Goal: Task Accomplishment & Management: Manage account settings

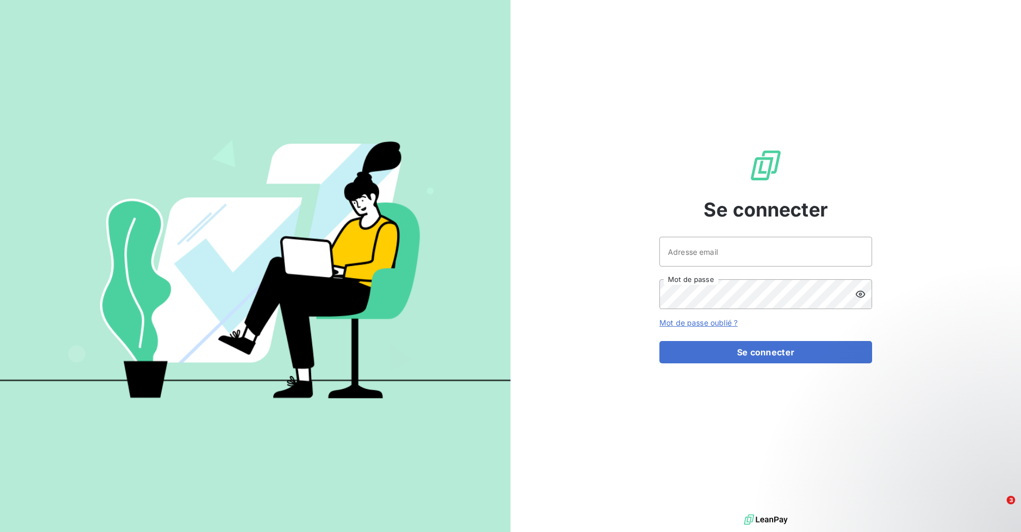
drag, startPoint x: 779, startPoint y: 231, endPoint x: 721, endPoint y: 276, distance: 72.5
click at [633, 233] on div "Se connecter Adresse email Mot de passe Mot de passe oublié ? Se connecter" at bounding box center [766, 256] width 213 height 512
click at [633, 258] on input "Adresse email" at bounding box center [766, 252] width 213 height 30
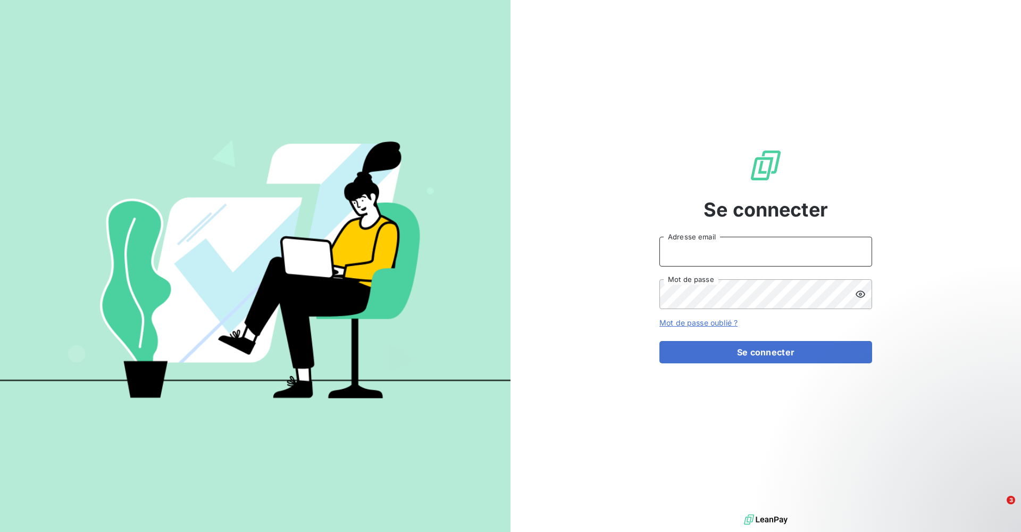
click at [633, 258] on input "Adresse email" at bounding box center [766, 252] width 213 height 30
click at [633, 255] on input "Adresse email" at bounding box center [766, 252] width 213 height 30
click at [633, 254] on input "Adresse email" at bounding box center [766, 252] width 213 height 30
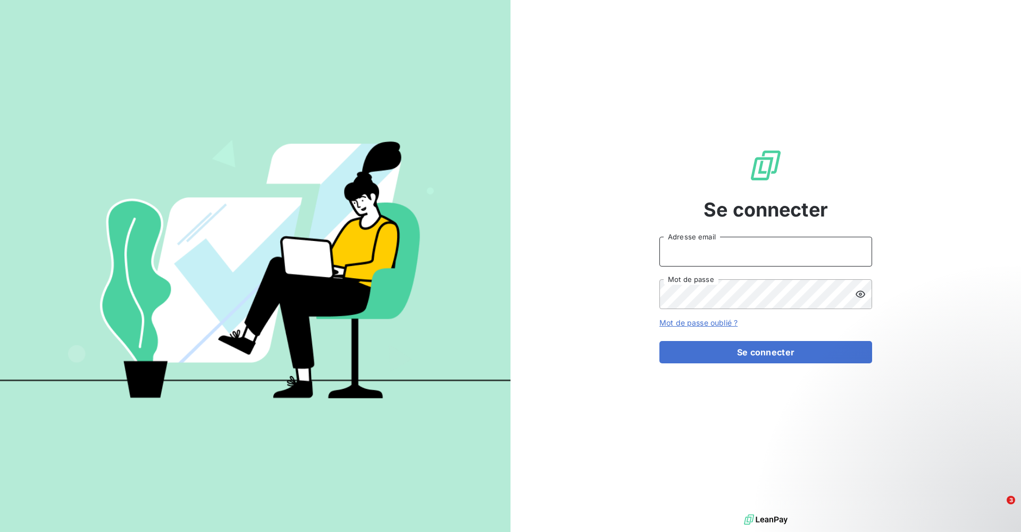
type input "[EMAIL_ADDRESS][DOMAIN_NAME]"
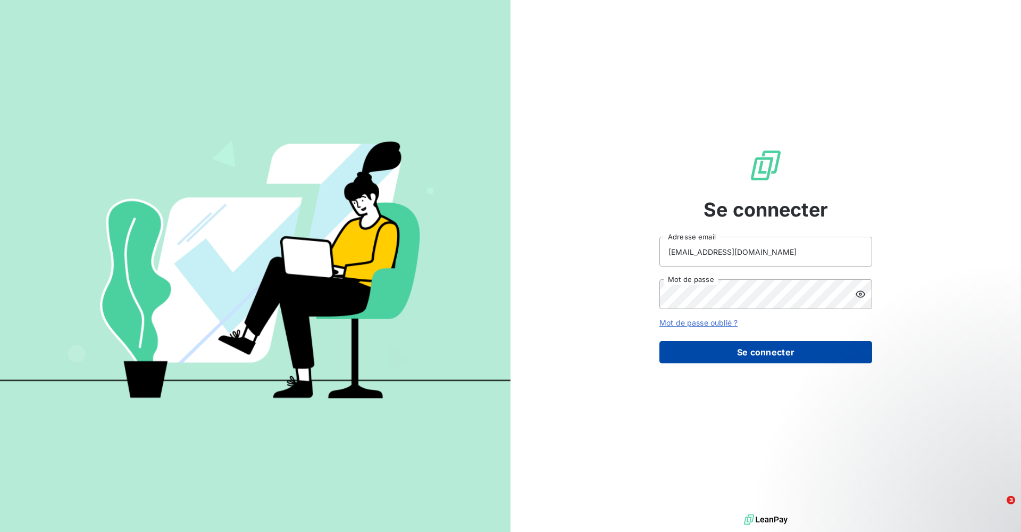
click at [633, 328] on button "Se connecter" at bounding box center [766, 352] width 213 height 22
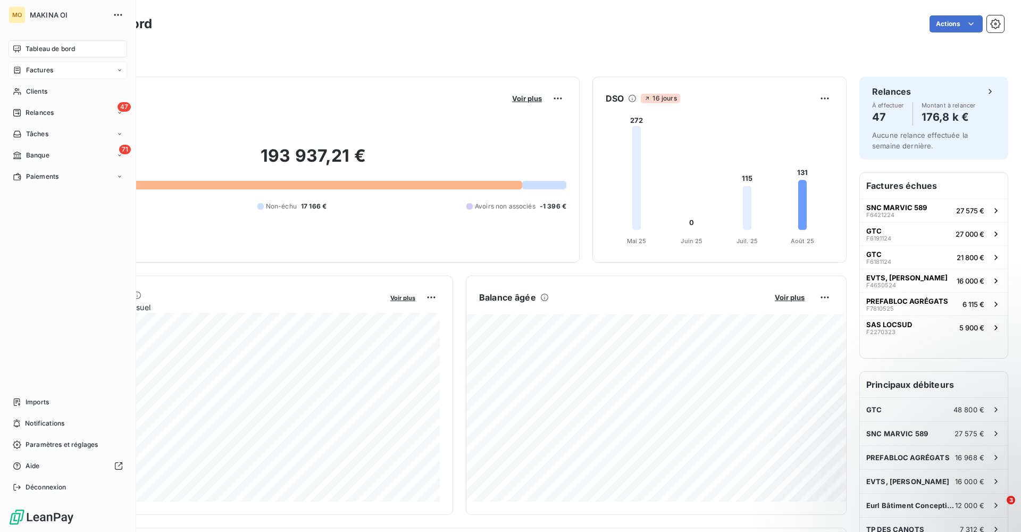
click at [16, 70] on icon at bounding box center [17, 70] width 9 height 9
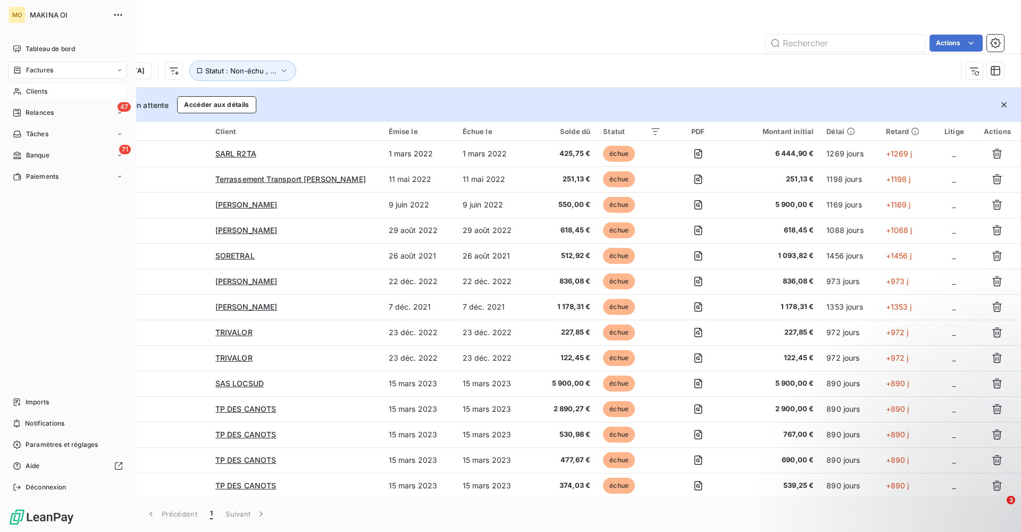
click at [36, 95] on span "Clients" at bounding box center [36, 92] width 21 height 10
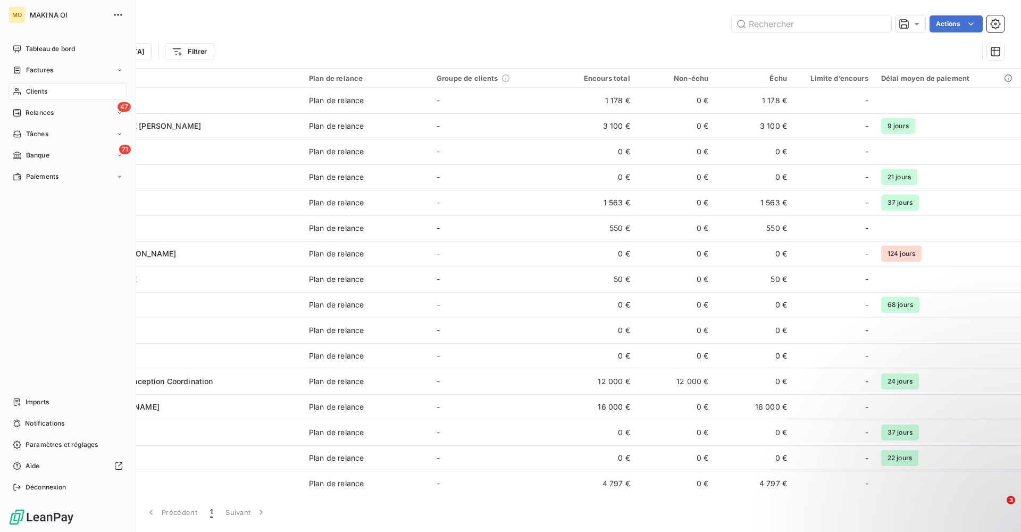
drag, startPoint x: 82, startPoint y: 98, endPoint x: 82, endPoint y: 89, distance: 9.0
click at [82, 89] on div "Clients" at bounding box center [68, 91] width 119 height 17
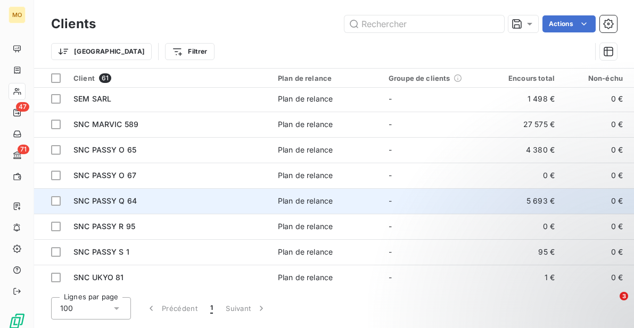
scroll to position [944, 0]
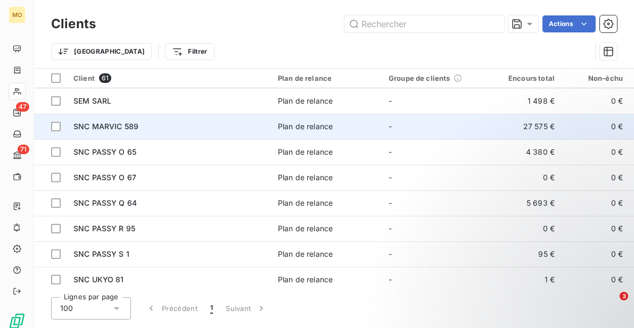
click at [158, 135] on td "SNC MARVIC 589" at bounding box center [169, 127] width 204 height 26
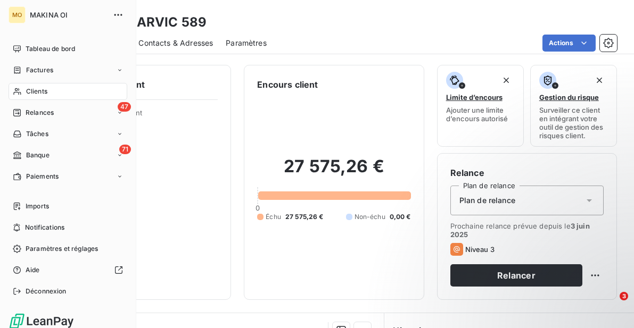
click at [43, 92] on span "Clients" at bounding box center [36, 92] width 21 height 10
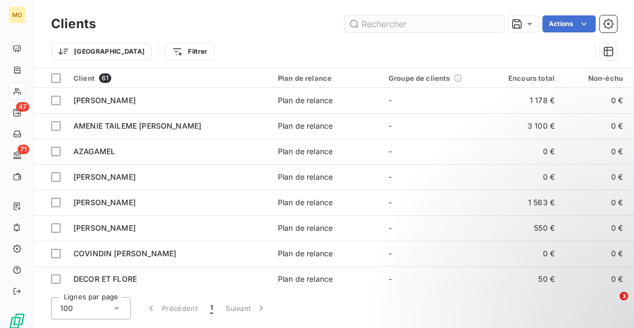
click at [451, 22] on input "text" at bounding box center [424, 23] width 160 height 17
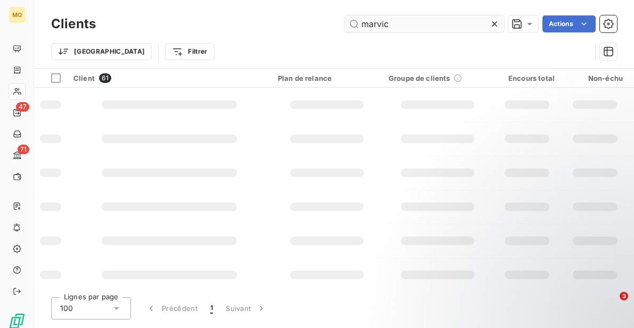
type input "marvic"
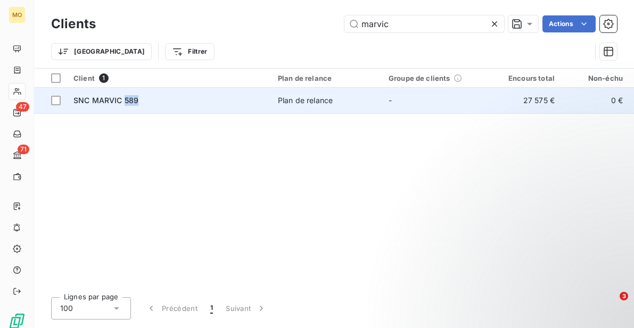
click at [88, 100] on span "SNC MARVIC 589" at bounding box center [105, 100] width 65 height 9
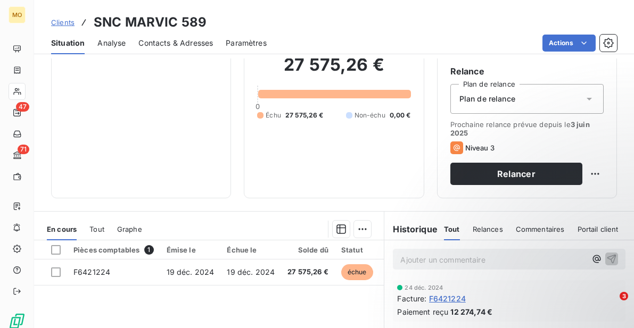
scroll to position [112, 0]
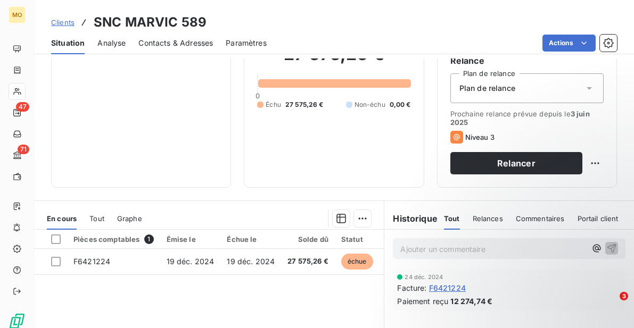
click at [466, 143] on div "Niveau 3" at bounding box center [472, 137] width 44 height 13
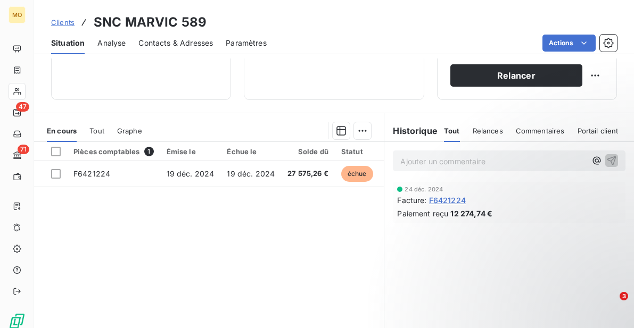
scroll to position [201, 0]
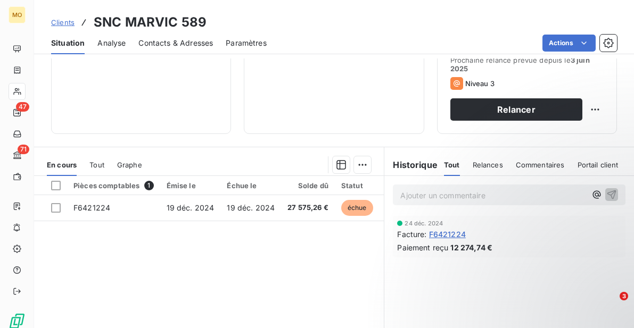
click at [410, 156] on div "Historique Tout Relances Commentaires Portail client Tout Relances Commentaires…" at bounding box center [508, 165] width 249 height 22
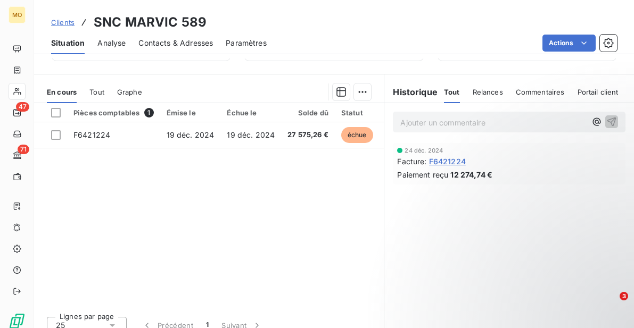
scroll to position [240, 0]
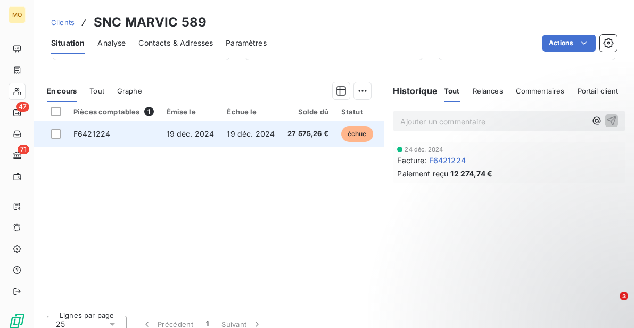
click at [201, 139] on td "19 déc. 2024" at bounding box center [190, 134] width 61 height 26
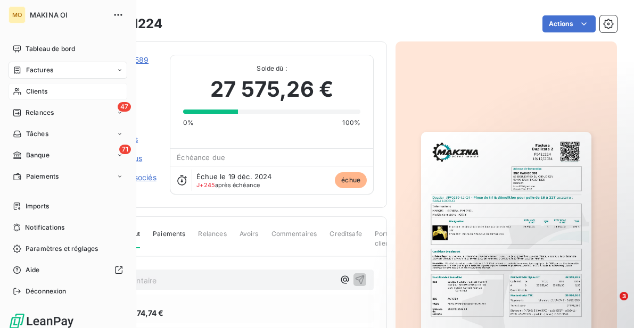
click at [38, 89] on span "Clients" at bounding box center [36, 92] width 21 height 10
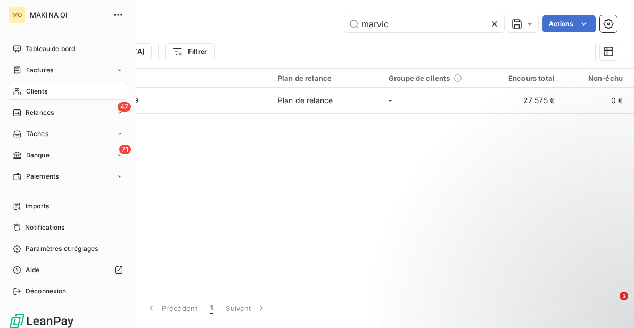
click at [45, 89] on span "Clients" at bounding box center [36, 92] width 21 height 10
click at [52, 88] on div "Clients" at bounding box center [68, 91] width 119 height 17
click at [70, 68] on div "Factures" at bounding box center [68, 70] width 119 height 17
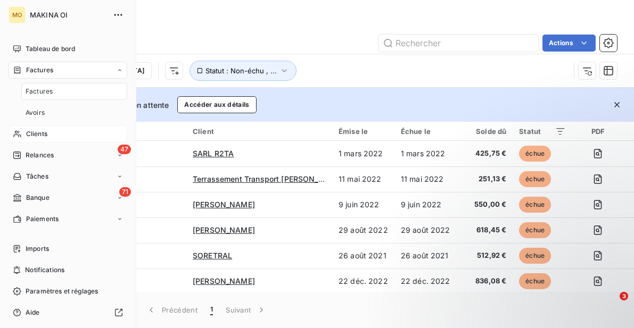
click at [41, 131] on span "Clients" at bounding box center [36, 134] width 21 height 10
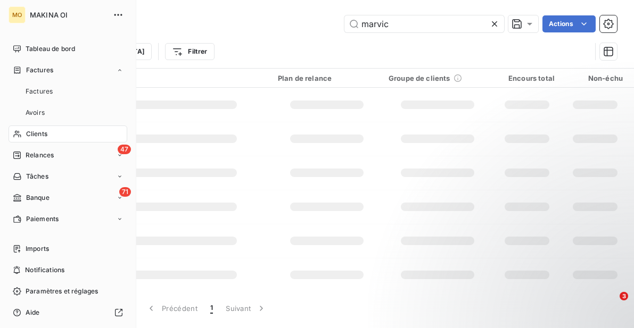
click at [41, 131] on span "Clients" at bounding box center [36, 134] width 21 height 10
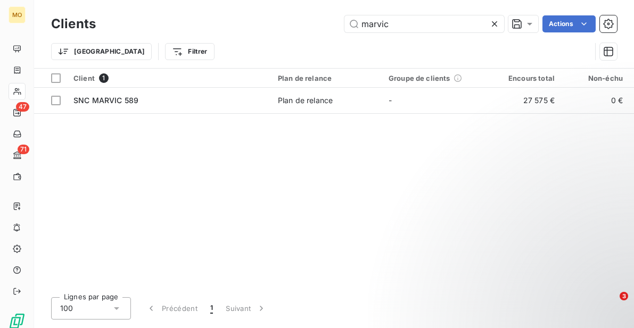
click at [379, 146] on div "Client 1 Plan de relance Groupe de clients Encours total Non-échu Échu Limite d…" at bounding box center [334, 179] width 600 height 220
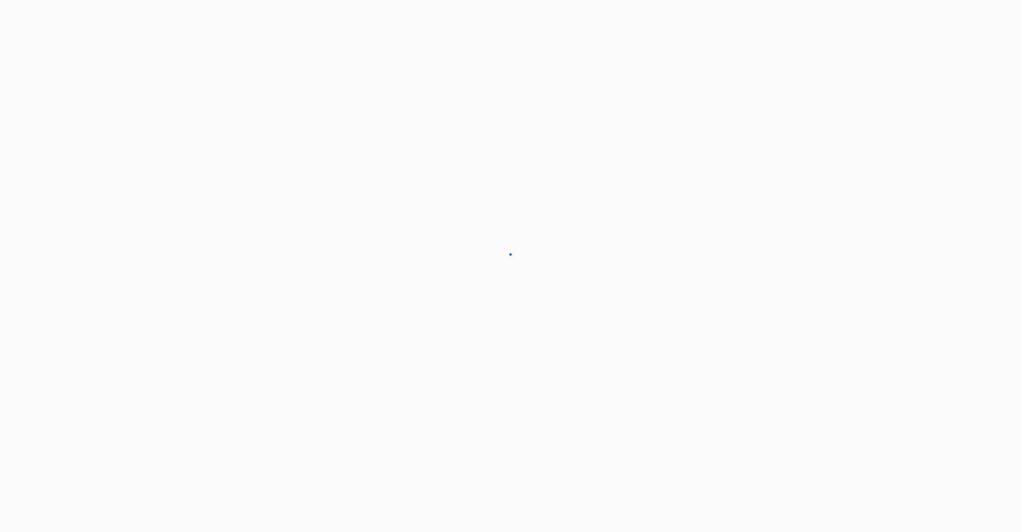
click at [881, 22] on div at bounding box center [510, 266] width 1021 height 532
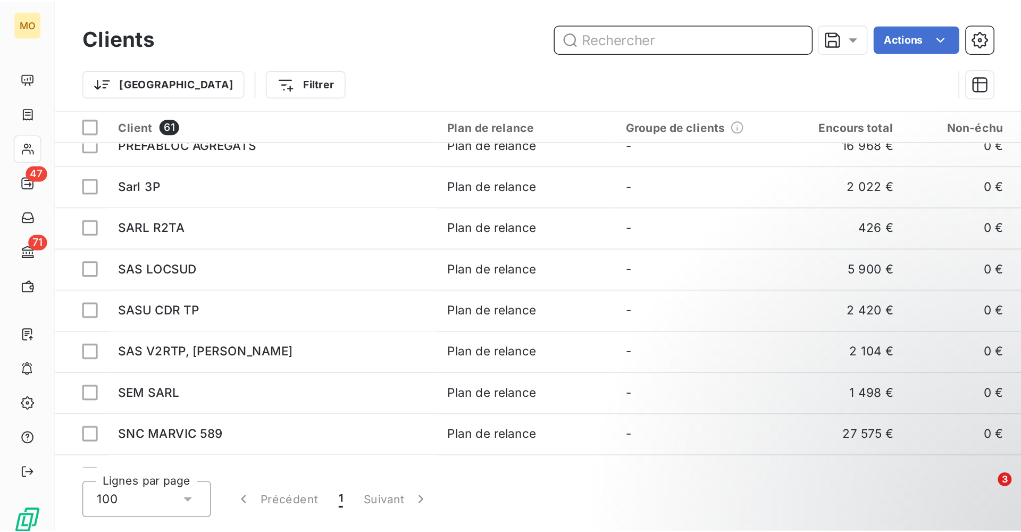
scroll to position [803, 0]
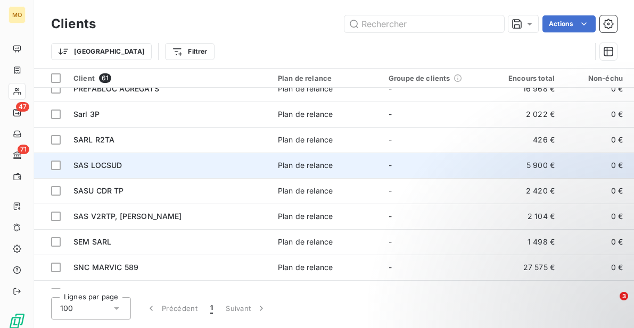
click at [113, 167] on span "SAS LOCSUD" at bounding box center [97, 165] width 49 height 9
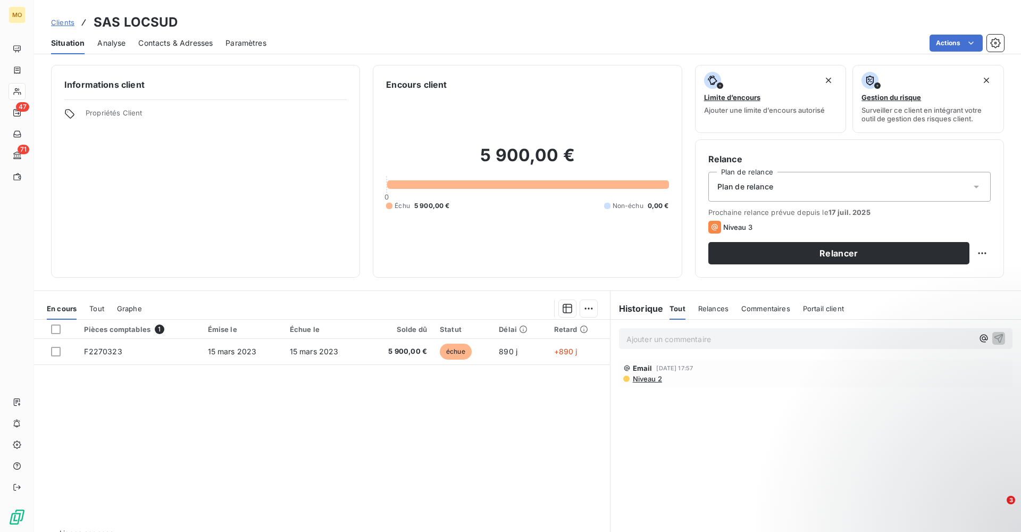
click at [248, 43] on span "Paramètres" at bounding box center [246, 43] width 41 height 11
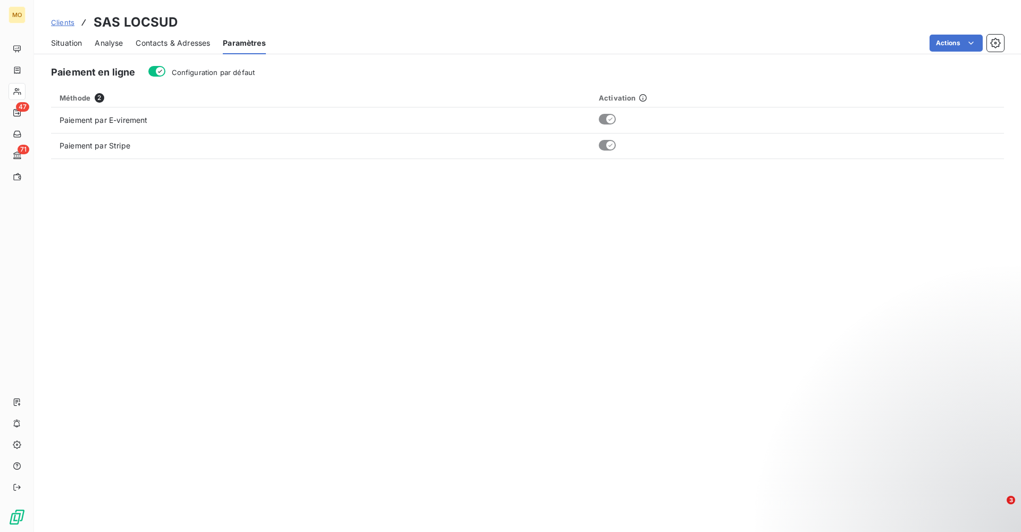
click at [64, 40] on span "Situation" at bounding box center [66, 43] width 31 height 11
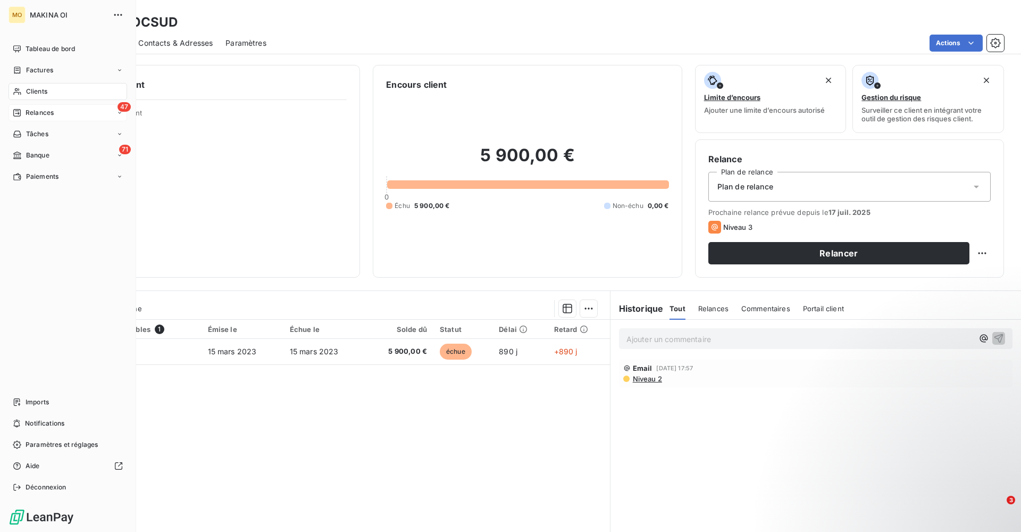
click at [118, 112] on icon at bounding box center [120, 113] width 6 height 6
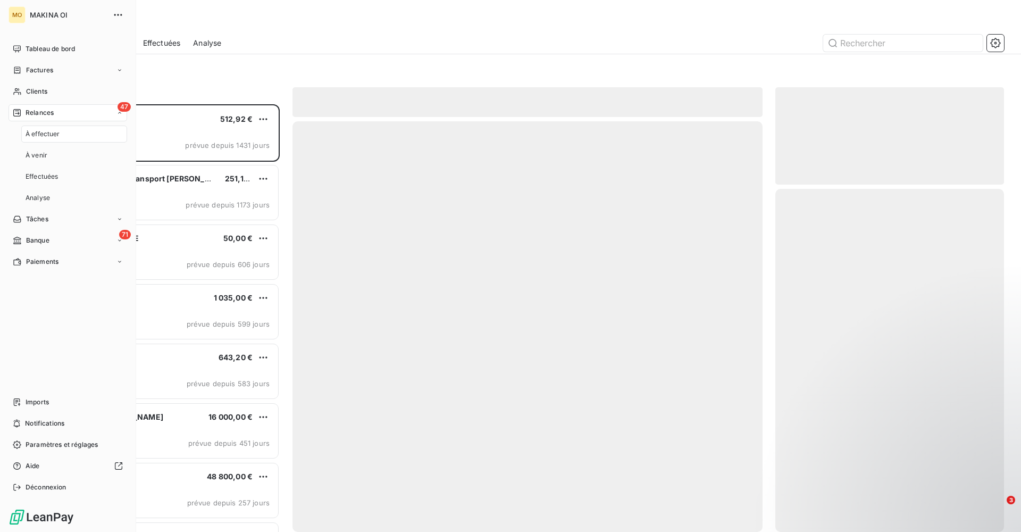
scroll to position [428, 229]
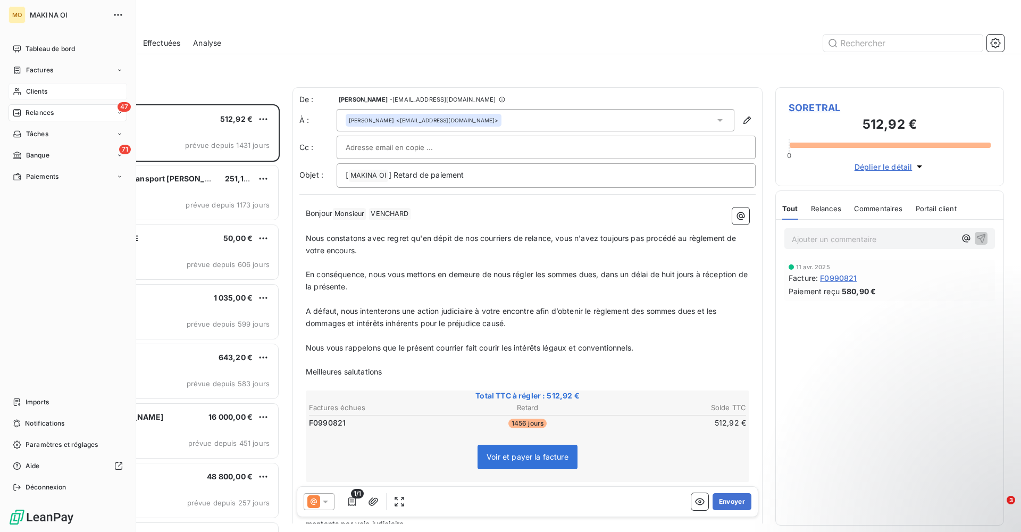
click at [43, 88] on span "Clients" at bounding box center [36, 92] width 21 height 10
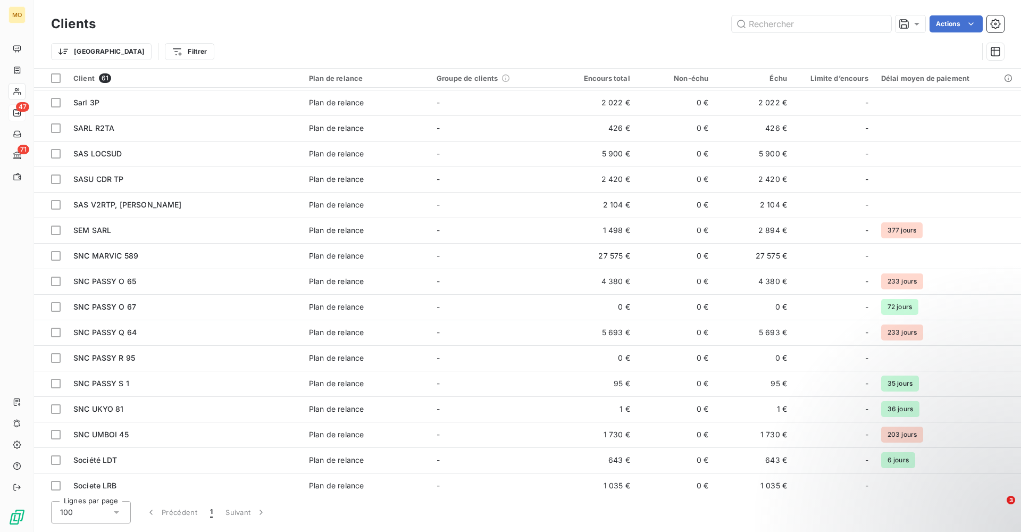
scroll to position [803, 0]
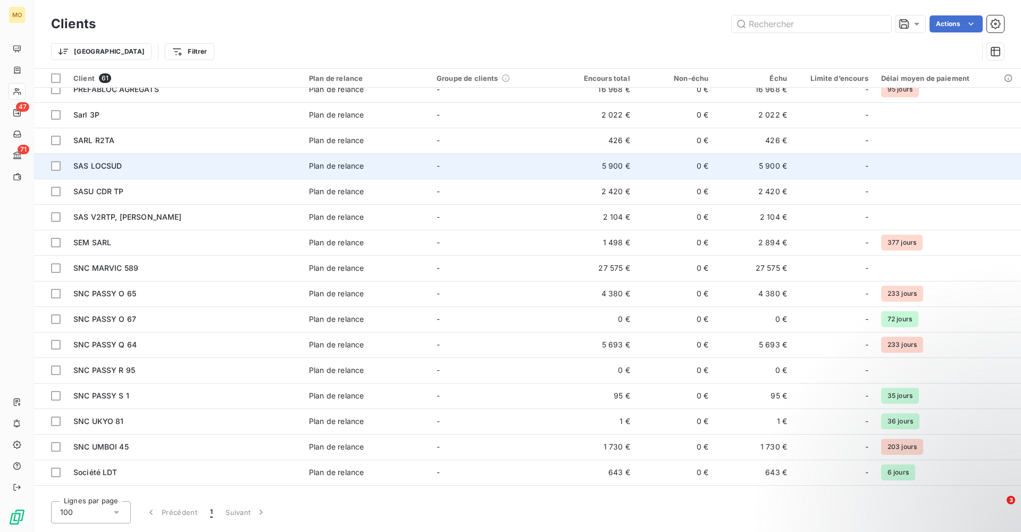
click at [108, 168] on span "SAS LOCSUD" at bounding box center [97, 165] width 49 height 9
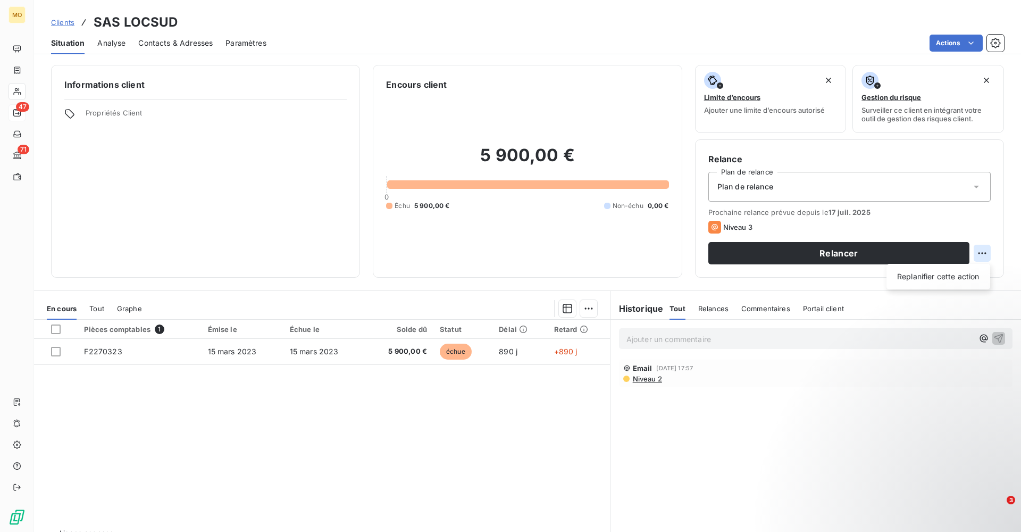
click at [983, 255] on html "MO 47 71 Clients SAS LOCSUD Situation Analyse Contacts & Adresses Paramètres Ac…" at bounding box center [510, 266] width 1021 height 532
click at [827, 251] on html "MO 47 71 Clients SAS LOCSUD Situation Analyse Contacts & Adresses Paramètres Ac…" at bounding box center [510, 266] width 1021 height 532
click at [827, 251] on button "Relancer" at bounding box center [839, 253] width 261 height 22
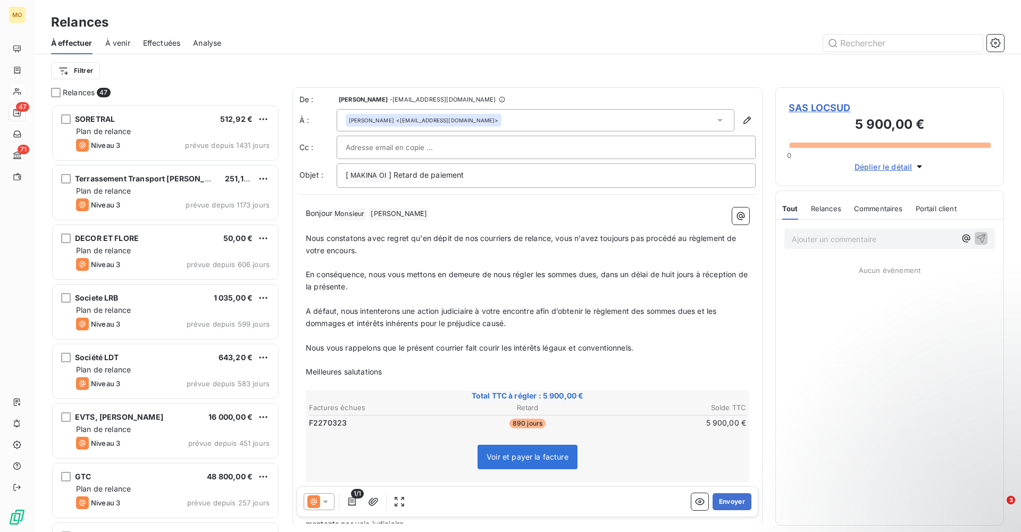
scroll to position [428, 229]
click at [325, 500] on icon at bounding box center [325, 501] width 11 height 11
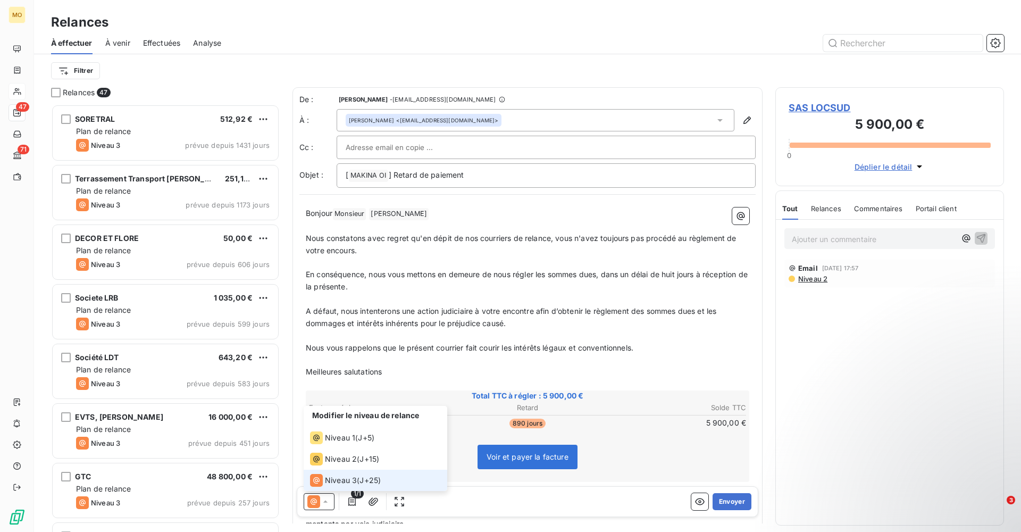
click at [355, 484] on span "Niveau 3" at bounding box center [341, 480] width 32 height 11
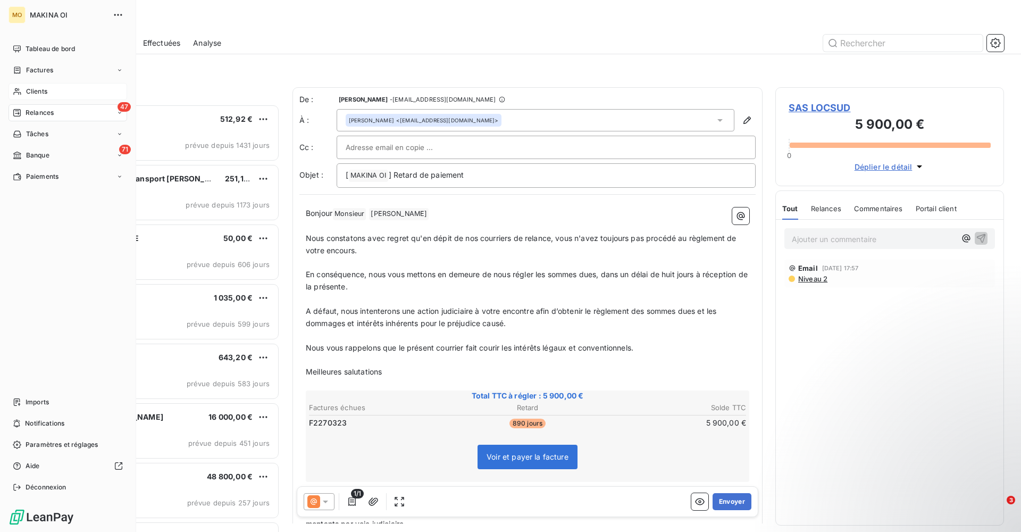
click at [43, 92] on span "Clients" at bounding box center [36, 92] width 21 height 10
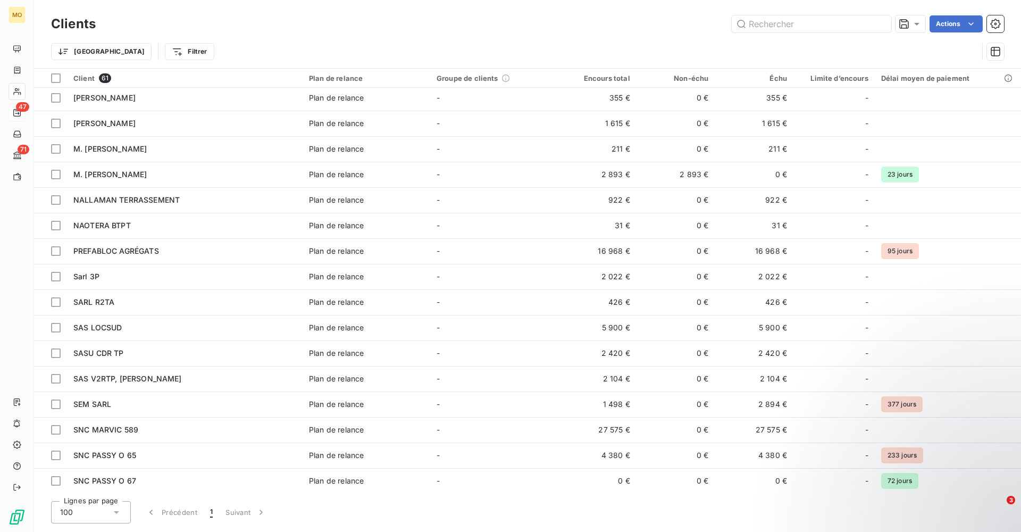
scroll to position [644, 0]
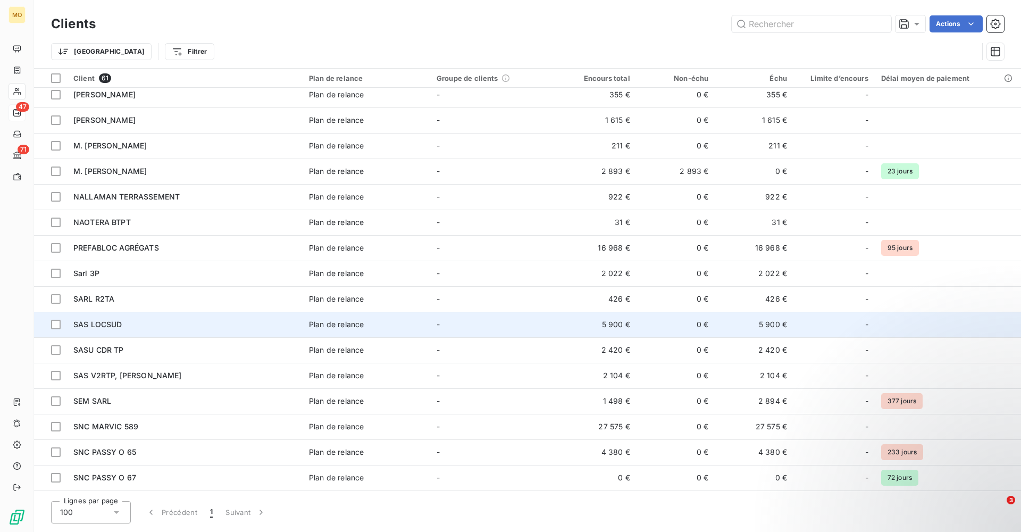
click at [139, 327] on div "SAS LOCSUD" at bounding box center [184, 324] width 223 height 11
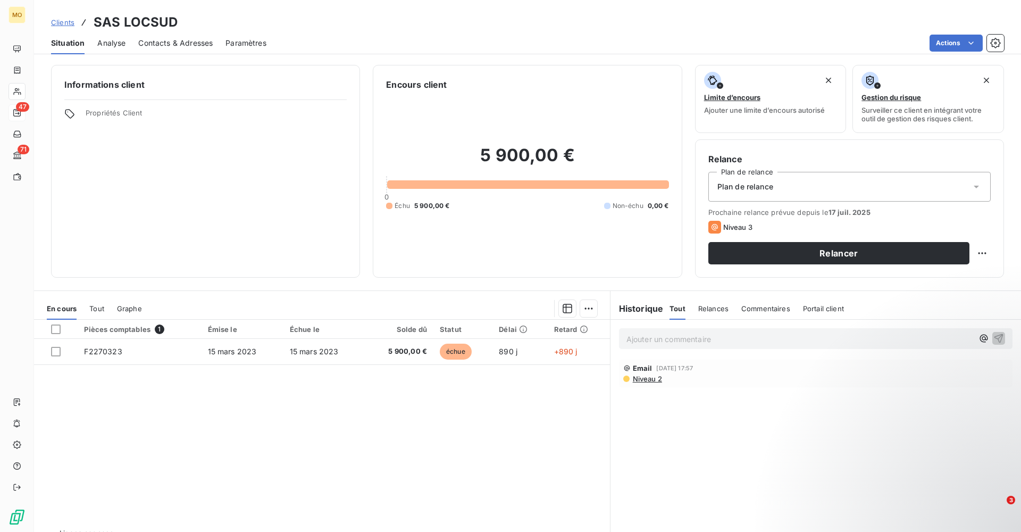
click at [181, 41] on span "Contacts & Adresses" at bounding box center [175, 43] width 74 height 11
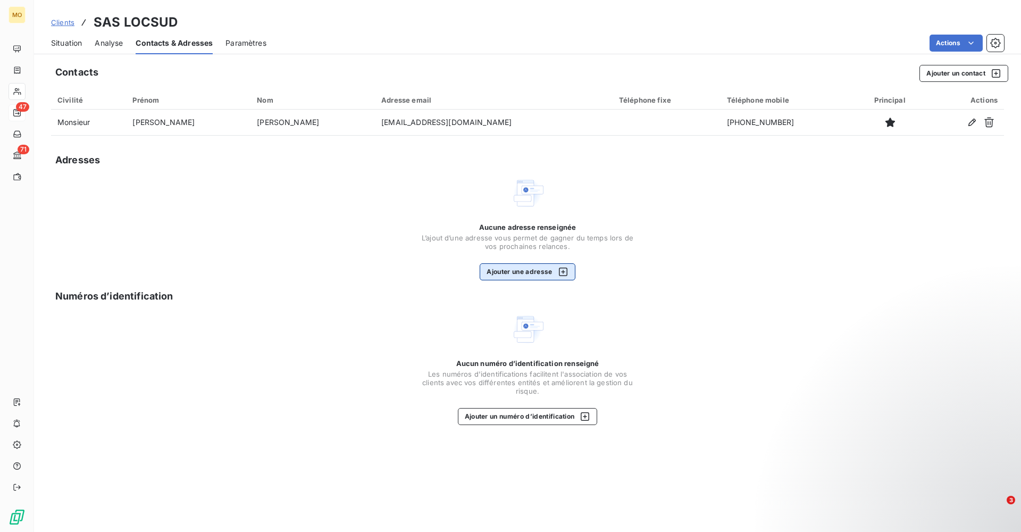
click at [530, 266] on button "Ajouter une adresse" at bounding box center [527, 271] width 95 height 17
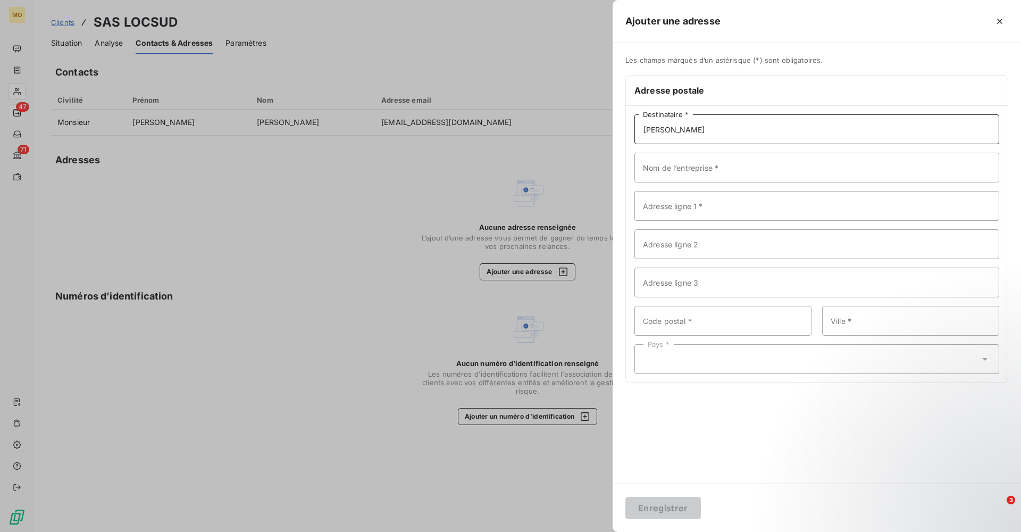
type input "[PERSON_NAME]"
type input "LOCSUD"
click at [694, 210] on input "Adresse ligne 1 *" at bounding box center [817, 206] width 365 height 30
paste input "15 Impasse Ayacanou - 97427 L ETANG SALE"
drag, startPoint x: 818, startPoint y: 210, endPoint x: 727, endPoint y: 205, distance: 90.6
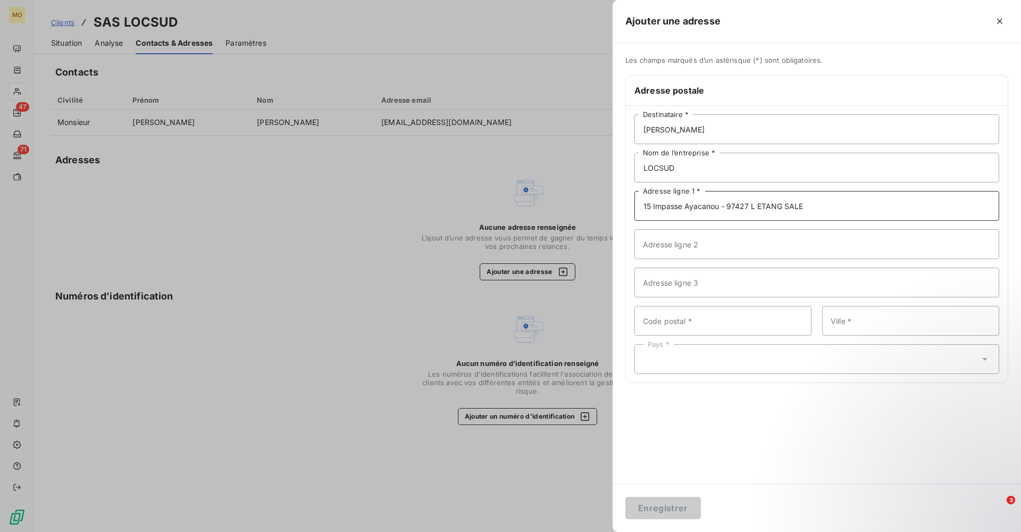
click at [727, 205] on input "15 Impasse Ayacanou - 97427 L ETANG SALE" at bounding box center [817, 206] width 365 height 30
type input "15 Impasse Ayacanou"
paste input "97427 L ETANG SALE"
drag, startPoint x: 740, startPoint y: 320, endPoint x: 669, endPoint y: 322, distance: 71.3
click at [669, 322] on input "97427 L ETANG SALE" at bounding box center [723, 321] width 177 height 30
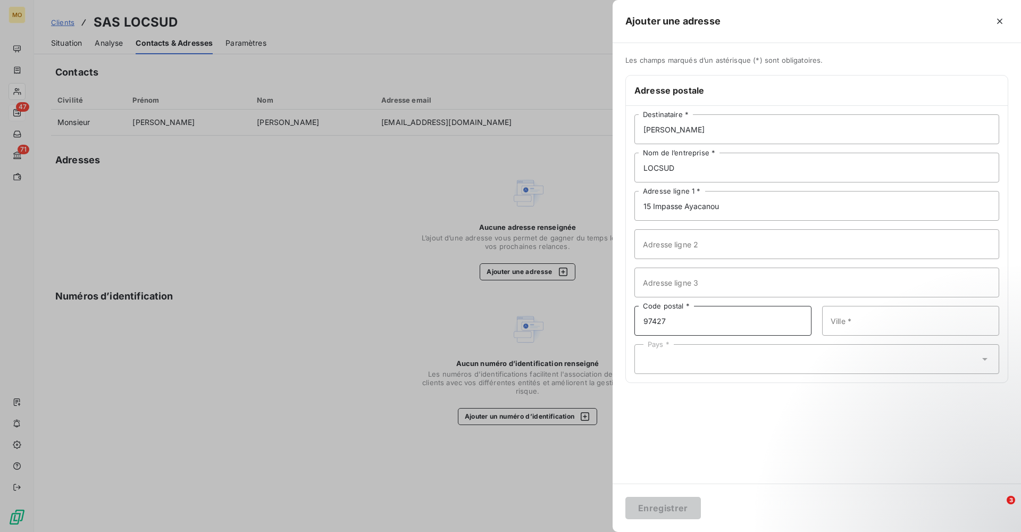
type input "97427"
paste input "L ETANG SALE"
click at [838, 320] on input "L ETANG SALE" at bounding box center [910, 321] width 177 height 30
type input "L'ETANG SALE"
click at [706, 359] on div "Pays *" at bounding box center [817, 359] width 365 height 30
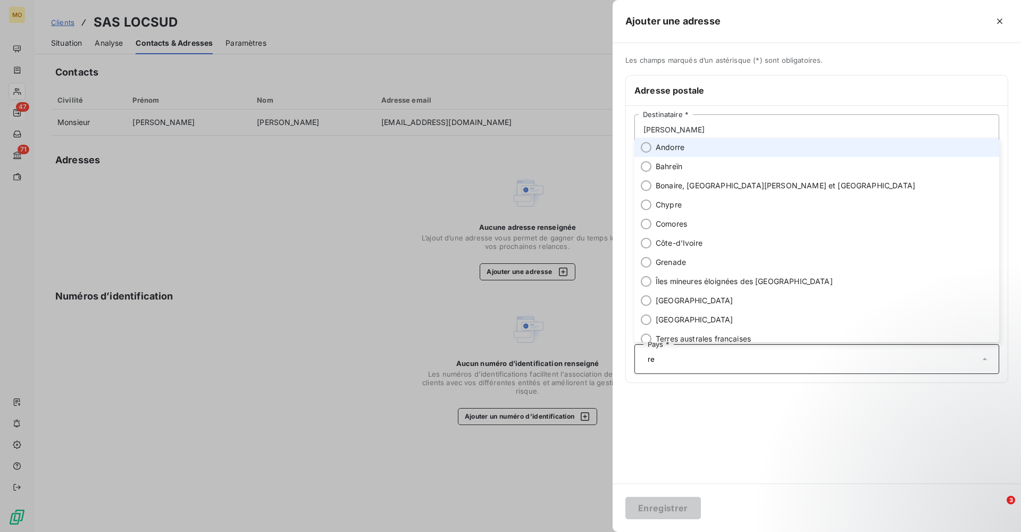
type input "r"
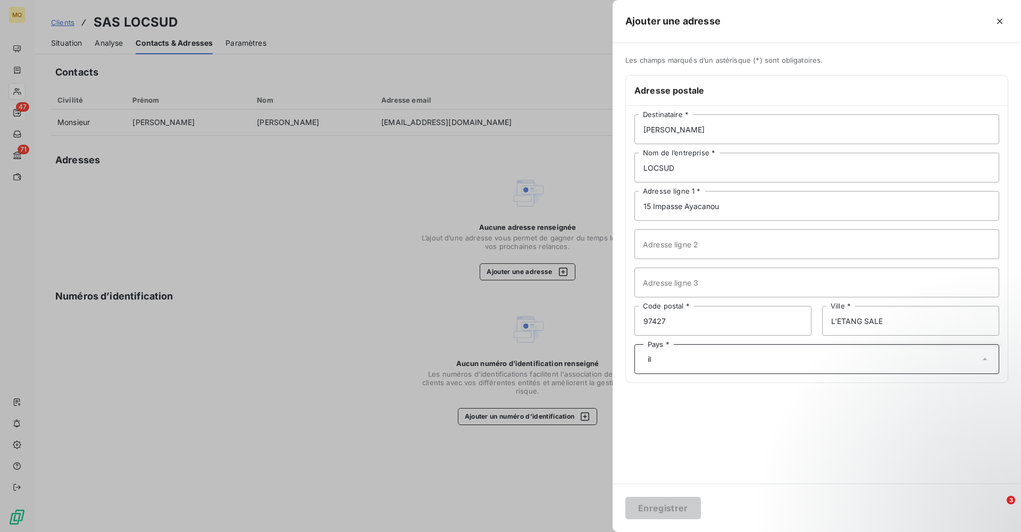
type input "i"
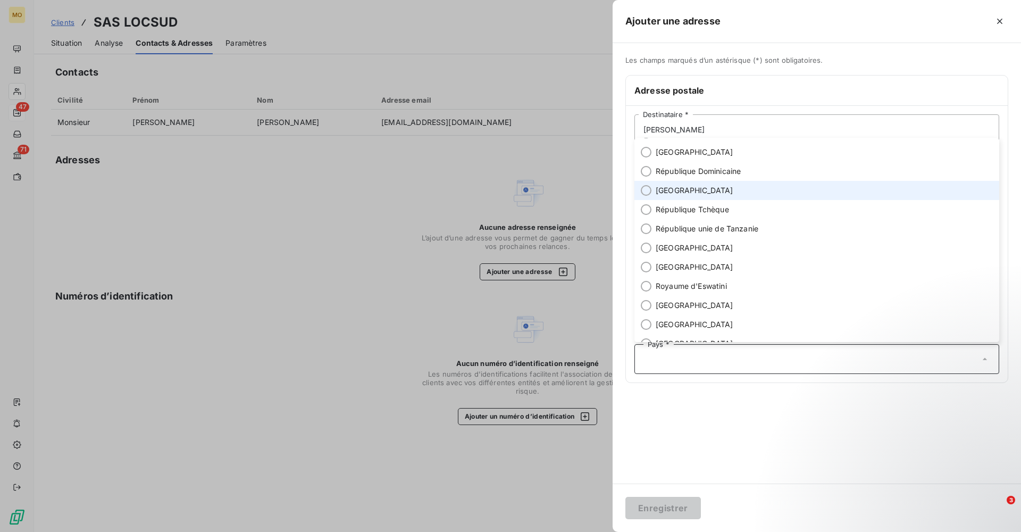
scroll to position [3558, 0]
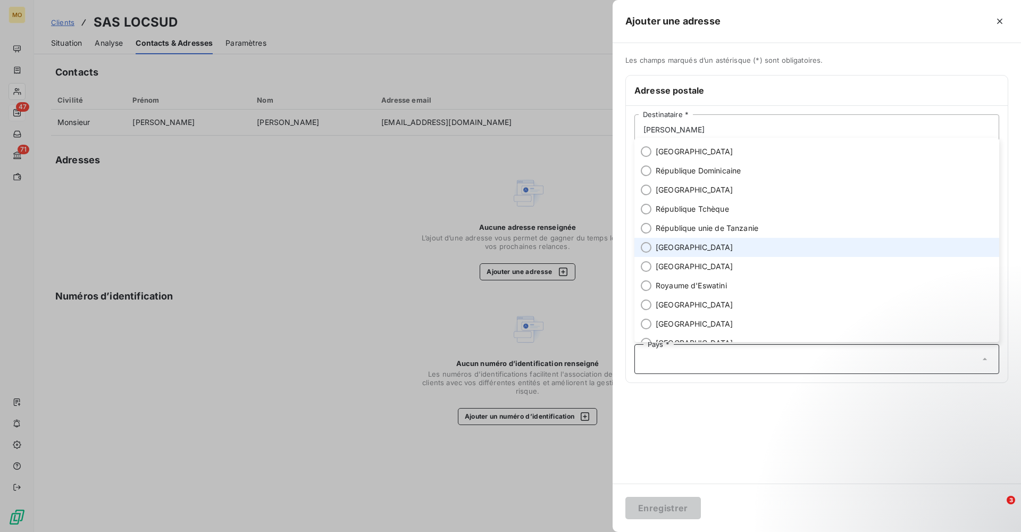
click at [666, 243] on span "[GEOGRAPHIC_DATA]" at bounding box center [695, 247] width 78 height 11
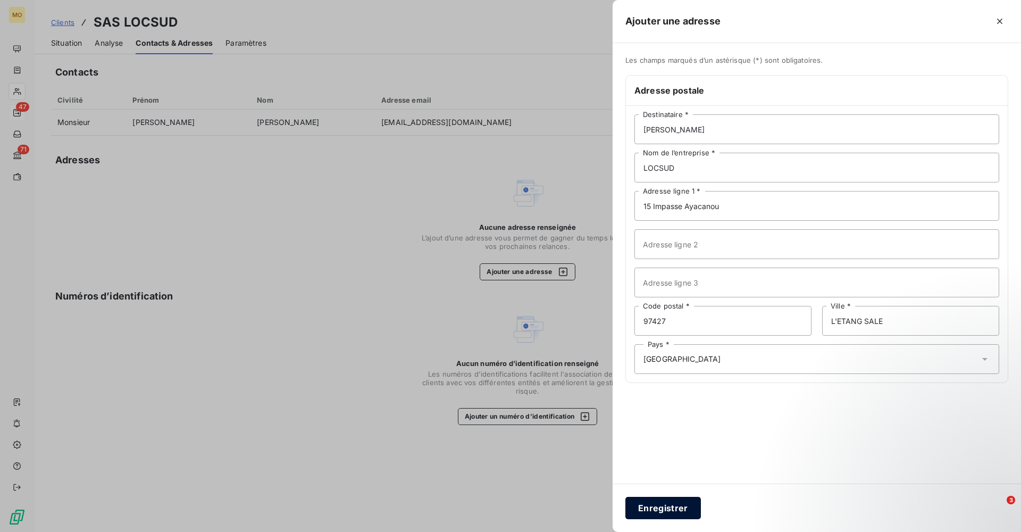
click at [674, 506] on button "Enregistrer" at bounding box center [664, 508] width 76 height 22
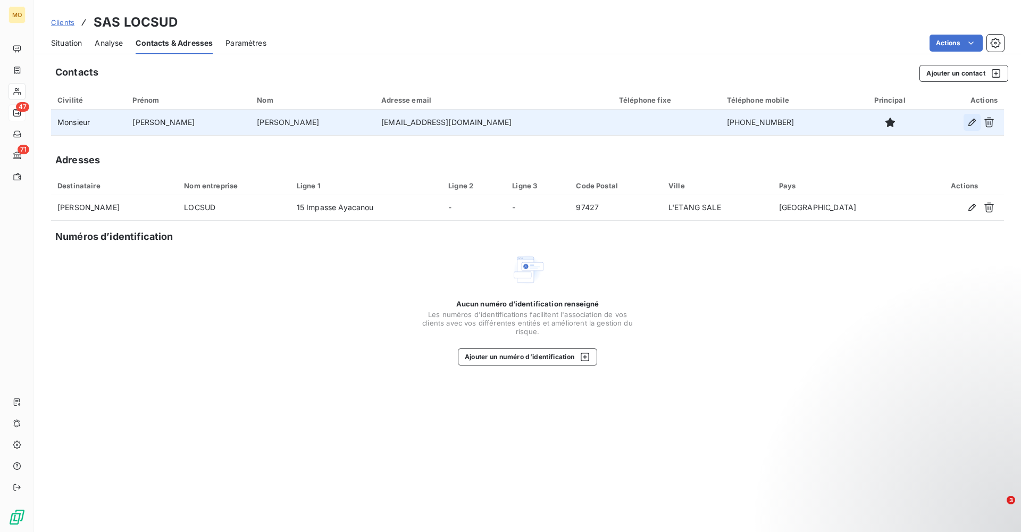
click at [972, 122] on icon "button" at bounding box center [972, 122] width 11 height 11
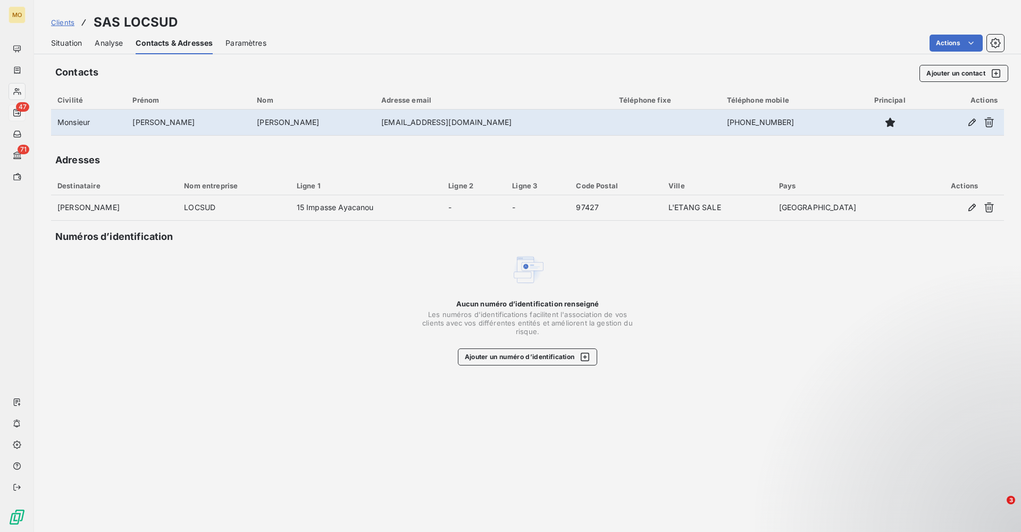
type input "[PERSON_NAME]"
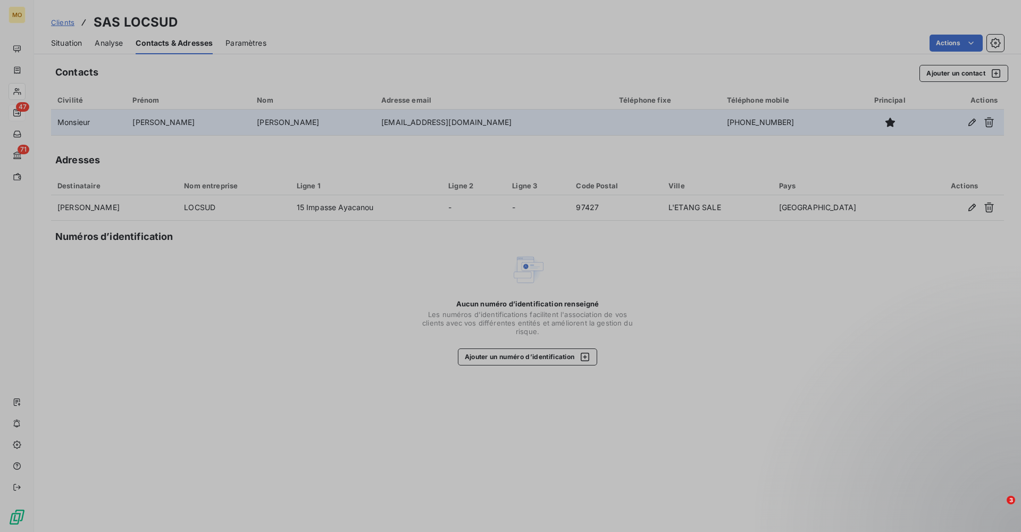
type input "[PERSON_NAME]"
type input "[EMAIL_ADDRESS][DOMAIN_NAME]"
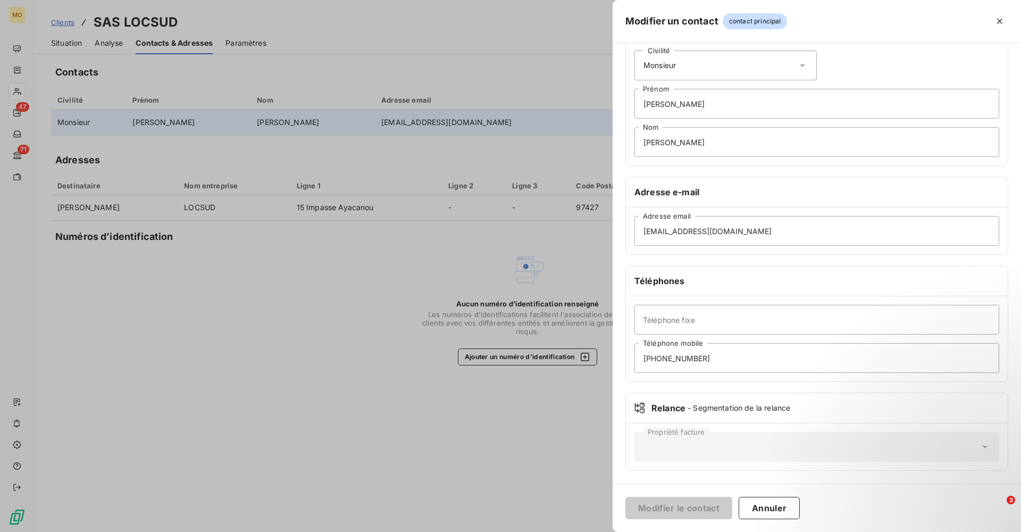
scroll to position [45, 0]
type input "[PHONE_NUMBER]"
click at [691, 506] on button "Modifier le contact" at bounding box center [679, 508] width 107 height 22
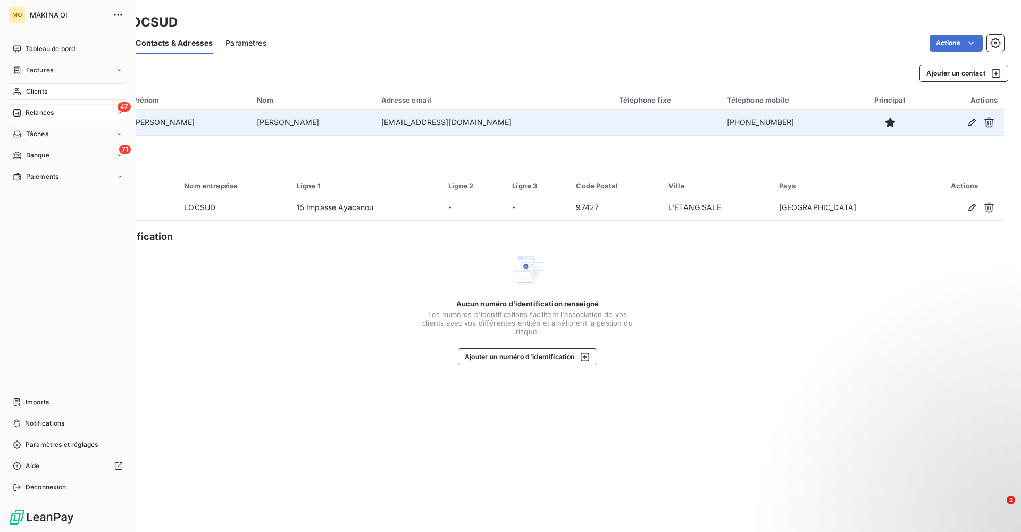
click at [60, 90] on div "Clients" at bounding box center [68, 91] width 119 height 17
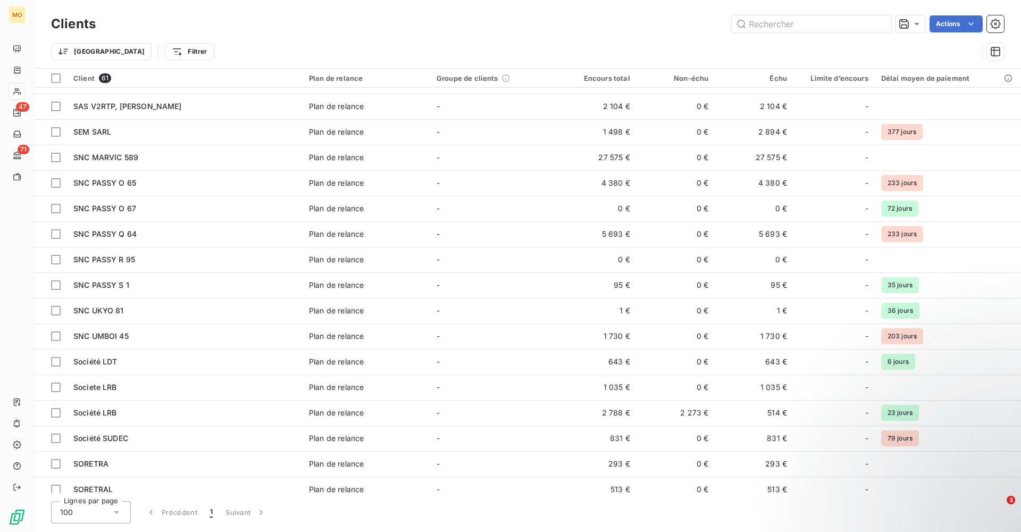
scroll to position [913, 0]
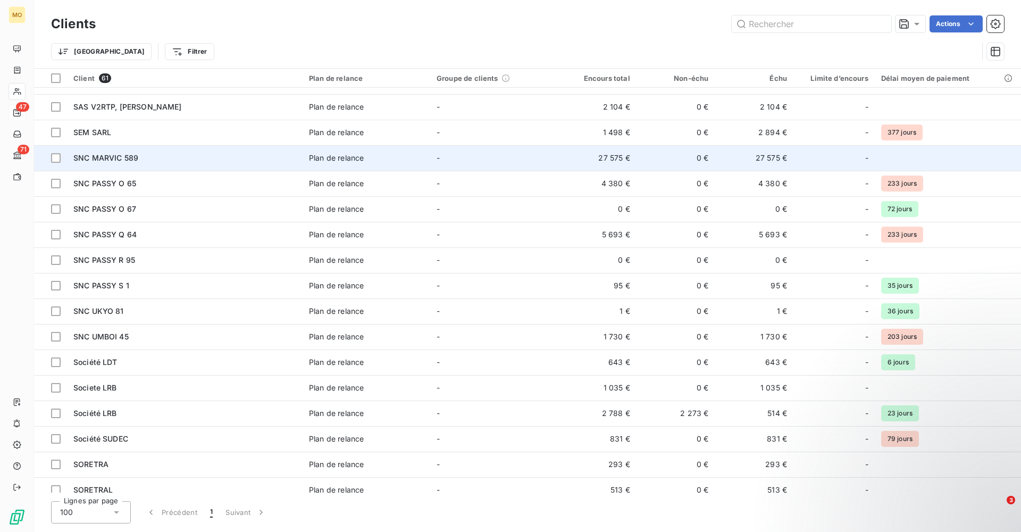
click at [164, 161] on div "SNC MARVIC 589" at bounding box center [184, 158] width 223 height 11
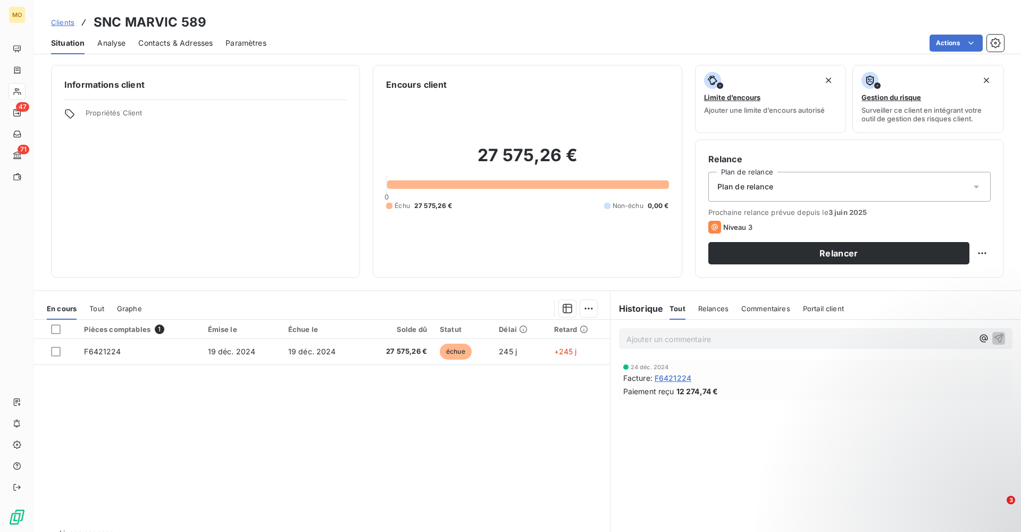
click at [174, 41] on span "Contacts & Adresses" at bounding box center [175, 43] width 74 height 11
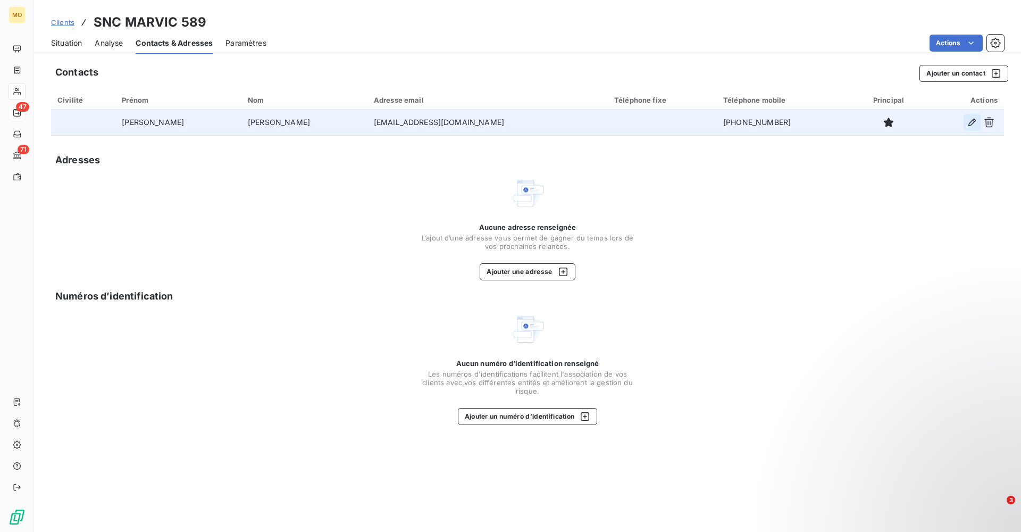
click at [971, 121] on icon "button" at bounding box center [972, 122] width 11 height 11
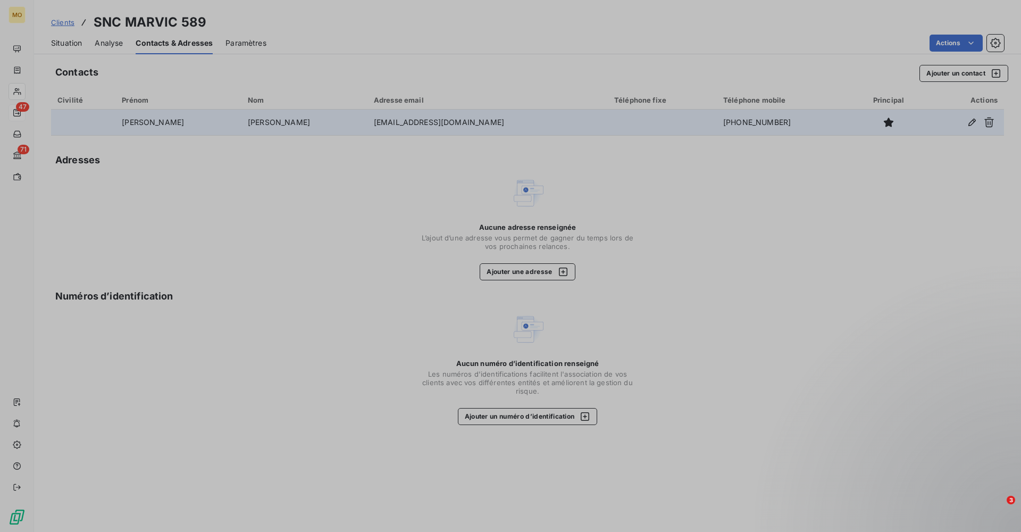
type input "[PERSON_NAME]"
type input "[EMAIL_ADDRESS][DOMAIN_NAME]"
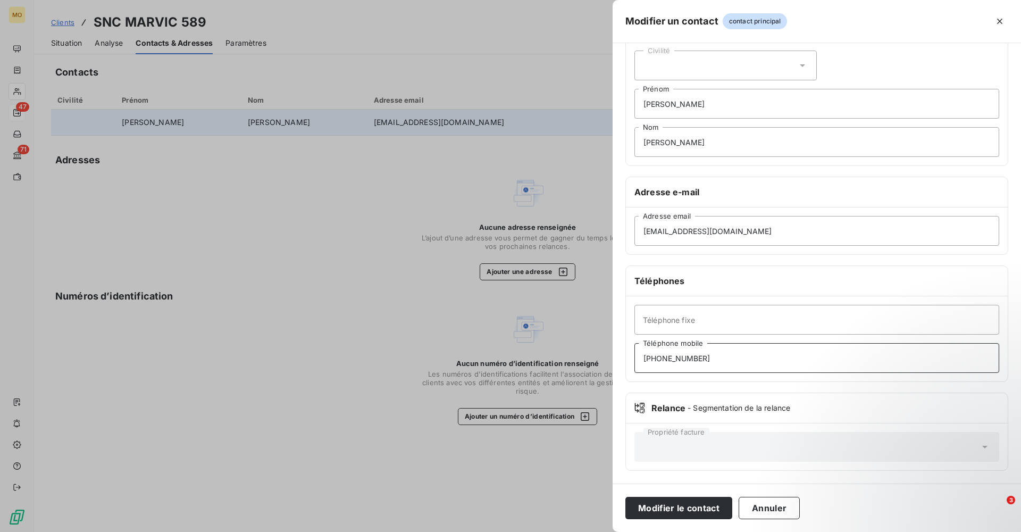
scroll to position [45, 0]
type input "[PHONE_NUMBER]"
click at [677, 506] on button "Modifier le contact" at bounding box center [679, 508] width 107 height 22
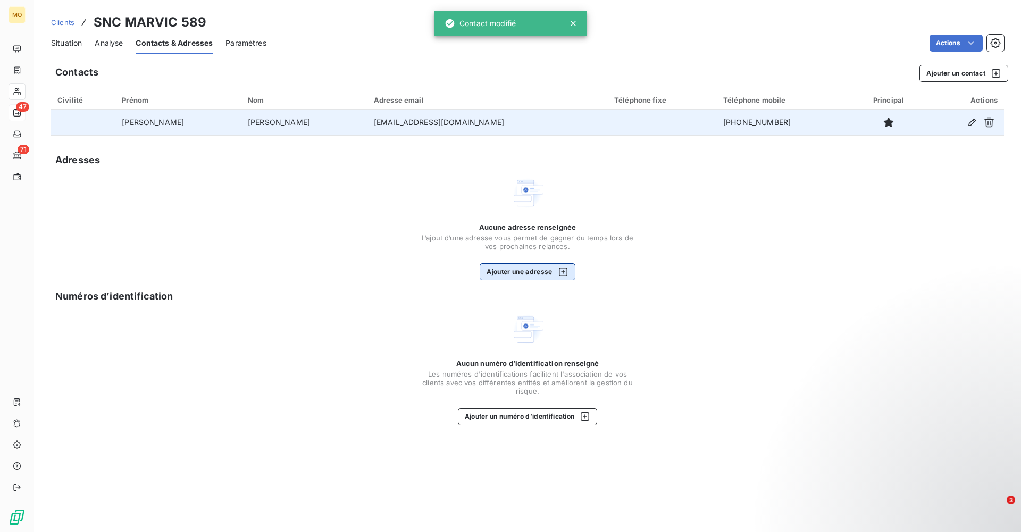
click at [533, 270] on button "Ajouter une adresse" at bounding box center [527, 271] width 95 height 17
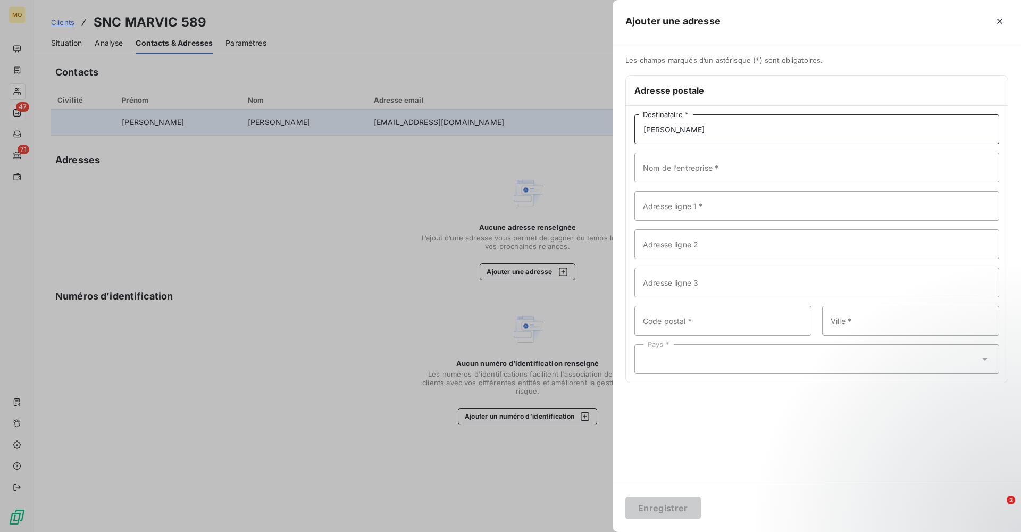
type input "[PERSON_NAME]"
type input "LOCSUD"
paste input "15 Impasse Ayacanou - 97427 L ETANG SALE"
click at [831, 209] on input "15 Impasse Ayacanou - 97427 L ETANG SALE" at bounding box center [817, 206] width 365 height 30
drag, startPoint x: 816, startPoint y: 205, endPoint x: 727, endPoint y: 207, distance: 89.4
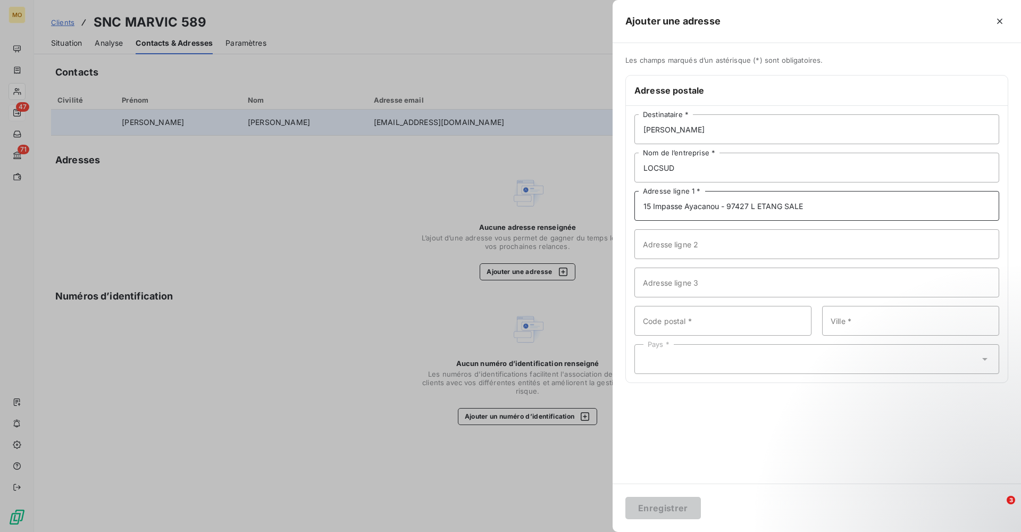
click at [727, 207] on input "15 Impasse Ayacanou - 97427 L ETANG SALE" at bounding box center [817, 206] width 365 height 30
type input "15 Impasse Ayacanou"
paste input "97427 L ETANG SALE"
drag, startPoint x: 733, startPoint y: 322, endPoint x: 667, endPoint y: 322, distance: 66.0
click at [667, 322] on input "97427 L ETANG SALE" at bounding box center [723, 321] width 177 height 30
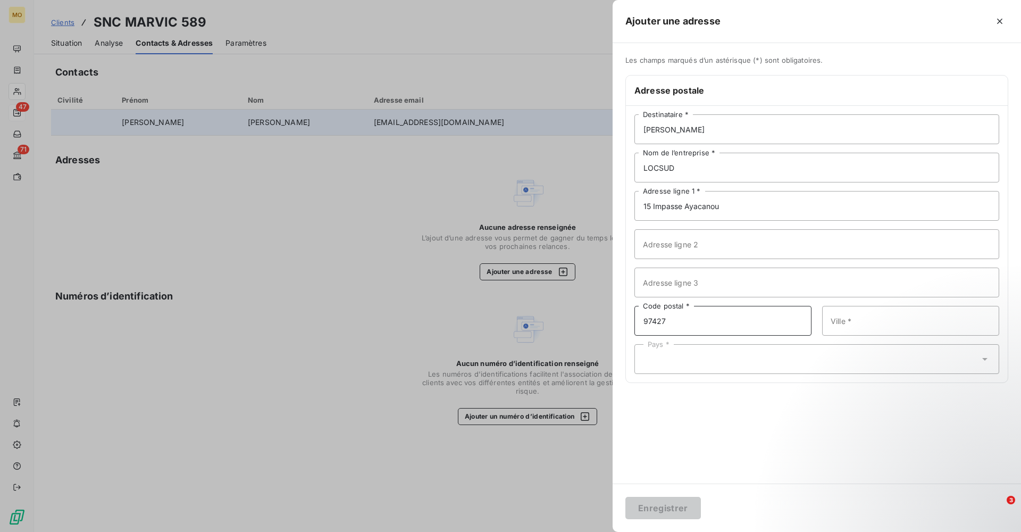
type input "97427"
paste input "L ETANG SALE"
click at [839, 320] on input "L ETANG SALE" at bounding box center [910, 321] width 177 height 30
type input "L'ETANG SALE"
click at [718, 359] on div "Pays *" at bounding box center [817, 359] width 365 height 30
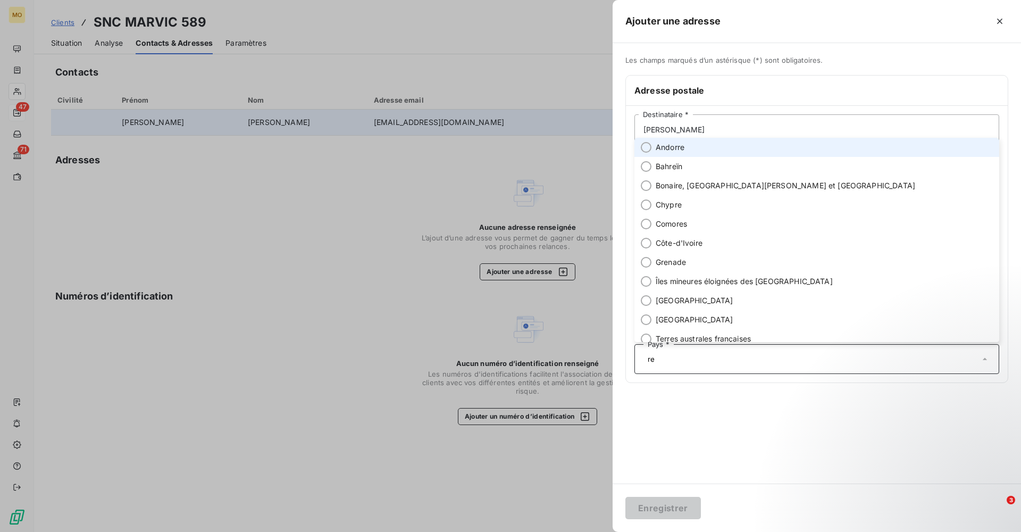
type input "r"
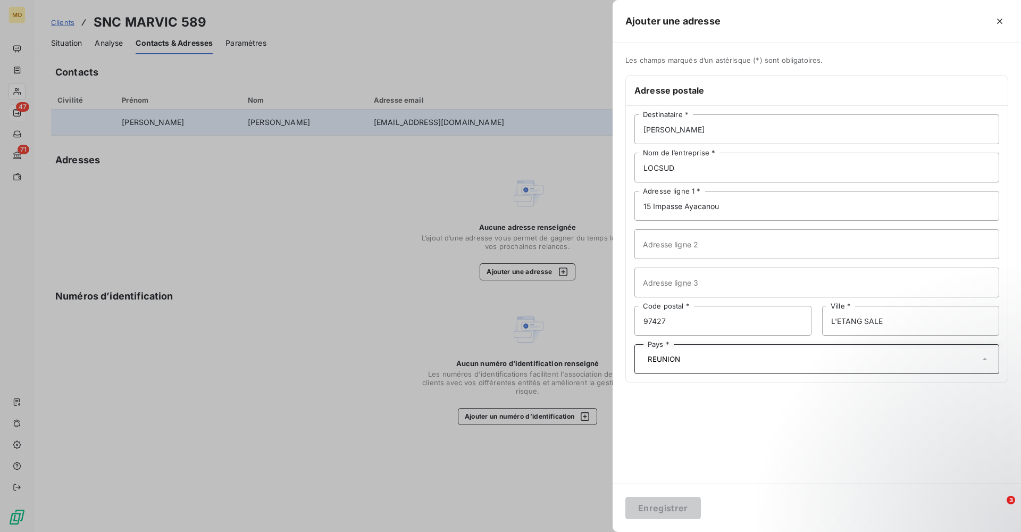
type input "REUNION"
click at [988, 359] on icon at bounding box center [985, 359] width 11 height 11
type input "REUNION"
drag, startPoint x: 685, startPoint y: 359, endPoint x: 610, endPoint y: 359, distance: 75.5
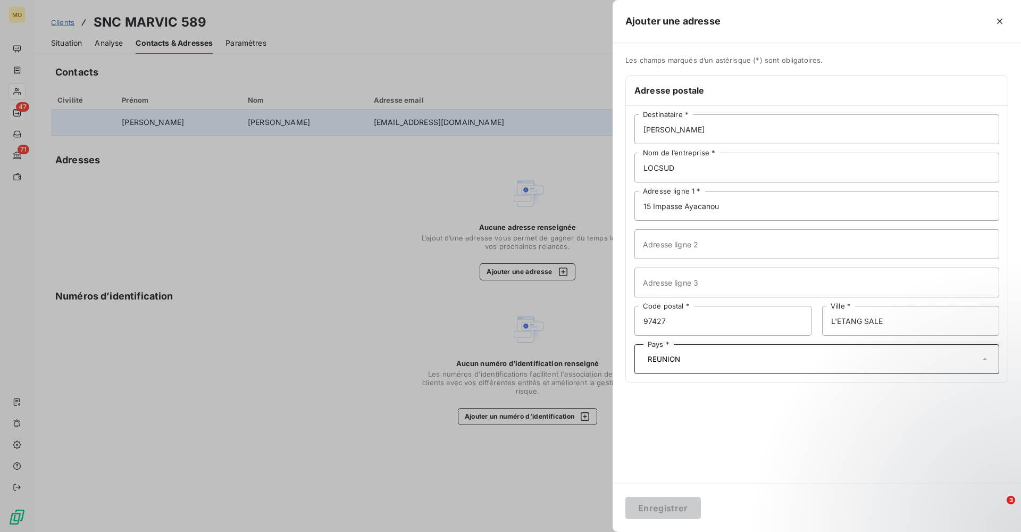
click at [610, 531] on div "Ajouter une adresse Les champs marqués d’un astérisque (*) sont obligatoires. A…" at bounding box center [510, 532] width 1021 height 0
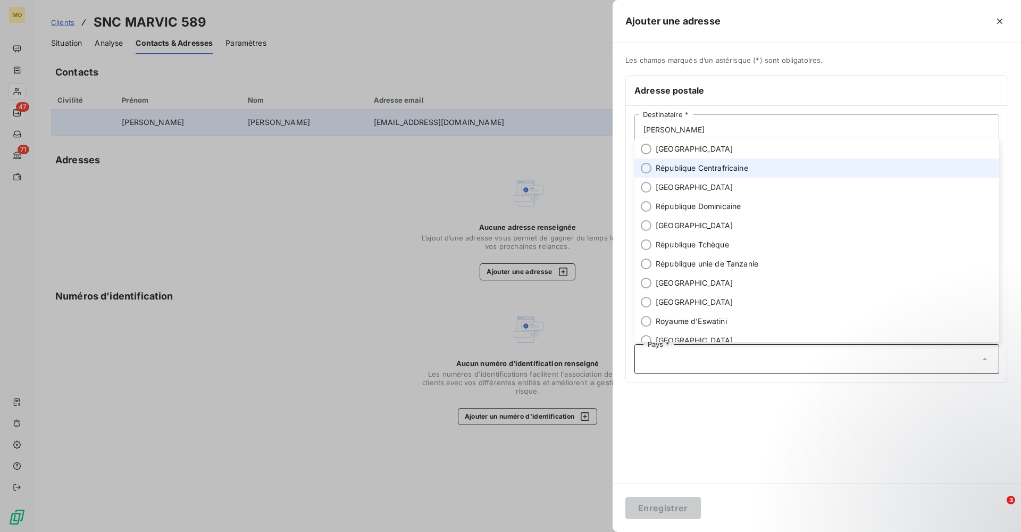
scroll to position [3523, 0]
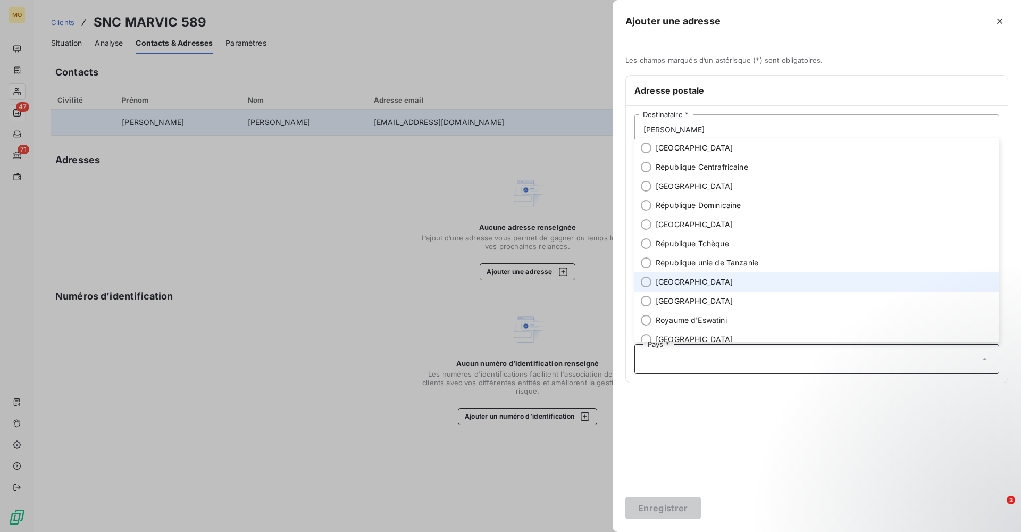
click at [662, 284] on span "[GEOGRAPHIC_DATA]" at bounding box center [695, 282] width 78 height 11
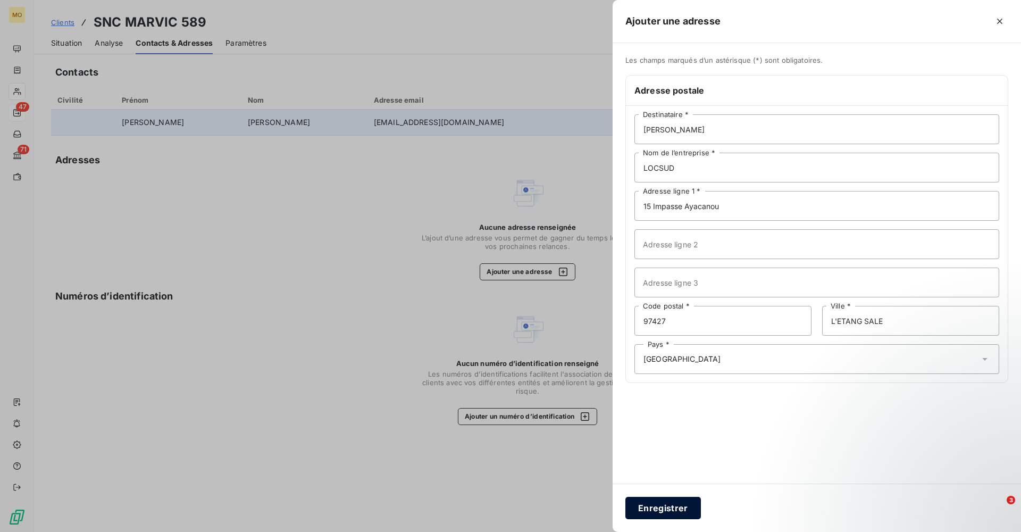
click at [668, 508] on button "Enregistrer" at bounding box center [664, 508] width 76 height 22
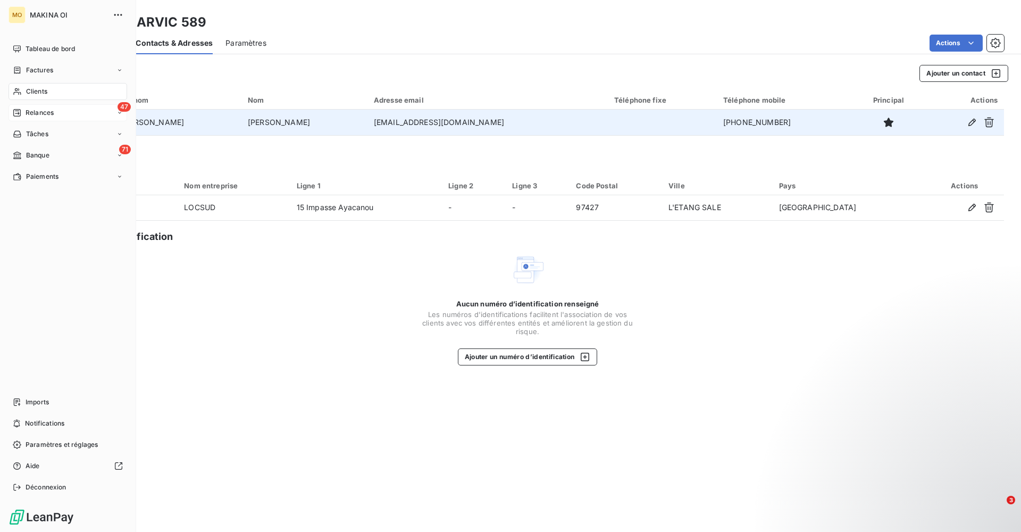
click at [30, 89] on span "Clients" at bounding box center [36, 92] width 21 height 10
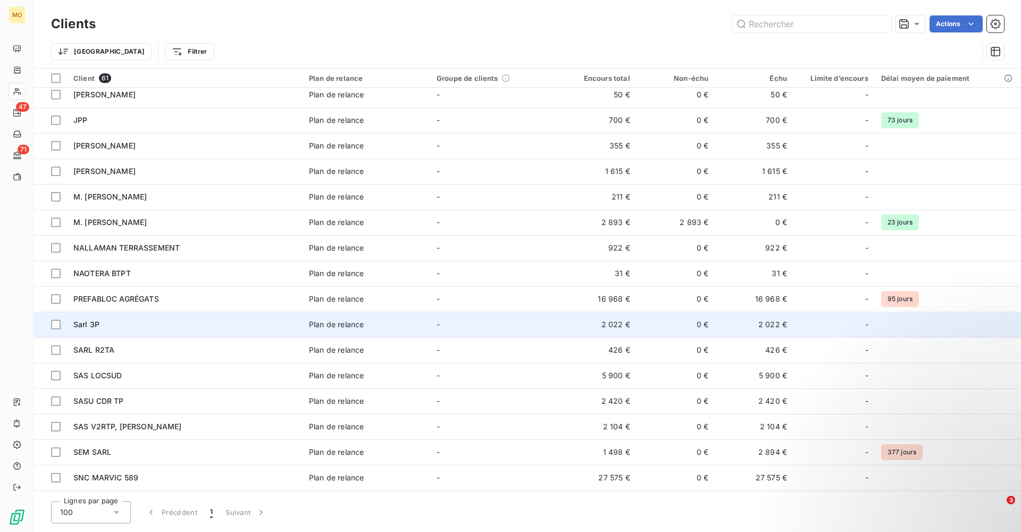
scroll to position [598, 0]
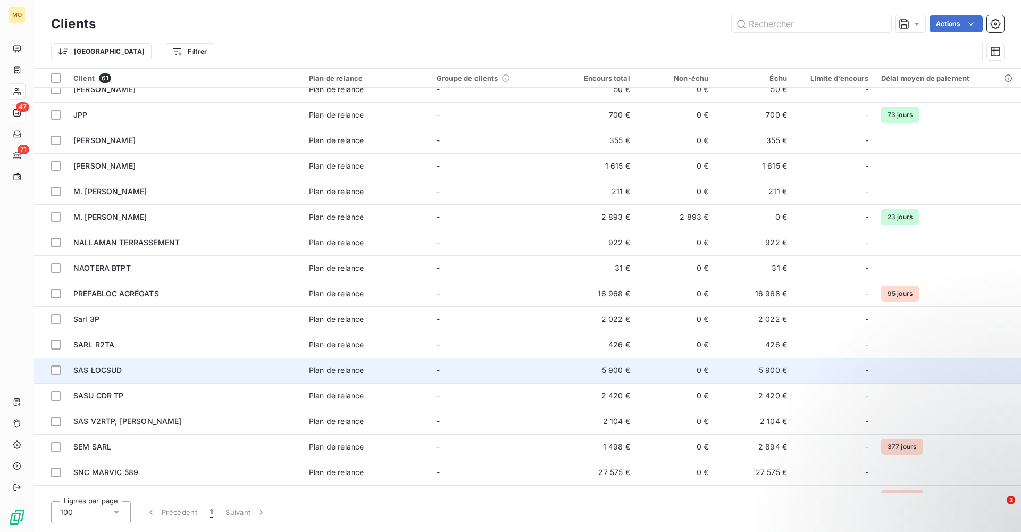
click at [151, 369] on div "SAS LOCSUD" at bounding box center [184, 370] width 223 height 11
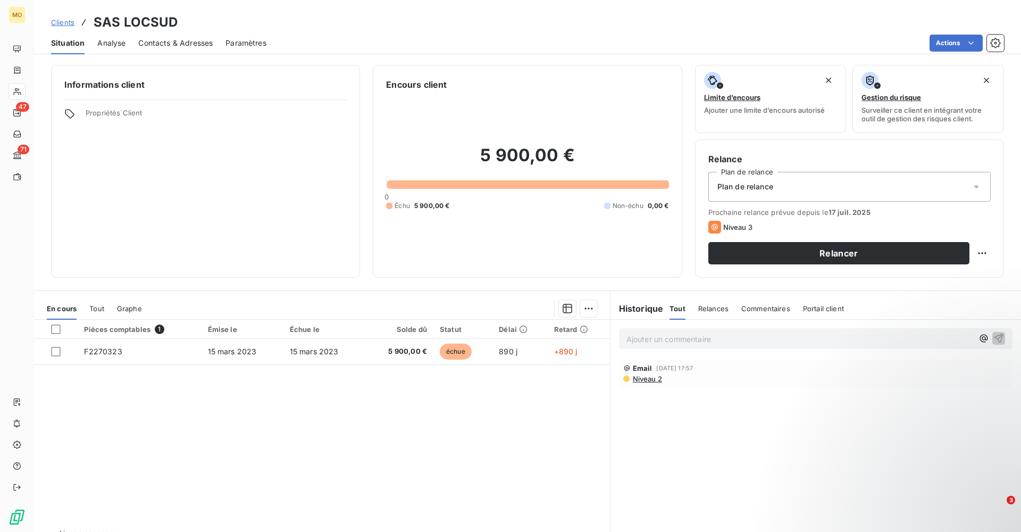
click at [164, 39] on span "Contacts & Adresses" at bounding box center [175, 43] width 74 height 11
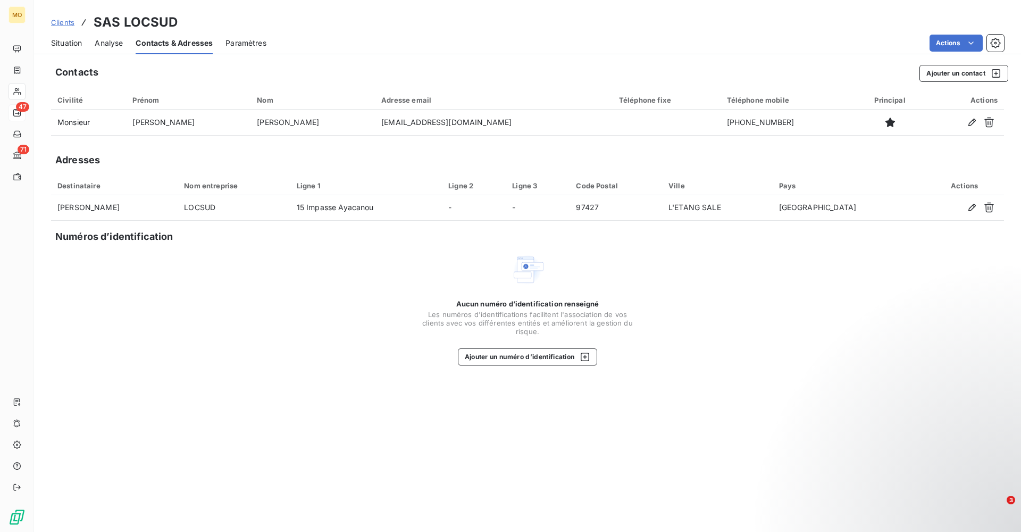
click at [76, 40] on span "Situation" at bounding box center [66, 43] width 31 height 11
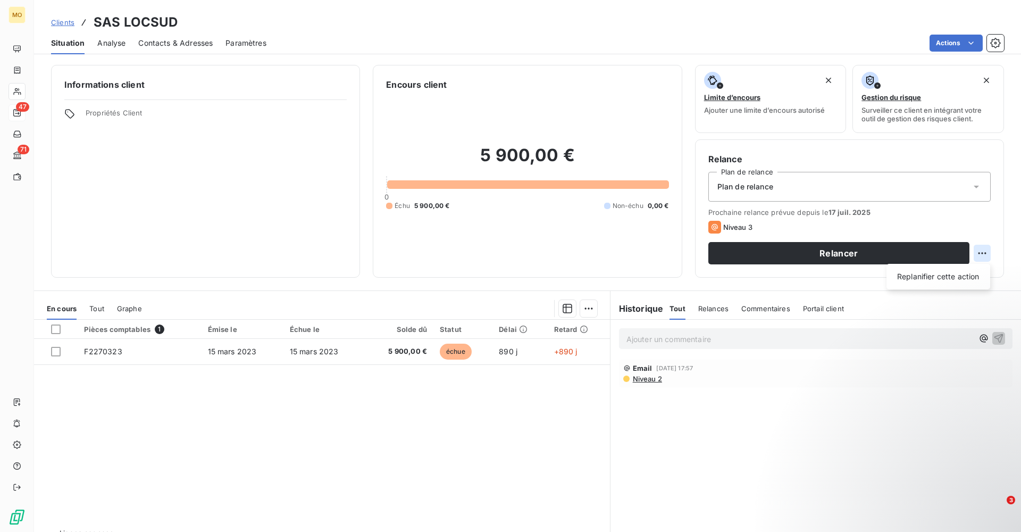
click at [985, 254] on html "MO 47 71 Clients SAS LOCSUD Situation Analyse Contacts & Adresses Paramètres Ac…" at bounding box center [510, 266] width 1021 height 532
click at [835, 256] on html "MO 47 71 Clients SAS LOCSUD Situation Analyse Contacts & Adresses Paramètres Ac…" at bounding box center [510, 266] width 1021 height 532
click at [835, 256] on button "Relancer" at bounding box center [839, 253] width 261 height 22
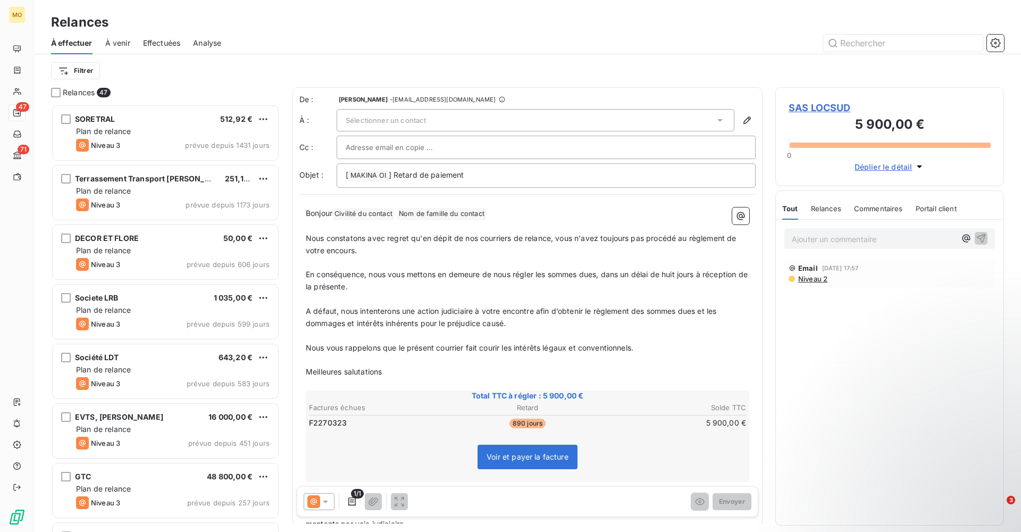
scroll to position [428, 229]
click at [389, 118] on span "Sélectionner un contact" at bounding box center [386, 120] width 80 height 9
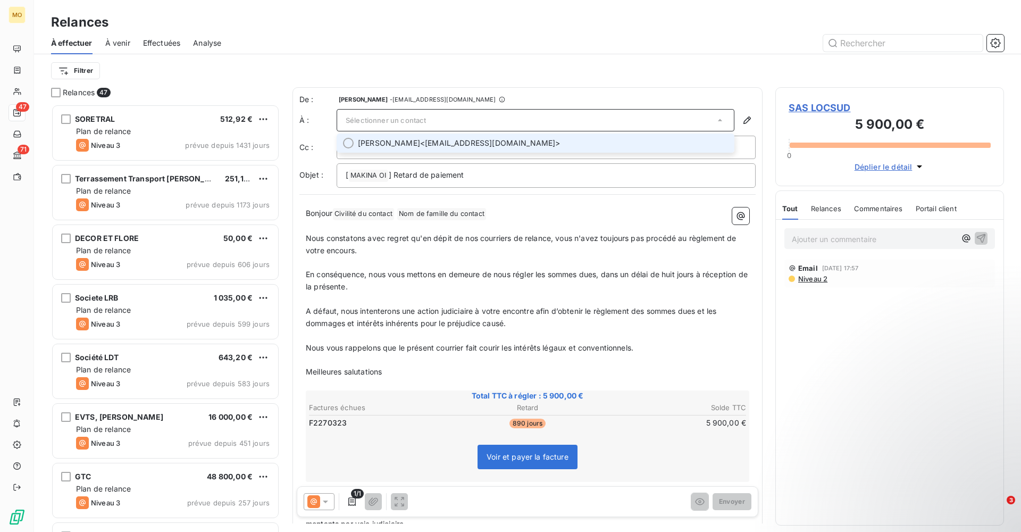
click at [533, 143] on span "[PERSON_NAME] <[EMAIL_ADDRESS][DOMAIN_NAME]>" at bounding box center [543, 143] width 370 height 11
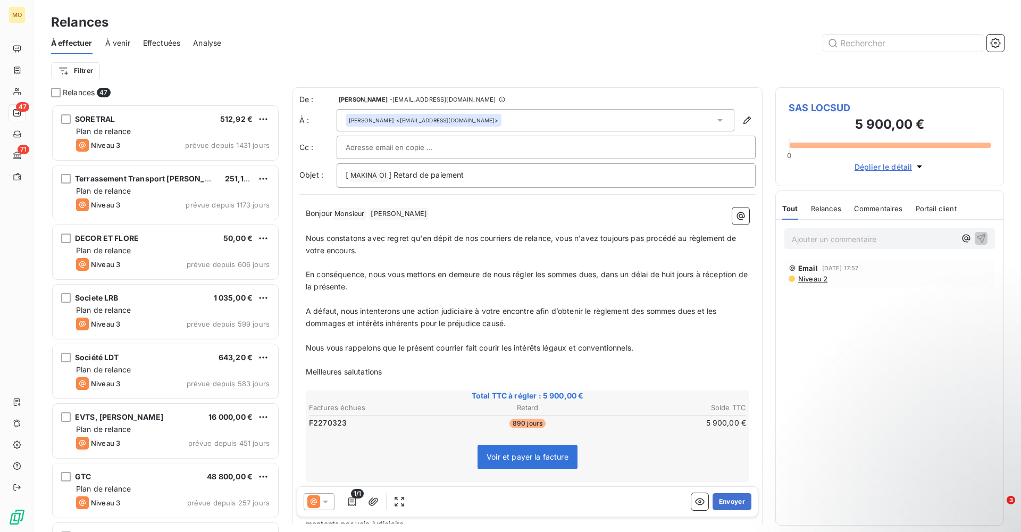
click at [473, 155] on div at bounding box center [546, 147] width 401 height 16
paste input "[EMAIL_ADDRESS][DOMAIN_NAME]"
type input "[EMAIL_ADDRESS][DOMAIN_NAME]"
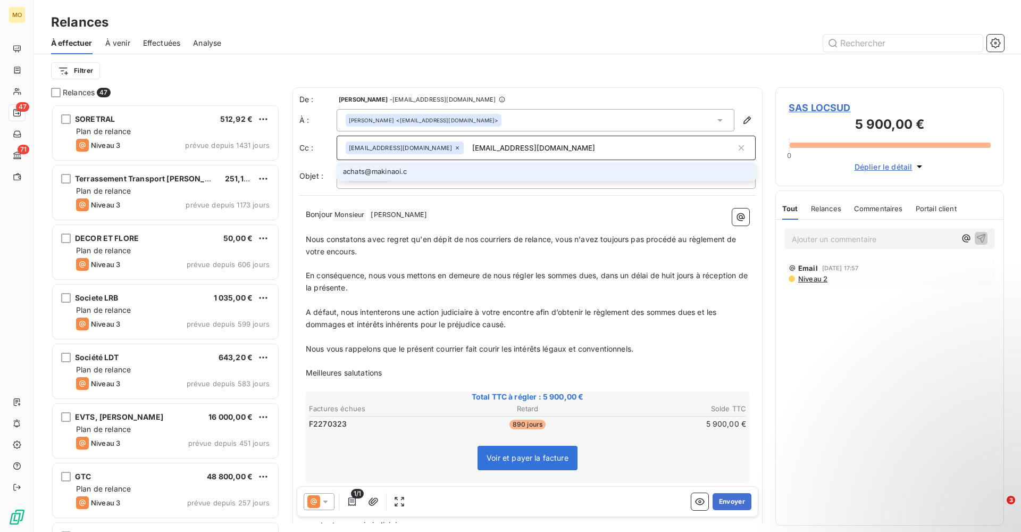
type input "[EMAIL_ADDRESS][DOMAIN_NAME]"
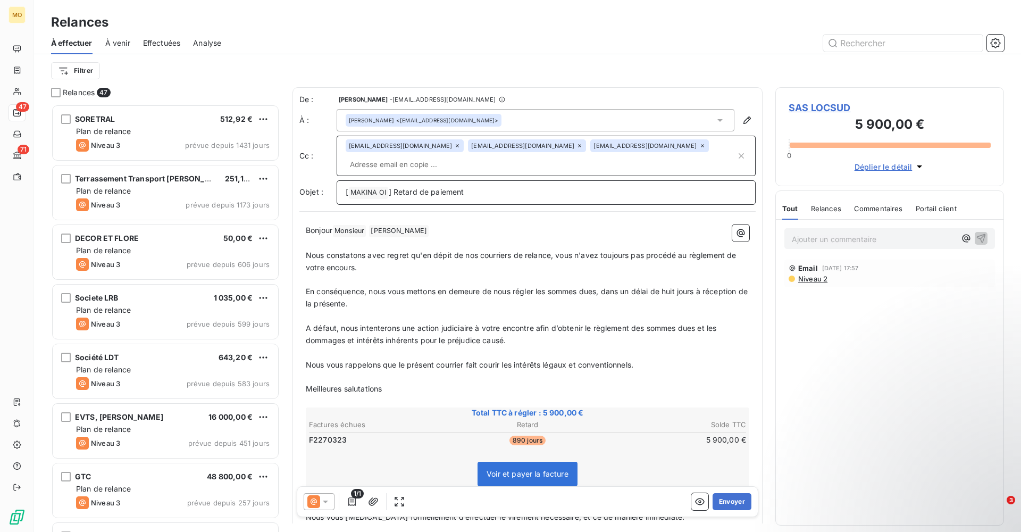
click at [486, 195] on p "[ MAKINA OI ﻿ ] Retard de paiement" at bounding box center [546, 192] width 401 height 13
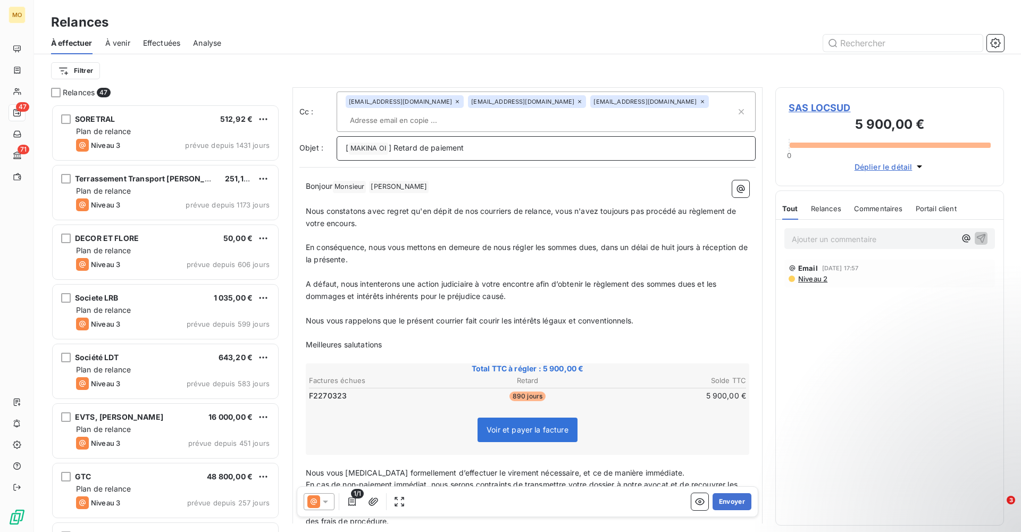
scroll to position [0, 0]
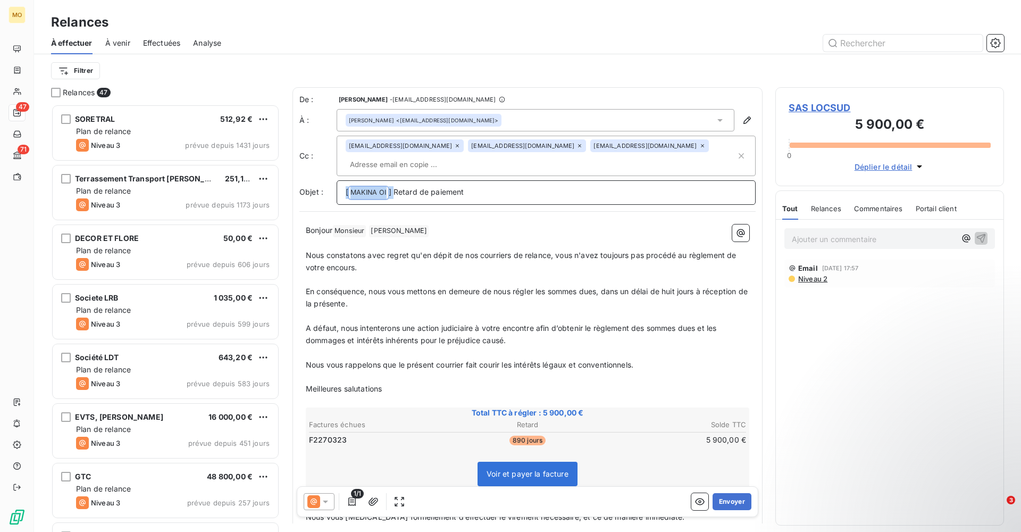
drag, startPoint x: 394, startPoint y: 190, endPoint x: 320, endPoint y: 195, distance: 74.1
click at [320, 195] on div "Objet : [ MAKINA OI ﻿ ] Retard de paiement" at bounding box center [528, 192] width 456 height 24
click at [498, 190] on p "Retard de paiement" at bounding box center [546, 192] width 401 height 12
click at [325, 502] on icon at bounding box center [325, 502] width 5 height 3
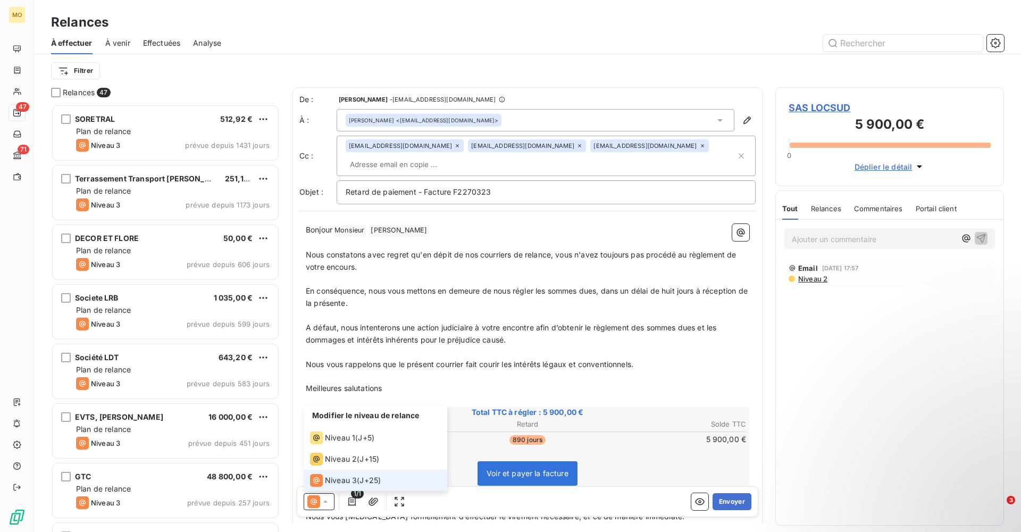
click at [340, 481] on span "Niveau 3" at bounding box center [341, 480] width 32 height 11
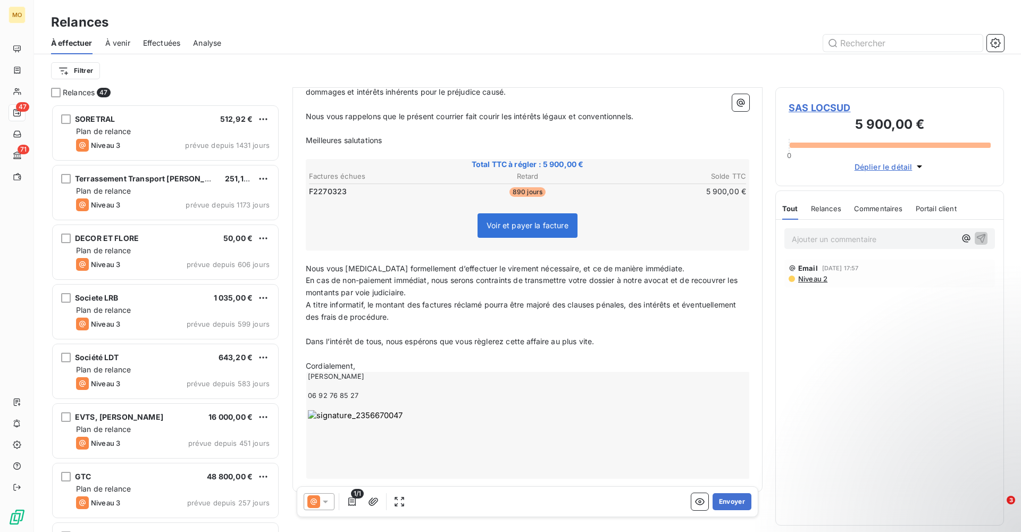
scroll to position [248, 0]
click at [729, 504] on button "Envoyer" at bounding box center [732, 501] width 39 height 17
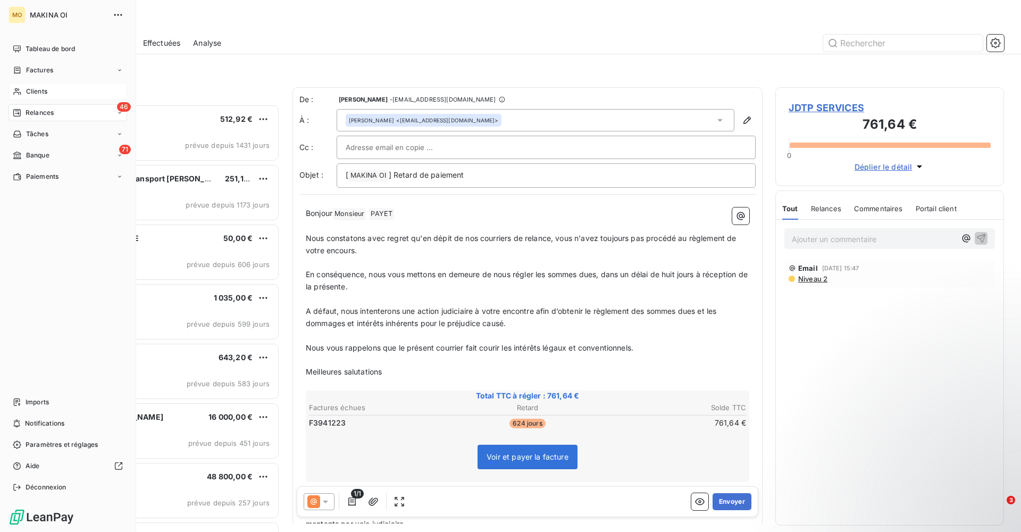
click at [35, 93] on span "Clients" at bounding box center [36, 92] width 21 height 10
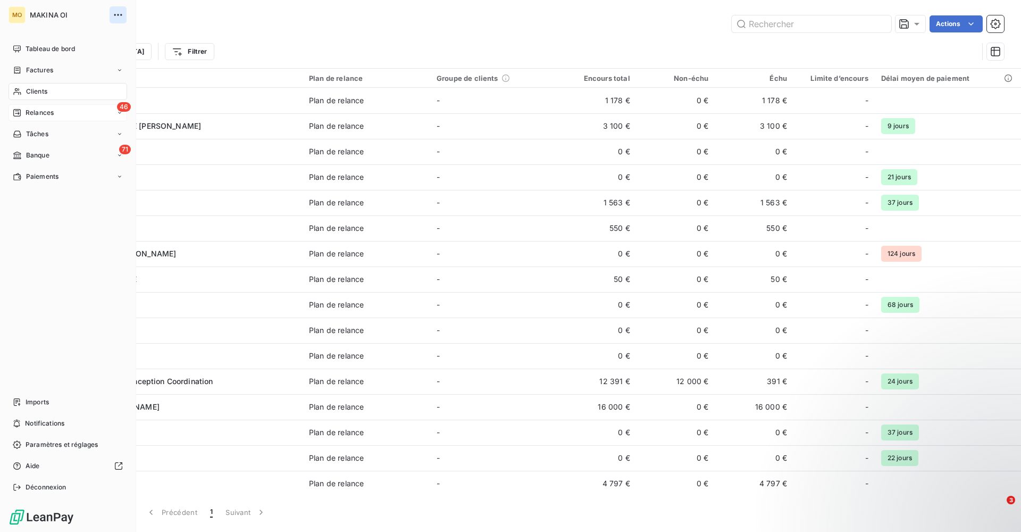
click at [121, 13] on icon "button" at bounding box center [118, 15] width 11 height 11
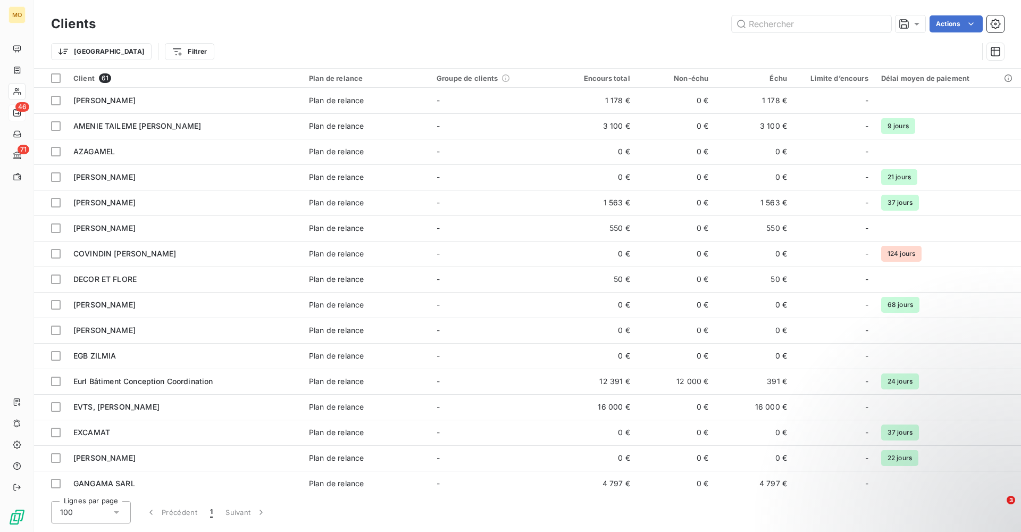
click at [315, 23] on div "Actions" at bounding box center [557, 23] width 896 height 17
click at [636, 23] on html "MO 46 71 Clients Actions Trier Filtrer Client 61 Plan de relance Groupe de clie…" at bounding box center [510, 266] width 1021 height 532
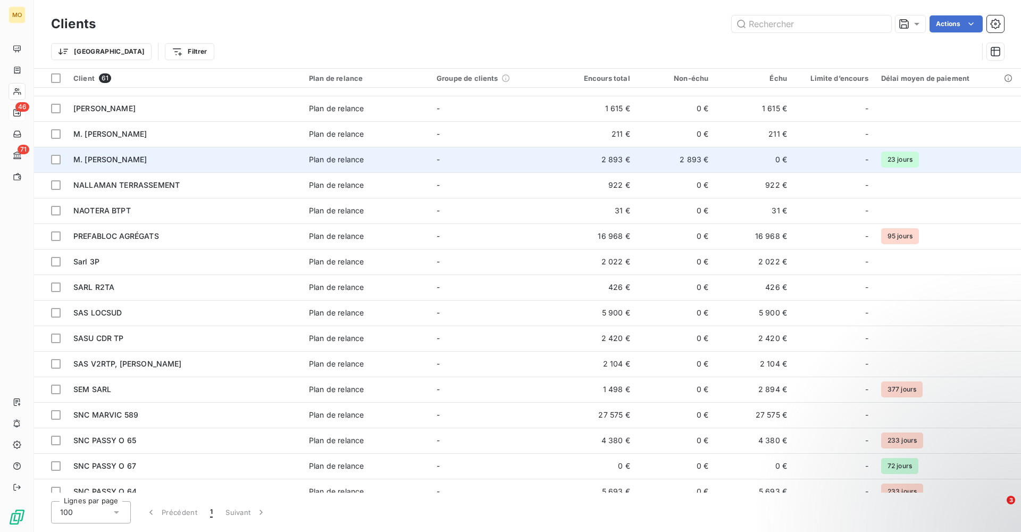
scroll to position [695, 0]
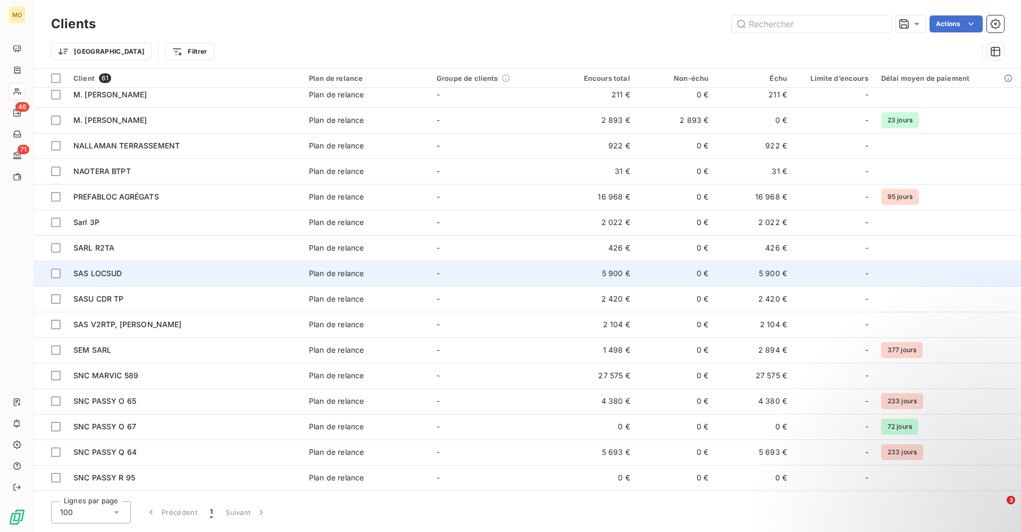
click at [132, 268] on div "SAS LOCSUD" at bounding box center [184, 273] width 223 height 11
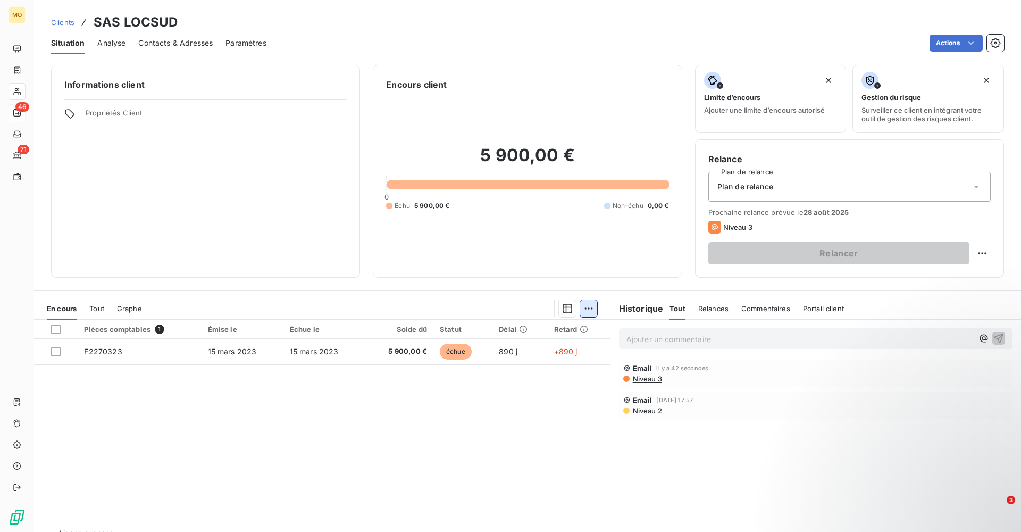
click at [591, 310] on html "MO 46 71 Clients SAS LOCSUD Situation Analyse Contacts & Adresses Paramètres Ac…" at bounding box center [510, 266] width 1021 height 532
click at [565, 312] on html "MO 46 71 Clients SAS LOCSUD Situation Analyse Contacts & Adresses Paramètres Ac…" at bounding box center [510, 266] width 1021 height 532
click at [565, 312] on icon "button" at bounding box center [567, 308] width 11 height 11
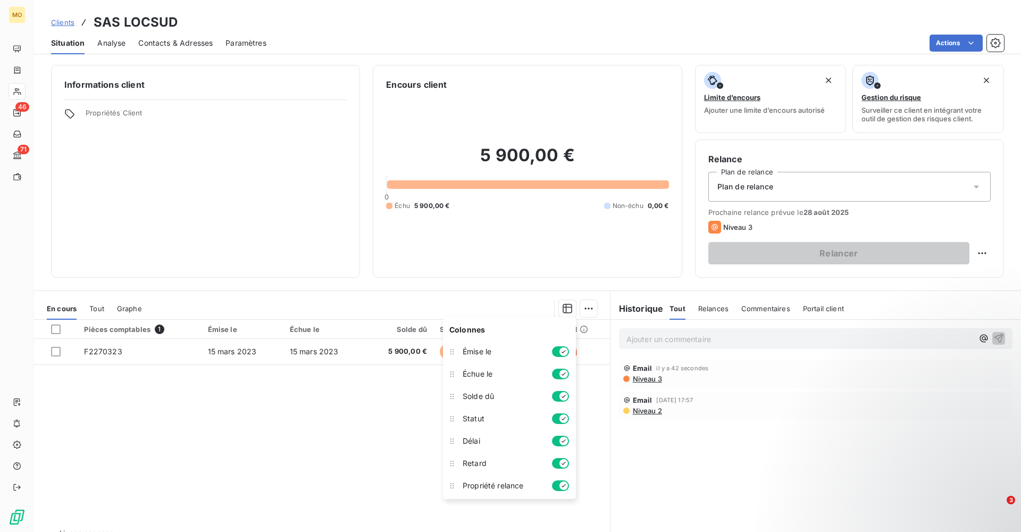
click at [498, 260] on div "5 900,00 € 0 Échu 5 900,00 € Non-échu 0,00 €" at bounding box center [527, 177] width 282 height 173
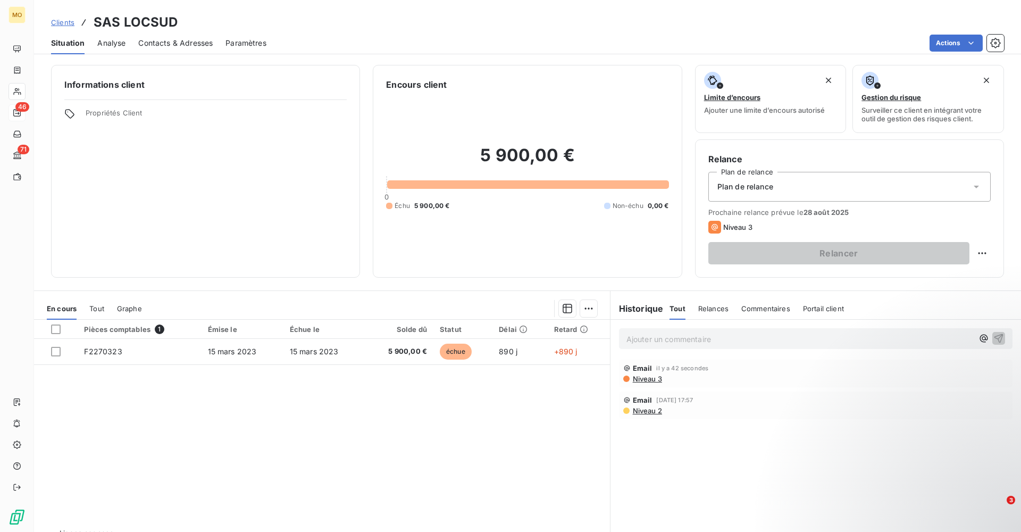
click at [710, 307] on span "Relances" at bounding box center [713, 308] width 30 height 9
click at [997, 338] on icon "button" at bounding box center [999, 338] width 9 height 9
click at [654, 379] on span "Niveau 3" at bounding box center [647, 379] width 30 height 9
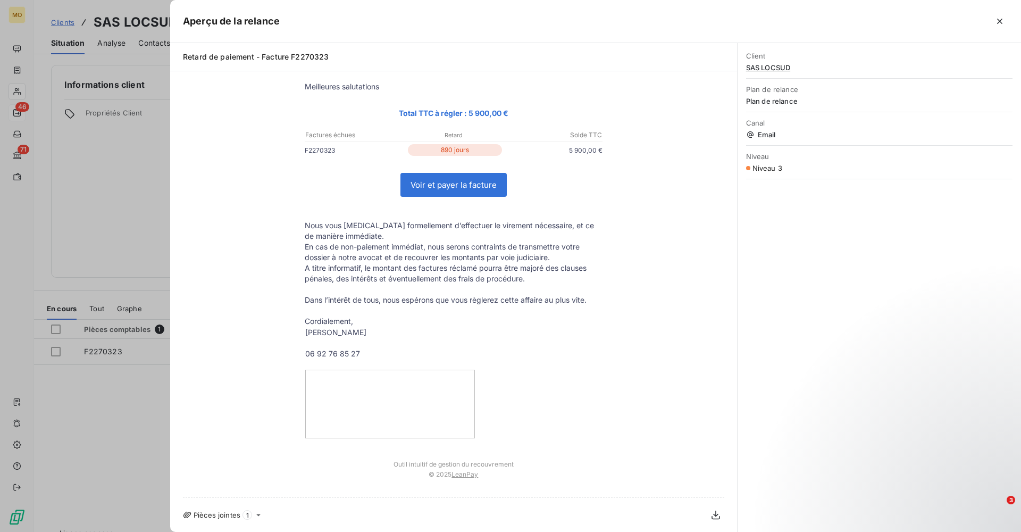
scroll to position [224, 0]
click at [1002, 21] on icon "button" at bounding box center [1000, 21] width 11 height 11
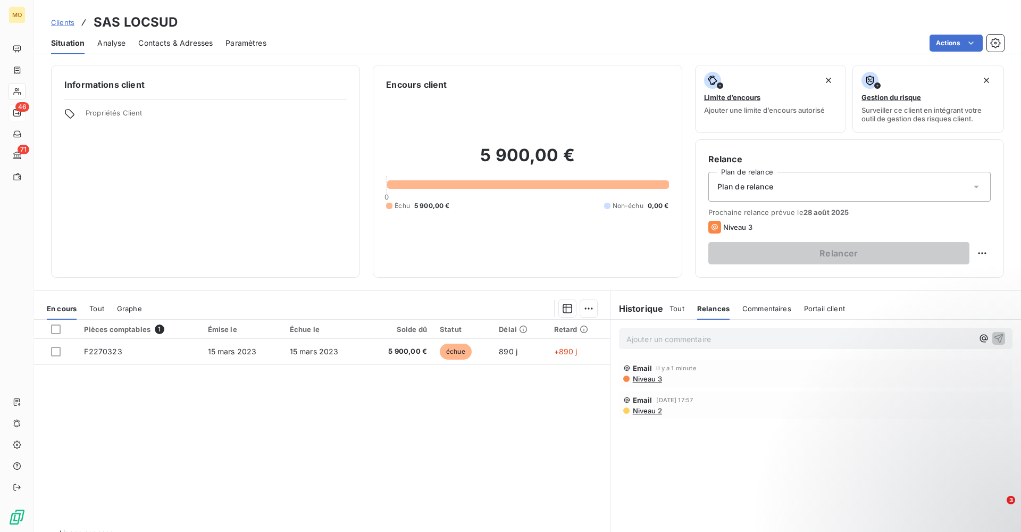
click at [999, 338] on icon "button" at bounding box center [999, 338] width 11 height 11
click at [984, 254] on html "MO 46 71 Clients SAS LOCSUD Situation Analyse Contacts & Adresses Paramètres Ac…" at bounding box center [510, 266] width 1021 height 532
click at [905, 218] on html "MO 46 71 Clients SAS LOCSUD Situation Analyse Contacts & Adresses Paramètres Ac…" at bounding box center [510, 266] width 1021 height 532
click at [978, 186] on icon at bounding box center [976, 187] width 5 height 3
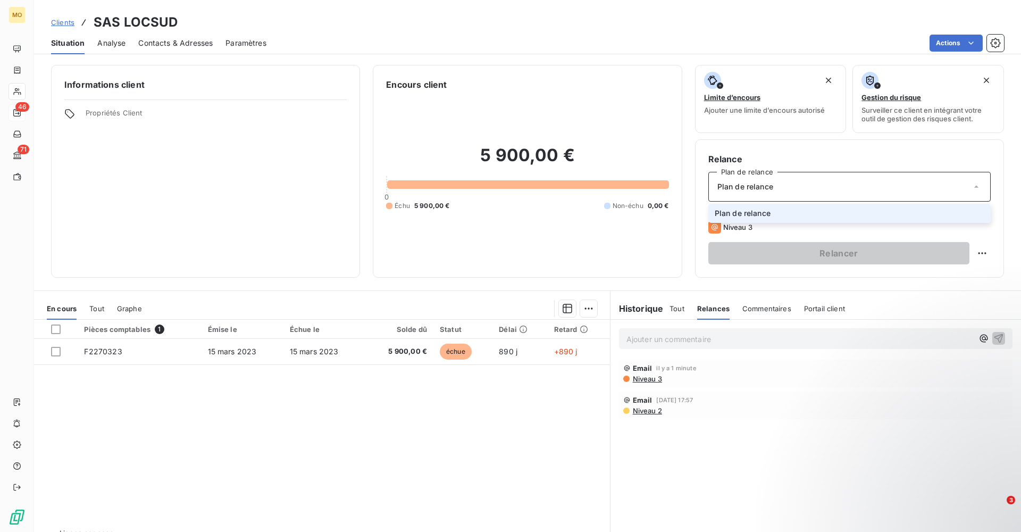
click at [978, 186] on icon at bounding box center [976, 186] width 11 height 11
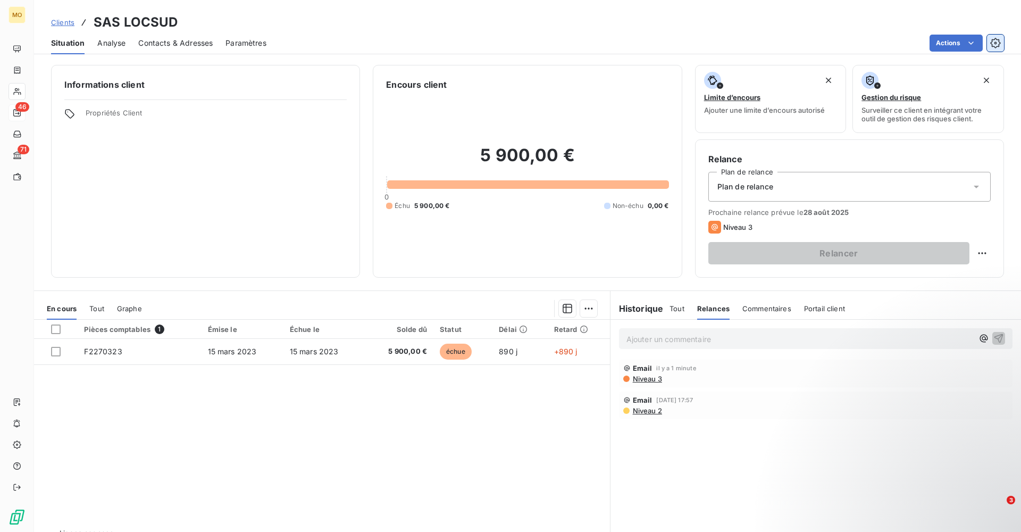
click at [993, 39] on icon "button" at bounding box center [996, 43] width 10 height 10
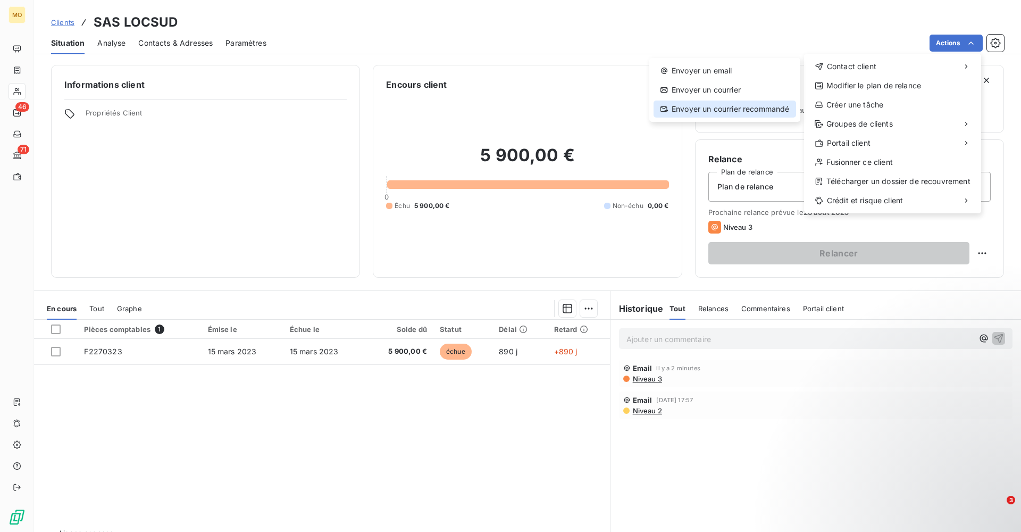
click at [725, 109] on div "Envoyer un courrier recommandé" at bounding box center [725, 109] width 143 height 17
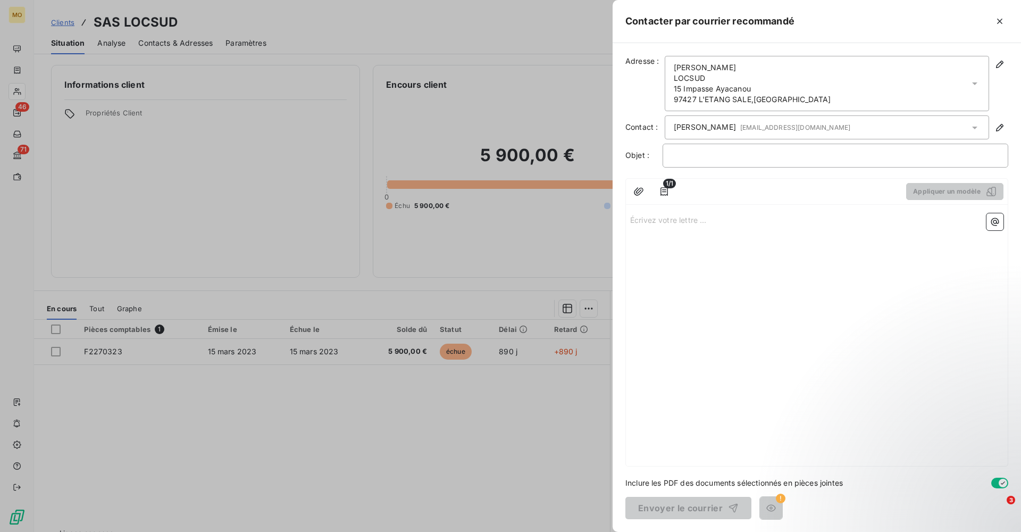
click at [672, 128] on div "[PERSON_NAME] [EMAIL_ADDRESS][DOMAIN_NAME]" at bounding box center [827, 127] width 325 height 24
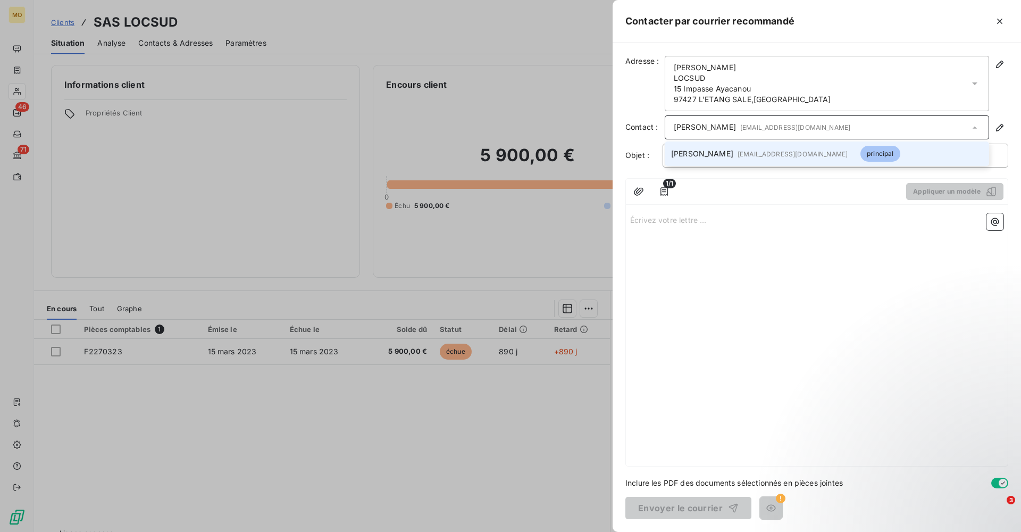
click at [672, 128] on div "[PERSON_NAME] [EMAIL_ADDRESS][DOMAIN_NAME]" at bounding box center [827, 127] width 325 height 24
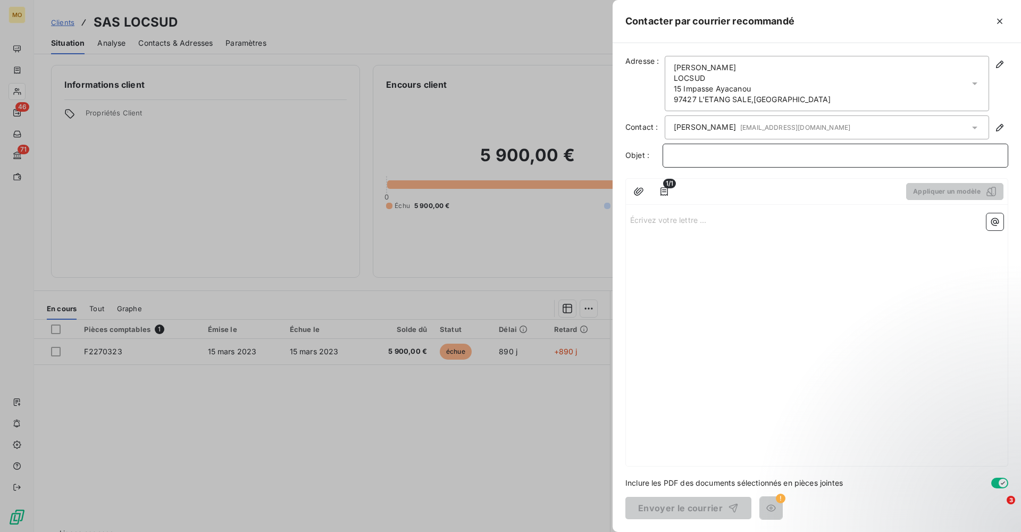
click at [706, 155] on p "﻿" at bounding box center [836, 155] width 328 height 12
click at [790, 321] on div "Écrivez votre lettre ... ﻿" at bounding box center [817, 337] width 382 height 257
click at [219, 255] on div at bounding box center [510, 266] width 1021 height 532
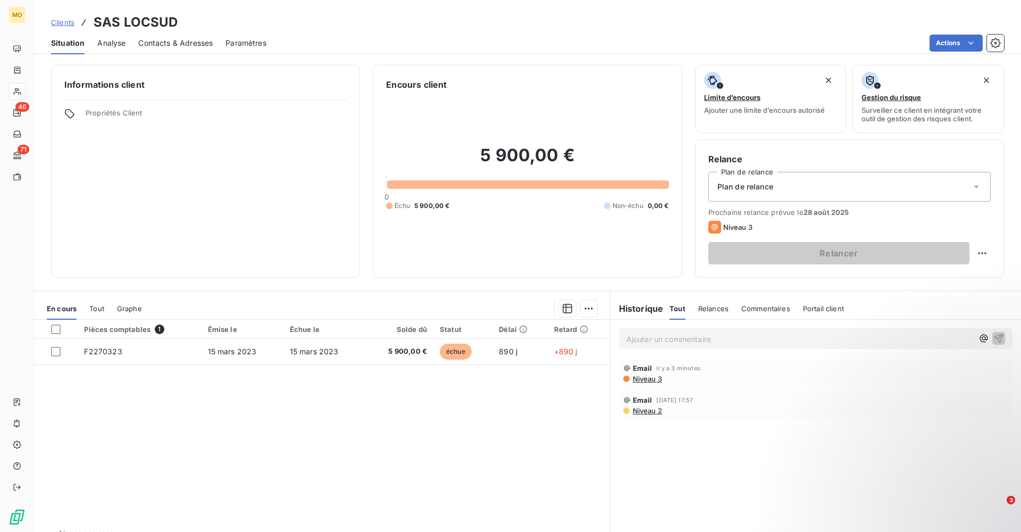
click at [642, 376] on span "Niveau 3" at bounding box center [647, 379] width 30 height 9
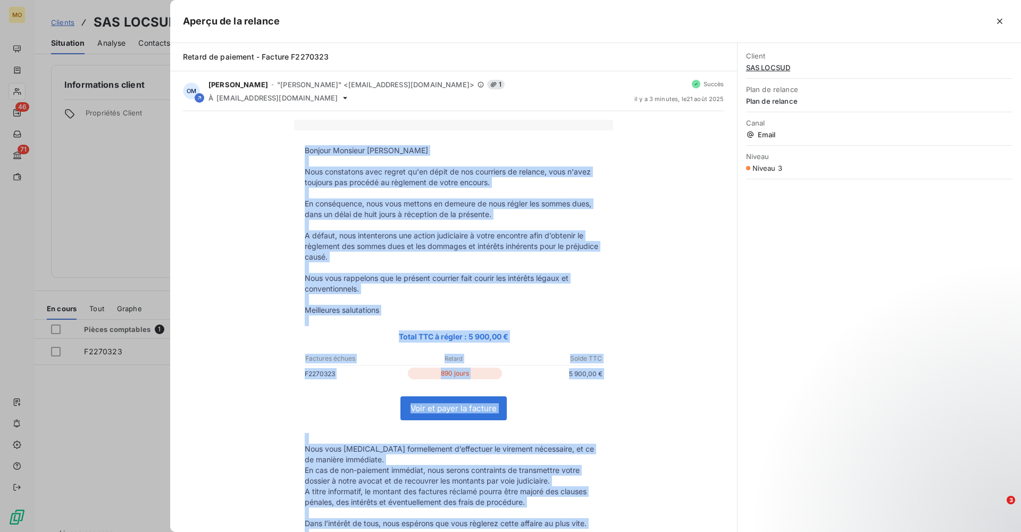
drag, startPoint x: 372, startPoint y: 352, endPoint x: 304, endPoint y: 147, distance: 215.8
click at [304, 147] on tbody "Bonjour Monsieur [PERSON_NAME] Nous constatons avec regret qu'en dépit de nos c…" at bounding box center [453, 403] width 319 height 517
copy tbody "Loremip Dolorsit Ametc Adip elitseddoe temp incidi ut'la etdol ma ali enimadmin…"
click at [1002, 20] on icon "button" at bounding box center [999, 21] width 5 height 5
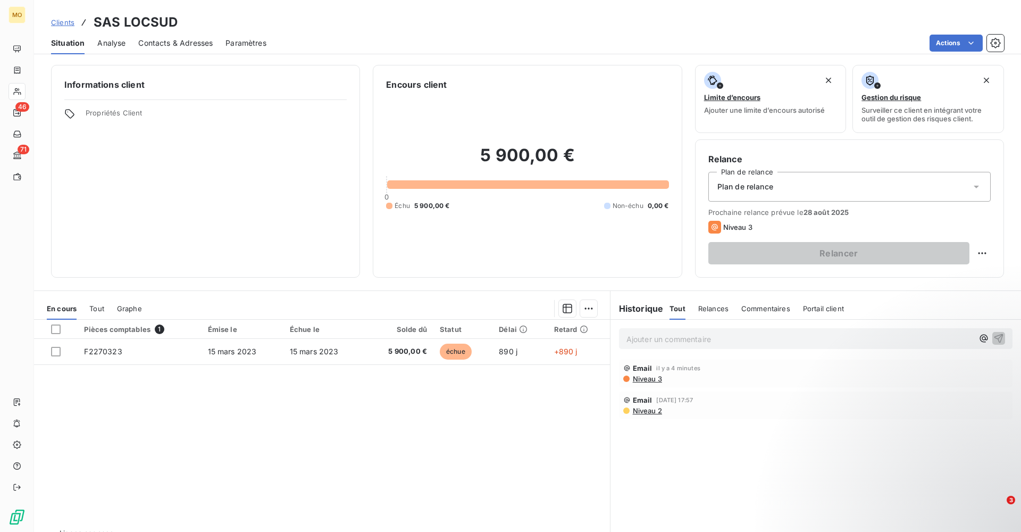
click at [999, 337] on icon "button" at bounding box center [999, 338] width 11 height 11
click at [983, 257] on html "MO 46 71 Clients SAS LOCSUD Situation Analyse Contacts & Adresses Paramètres Ac…" at bounding box center [510, 266] width 1021 height 532
click at [978, 187] on html "MO 46 71 Clients SAS LOCSUD Situation Analyse Contacts & Adresses Paramètres Ac…" at bounding box center [510, 266] width 1021 height 532
click at [978, 187] on icon at bounding box center [976, 187] width 5 height 3
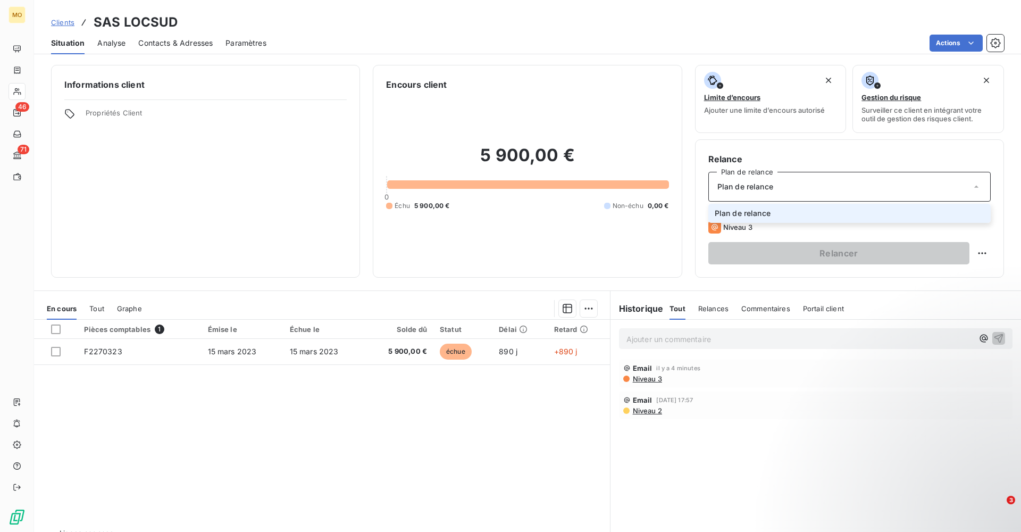
click at [978, 187] on icon at bounding box center [977, 187] width 4 height 2
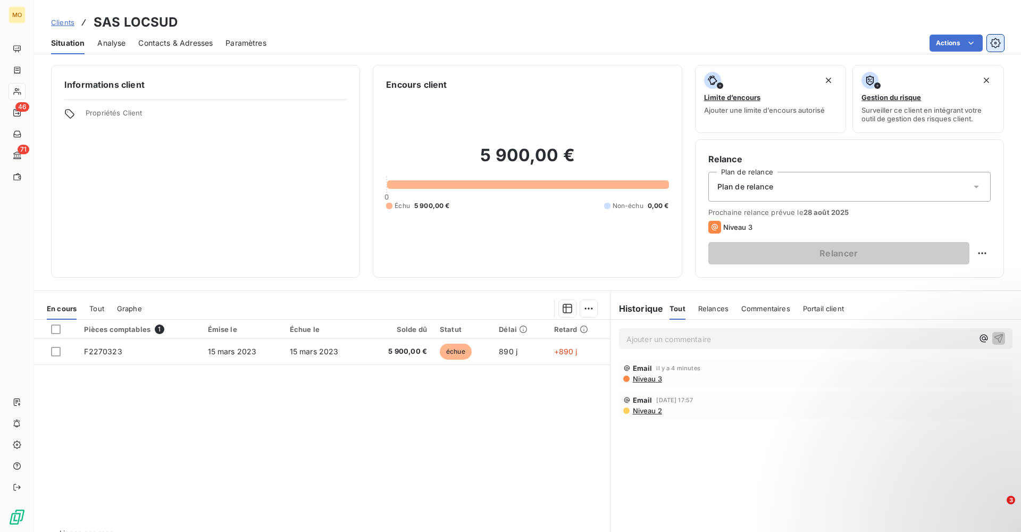
click at [993, 40] on icon "button" at bounding box center [996, 43] width 11 height 11
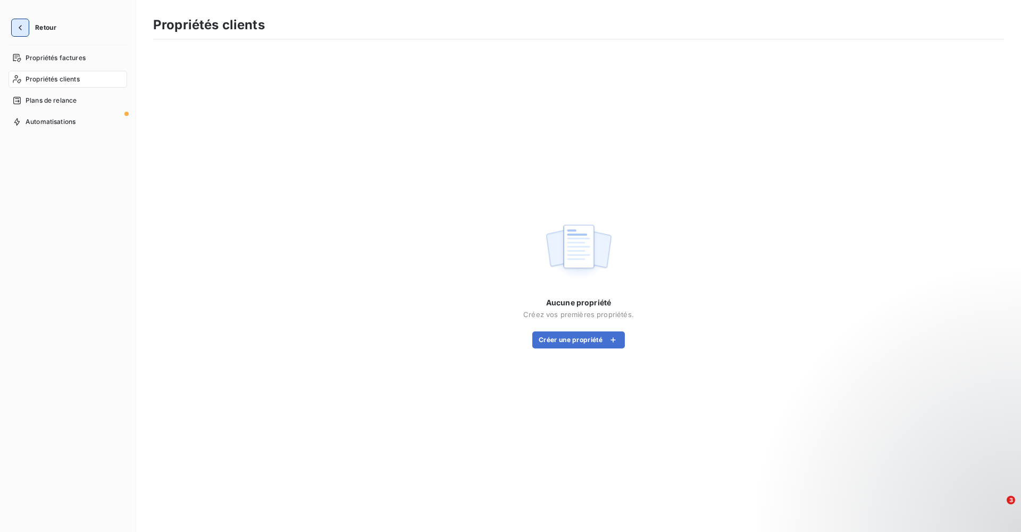
click at [23, 23] on icon "button" at bounding box center [20, 27] width 11 height 11
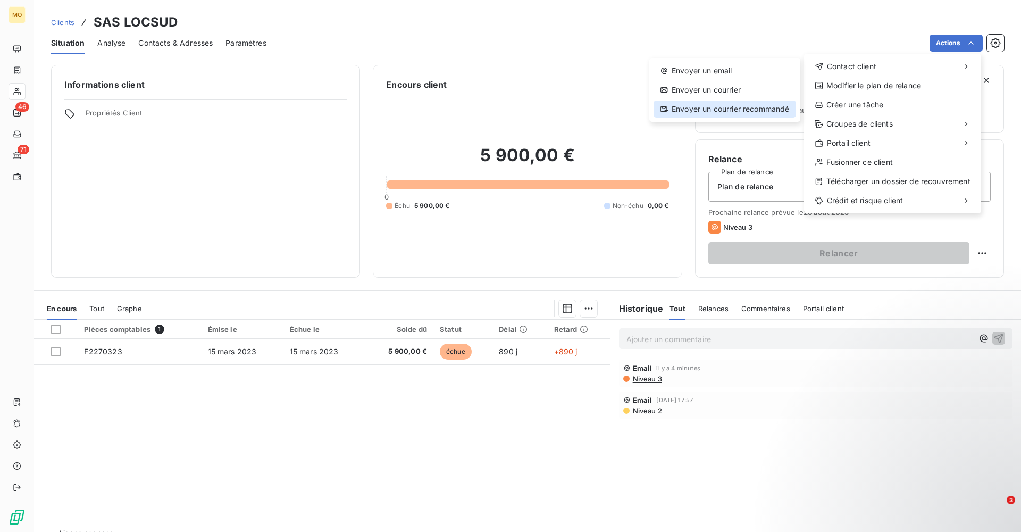
click at [740, 110] on div "Envoyer un courrier recommandé" at bounding box center [725, 109] width 143 height 17
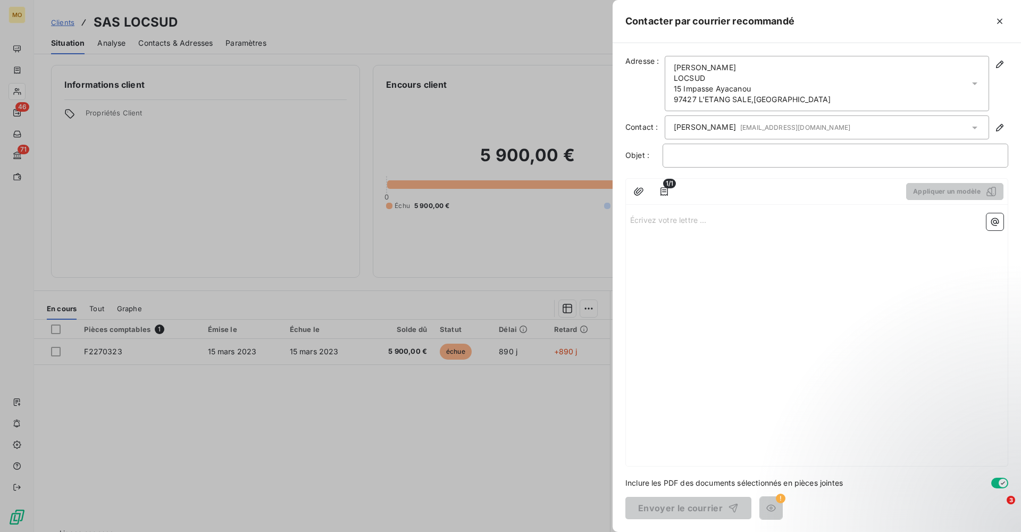
click at [718, 302] on div "Écrivez votre lettre ... ﻿" at bounding box center [817, 337] width 382 height 257
click at [671, 228] on div "Écrivez votre lettre ... ﻿" at bounding box center [817, 337] width 382 height 257
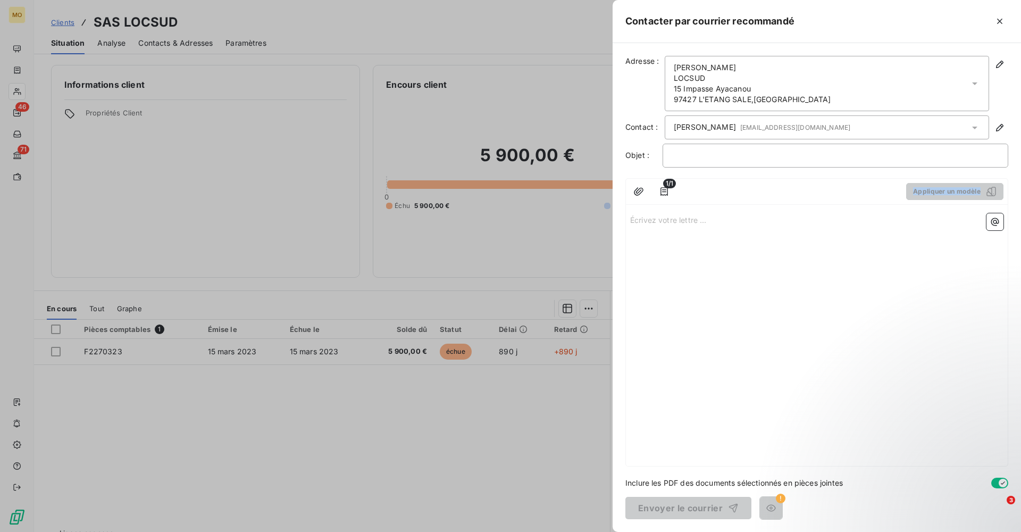
click at [671, 228] on div "Écrivez votre lettre ... ﻿" at bounding box center [817, 337] width 382 height 257
click at [745, 284] on div "Écrivez votre lettre ... ﻿" at bounding box center [817, 337] width 382 height 257
click at [658, 221] on p "Écrivez votre lettre ... ﻿" at bounding box center [816, 219] width 373 height 12
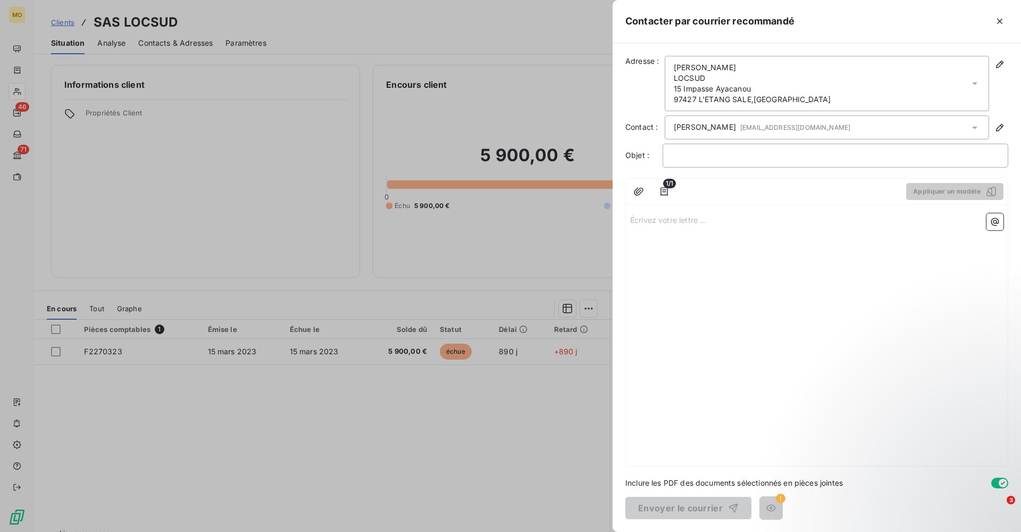
click at [658, 221] on p "Écrivez votre lettre ... ﻿" at bounding box center [816, 219] width 373 height 12
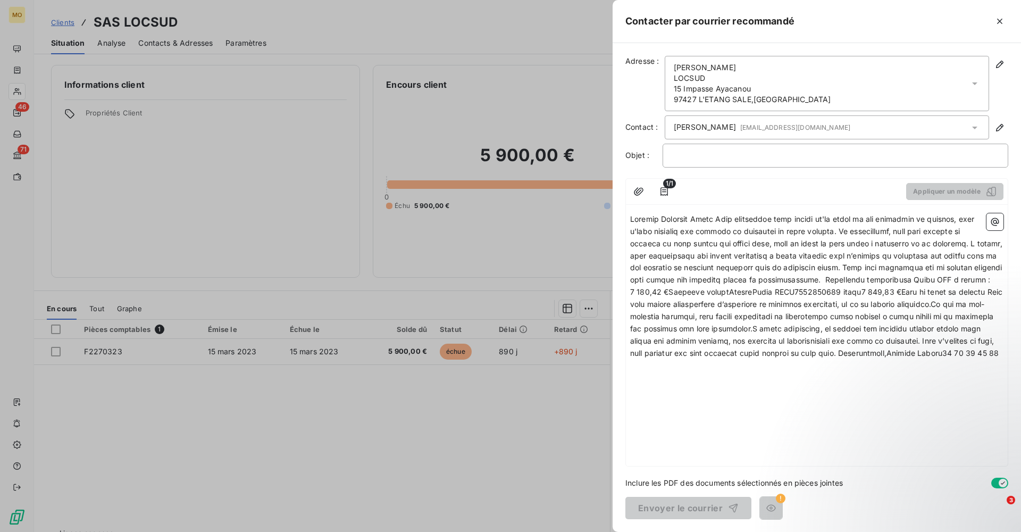
click at [717, 218] on span at bounding box center [817, 285] width 375 height 143
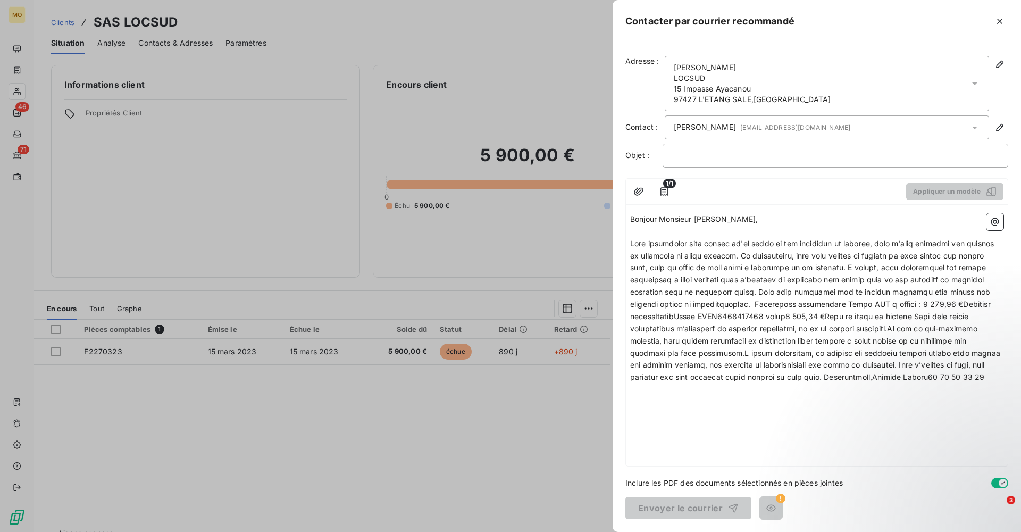
click at [777, 255] on span at bounding box center [816, 310] width 372 height 143
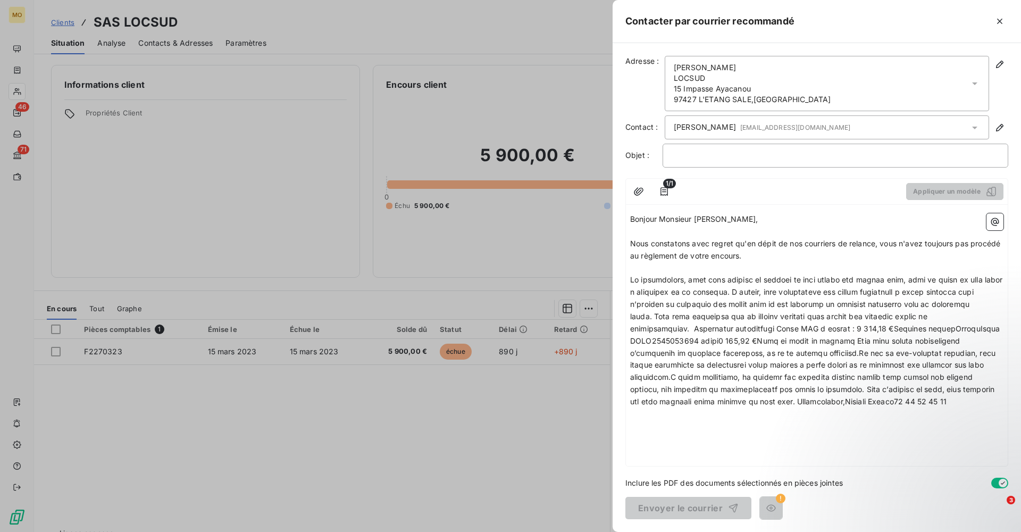
click at [764, 292] on span at bounding box center [817, 340] width 375 height 131
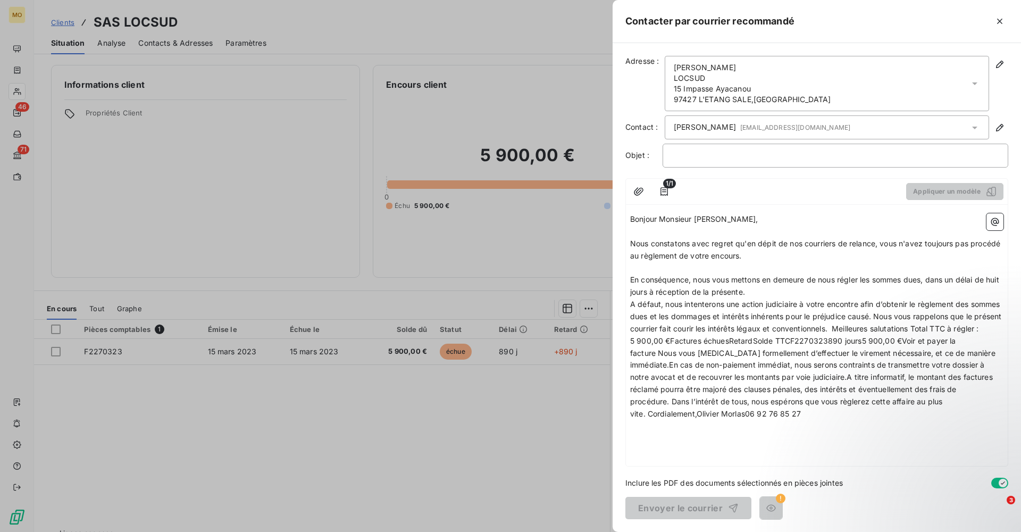
click at [658, 347] on span "A défaut, nous intenterons une action judiciaire à votre encontre afin d’obteni…" at bounding box center [816, 359] width 373 height 119
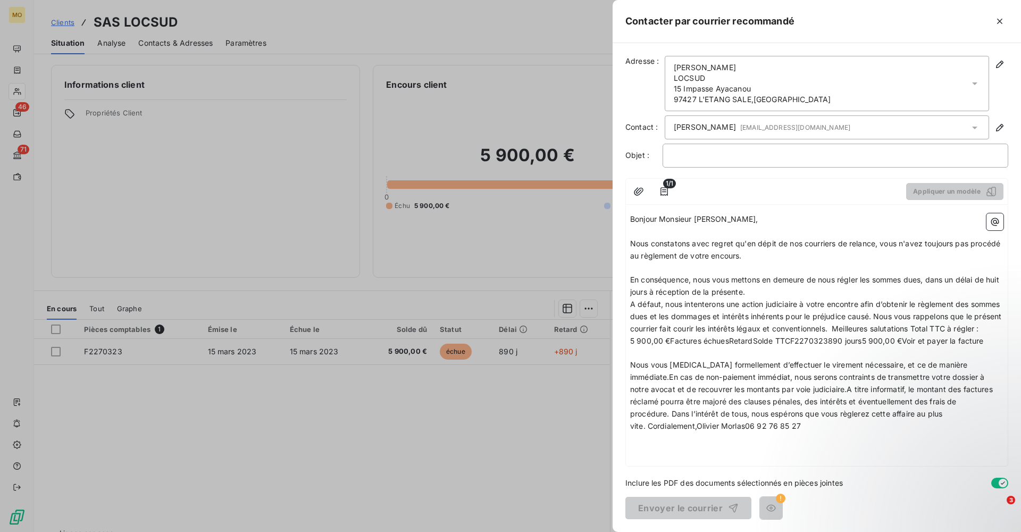
drag, startPoint x: 875, startPoint y: 324, endPoint x: 872, endPoint y: 344, distance: 20.4
click at [872, 344] on p "A défaut, nous intenterons une action judiciaire à votre encontre afin d’obteni…" at bounding box center [816, 322] width 373 height 49
drag, startPoint x: 952, startPoint y: 323, endPoint x: 875, endPoint y: 325, distance: 77.2
click at [875, 325] on span "A défaut, nous intenterons une action judiciaire à votre encontre afin d’obteni…" at bounding box center [816, 323] width 373 height 46
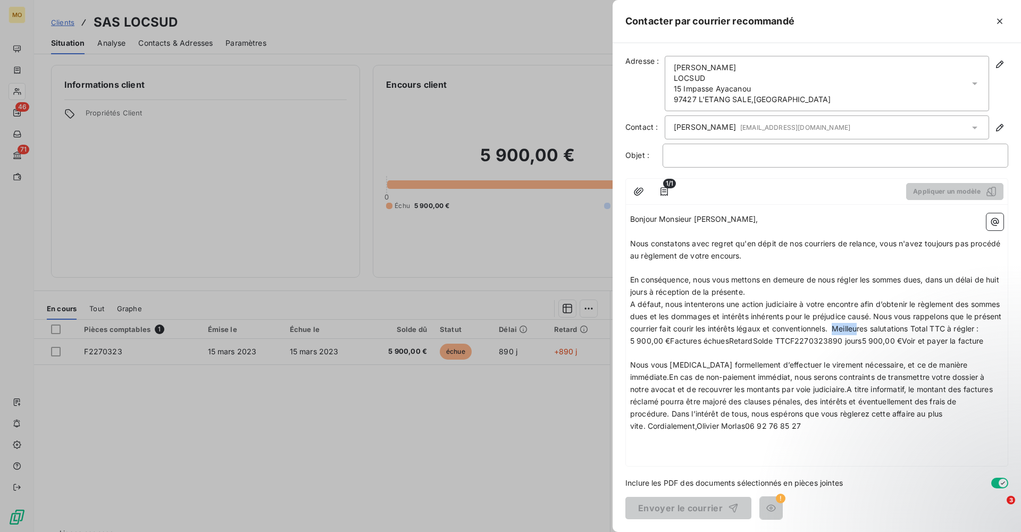
click at [875, 325] on span "A défaut, nous intenterons une action judiciaire à votre encontre afin d’obteni…" at bounding box center [816, 323] width 373 height 46
drag, startPoint x: 875, startPoint y: 325, endPoint x: 935, endPoint y: 325, distance: 60.6
click at [935, 325] on span "A défaut, nous intenterons une action judiciaire à votre encontre afin d’obteni…" at bounding box center [816, 323] width 373 height 46
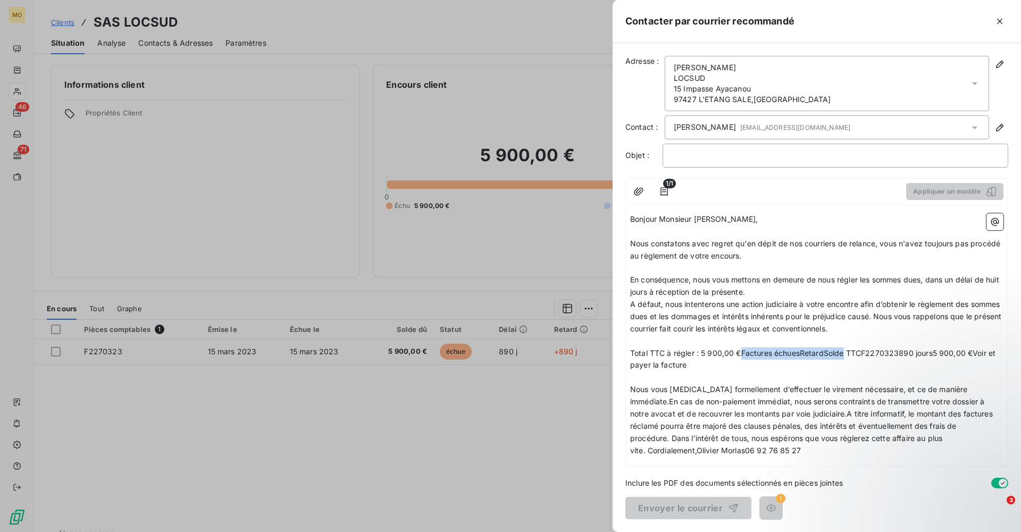
drag, startPoint x: 742, startPoint y: 347, endPoint x: 844, endPoint y: 348, distance: 102.2
click at [844, 348] on span "Total TTC à régler : 5 900,00 €Factures échuesRetardSolde TTCF2270323890 jours5…" at bounding box center [814, 358] width 368 height 21
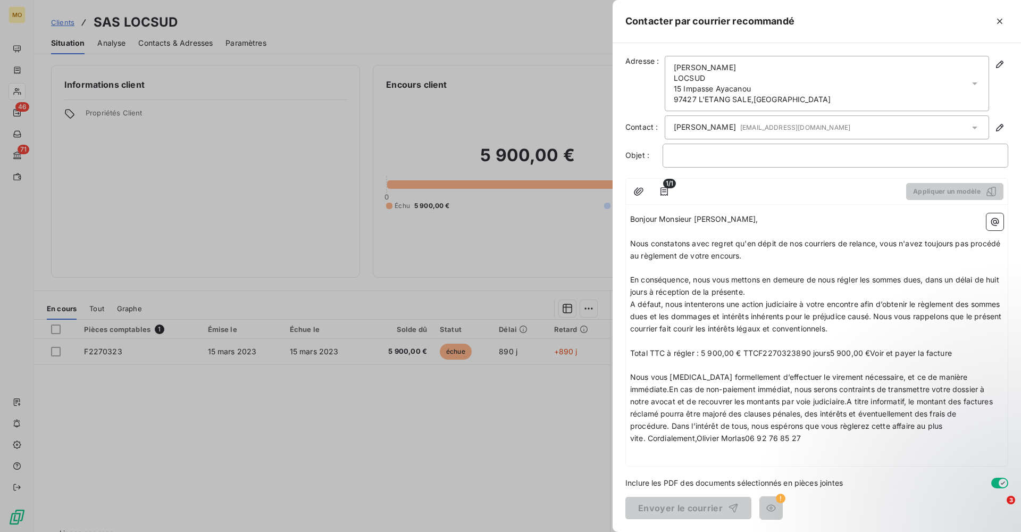
click at [759, 348] on span "Total TTC à régler : 5 900,00 € TTCF2270323890 jours5 900,00 €Voir et payer la …" at bounding box center [791, 352] width 322 height 9
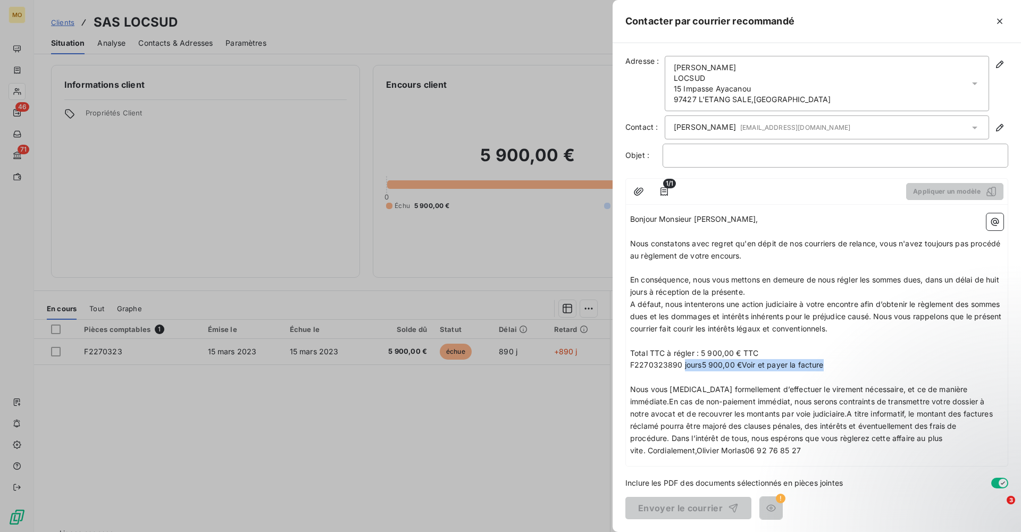
drag, startPoint x: 683, startPoint y: 361, endPoint x: 823, endPoint y: 361, distance: 139.9
click at [823, 361] on span "F2270323890 jours5 900,00 €Voir et payer la facture" at bounding box center [727, 364] width 194 height 9
click at [696, 348] on span "Total TTC à régler : 5 900,00 € TTC" at bounding box center [694, 352] width 128 height 9
drag, startPoint x: 668, startPoint y: 359, endPoint x: 684, endPoint y: 357, distance: 16.0
click at [684, 359] on p "F2270323890" at bounding box center [816, 365] width 373 height 12
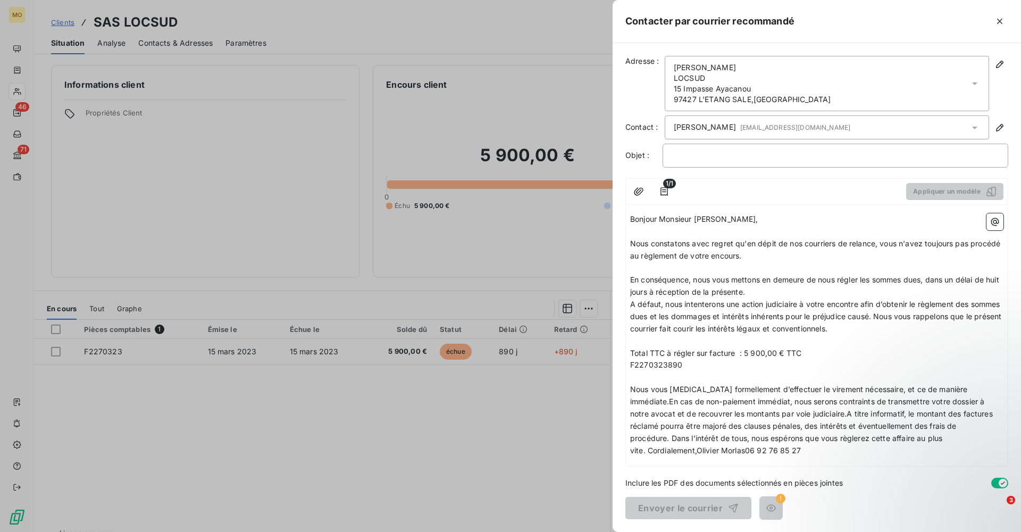
click at [683, 360] on span "F2270323890" at bounding box center [656, 364] width 53 height 9
drag, startPoint x: 684, startPoint y: 357, endPoint x: 629, endPoint y: 358, distance: 54.3
click at [629, 358] on div "Bonjour Monsieur [PERSON_NAME], ﻿ Nous constatons avec regret qu'en dépit de no…" at bounding box center [817, 337] width 382 height 257
click at [738, 348] on span "Total TTC à régler sur facture : 5 900,00 € TTC" at bounding box center [715, 352] width 171 height 9
click at [664, 189] on icon "button" at bounding box center [664, 191] width 7 height 9
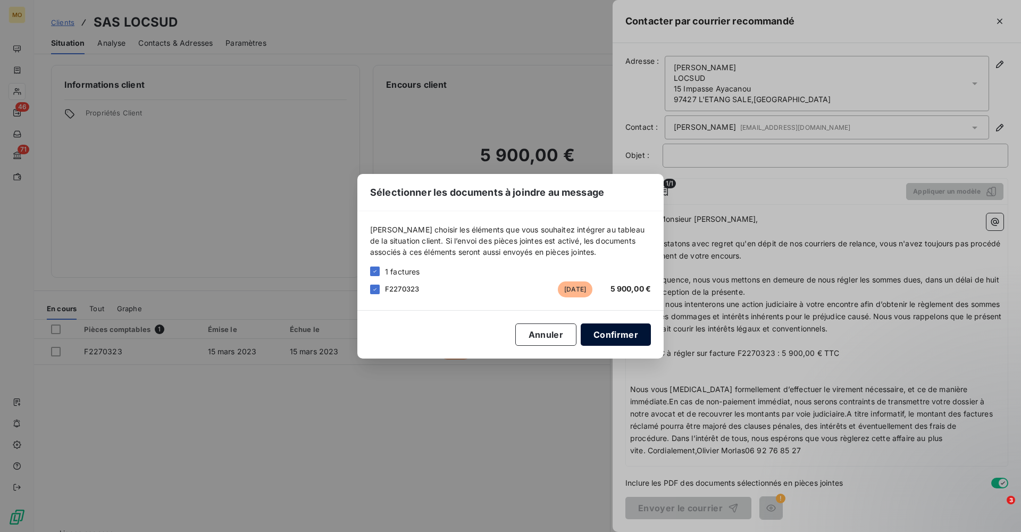
click at [627, 328] on button "Confirmer" at bounding box center [616, 334] width 70 height 22
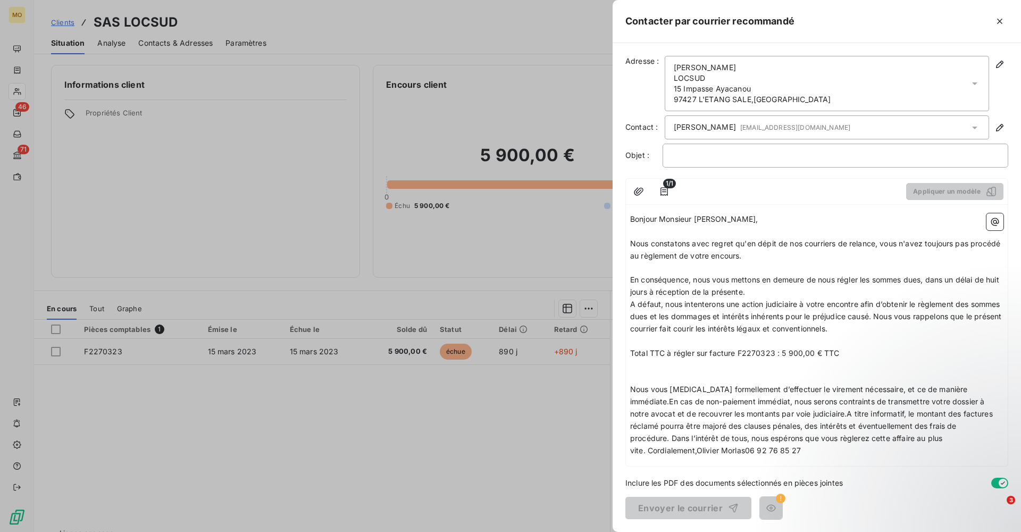
click at [973, 385] on span "Nous vous [MEDICAL_DATA] formellement d’effectuer le virement nécessaire, et ce…" at bounding box center [812, 420] width 365 height 70
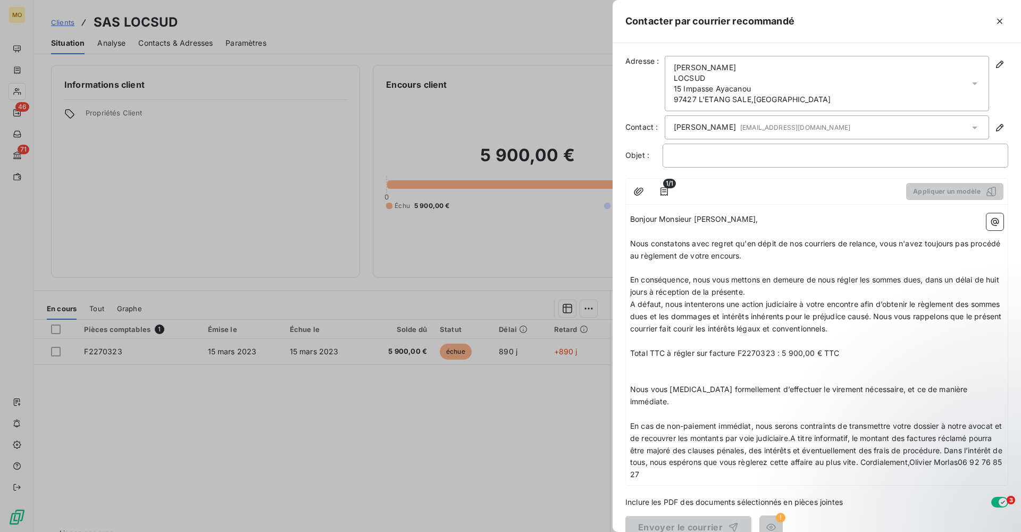
click at [802, 421] on span "En cas de non-paiement immédiat, nous serons contraints de transmettre votre do…" at bounding box center [817, 450] width 375 height 58
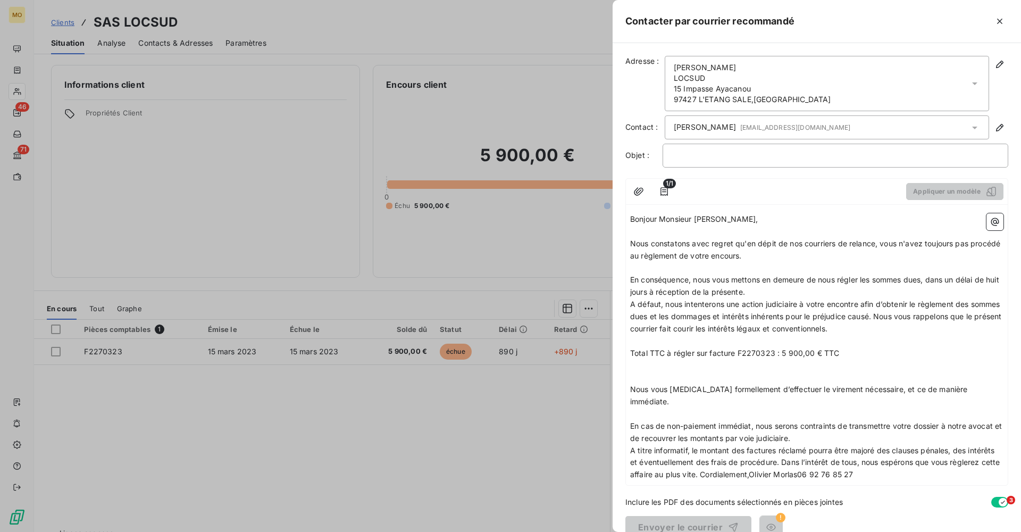
click at [783, 446] on span "A titre informatif, le montant des factures réclamé pourra être majoré des clau…" at bounding box center [816, 463] width 372 height 34
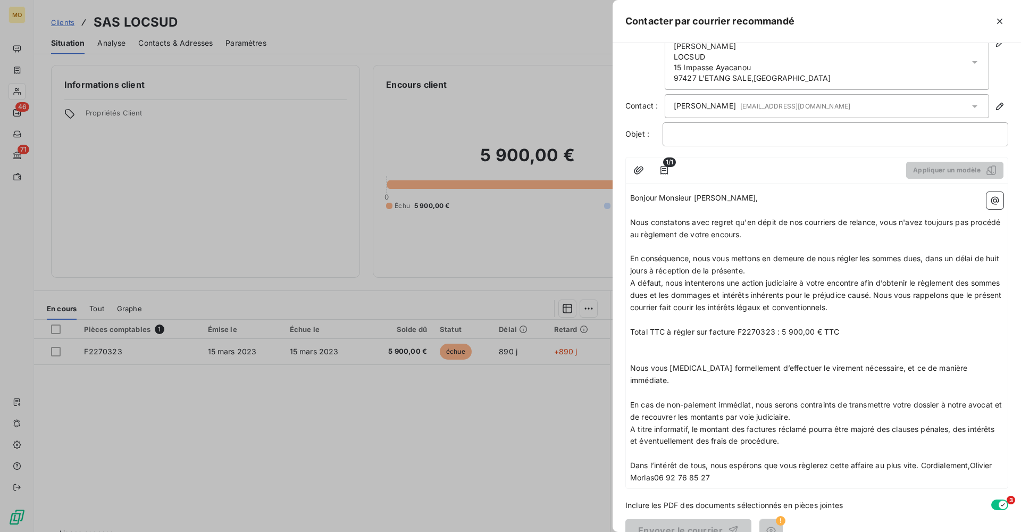
scroll to position [20, 0]
click at [924, 462] on span "Dans l’intérêt de tous, nous espérons que vous règlerez cette affaire au plus v…" at bounding box center [812, 472] width 364 height 21
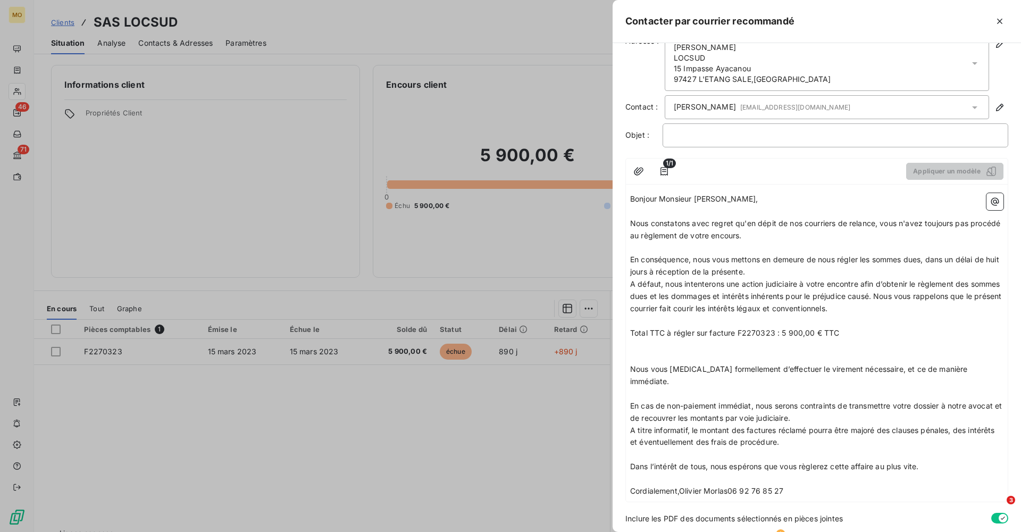
click at [680, 486] on span "Cordialement,Olivier Morlas06 92 76 85 27" at bounding box center [706, 490] width 153 height 9
click at [681, 511] on span "Olivier Morlas06 92 76 85 27" at bounding box center [682, 515] width 104 height 9
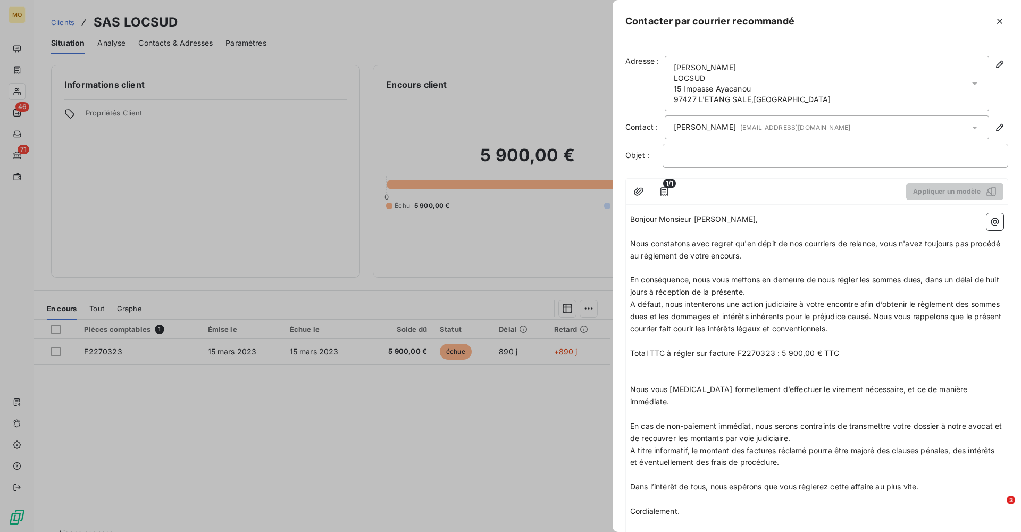
scroll to position [0, 0]
click at [710, 153] on p "﻿" at bounding box center [836, 155] width 328 height 12
drag, startPoint x: 776, startPoint y: 346, endPoint x: 711, endPoint y: 348, distance: 64.9
click at [711, 348] on span "Total TTC à régler sur facture F2270323 : 5 900,00 € TTC" at bounding box center [734, 352] width 209 height 9
copy span "facture F2270323"
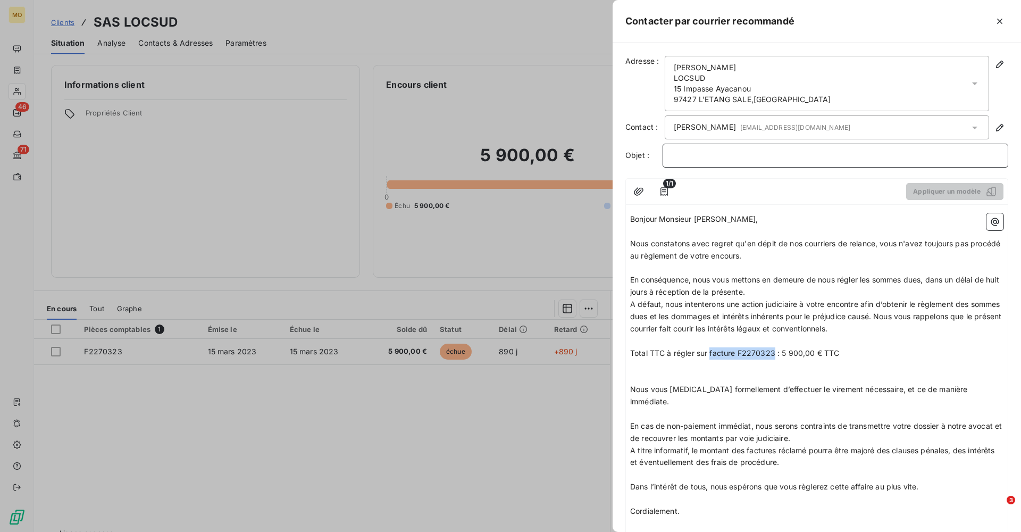
click at [702, 154] on p "﻿" at bounding box center [836, 155] width 328 height 12
click at [675, 154] on span "facture F2270323" at bounding box center [704, 155] width 65 height 9
click at [699, 156] on span "Facture F2270323" at bounding box center [705, 155] width 67 height 9
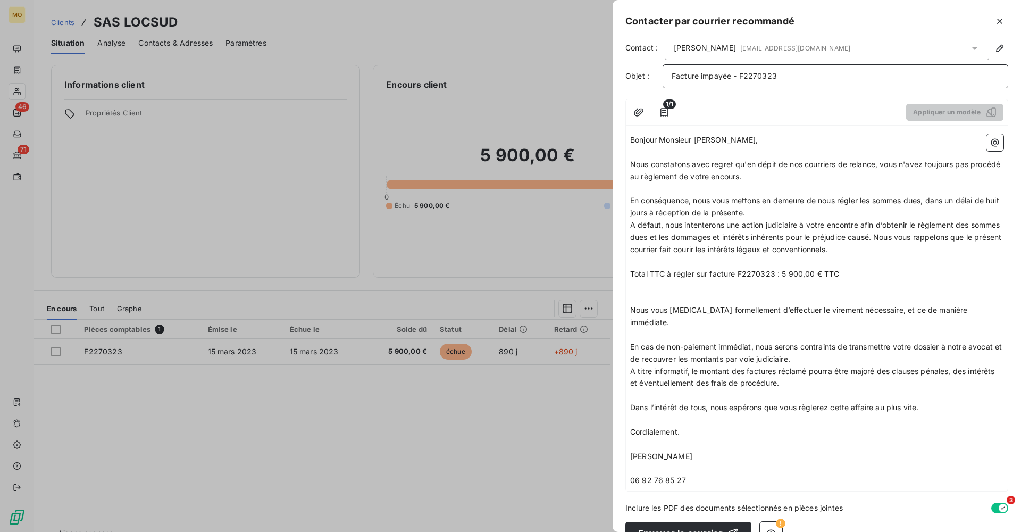
scroll to position [79, 0]
click at [769, 528] on icon "button" at bounding box center [771, 533] width 11 height 11
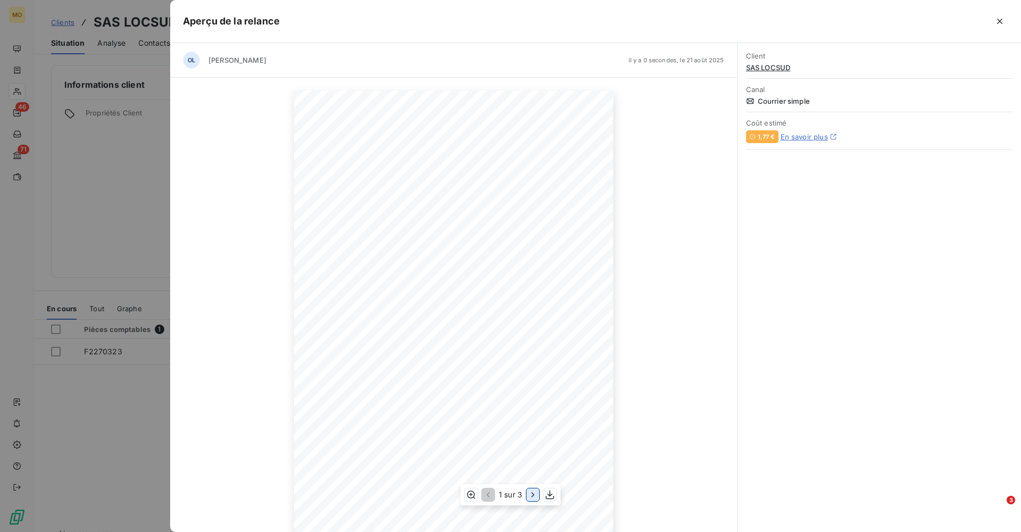
click at [535, 494] on icon "button" at bounding box center [533, 494] width 11 height 11
click at [535, 494] on icon "button" at bounding box center [534, 494] width 3 height 5
click at [488, 497] on icon "button" at bounding box center [487, 494] width 3 height 5
click at [1001, 21] on icon "button" at bounding box center [999, 21] width 5 height 5
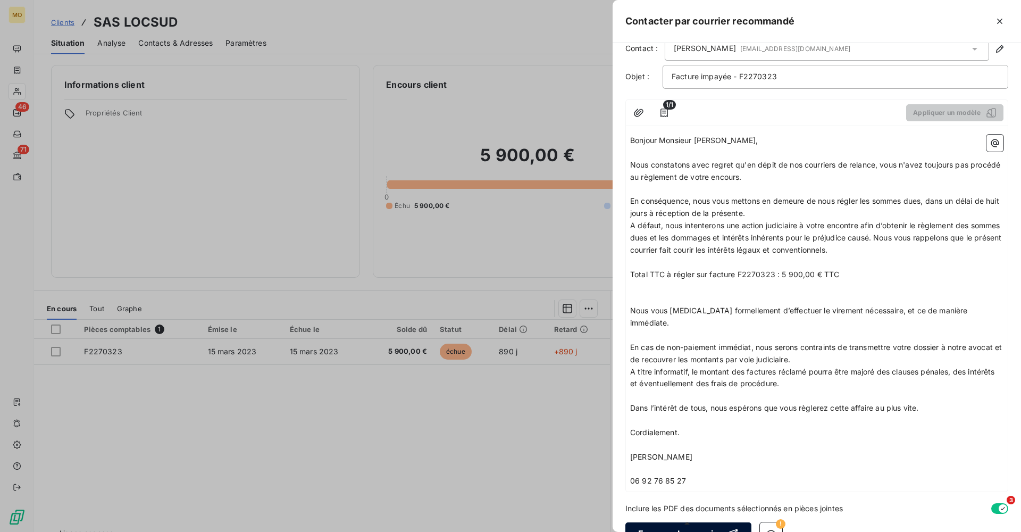
click at [685, 522] on button "Envoyer le courrier" at bounding box center [689, 533] width 126 height 22
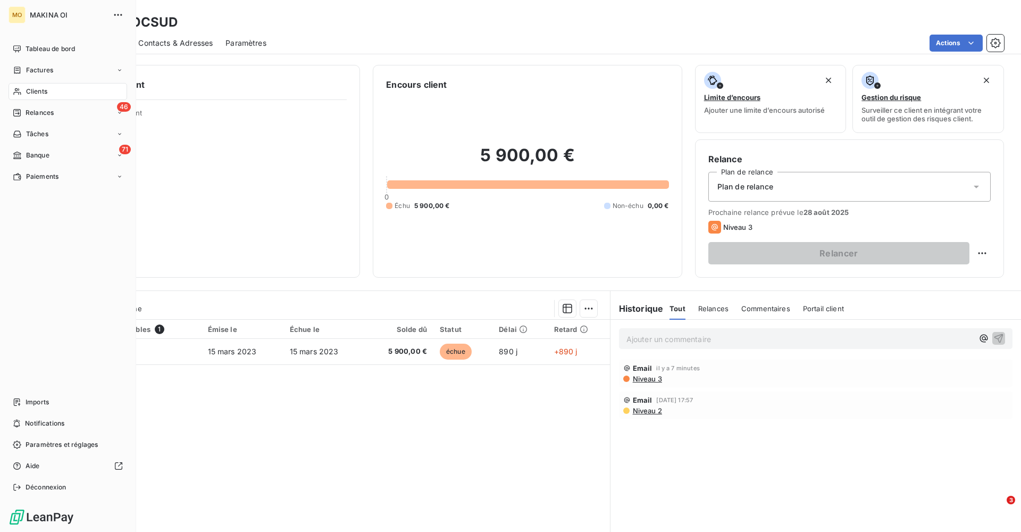
click at [36, 87] on span "Clients" at bounding box center [36, 92] width 21 height 10
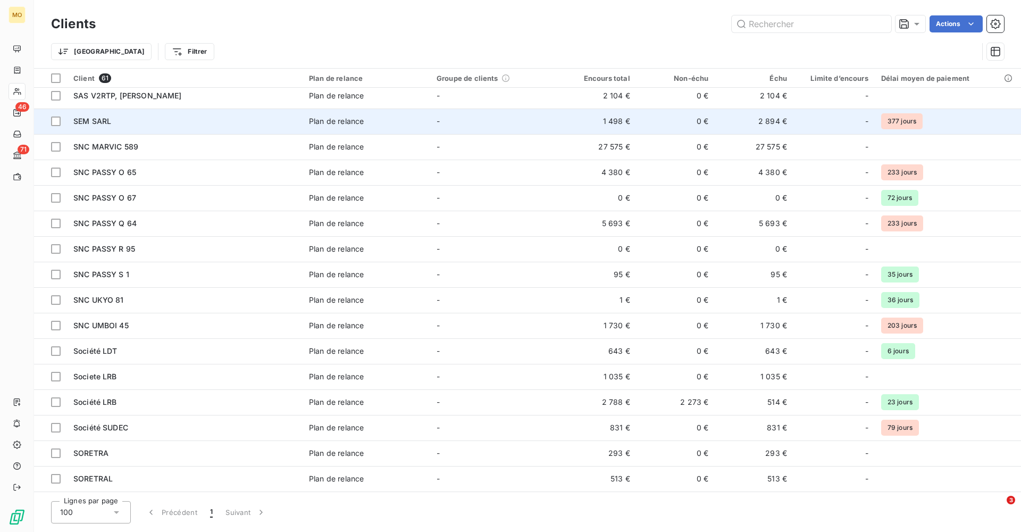
scroll to position [927, 0]
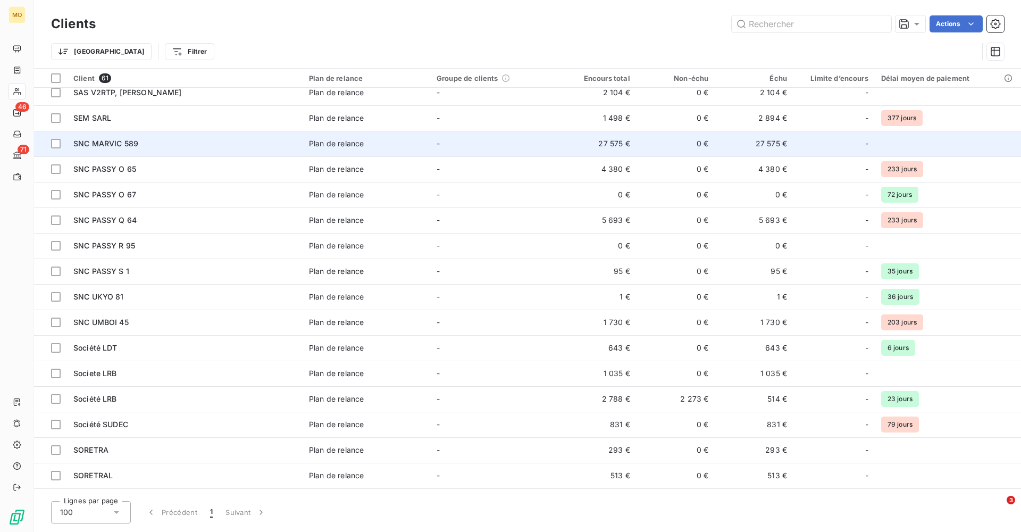
click at [117, 147] on span "SNC MARVIC 589" at bounding box center [105, 143] width 65 height 9
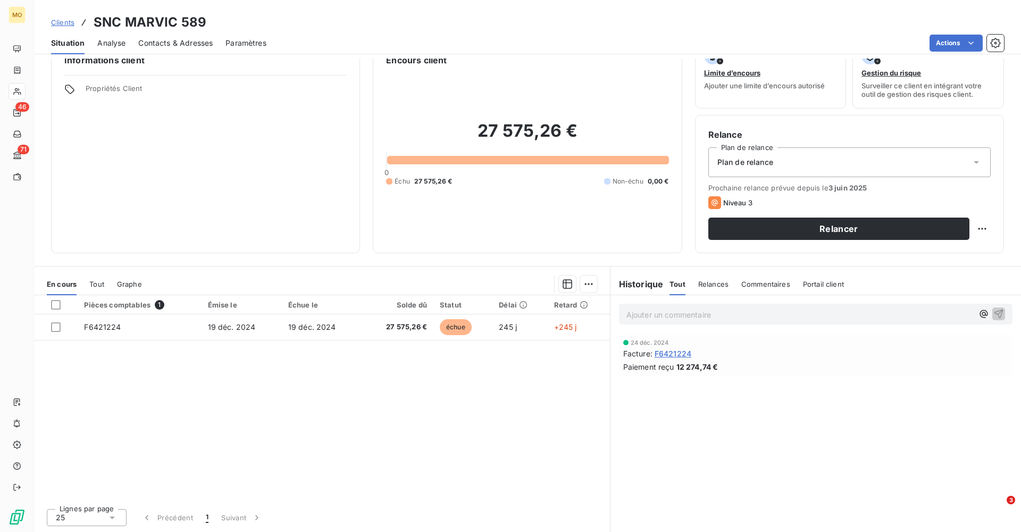
scroll to position [24, 0]
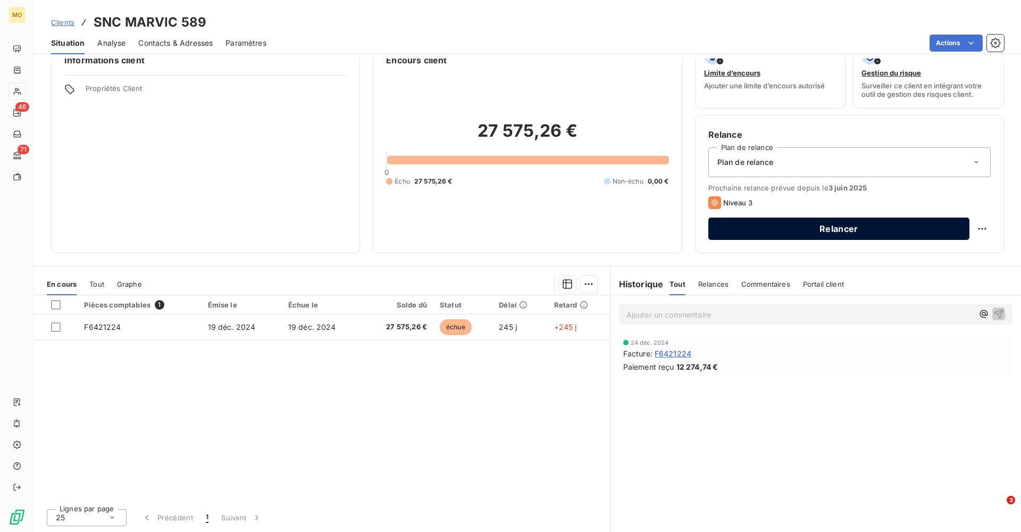
click at [920, 227] on button "Relancer" at bounding box center [839, 229] width 261 height 22
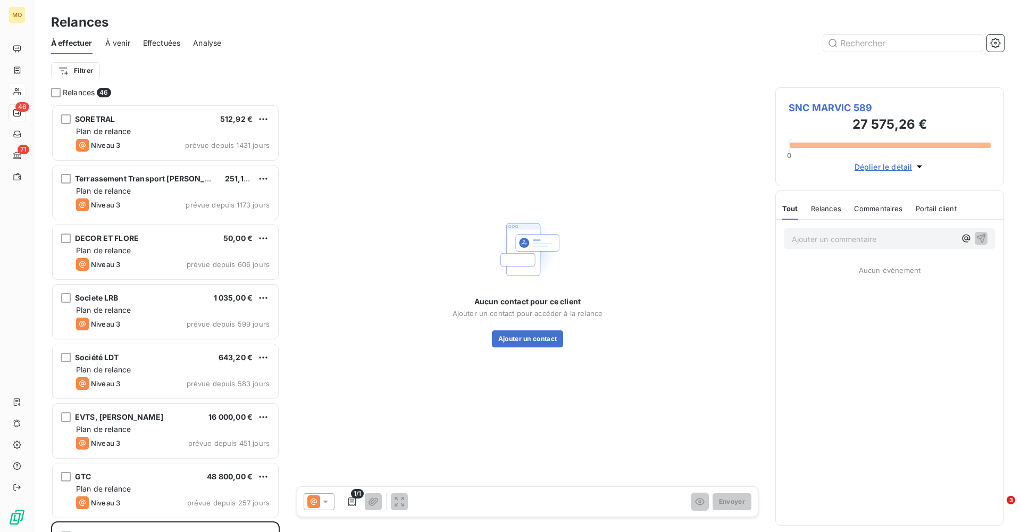
scroll to position [428, 229]
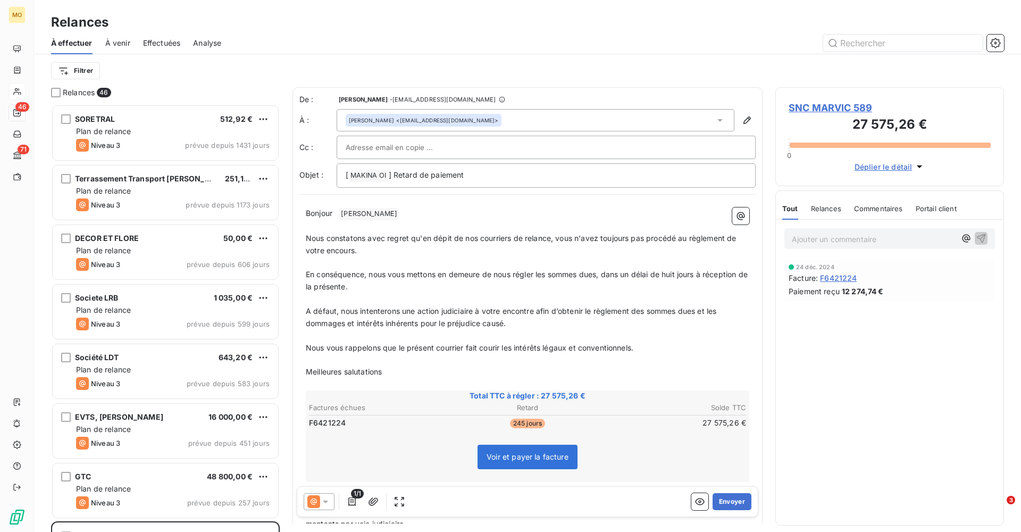
click at [327, 502] on icon at bounding box center [325, 501] width 11 height 11
click at [504, 356] on p "﻿" at bounding box center [528, 360] width 444 height 12
click at [339, 214] on span at bounding box center [338, 213] width 2 height 9
click at [379, 149] on input "text" at bounding box center [403, 147] width 114 height 16
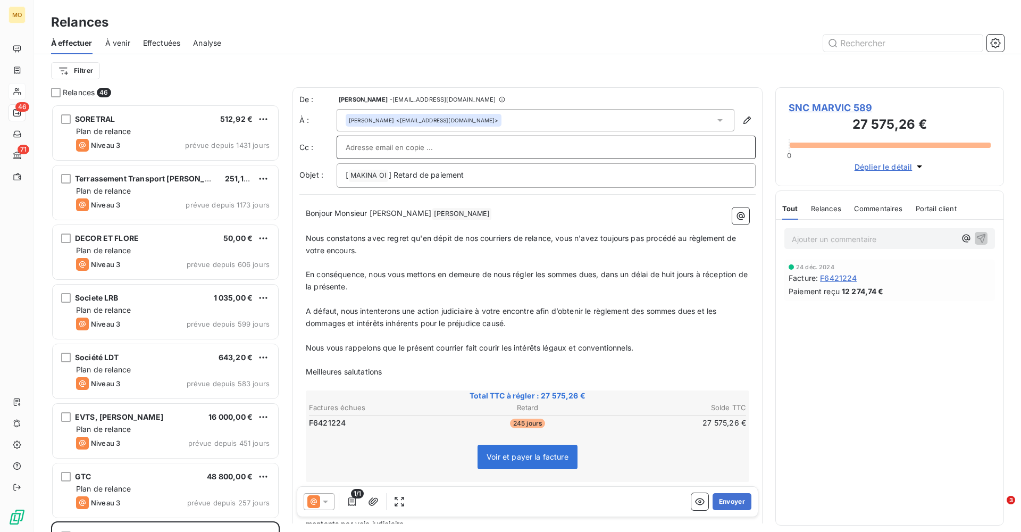
paste input "[EMAIL_ADDRESS][DOMAIN_NAME]"
type input "[EMAIL_ADDRESS][DOMAIN_NAME]"
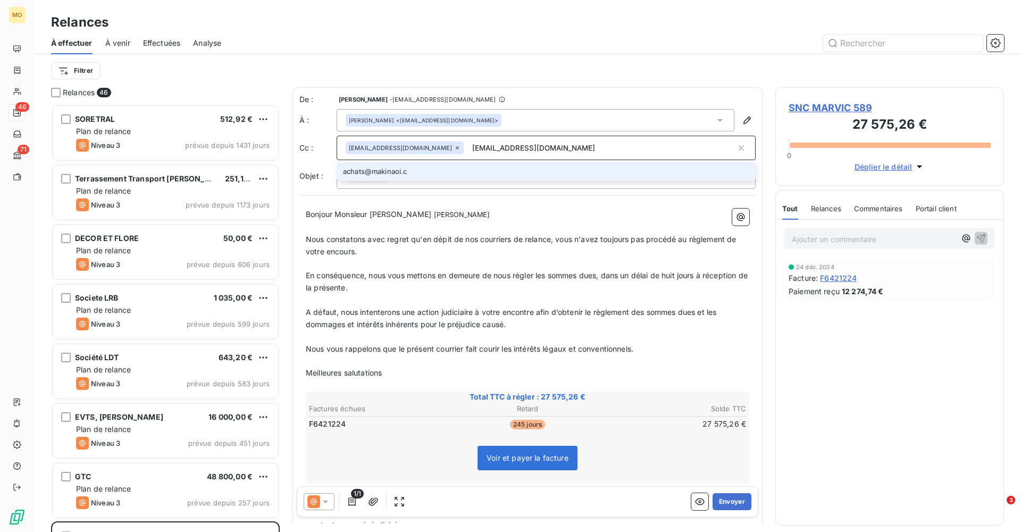
type input "[EMAIL_ADDRESS][DOMAIN_NAME]"
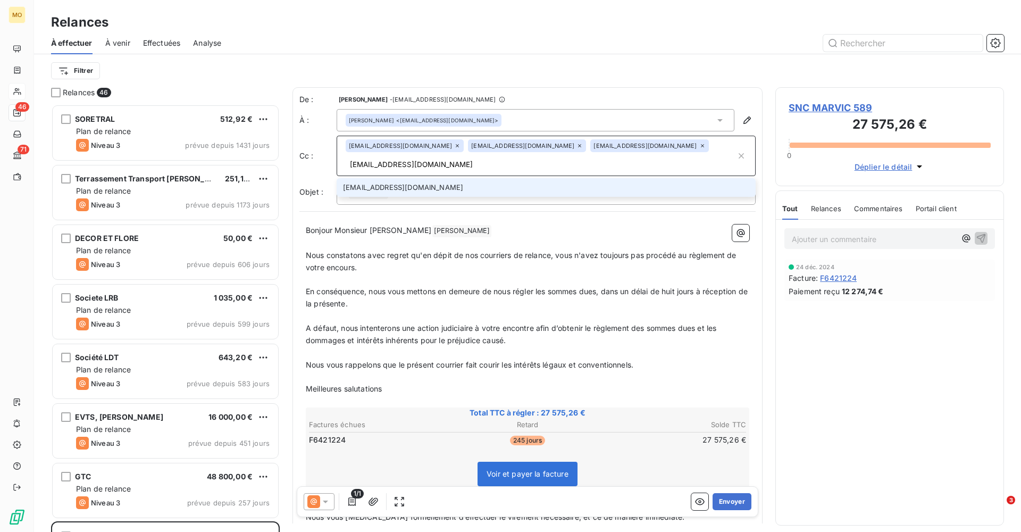
type input "[EMAIL_ADDRESS][DOMAIN_NAME]"
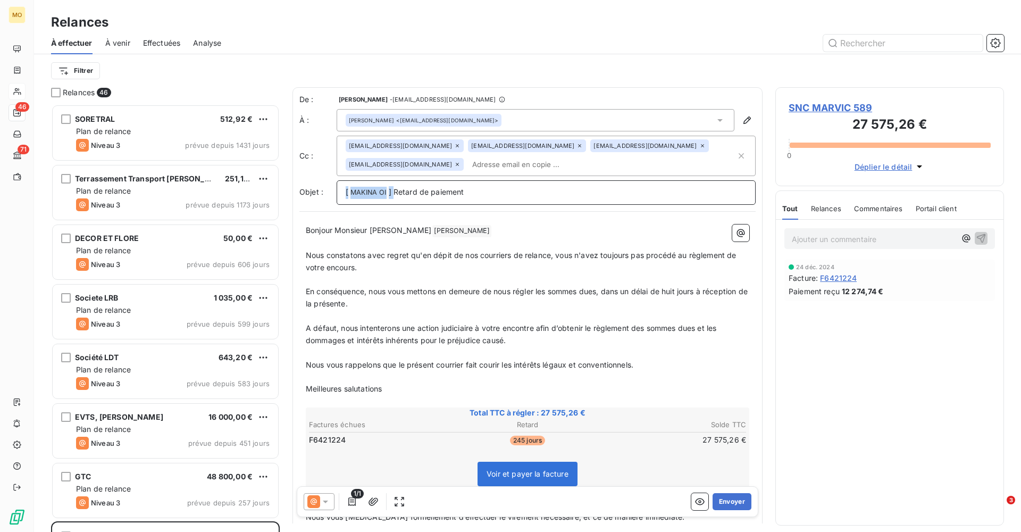
drag, startPoint x: 395, startPoint y: 192, endPoint x: 310, endPoint y: 192, distance: 84.6
click at [310, 192] on div "Objet : [ MAKINA OI ﻿ ] Retard de paiement" at bounding box center [528, 192] width 456 height 24
click at [451, 192] on p "Retard de paiement" at bounding box center [546, 192] width 401 height 12
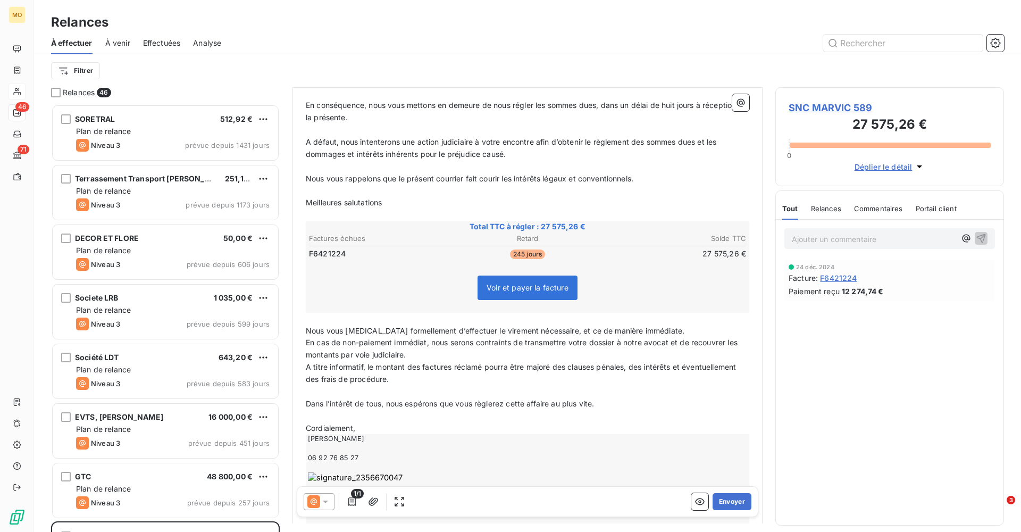
scroll to position [187, 0]
drag, startPoint x: 390, startPoint y: 195, endPoint x: 297, endPoint y: 195, distance: 93.6
click at [297, 195] on div "De : [PERSON_NAME] - [EMAIL_ADDRESS][DOMAIN_NAME] À : [PERSON_NAME] <[EMAIL_ADD…" at bounding box center [528, 227] width 470 height 653
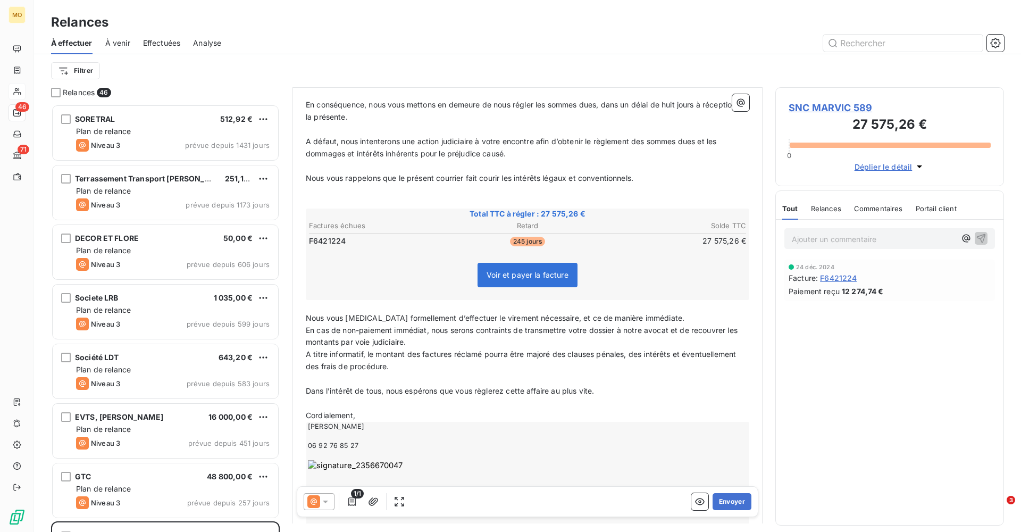
click at [662, 313] on p "Nous vous [MEDICAL_DATA] formellement d’effectuer le virement nécessaire, et ce…" at bounding box center [528, 318] width 444 height 12
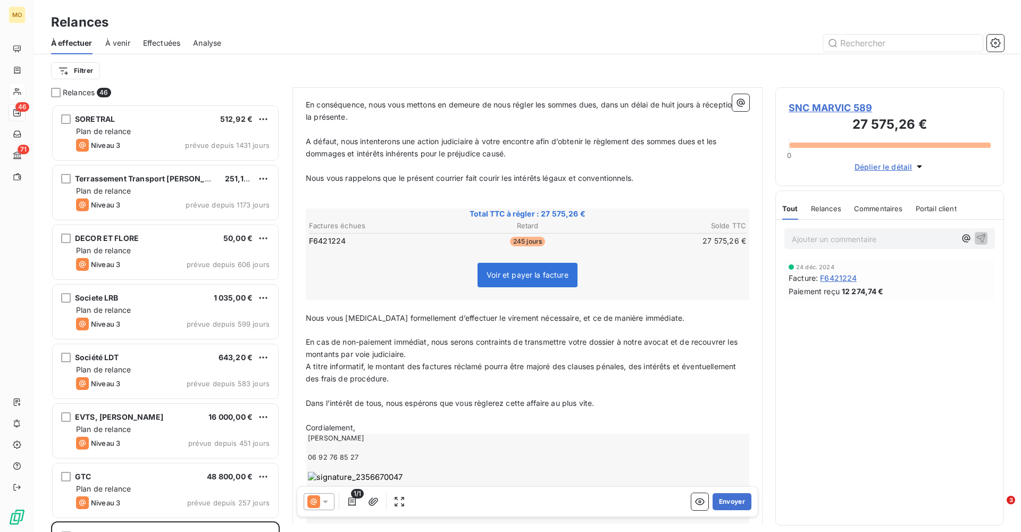
click at [476, 345] on p "En cas de non-paiement immédiat, nous serons contraints de transmettre votre do…" at bounding box center [528, 348] width 444 height 24
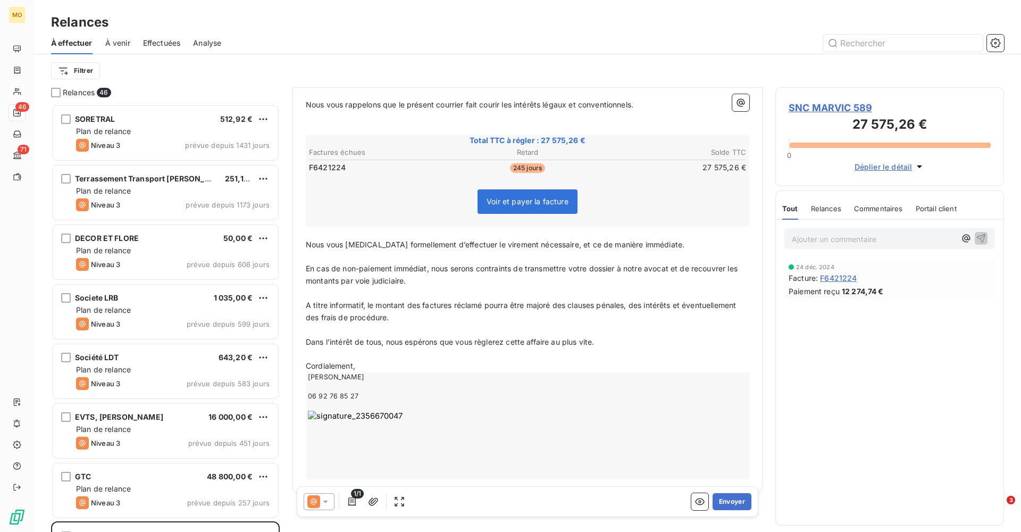
scroll to position [260, 0]
click at [387, 361] on p "Cordialement," at bounding box center [528, 367] width 444 height 12
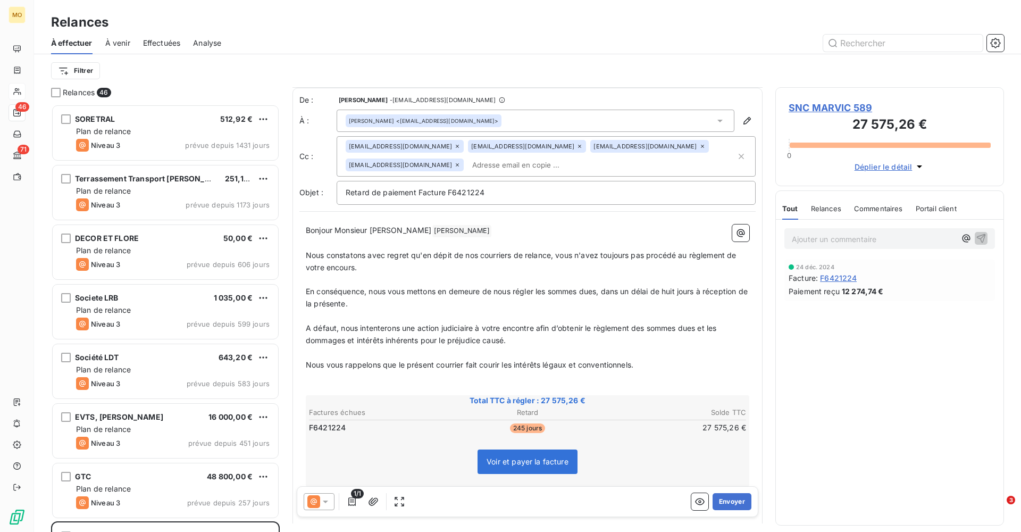
scroll to position [0, 0]
click at [416, 191] on span "Retard de paiement Facture F6421224" at bounding box center [415, 191] width 139 height 9
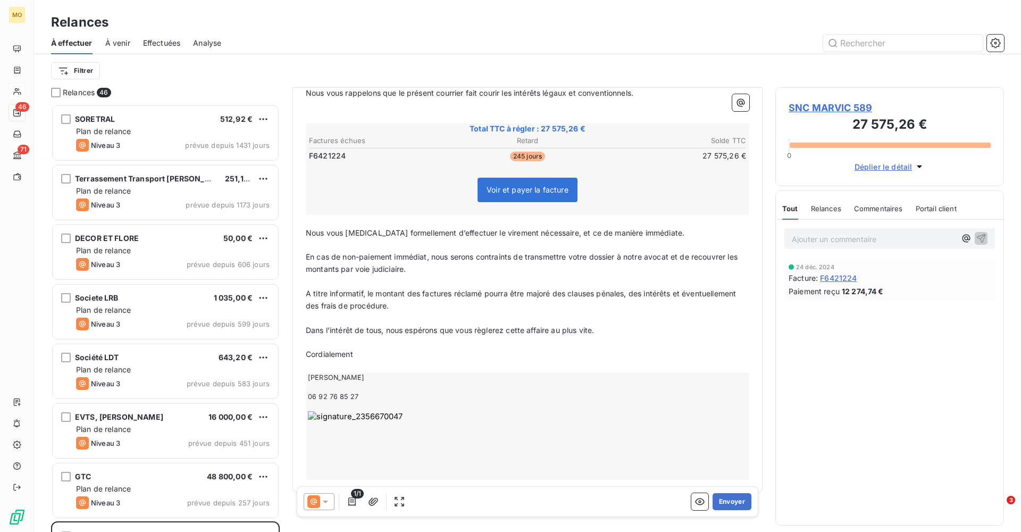
scroll to position [271, 0]
click at [327, 500] on icon at bounding box center [325, 501] width 11 height 11
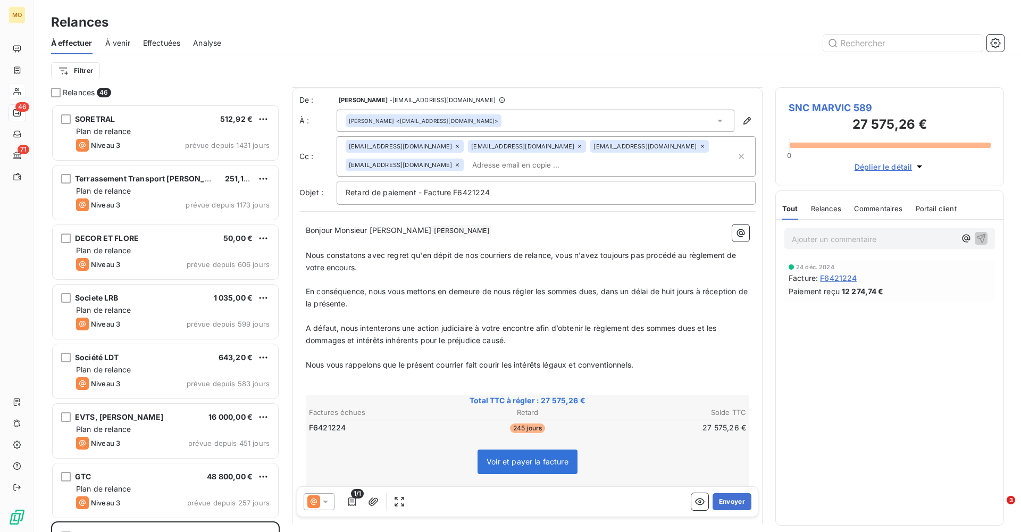
scroll to position [0, 0]
click at [735, 503] on button "Envoyer" at bounding box center [732, 501] width 39 height 17
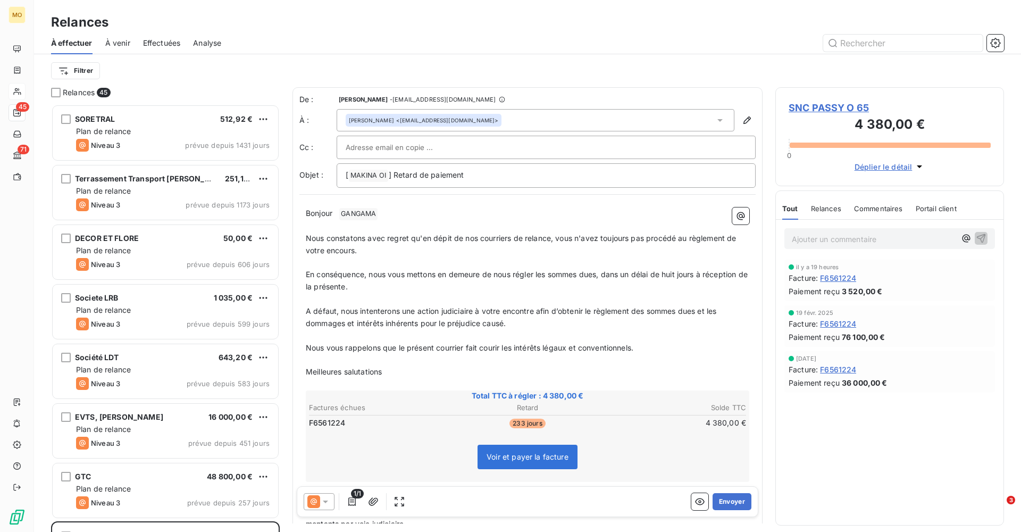
click at [821, 209] on span "Relances" at bounding box center [826, 208] width 30 height 9
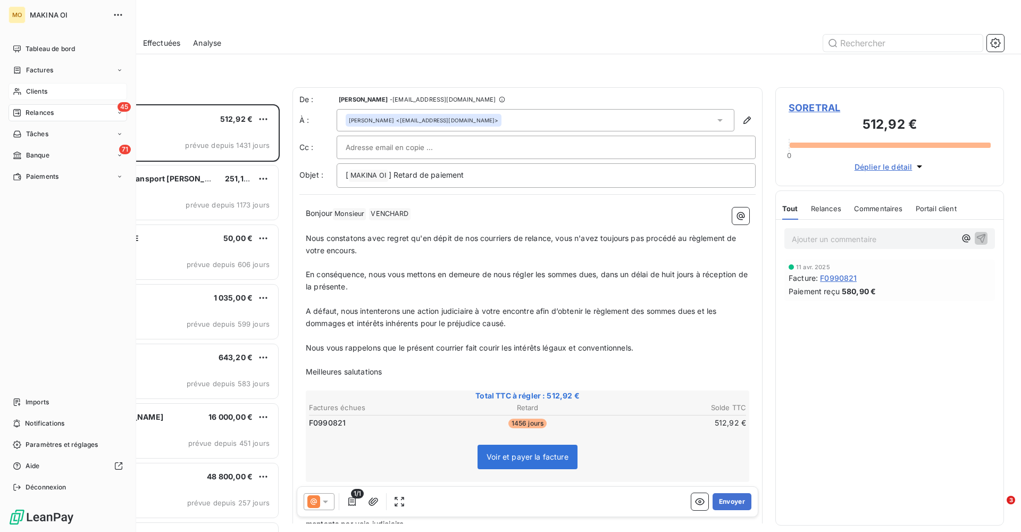
click at [44, 86] on div "Clients" at bounding box center [68, 91] width 119 height 17
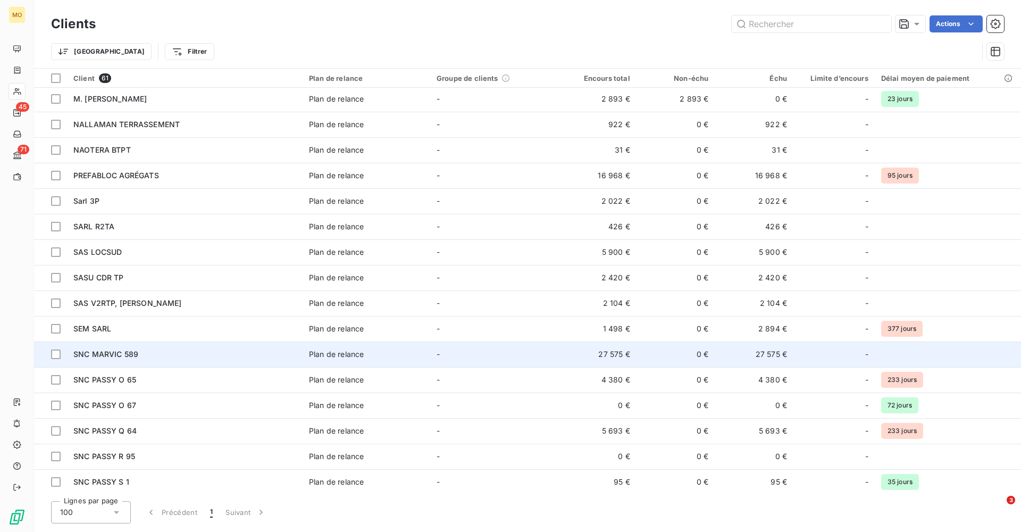
scroll to position [723, 0]
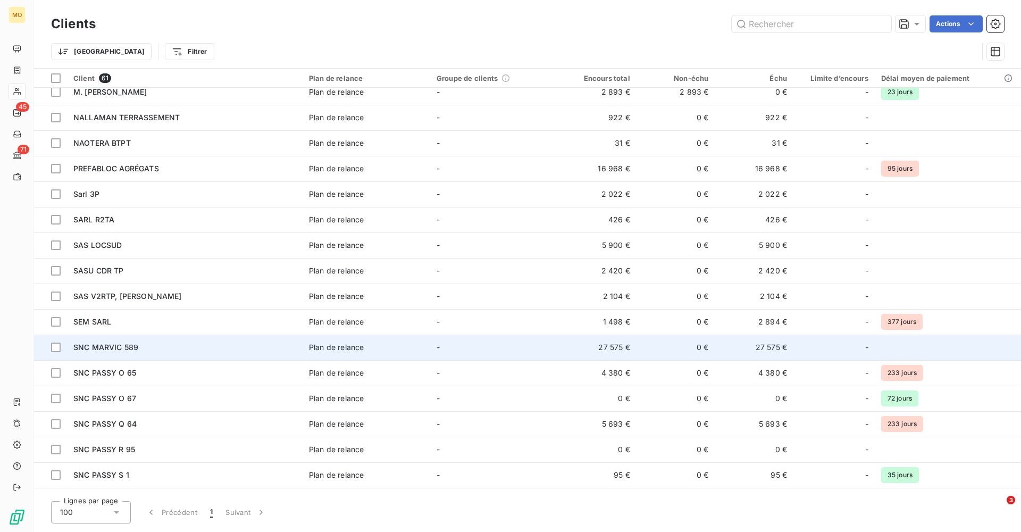
click at [140, 345] on div "SNC MARVIC 589" at bounding box center [184, 347] width 223 height 11
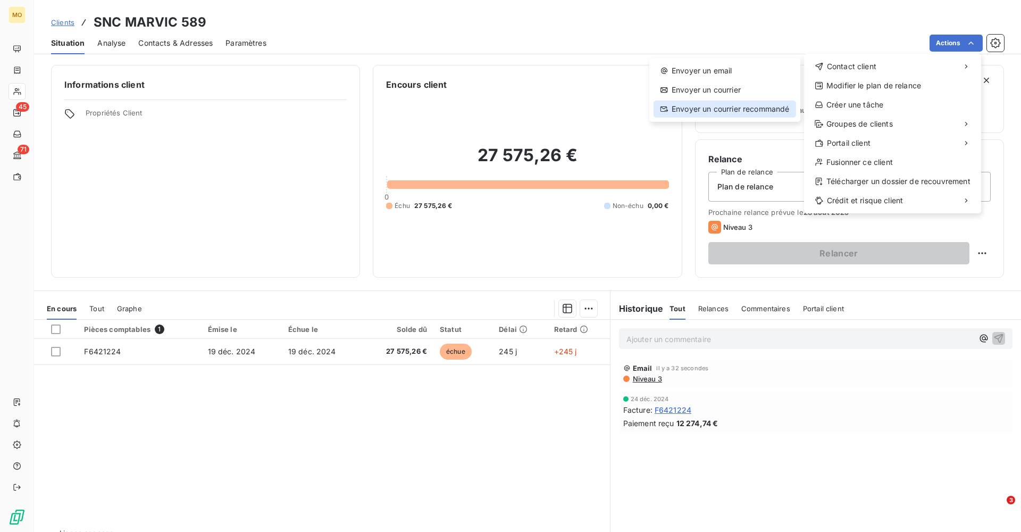
click at [704, 106] on div "Envoyer un courrier recommandé" at bounding box center [725, 109] width 143 height 17
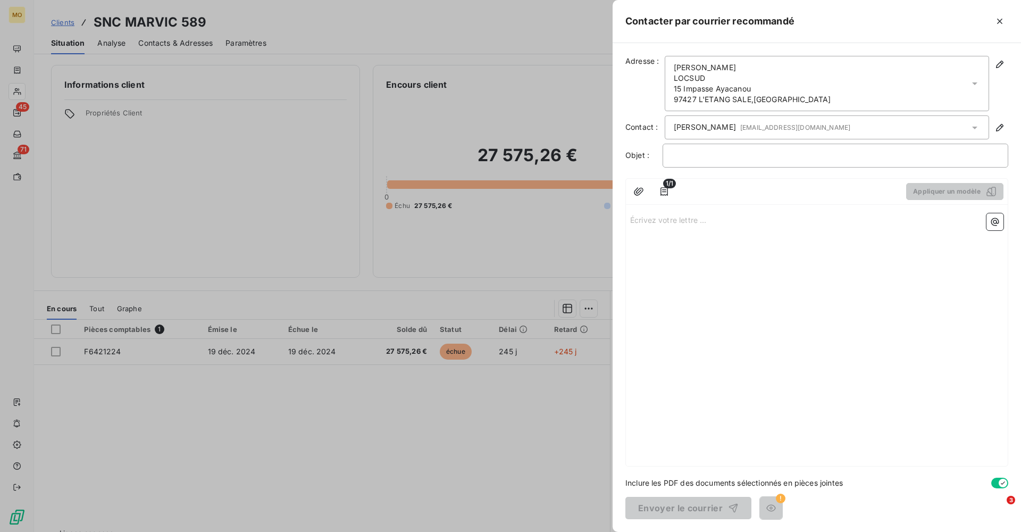
click at [309, 216] on div at bounding box center [510, 266] width 1021 height 532
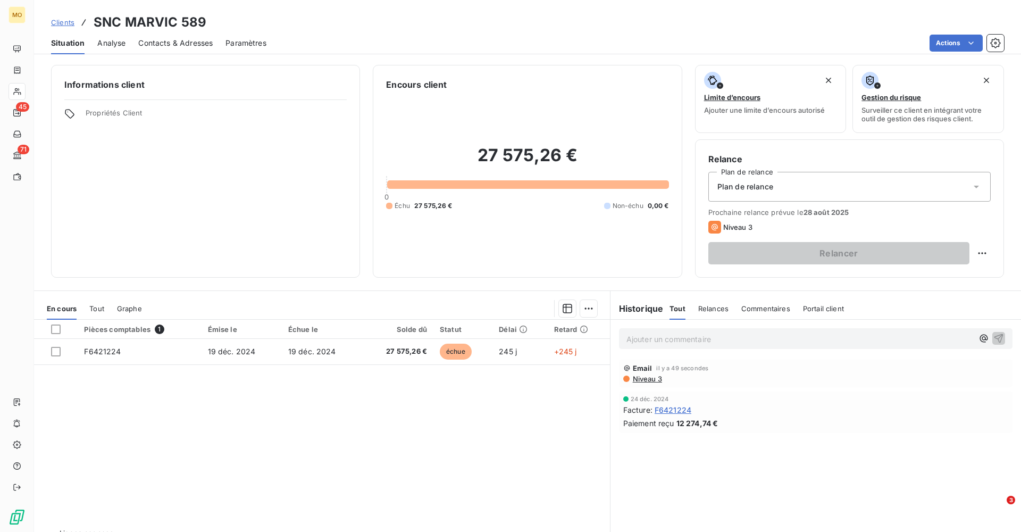
click at [645, 377] on span "Niveau 3" at bounding box center [647, 379] width 30 height 9
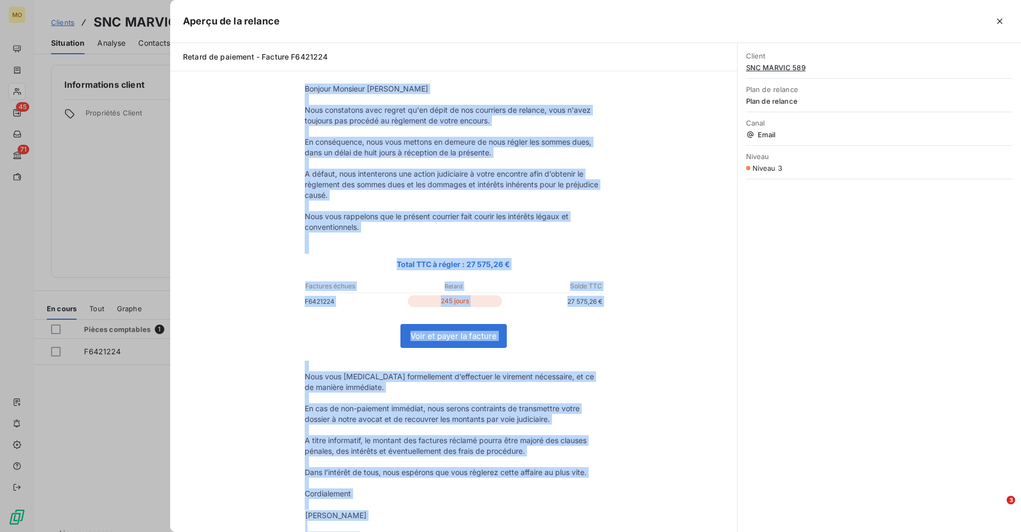
scroll to position [53, 0]
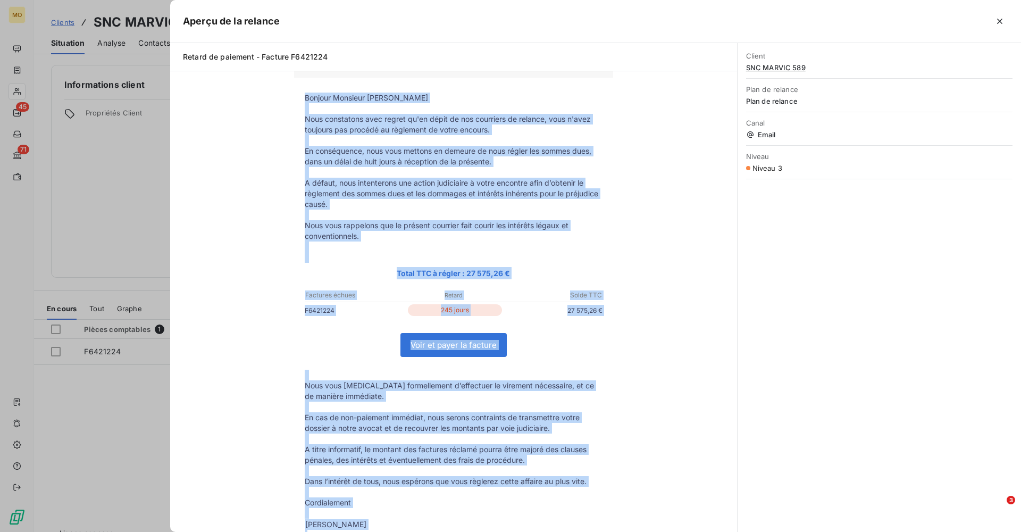
drag, startPoint x: 363, startPoint y: 355, endPoint x: 303, endPoint y: 93, distance: 268.7
click at [303, 93] on tbody "Bonjour Monsieur [PERSON_NAME] Nous constatons avec regret qu'en dépit de nos c…" at bounding box center [453, 362] width 319 height 538
copy tbody "Loremip Dolorsit AmetcoNSECT Adip elitseddoe temp incidi ut'la etdol ma ali eni…"
click at [1002, 19] on icon "button" at bounding box center [999, 21] width 5 height 5
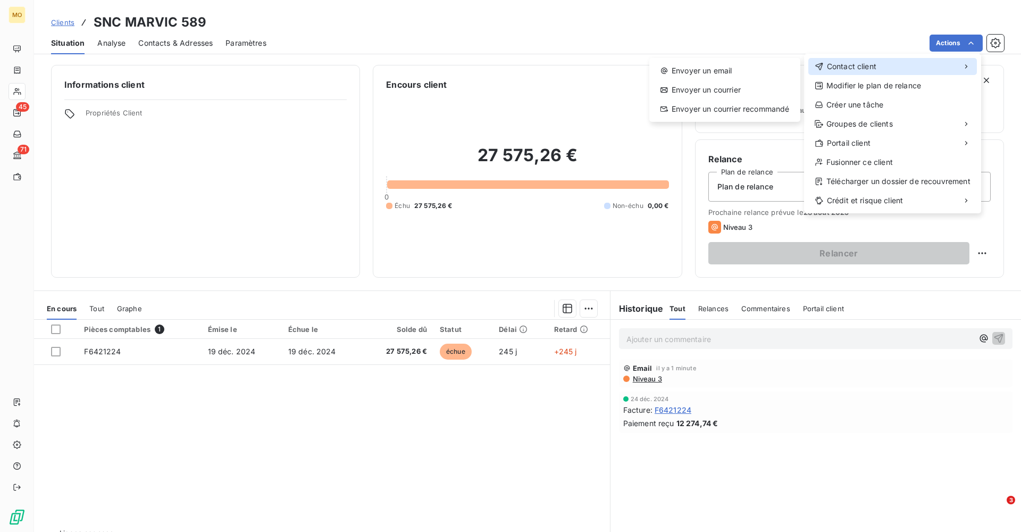
click at [860, 68] on span "Contact client" at bounding box center [851, 66] width 49 height 11
click at [698, 107] on div "Envoyer un courrier recommandé" at bounding box center [725, 109] width 143 height 17
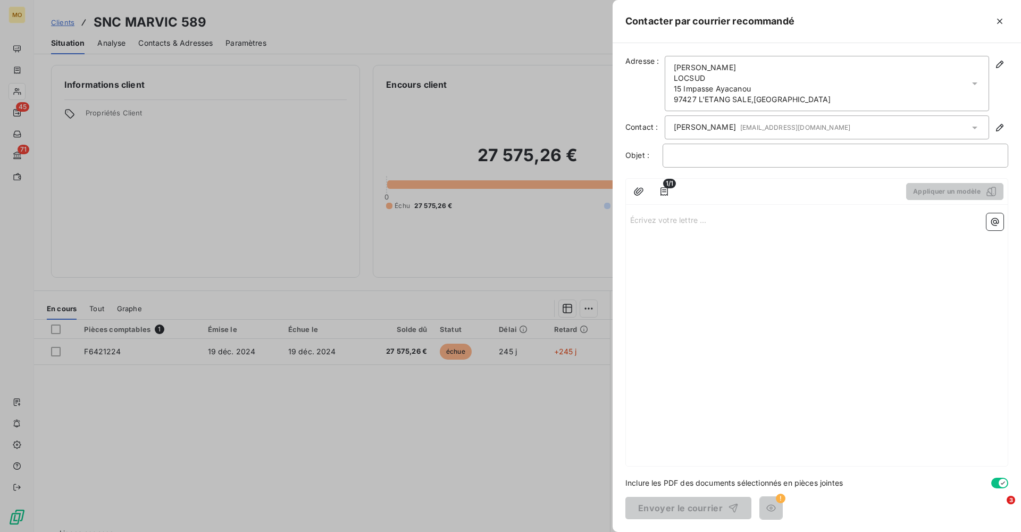
click at [709, 257] on div "Écrivez votre lettre ... ﻿" at bounding box center [817, 337] width 382 height 257
click at [652, 217] on p "Écrivez votre lettre ... ﻿" at bounding box center [816, 219] width 373 height 12
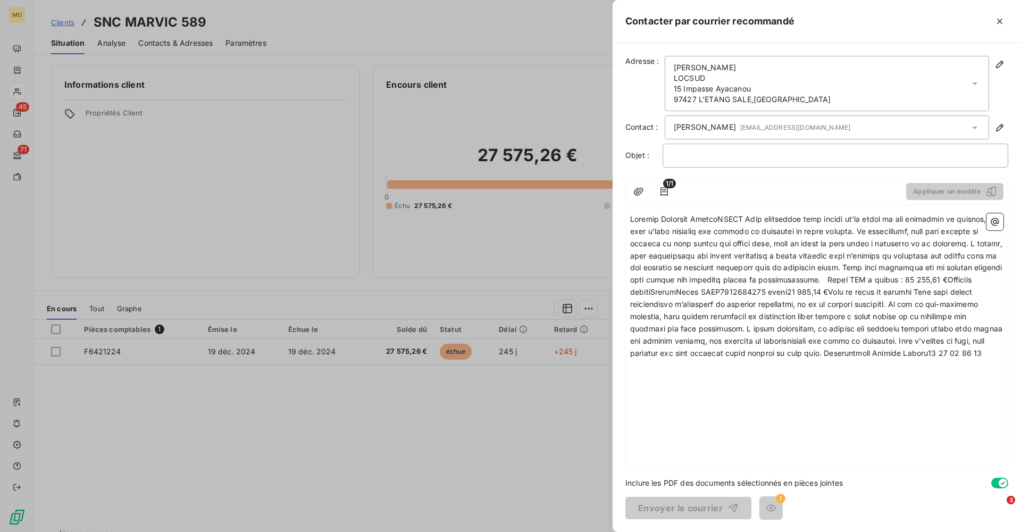
click at [704, 161] on div "﻿" at bounding box center [836, 156] width 346 height 24
click at [700, 157] on p "﻿" at bounding box center [836, 155] width 328 height 12
click at [742, 220] on span at bounding box center [817, 285] width 375 height 143
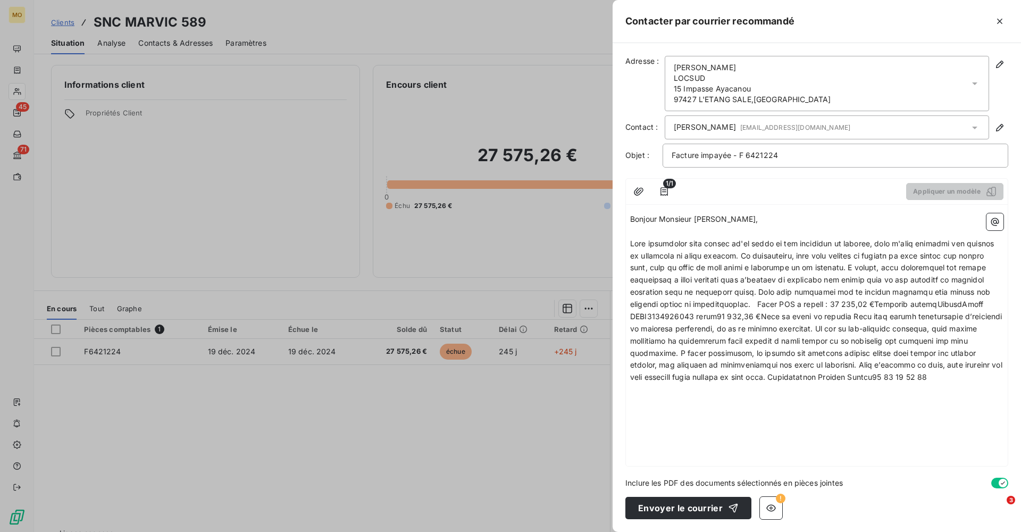
click at [717, 219] on span "Bonjour Monsieur [PERSON_NAME]," at bounding box center [694, 218] width 128 height 9
click at [776, 253] on span at bounding box center [817, 310] width 375 height 143
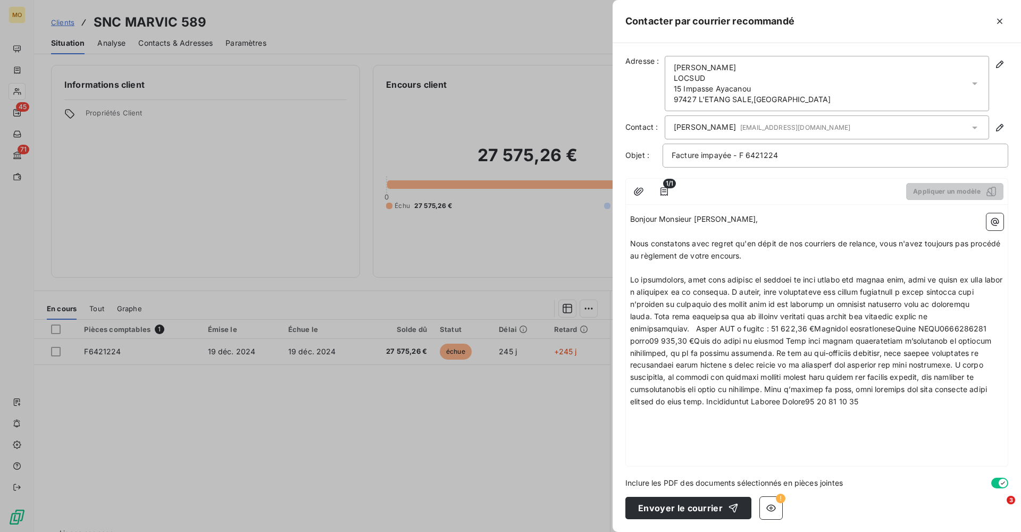
click at [764, 291] on span at bounding box center [817, 340] width 375 height 131
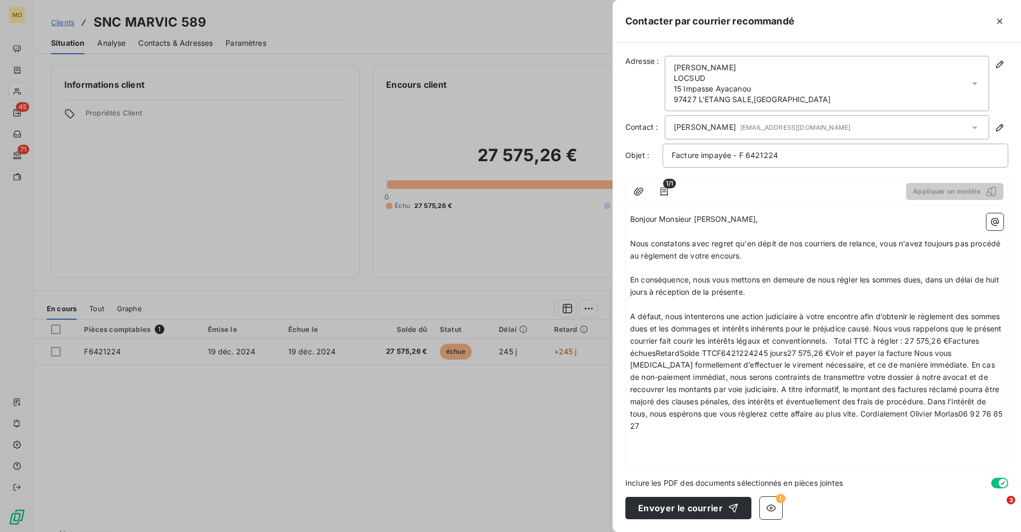
click at [909, 323] on span "A défaut, nous intenterons une action judiciaire à votre encontre afin d’obteni…" at bounding box center [817, 371] width 375 height 119
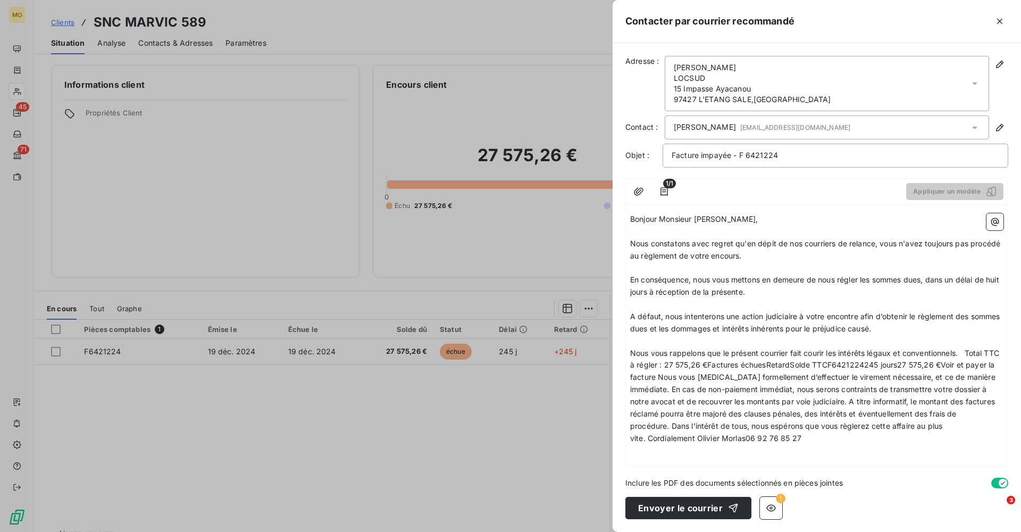
click at [970, 348] on span "Nous vous rappelons que le présent courrier fait courir les intérêts légaux et …" at bounding box center [815, 395] width 371 height 94
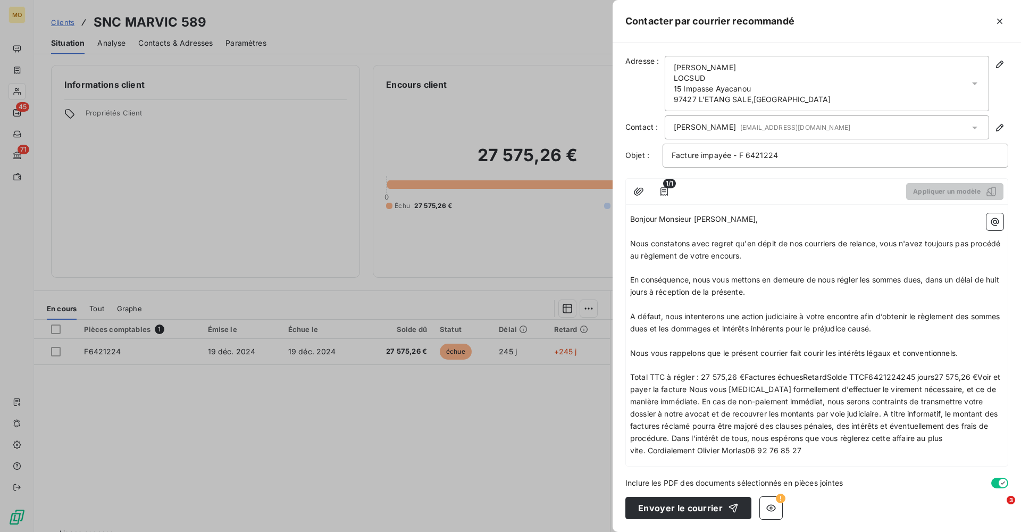
click at [689, 384] on span "Total TTC à régler : 27 575,26 €Factures échuesRetardSolde TTCF6421224245 jours…" at bounding box center [816, 413] width 373 height 82
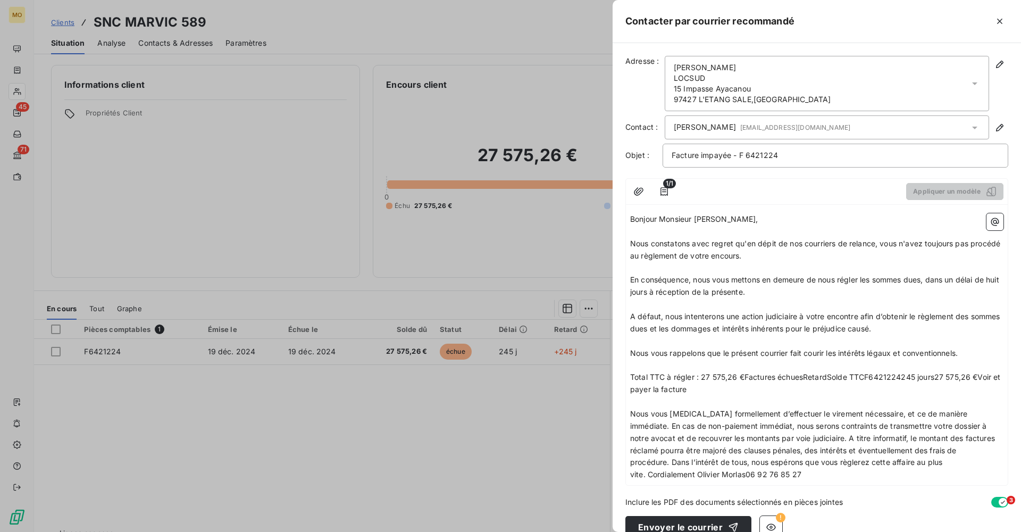
drag, startPoint x: 694, startPoint y: 384, endPoint x: 917, endPoint y: 370, distance: 223.9
click at [917, 371] on p "Total TTC à régler : 27 575,26 €Factures échuesRetardSolde TTCF6421224245 jours…" at bounding box center [816, 383] width 373 height 24
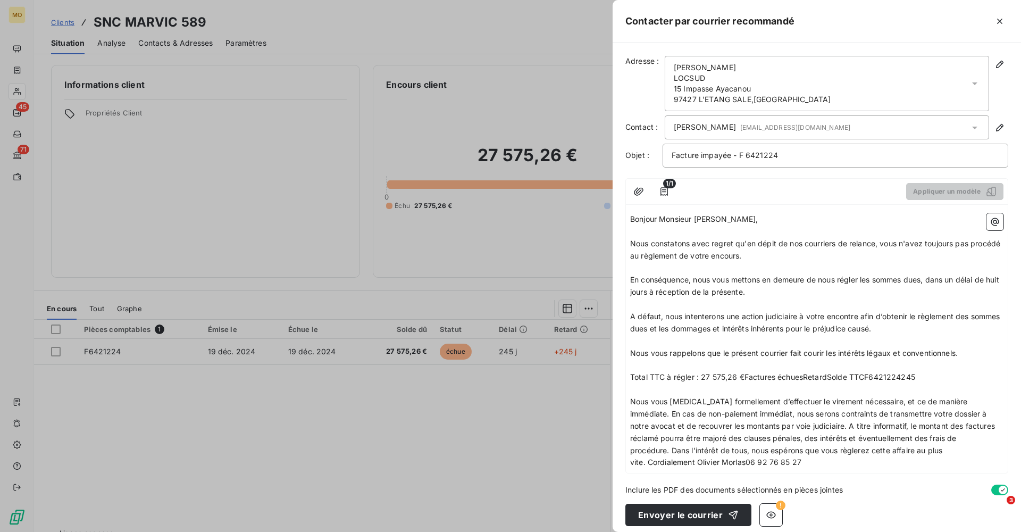
drag, startPoint x: 924, startPoint y: 370, endPoint x: 902, endPoint y: 372, distance: 21.9
click at [902, 372] on p "Total TTC à régler : 27 575,26 €Factures échuesRetardSolde TTCF6421224245" at bounding box center [816, 377] width 373 height 12
click at [863, 372] on span "Total TTC à régler : 27 575,26 €Factures échuesRetardSolde TTCF6421224" at bounding box center [765, 376] width 271 height 9
drag, startPoint x: 901, startPoint y: 370, endPoint x: 850, endPoint y: 370, distance: 51.1
click at [850, 371] on p "Total TTC à régler : 27 575,26 €Factures échuesRetardSolde F6421224" at bounding box center [816, 377] width 373 height 12
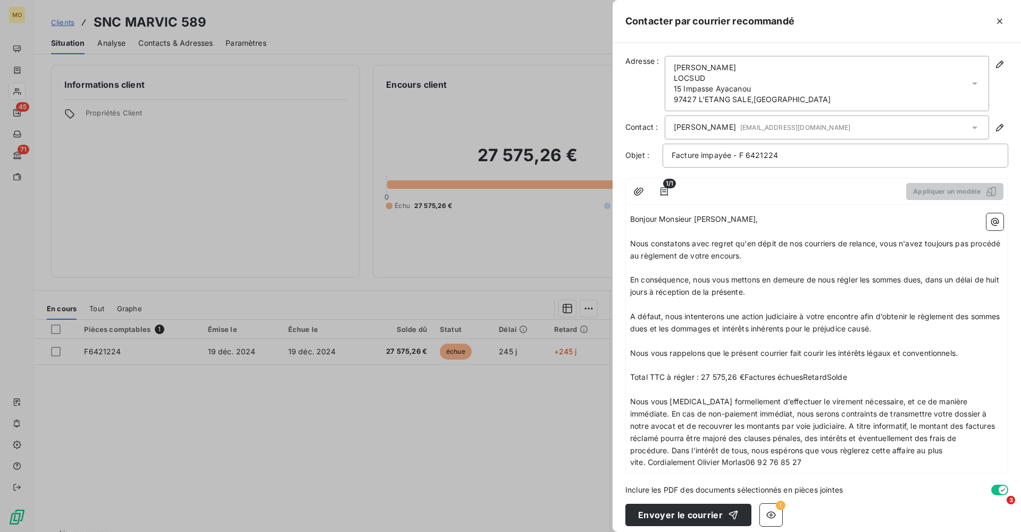
click at [695, 372] on span "Total TTC à régler : 27 575,26 €Factures échuesRetardSolde" at bounding box center [738, 376] width 217 height 9
drag, startPoint x: 955, startPoint y: 373, endPoint x: 824, endPoint y: 372, distance: 131.9
click at [824, 372] on p "Total TTC à régler sur facture F6421224 : 27 575,26 €Factures échuesRetardSolde" at bounding box center [816, 377] width 373 height 12
drag, startPoint x: 850, startPoint y: 369, endPoint x: 827, endPoint y: 371, distance: 22.5
click at [827, 371] on p "Total TTC à régler sur facture F6421224 : 27 575,26 € TTC" at bounding box center [816, 377] width 373 height 12
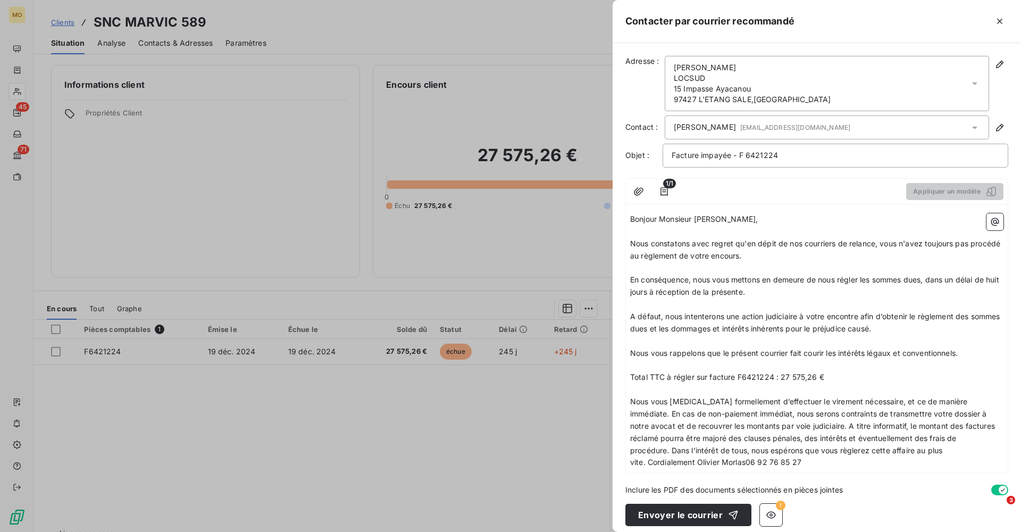
click at [975, 397] on span "Nous vous [MEDICAL_DATA] formellement d’effectuer le virement nécessaire, et ce…" at bounding box center [813, 432] width 367 height 70
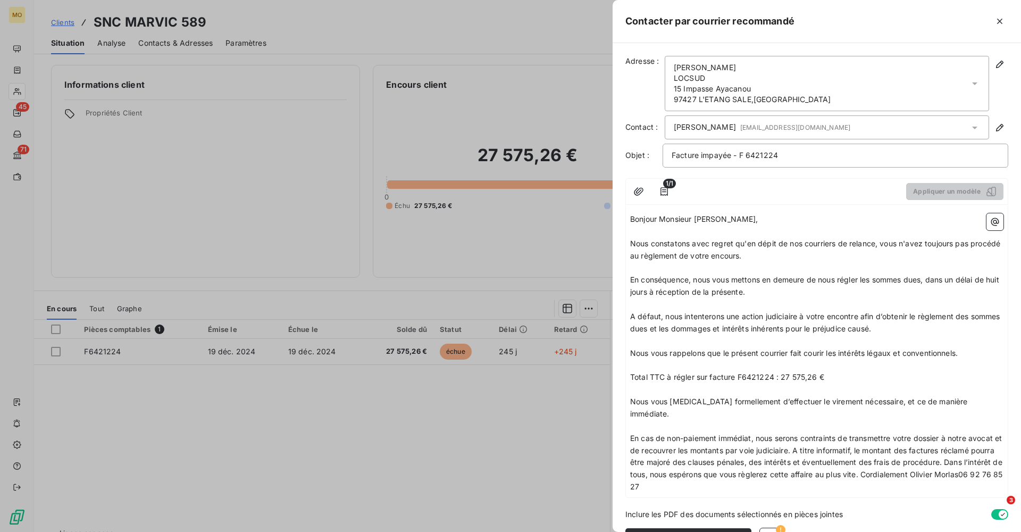
click at [804, 434] on span "En cas de non-paiement immédiat, nous serons contraints de transmettre votre do…" at bounding box center [817, 463] width 375 height 58
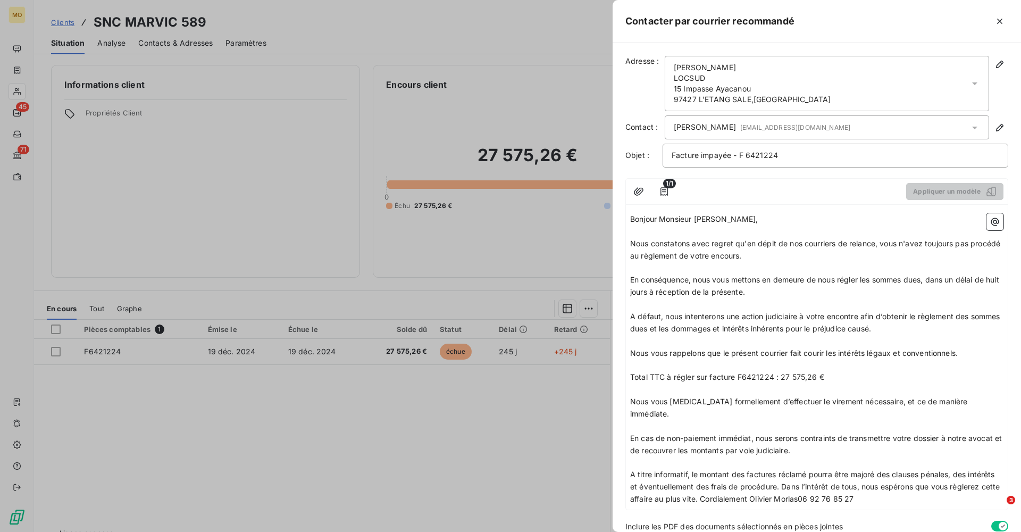
click at [781, 470] on span "A titre informatif, le montant des factures réclamé pourra être majoré des clau…" at bounding box center [816, 487] width 372 height 34
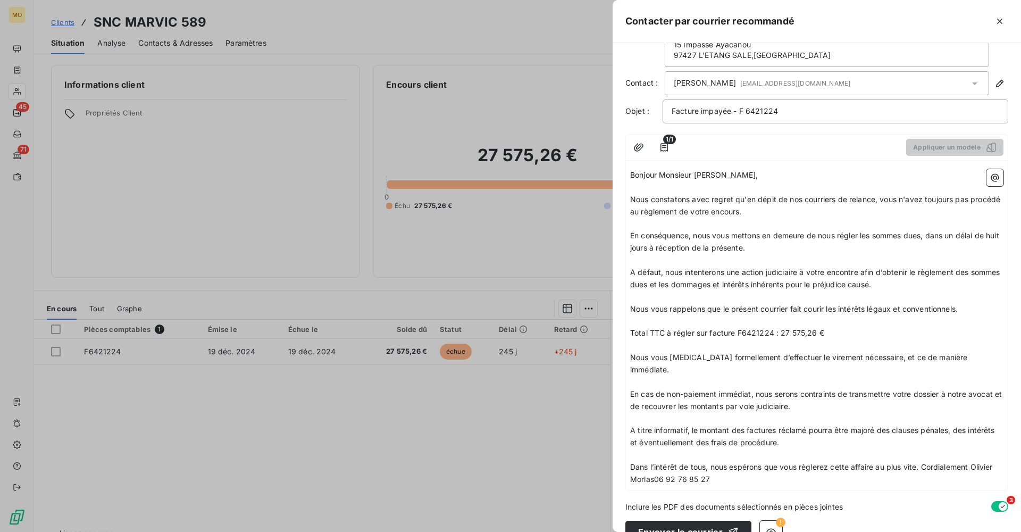
scroll to position [44, 0]
click at [924, 463] on span "Dans l’intérêt de tous, nous espérons que vous règlerez cette affaire au plus v…" at bounding box center [812, 473] width 365 height 21
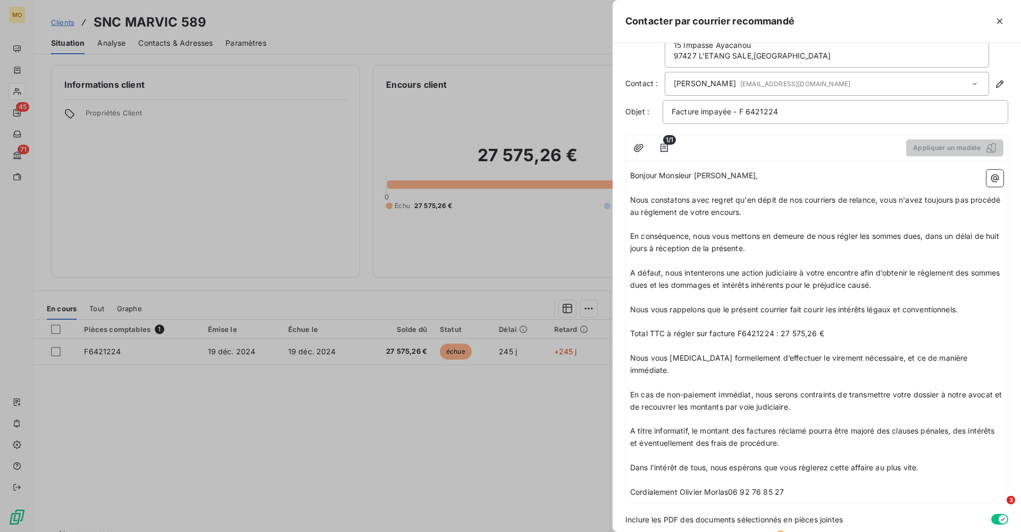
click at [679, 487] on span "Cordialement Olivier Morlas06 92 76 85 27" at bounding box center [707, 491] width 154 height 9
click at [680, 511] on span "Olivier Morlas06 92 76 85 27" at bounding box center [682, 515] width 104 height 9
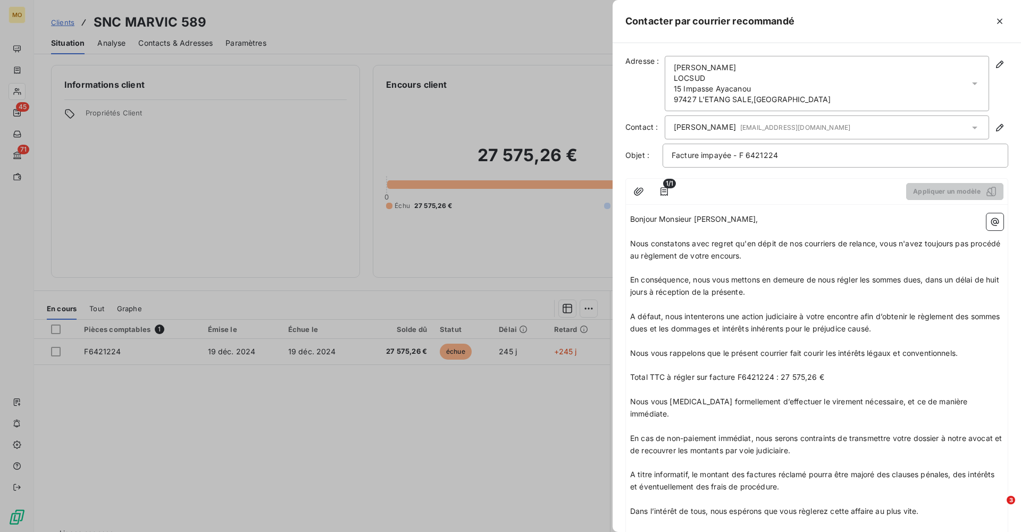
scroll to position [0, 0]
click at [674, 128] on span "[PERSON_NAME] [EMAIL_ADDRESS][DOMAIN_NAME]" at bounding box center [762, 127] width 177 height 11
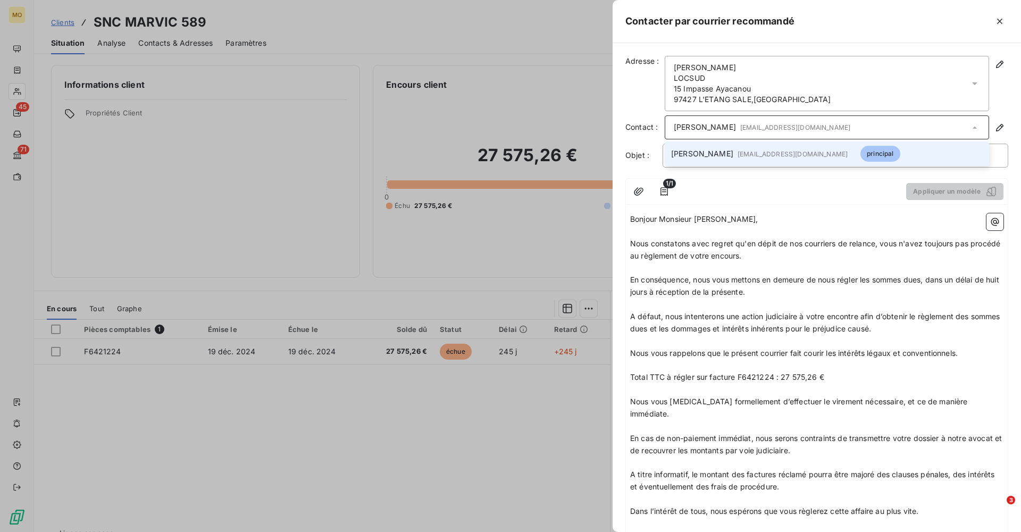
click at [843, 126] on div "[PERSON_NAME] [EMAIL_ADDRESS][DOMAIN_NAME]" at bounding box center [827, 127] width 325 height 24
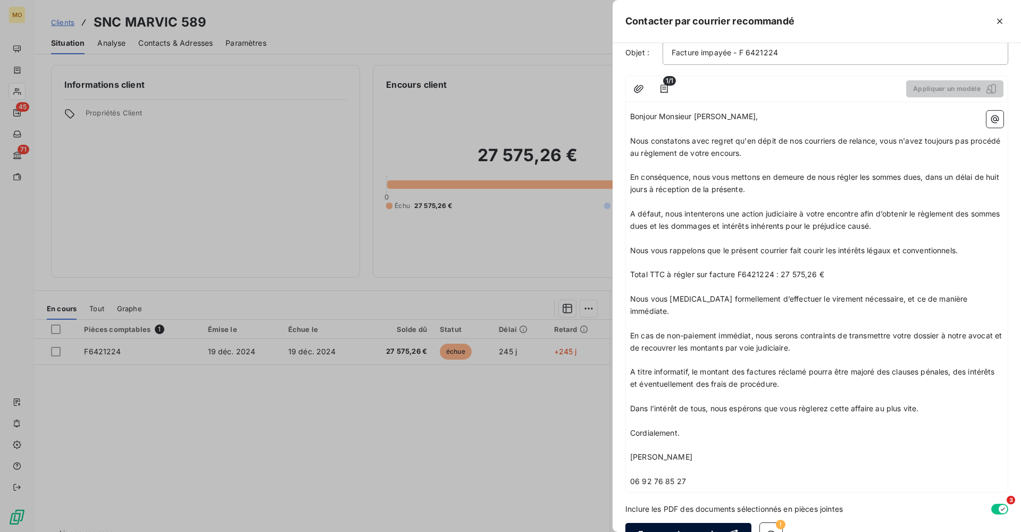
scroll to position [102, 0]
click at [676, 523] on button "Envoyer le courrier" at bounding box center [689, 534] width 126 height 22
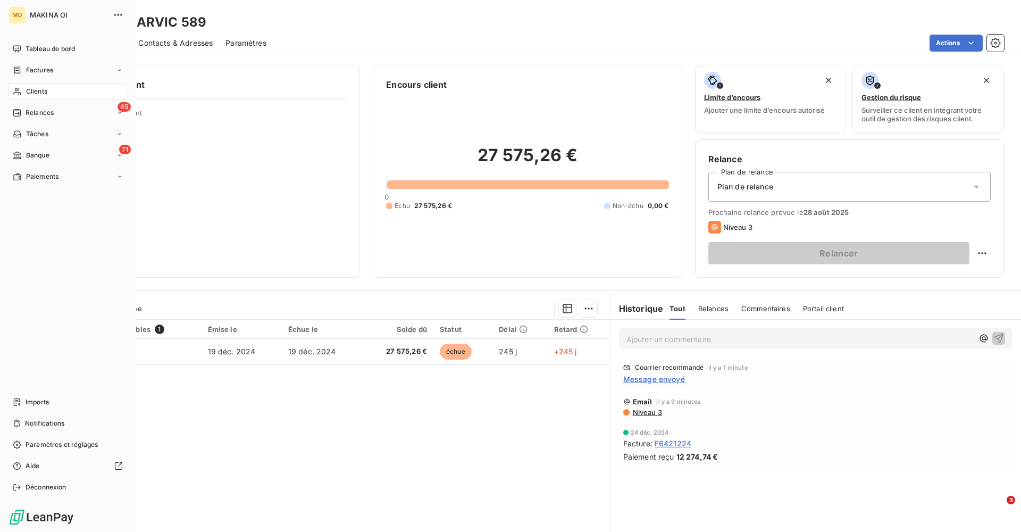
click at [43, 93] on span "Clients" at bounding box center [36, 92] width 21 height 10
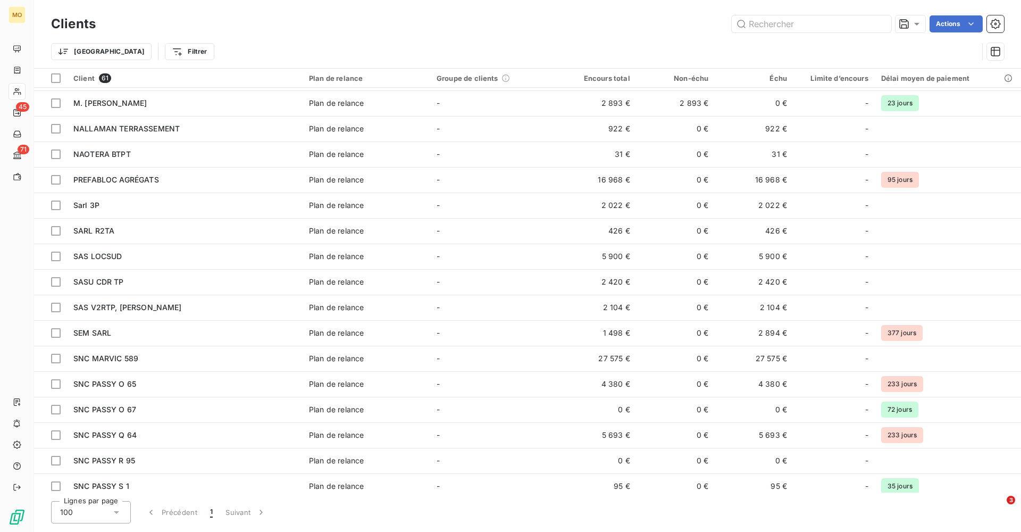
scroll to position [713, 0]
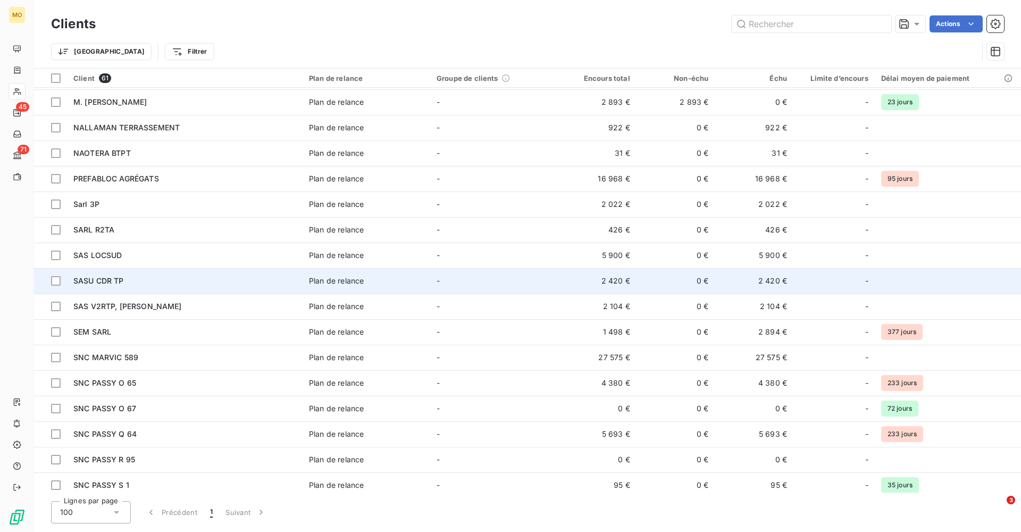
click at [134, 278] on div "SASU CDR TP" at bounding box center [184, 281] width 223 height 11
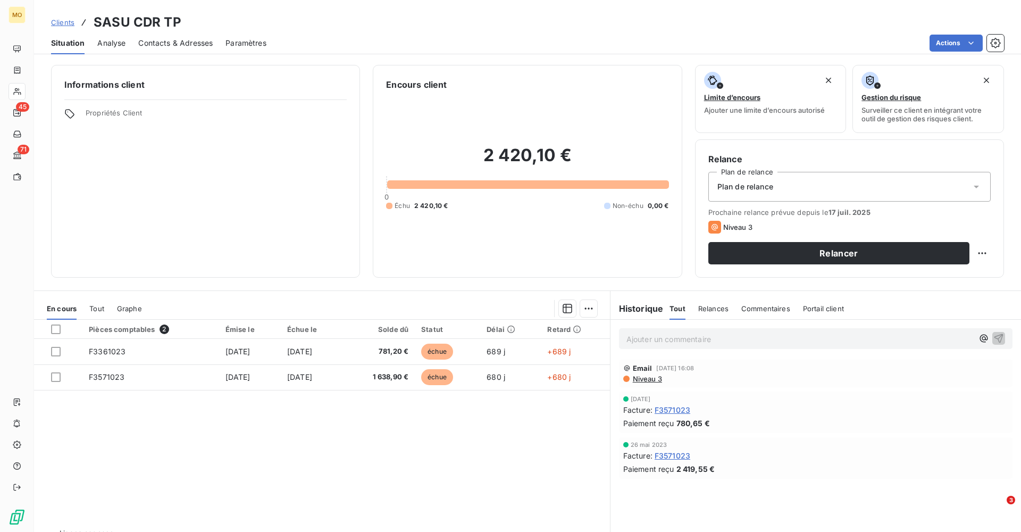
click at [178, 43] on span "Contacts & Adresses" at bounding box center [175, 43] width 74 height 11
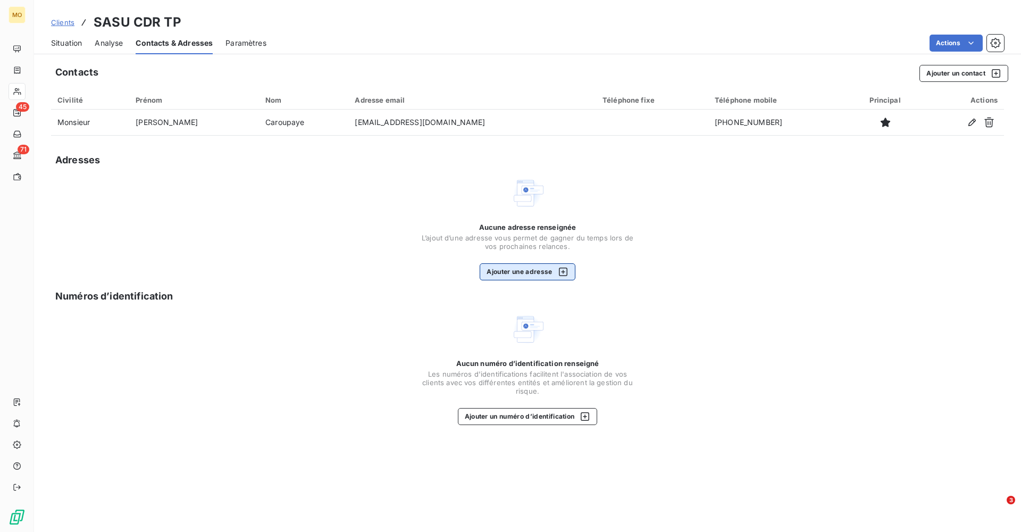
click at [530, 272] on button "Ajouter une adresse" at bounding box center [527, 271] width 95 height 17
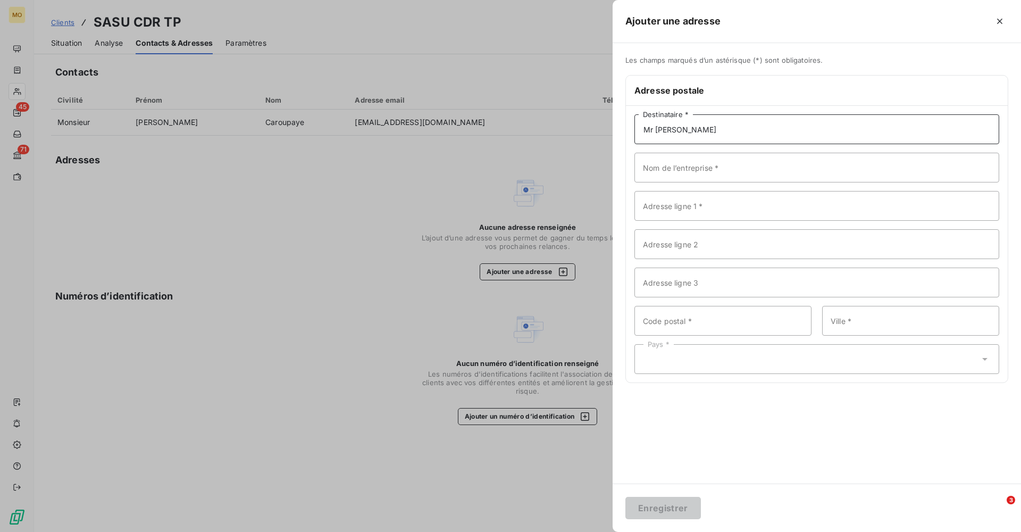
type input "Mr [PERSON_NAME]"
paste input "3012 BIS [GEOGRAPHIC_DATA]"
type input "3012 BIS [GEOGRAPHIC_DATA]"
type input "97440"
type input "Saint André"
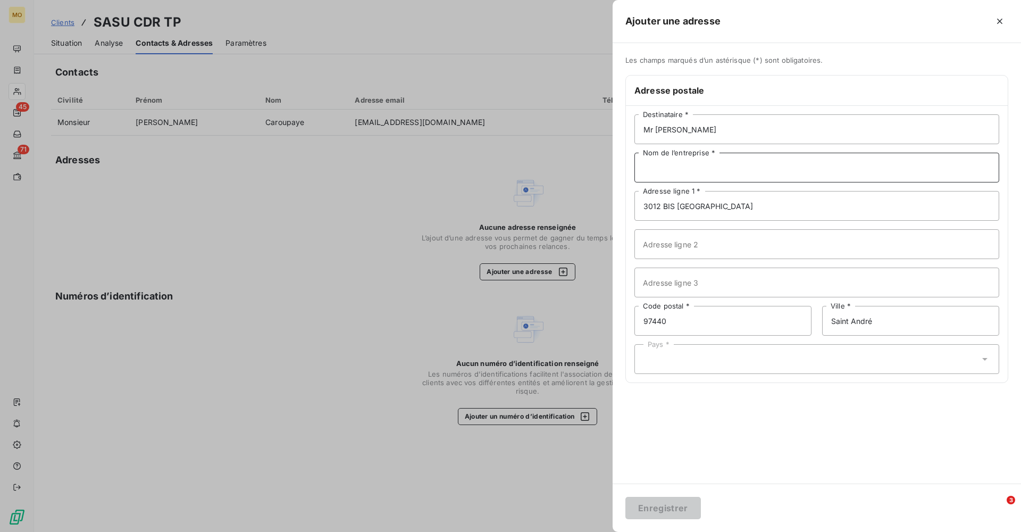
click at [683, 169] on input "Nom de l’entreprise *" at bounding box center [817, 168] width 365 height 30
paste input "CDR TP"
type input "CDR TP"
click at [780, 354] on div "Pays *" at bounding box center [817, 359] width 365 height 30
click at [753, 358] on input "REUNION" at bounding box center [812, 359] width 336 height 10
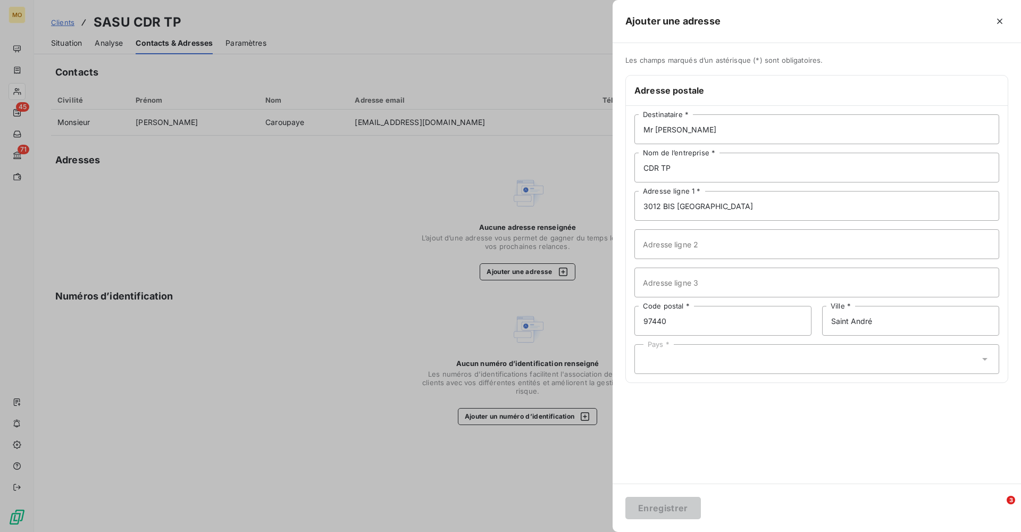
click at [652, 359] on input "REUNION" at bounding box center [648, 359] width 9 height 10
type input "REUNION"
click at [985, 359] on icon at bounding box center [985, 359] width 4 height 2
click at [985, 359] on icon at bounding box center [985, 359] width 5 height 3
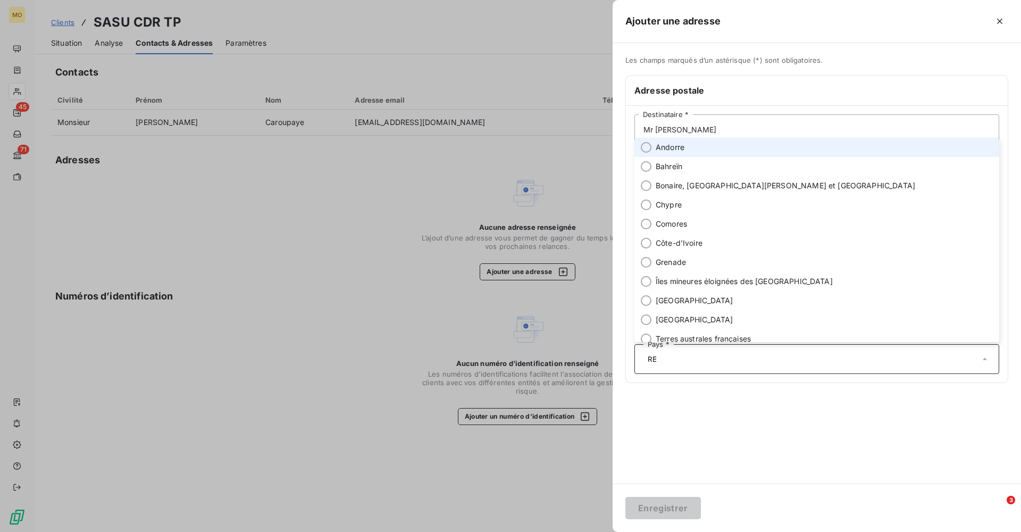
type input "R"
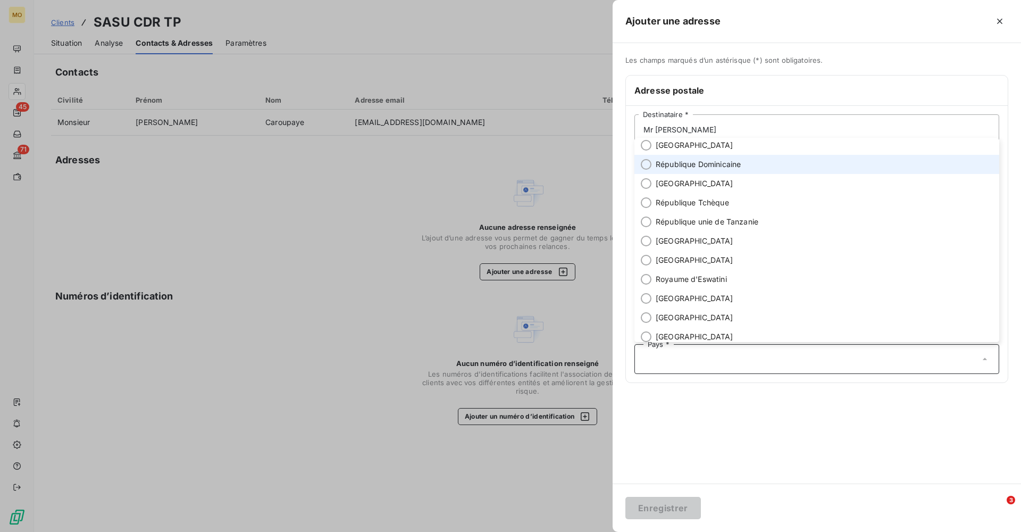
scroll to position [3574, 0]
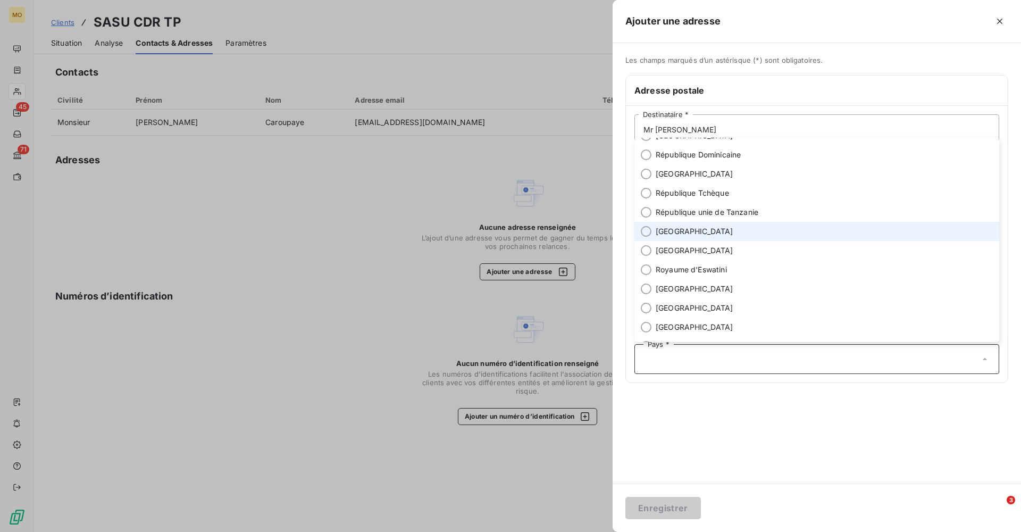
click at [677, 233] on span "[GEOGRAPHIC_DATA]" at bounding box center [695, 231] width 78 height 11
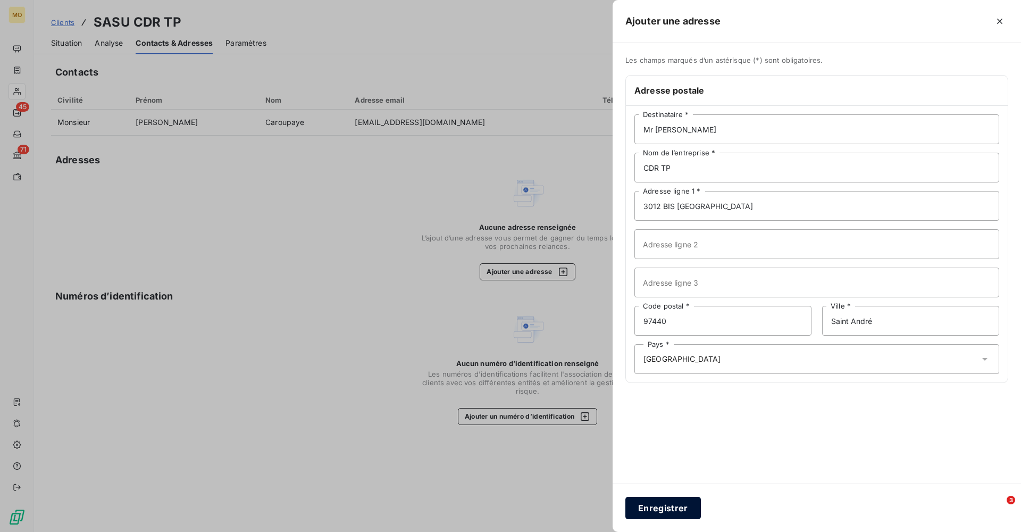
click at [669, 507] on button "Enregistrer" at bounding box center [664, 508] width 76 height 22
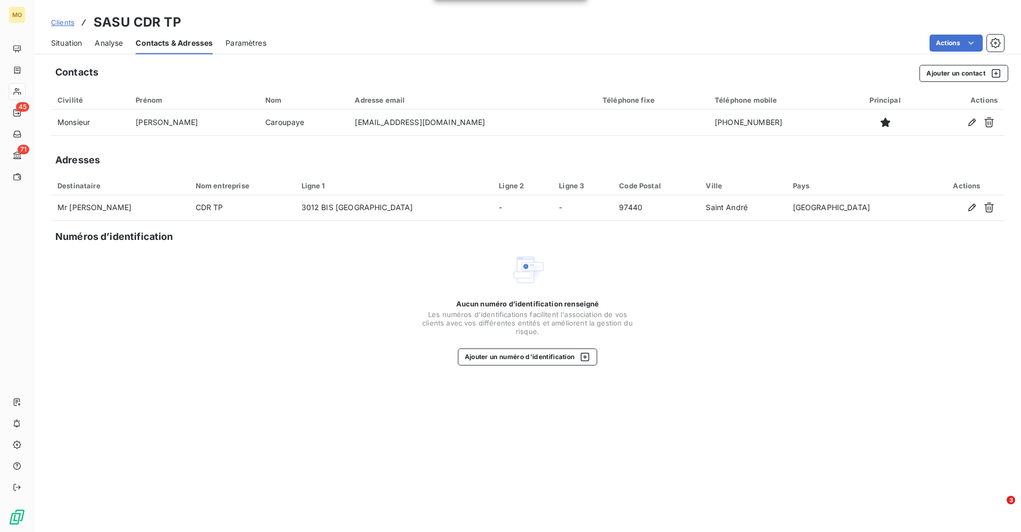
click at [70, 39] on span "Situation" at bounding box center [66, 43] width 31 height 11
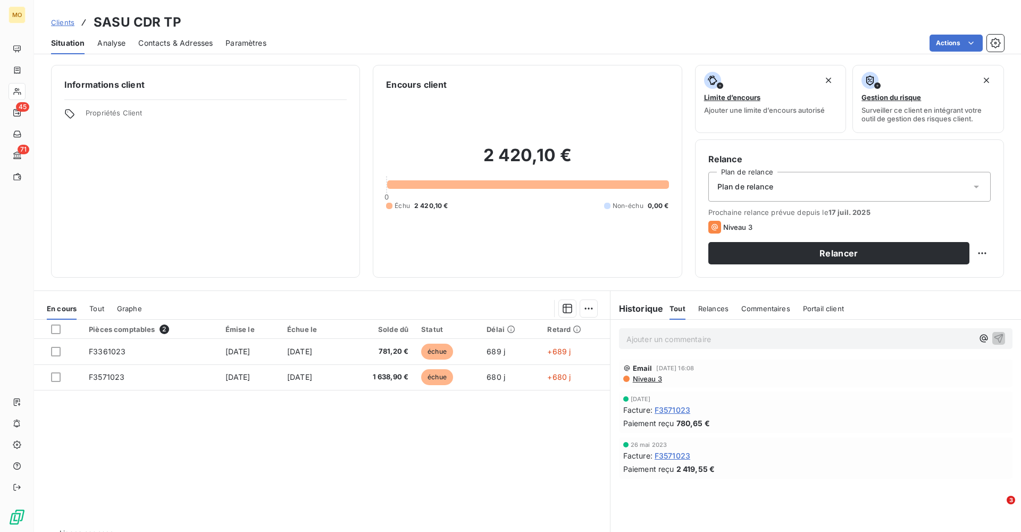
click at [712, 306] on span "Relances" at bounding box center [713, 308] width 30 height 9
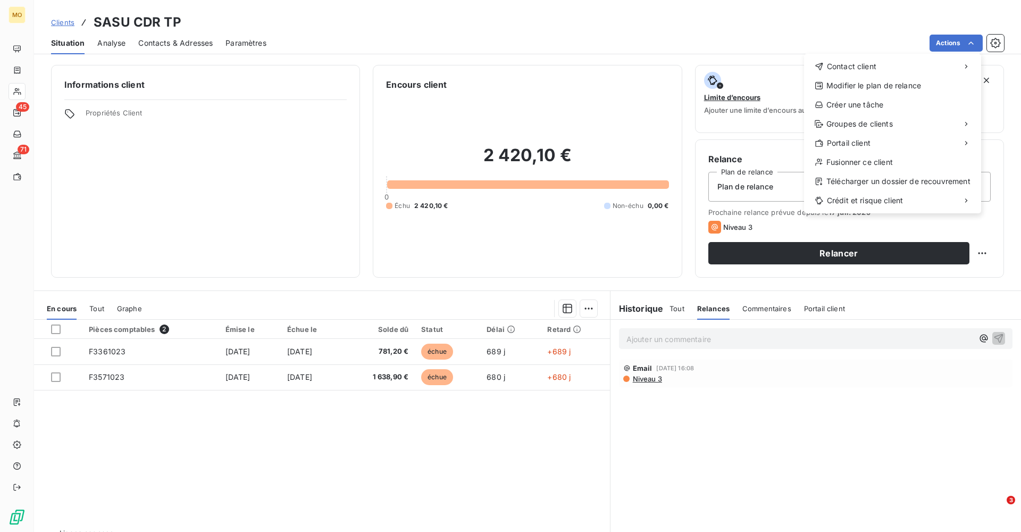
click at [765, 427] on html "MO 45 71 Clients SASU CDR TP Situation Analyse Contacts & Adresses Paramètres A…" at bounding box center [510, 266] width 1021 height 532
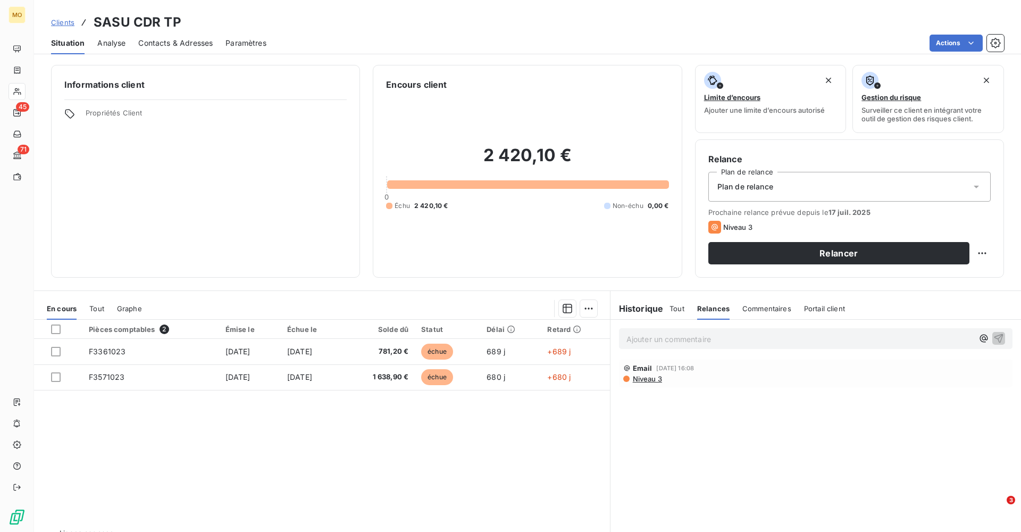
click at [650, 378] on span "Niveau 3" at bounding box center [647, 379] width 30 height 9
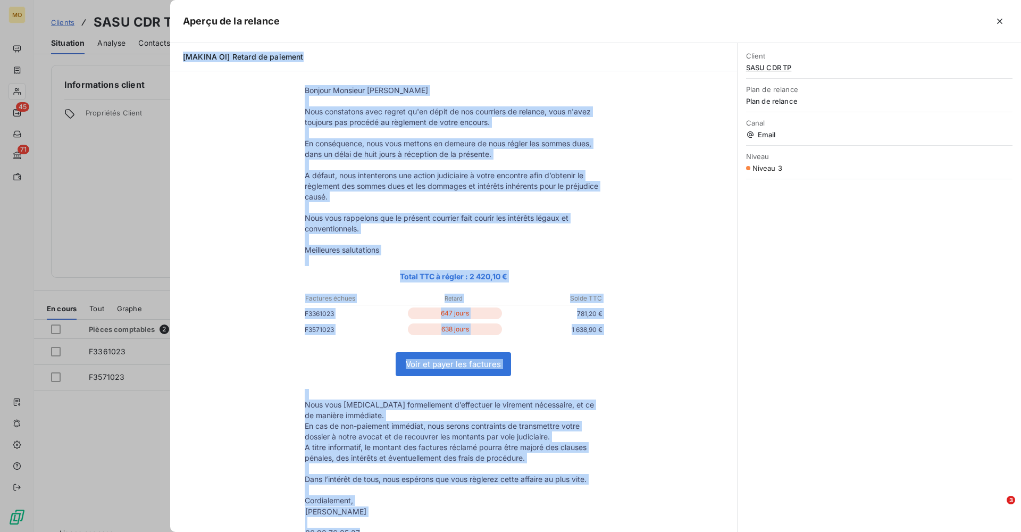
scroll to position [0, 0]
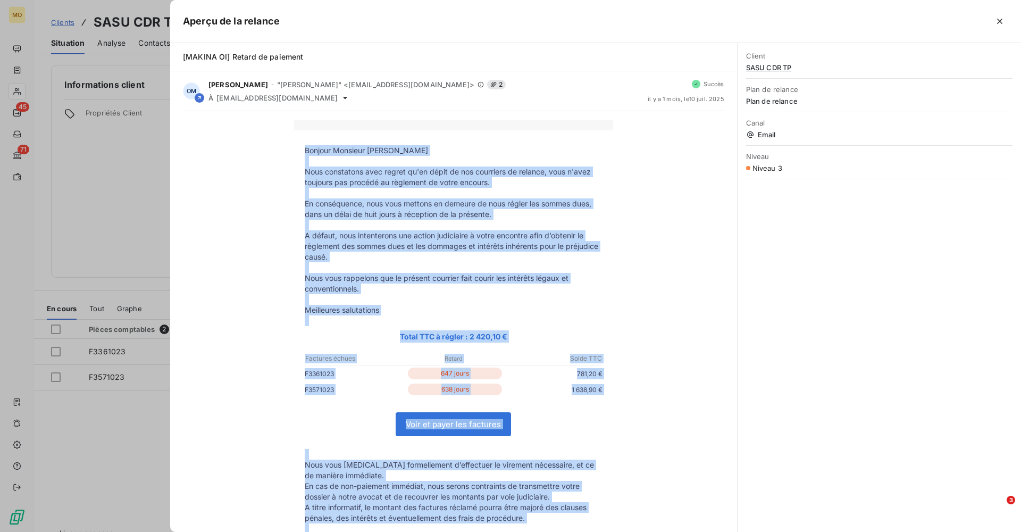
drag, startPoint x: 362, startPoint y: 354, endPoint x: 303, endPoint y: 145, distance: 217.2
click at [303, 145] on tbody "Bonjour Monsieur [PERSON_NAME] Nous constatons avec regret qu'en dépit de nos c…" at bounding box center [453, 411] width 319 height 533
copy tbody "Loremip Dolorsit Ametconse Adip elitseddoe temp incidi ut'la etdol ma ali enima…"
click at [997, 23] on icon "button" at bounding box center [1000, 21] width 11 height 11
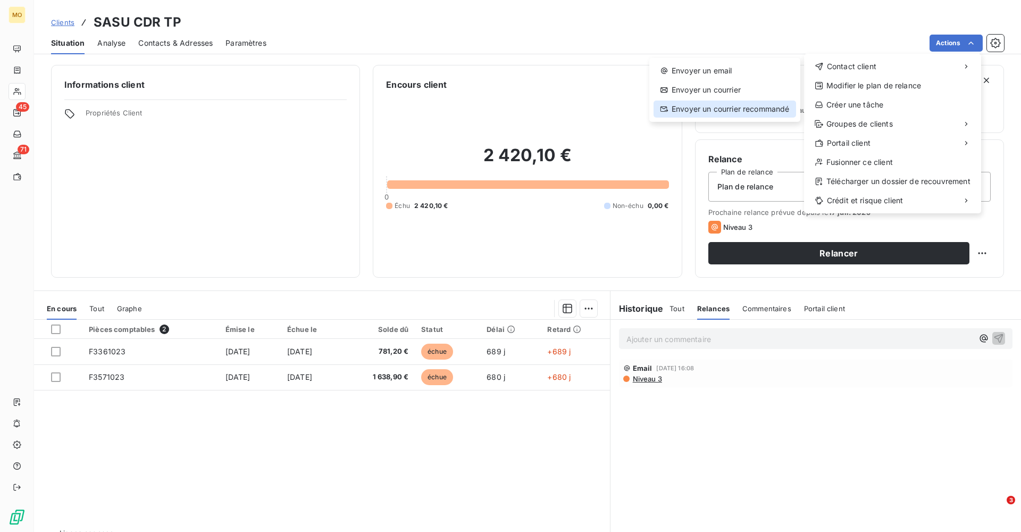
click at [720, 111] on div "Envoyer un courrier recommandé" at bounding box center [725, 109] width 143 height 17
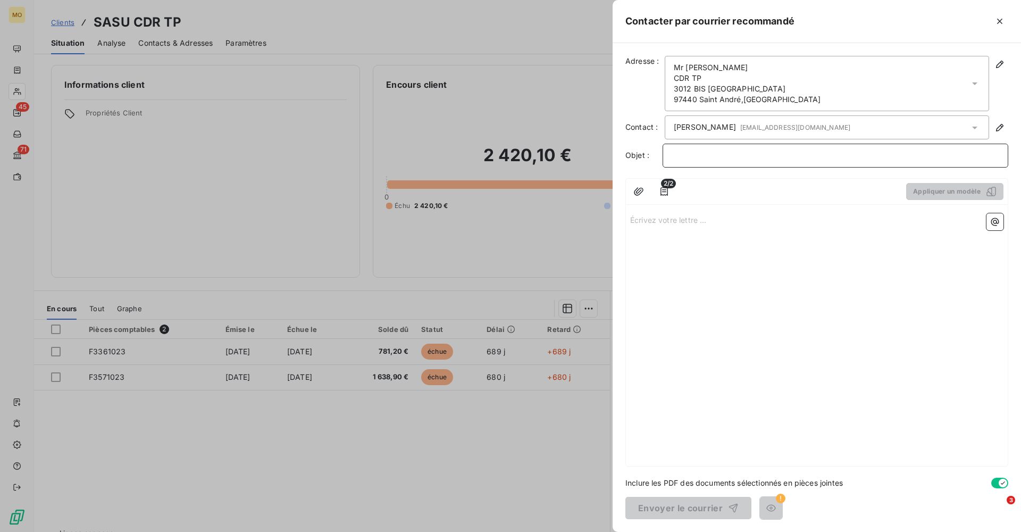
click at [758, 160] on p "﻿" at bounding box center [836, 155] width 328 height 12
click at [679, 221] on p "Écrivez votre lettre ... ﻿" at bounding box center [816, 219] width 373 height 12
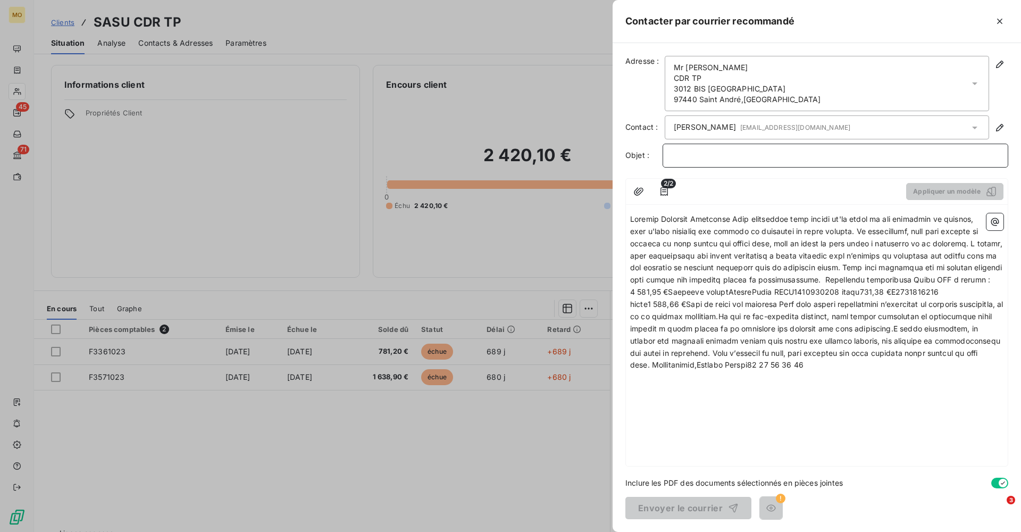
click at [681, 153] on p "﻿" at bounding box center [836, 155] width 328 height 12
click at [698, 157] on span "Facture impayée - F" at bounding box center [708, 155] width 72 height 9
click at [736, 157] on span "Factures impayée - F" at bounding box center [710, 155] width 76 height 9
click at [768, 154] on p "Factures impayées - F" at bounding box center [836, 155] width 328 height 12
click at [737, 219] on span at bounding box center [818, 291] width 376 height 155
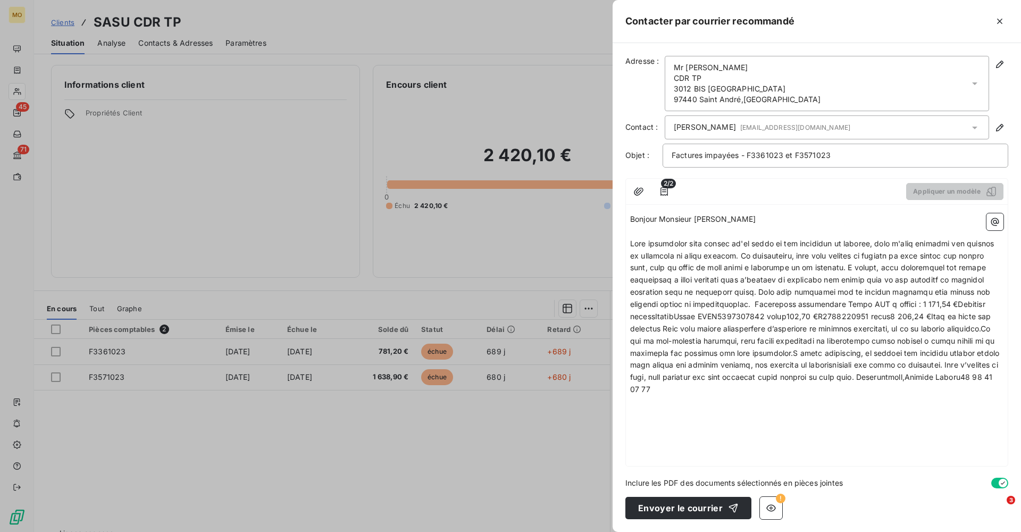
click at [745, 253] on span at bounding box center [815, 316] width 371 height 155
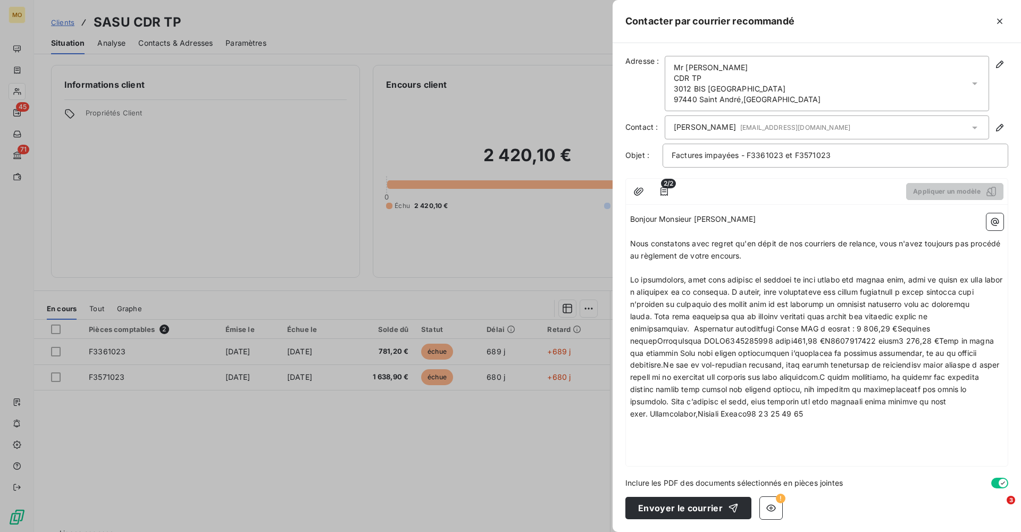
click at [765, 289] on span at bounding box center [817, 346] width 375 height 143
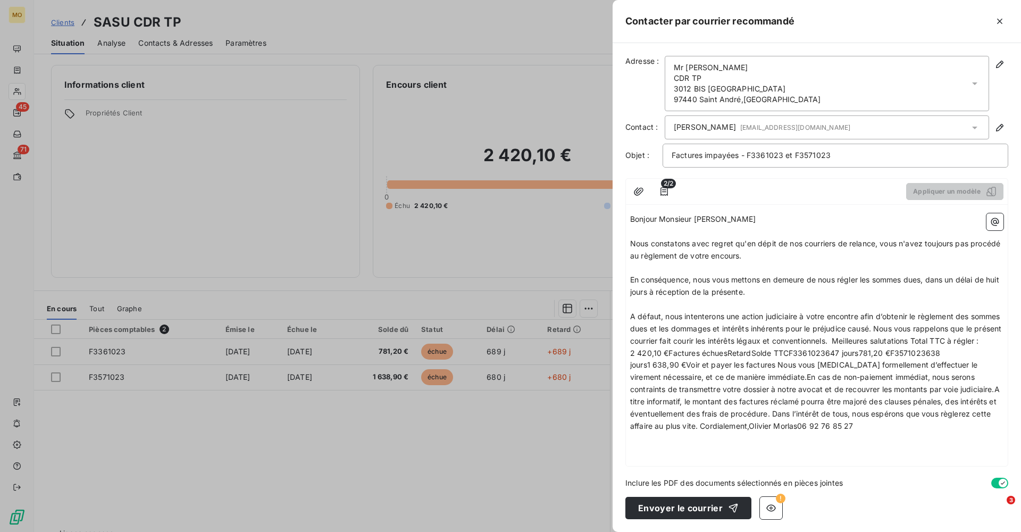
click at [909, 321] on span "A défaut, nous intenterons une action judiciaire à votre encontre afin d’obteni…" at bounding box center [816, 371] width 373 height 119
click at [966, 336] on span "Nous vous rappelons que le présent courrier fait courir les intérêts légaux et …" at bounding box center [815, 383] width 370 height 94
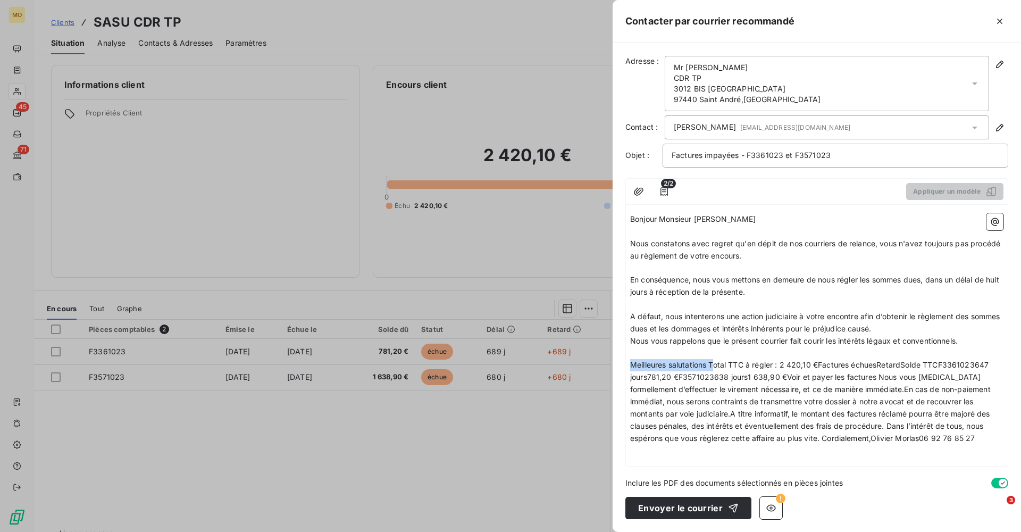
drag, startPoint x: 712, startPoint y: 360, endPoint x: 631, endPoint y: 360, distance: 80.9
click at [631, 360] on span "Meilleures salutations Total TTC à régler : 2 420,10 €Factures échuesRetardSold…" at bounding box center [811, 401] width 363 height 82
click at [739, 360] on span "Total TTC à régler : 2 420,10 €Factures échuesRetardSolde TTCF3361023647 jours7…" at bounding box center [811, 401] width 363 height 82
click at [785, 360] on span "Total TTC à régler : 2 420,10 € sur Factures échuesRetardSolde TTCF3361023647 j…" at bounding box center [811, 401] width 363 height 82
drag, startPoint x: 870, startPoint y: 359, endPoint x: 783, endPoint y: 360, distance: 87.3
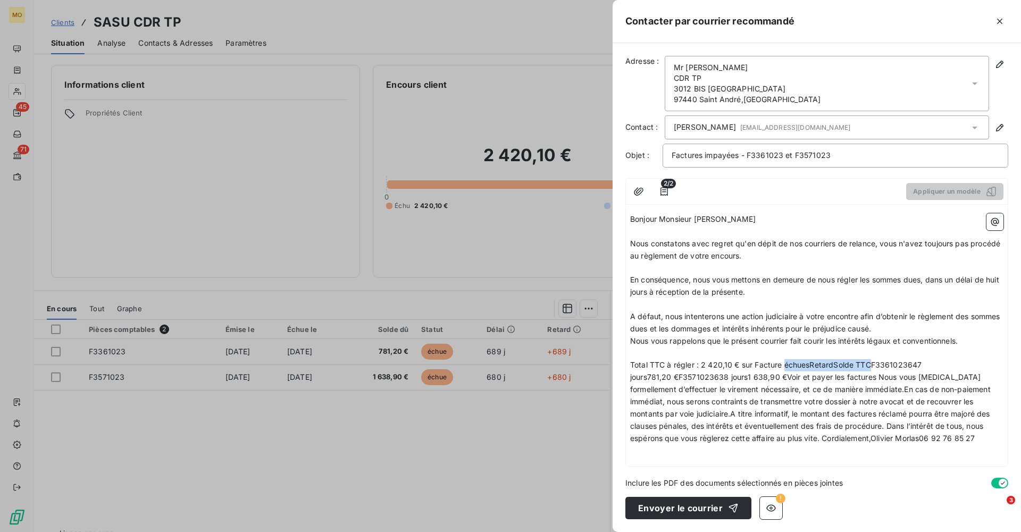
click at [783, 360] on span "Total TTC à régler : 2 420,10 € sur Facture échuesRetardSolde TTCF3361023647 jo…" at bounding box center [811, 401] width 363 height 82
click at [834, 360] on span "Total TTC à régler : 2 420,10 € sur Facture F3361023647 jours781,20 €F357102363…" at bounding box center [816, 401] width 372 height 82
click at [841, 360] on span "Total TTC à régler : 2 420,10 € sur Facture F3361023 jours781,20 €F3571023638 j…" at bounding box center [817, 401] width 375 height 82
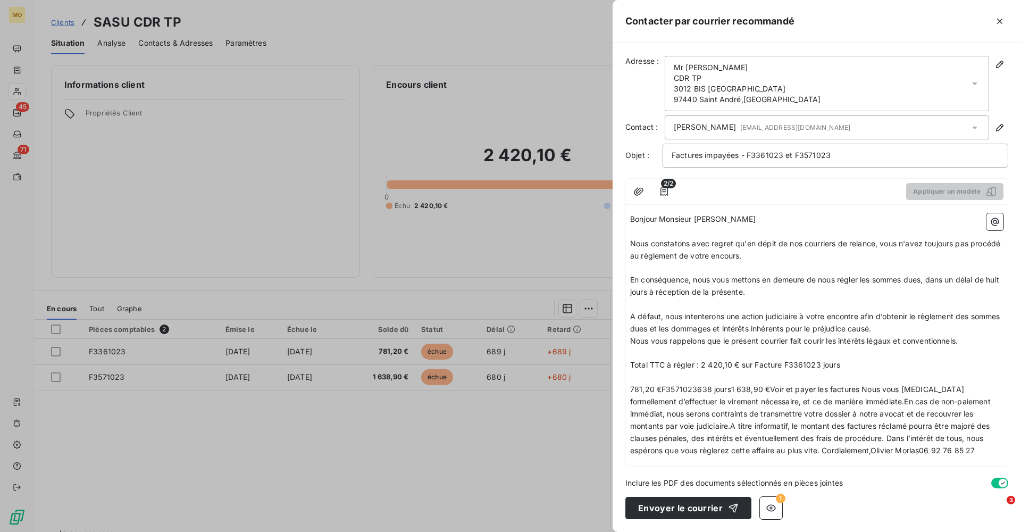
click at [851, 359] on p "Total TTC à régler : 2 420,10 € sur Facture F3361023 jours" at bounding box center [816, 365] width 373 height 12
click at [631, 360] on span "Total TTC à régler : 2 420,10 € sur Facture F3361023" at bounding box center [725, 364] width 191 height 9
click at [870, 362] on p "Total TTC à régler : 2 420,10 € sur Facture F3361023" at bounding box center [816, 365] width 373 height 12
click at [632, 385] on span "781,20 €F3571023638 jours1 638,90 €Voir et payer les factures Nous vous [MEDICA…" at bounding box center [811, 420] width 363 height 70
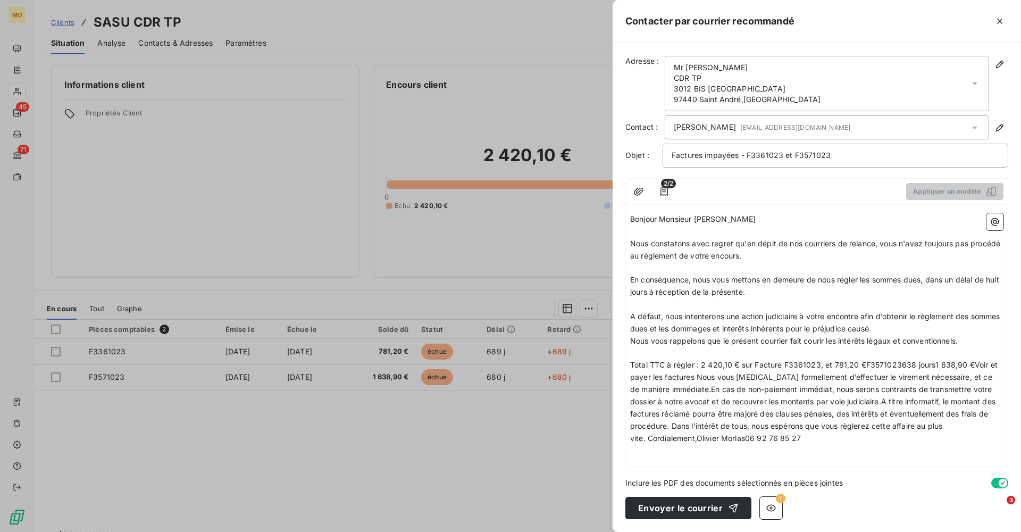
click at [698, 370] on span "Total TTC à régler : 2 420,10 € sur Facture F3361023, et 781,20 €F3571023638 jo…" at bounding box center [815, 401] width 370 height 82
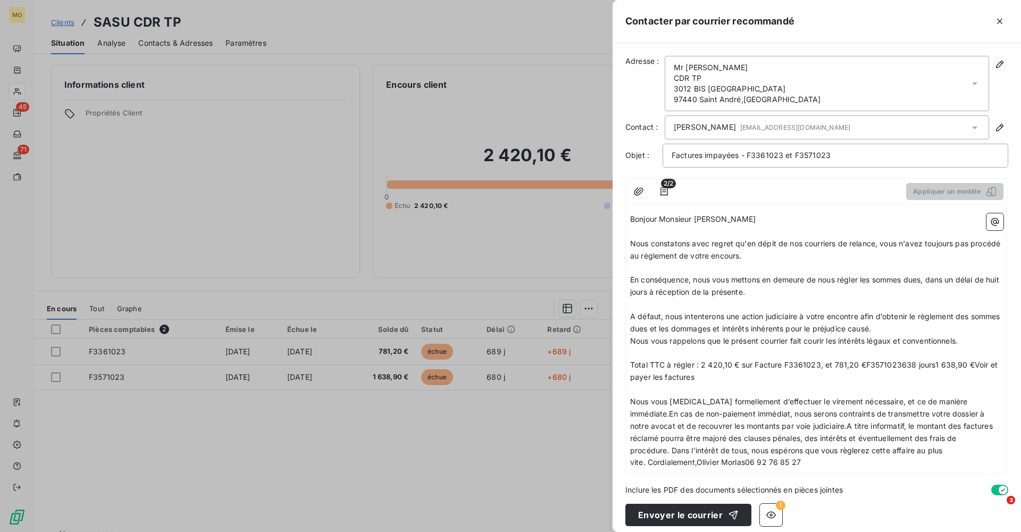
drag, startPoint x: 727, startPoint y: 370, endPoint x: 967, endPoint y: 355, distance: 239.9
click at [967, 359] on p "Total TTC à régler : 2 420,10 € sur Facture F3361023, et 781,20 €F3571023638 jo…" at bounding box center [816, 371] width 373 height 24
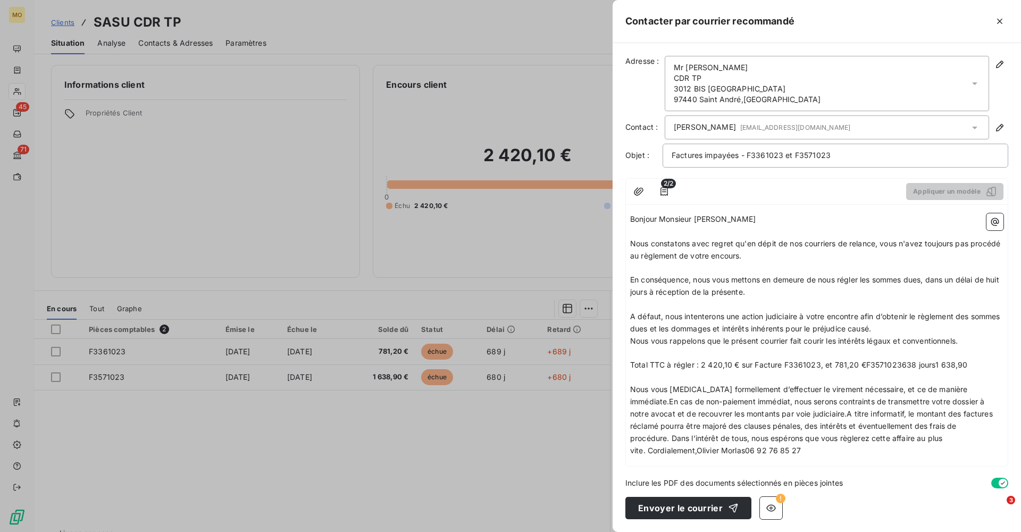
click at [864, 360] on span "Total TTC à régler : 2 420,10 € sur Facture F3361023, et 781,20 €F3571023638 jo…" at bounding box center [799, 364] width 338 height 9
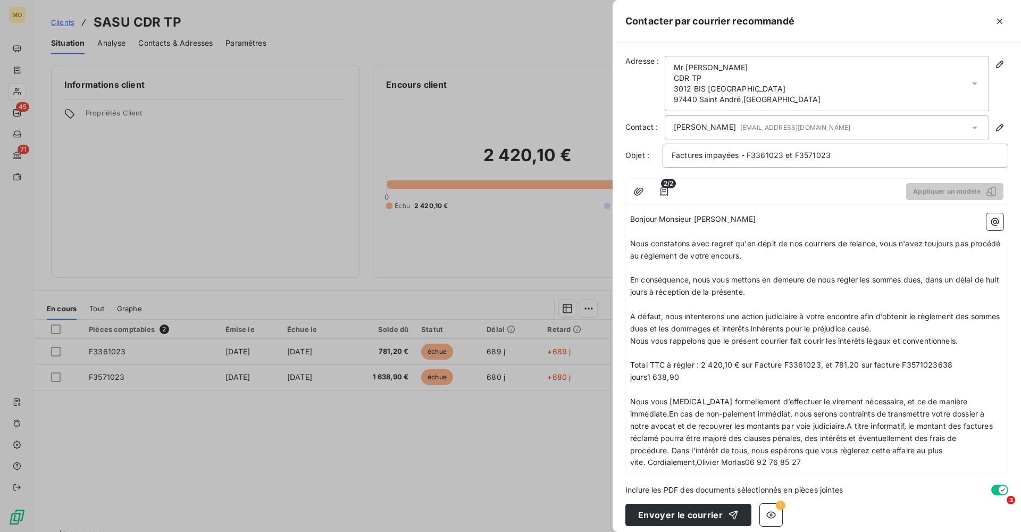
click at [949, 360] on span "Total TTC à régler : 2 420,10 € sur Facture F3361023, et 781,20 sur facture F35…" at bounding box center [792, 370] width 325 height 21
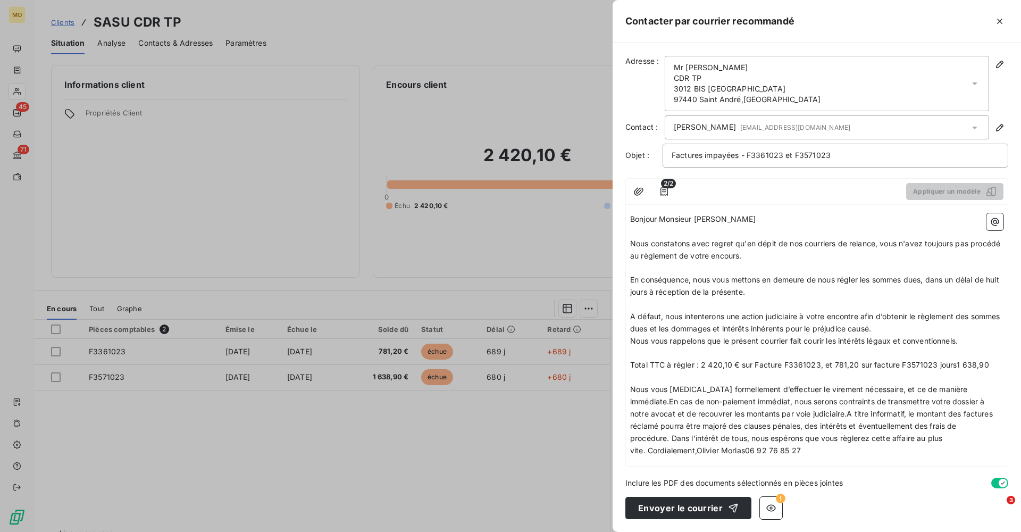
click at [741, 361] on span "Total TTC à régler : 2 420,10 € sur Facture F3361023, et 781,20 sur facture F35…" at bounding box center [809, 364] width 359 height 9
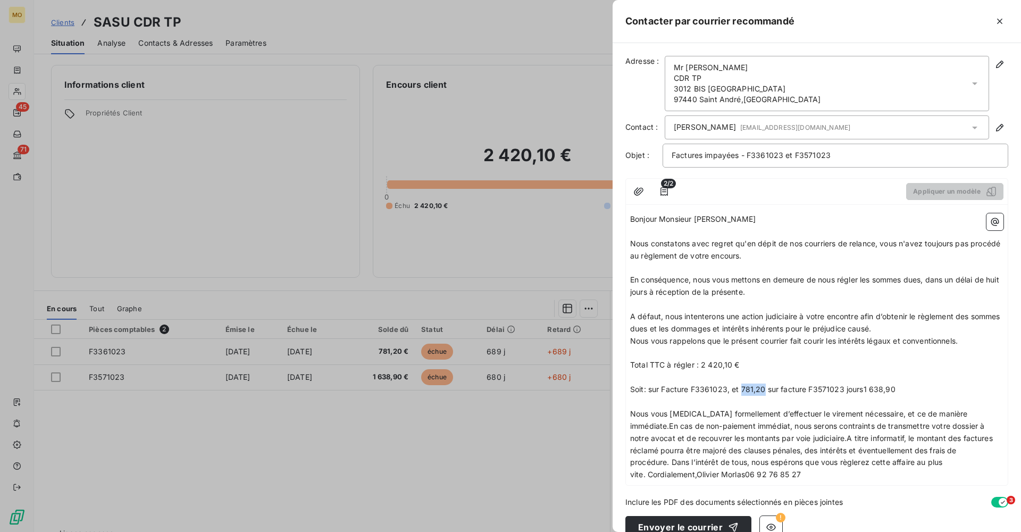
drag, startPoint x: 764, startPoint y: 383, endPoint x: 741, endPoint y: 384, distance: 23.4
click at [741, 385] on span "Soit: sur Facture F3361023, et 781,20 sur facture F3571023 jours1 638,90" at bounding box center [762, 389] width 265 height 9
click at [650, 385] on span "Soit: sur Facture F3361023, et sur facture F3571023 jours1 638,90" at bounding box center [750, 389] width 241 height 9
drag, startPoint x: 742, startPoint y: 357, endPoint x: 735, endPoint y: 359, distance: 7.1
click at [735, 359] on p "Total TTC à régler : 2 420,10 €" at bounding box center [816, 365] width 373 height 12
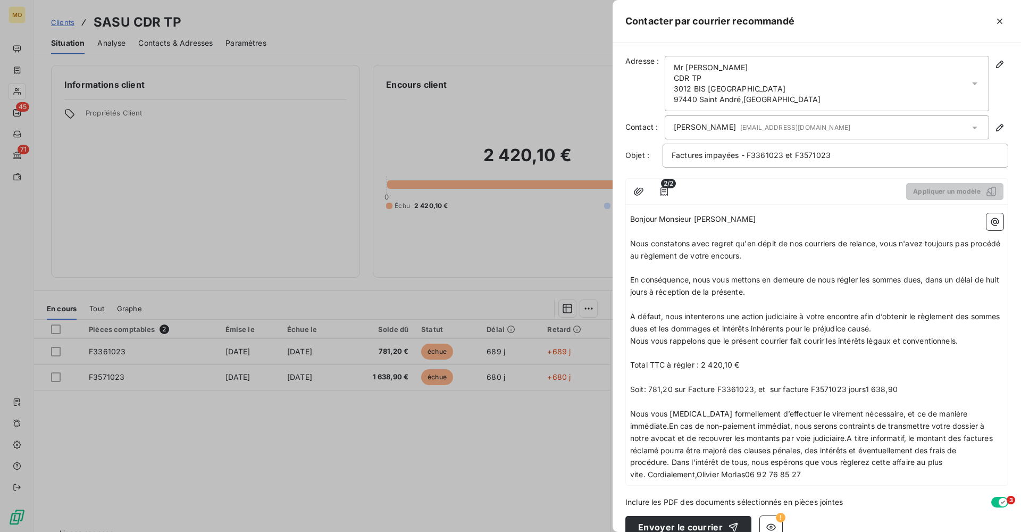
copy span "€"
click at [671, 385] on span "Soit: 781,20 sur Facture F3361023, et sur facture F3571023 jours1 638,90" at bounding box center [764, 389] width 268 height 9
drag, startPoint x: 930, startPoint y: 381, endPoint x: 888, endPoint y: 381, distance: 42.0
click at [888, 384] on p "Soit: 781,20€ TTC sur Facture F3361023, et sur facture F3571023 jours1 638,90" at bounding box center [816, 390] width 373 height 12
click at [788, 385] on span "Soit: 781,20€ TTC sur Facture F3361023, et sur facture F3571023 jours" at bounding box center [759, 389] width 258 height 9
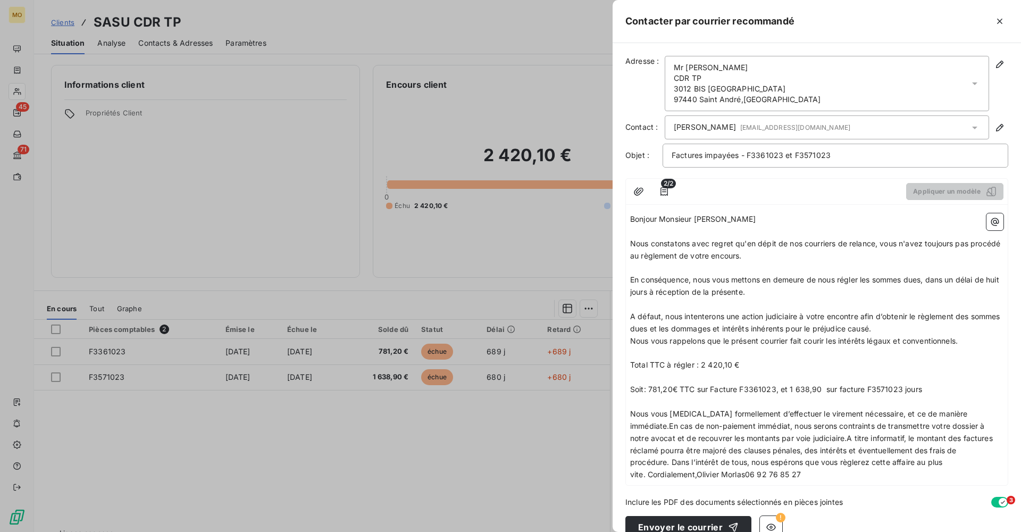
drag, startPoint x: 743, startPoint y: 360, endPoint x: 736, endPoint y: 360, distance: 6.9
click at [736, 360] on p "Total TTC à régler : 2 420,10 €" at bounding box center [816, 365] width 373 height 12
copy span "€"
click at [820, 385] on span "Soit: 781,20€ TTC sur Facture F3361023, et 1 638,90 sur facture F3571023 jours" at bounding box center [776, 389] width 292 height 9
drag, startPoint x: 951, startPoint y: 382, endPoint x: 923, endPoint y: 382, distance: 27.7
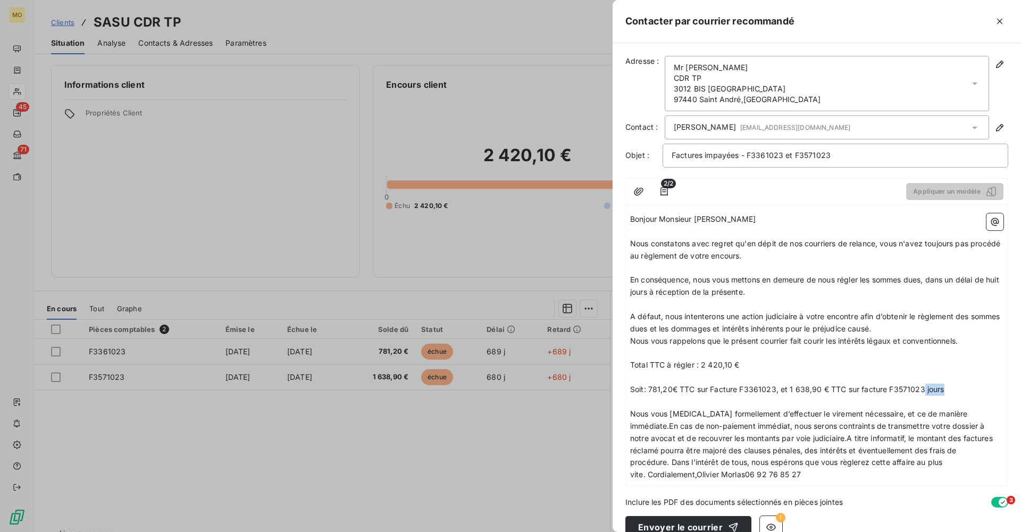
click at [923, 384] on p "Soit: 781,20€ TTC sur Facture F3361023, et 1 638,90 € TTC sur facture F3571023 …" at bounding box center [816, 390] width 373 height 12
click at [657, 371] on p "﻿" at bounding box center [816, 377] width 373 height 12
click at [776, 385] on span "Soit: 781,20€ TTC sur Facture F3361023, et 1 638,90 € TTC sur facture F3571023" at bounding box center [777, 389] width 295 height 9
click at [996, 385] on p "Soit: 781,20€ TTC sur Facture F3361023, du [DATE], et 1 638,90 € TTC sur factur…" at bounding box center [816, 390] width 373 height 12
click at [778, 385] on span "Soit: 781,20€ TTC sur Facture F3361023, du [DATE], et 1 638,90 € TTC sur factur…" at bounding box center [798, 389] width 336 height 9
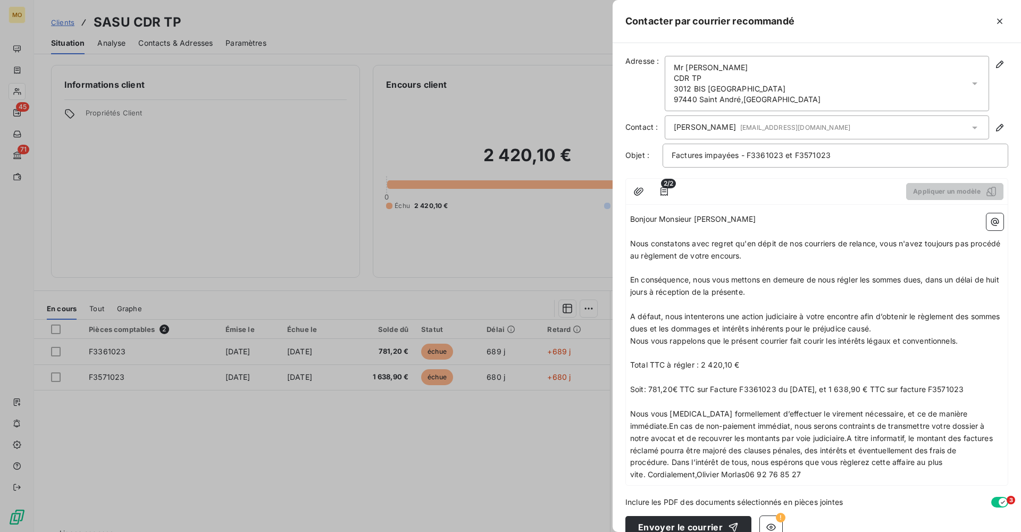
click at [964, 385] on span "Soit: 781,20€ TTC sur Facture F3361023 du [DATE], et 1 638,90 € TTC sur facture…" at bounding box center [797, 389] width 334 height 9
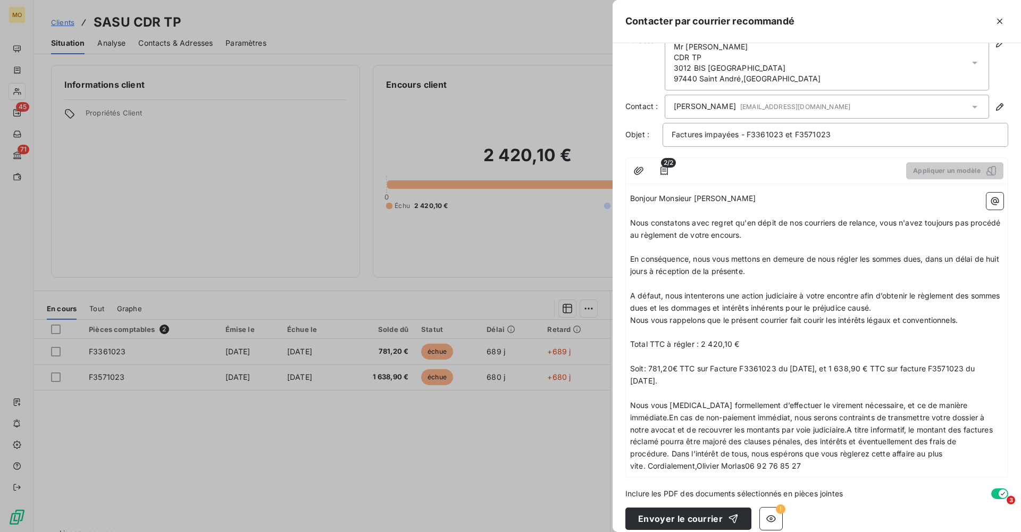
scroll to position [20, 0]
click at [973, 401] on span "Nous vous [MEDICAL_DATA] formellement d’effectuer le virement nécessaire, et ce…" at bounding box center [812, 436] width 365 height 70
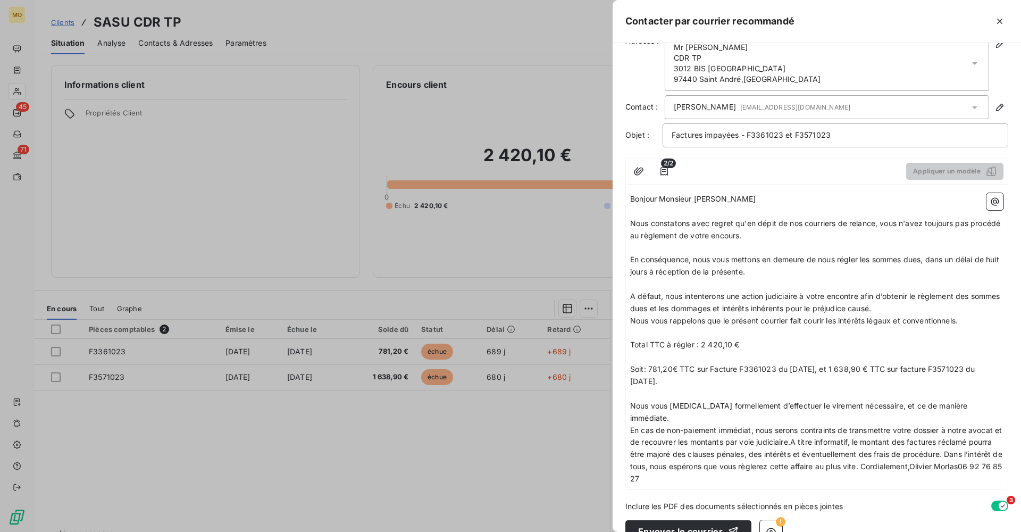
click at [802, 426] on span "En cas de non-paiement immédiat, nous serons contraints de transmettre votre do…" at bounding box center [817, 455] width 375 height 58
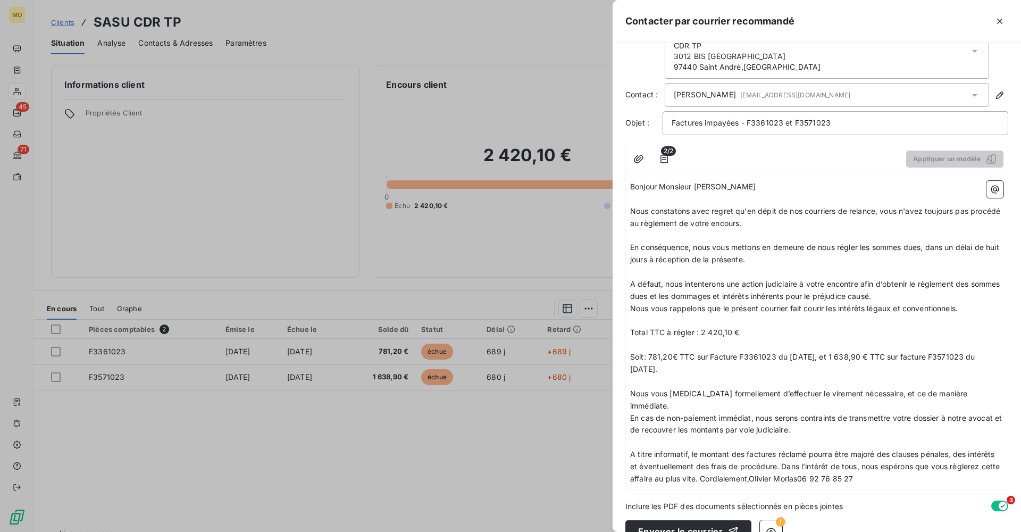
scroll to position [32, 0]
click at [783, 450] on span "A titre informatif, le montant des factures réclamé pourra être majoré des clau…" at bounding box center [816, 467] width 372 height 34
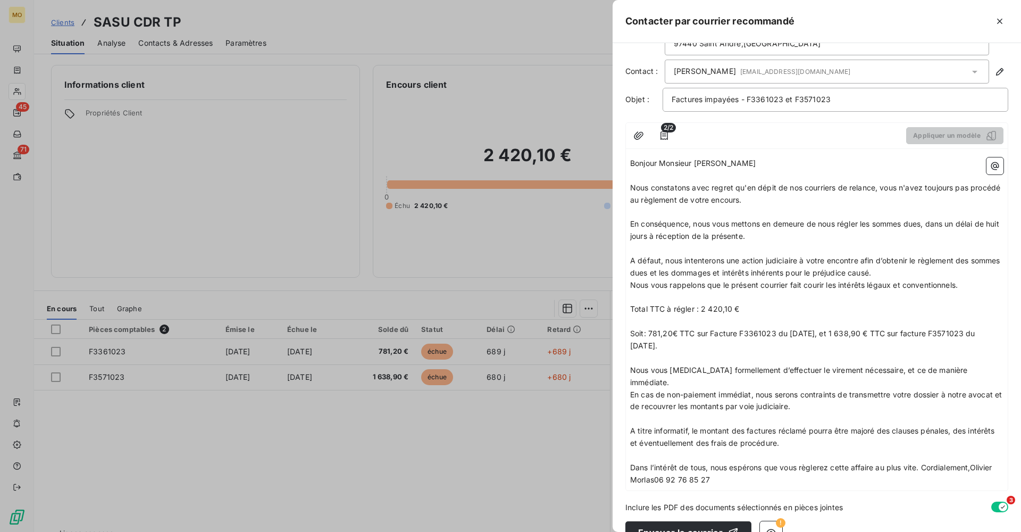
scroll to position [55, 0]
click at [924, 463] on span "Dans l’intérêt de tous, nous espérons que vous règlerez cette affaire au plus v…" at bounding box center [812, 473] width 364 height 21
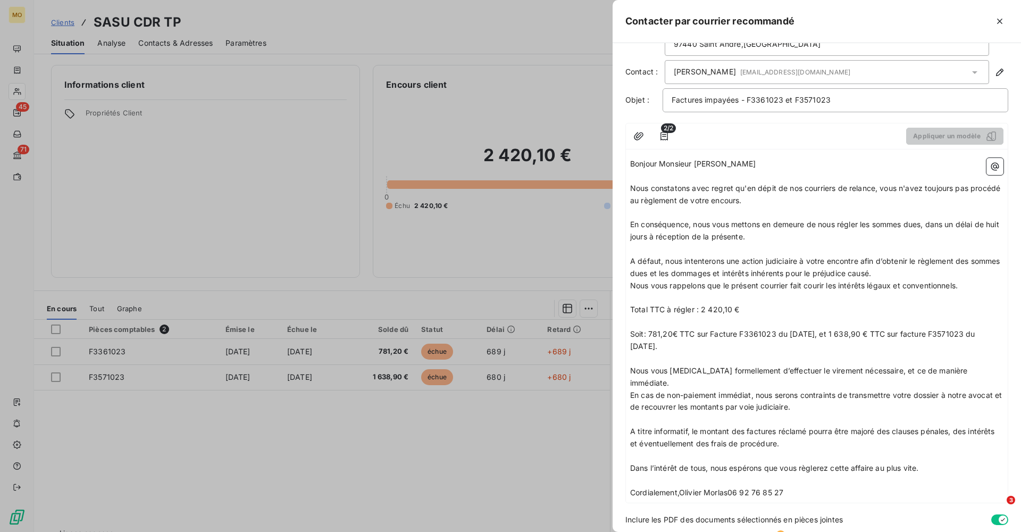
click at [681, 488] on span "Cordialement,Olivier Morlas06 92 76 85 27" at bounding box center [706, 492] width 153 height 9
click at [680, 512] on span "Olivier Morlas06 92 76 85 27" at bounding box center [682, 516] width 104 height 9
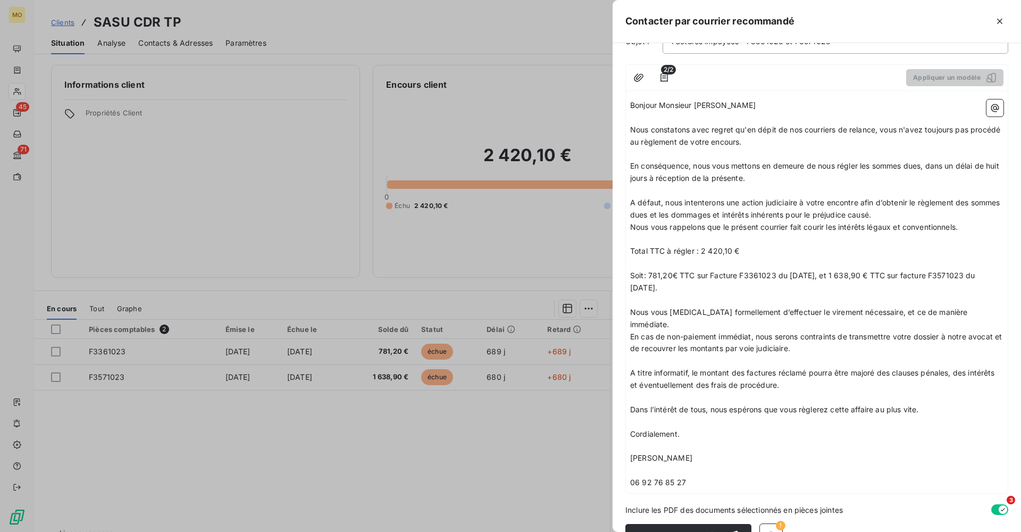
scroll to position [102, 0]
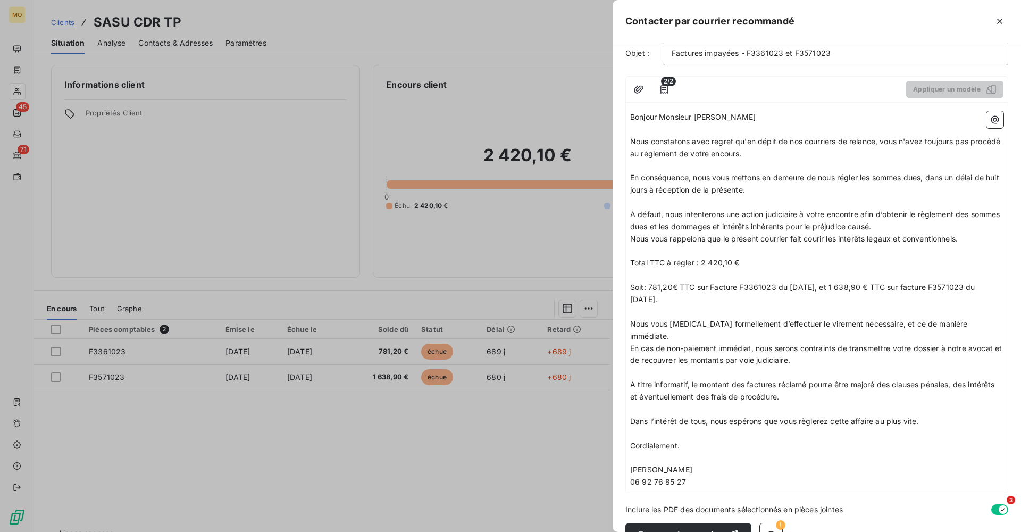
click at [848, 284] on span "Soit: 781,20€ TTC sur Facture F3361023 du [DATE], et 1 638,90 € TTC sur facture…" at bounding box center [803, 292] width 347 height 21
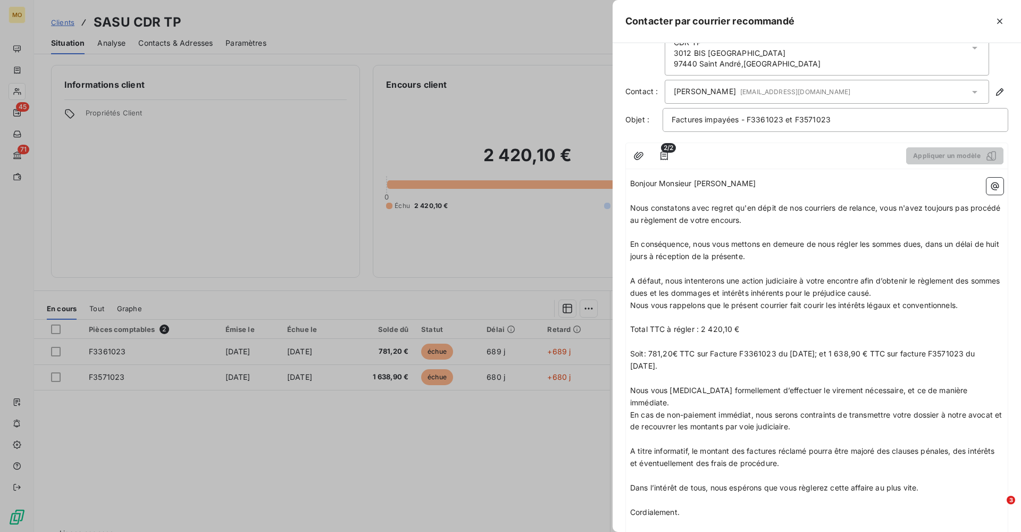
scroll to position [35, 0]
click at [736, 187] on span "Bonjour Monsieur [PERSON_NAME]" at bounding box center [693, 184] width 126 height 9
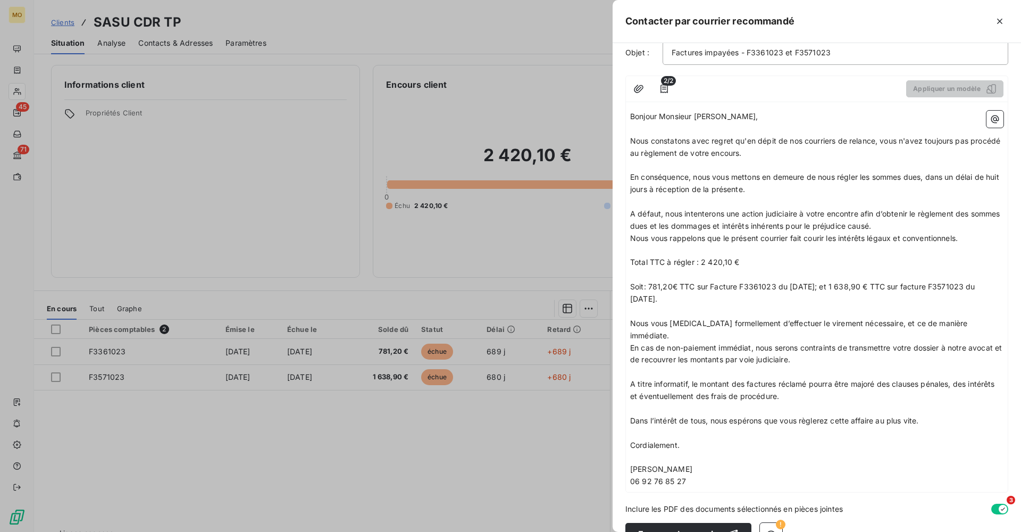
scroll to position [102, 0]
click at [770, 529] on icon "button" at bounding box center [771, 534] width 11 height 11
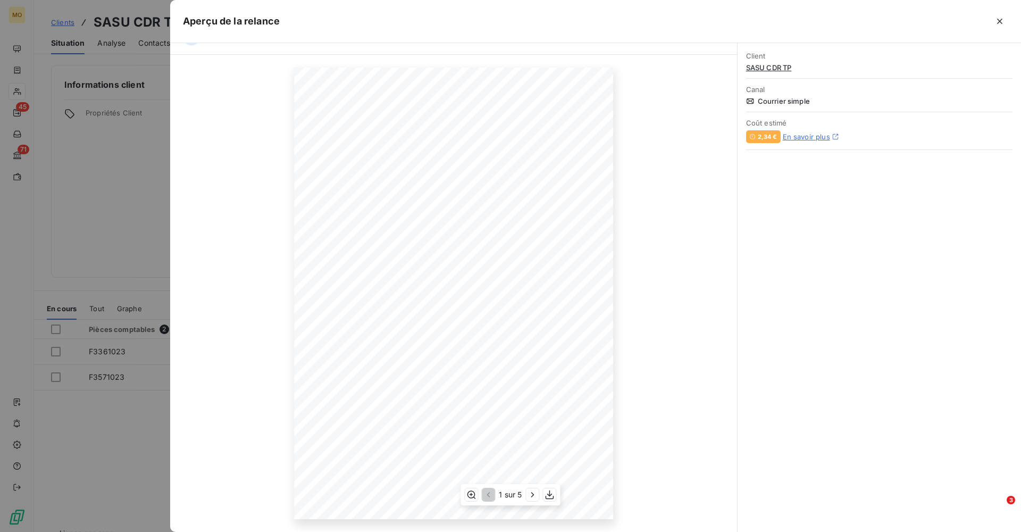
scroll to position [23, 0]
click at [1000, 19] on icon "button" at bounding box center [1000, 21] width 11 height 11
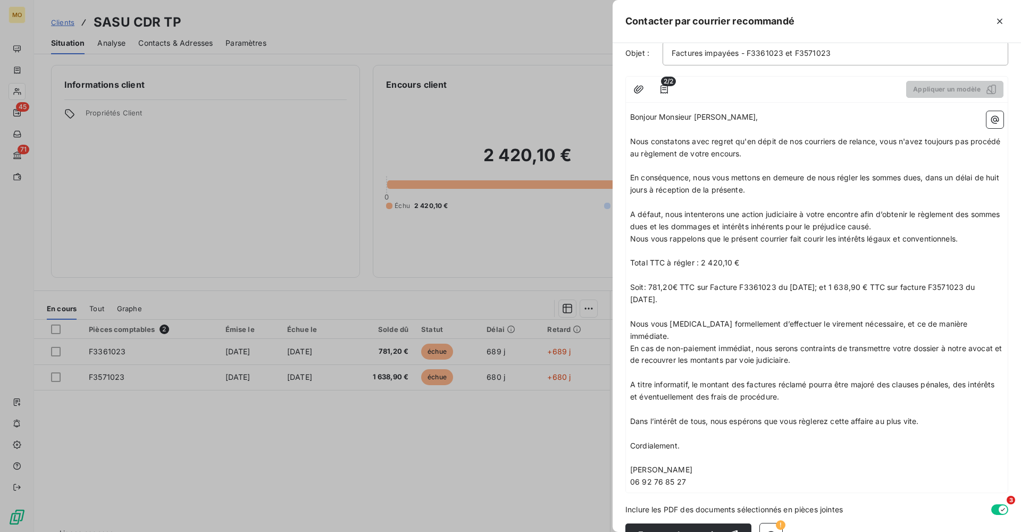
click at [698, 440] on p "Cordialement." at bounding box center [816, 446] width 373 height 12
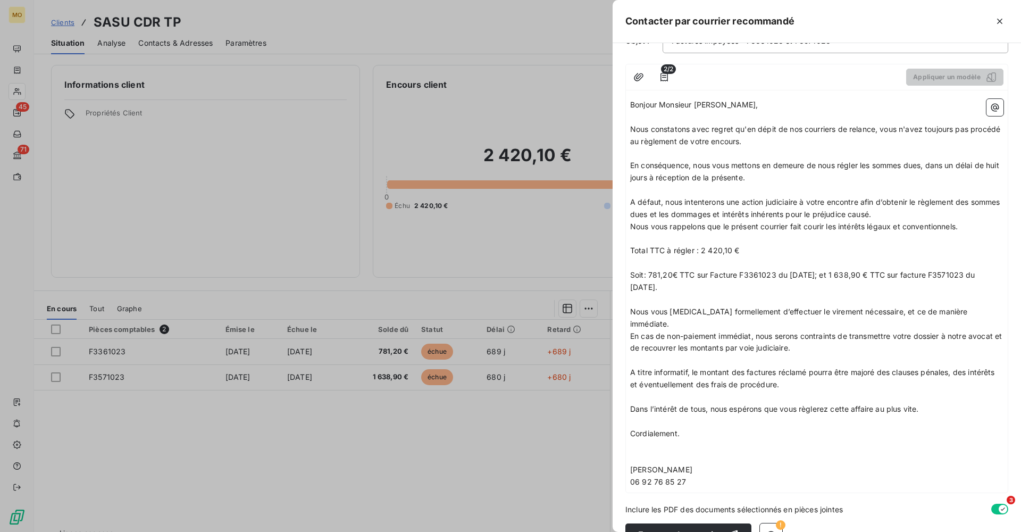
scroll to position [114, 0]
click at [685, 524] on button "Envoyer le courrier" at bounding box center [689, 535] width 126 height 22
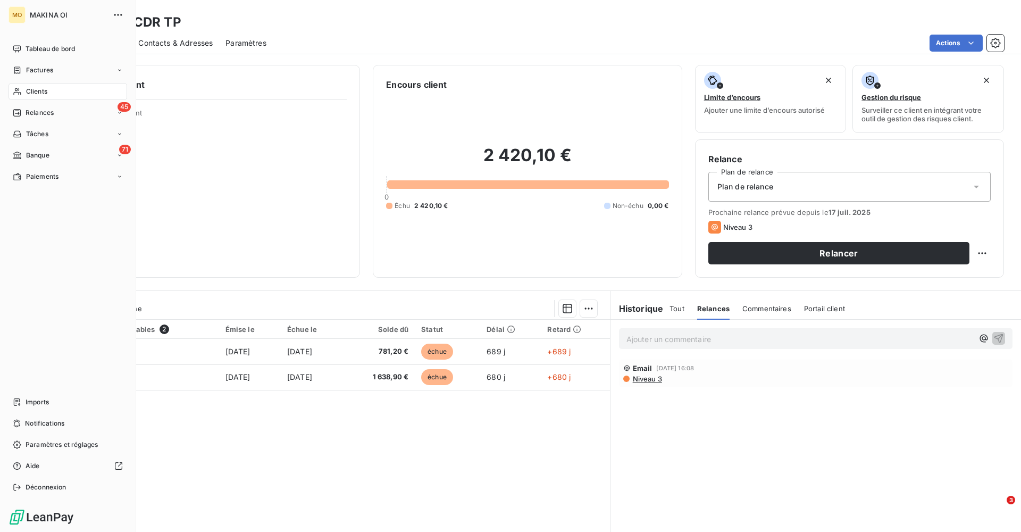
click at [47, 89] on span "Clients" at bounding box center [36, 92] width 21 height 10
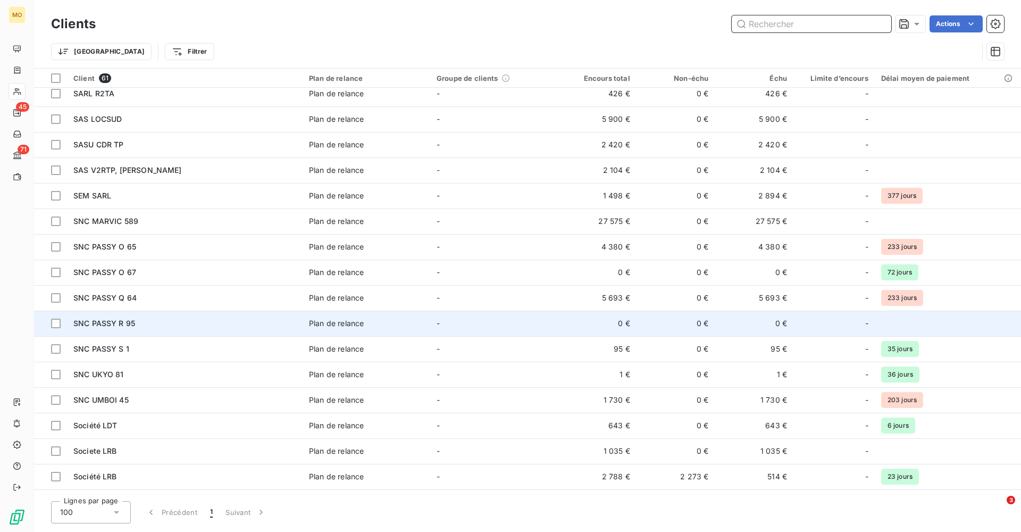
scroll to position [836, 0]
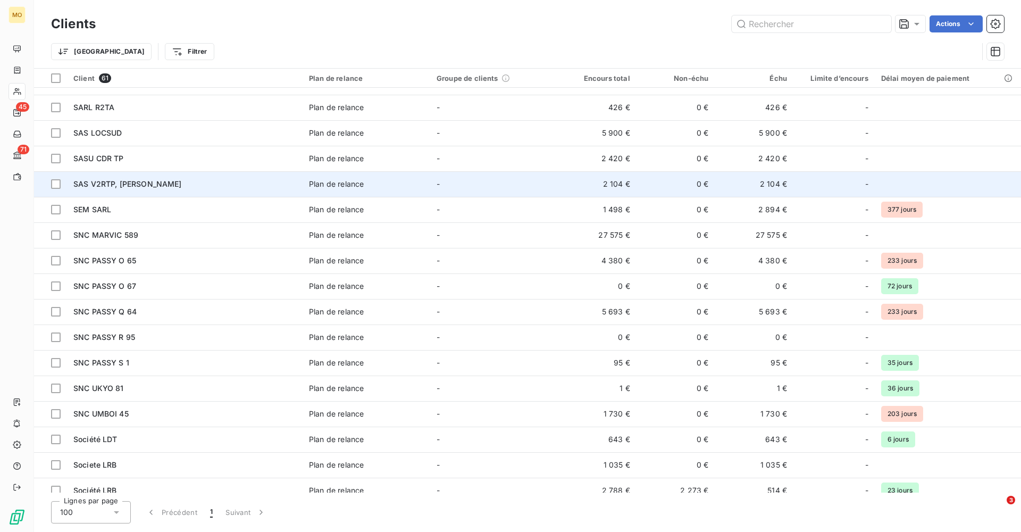
click at [142, 184] on span "SAS V2RTP, [PERSON_NAME]" at bounding box center [127, 183] width 109 height 9
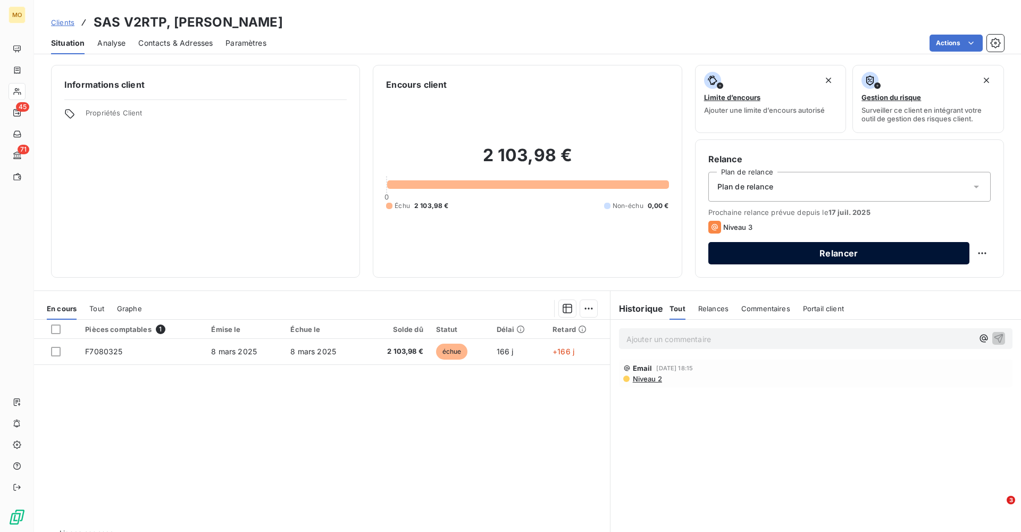
click at [855, 252] on button "Relancer" at bounding box center [839, 253] width 261 height 22
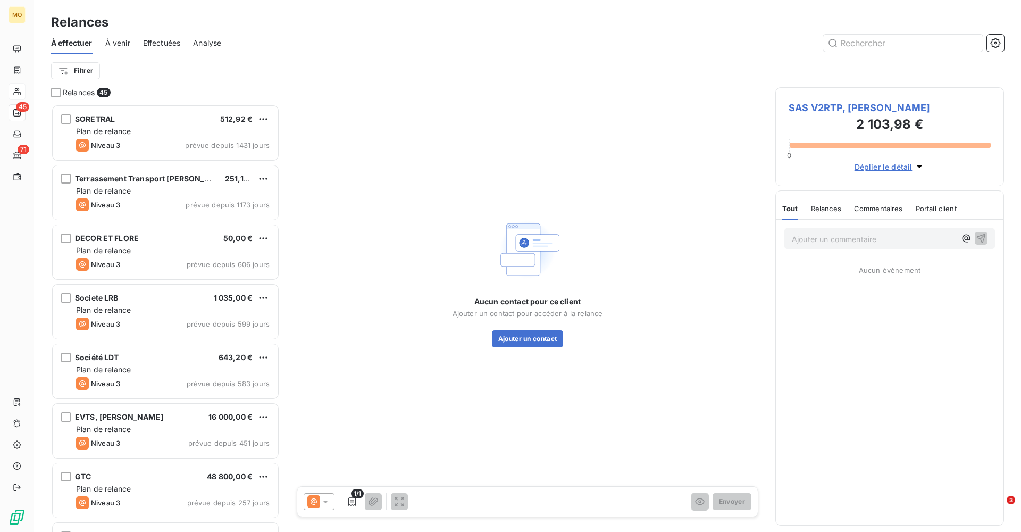
scroll to position [428, 229]
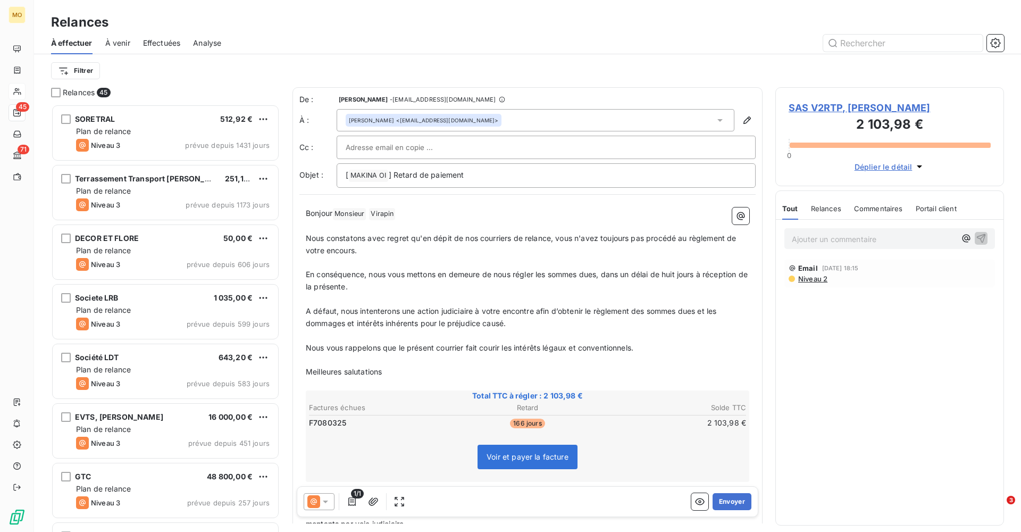
click at [487, 141] on div at bounding box center [546, 147] width 401 height 16
click at [487, 141] on input "text" at bounding box center [546, 147] width 401 height 16
paste input "[EMAIL_ADDRESS][DOMAIN_NAME]"
type input "[EMAIL_ADDRESS][DOMAIN_NAME]"
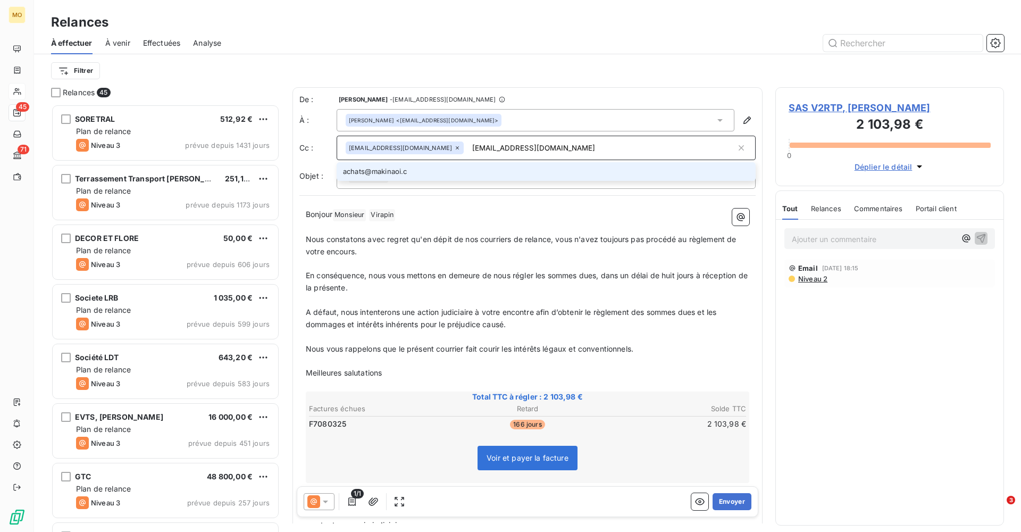
type input "[EMAIL_ADDRESS][DOMAIN_NAME]"
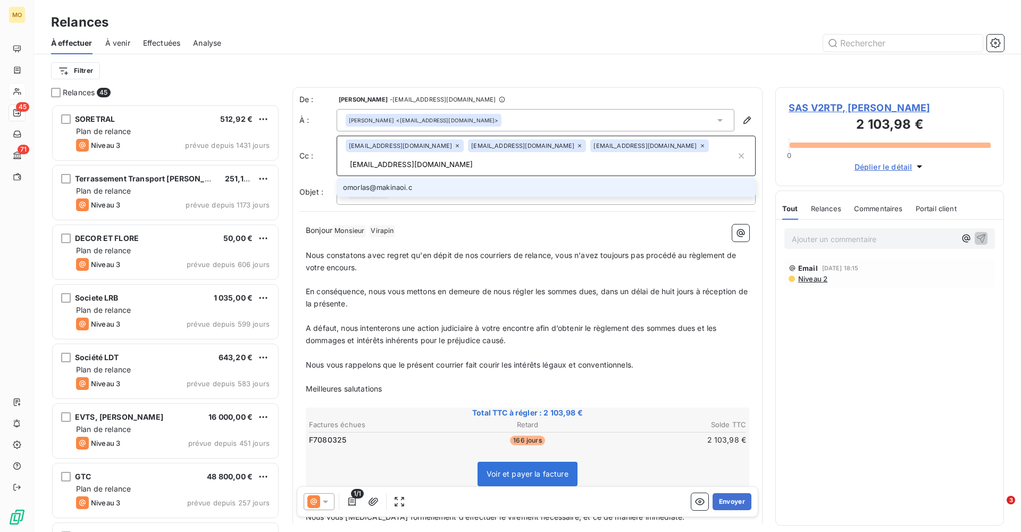
type input "[EMAIL_ADDRESS][DOMAIN_NAME]"
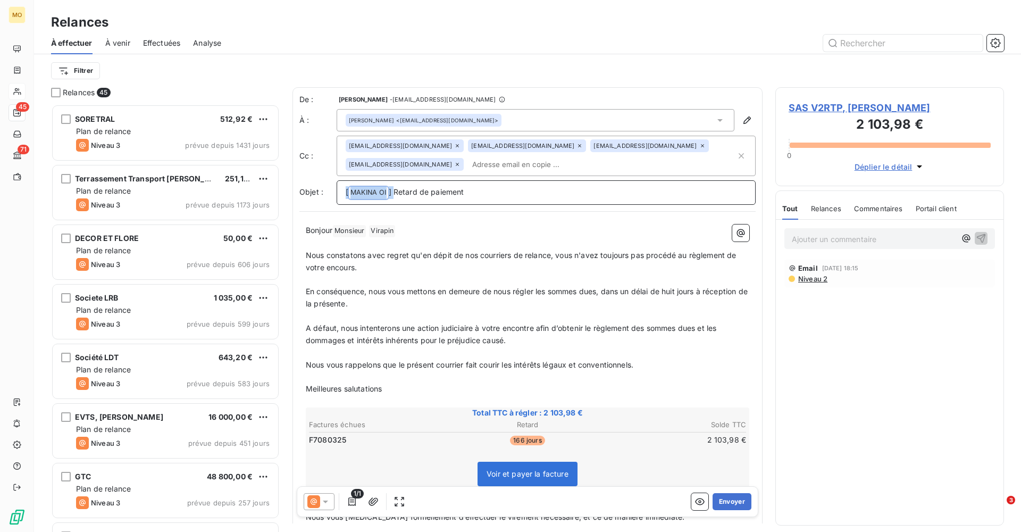
drag, startPoint x: 395, startPoint y: 191, endPoint x: 317, endPoint y: 195, distance: 78.8
click at [317, 195] on div "Objet : [ MAKINA OI ﻿ ] Retard de paiement" at bounding box center [528, 192] width 456 height 24
click at [467, 188] on p "Retard de paiement" at bounding box center [546, 192] width 401 height 12
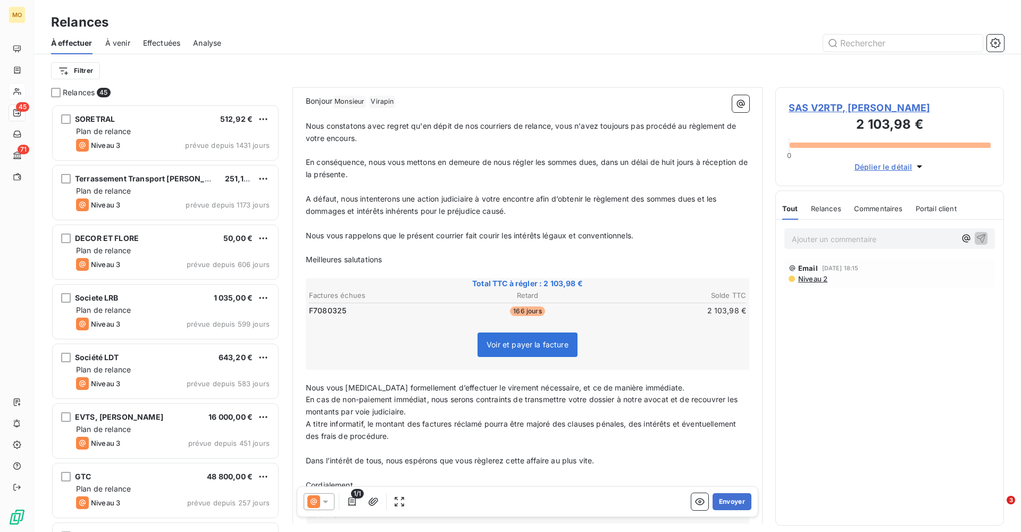
scroll to position [145, 0]
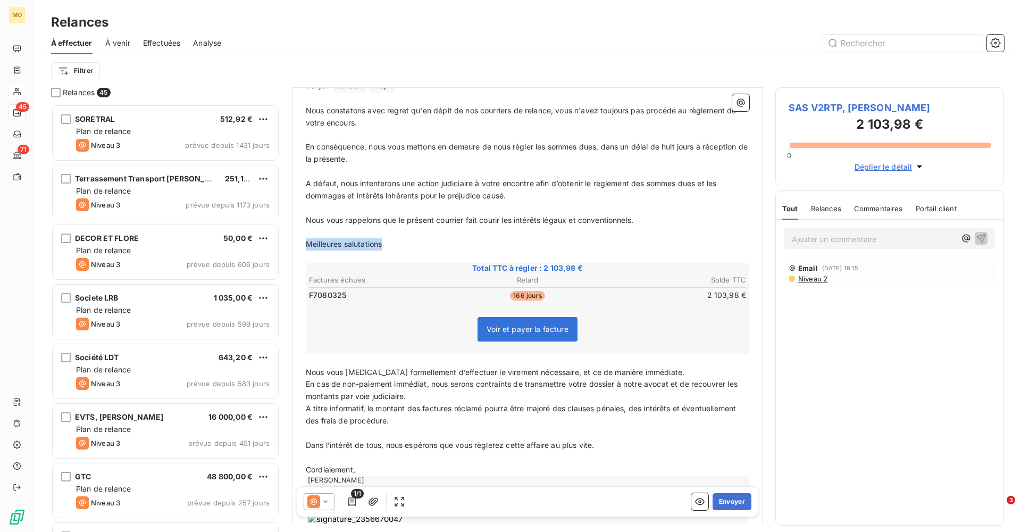
drag, startPoint x: 400, startPoint y: 239, endPoint x: 285, endPoint y: 234, distance: 115.1
click at [285, 234] on div "Relances 45 SORETRAL 512,92 € Plan de relance Niveau 3 prévue depuis 1431 jours…" at bounding box center [527, 309] width 987 height 445
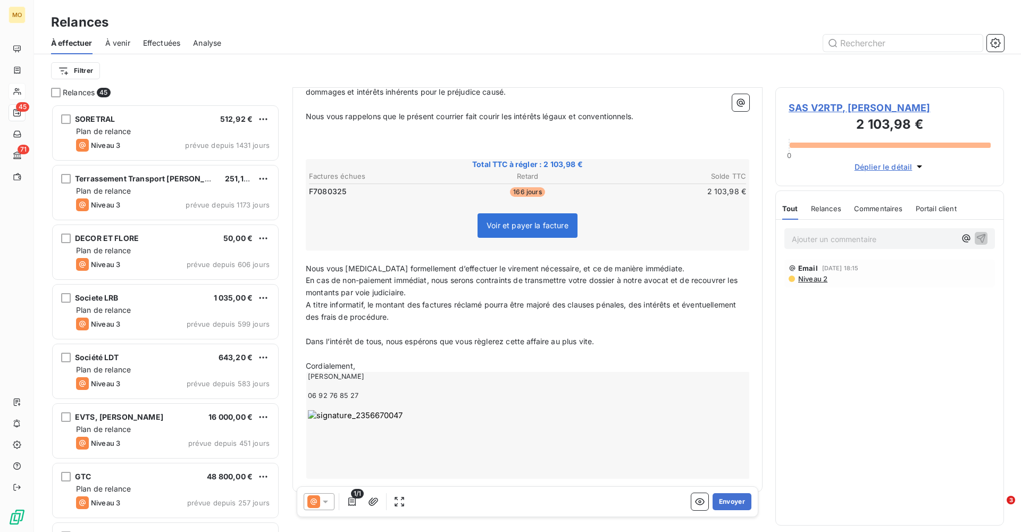
scroll to position [248, 0]
click at [432, 285] on p "En cas de non-paiement immédiat, nous serons contraints de transmettre votre do…" at bounding box center [528, 287] width 444 height 24
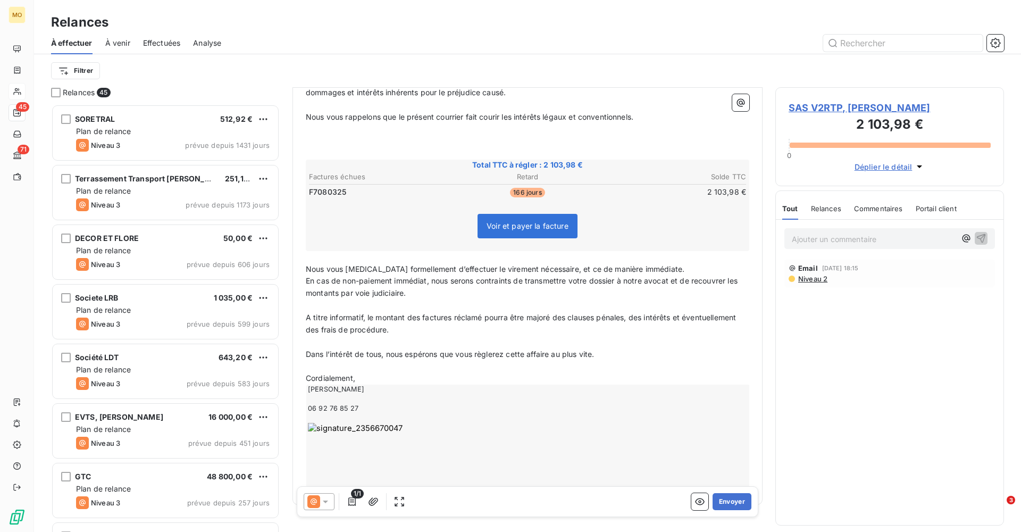
click at [691, 263] on p "Nous vous [MEDICAL_DATA] formellement d’effectuer le virement nécessaire, et ce…" at bounding box center [528, 269] width 444 height 12
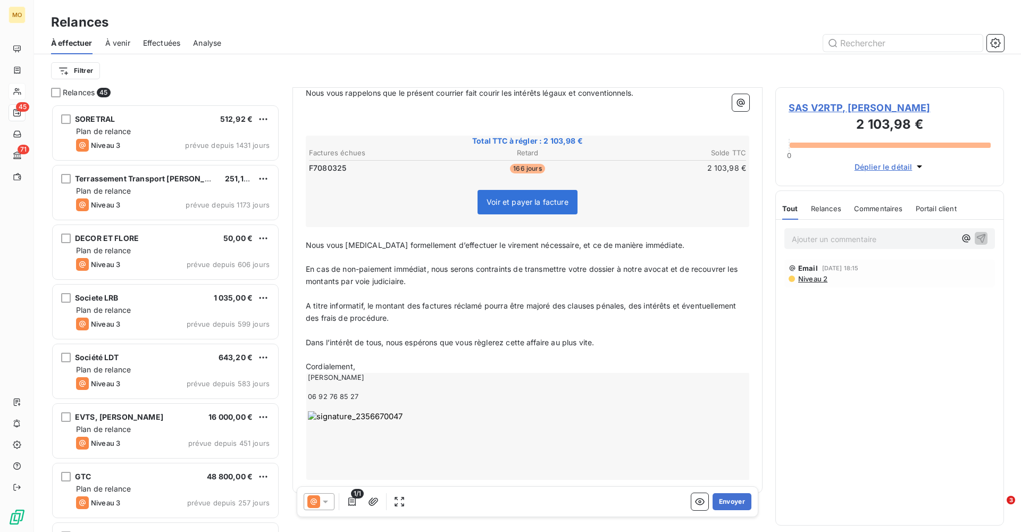
scroll to position [271, 0]
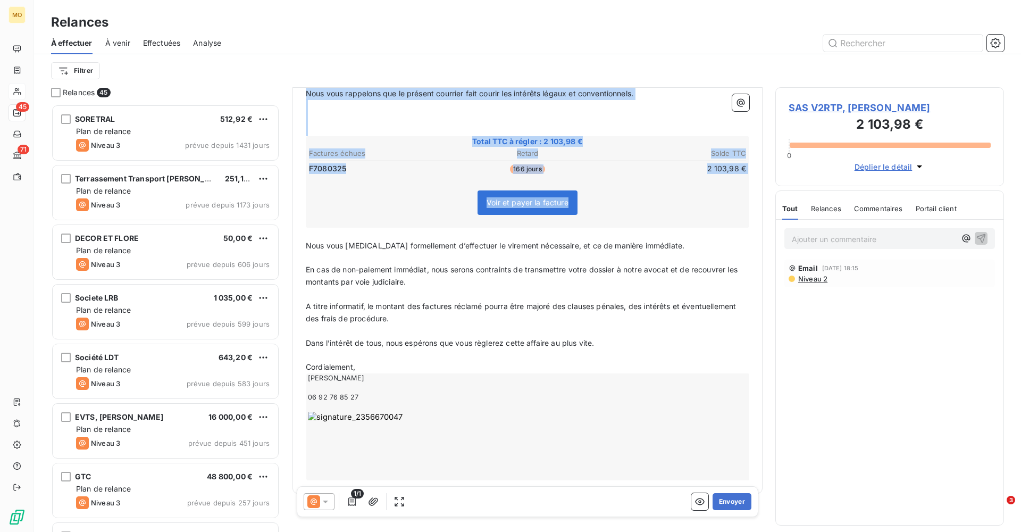
drag, startPoint x: 369, startPoint y: 386, endPoint x: 314, endPoint y: 204, distance: 189.5
click at [314, 204] on div "Bonjour Monsieur ﻿ [PERSON_NAME] ﻿ ﻿ ﻿ Nous constatons avec regret qu'en dépit …" at bounding box center [528, 216] width 444 height 527
click at [472, 361] on p "Cordialement," at bounding box center [528, 367] width 444 height 12
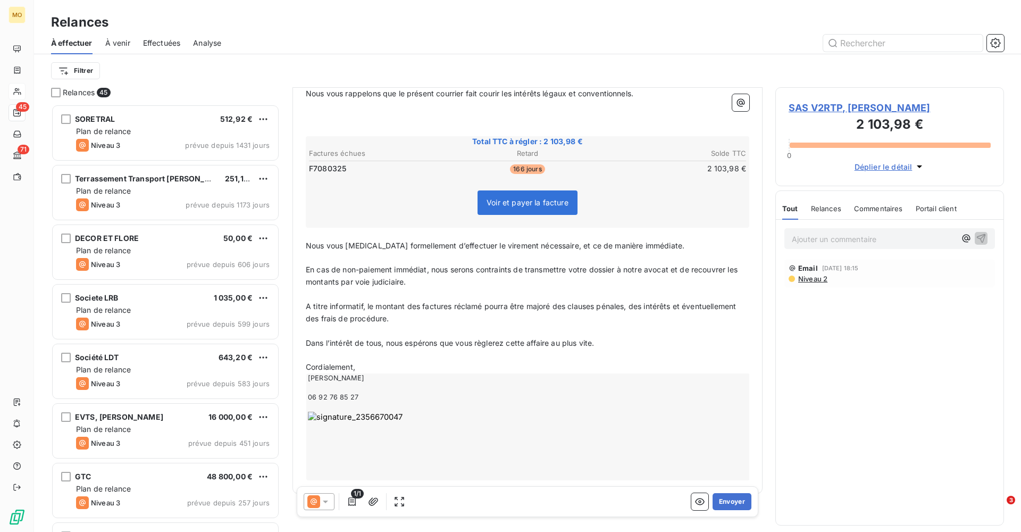
drag, startPoint x: 369, startPoint y: 382, endPoint x: 311, endPoint y: 328, distance: 79.4
click at [311, 328] on div "Bonjour Monsieur ﻿ [PERSON_NAME] ﻿ ﻿ ﻿ Nous constatons avec regret qu'en dépit …" at bounding box center [528, 216] width 444 height 527
click at [381, 376] on div "[PERSON_NAME] 06 92 76 85 27" at bounding box center [528, 426] width 444 height 107
click at [370, 384] on div "[PERSON_NAME] 06 92 76 85 27" at bounding box center [528, 426] width 444 height 107
click at [493, 461] on div "[PERSON_NAME] 06 92 76 85 27" at bounding box center [528, 426] width 444 height 107
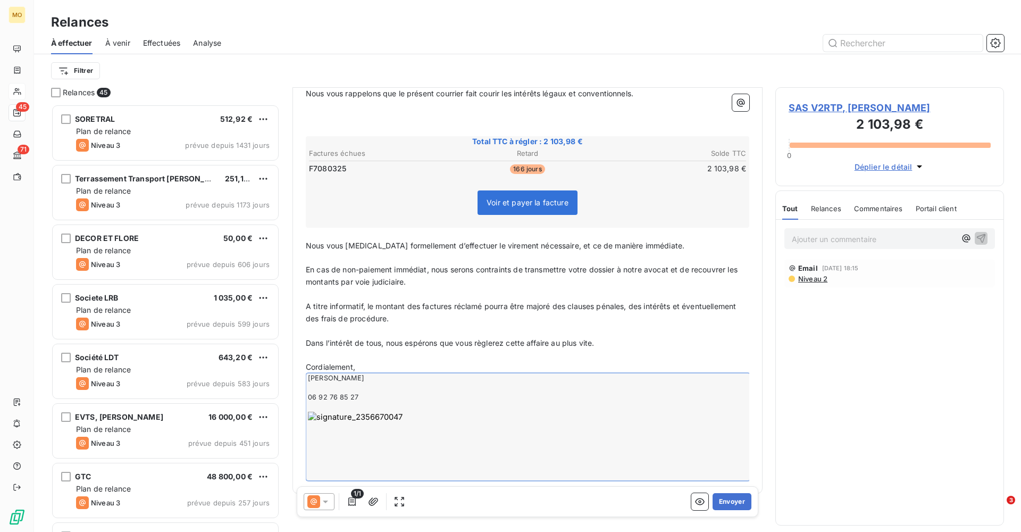
click at [379, 382] on div "[PERSON_NAME] 06 92 76 85 27" at bounding box center [528, 426] width 444 height 107
click at [384, 338] on span "Dans l’intérêt de tous, nous espérons que vous règlerez cette affaire au plus v…" at bounding box center [450, 342] width 288 height 9
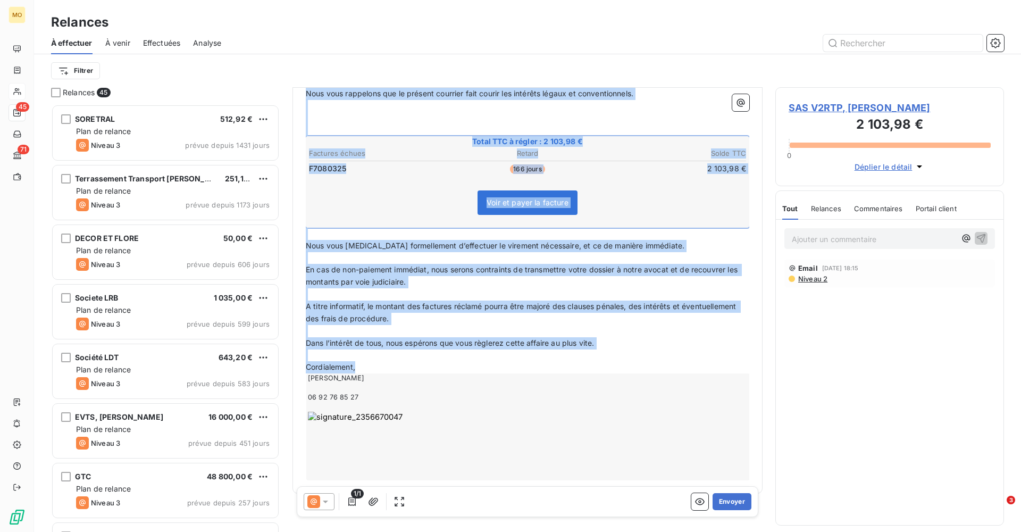
drag, startPoint x: 306, startPoint y: 229, endPoint x: 410, endPoint y: 415, distance: 212.9
click at [410, 415] on div "Bonjour Monsieur ﻿ [PERSON_NAME] ﻿ ﻿ ﻿ Nous constatons avec regret qu'en dépit …" at bounding box center [528, 216] width 444 height 527
click at [514, 419] on div "[PERSON_NAME] 06 92 76 85 27" at bounding box center [528, 426] width 444 height 107
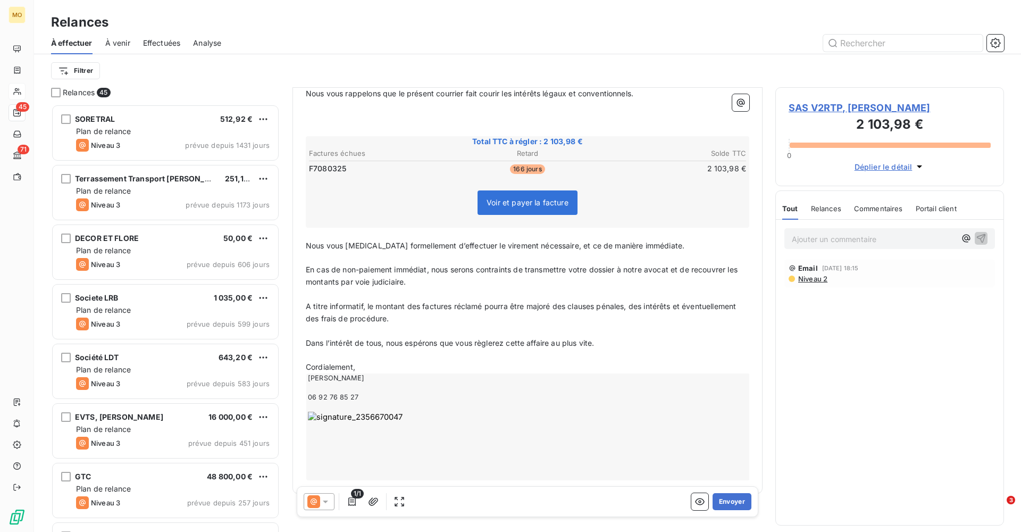
click at [530, 325] on p "﻿" at bounding box center [528, 331] width 444 height 12
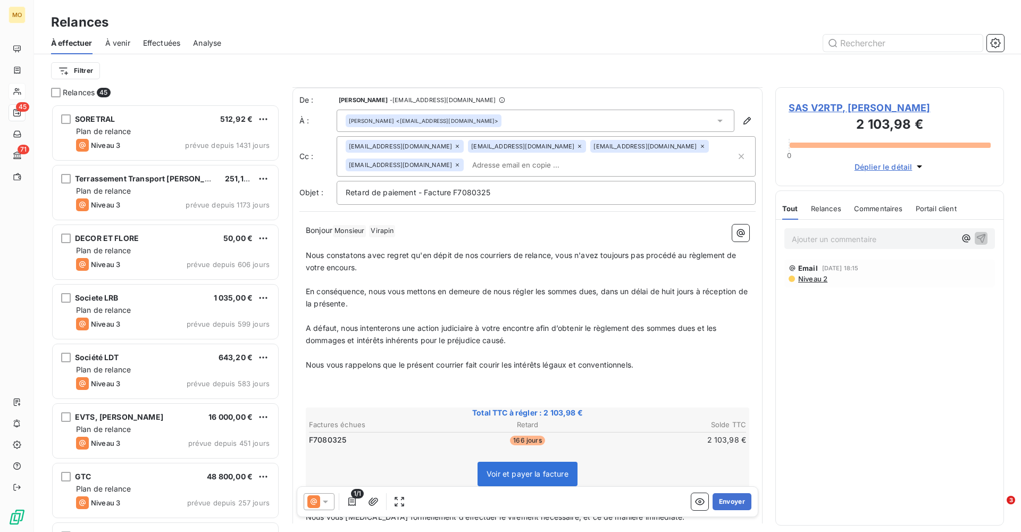
scroll to position [0, 0]
click at [735, 501] on button "Envoyer" at bounding box center [732, 501] width 39 height 17
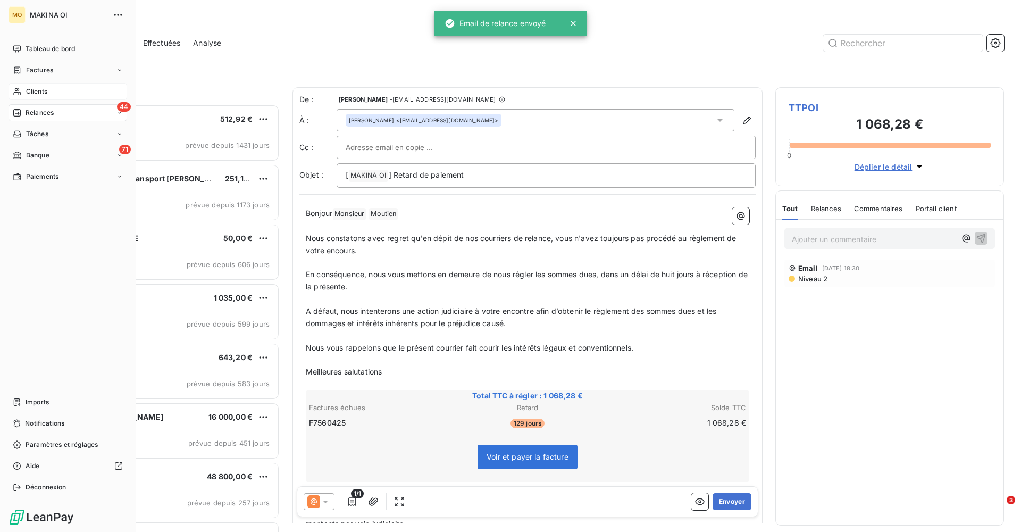
click at [36, 93] on span "Clients" at bounding box center [36, 92] width 21 height 10
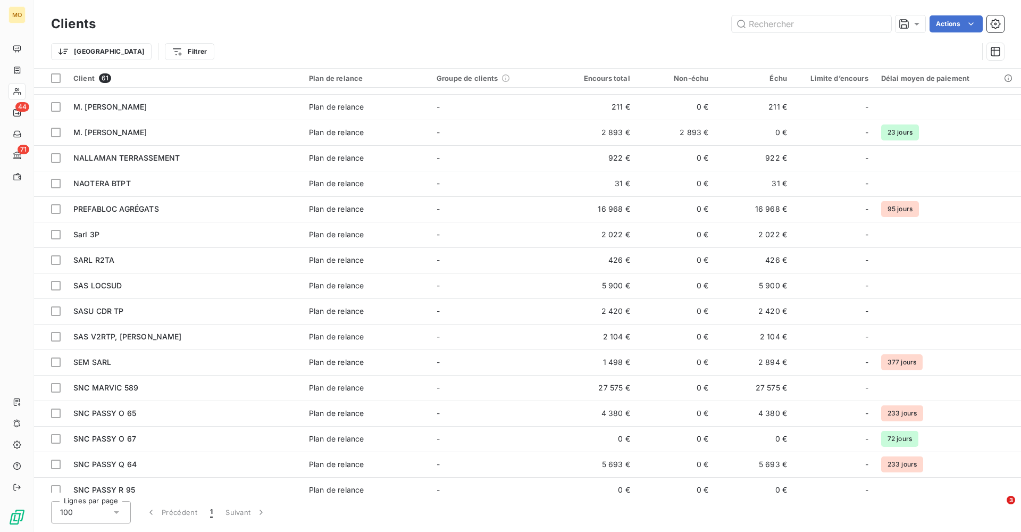
scroll to position [685, 0]
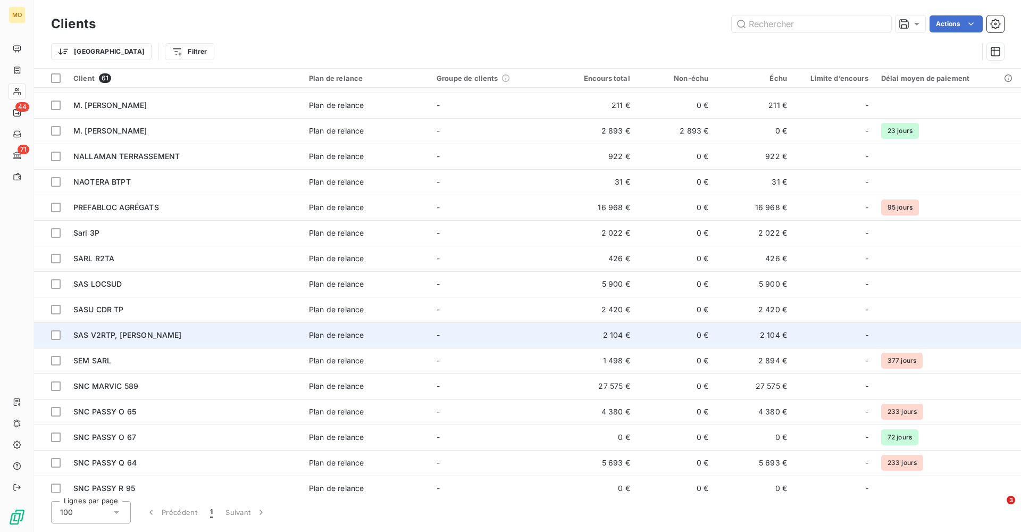
click at [169, 330] on span "SAS V2RTP, [PERSON_NAME]" at bounding box center [127, 334] width 109 height 9
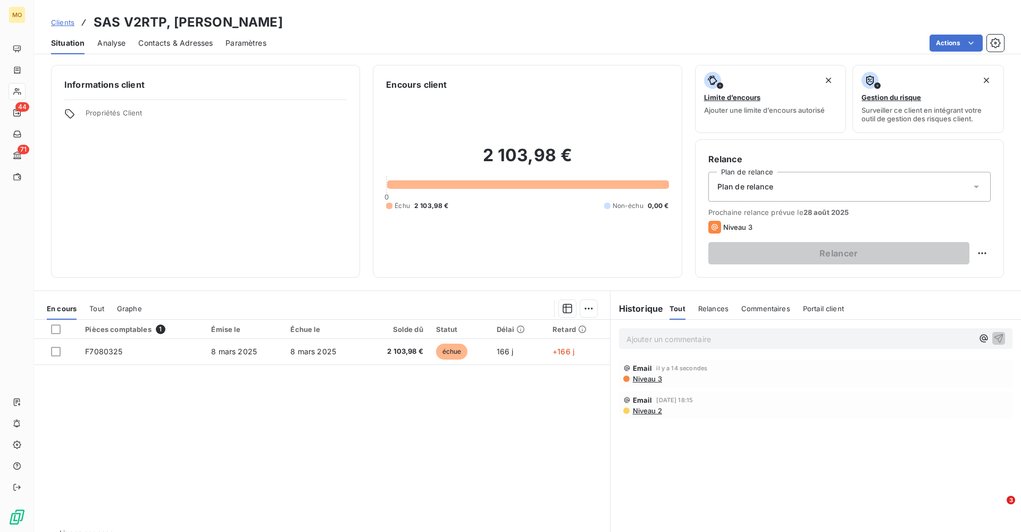
click at [647, 377] on span "Niveau 3" at bounding box center [647, 379] width 30 height 9
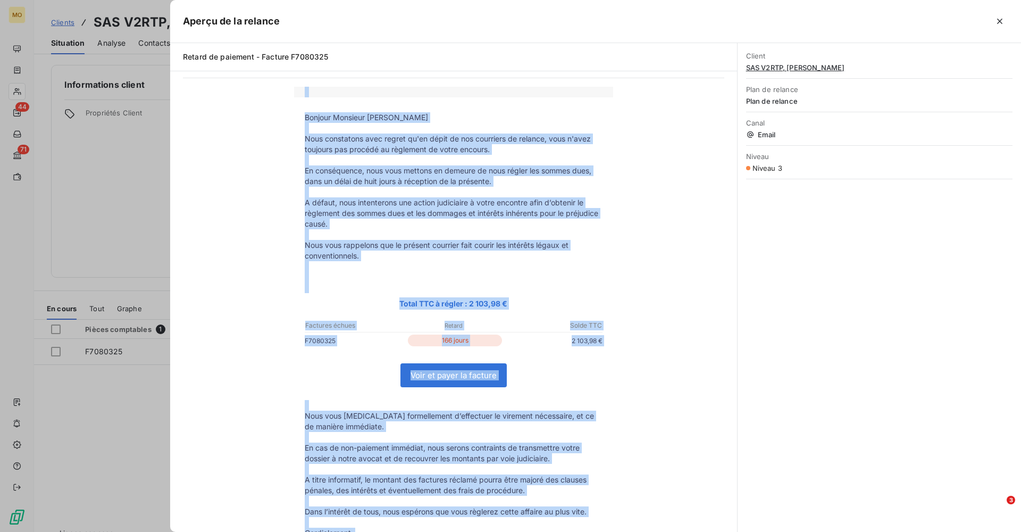
scroll to position [28, 0]
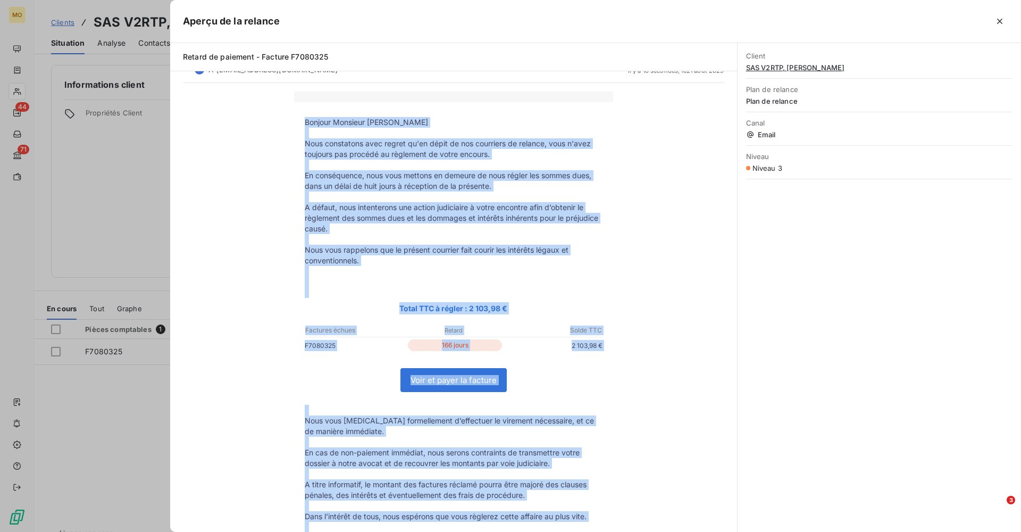
drag, startPoint x: 382, startPoint y: 359, endPoint x: 319, endPoint y: 109, distance: 258.4
click at [319, 109] on td "Bonjour Monsieur [PERSON_NAME] Nous constatons avec regret qu'en dépit de nos c…" at bounding box center [453, 384] width 319 height 564
copy td "Loremip Dolorsit Ametcon Adip elitseddoe temp incidi ut'la etdol ma ali enimadm…"
click at [638, 231] on div "Bonjour Monsieur [PERSON_NAME] Nous constatons avec regret qu'en dépit de nos c…" at bounding box center [454, 399] width 542 height 614
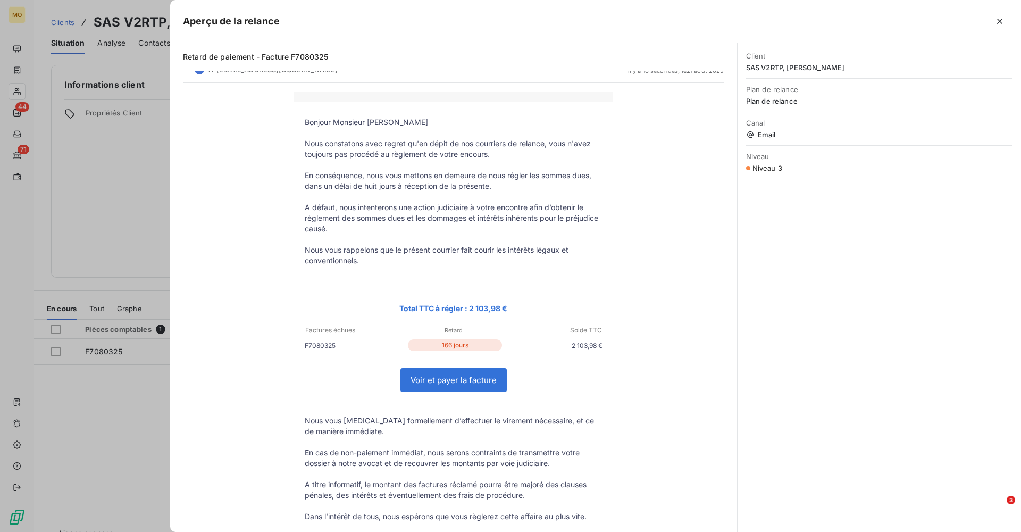
click at [650, 175] on div "Bonjour Monsieur [PERSON_NAME] Nous constatons avec regret qu'en dépit de nos c…" at bounding box center [454, 399] width 542 height 614
click at [1000, 22] on icon "button" at bounding box center [999, 21] width 5 height 5
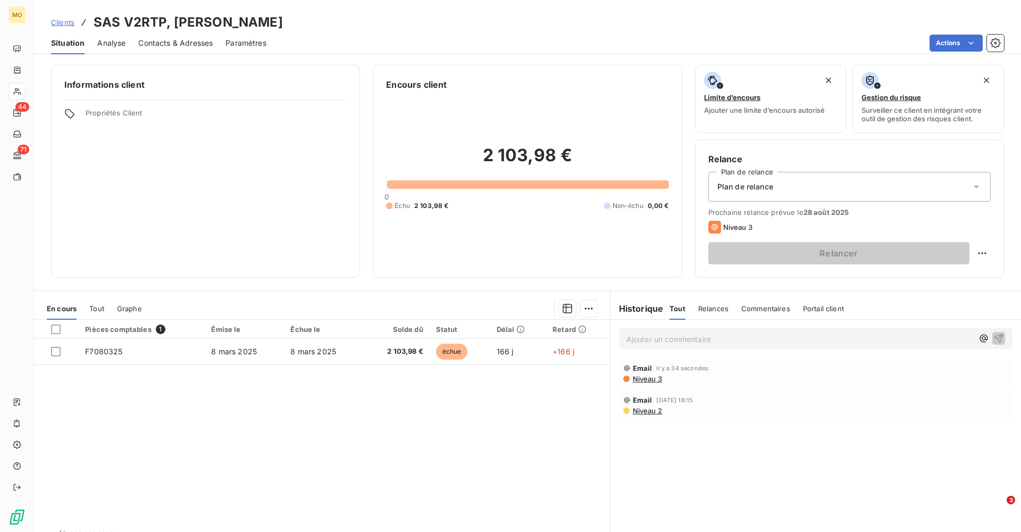
click at [177, 43] on span "Contacts & Adresses" at bounding box center [175, 43] width 74 height 11
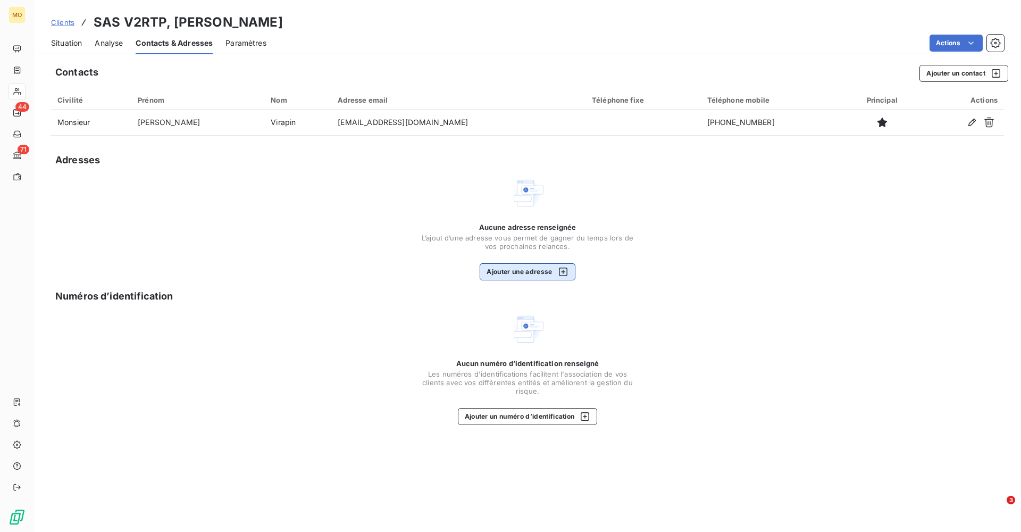
click at [543, 271] on button "Ajouter une adresse" at bounding box center [527, 271] width 95 height 17
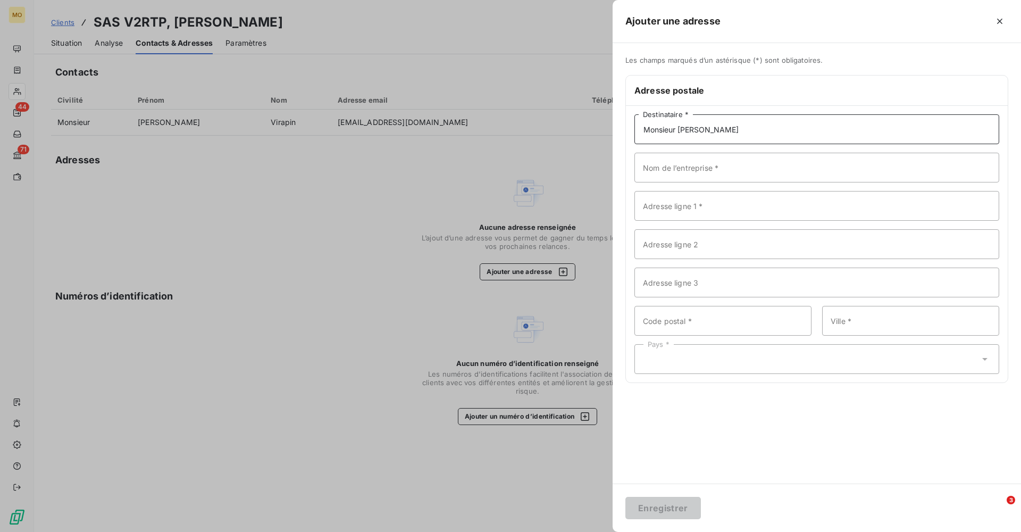
type input "Monsieur [PERSON_NAME]"
type input "SAS V2RTP"
paste input "[STREET_ADDRESS]"
drag, startPoint x: 805, startPoint y: 207, endPoint x: 700, endPoint y: 206, distance: 105.9
click at [700, 206] on input "[STREET_ADDRESS]" at bounding box center [817, 206] width 365 height 30
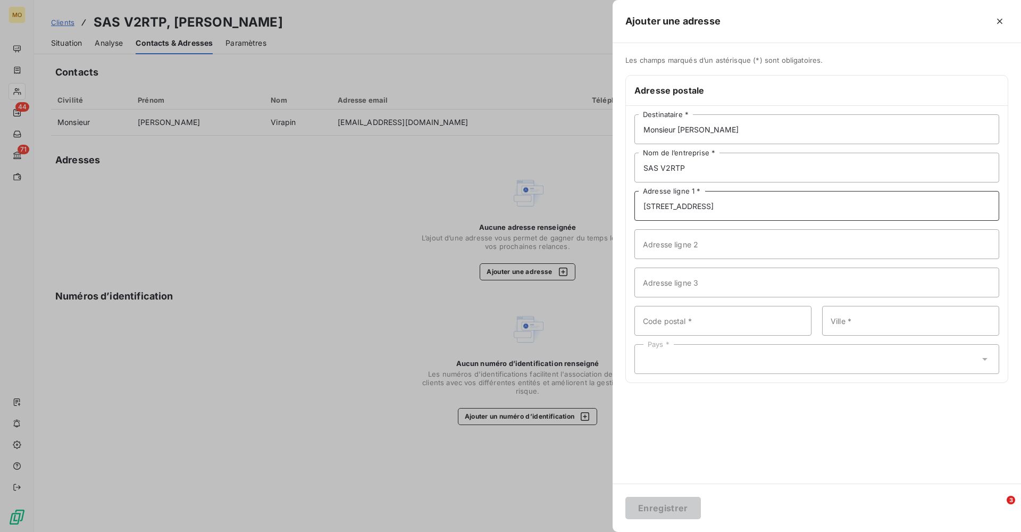
type input "[STREET_ADDRESS]"
paste input "97400 [GEOGRAPHIC_DATA]"
drag, startPoint x: 749, startPoint y: 323, endPoint x: 672, endPoint y: 320, distance: 76.7
click at [672, 320] on input "97400 [GEOGRAPHIC_DATA]" at bounding box center [723, 321] width 177 height 30
click at [755, 326] on input "97400 [GEOGRAPHIC_DATA]" at bounding box center [723, 321] width 177 height 30
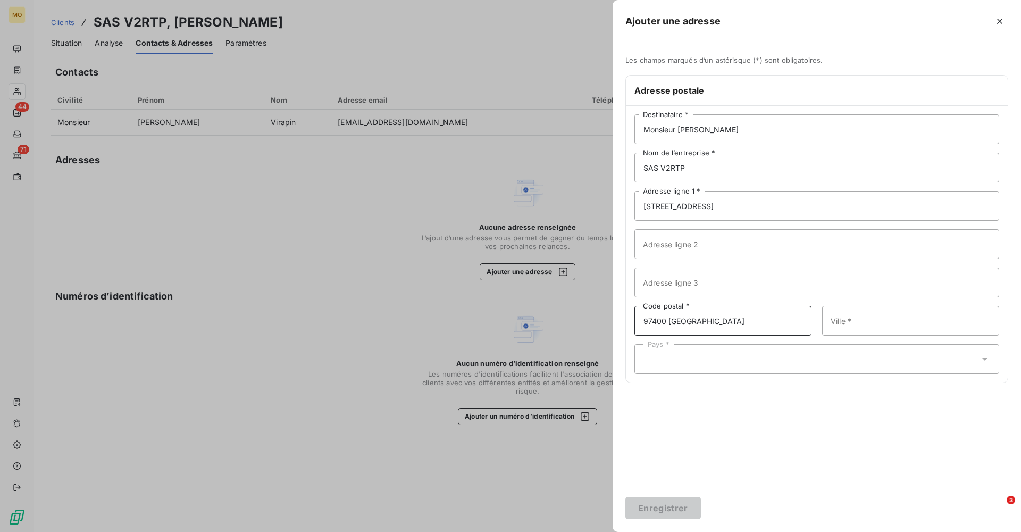
drag, startPoint x: 747, startPoint y: 320, endPoint x: 711, endPoint y: 320, distance: 36.2
click at [711, 320] on input "97400 [GEOGRAPHIC_DATA]" at bounding box center [723, 321] width 177 height 30
drag, startPoint x: 730, startPoint y: 320, endPoint x: 669, endPoint y: 321, distance: 60.7
click at [669, 321] on input "97400 [GEOGRAPHIC_DATA]" at bounding box center [723, 321] width 177 height 30
type input "97400"
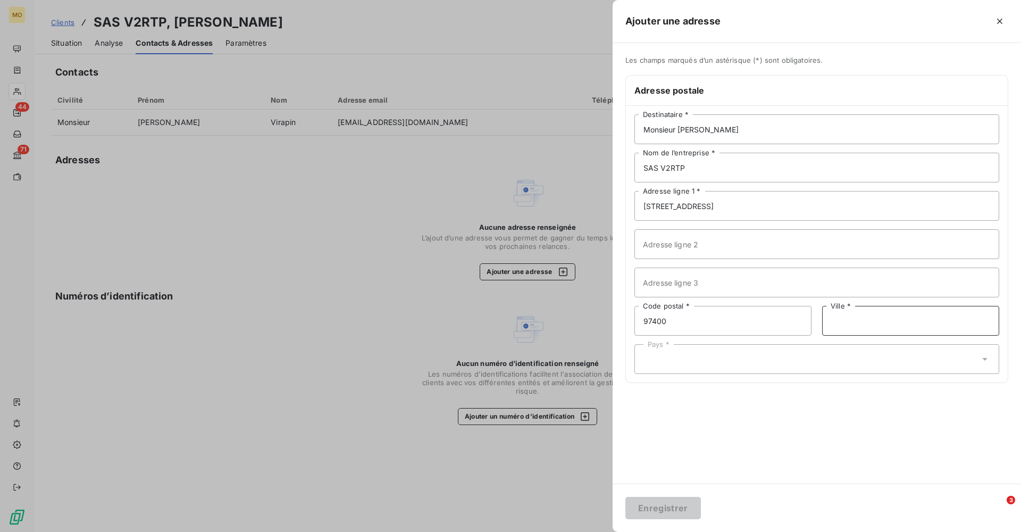
paste input "[GEOGRAPHIC_DATA]"
type input "[GEOGRAPHIC_DATA]"
click at [987, 355] on icon at bounding box center [985, 359] width 11 height 11
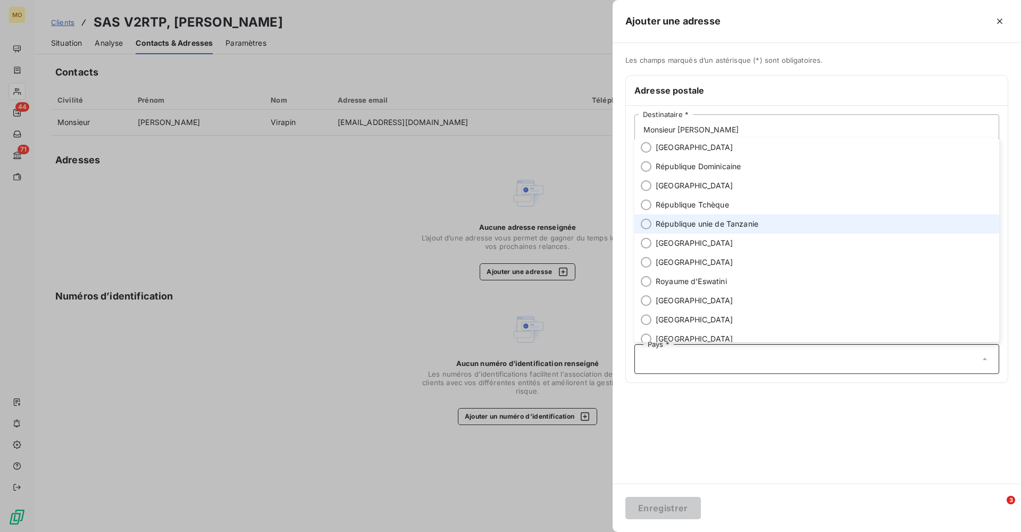
scroll to position [3559, 0]
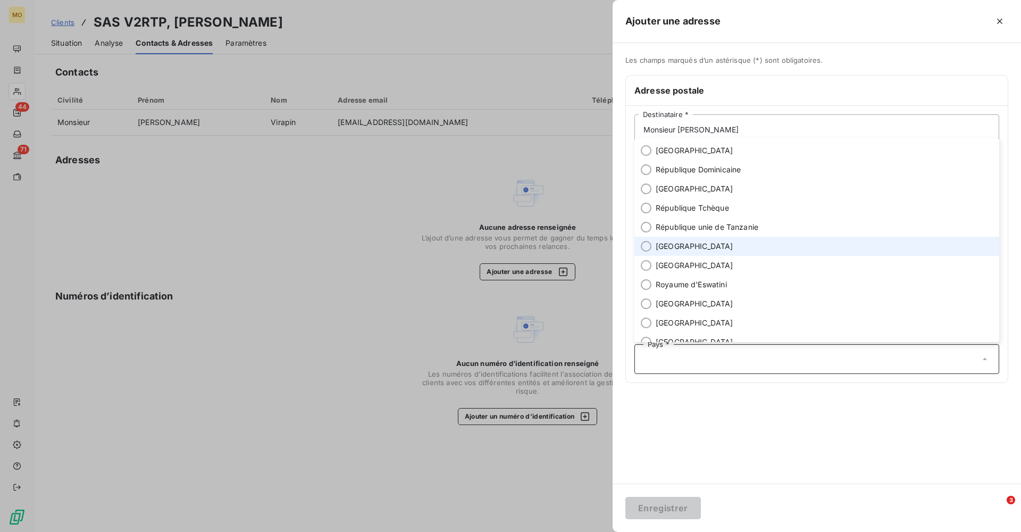
click at [681, 245] on span "[GEOGRAPHIC_DATA]" at bounding box center [695, 246] width 78 height 11
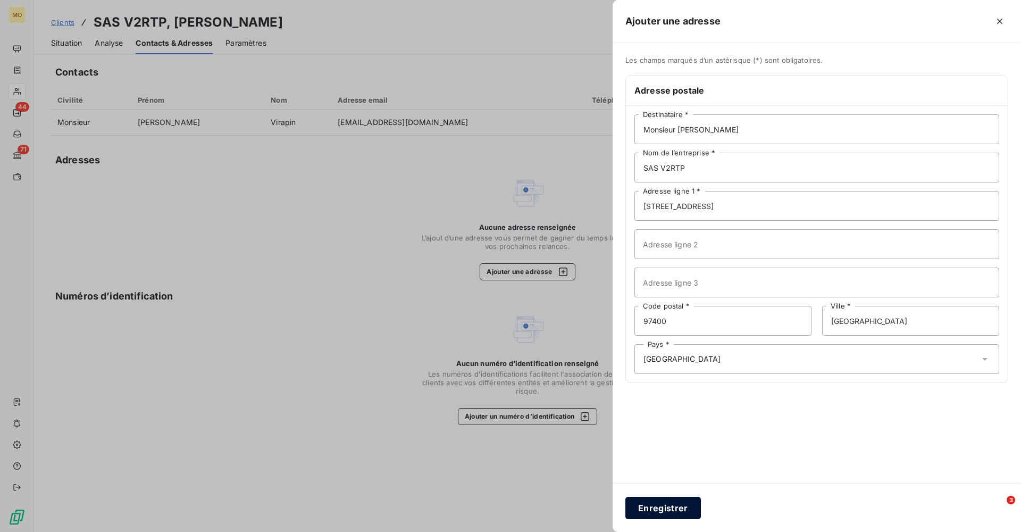
click at [673, 505] on button "Enregistrer" at bounding box center [664, 508] width 76 height 22
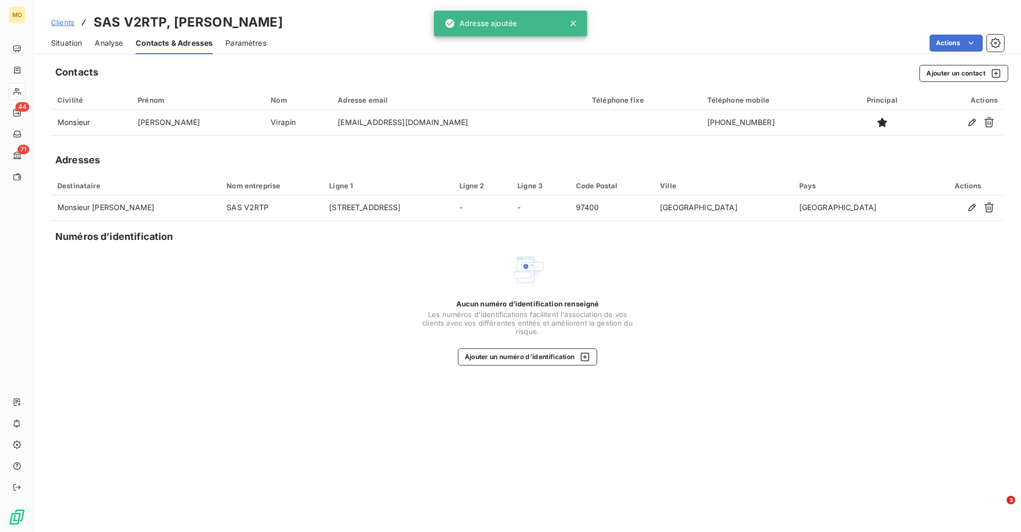
click at [65, 40] on span "Situation" at bounding box center [66, 43] width 31 height 11
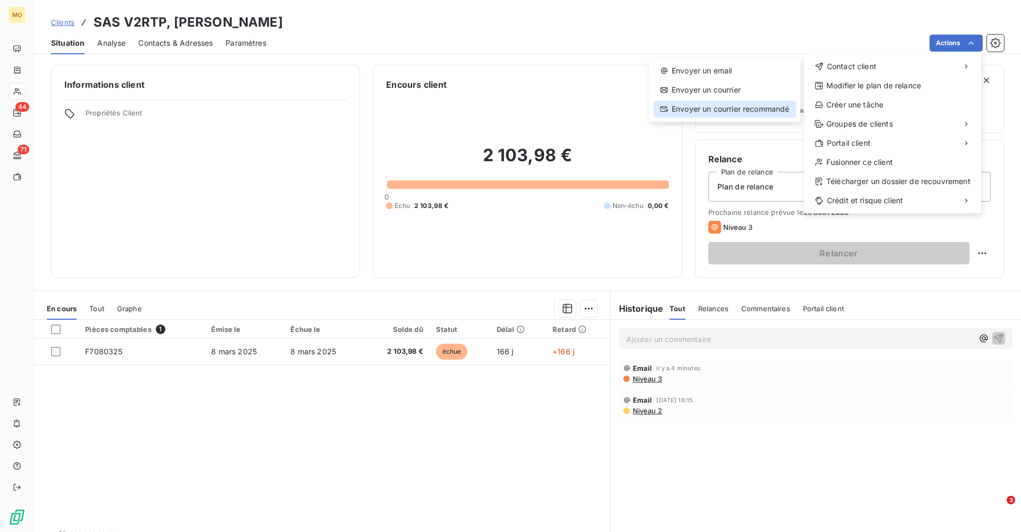
click at [700, 107] on div "Envoyer un courrier recommandé" at bounding box center [725, 109] width 143 height 17
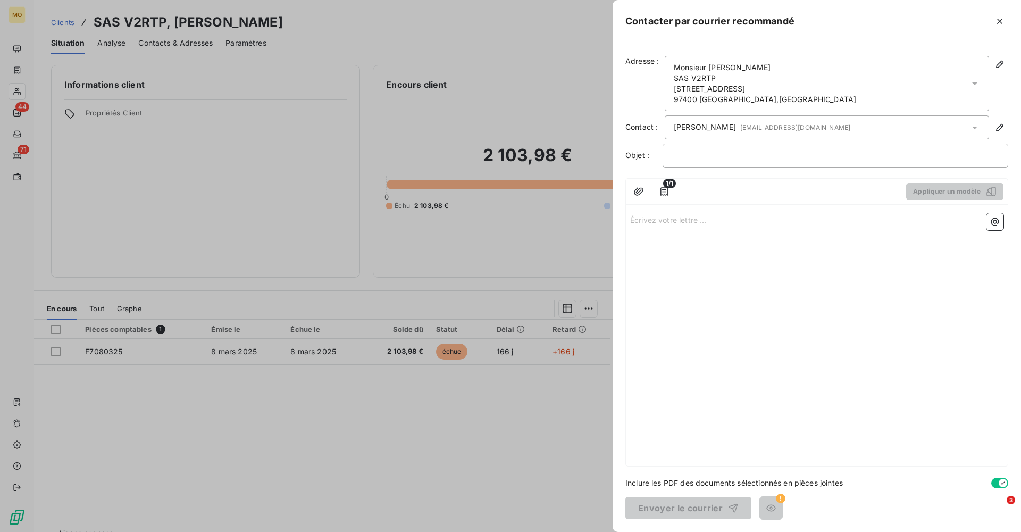
click at [518, 116] on div at bounding box center [510, 266] width 1021 height 532
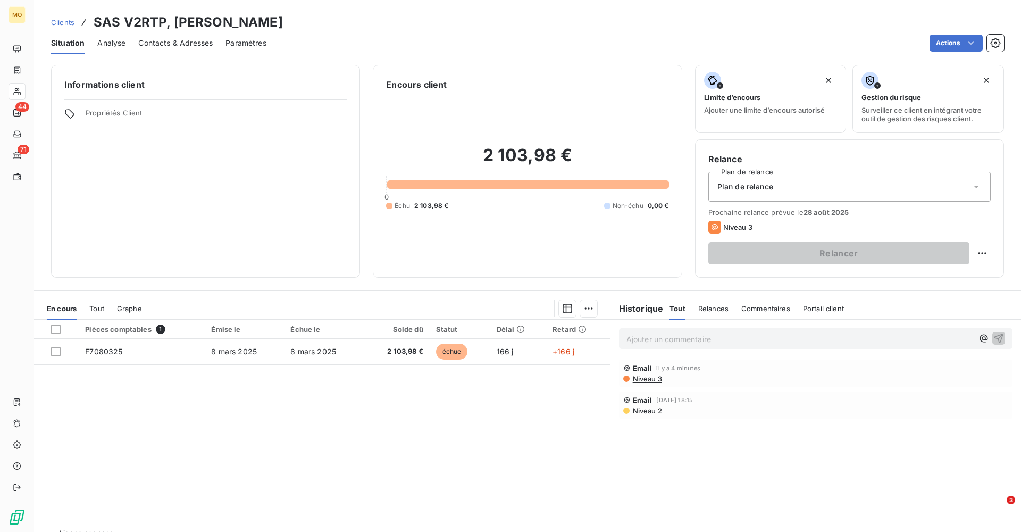
click at [646, 378] on span "Niveau 3" at bounding box center [647, 379] width 30 height 9
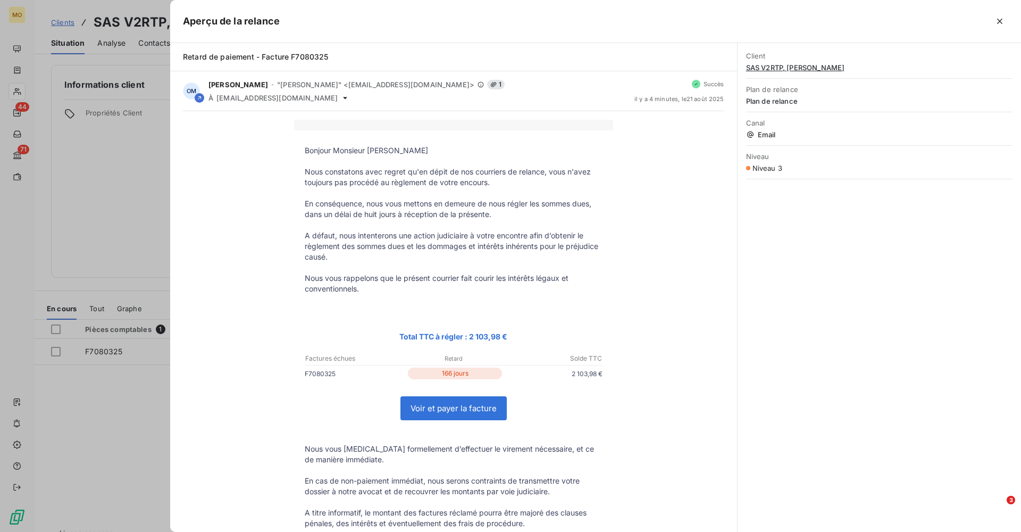
click at [644, 378] on div "Bonjour Monsieur [PERSON_NAME] Nous constatons avec regret qu'en dépit de nos c…" at bounding box center [454, 427] width 542 height 614
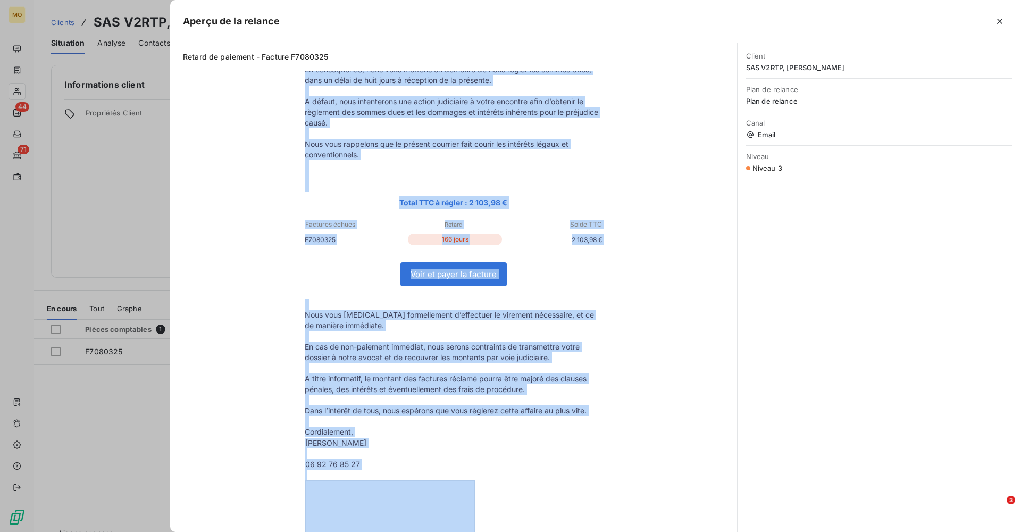
scroll to position [151, 0]
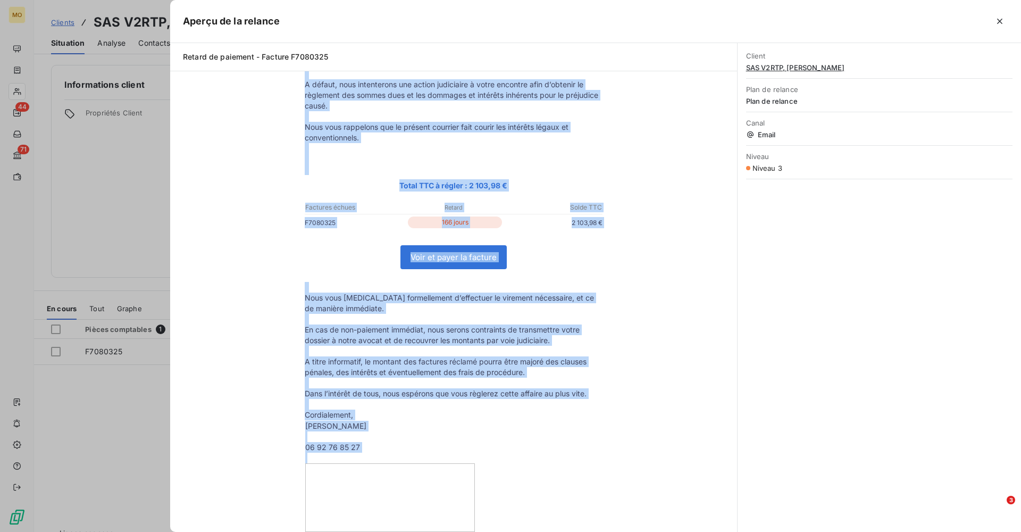
drag, startPoint x: 305, startPoint y: 149, endPoint x: 384, endPoint y: 453, distance: 313.7
click at [384, 453] on tbody "Bonjour Monsieur [PERSON_NAME] Nous constatons avec regret qu'en dépit de nos c…" at bounding box center [453, 263] width 319 height 538
copy tbody "Loremip Dolorsit Ametcon Adip elitseddoe temp incidi ut'la etdol ma ali enimadm…"
click at [999, 21] on icon "button" at bounding box center [999, 21] width 5 height 5
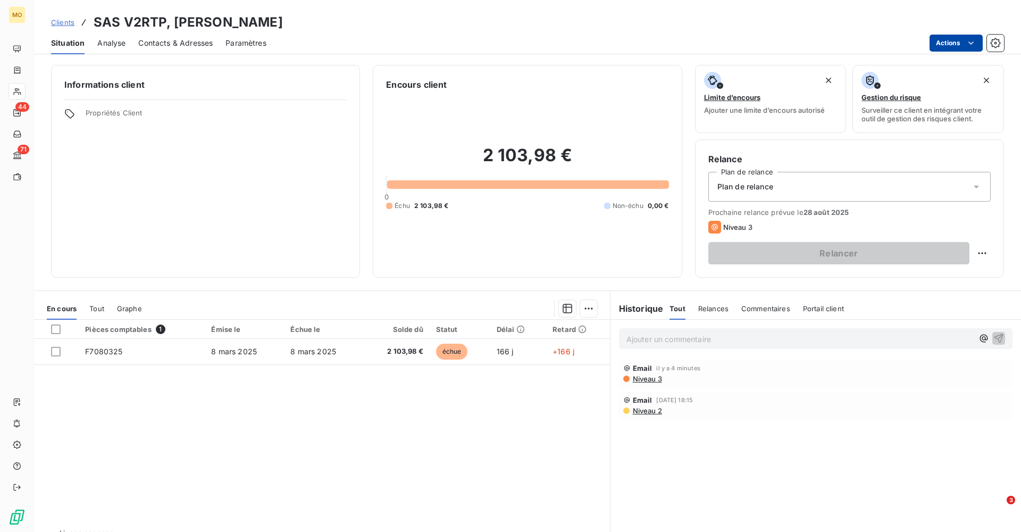
click at [966, 41] on html "MO 44 71 Clients SAS V2RTP, [PERSON_NAME] Situation Analyse Contacts & Adresses…" at bounding box center [510, 266] width 1021 height 532
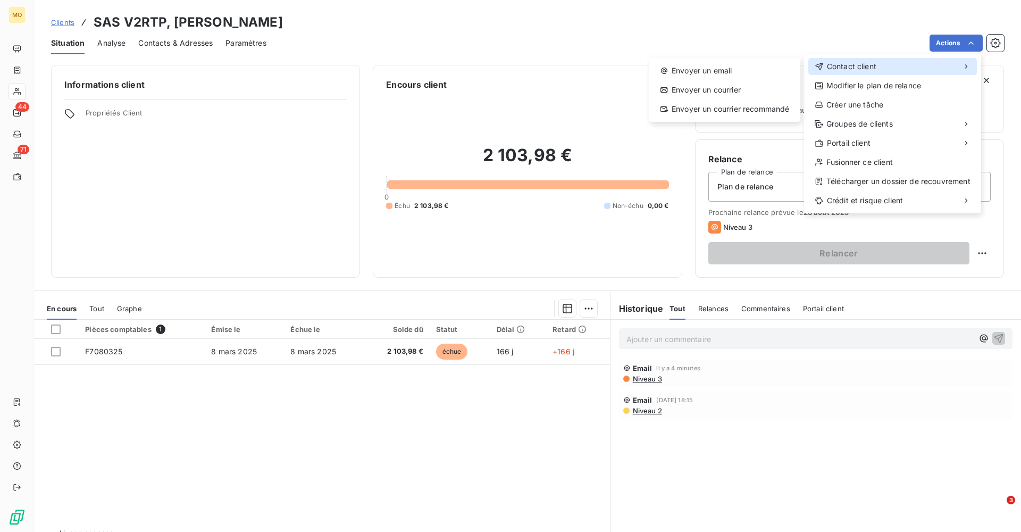
click at [859, 66] on span "Contact client" at bounding box center [851, 66] width 49 height 11
click at [738, 112] on div "Envoyer un courrier recommandé" at bounding box center [725, 109] width 143 height 17
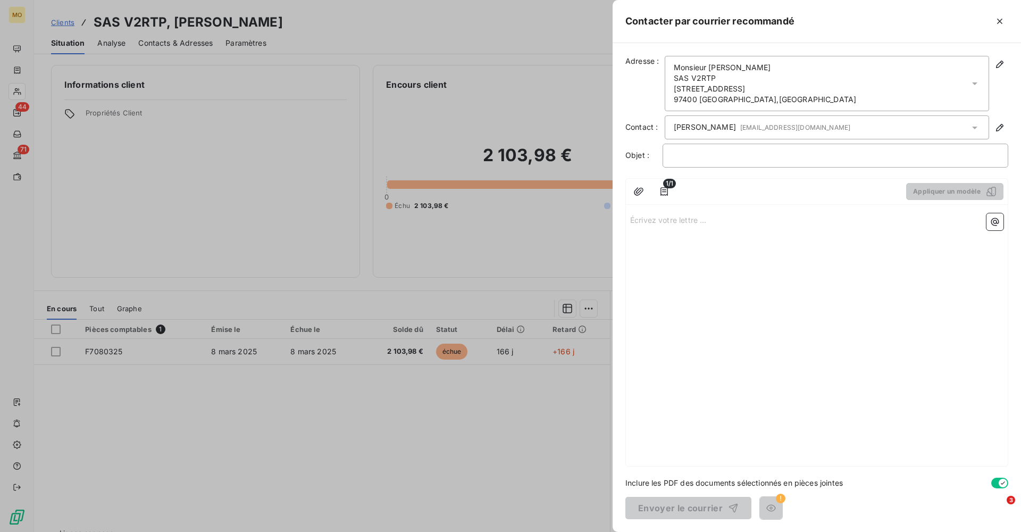
click at [660, 223] on p "Écrivez votre lettre ... ﻿" at bounding box center [816, 219] width 373 height 12
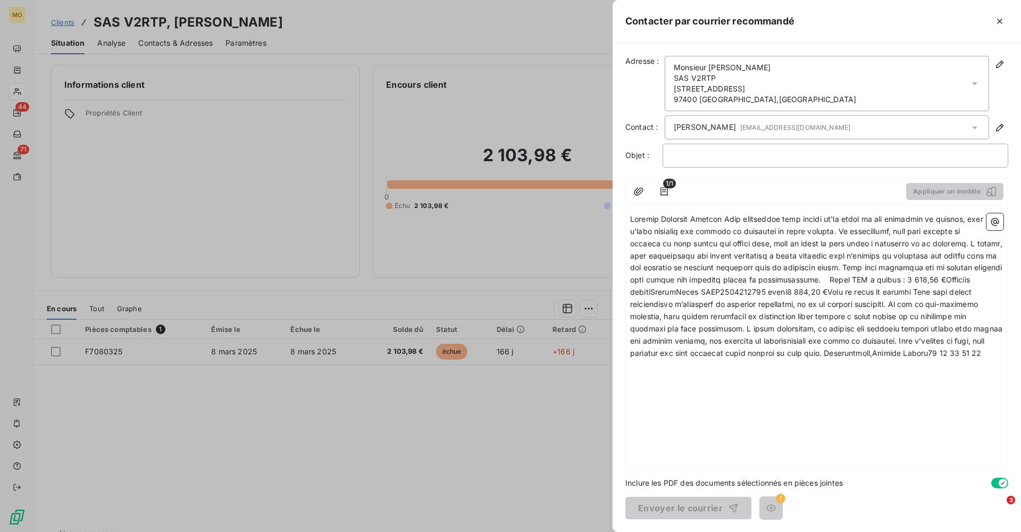
click at [714, 161] on div "﻿" at bounding box center [836, 156] width 346 height 24
click at [711, 153] on p "﻿" at bounding box center [836, 155] width 328 height 12
click at [722, 218] on span at bounding box center [817, 285] width 375 height 143
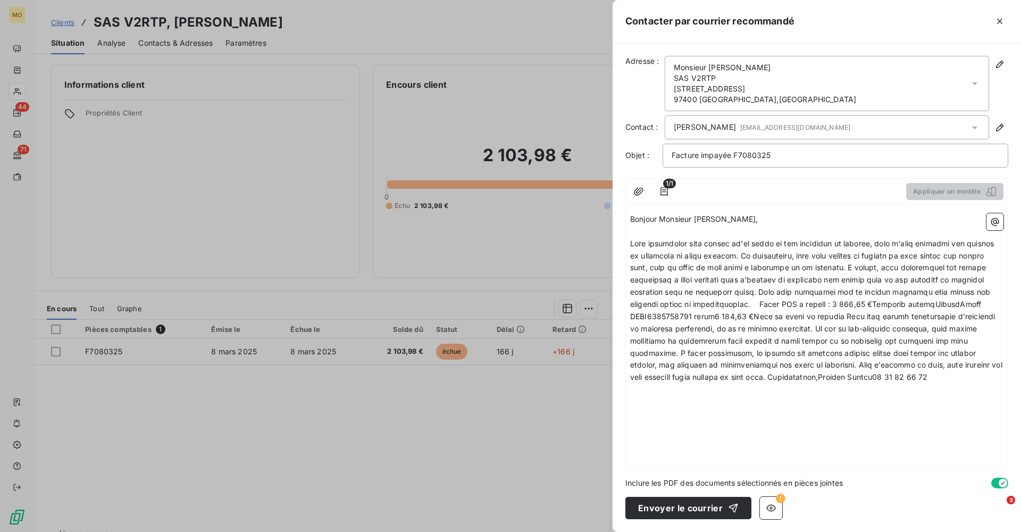
click at [778, 255] on span at bounding box center [817, 310] width 375 height 143
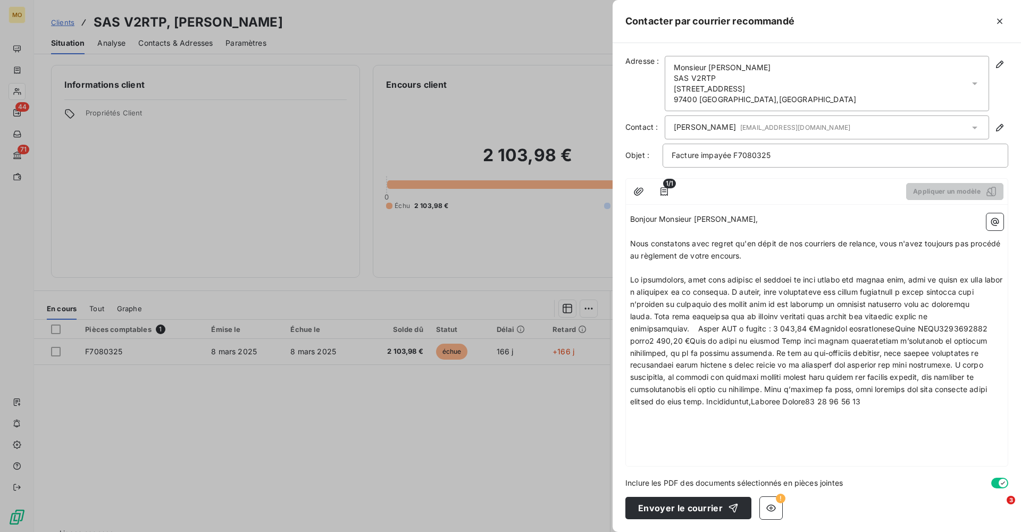
click at [765, 289] on span at bounding box center [817, 340] width 375 height 131
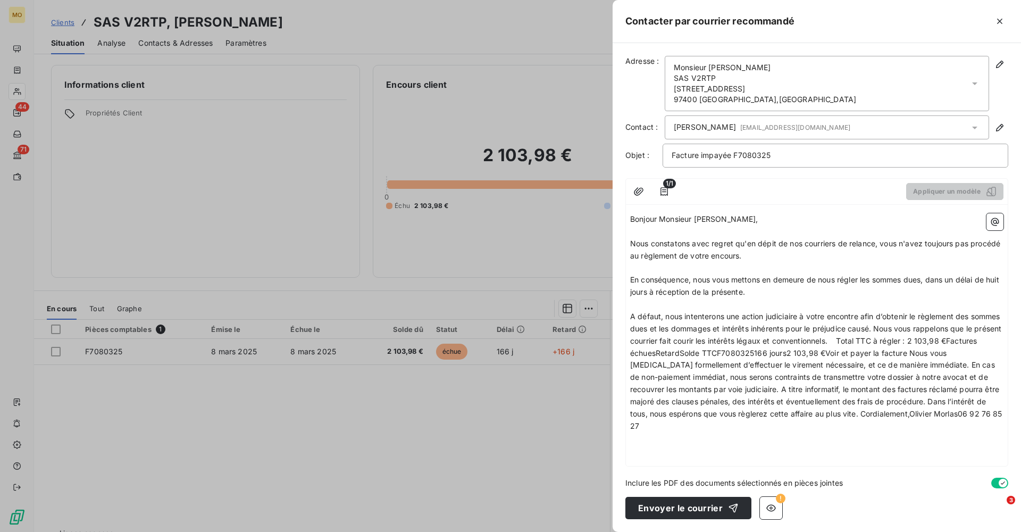
click at [909, 323] on span "A défaut, nous intenterons une action judiciaire à votre encontre afin d’obteni…" at bounding box center [817, 371] width 375 height 119
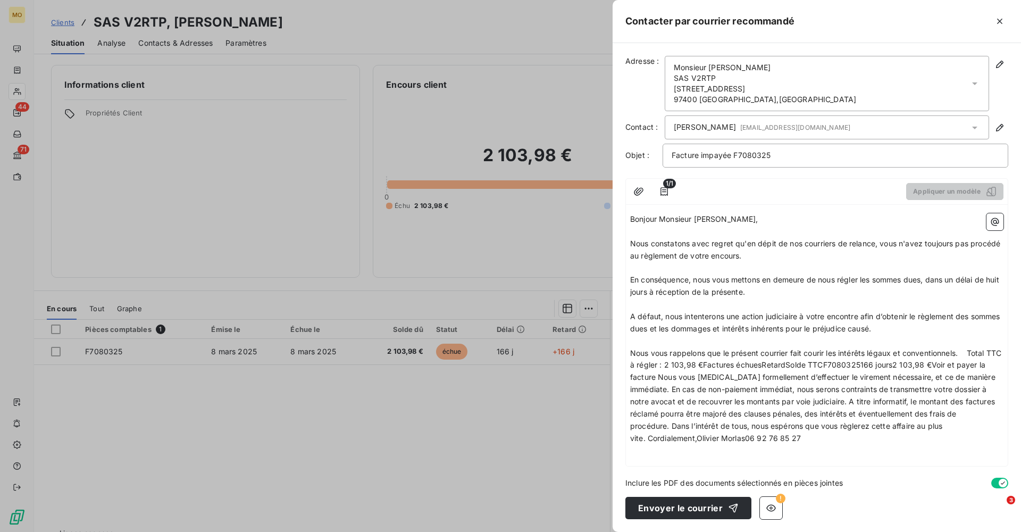
click at [972, 348] on span "Nous vous rappelons que le présent courrier fait courir les intérêts légaux et …" at bounding box center [816, 395] width 373 height 94
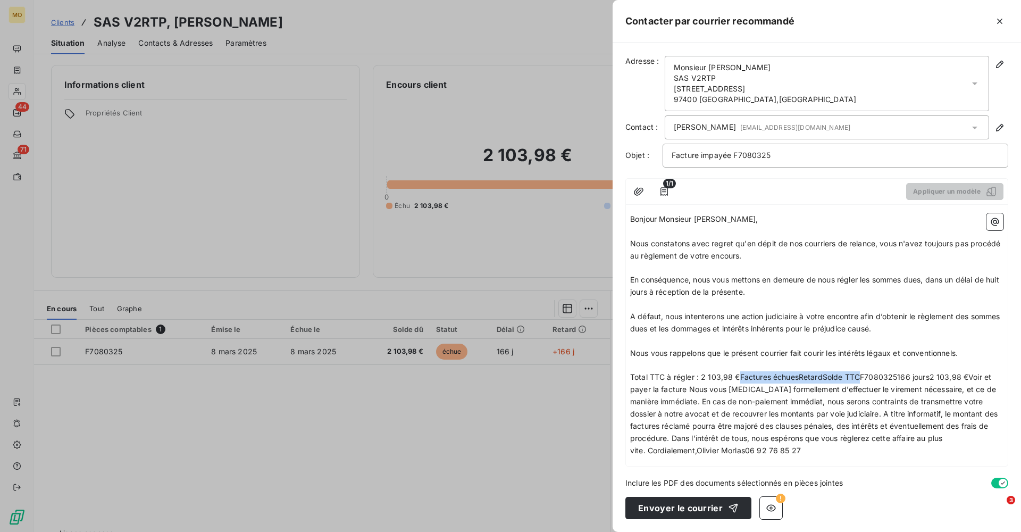
drag, startPoint x: 860, startPoint y: 371, endPoint x: 741, endPoint y: 371, distance: 119.2
click at [741, 372] on span "Total TTC à régler : 2 103,98 €Factures échuesRetardSolde TTCF7080325166 jours2…" at bounding box center [815, 413] width 370 height 82
click at [974, 372] on span "Total TTC à régler : 2 103,98 € sur facture F7080325166 jours2 103,98 €Voir et …" at bounding box center [817, 413] width 375 height 82
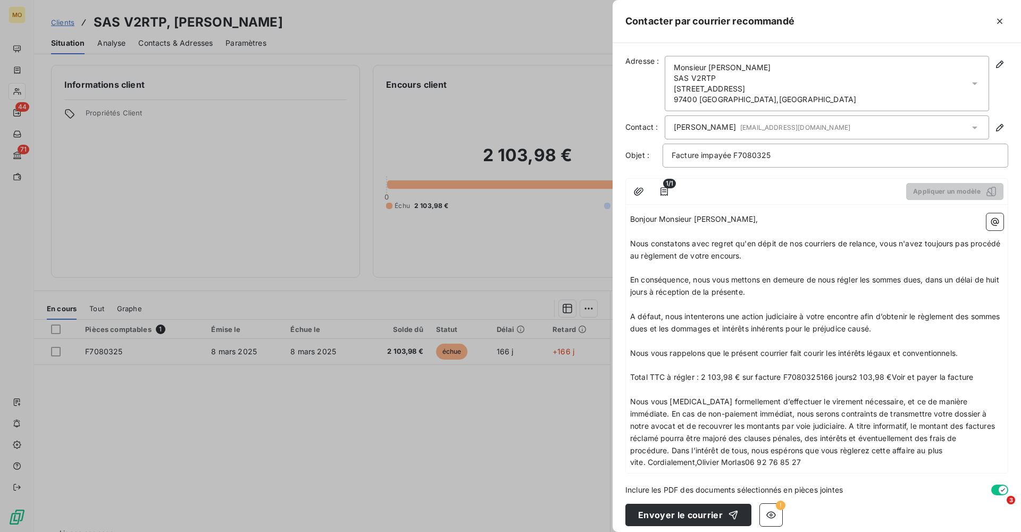
drag, startPoint x: 977, startPoint y: 368, endPoint x: 820, endPoint y: 372, distance: 157.5
click at [820, 372] on p "Total TTC à régler : 2 103,98 € sur facture F7080325166 jours2 103,98 €Voir et …" at bounding box center [816, 377] width 373 height 12
click at [976, 397] on span "Nous vous [MEDICAL_DATA] formellement d’effectuer le virement nécessaire, et ce…" at bounding box center [813, 432] width 367 height 70
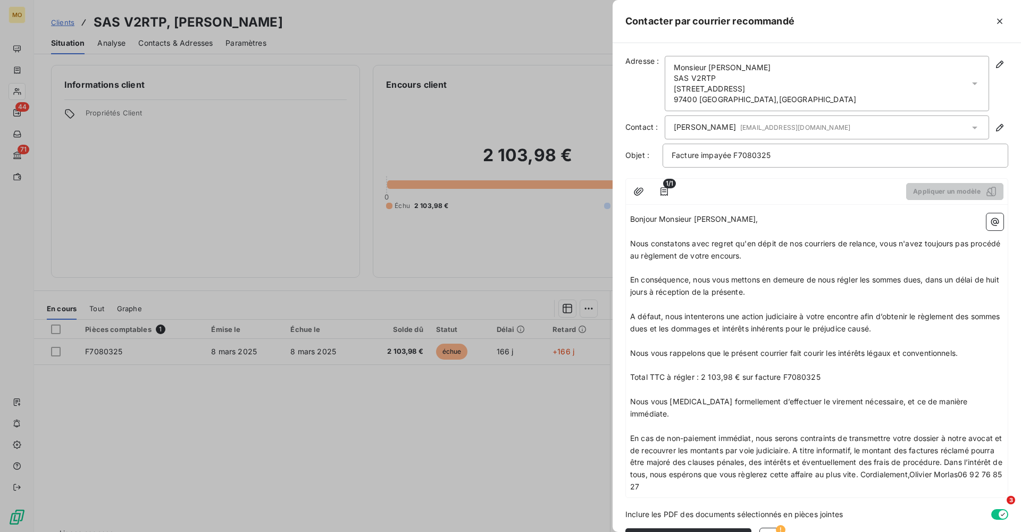
click at [806, 434] on span "En cas de non-paiement immédiat, nous serons contraints de transmettre votre do…" at bounding box center [817, 463] width 375 height 58
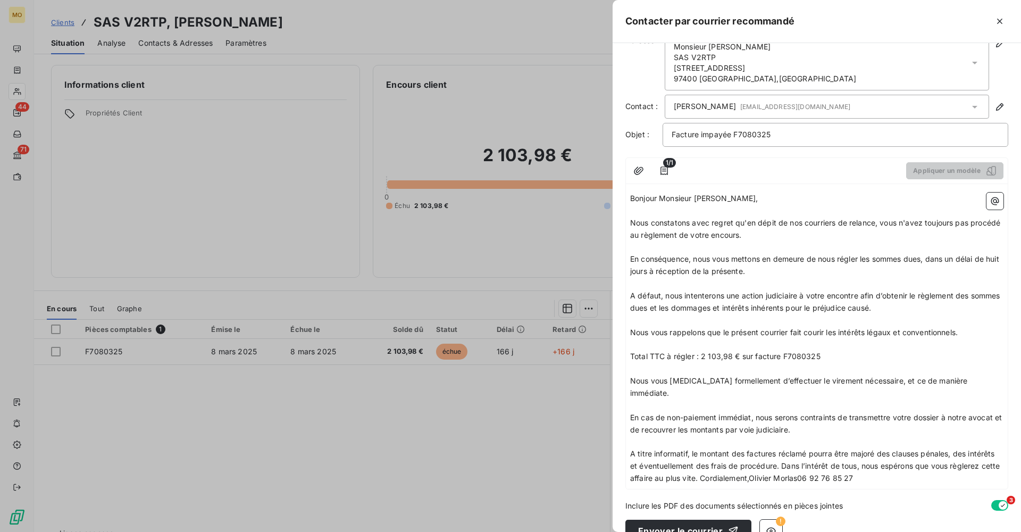
scroll to position [20, 0]
click at [784, 450] on span "A titre informatif, le montant des factures réclamé pourra être majoré des clau…" at bounding box center [816, 467] width 372 height 34
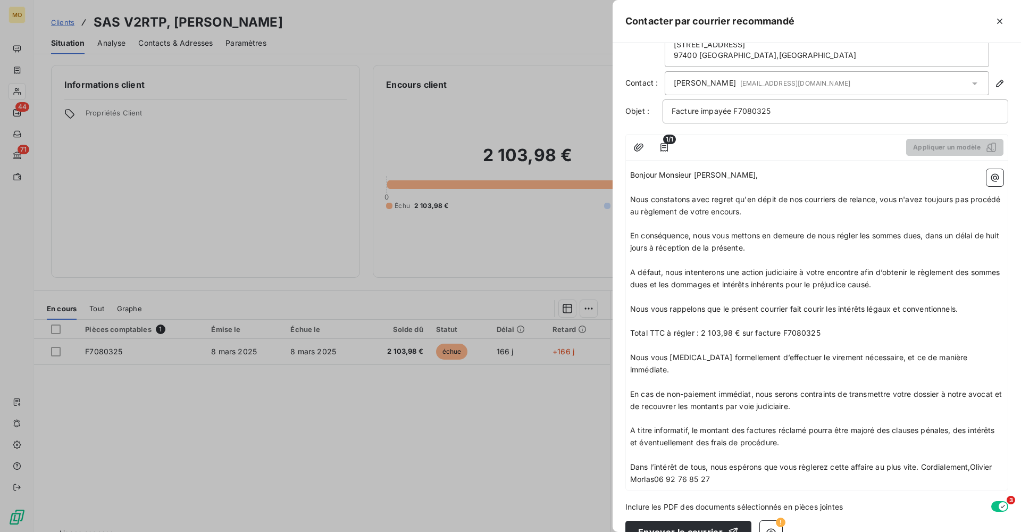
scroll to position [44, 0]
click at [924, 463] on span "Dans l’intérêt de tous, nous espérons que vous règlerez cette affaire au plus v…" at bounding box center [812, 473] width 364 height 21
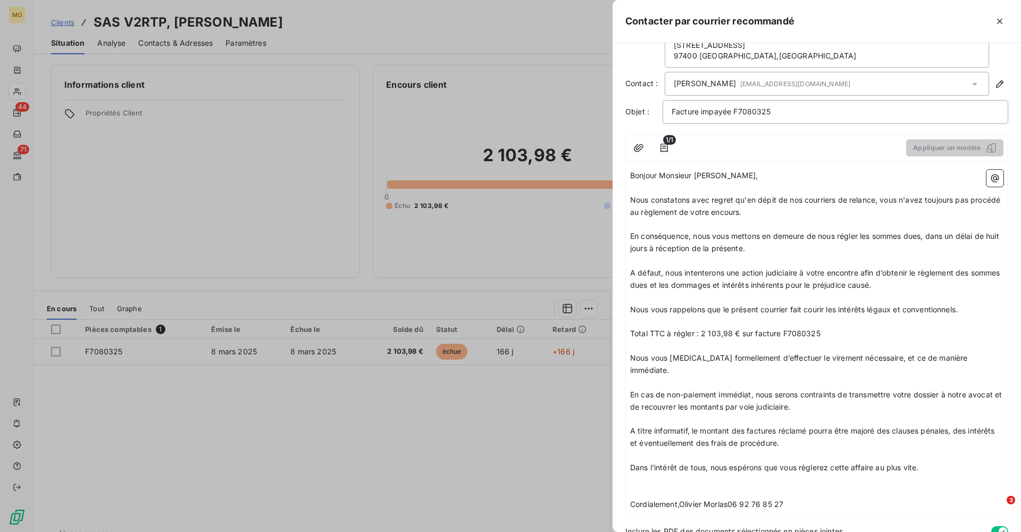
click at [681, 500] on span "Cordialement,Olivier Morlas06 92 76 85 27" at bounding box center [706, 504] width 153 height 9
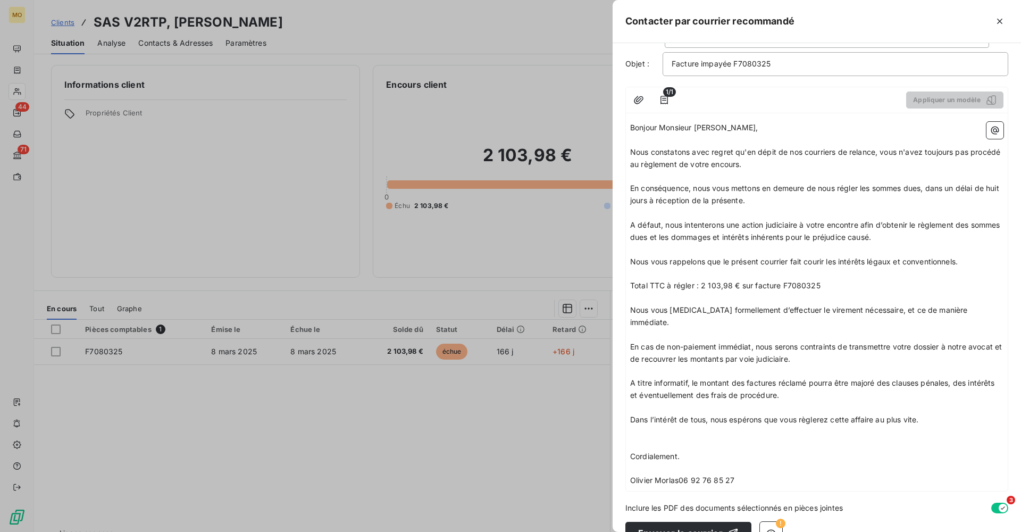
scroll to position [90, 0]
click at [680, 477] on span "Olivier Morlas06 92 76 85 27" at bounding box center [682, 481] width 104 height 9
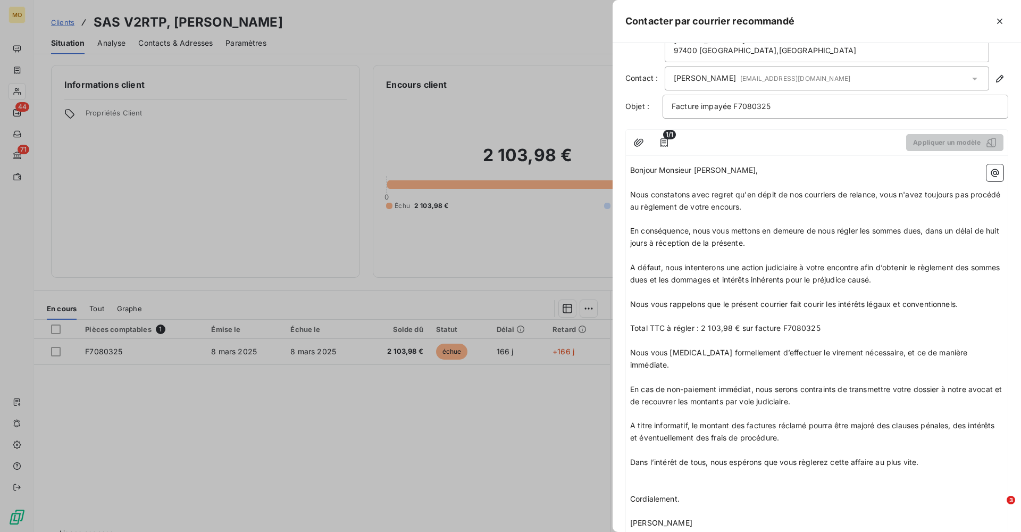
scroll to position [51, 0]
click at [633, 194] on span "Nous constatons avec regret qu'en dépit de nos courriers de relance, vous n'ave…" at bounding box center [816, 198] width 372 height 21
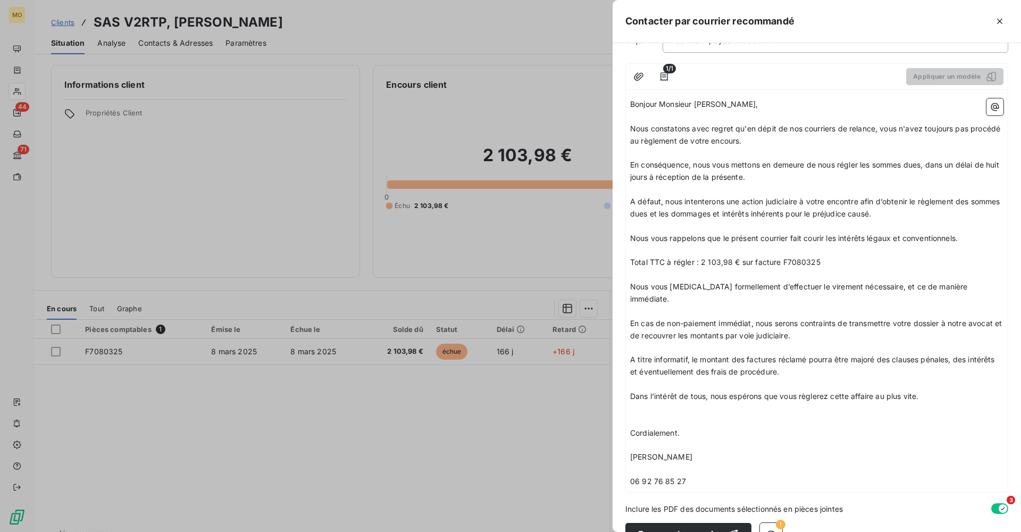
scroll to position [114, 0]
click at [839, 257] on p "Total TTC à régler : 2 103,98 € sur facture F7080325" at bounding box center [816, 263] width 373 height 12
click at [767, 530] on icon "button" at bounding box center [771, 535] width 11 height 11
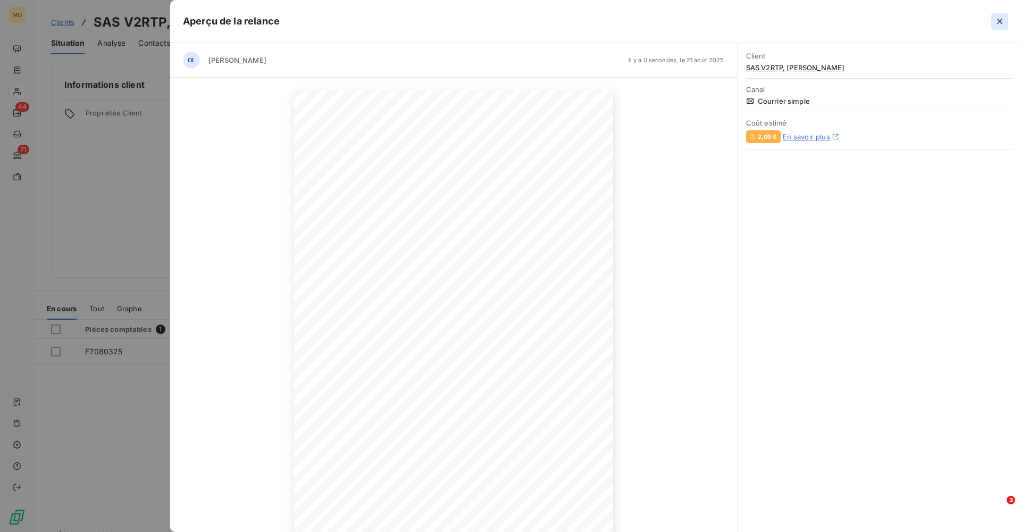
click at [1003, 22] on icon "button" at bounding box center [1000, 21] width 11 height 11
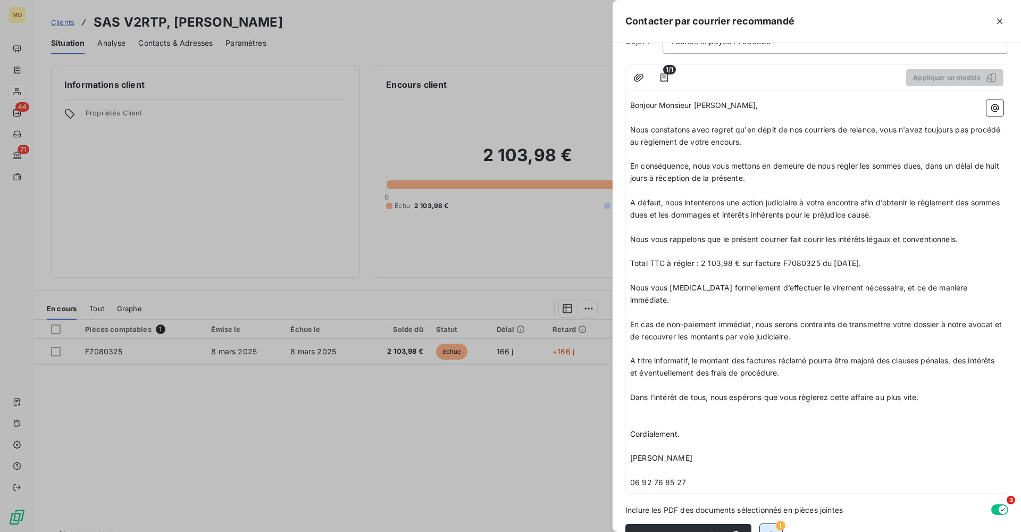
click at [768, 531] on icon "button" at bounding box center [772, 534] width 10 height 7
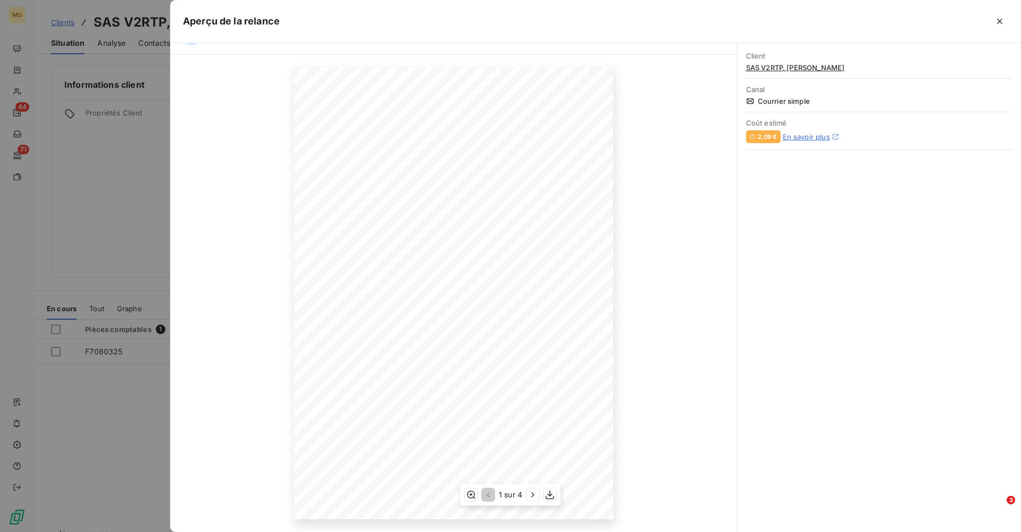
scroll to position [23, 0]
click at [999, 22] on icon "button" at bounding box center [999, 21] width 5 height 5
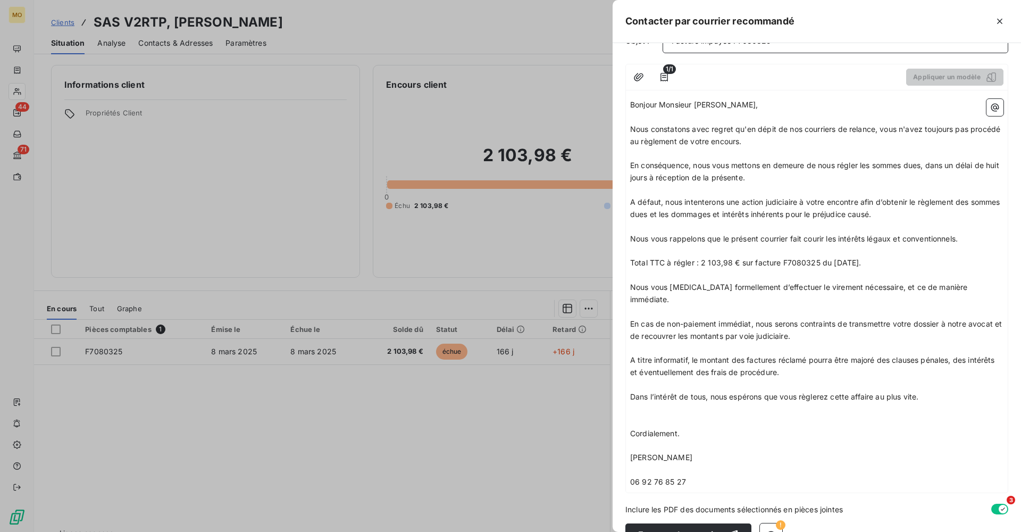
scroll to position [114, 0]
click at [685, 524] on button "Envoyer le courrier" at bounding box center [689, 535] width 126 height 22
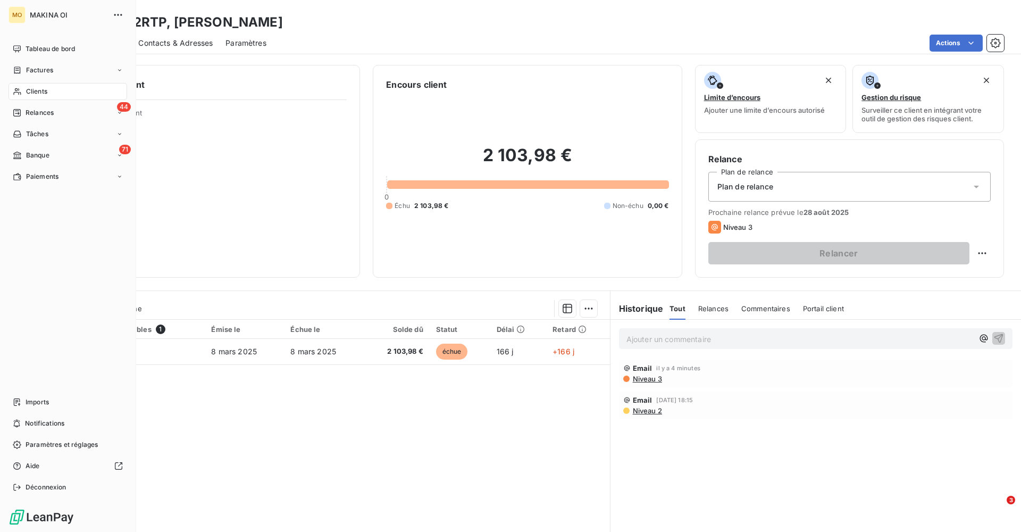
click at [43, 89] on span "Clients" at bounding box center [36, 92] width 21 height 10
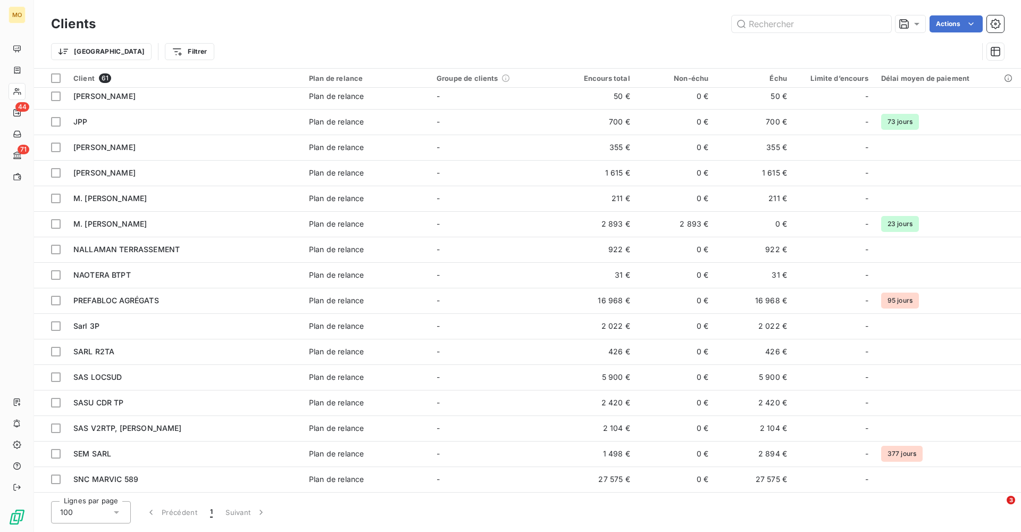
scroll to position [584, 0]
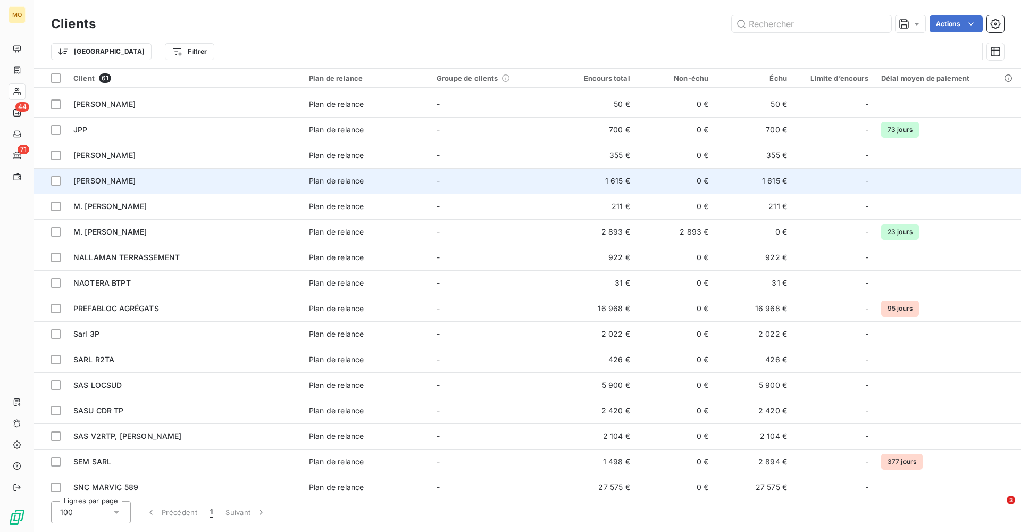
click at [121, 181] on span "[PERSON_NAME]" at bounding box center [104, 180] width 62 height 9
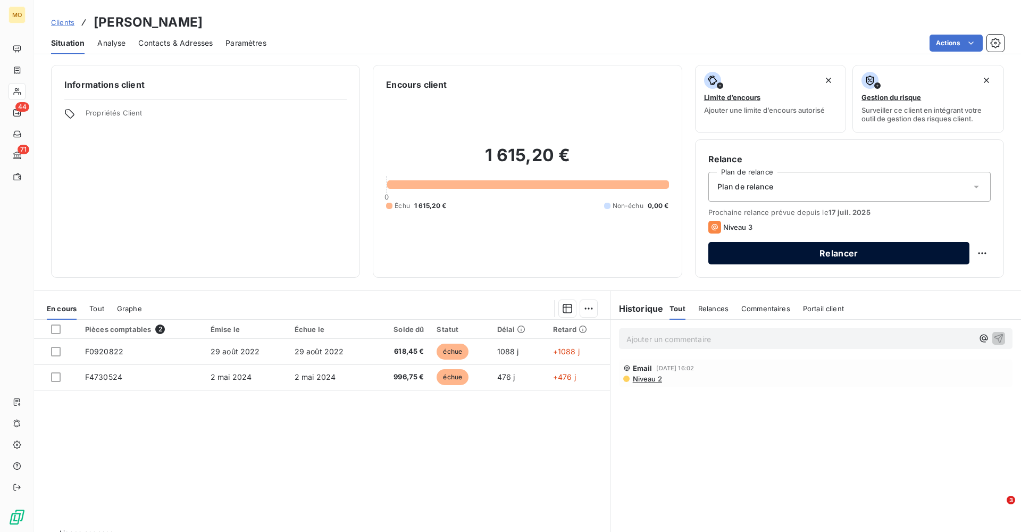
click at [836, 254] on button "Relancer" at bounding box center [839, 253] width 261 height 22
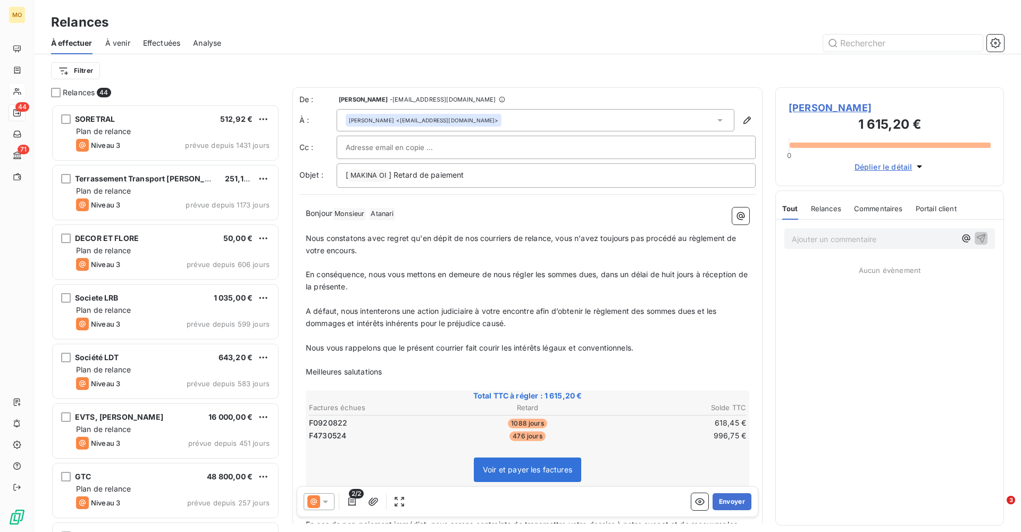
scroll to position [428, 229]
click at [497, 147] on div at bounding box center [546, 147] width 401 height 16
paste input "[EMAIL_ADDRESS][DOMAIN_NAME]"
type input "[EMAIL_ADDRESS][DOMAIN_NAME]"
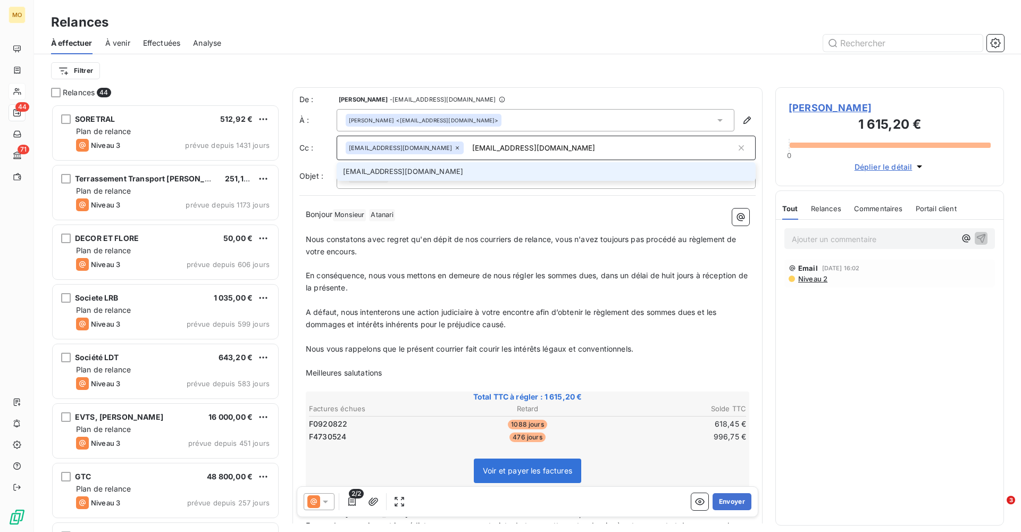
type input "[EMAIL_ADDRESS][DOMAIN_NAME]"
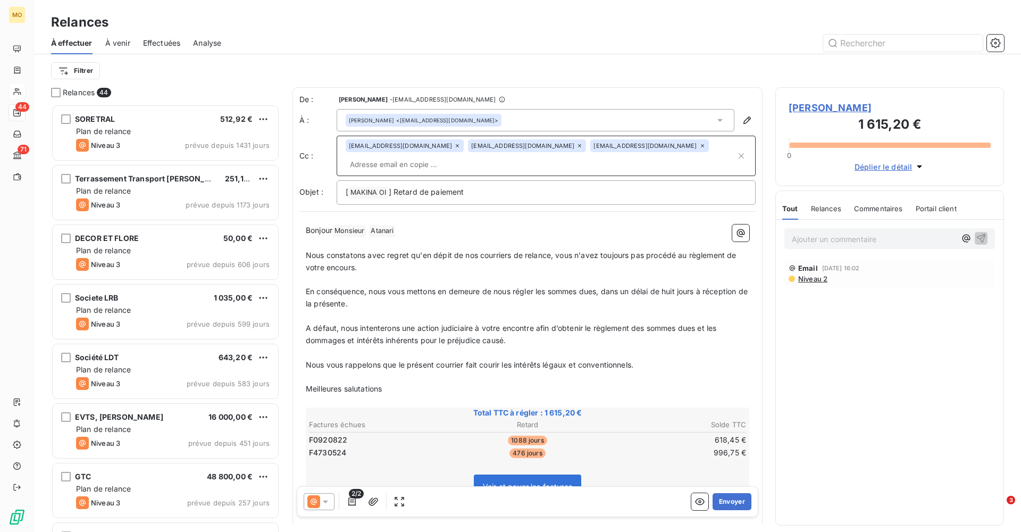
click at [583, 145] on icon at bounding box center [580, 146] width 6 height 6
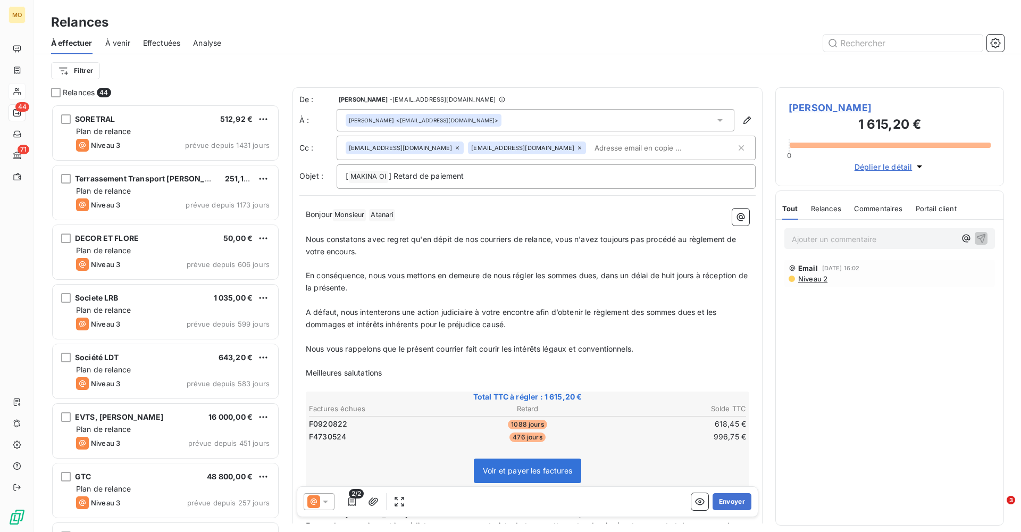
click at [716, 145] on div "[EMAIL_ADDRESS][DOMAIN_NAME] [EMAIL_ADDRESS][DOMAIN_NAME]" at bounding box center [541, 148] width 390 height 16
click at [590, 156] on input "text" at bounding box center [663, 148] width 146 height 16
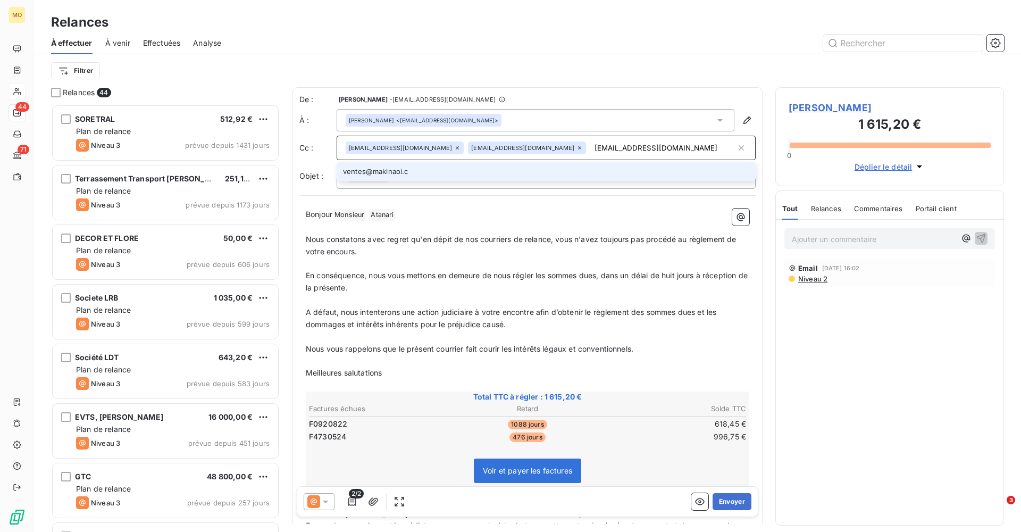
type input "[EMAIL_ADDRESS][DOMAIN_NAME]"
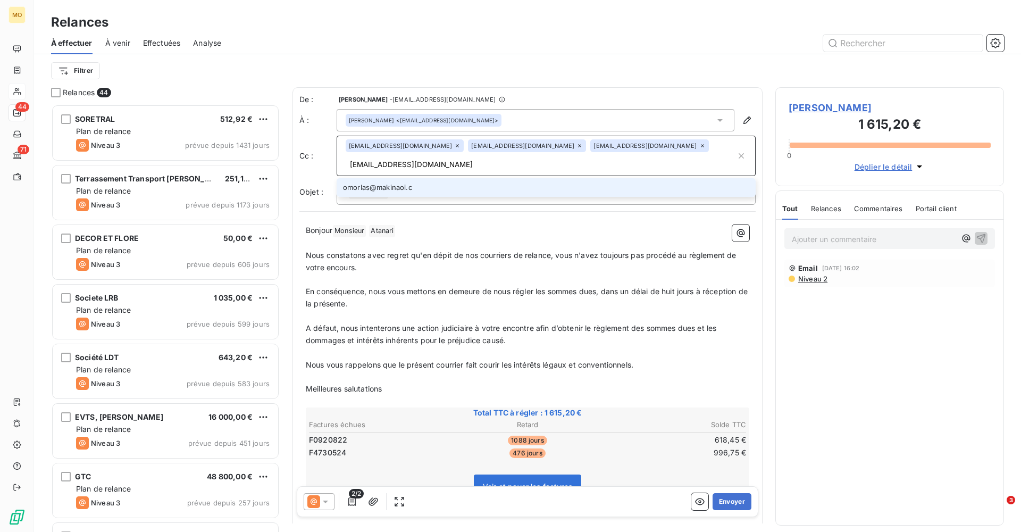
type input "[EMAIL_ADDRESS][DOMAIN_NAME]"
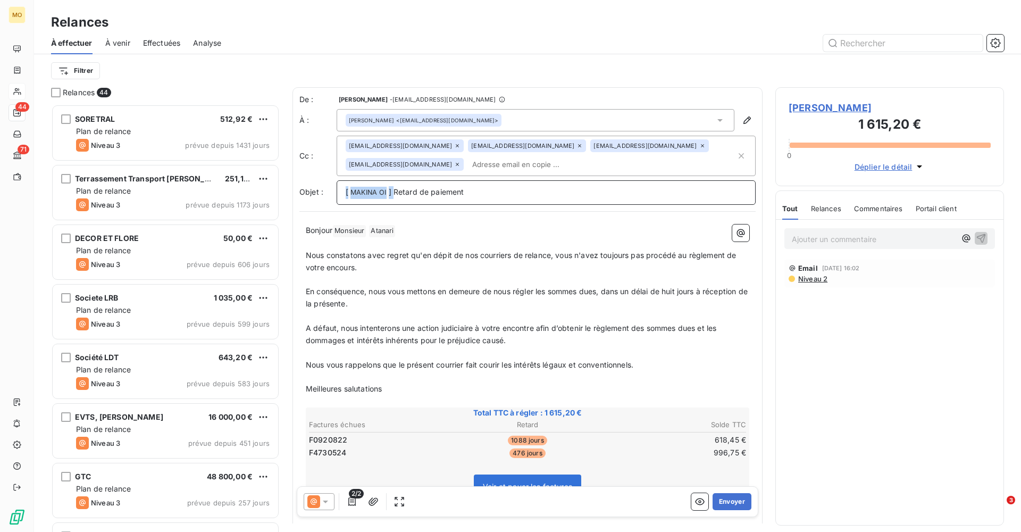
drag, startPoint x: 394, startPoint y: 193, endPoint x: 312, endPoint y: 193, distance: 82.5
click at [312, 193] on div "Objet : [ MAKINA OI ﻿ ] Retard de paiement" at bounding box center [528, 192] width 456 height 24
click at [468, 190] on p "Retard de paiement" at bounding box center [546, 192] width 401 height 12
click at [450, 193] on span "Retard de paiement - Facture F" at bounding box center [402, 191] width 112 height 9
click at [487, 191] on p "Retard de paiement - Factures F" at bounding box center [546, 192] width 401 height 12
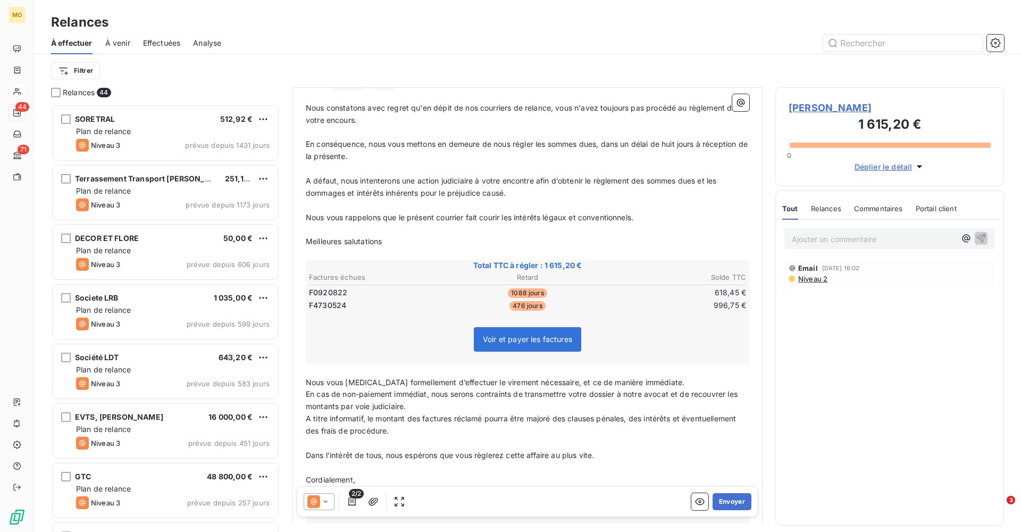
scroll to position [148, 0]
drag, startPoint x: 403, startPoint y: 237, endPoint x: 303, endPoint y: 236, distance: 99.5
click at [303, 236] on div "Bonjour Monsieur ﻿ [PERSON_NAME] ﻿ ﻿ ﻿ Nous constatons avec regret qu'en dépit …" at bounding box center [528, 334] width 456 height 529
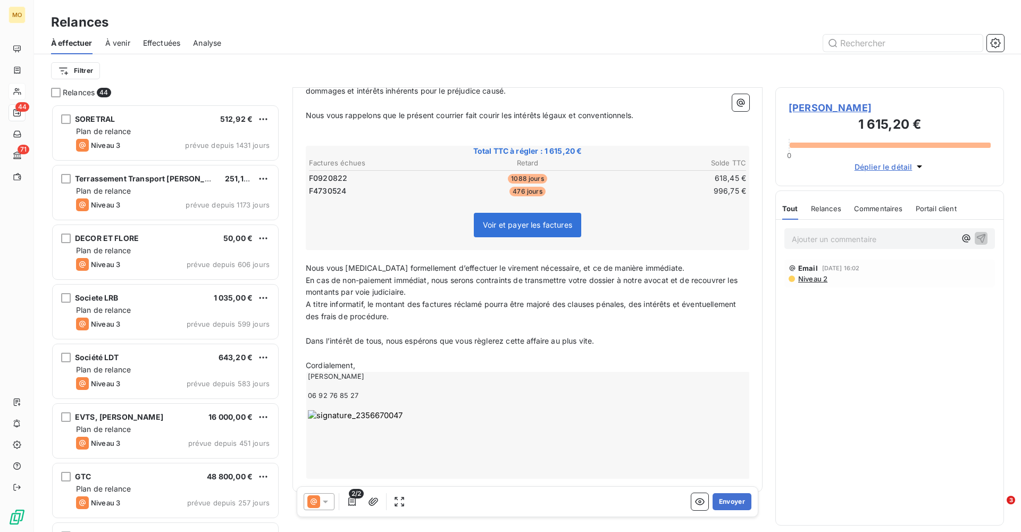
scroll to position [249, 0]
click at [662, 263] on p "Nous vous [MEDICAL_DATA] formellement d’effectuer le virement nécessaire, et ce…" at bounding box center [528, 269] width 444 height 12
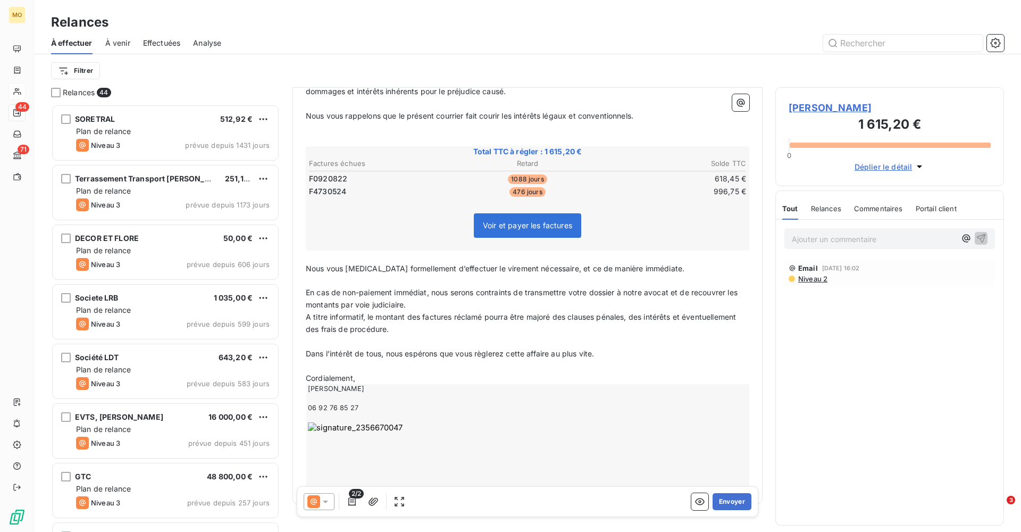
click at [432, 297] on p "En cas de non-paiement immédiat, nous serons contraints de transmettre votre do…" at bounding box center [528, 299] width 444 height 24
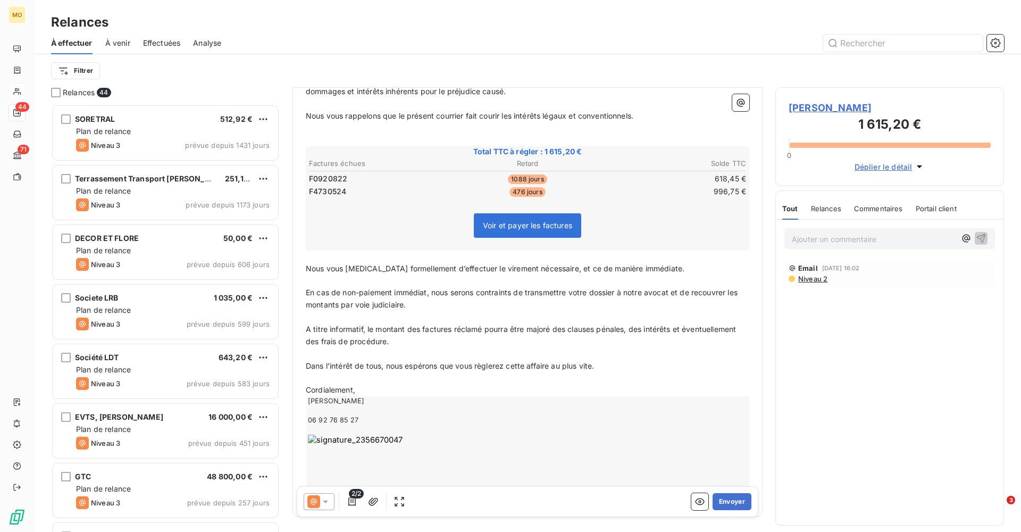
click at [355, 384] on p "Cordialement," at bounding box center [528, 390] width 444 height 12
click at [344, 372] on p "﻿" at bounding box center [528, 378] width 444 height 12
click at [404, 396] on p "Cordialement." at bounding box center [528, 402] width 444 height 12
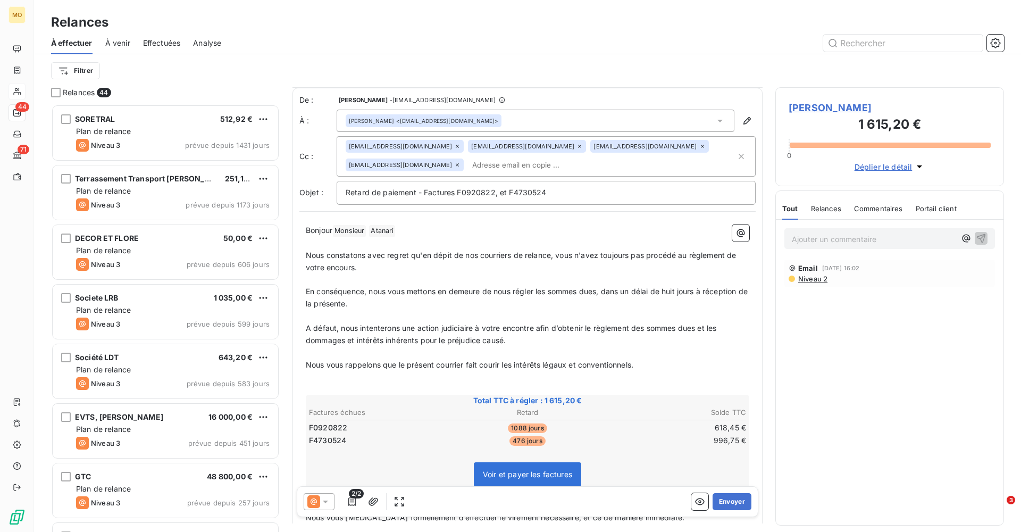
scroll to position [0, 0]
click at [327, 502] on icon at bounding box center [325, 501] width 11 height 11
click at [554, 339] on p "A défaut, nous intenterons une action judiciaire à votre encontre afin d’obteni…" at bounding box center [528, 334] width 444 height 24
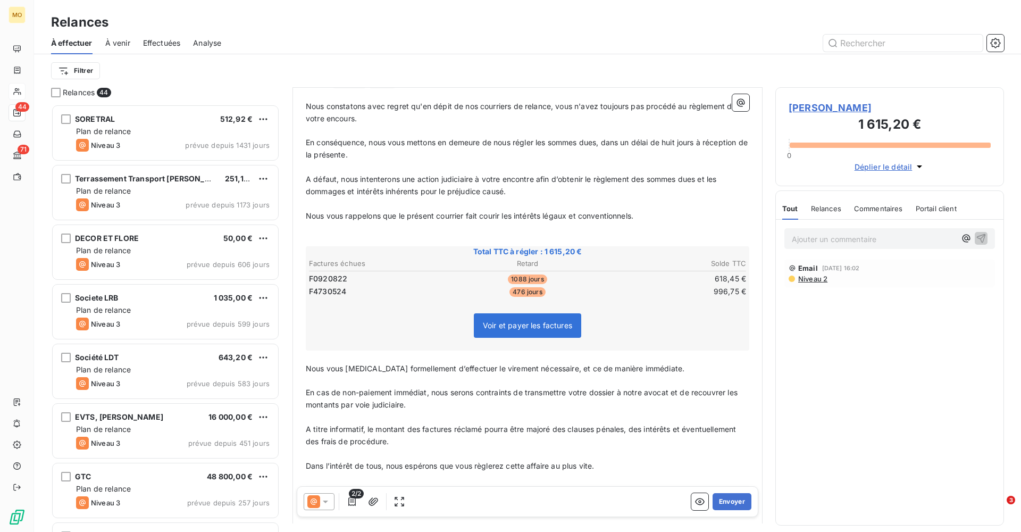
scroll to position [145, 0]
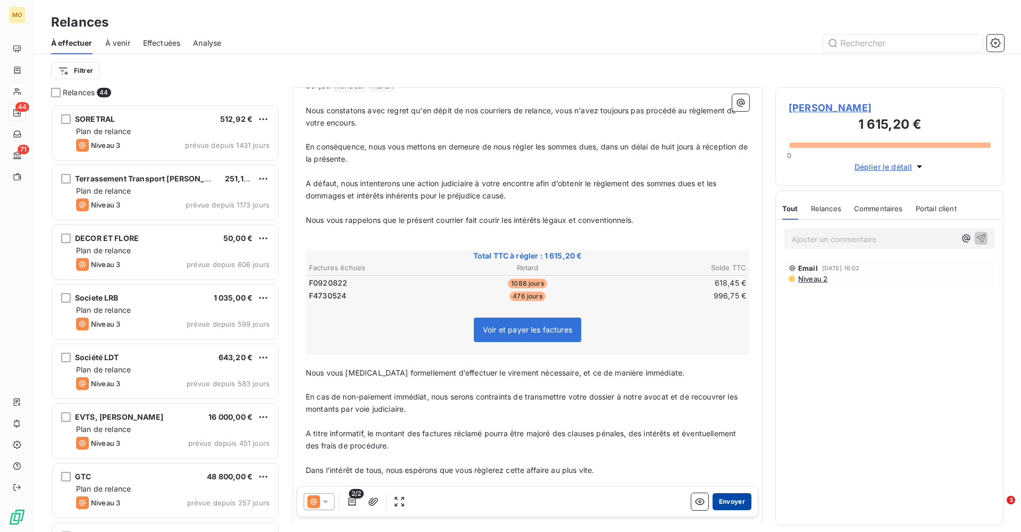
click at [727, 500] on button "Envoyer" at bounding box center [732, 501] width 39 height 17
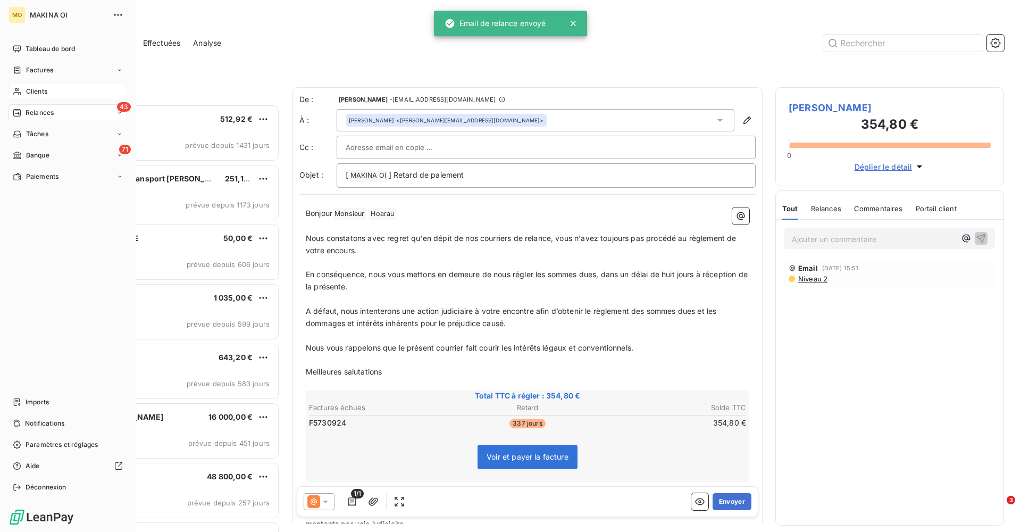
click at [27, 90] on span "Clients" at bounding box center [36, 92] width 21 height 10
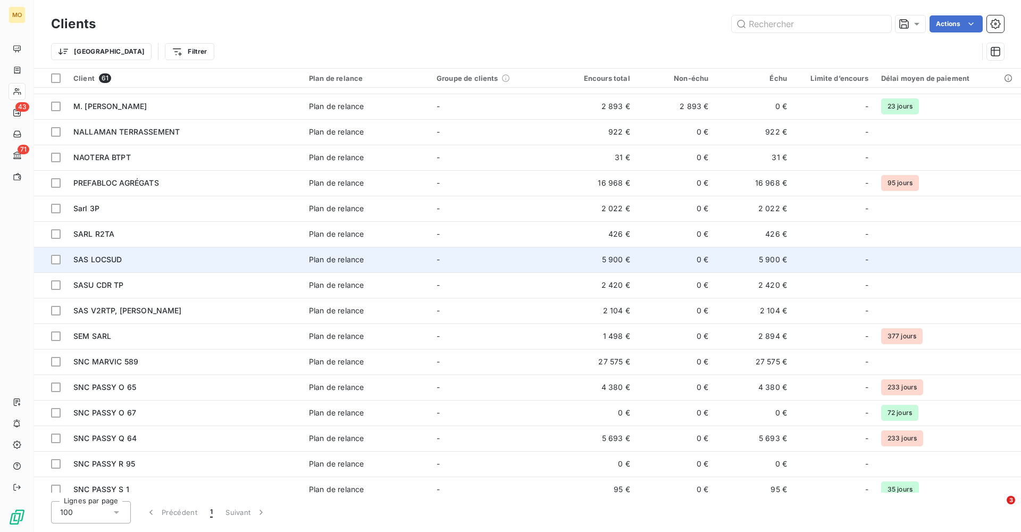
scroll to position [575, 0]
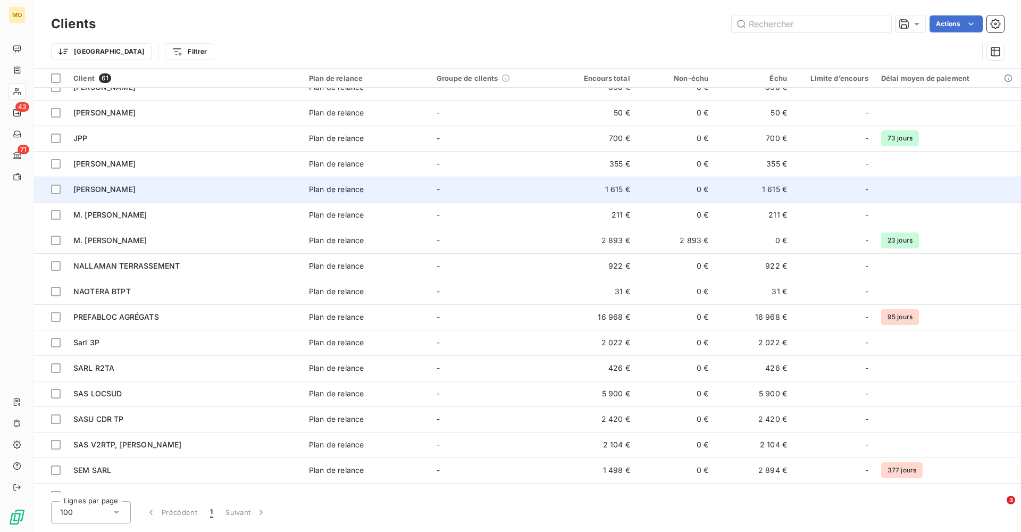
click at [142, 188] on div "[PERSON_NAME]" at bounding box center [184, 189] width 223 height 11
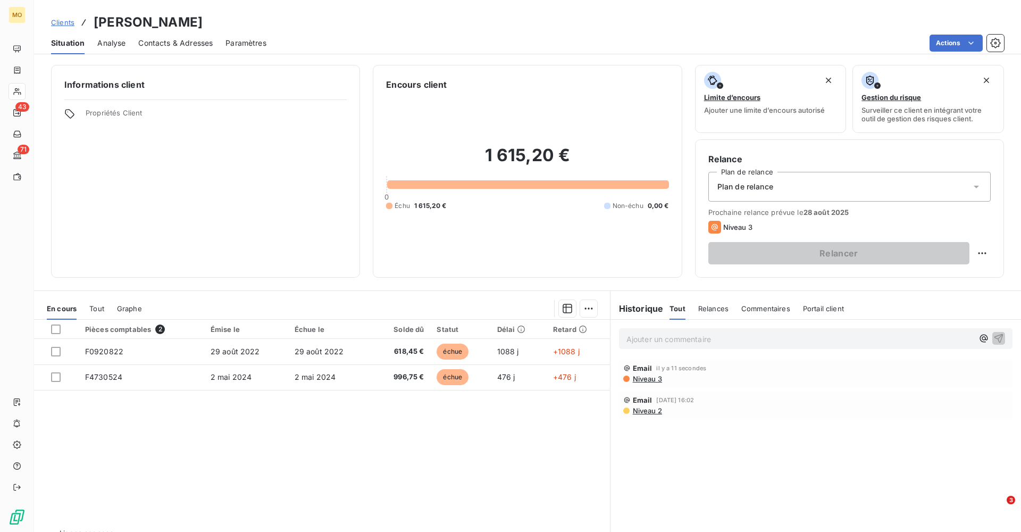
click at [179, 39] on span "Contacts & Adresses" at bounding box center [175, 43] width 74 height 11
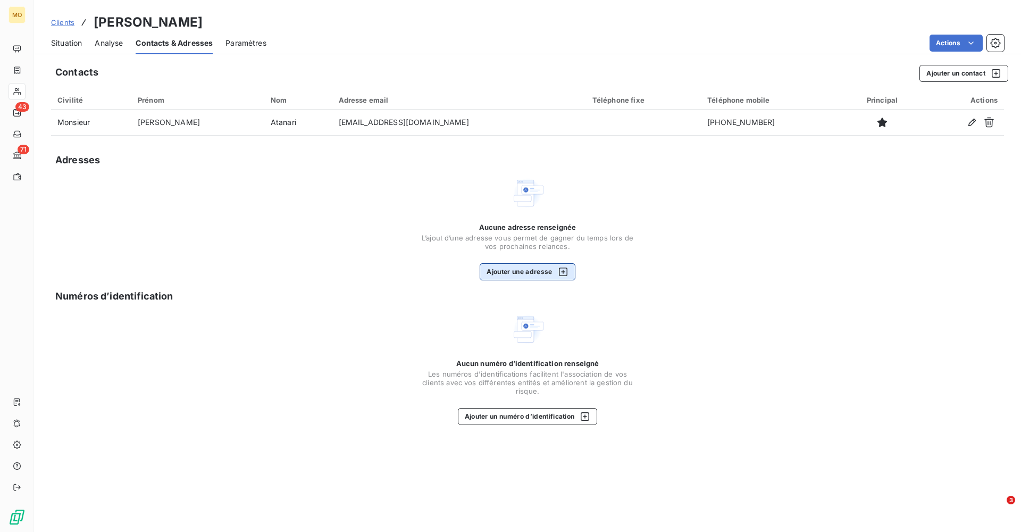
click at [527, 265] on button "Ajouter une adresse" at bounding box center [527, 271] width 95 height 17
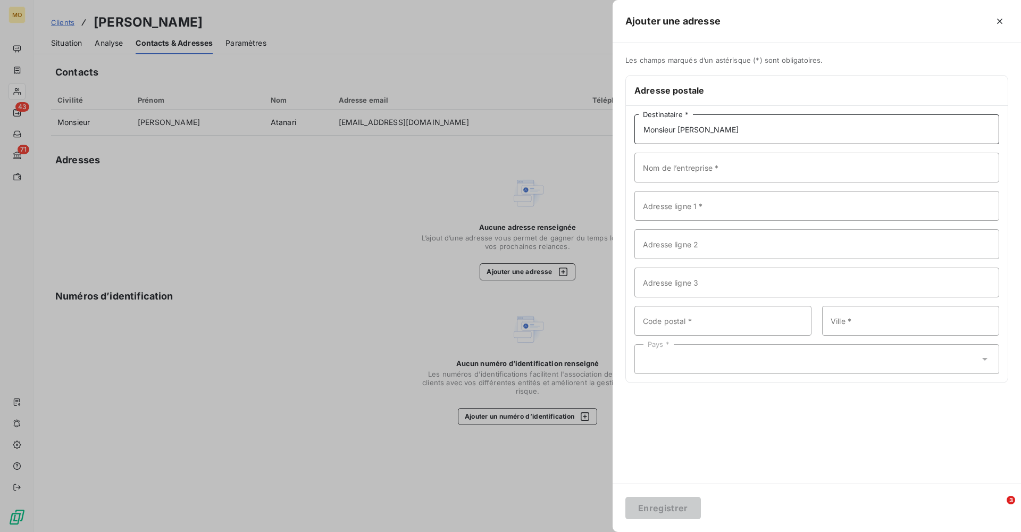
type input "Monsieur [PERSON_NAME]"
click at [736, 131] on input "Monsieur [PERSON_NAME]" at bounding box center [817, 129] width 365 height 30
drag, startPoint x: 736, startPoint y: 131, endPoint x: 621, endPoint y: 133, distance: 114.4
click at [621, 133] on div "Les champs marqués d’un astérisque (*) sont obligatoires. Adresse postale Monsi…" at bounding box center [817, 226] width 409 height 340
click at [660, 171] on input "Nom de l’entreprise *" at bounding box center [817, 168] width 365 height 30
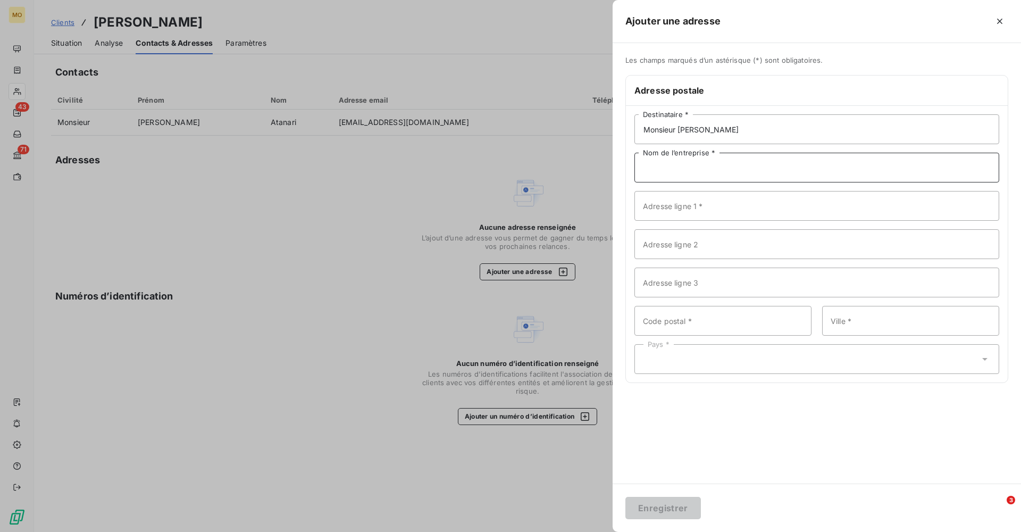
paste input "Monsieur [PERSON_NAME]"
type input "Monsieur [PERSON_NAME]"
click at [663, 207] on input "Adresse ligne 1 *" at bounding box center [817, 206] width 365 height 30
paste input "11 CHE LAMANDIERE [GEOGRAPHIC_DATA]"
drag, startPoint x: 829, startPoint y: 206, endPoint x: 721, endPoint y: 210, distance: 108.6
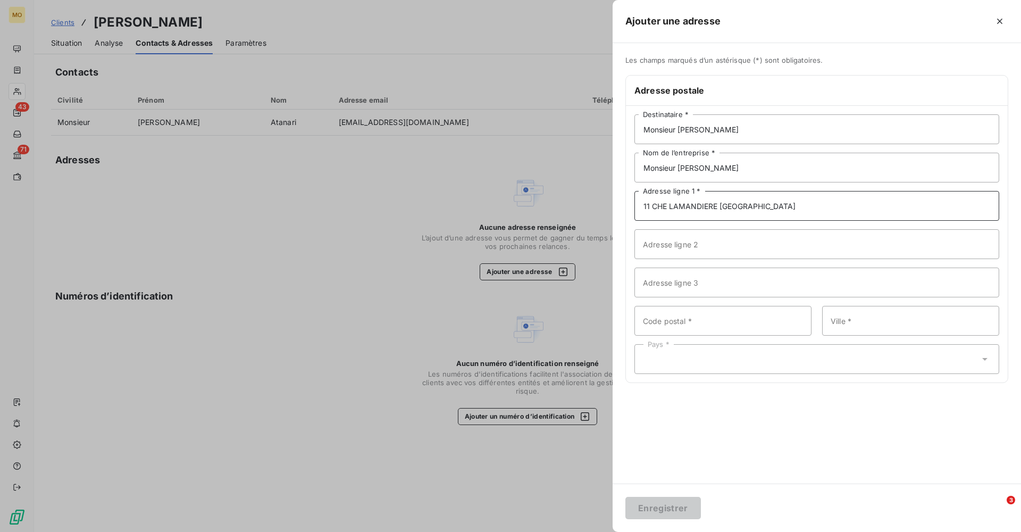
click at [721, 210] on input "11 CHE LAMANDIERE [GEOGRAPHIC_DATA]" at bounding box center [817, 206] width 365 height 30
type input "11 CHE LAMANDIERE"
paste input "[GEOGRAPHIC_DATA]"
drag, startPoint x: 757, startPoint y: 320, endPoint x: 713, endPoint y: 323, distance: 44.2
click at [713, 323] on input "[GEOGRAPHIC_DATA]" at bounding box center [723, 321] width 177 height 30
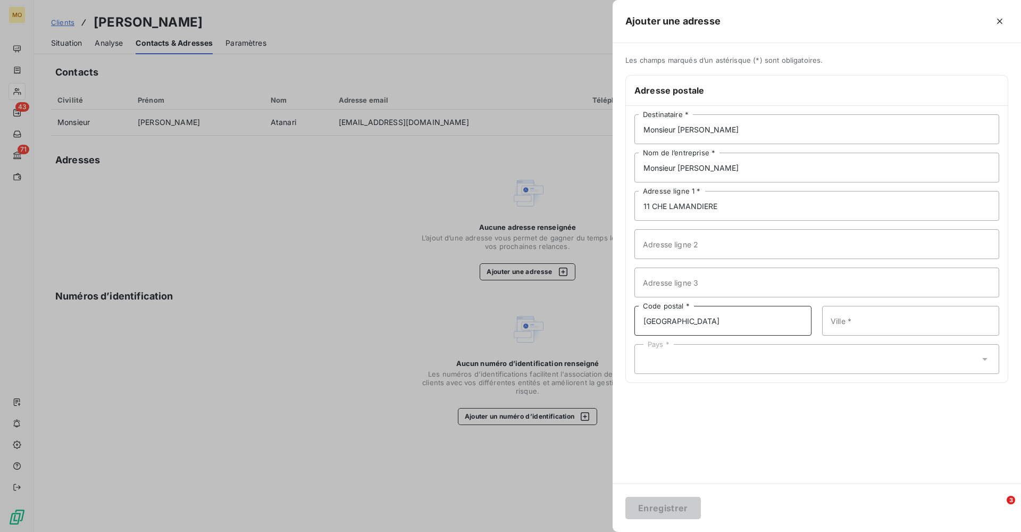
drag, startPoint x: 722, startPoint y: 321, endPoint x: 669, endPoint y: 322, distance: 52.7
click at [669, 322] on input "[GEOGRAPHIC_DATA]" at bounding box center [723, 321] width 177 height 30
type input "97437"
paste input "Sainte Anne"
type input "Sainte Anne"
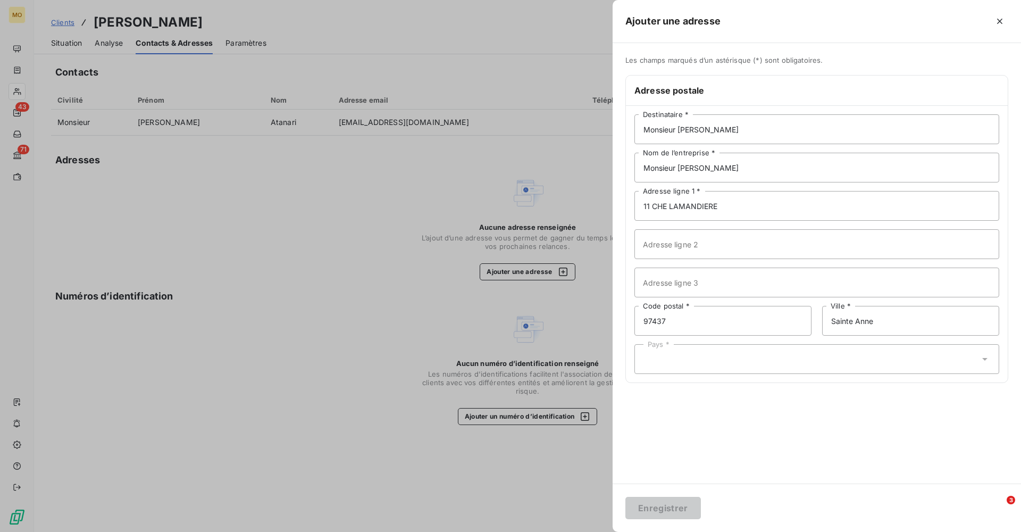
click at [983, 358] on icon at bounding box center [985, 359] width 5 height 3
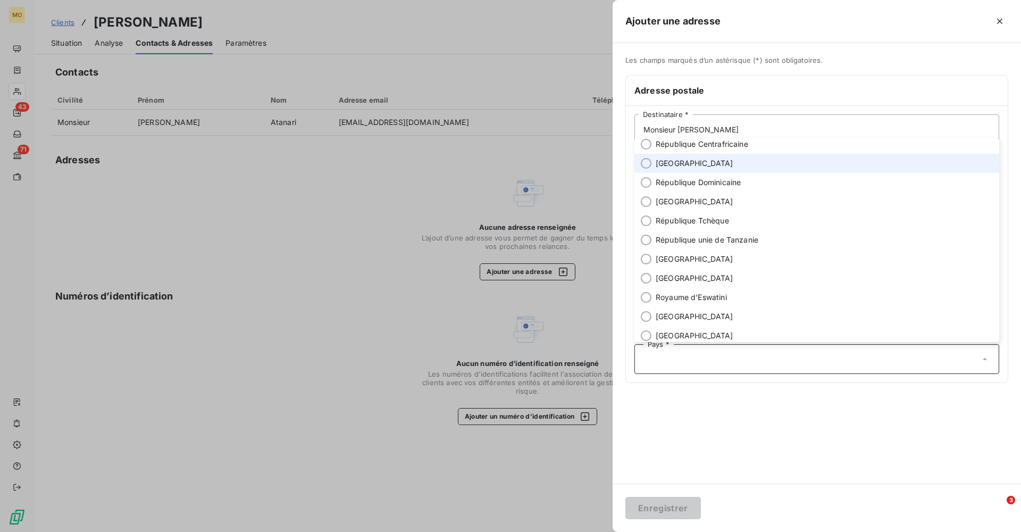
scroll to position [3547, 0]
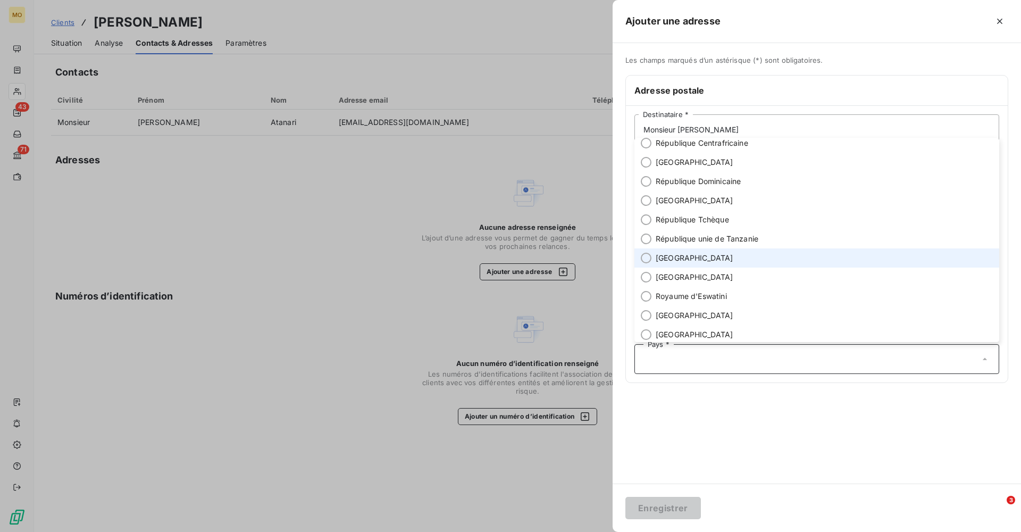
click at [663, 257] on span "[GEOGRAPHIC_DATA]" at bounding box center [695, 258] width 78 height 11
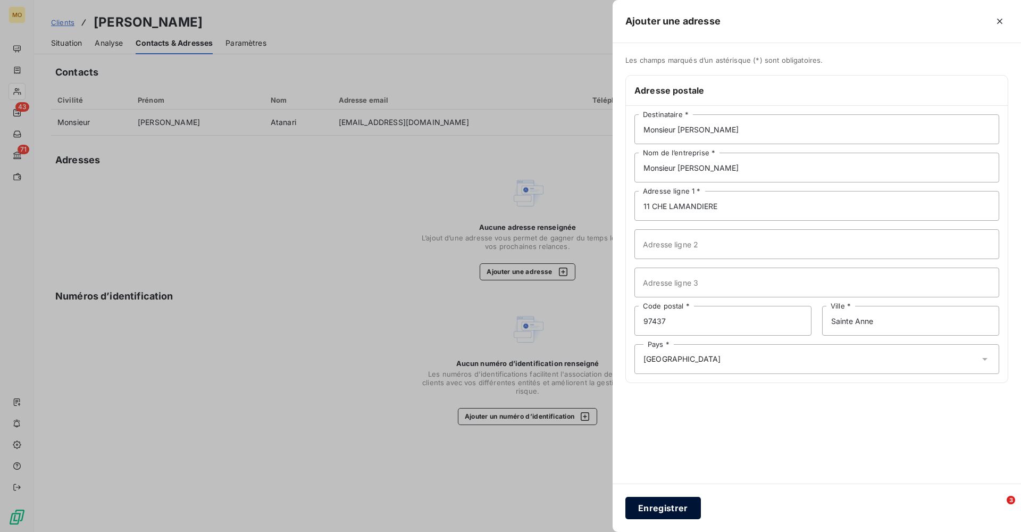
click at [659, 513] on button "Enregistrer" at bounding box center [664, 508] width 76 height 22
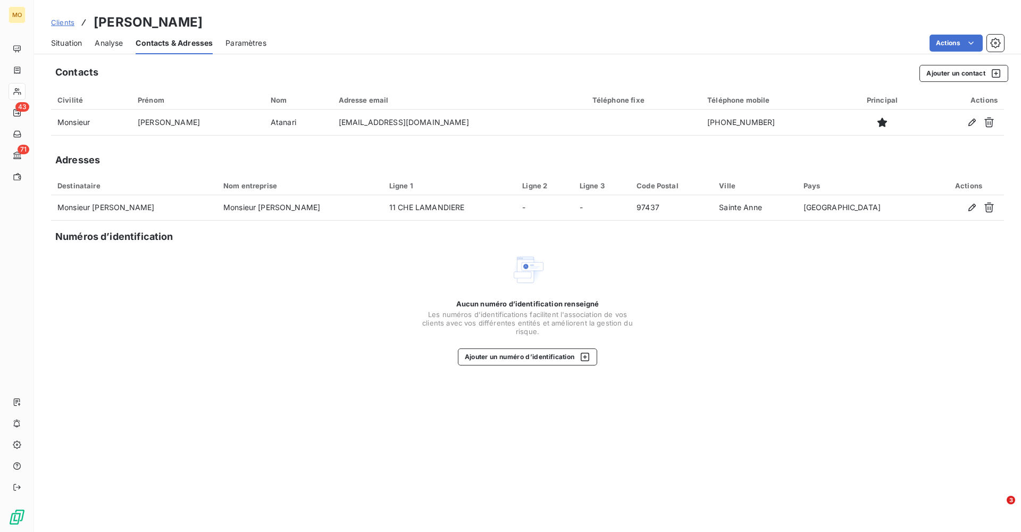
click at [73, 40] on span "Situation" at bounding box center [66, 43] width 31 height 11
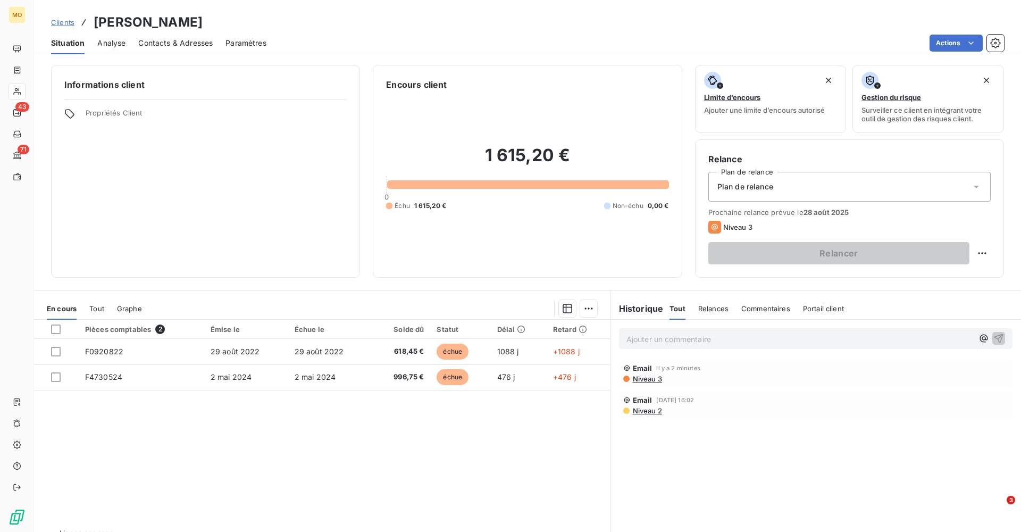
click at [651, 379] on span "Niveau 3" at bounding box center [647, 379] width 30 height 9
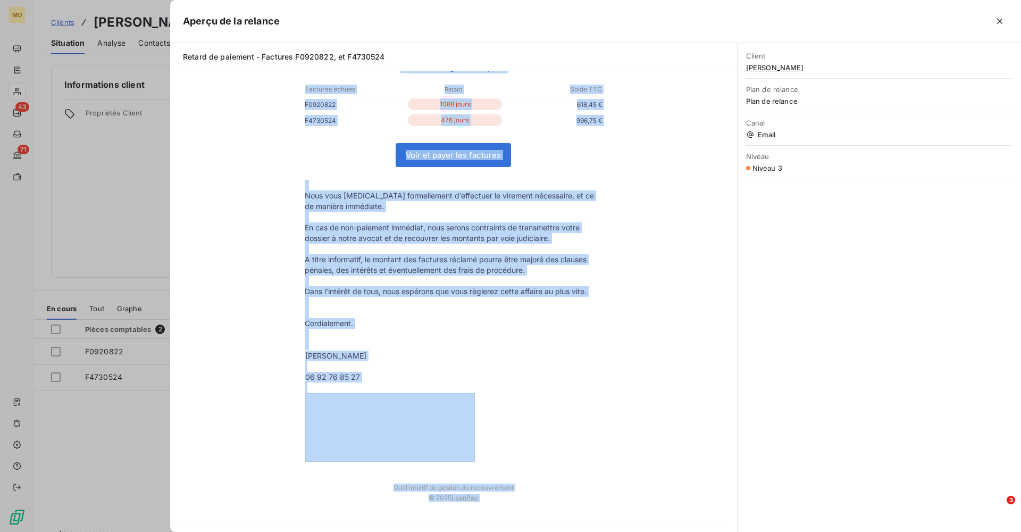
scroll to position [282, 0]
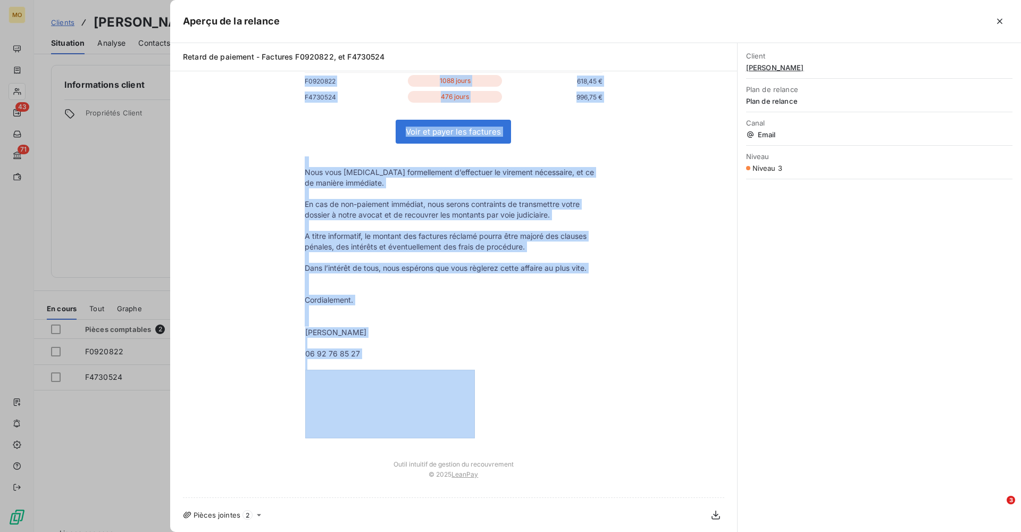
drag, startPoint x: 302, startPoint y: 147, endPoint x: 564, endPoint y: 387, distance: 355.1
click at [564, 387] on tbody "Bonjour Monsieur [PERSON_NAME] Nous constatons avec regret qu'en dépit de nos c…" at bounding box center [453, 151] width 319 height 576
copy tbody "Loremip Dolorsit Ametcon Adip elitseddoe temp incidi ut'la etdol ma ali enimadm…"
click at [1000, 23] on icon "button" at bounding box center [1000, 21] width 11 height 11
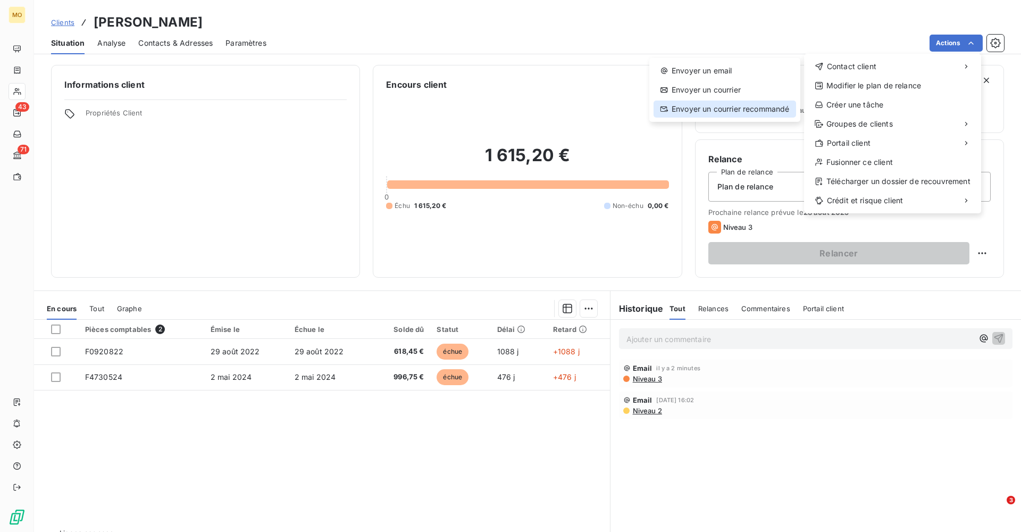
click at [725, 109] on div "Envoyer un courrier recommandé" at bounding box center [725, 109] width 143 height 17
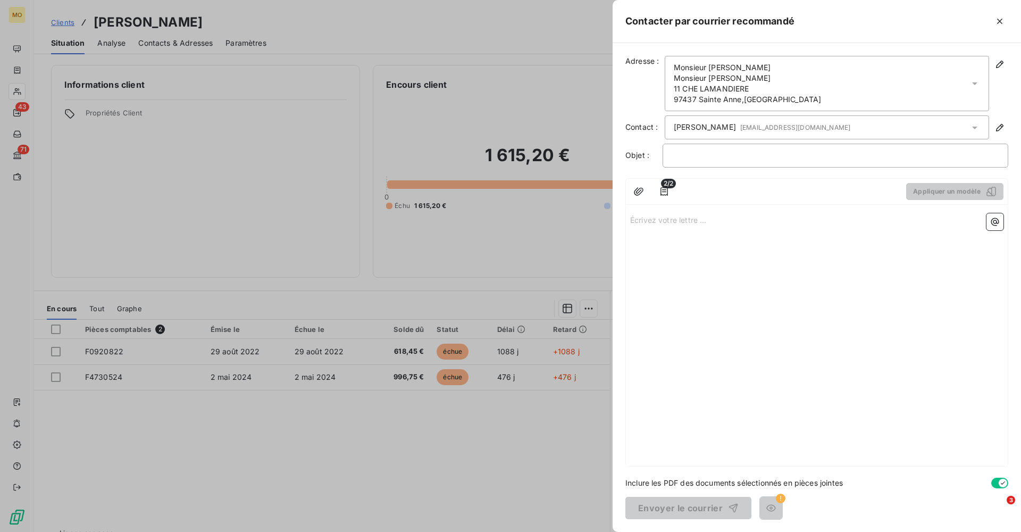
click at [668, 222] on p "Écrivez votre lettre ... ﻿" at bounding box center [816, 219] width 373 height 12
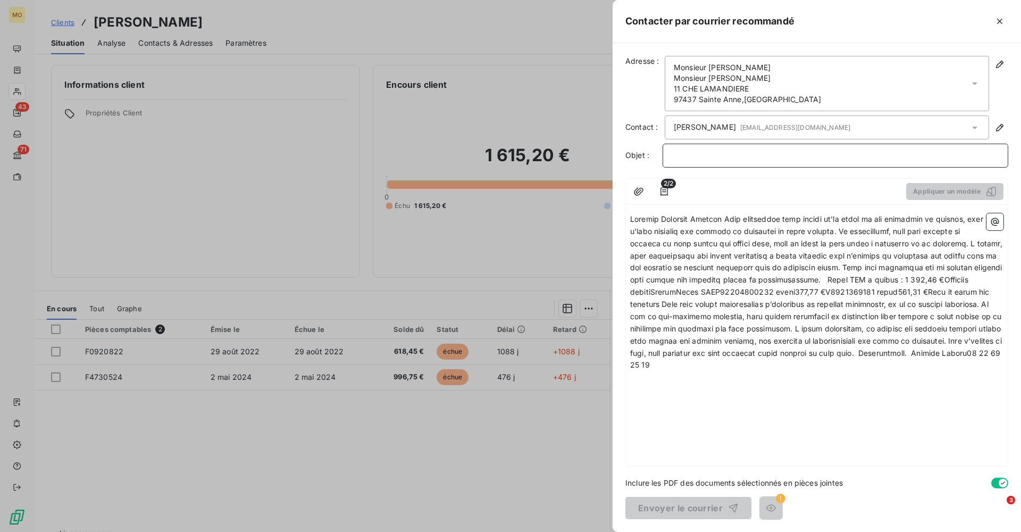
click at [713, 155] on p "﻿" at bounding box center [836, 155] width 328 height 12
click at [722, 221] on span at bounding box center [817, 291] width 375 height 155
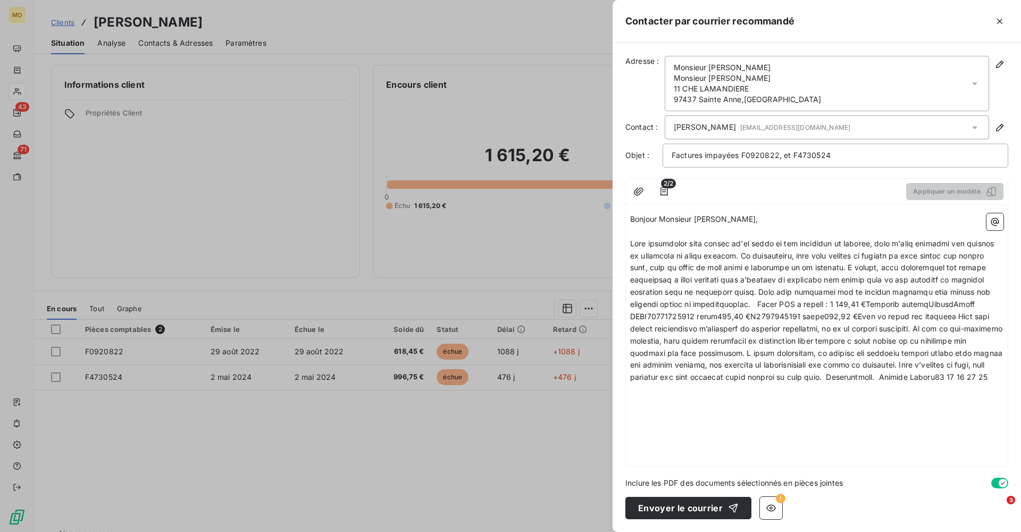
click at [778, 254] on span at bounding box center [817, 310] width 375 height 143
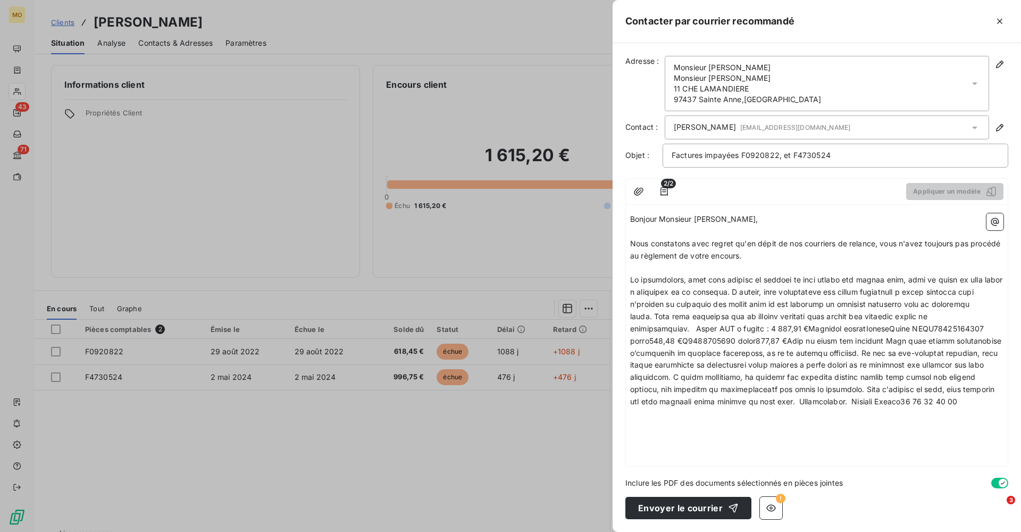
click at [765, 289] on span at bounding box center [817, 340] width 375 height 131
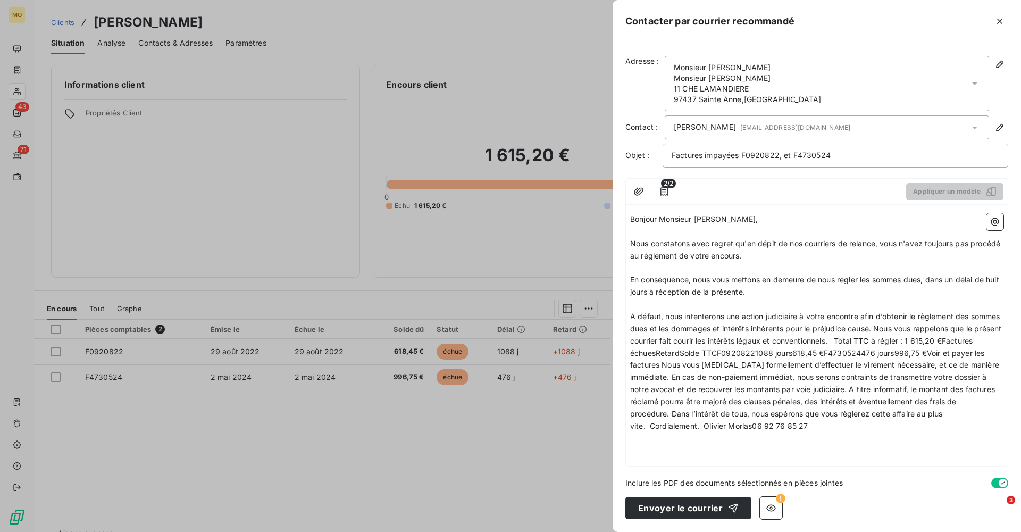
click at [910, 325] on span "A défaut, nous intenterons une action judiciaire à votre encontre afin d’obteni…" at bounding box center [816, 371] width 373 height 119
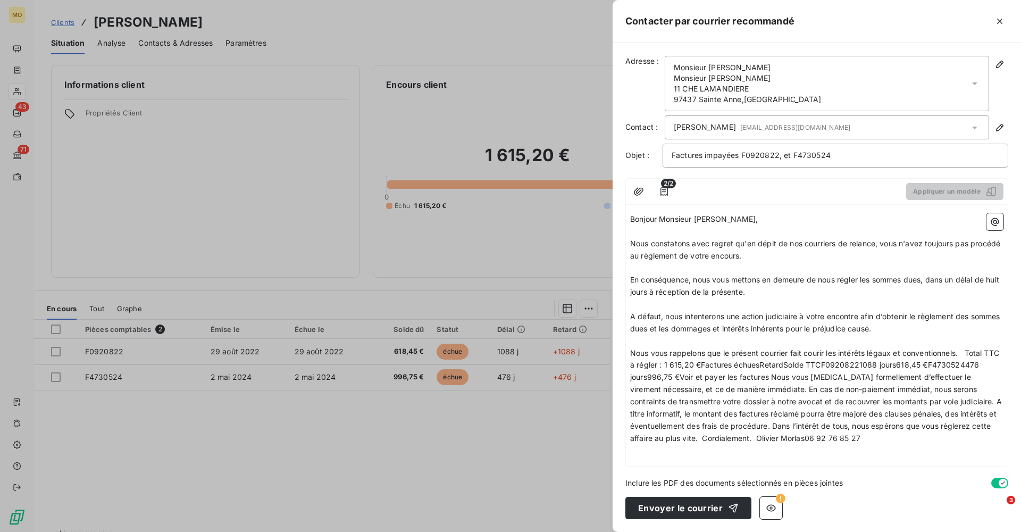
click at [969, 348] on span "Nous vous rappelons que le présent courrier fait courir les intérêts légaux et …" at bounding box center [817, 395] width 374 height 94
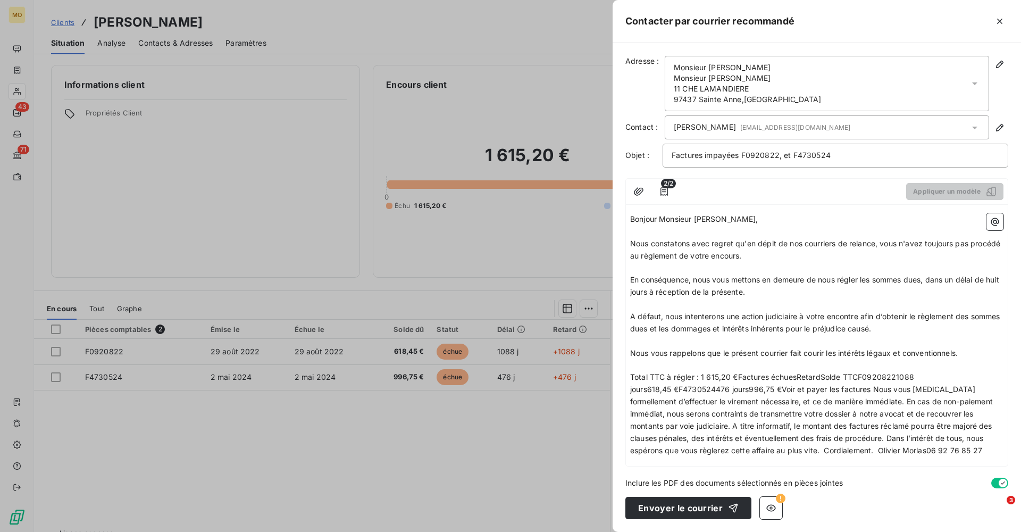
click at [830, 384] on span "Total TTC à régler : 1 615,20 €Factures échuesRetardSolde TTCF09208221088 jours…" at bounding box center [812, 413] width 365 height 82
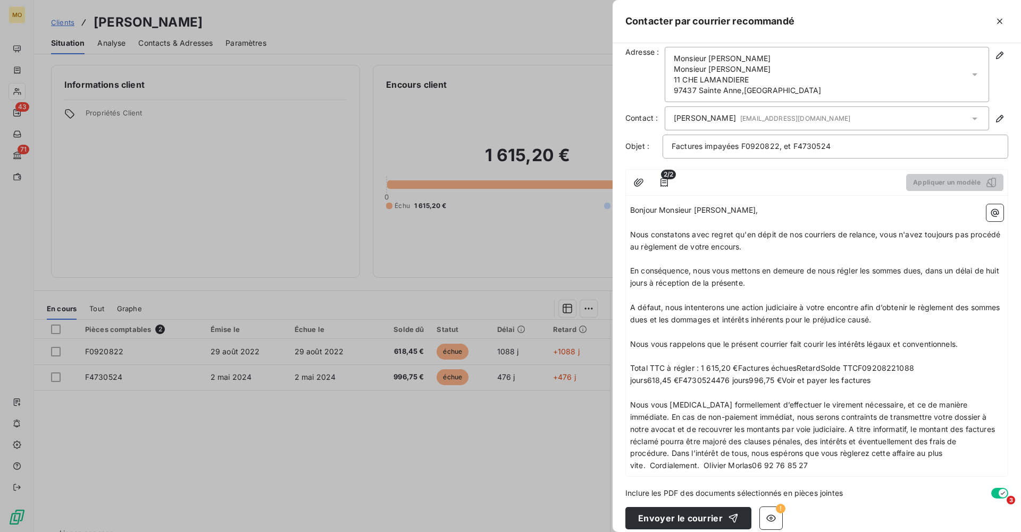
scroll to position [9, 0]
click at [976, 401] on span "Nous vous [MEDICAL_DATA] formellement d’effectuer le virement nécessaire, et ce…" at bounding box center [813, 436] width 367 height 70
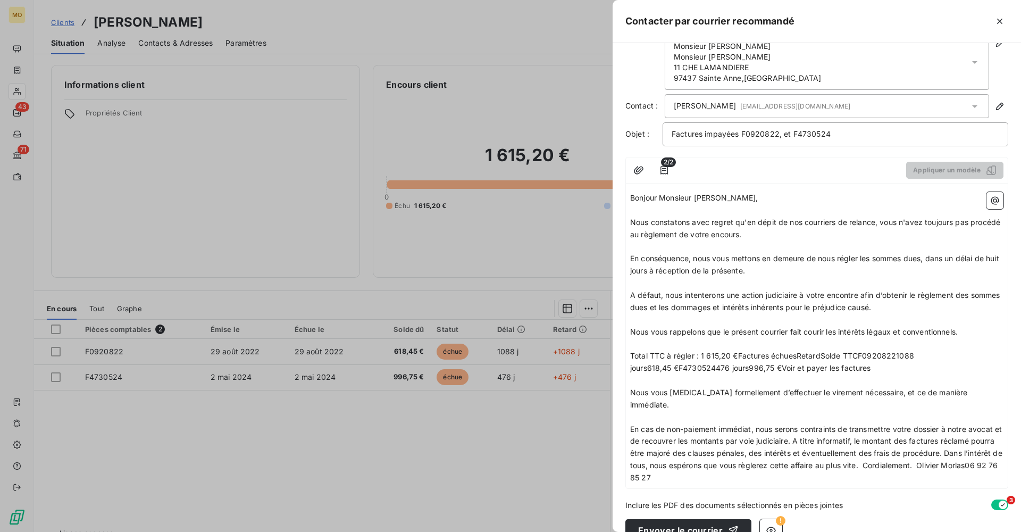
scroll to position [20, 0]
click at [804, 426] on span "En cas de non-paiement immédiat, nous serons contraints de transmettre votre do…" at bounding box center [817, 455] width 375 height 58
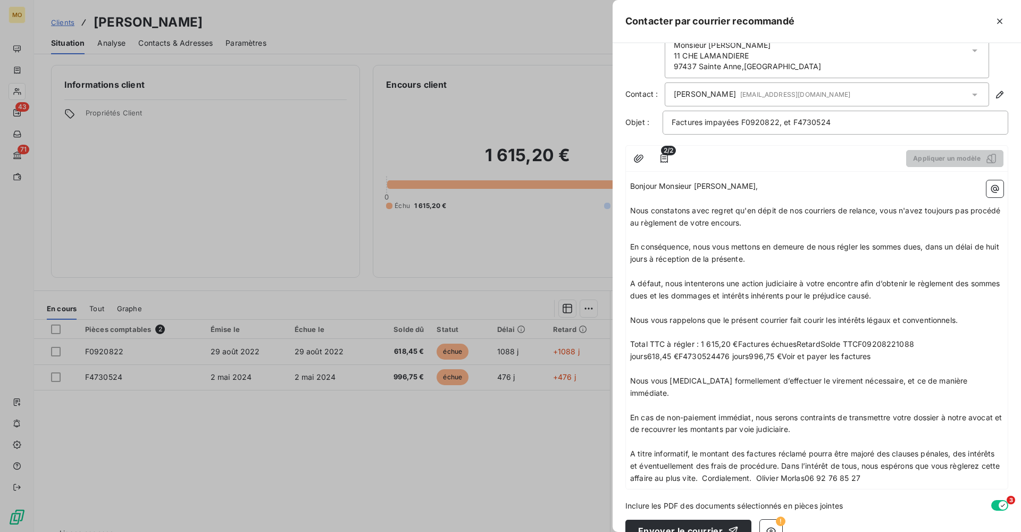
scroll to position [32, 0]
click at [784, 450] on span "A titre informatif, le montant des factures réclamé pourra être majoré des clau…" at bounding box center [816, 467] width 372 height 34
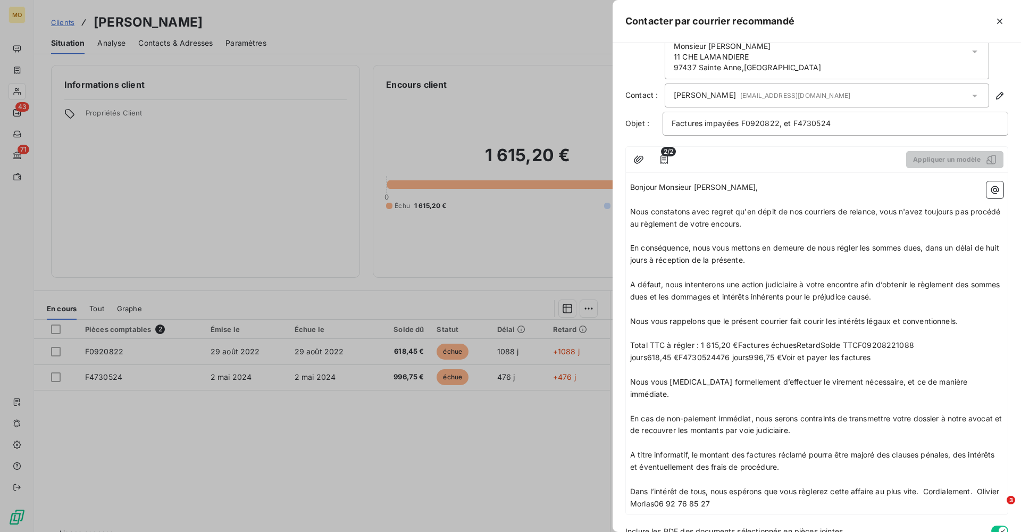
click at [927, 487] on span "Dans l’intérêt de tous, nous espérons que vous règlerez cette affaire au plus v…" at bounding box center [815, 497] width 371 height 21
click at [685, 523] on span "Cordialement. Olivier Morlas06 92 76 85 27" at bounding box center [709, 527] width 158 height 9
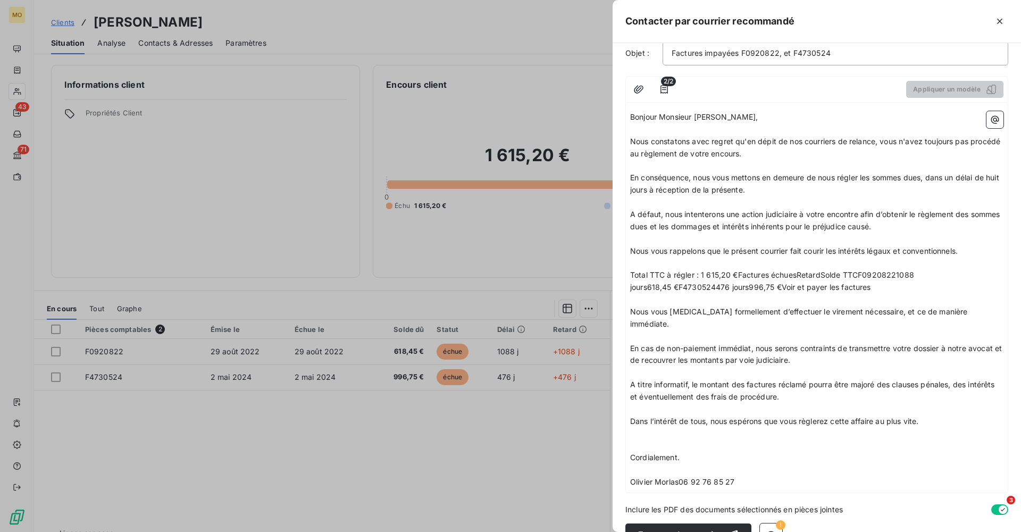
click at [679, 477] on span "Olivier Morlas06 92 76 85 27" at bounding box center [682, 481] width 104 height 9
click at [844, 270] on span "Total TTC à régler : 1 615,20 €Factures échuesRetardSolde TTCF09208221088 jours…" at bounding box center [773, 280] width 286 height 21
click at [859, 270] on span "Total TTC à régler : 1 615,20 €Factures échuesRetardSolde TTCF09208221088 jours…" at bounding box center [773, 280] width 286 height 21
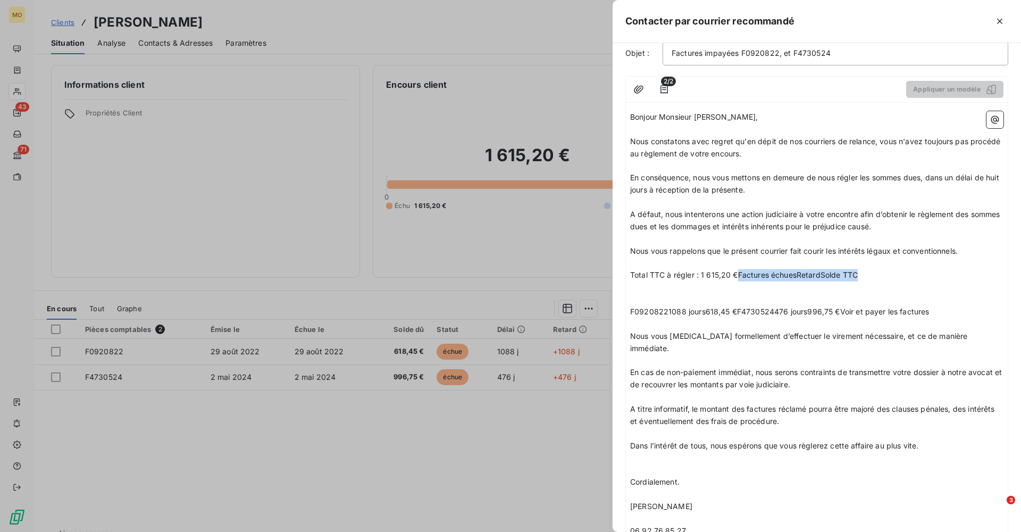
drag, startPoint x: 871, startPoint y: 269, endPoint x: 737, endPoint y: 270, distance: 134.1
click at [737, 270] on p "Total TTC à régler : 1 615,20 €Factures échuesRetardSolde TTC" at bounding box center [816, 275] width 373 height 12
click at [685, 307] on span "F09208221088 jours618,45 €F4730524476 jours996,75 €Voir et payer les factures" at bounding box center [780, 311] width 300 height 9
click at [632, 307] on span "F0920822 jours618,45 €F4730524476 jours996,75 €Voir et payer les factures" at bounding box center [770, 311] width 281 height 9
drag, startPoint x: 736, startPoint y: 303, endPoint x: 707, endPoint y: 305, distance: 29.3
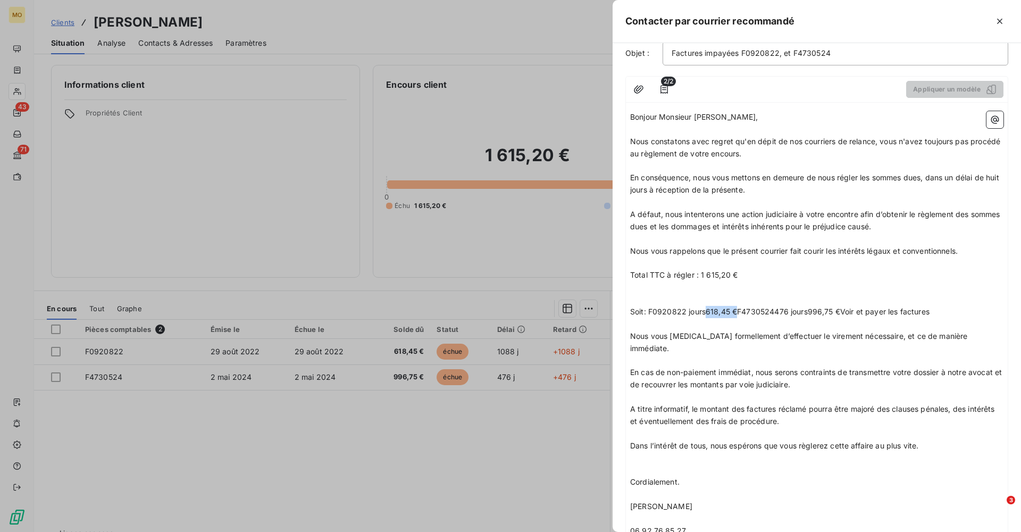
click at [707, 307] on span "Soit: F0920822 jours618,45 €F4730524476 jours996,75 €Voir et payer les factures" at bounding box center [780, 311] width 300 height 9
click at [648, 307] on span "Soit: F0920822 joursF4730524476 jours996,75 €Voir et payer les factures" at bounding box center [764, 311] width 268 height 9
click at [900, 307] on span "Soit: 618,45 € TTC sur facture F0920822 joursF4730524476 jours996,75 €Voir et p…" at bounding box center [810, 311] width 360 height 9
drag, startPoint x: 901, startPoint y: 304, endPoint x: 870, endPoint y: 302, distance: 30.4
click at [870, 307] on span "Soit: 618,45 € TTC sur facture F0920822 joursF4730524476 jours996,75 €Voir et p…" at bounding box center [810, 311] width 360 height 9
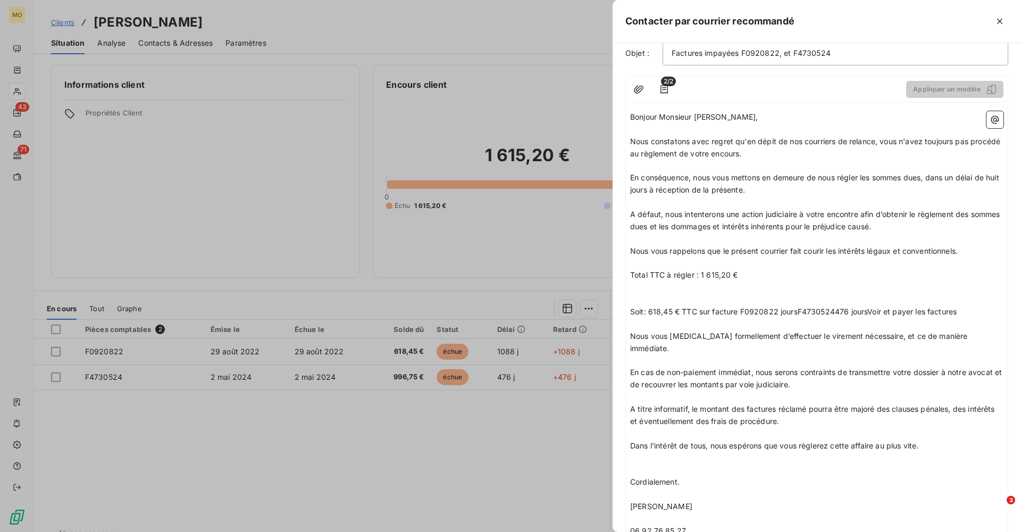
click at [658, 318] on p "﻿" at bounding box center [816, 324] width 373 height 12
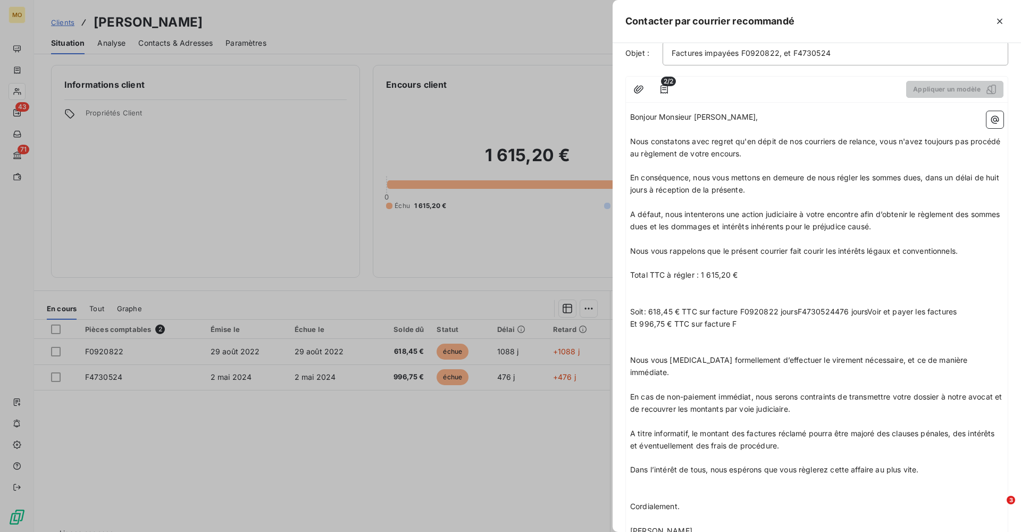
click at [847, 307] on span "Soit: 618,45 € TTC sur facture F0920822 joursF4730524476 joursVoir et payer les…" at bounding box center [793, 311] width 327 height 9
drag, startPoint x: 834, startPoint y: 303, endPoint x: 798, endPoint y: 304, distance: 35.1
click at [798, 307] on span "Soit: 618,45 € TTC sur facture F0920822 joursF4730524 joursVoir et payer les fa…" at bounding box center [786, 311] width 313 height 9
click at [751, 318] on p "Et 996,75 € TTC sur facture F" at bounding box center [816, 324] width 373 height 12
drag, startPoint x: 919, startPoint y: 303, endPoint x: 779, endPoint y: 305, distance: 139.9
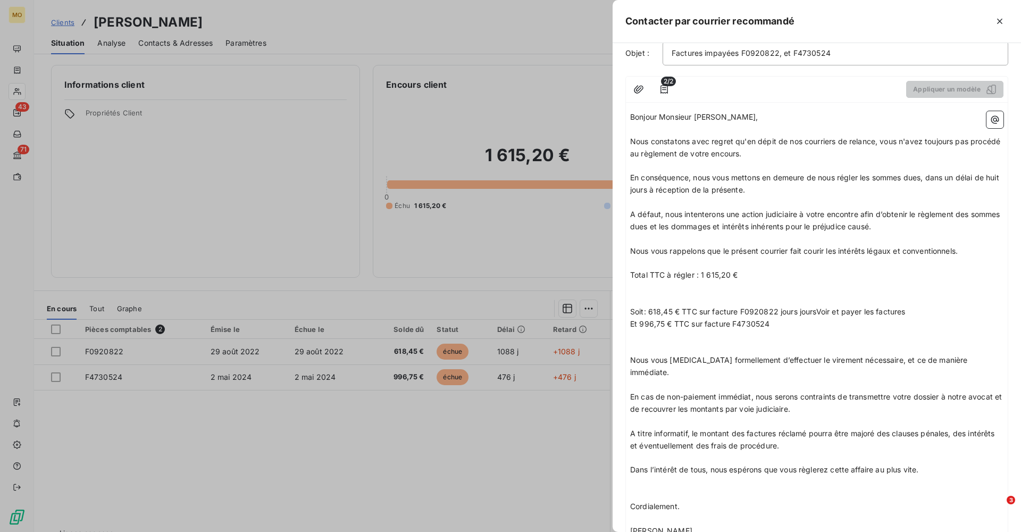
click at [779, 306] on p "Soit: 618,45 € TTC sur facture F0920822 jours joursVoir et payer les factures" at bounding box center [816, 312] width 373 height 12
click at [857, 306] on p "Soit: 618,45 € TTC sur facture F0920822 en date du 29 aoû" at bounding box center [816, 312] width 373 height 12
click at [788, 318] on p "Et 996,75 € TTC sur facture F4730524" at bounding box center [816, 324] width 373 height 12
click at [778, 307] on span "Soit: 618,45 € TTC sur facture F0920822 en date du [DATE]," at bounding box center [739, 311] width 219 height 9
click at [886, 306] on p "Soit: 618,45 € TTC sur facture F0920822, en date du [DATE]," at bounding box center [816, 312] width 373 height 12
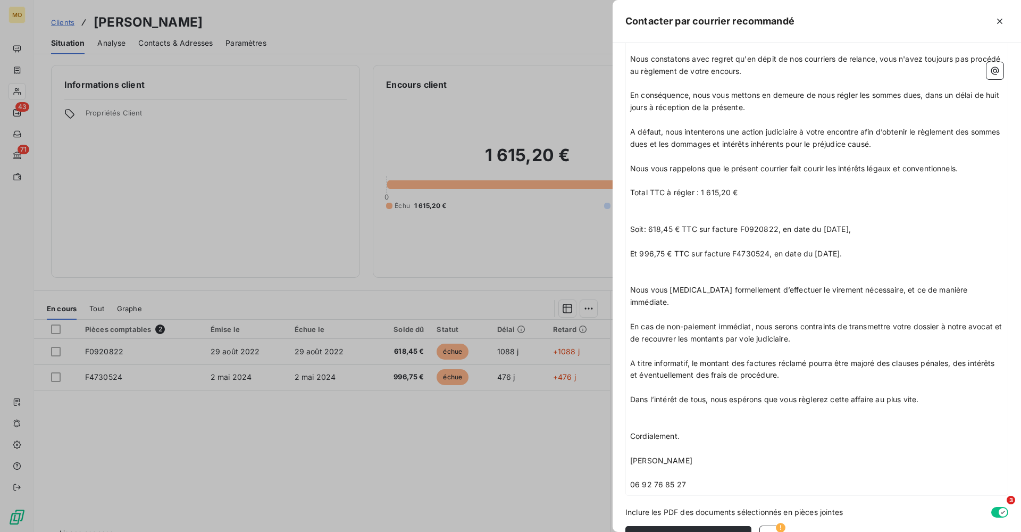
scroll to position [184, 0]
click at [642, 406] on p "﻿" at bounding box center [816, 412] width 373 height 12
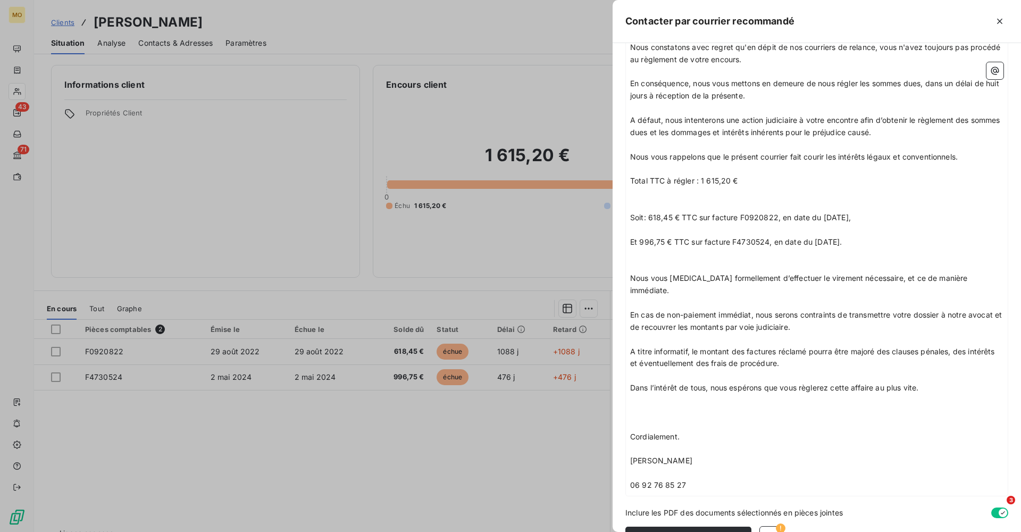
scroll to position [196, 0]
click at [768, 531] on icon "button" at bounding box center [771, 538] width 11 height 11
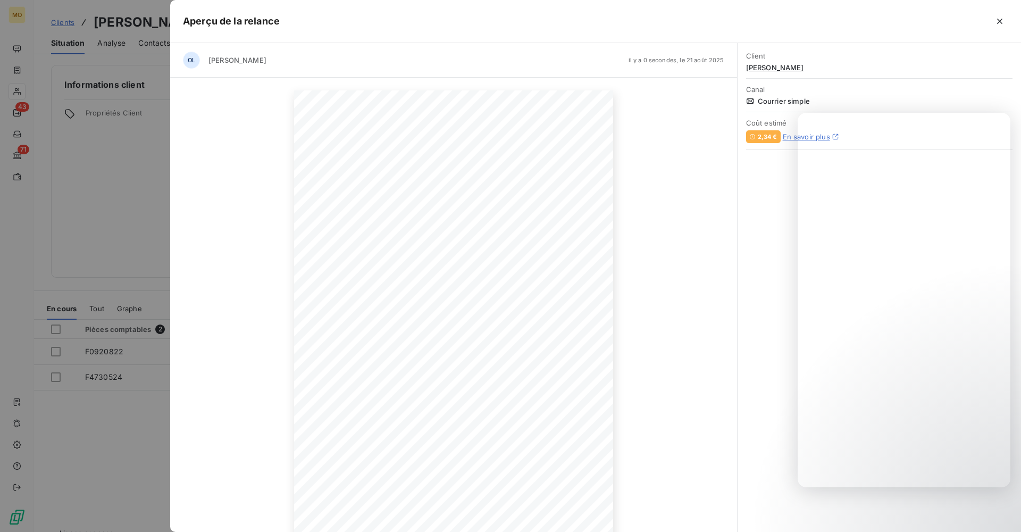
click at [751, 101] on icon at bounding box center [750, 101] width 9 height 9
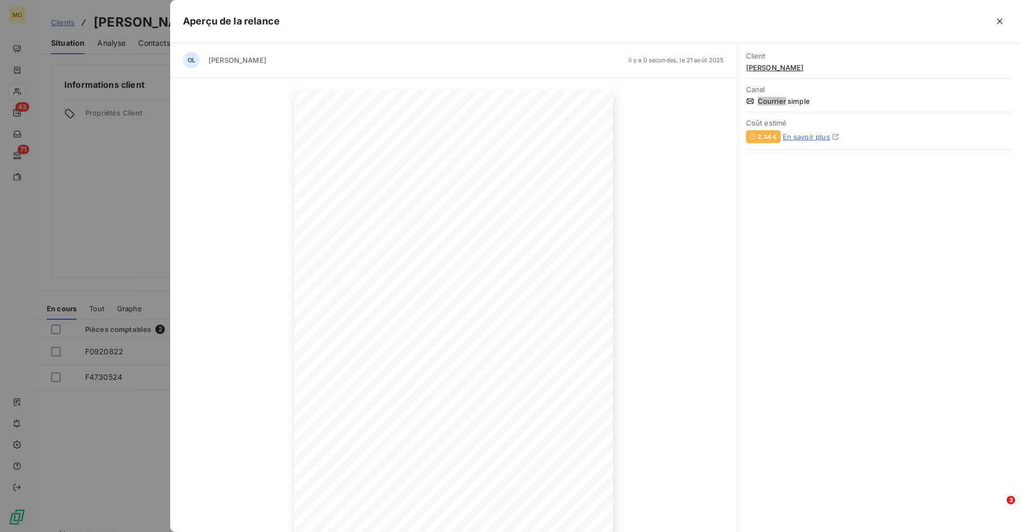
click at [779, 98] on span "Courrier simple" at bounding box center [879, 101] width 267 height 9
click at [828, 88] on span "Canal" at bounding box center [879, 89] width 267 height 9
click at [750, 99] on icon at bounding box center [750, 101] width 9 height 9
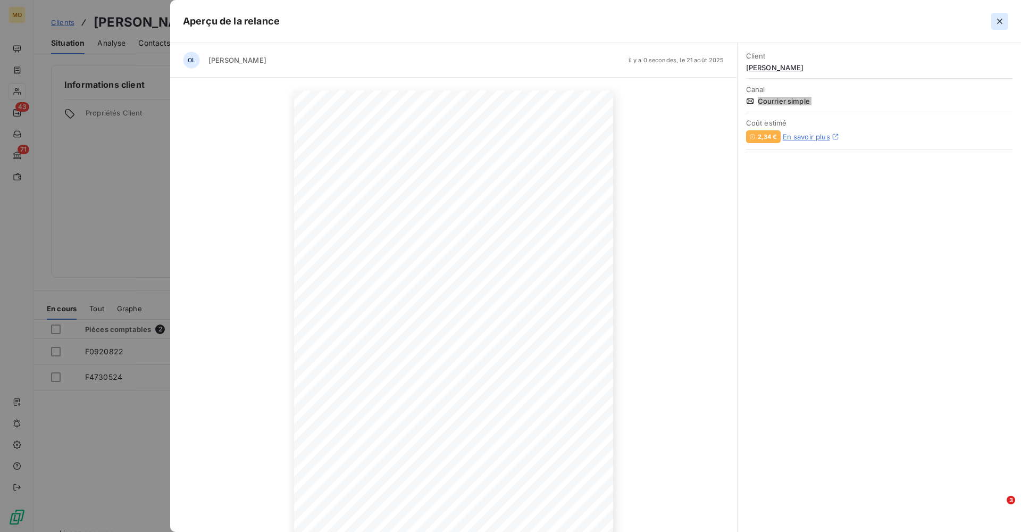
click at [1002, 21] on icon "button" at bounding box center [1000, 21] width 11 height 11
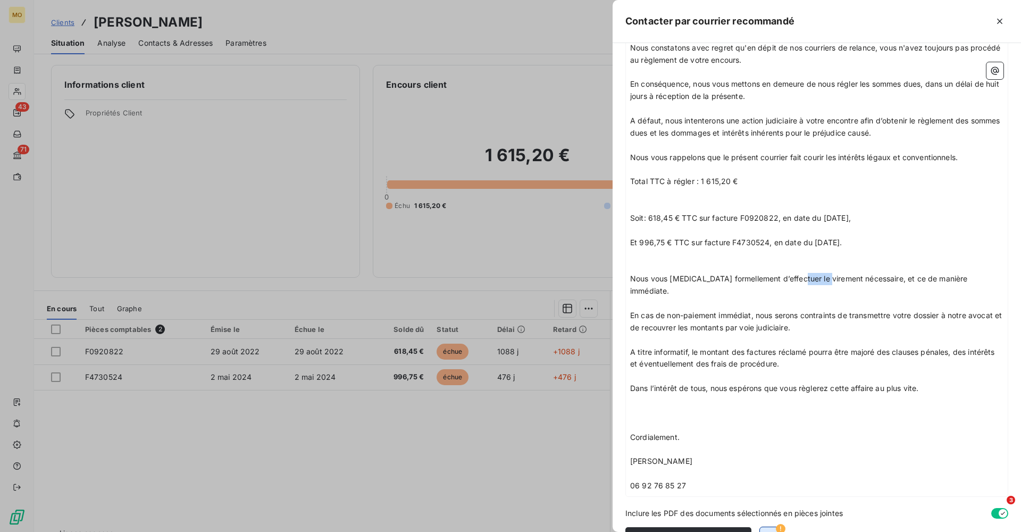
click at [768, 531] on icon "button" at bounding box center [772, 538] width 10 height 7
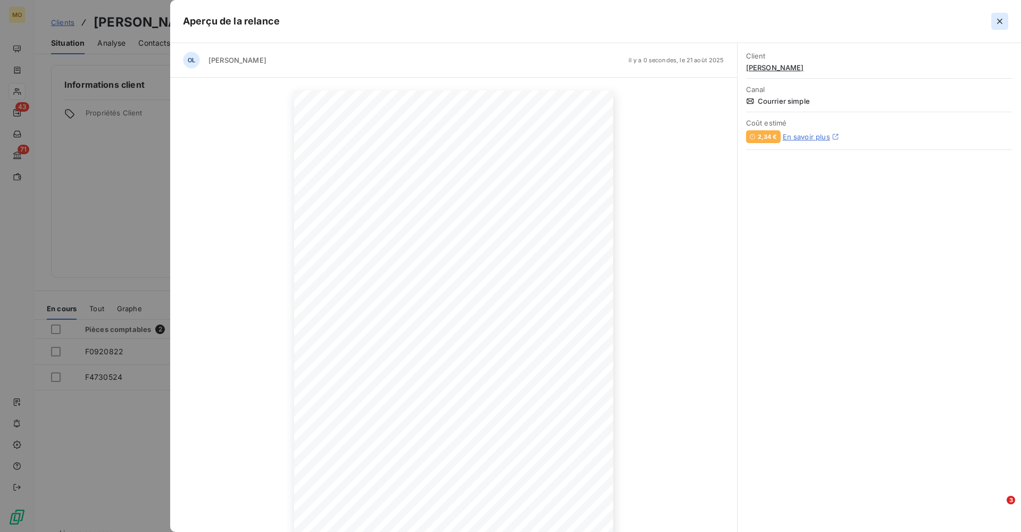
click at [1002, 21] on icon "button" at bounding box center [1000, 21] width 11 height 11
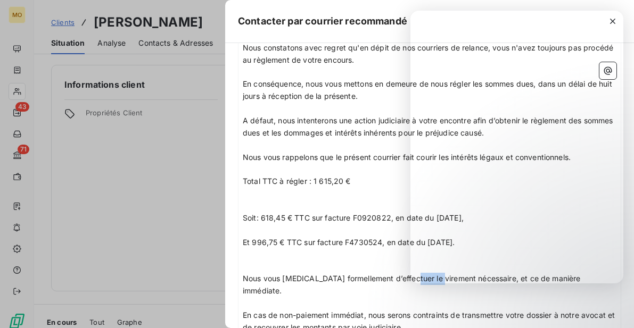
click at [307, 261] on p "﻿" at bounding box center [429, 267] width 373 height 12
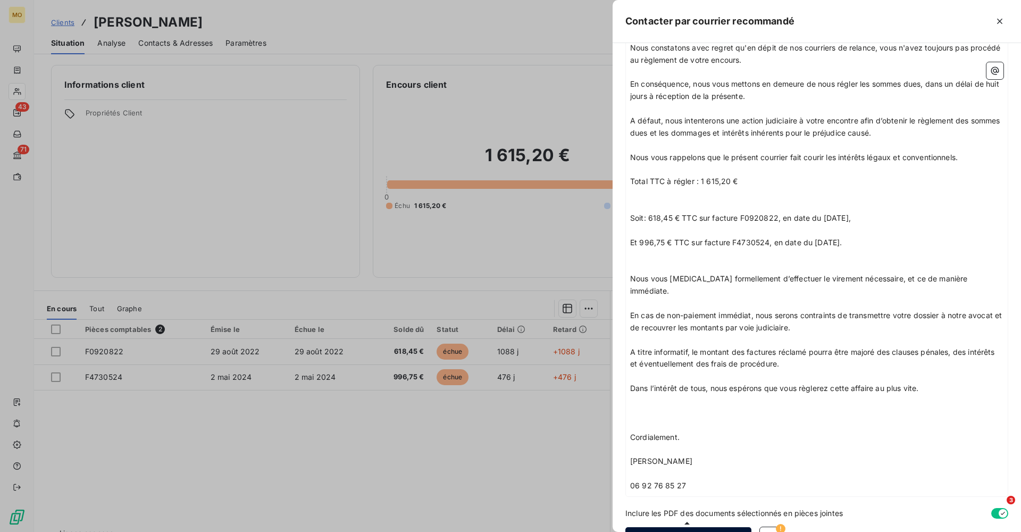
click at [692, 527] on button "Envoyer le courrier" at bounding box center [689, 538] width 126 height 22
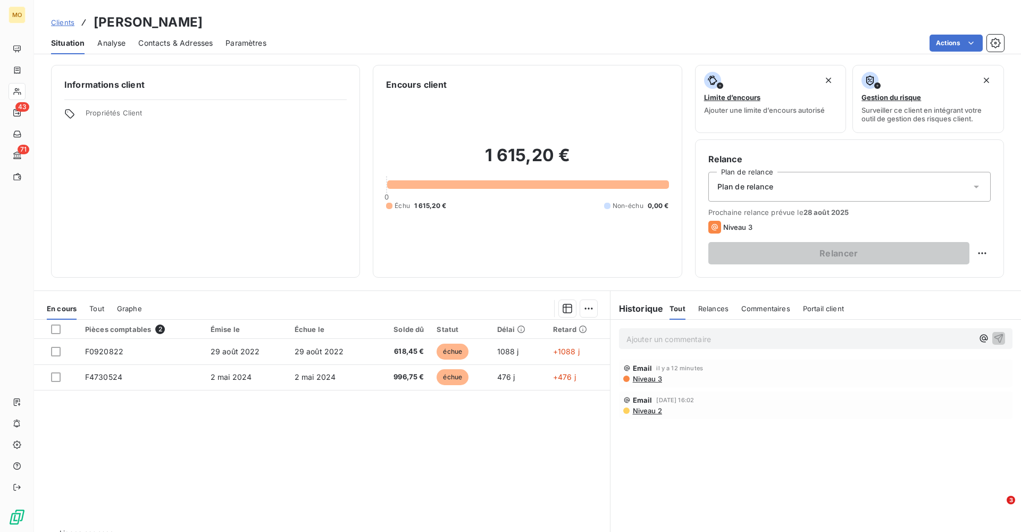
click at [581, 31] on html "MO 43 71 Clients [PERSON_NAME] Situation Analyse Contacts & Adresses Paramètres…" at bounding box center [510, 266] width 1021 height 532
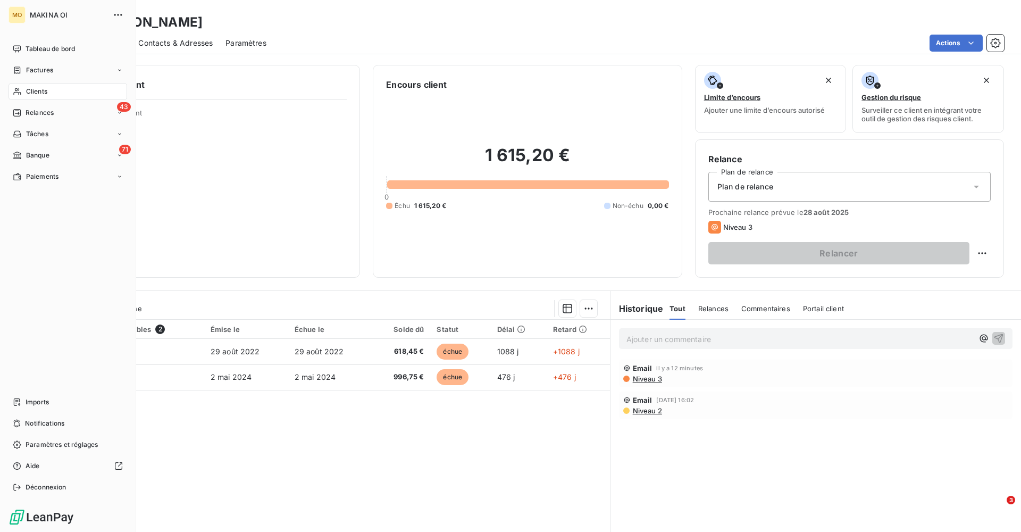
click at [38, 93] on span "Clients" at bounding box center [36, 92] width 21 height 10
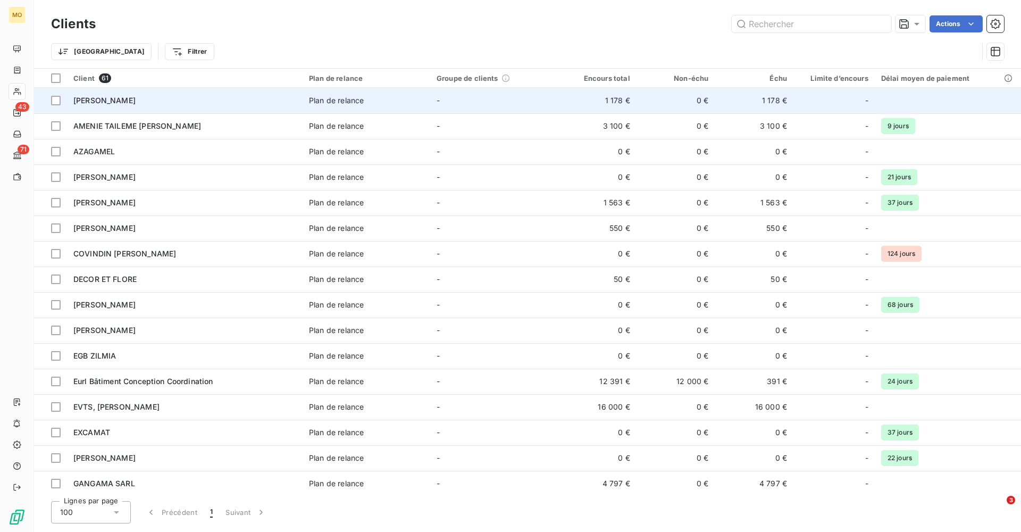
click at [136, 101] on div "[PERSON_NAME]" at bounding box center [184, 100] width 223 height 11
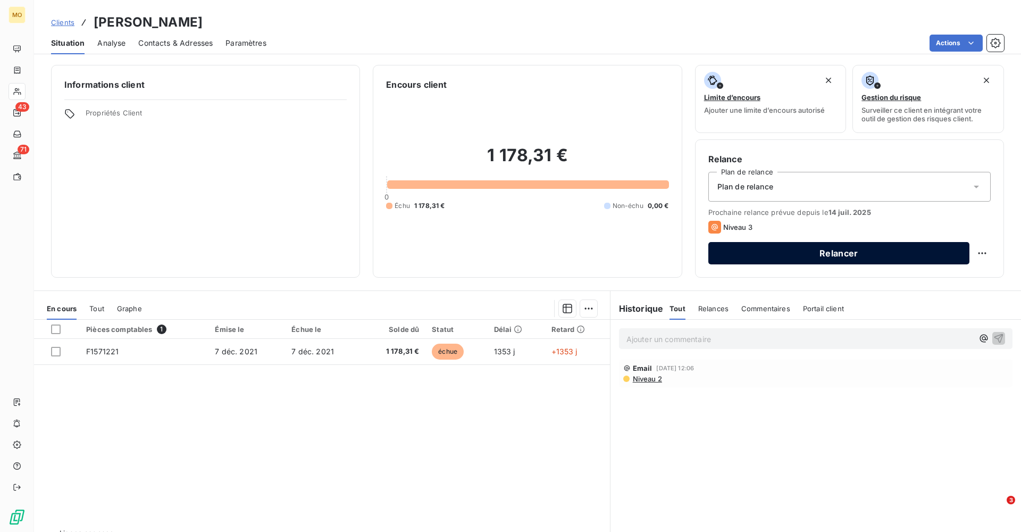
click at [839, 252] on button "Relancer" at bounding box center [839, 253] width 261 height 22
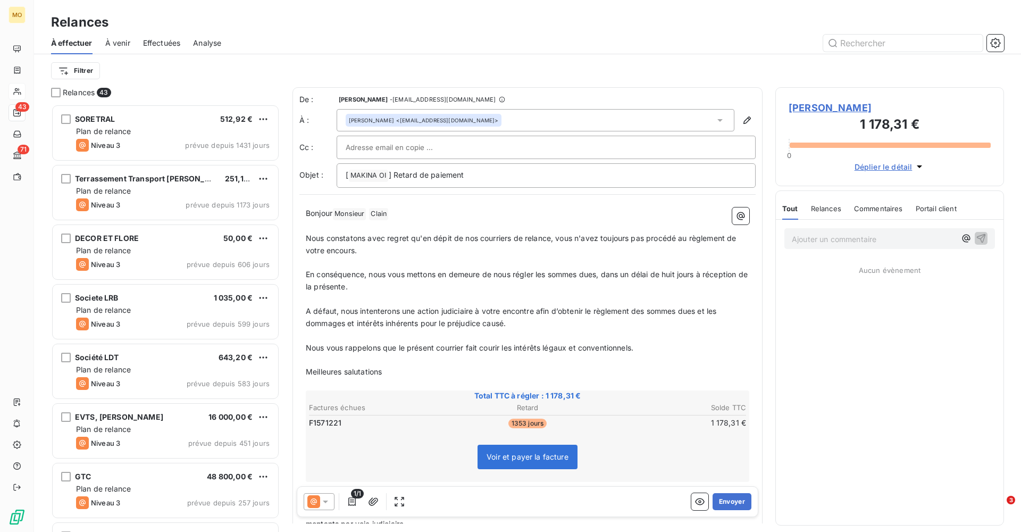
scroll to position [428, 229]
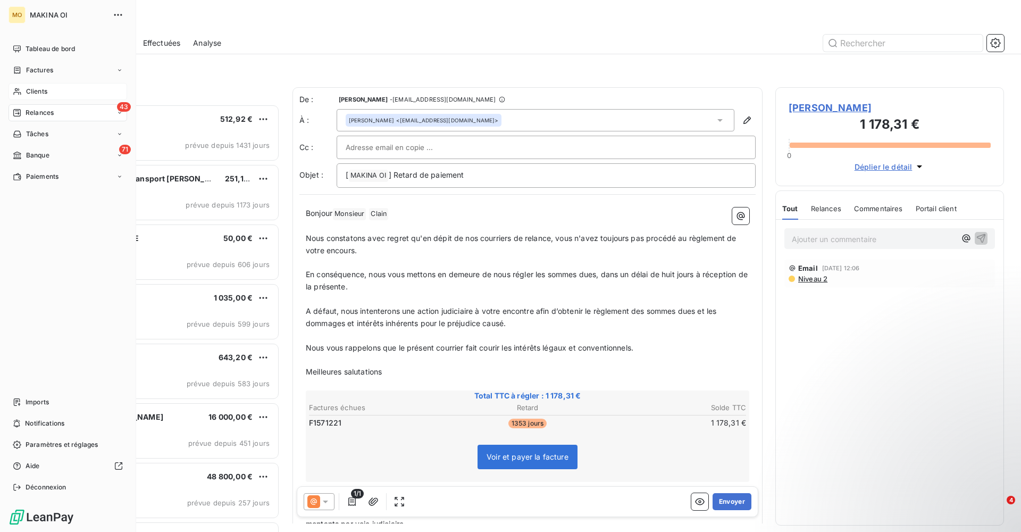
click at [34, 90] on span "Clients" at bounding box center [36, 92] width 21 height 10
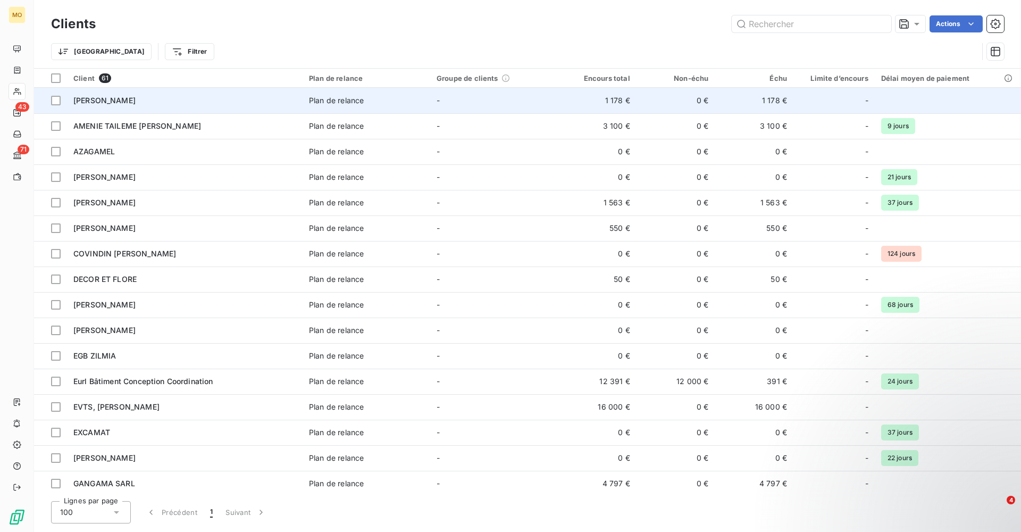
click at [132, 105] on td "[PERSON_NAME]" at bounding box center [185, 101] width 236 height 26
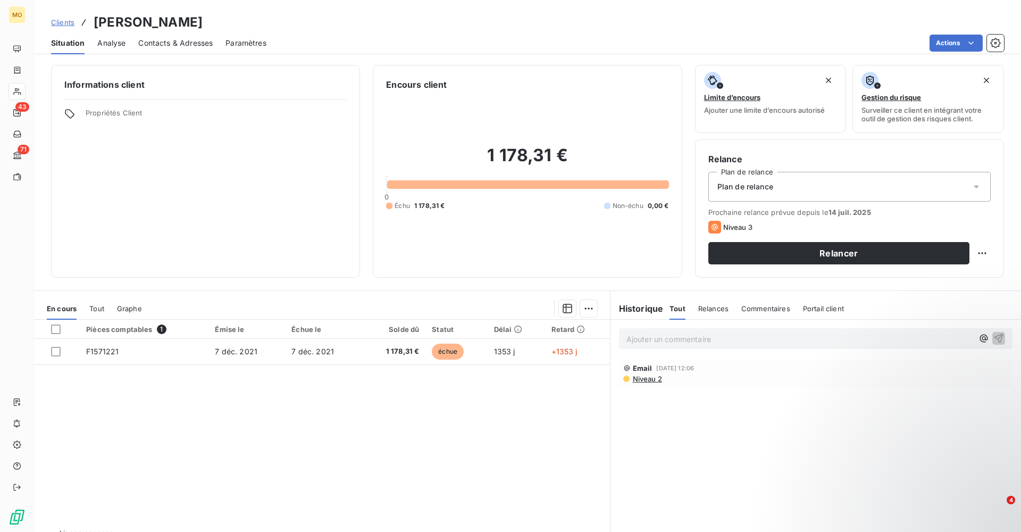
click at [166, 42] on span "Contacts & Adresses" at bounding box center [175, 43] width 74 height 11
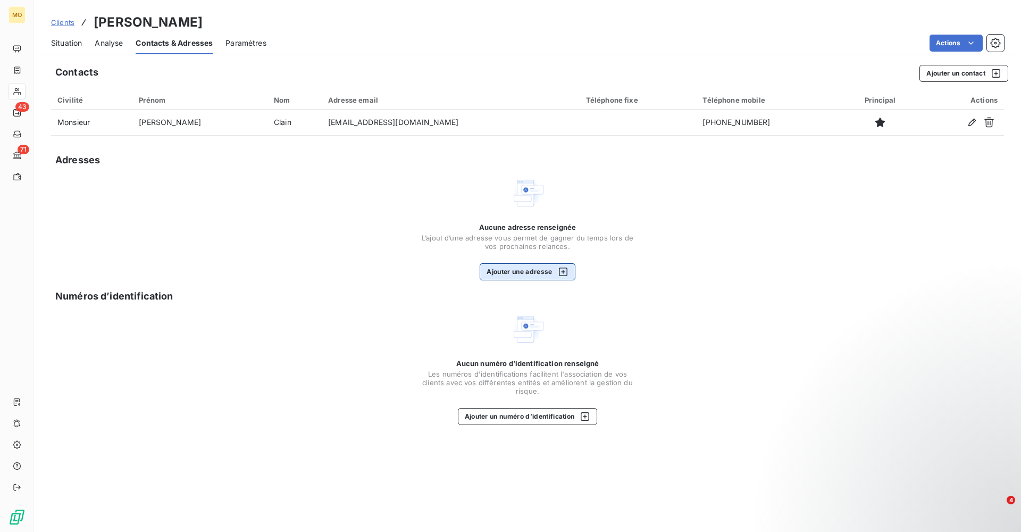
click at [523, 266] on button "Ajouter une adresse" at bounding box center [527, 271] width 95 height 17
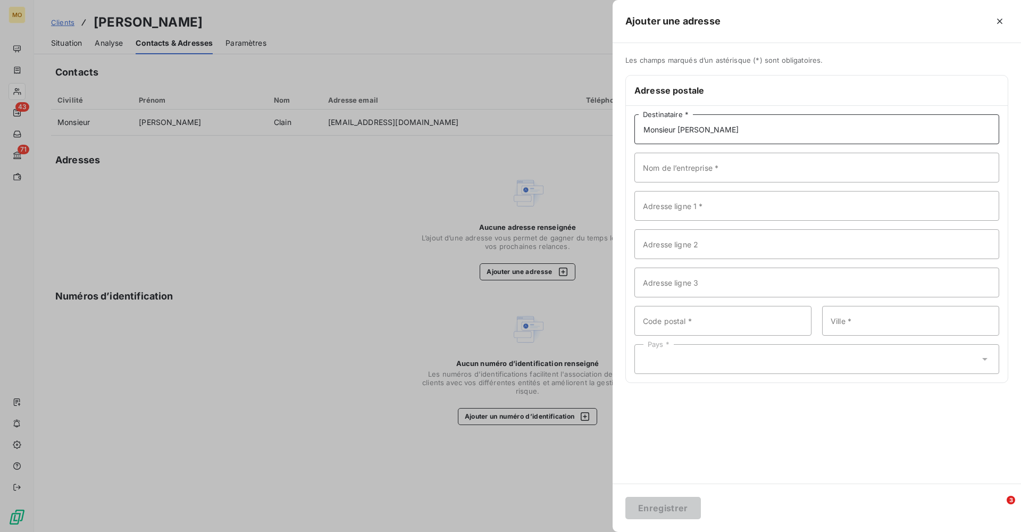
type input "Monsieur [PERSON_NAME]"
paste input "[STREET_ADDRESS]"
type input "[STREET_ADDRESS]"
drag, startPoint x: 737, startPoint y: 131, endPoint x: 642, endPoint y: 132, distance: 95.8
click at [642, 132] on input "Monsieur [PERSON_NAME]" at bounding box center [817, 129] width 365 height 30
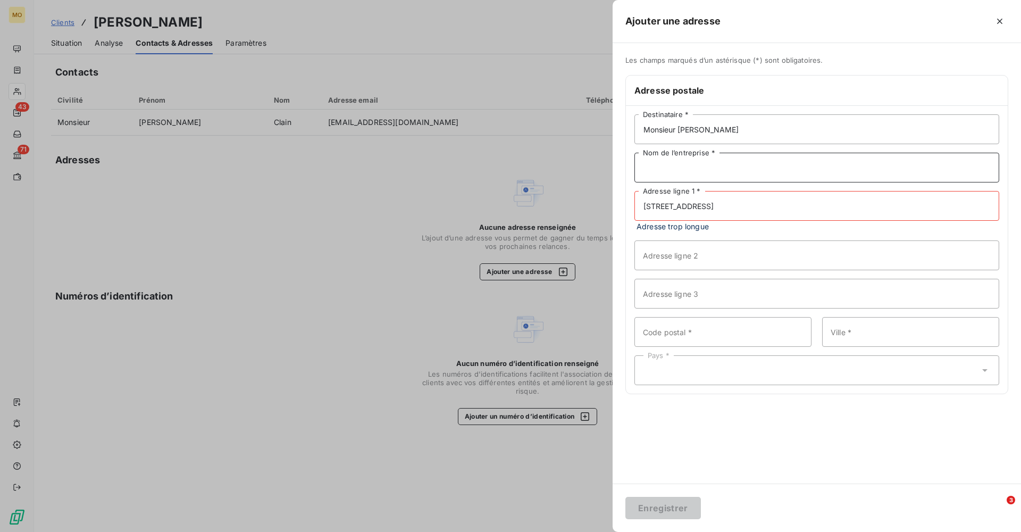
click at [678, 167] on input "Nom de l’entreprise *" at bounding box center [817, 168] width 365 height 30
paste input "Monsieur [PERSON_NAME]"
type input "Monsieur [PERSON_NAME]"
drag, startPoint x: 834, startPoint y: 209, endPoint x: 768, endPoint y: 216, distance: 66.4
click at [768, 216] on input "[STREET_ADDRESS]" at bounding box center [817, 206] width 365 height 30
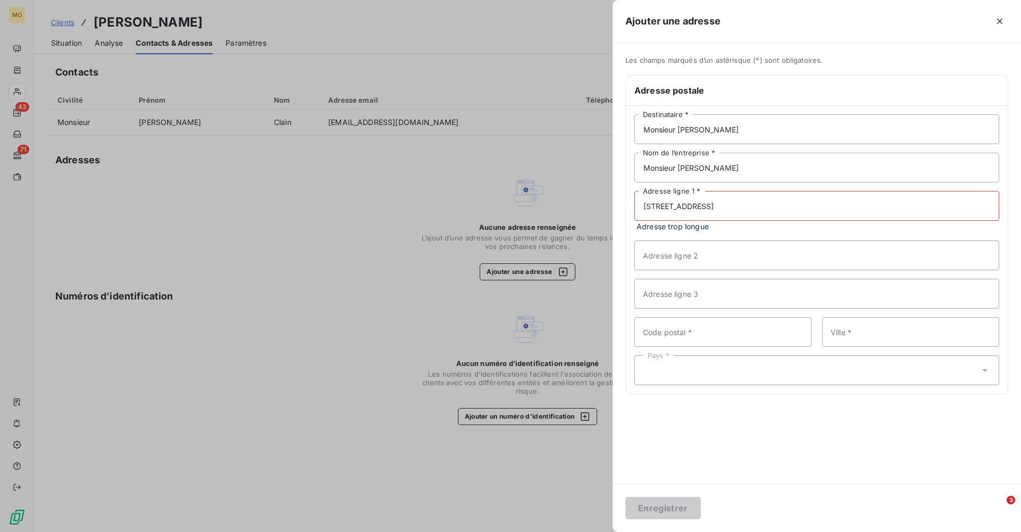
drag, startPoint x: 833, startPoint y: 207, endPoint x: 745, endPoint y: 208, distance: 88.3
click at [745, 208] on input "[STREET_ADDRESS]" at bounding box center [817, 206] width 365 height 30
type input "[STREET_ADDRESS]"
paste input "97433 [GEOGRAPHIC_DATA]"
drag, startPoint x: 741, startPoint y: 323, endPoint x: 696, endPoint y: 323, distance: 45.2
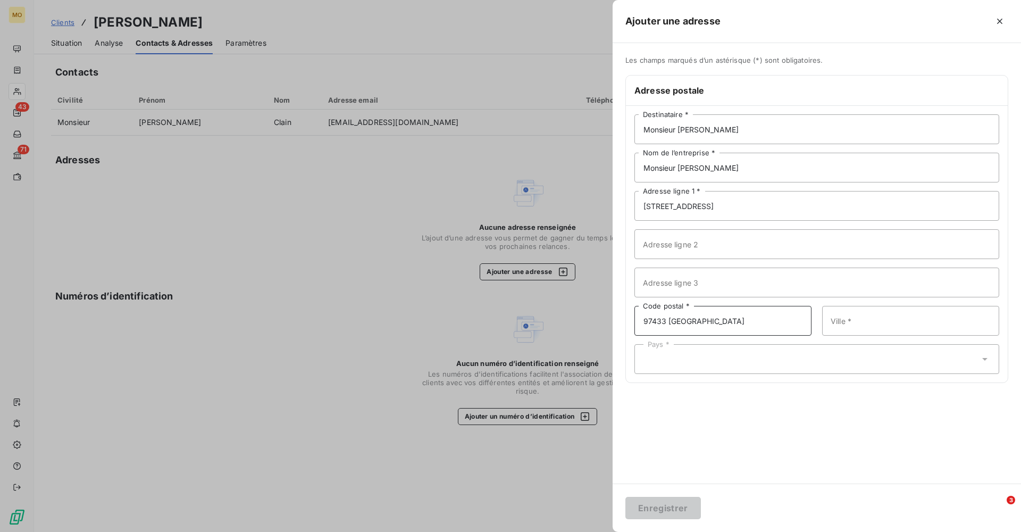
click at [696, 323] on input "97433 [GEOGRAPHIC_DATA]" at bounding box center [723, 321] width 177 height 30
drag, startPoint x: 696, startPoint y: 322, endPoint x: 669, endPoint y: 322, distance: 26.6
click at [669, 322] on input "97433 Salazie" at bounding box center [723, 321] width 177 height 30
type input "97433"
paste input "Salazie"
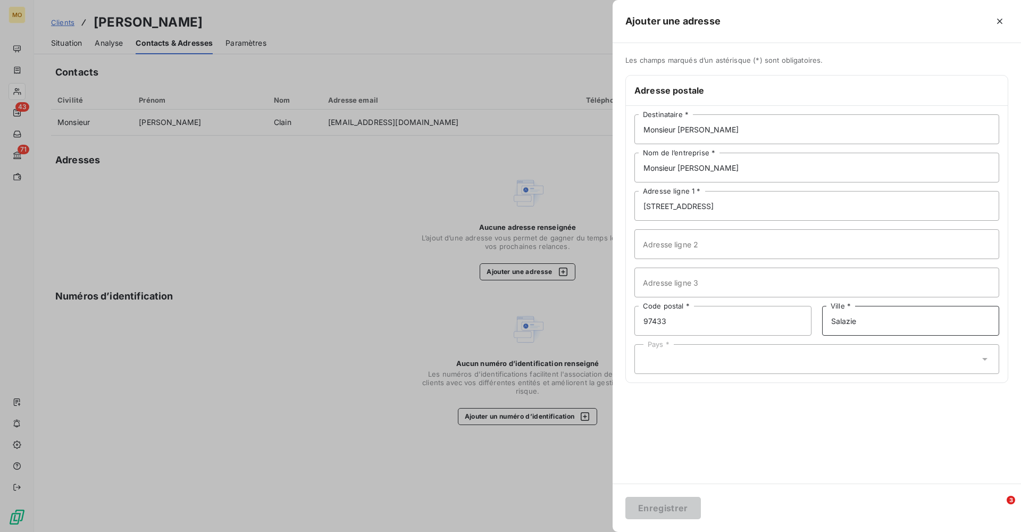
type input "Salazie"
click at [714, 363] on div "Pays *" at bounding box center [817, 359] width 365 height 30
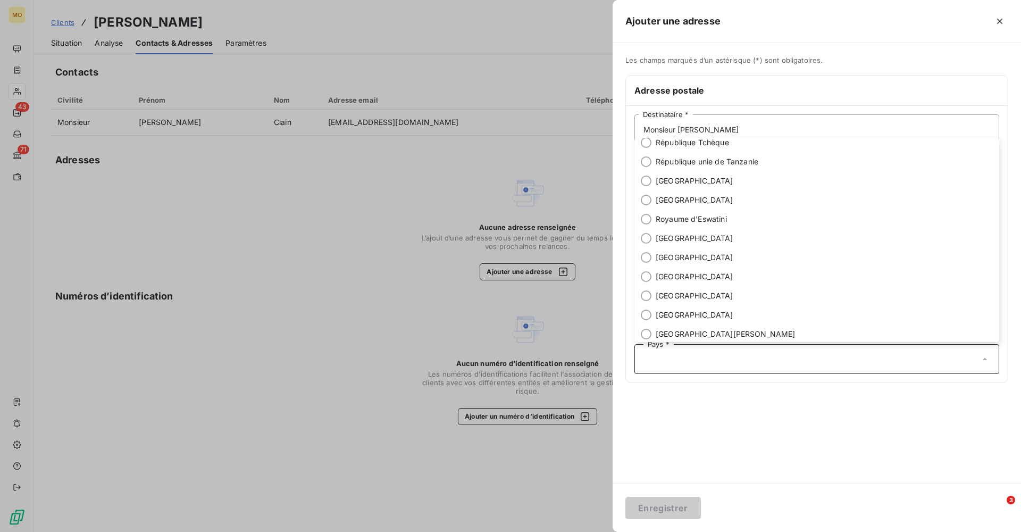
scroll to position [3638, 0]
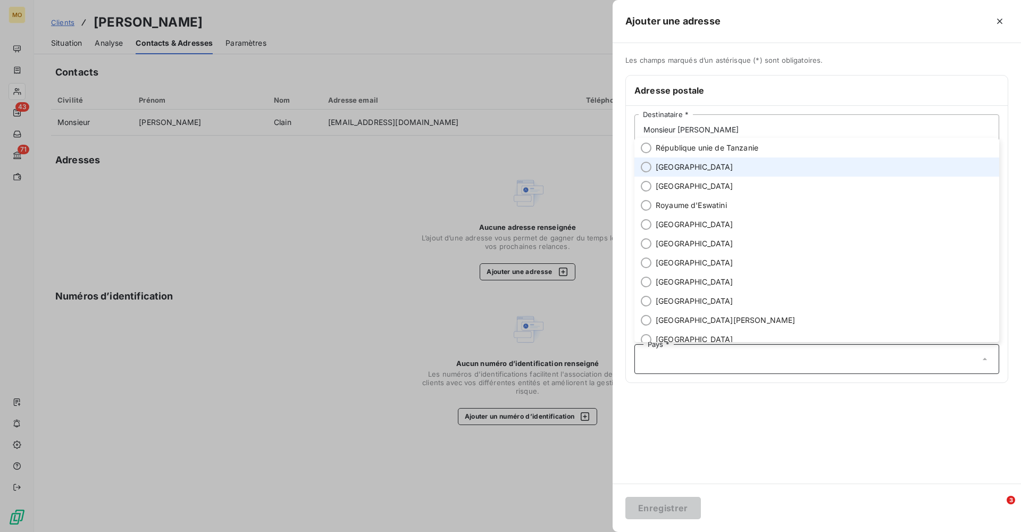
click at [663, 165] on span "[GEOGRAPHIC_DATA]" at bounding box center [695, 167] width 78 height 11
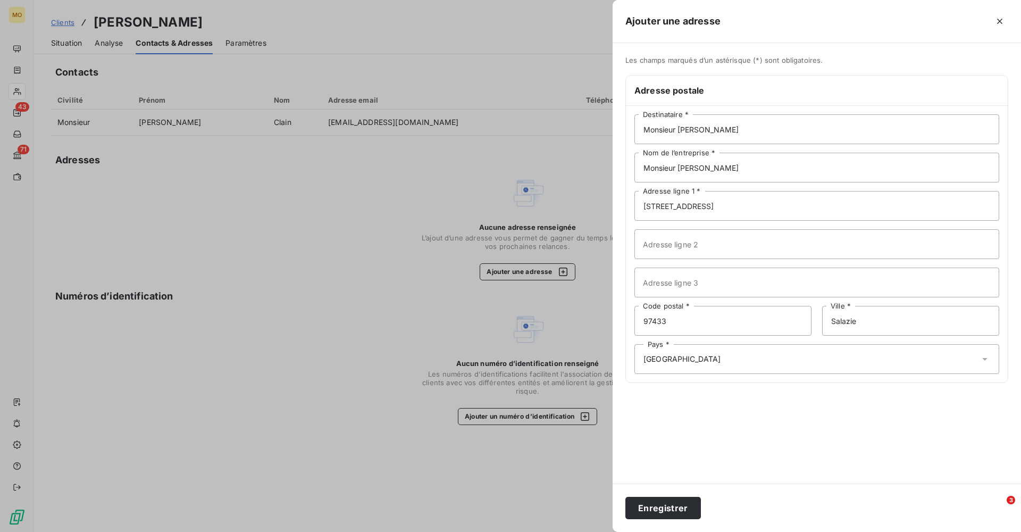
click at [386, 185] on div at bounding box center [510, 266] width 1021 height 532
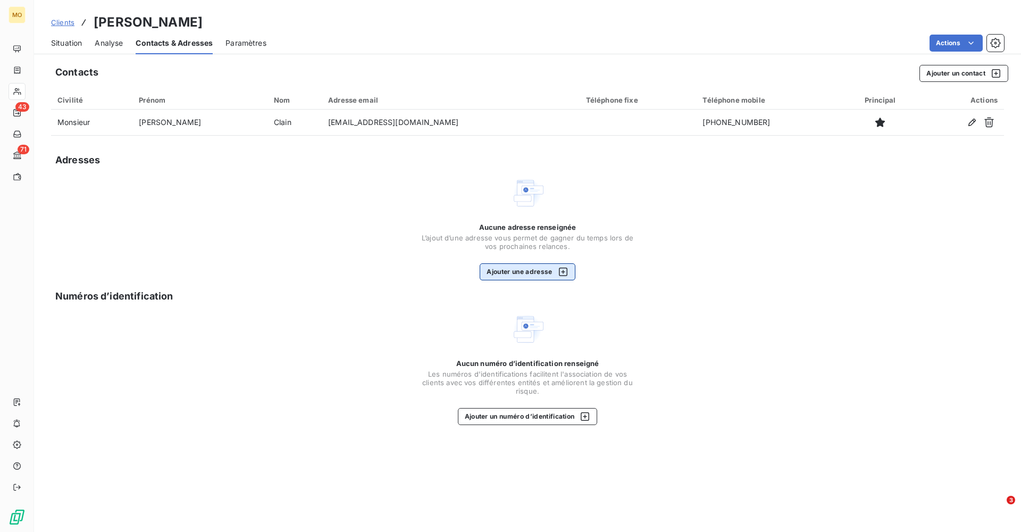
click at [519, 269] on button "Ajouter une adresse" at bounding box center [527, 271] width 95 height 17
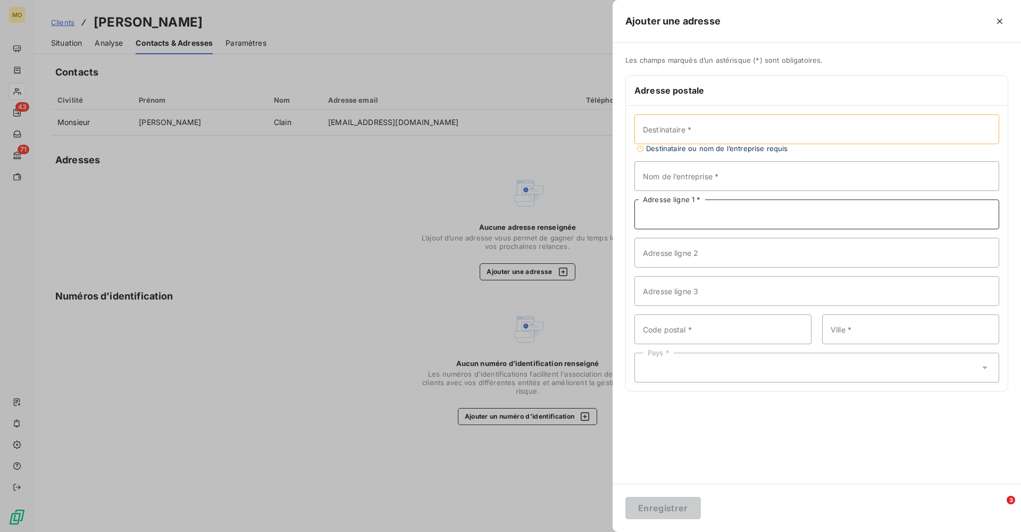
paste input "Salazie"
type input "Salazie"
drag, startPoint x: 684, startPoint y: 219, endPoint x: 645, endPoint y: 219, distance: 38.8
click at [645, 219] on input "Salazie" at bounding box center [817, 214] width 365 height 30
click at [704, 209] on input "Adresse ligne 1 *" at bounding box center [817, 214] width 365 height 30
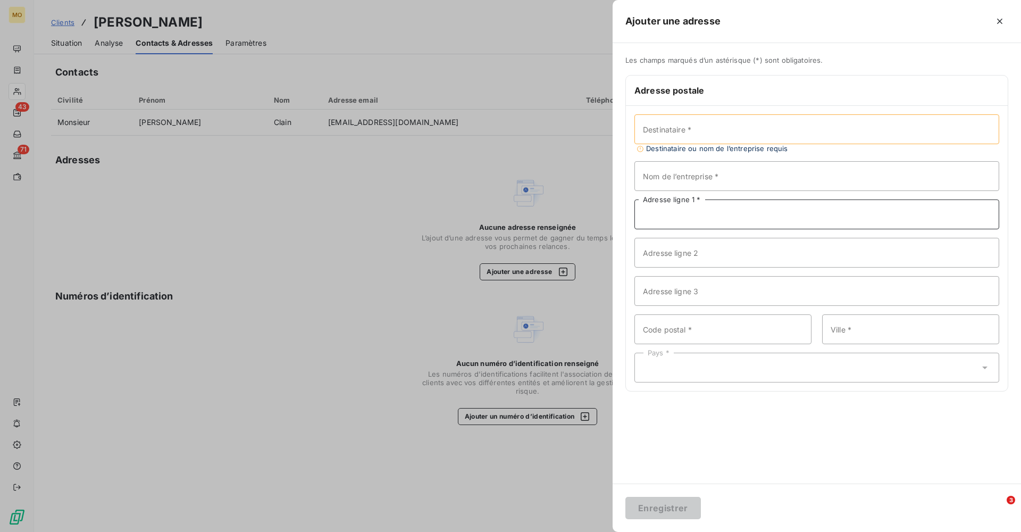
paste input "[STREET_ADDRESS]"
type input "[STREET_ADDRESS]"
click at [694, 131] on input "Destinataire *" at bounding box center [817, 129] width 365 height 30
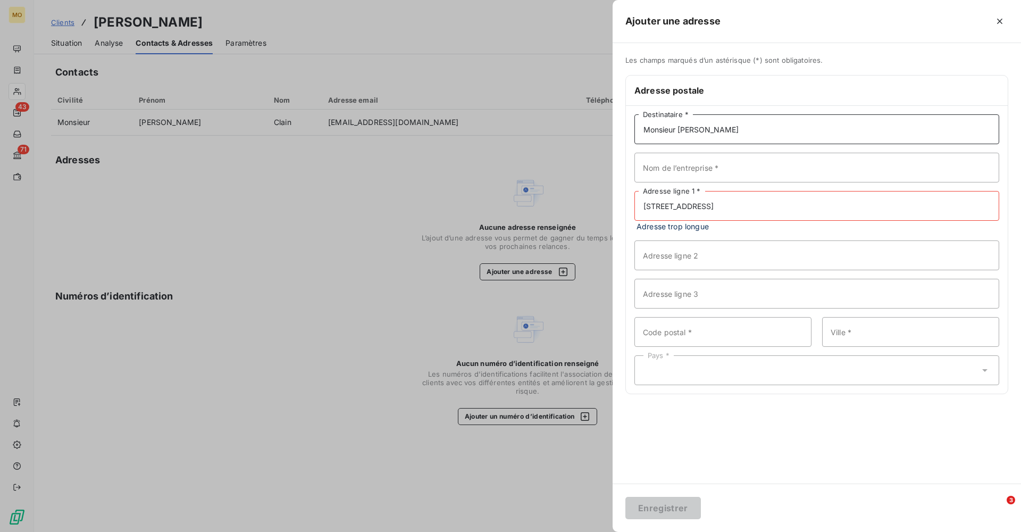
drag, startPoint x: 743, startPoint y: 128, endPoint x: 638, endPoint y: 128, distance: 104.3
click at [638, 128] on input "Monsieur [PERSON_NAME]" at bounding box center [817, 129] width 365 height 30
type input "Monsieur [PERSON_NAME]"
paste input "Monsieur [PERSON_NAME]"
drag, startPoint x: 742, startPoint y: 169, endPoint x: 641, endPoint y: 169, distance: 100.5
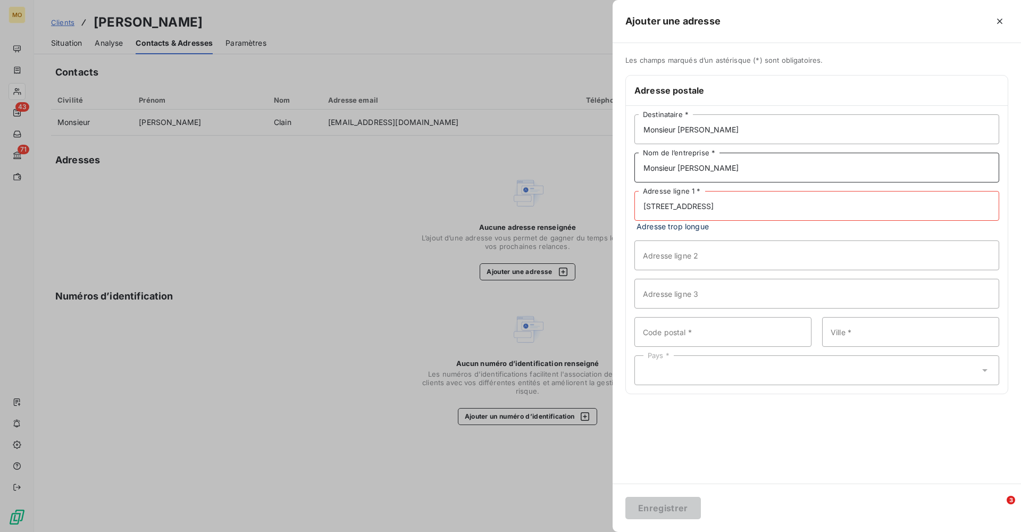
click at [641, 169] on input "Monsieur [PERSON_NAME]" at bounding box center [817, 168] width 365 height 30
type input "TPC"
drag, startPoint x: 830, startPoint y: 205, endPoint x: 745, endPoint y: 207, distance: 85.1
click at [745, 207] on input "[STREET_ADDRESS]" at bounding box center [817, 206] width 365 height 30
type input "[STREET_ADDRESS]"
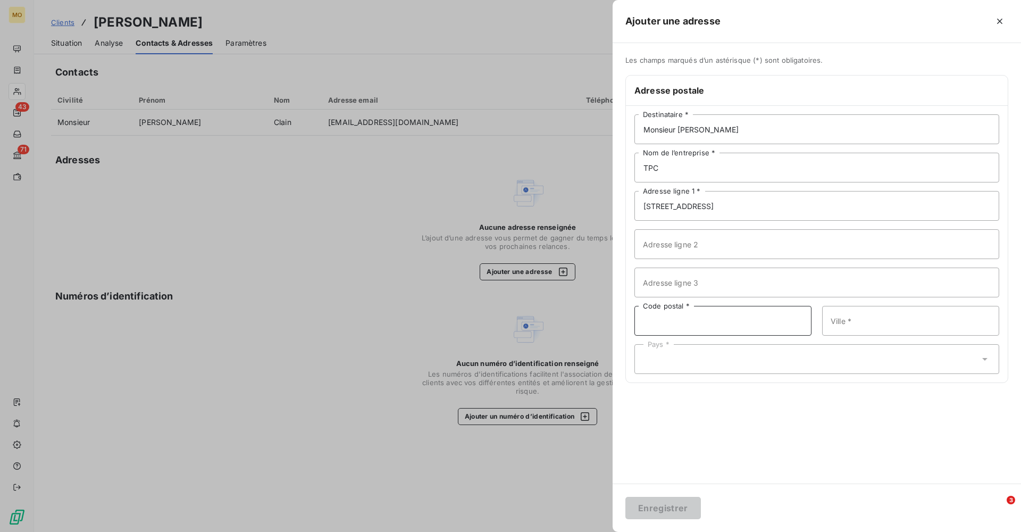
paste input "97433 [GEOGRAPHIC_DATA]"
drag, startPoint x: 735, startPoint y: 323, endPoint x: 669, endPoint y: 322, distance: 66.0
click at [669, 322] on input "97433 [GEOGRAPHIC_DATA]" at bounding box center [723, 321] width 177 height 30
type input "97433"
paste input "[GEOGRAPHIC_DATA]"
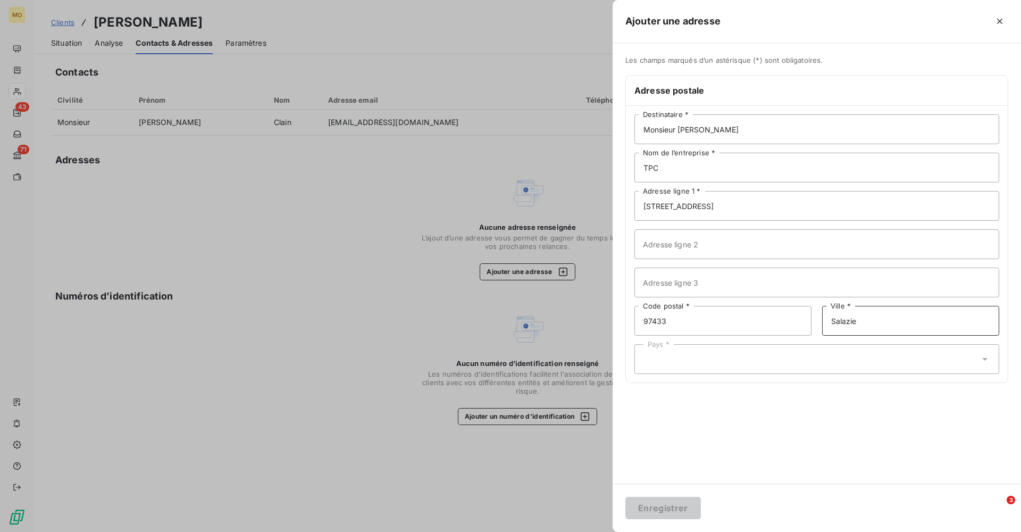
type input "Salazie"
click at [816, 357] on div "Pays *" at bounding box center [817, 359] width 365 height 30
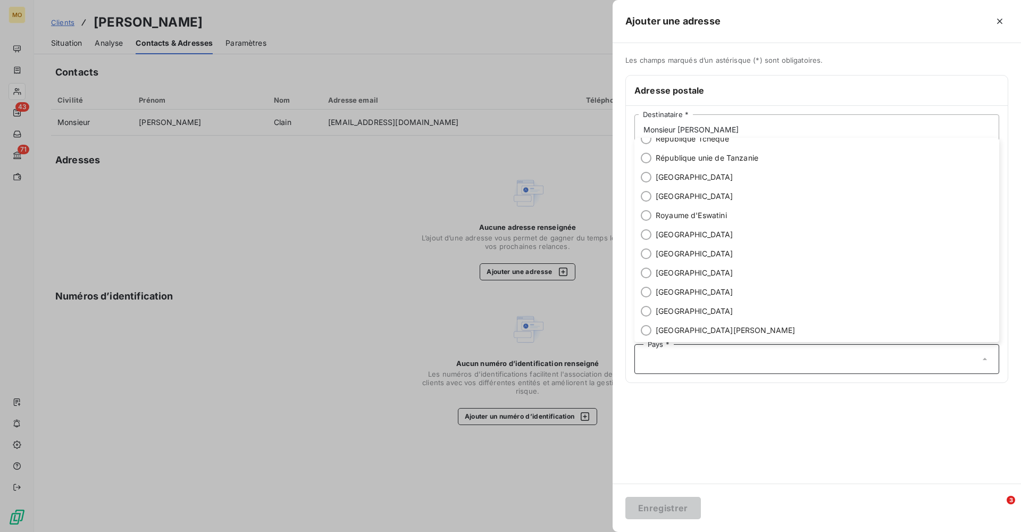
scroll to position [3632, 0]
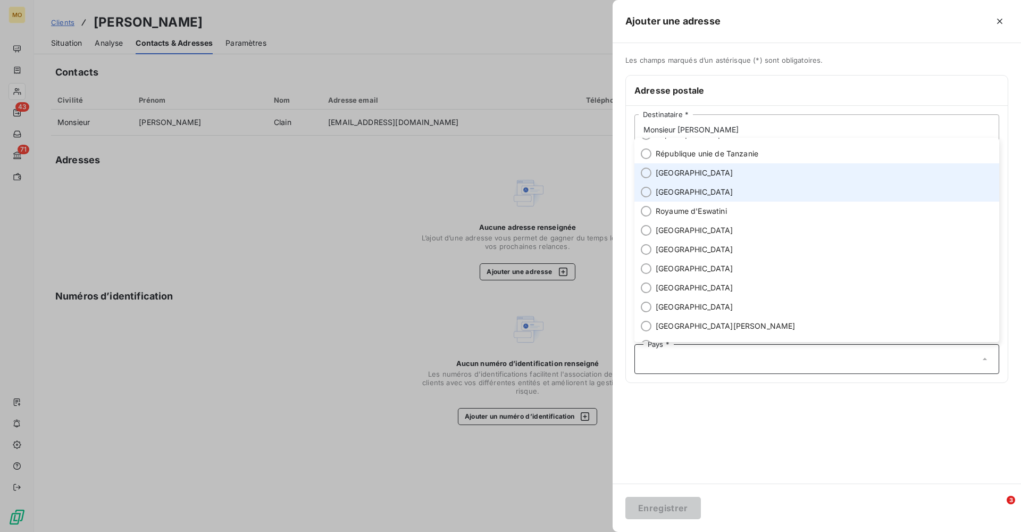
click at [694, 170] on li "[GEOGRAPHIC_DATA]" at bounding box center [817, 172] width 365 height 19
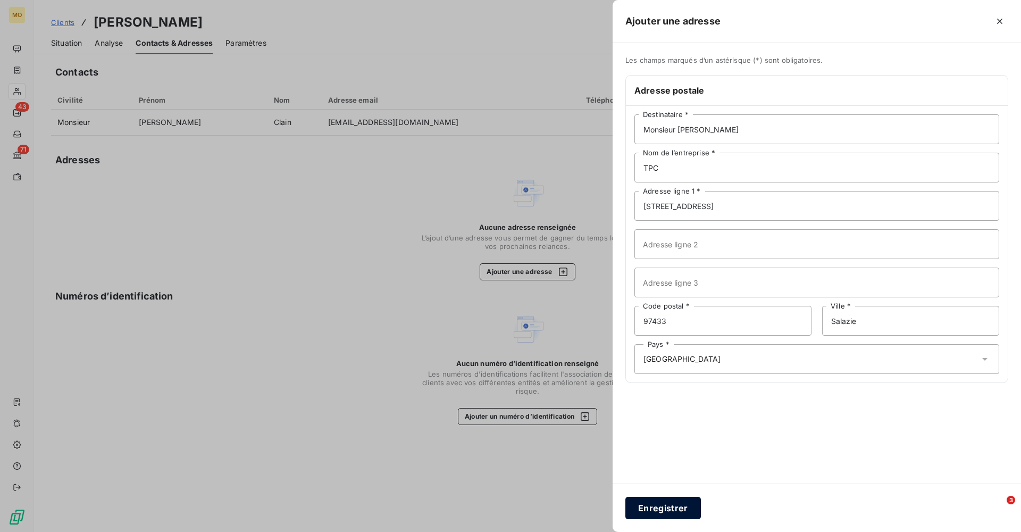
click at [673, 504] on button "Enregistrer" at bounding box center [664, 508] width 76 height 22
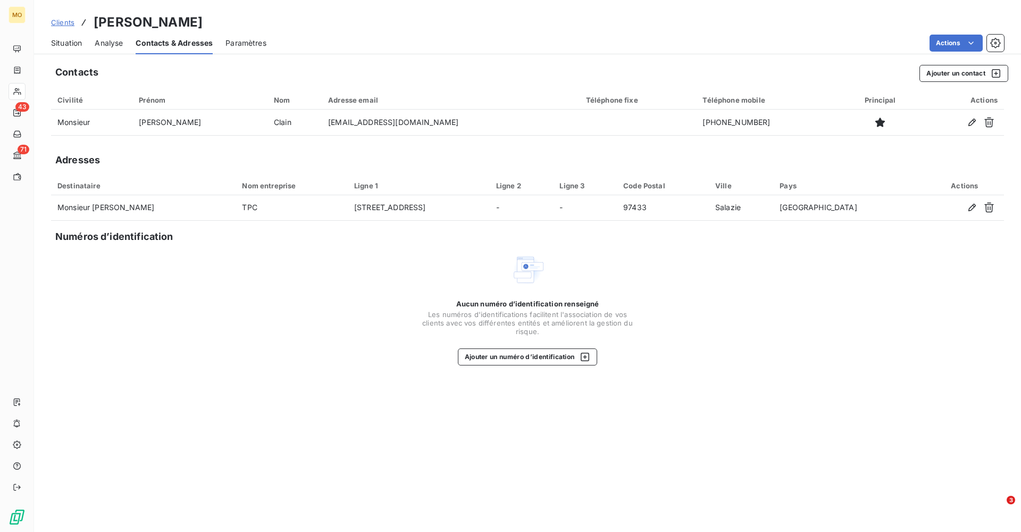
click at [72, 44] on span "Situation" at bounding box center [66, 43] width 31 height 11
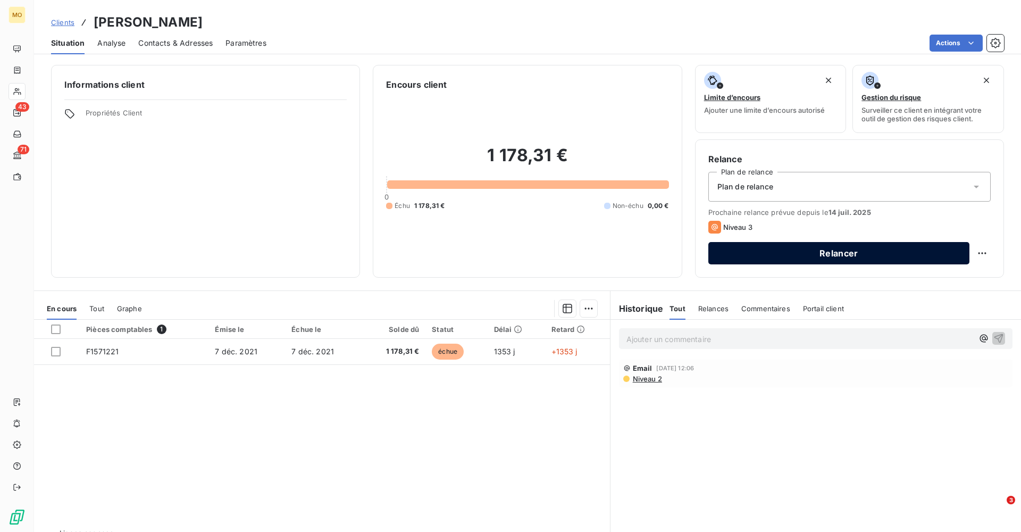
click at [840, 253] on button "Relancer" at bounding box center [839, 253] width 261 height 22
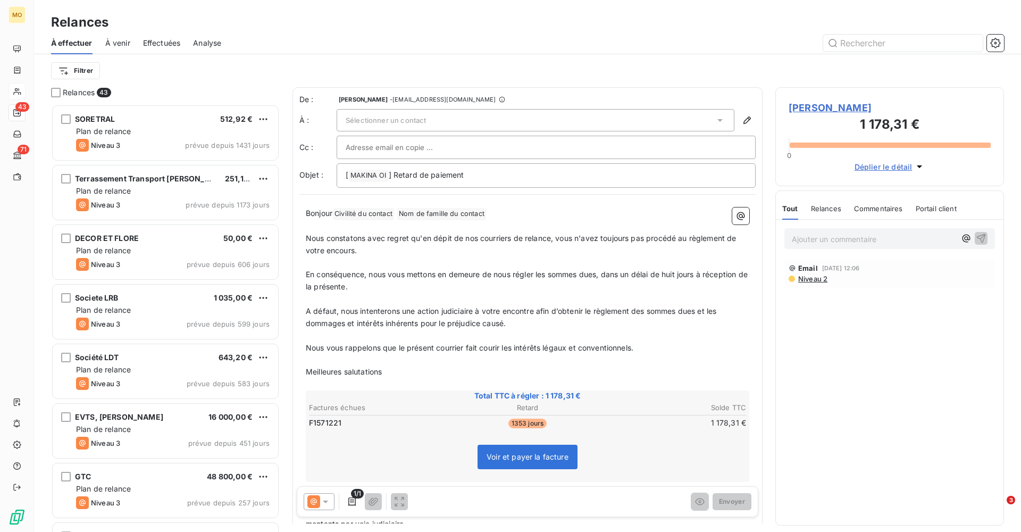
scroll to position [428, 229]
click at [400, 119] on span "Sélectionner un contact" at bounding box center [386, 120] width 80 height 9
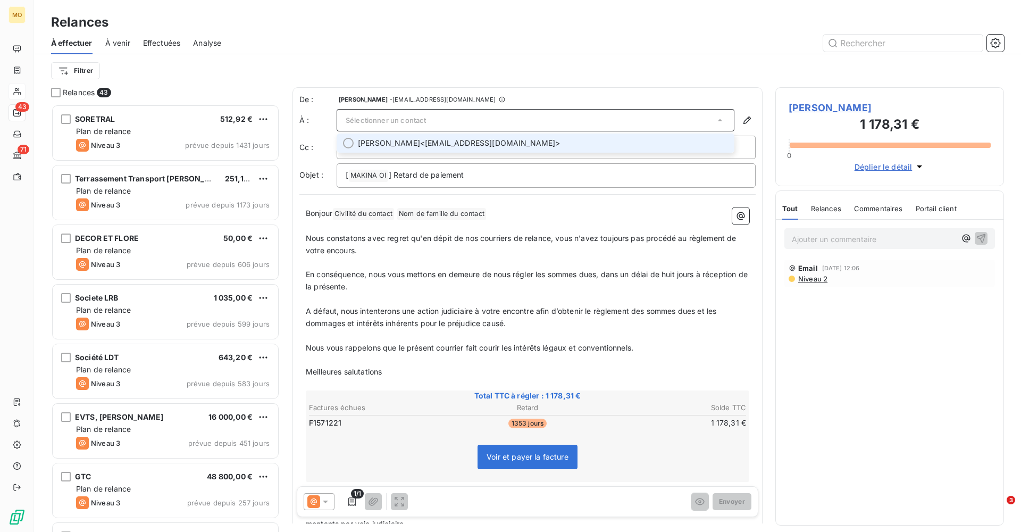
click at [438, 142] on span "[PERSON_NAME] <[EMAIL_ADDRESS][DOMAIN_NAME]>" at bounding box center [543, 143] width 370 height 11
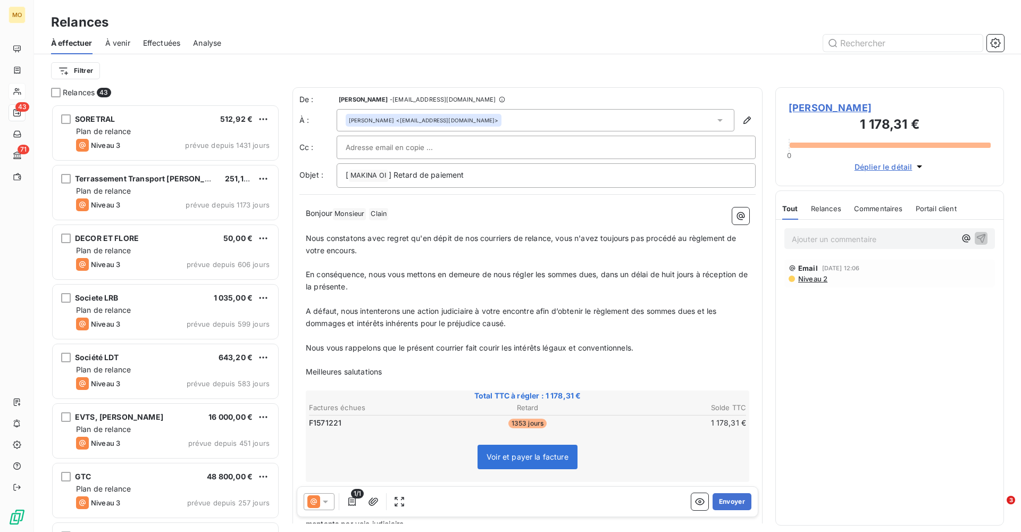
click at [421, 145] on input "text" at bounding box center [403, 147] width 114 height 16
click at [420, 64] on div "Filtrer" at bounding box center [527, 71] width 953 height 20
click at [419, 146] on input "text" at bounding box center [403, 147] width 114 height 16
paste input "[EMAIL_ADDRESS][DOMAIN_NAME]"
type input "[EMAIL_ADDRESS][DOMAIN_NAME]"
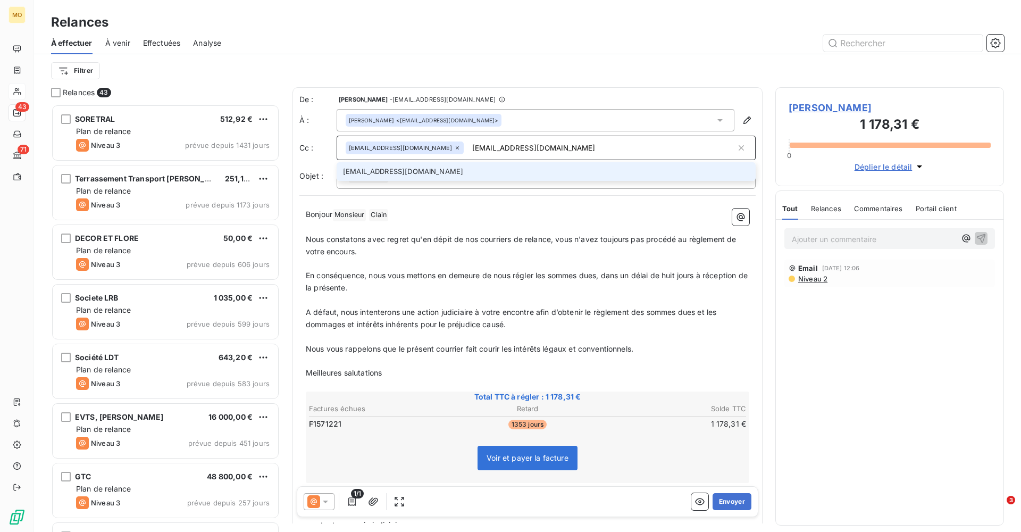
type input "[EMAIL_ADDRESS][DOMAIN_NAME]"
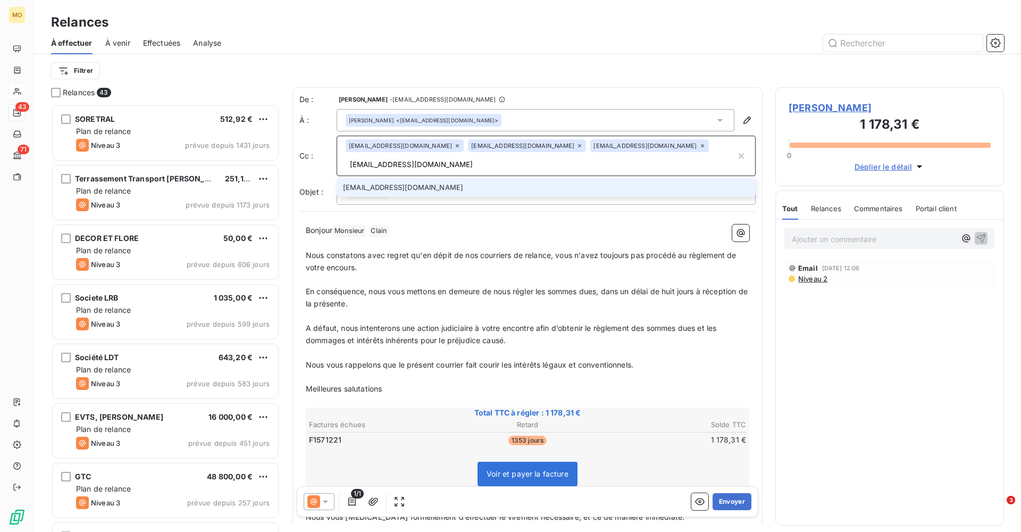
type input "[EMAIL_ADDRESS][DOMAIN_NAME]"
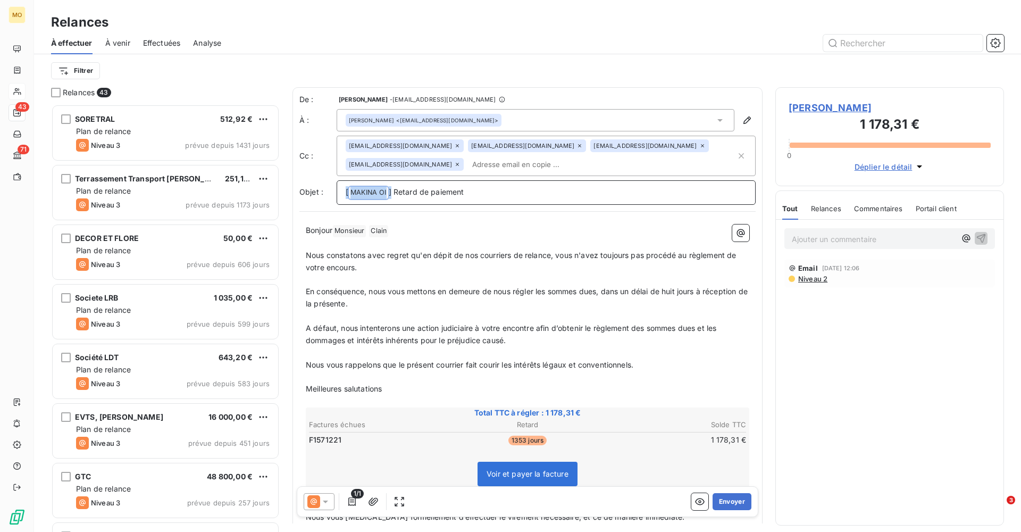
drag, startPoint x: 394, startPoint y: 190, endPoint x: 327, endPoint y: 190, distance: 66.5
click at [327, 190] on div "Objet : [ MAKINA OI ﻿ ] Retard de paiement" at bounding box center [528, 192] width 456 height 24
click at [454, 190] on p "Retard de paiement" at bounding box center [546, 192] width 401 height 12
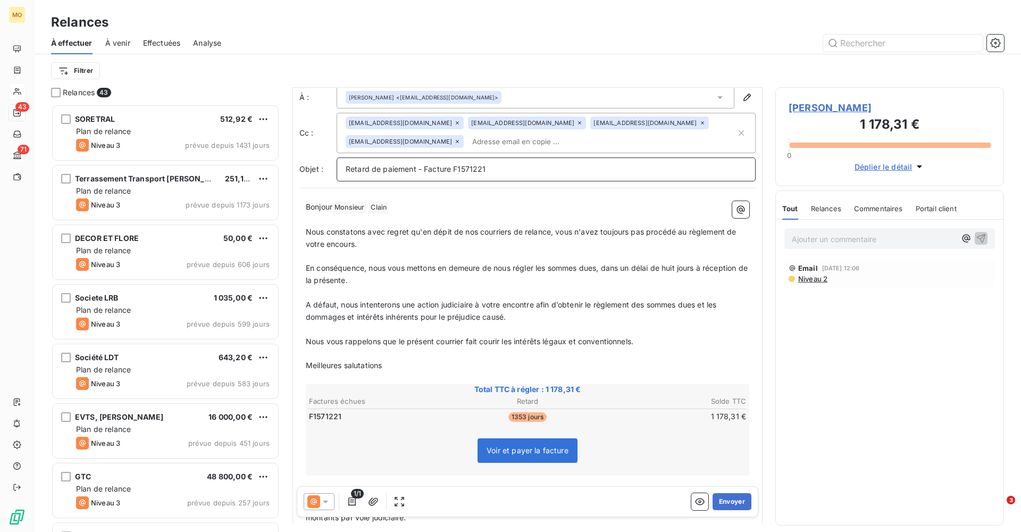
scroll to position [27, 0]
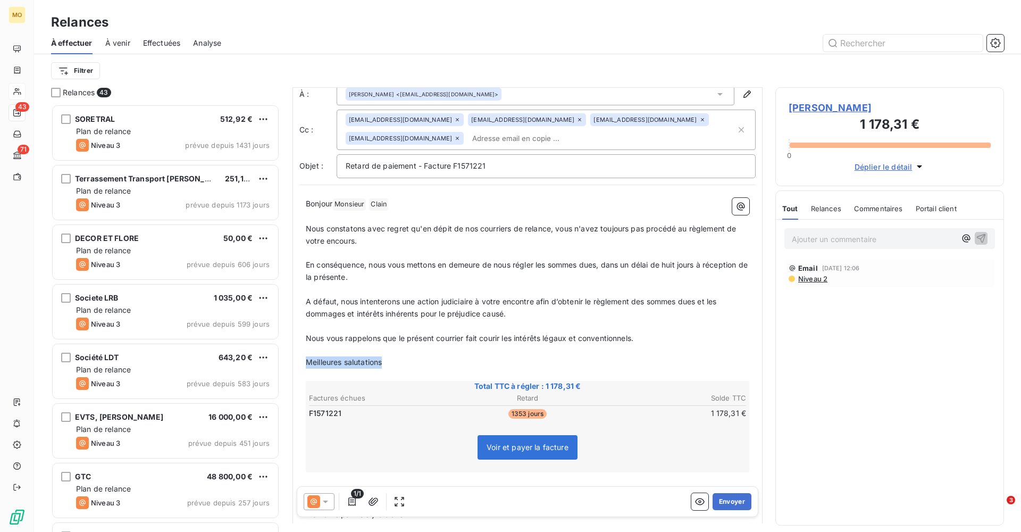
drag, startPoint x: 390, startPoint y: 355, endPoint x: 305, endPoint y: 355, distance: 85.1
click at [305, 355] on div "Bonjour Monsieur ﻿ [PERSON_NAME] ﻿ ﻿ ﻿ Nous constatons avec regret qu'en dépit …" at bounding box center [528, 449] width 456 height 515
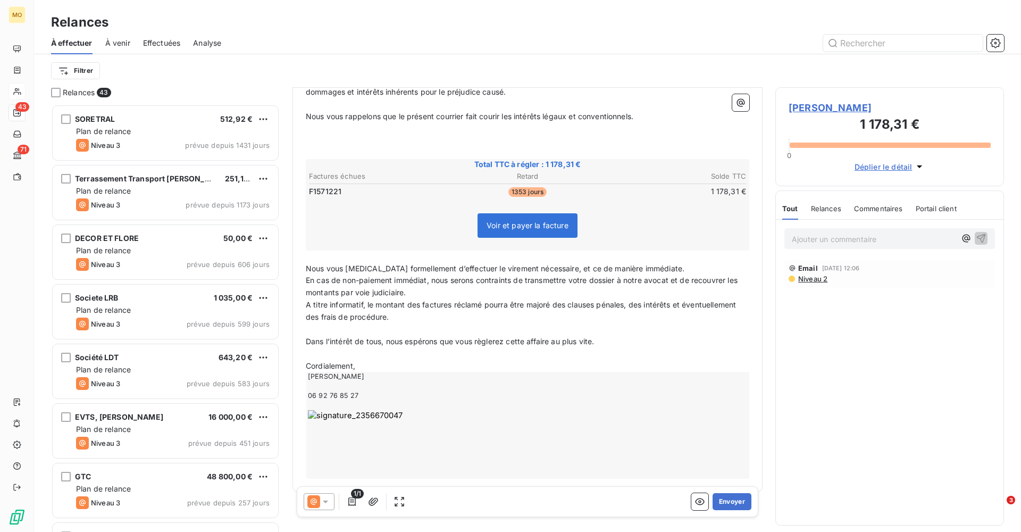
scroll to position [248, 0]
click at [664, 263] on p "Nous vous [MEDICAL_DATA] formellement d’effectuer le virement nécessaire, et ce…" at bounding box center [528, 269] width 444 height 12
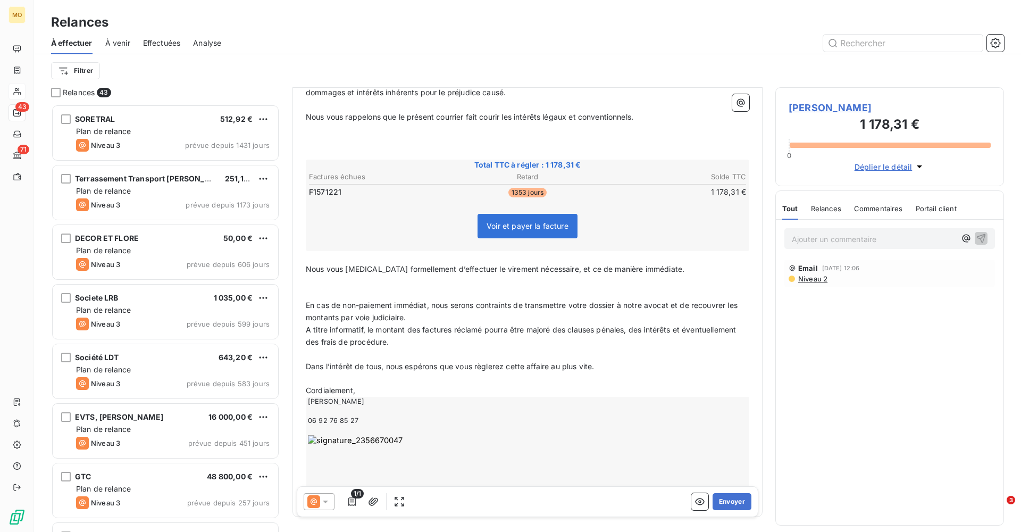
click at [456, 310] on p "En cas de non-paiement immédiat, nous serons contraints de transmettre votre do…" at bounding box center [528, 312] width 444 height 24
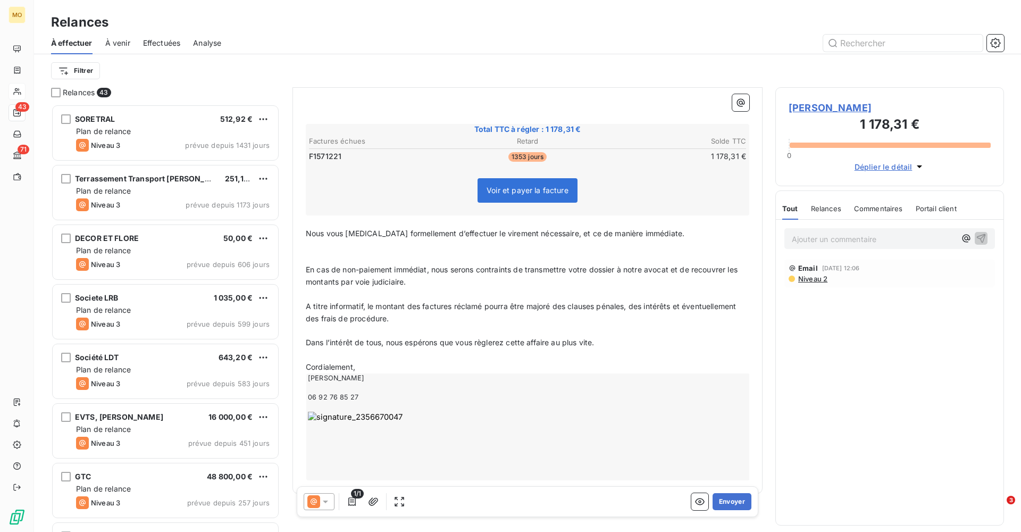
scroll to position [283, 0]
click at [615, 337] on p "Dans l’intérêt de tous, nous espérons que vous règlerez cette affaire au plus v…" at bounding box center [528, 343] width 444 height 12
click at [378, 386] on p "Cordialement," at bounding box center [528, 392] width 444 height 12
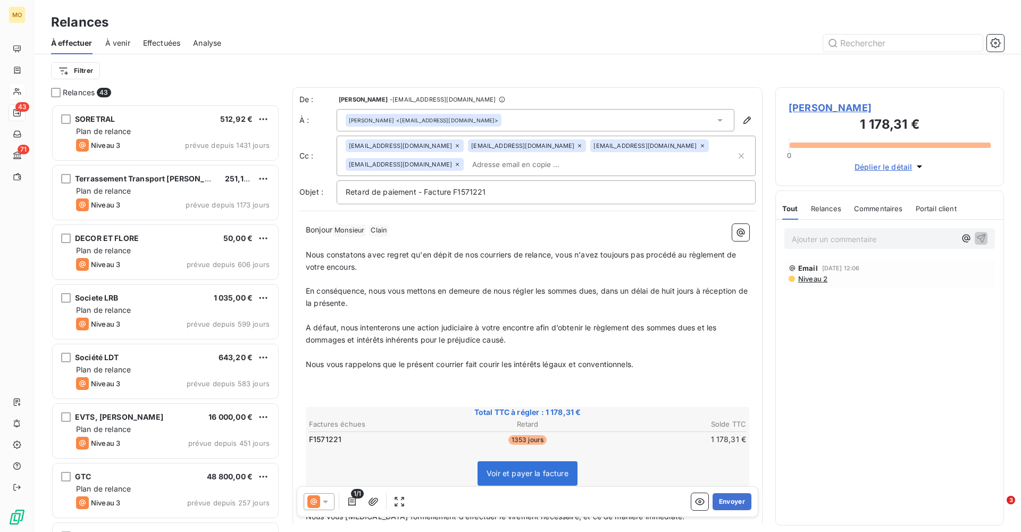
scroll to position [0, 0]
click at [730, 501] on button "Envoyer" at bounding box center [732, 501] width 39 height 17
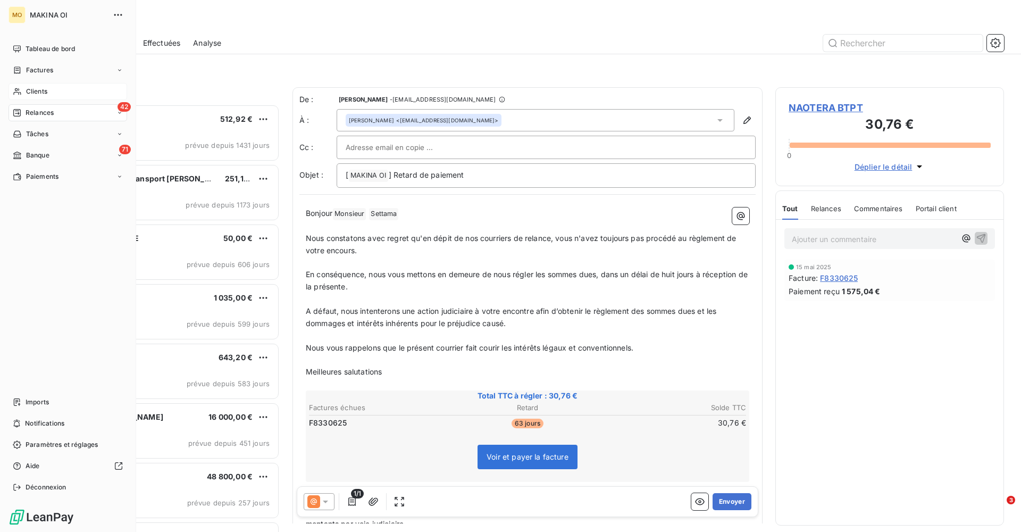
click at [44, 93] on span "Clients" at bounding box center [36, 92] width 21 height 10
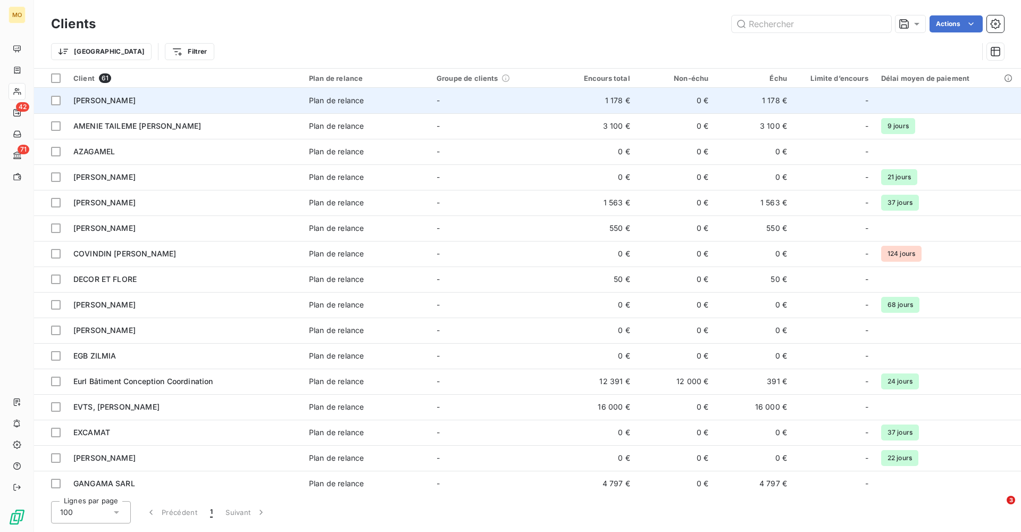
click at [115, 104] on div "[PERSON_NAME]" at bounding box center [184, 100] width 223 height 11
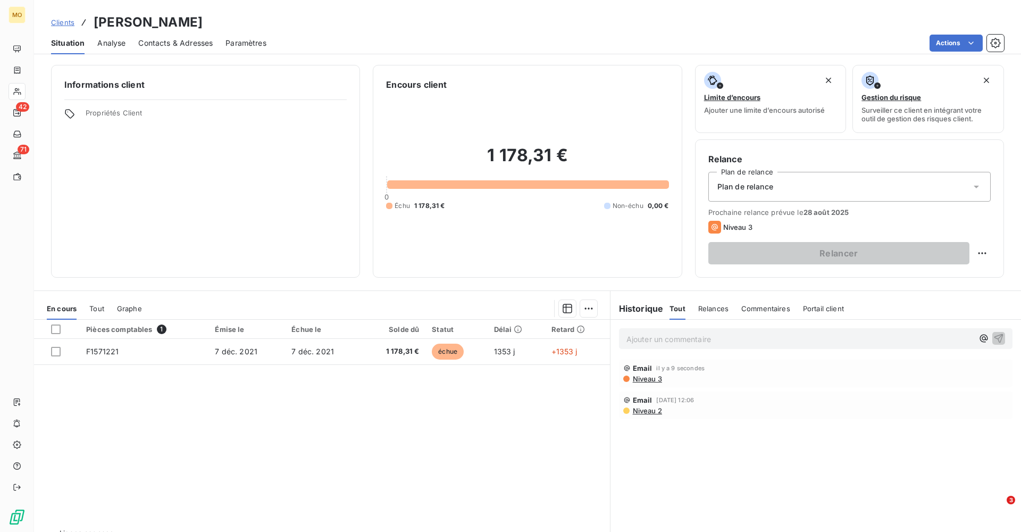
click at [601, 243] on html "MO 42 71 Clients [PERSON_NAME] Situation Analyse Contacts & Adresses Paramètres…" at bounding box center [510, 266] width 1021 height 532
click at [640, 376] on span "Niveau 3" at bounding box center [647, 379] width 30 height 9
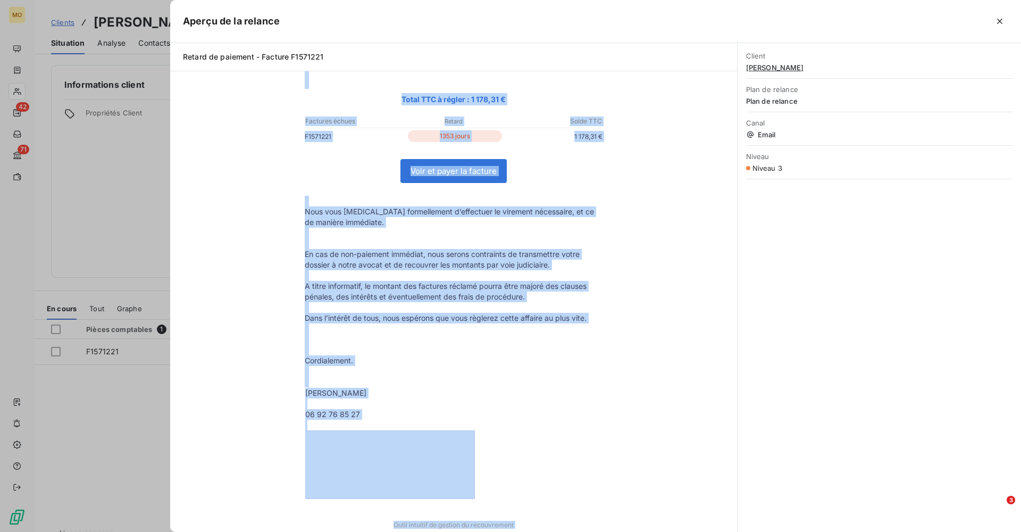
scroll to position [245, 0]
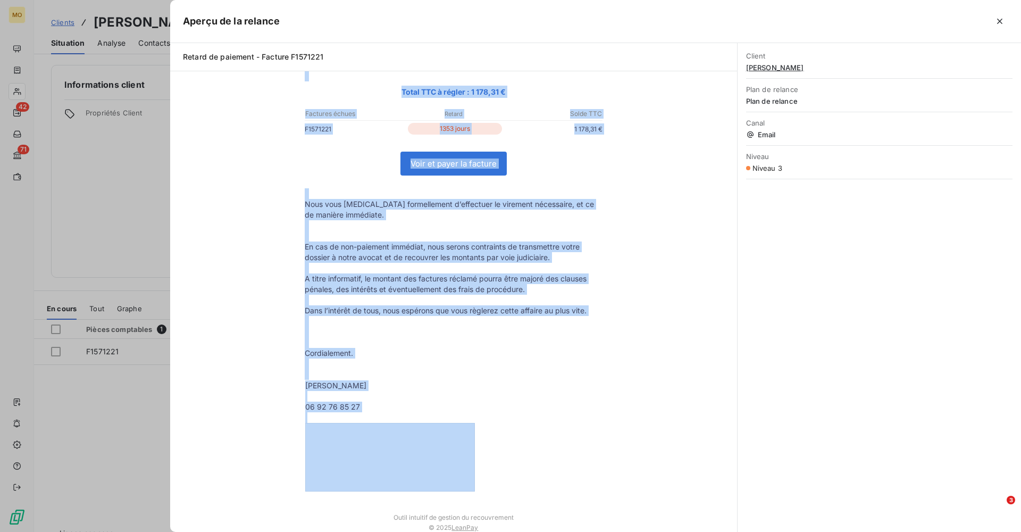
drag, startPoint x: 301, startPoint y: 147, endPoint x: 512, endPoint y: 456, distance: 374.0
click at [512, 456] on tbody "Bonjour Monsieur Clain Nous constatons avec regret qu'en dépit de nos courriers…" at bounding box center [453, 197] width 319 height 592
copy tbody "Loremip Dolorsit Ametc Adip elitseddoe temp incidi ut'la etdol ma ali enimadmin…"
click at [999, 23] on icon "button" at bounding box center [999, 21] width 5 height 5
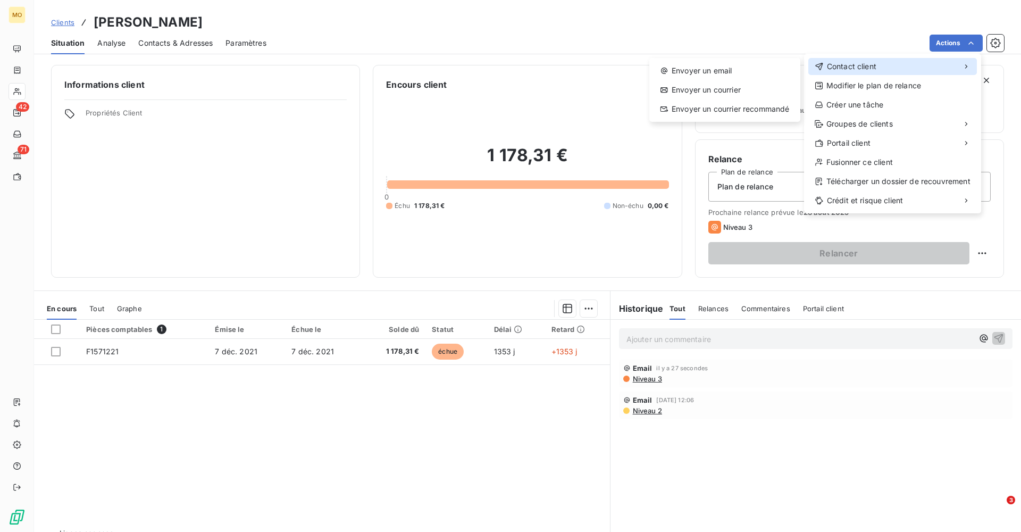
click at [852, 66] on span "Contact client" at bounding box center [851, 66] width 49 height 11
click at [734, 109] on div "Envoyer un courrier recommandé" at bounding box center [725, 109] width 143 height 17
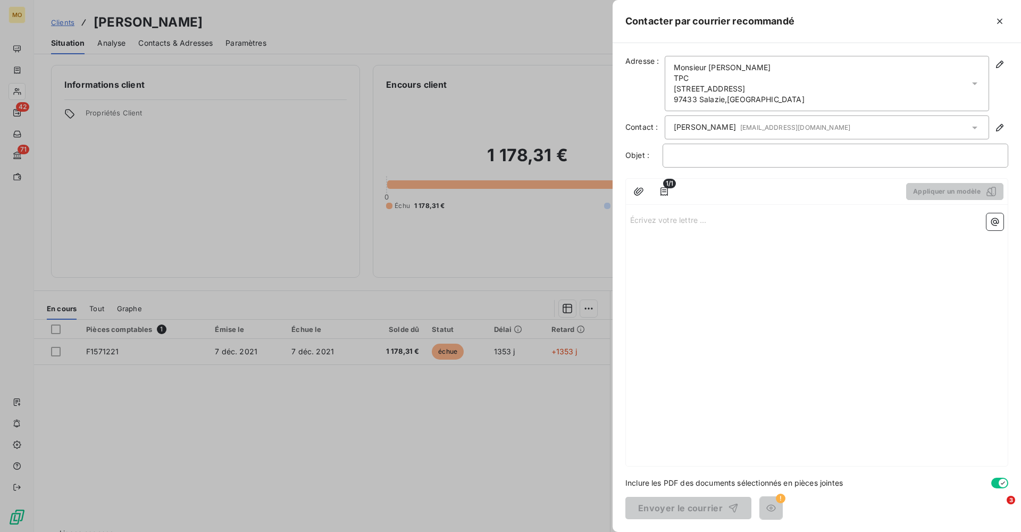
click at [673, 220] on p "Écrivez votre lettre ... ﻿" at bounding box center [816, 219] width 373 height 12
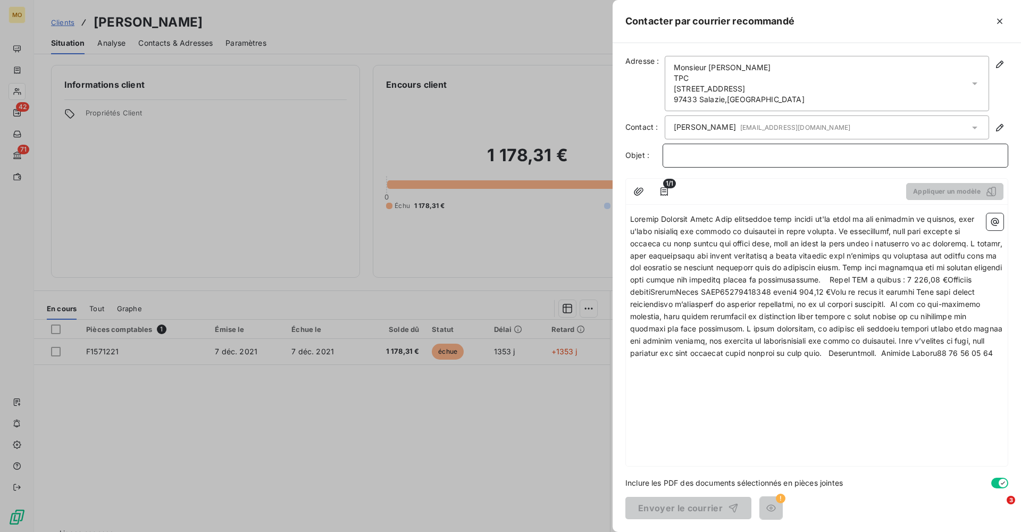
click at [703, 152] on p "﻿" at bounding box center [836, 155] width 328 height 12
click at [710, 155] on span "Facture imayée F" at bounding box center [702, 155] width 61 height 9
click at [745, 154] on p "Facture impayée F" at bounding box center [836, 155] width 328 height 12
click at [713, 220] on span at bounding box center [817, 285] width 375 height 143
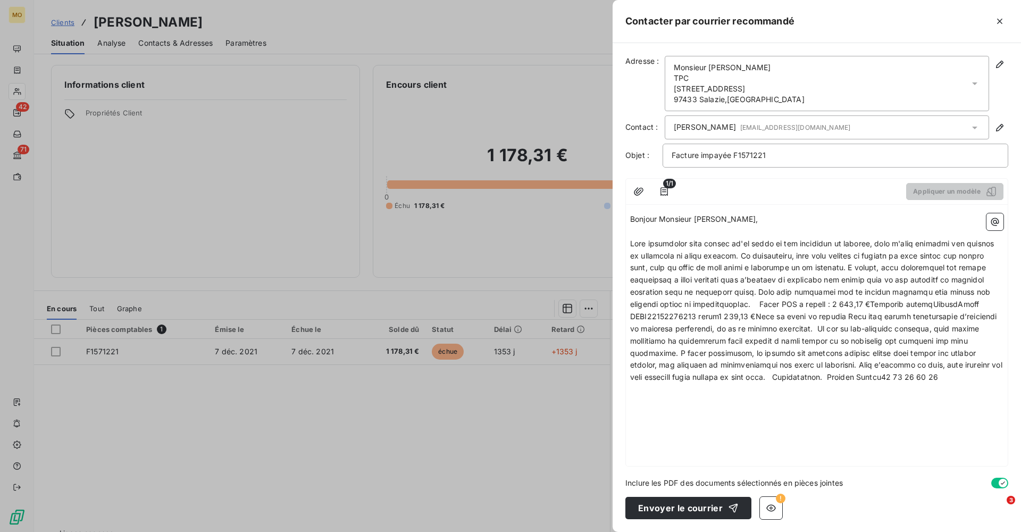
click at [777, 253] on span at bounding box center [817, 310] width 375 height 143
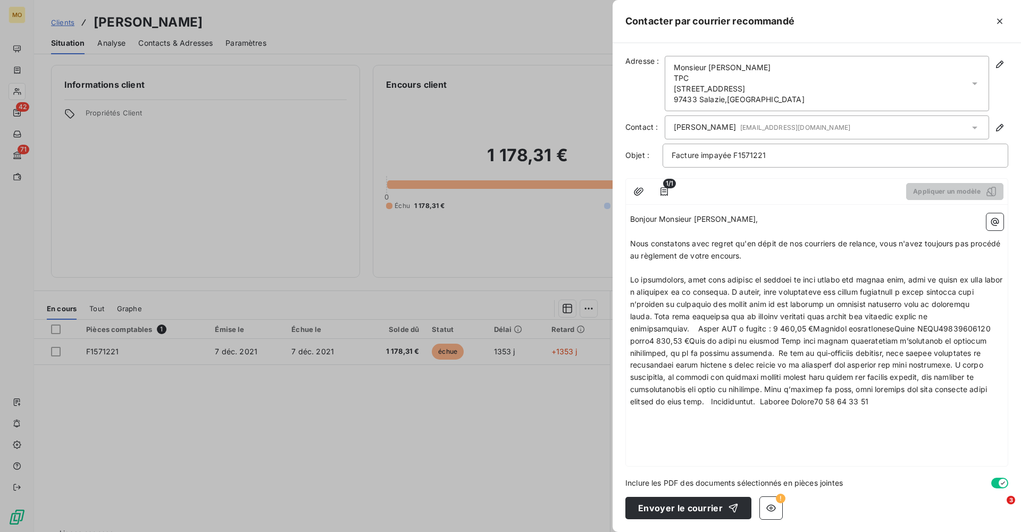
click at [766, 289] on span at bounding box center [817, 340] width 375 height 131
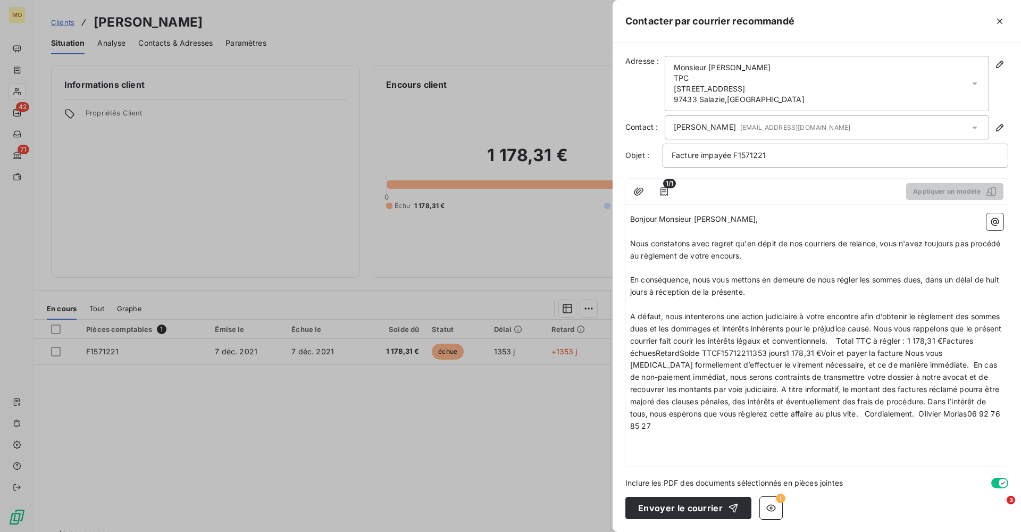
click at [909, 325] on span "A défaut, nous intenterons une action judiciaire à votre encontre afin d’obteni…" at bounding box center [816, 371] width 373 height 119
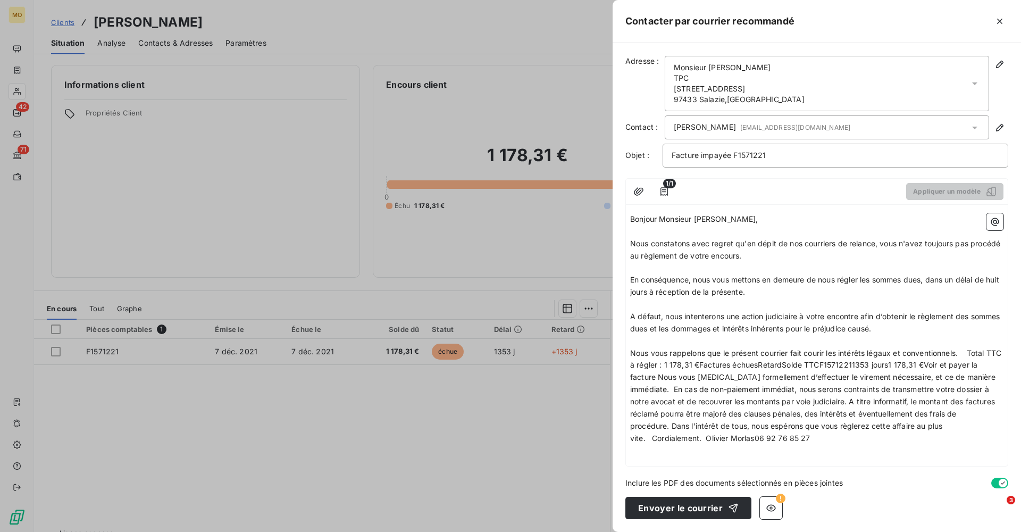
click at [658, 372] on span "Nous vous rappelons que le présent courrier fait courir les intérêts légaux et …" at bounding box center [816, 395] width 373 height 94
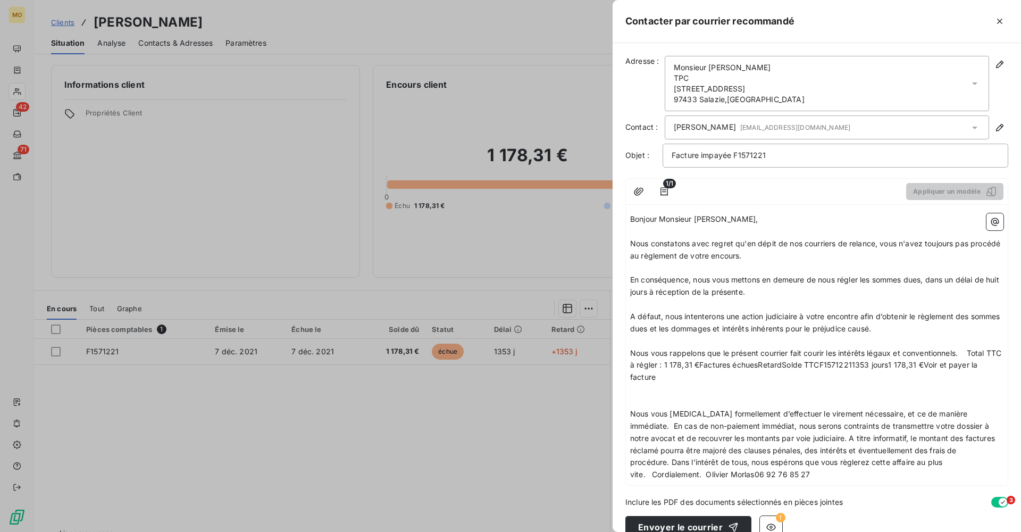
click at [973, 348] on span "Nous vous rappelons que le présent courrier fait courir les intérêts légaux et …" at bounding box center [816, 365] width 373 height 34
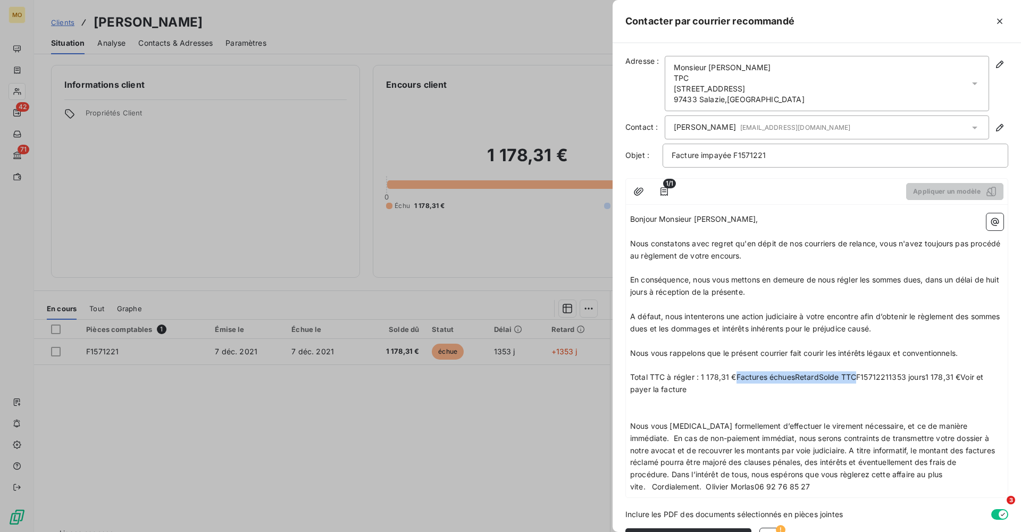
drag, startPoint x: 737, startPoint y: 372, endPoint x: 855, endPoint y: 371, distance: 118.6
click at [855, 372] on span "Total TTC à régler : 1 178,31 €Factures échuesRetardSolde TTCF15712211353 jours…" at bounding box center [808, 382] width 356 height 21
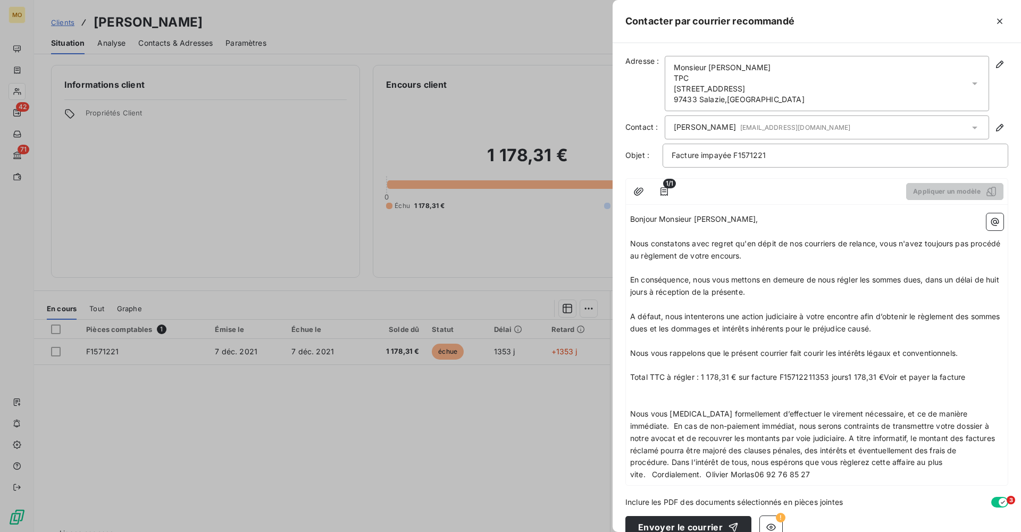
drag, startPoint x: 984, startPoint y: 372, endPoint x: 816, endPoint y: 370, distance: 168.1
click at [816, 371] on p "Total TTC à régler : 1 178,31 € sur facture F15712211353 jours1 178,31 €Voir et…" at bounding box center [816, 377] width 373 height 12
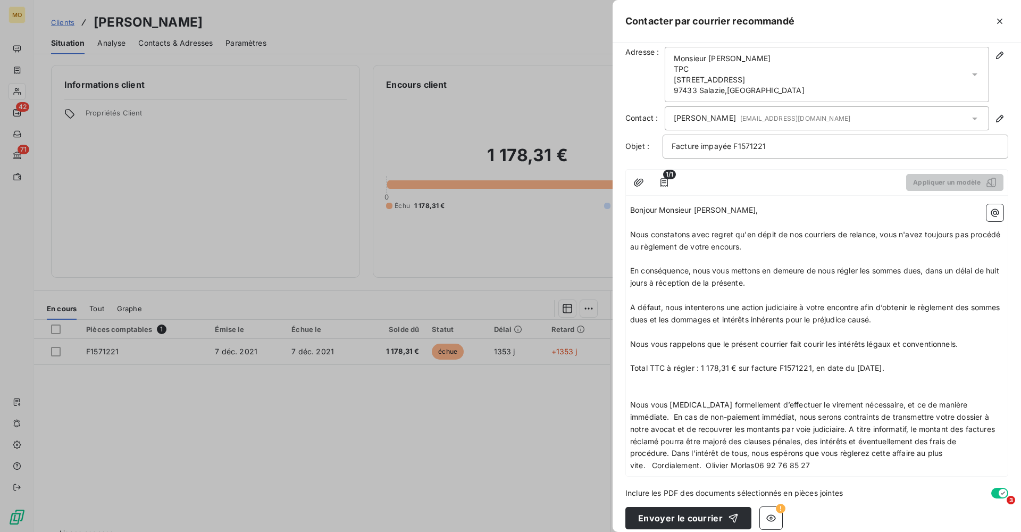
scroll to position [9, 0]
click at [978, 401] on span "Nous vous [MEDICAL_DATA] formellement d’effectuer le virement nécessaire, et ce…" at bounding box center [813, 436] width 367 height 70
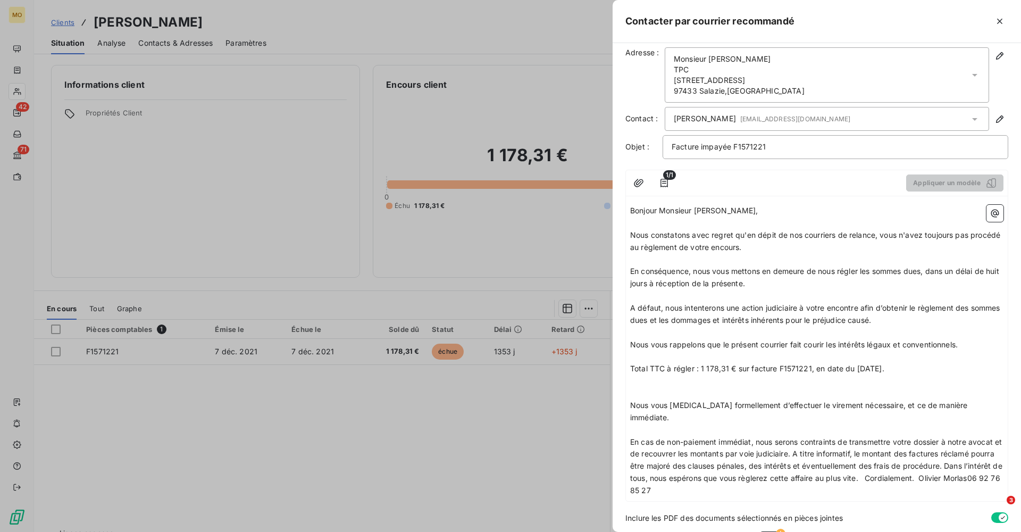
click at [805, 437] on span "En cas de non-paiement immédiat, nous serons contraints de transmettre votre do…" at bounding box center [817, 466] width 375 height 58
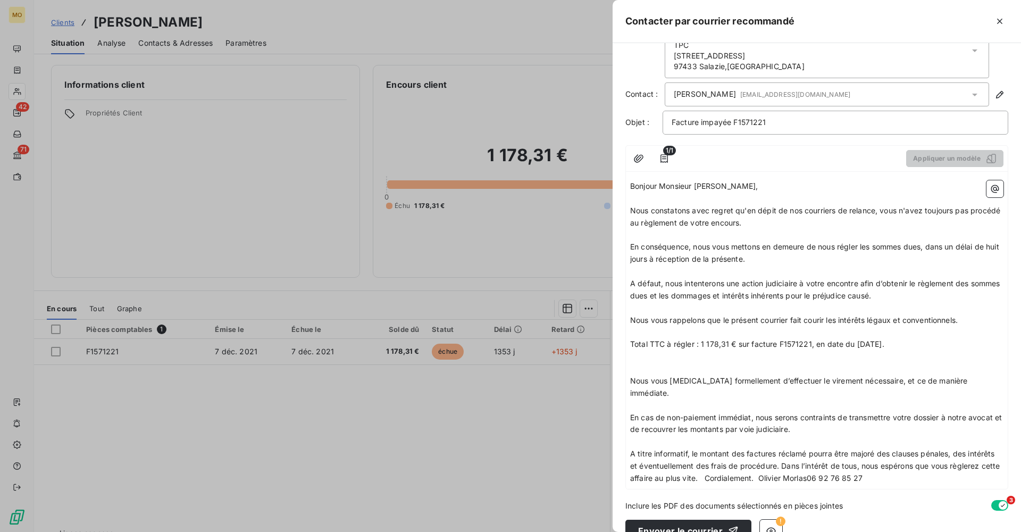
scroll to position [32, 0]
click at [783, 450] on span "A titre informatif, le montant des factures réclamé pourra être majoré des clau…" at bounding box center [816, 467] width 372 height 34
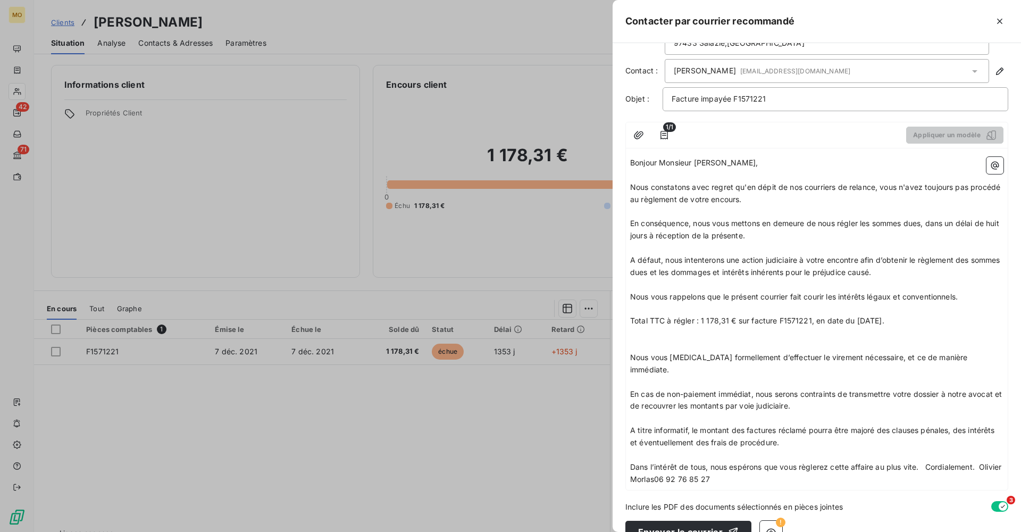
scroll to position [55, 0]
click at [928, 463] on span "Dans l’intérêt de tous, nous espérons que vous règlerez cette affaire au plus v…" at bounding box center [816, 473] width 373 height 21
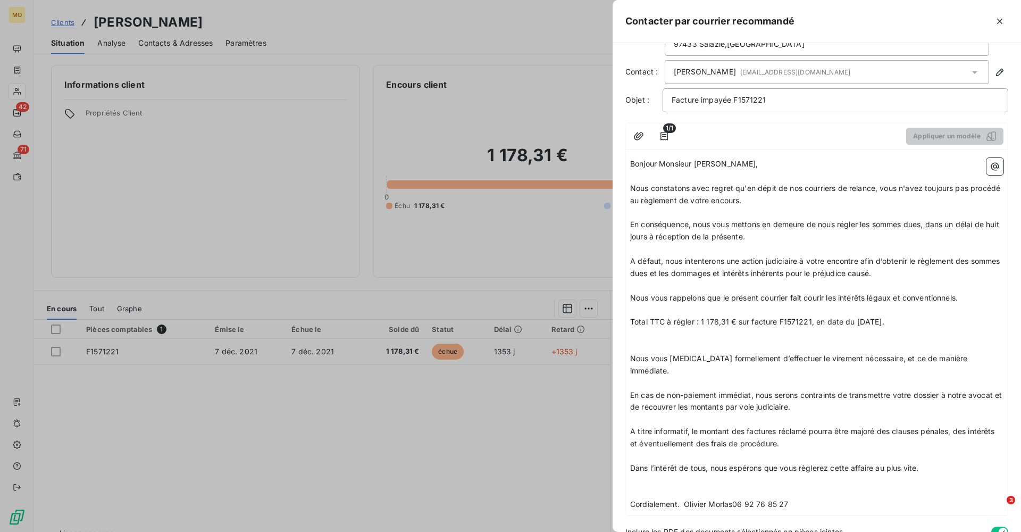
click at [686, 500] on span "Cordialement. Olivier Morlas06 92 76 85 27" at bounding box center [709, 504] width 158 height 9
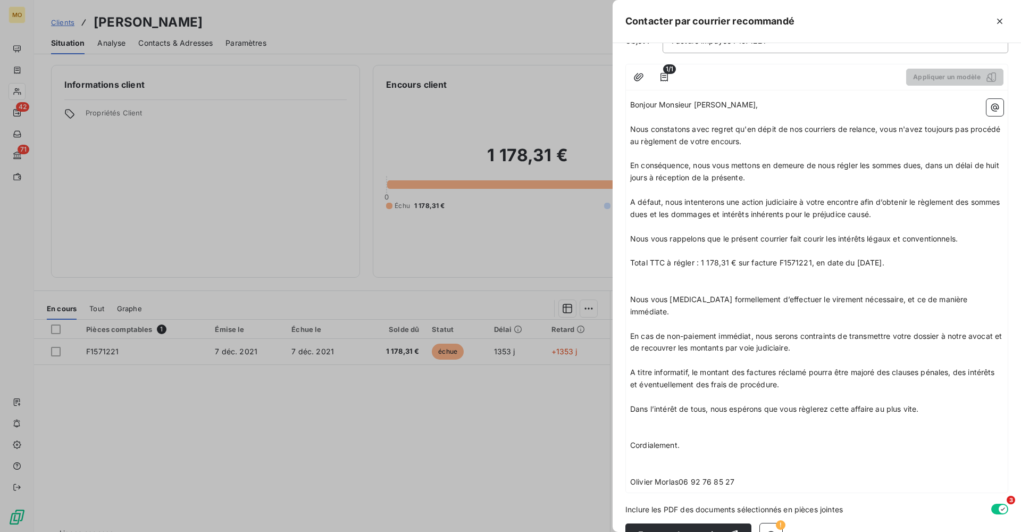
scroll to position [114, 0]
click at [679, 478] on span "Olivier Morlas06 92 76 85 27" at bounding box center [682, 482] width 104 height 9
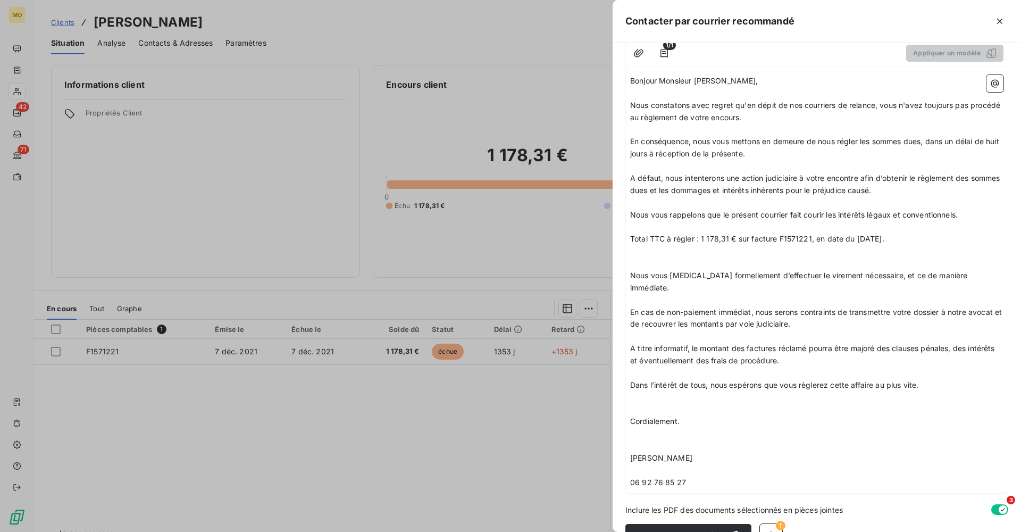
scroll to position [137, 0]
click at [769, 531] on icon "button" at bounding box center [772, 536] width 10 height 7
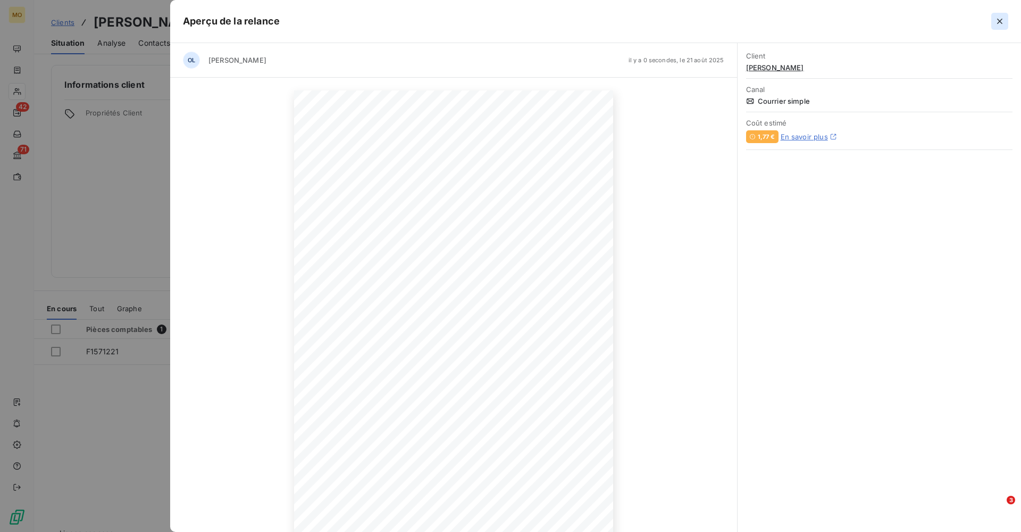
click at [1000, 22] on icon "button" at bounding box center [999, 21] width 5 height 5
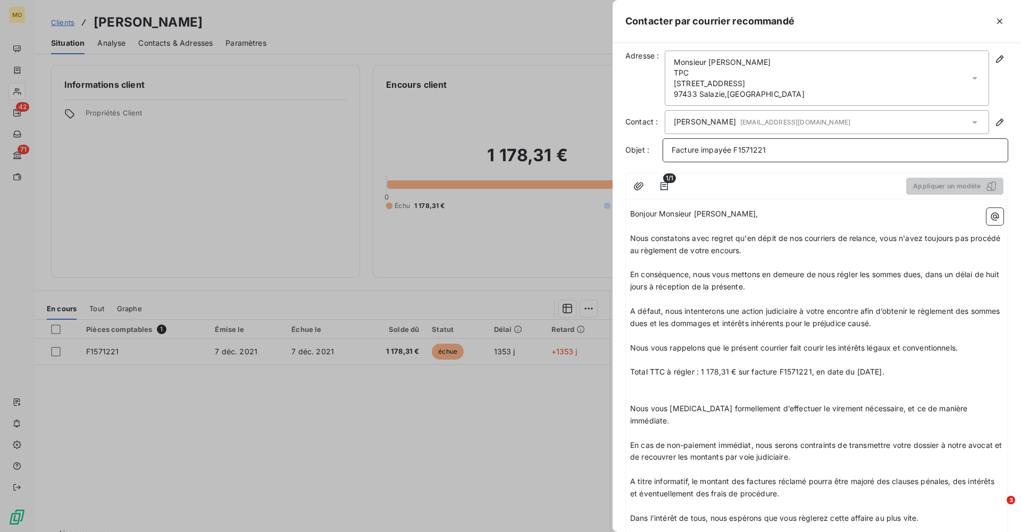
scroll to position [6, 0]
click at [731, 390] on p "﻿" at bounding box center [816, 396] width 373 height 12
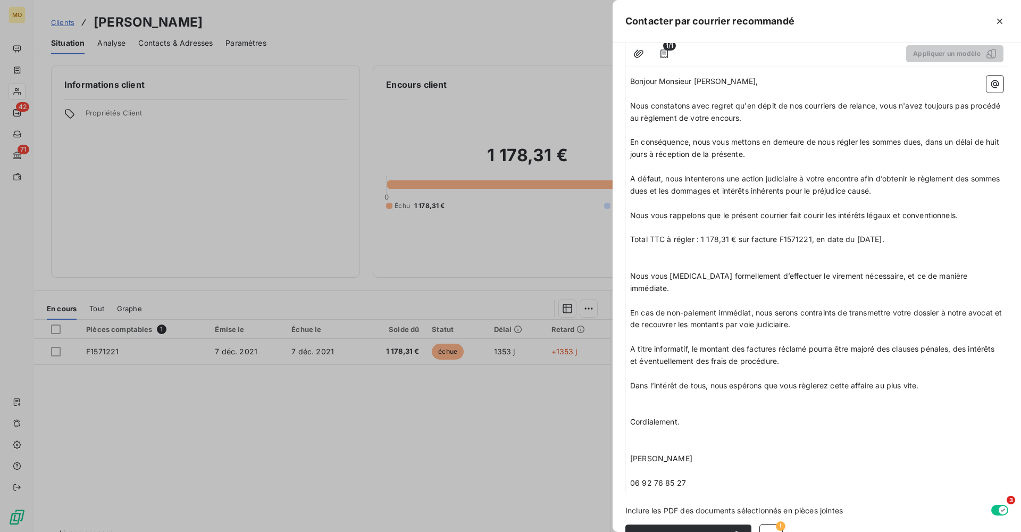
scroll to position [137, 0]
click at [688, 525] on button "Envoyer le courrier" at bounding box center [689, 536] width 126 height 22
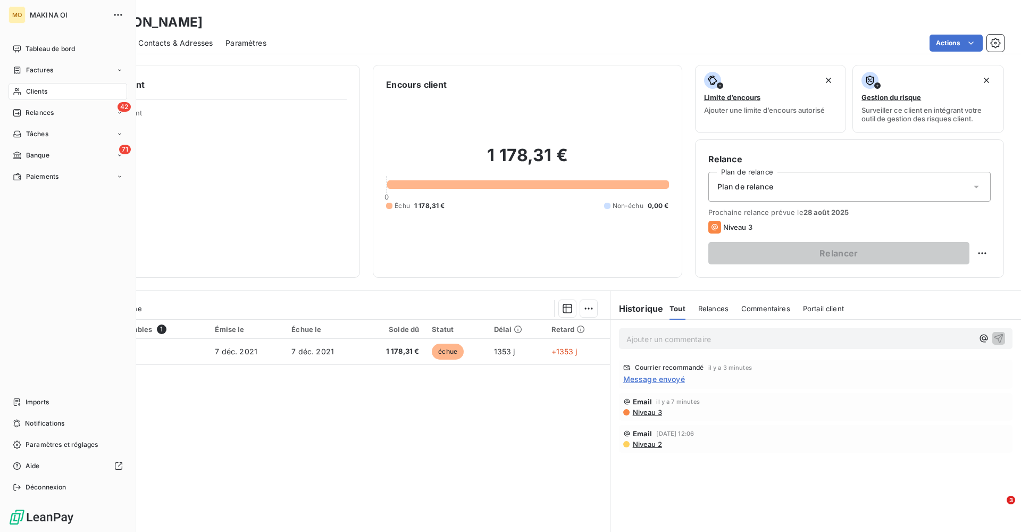
click at [39, 92] on span "Clients" at bounding box center [36, 92] width 21 height 10
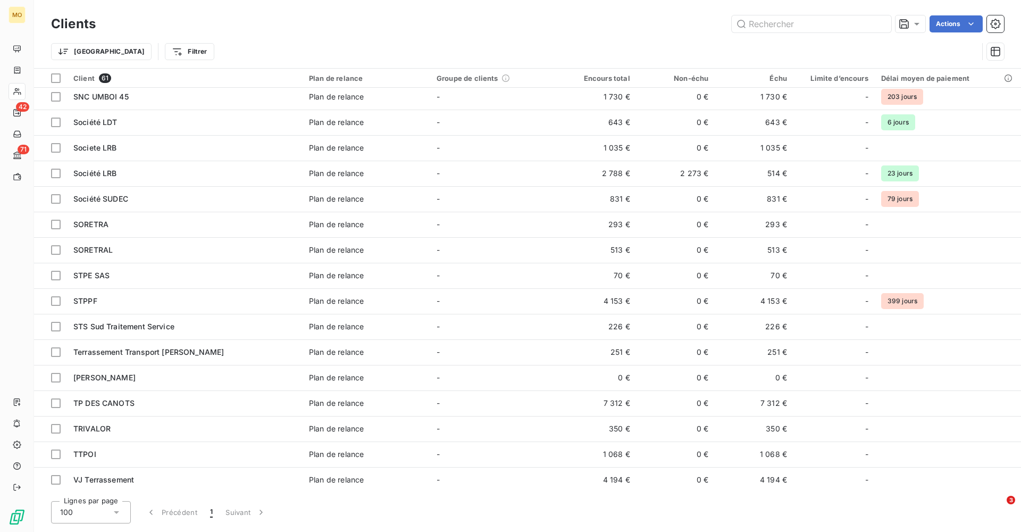
scroll to position [1152, 0]
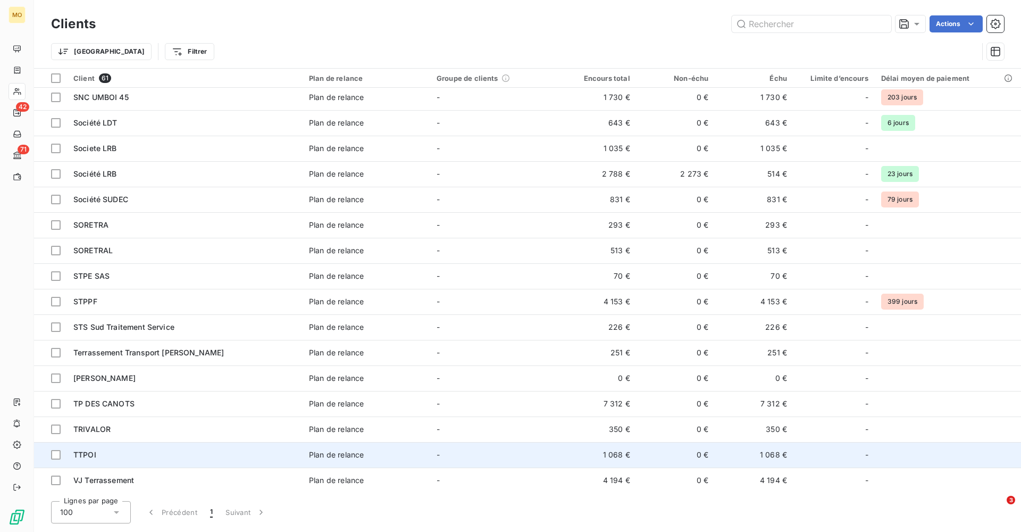
click at [169, 451] on div "TTPOI" at bounding box center [184, 455] width 223 height 11
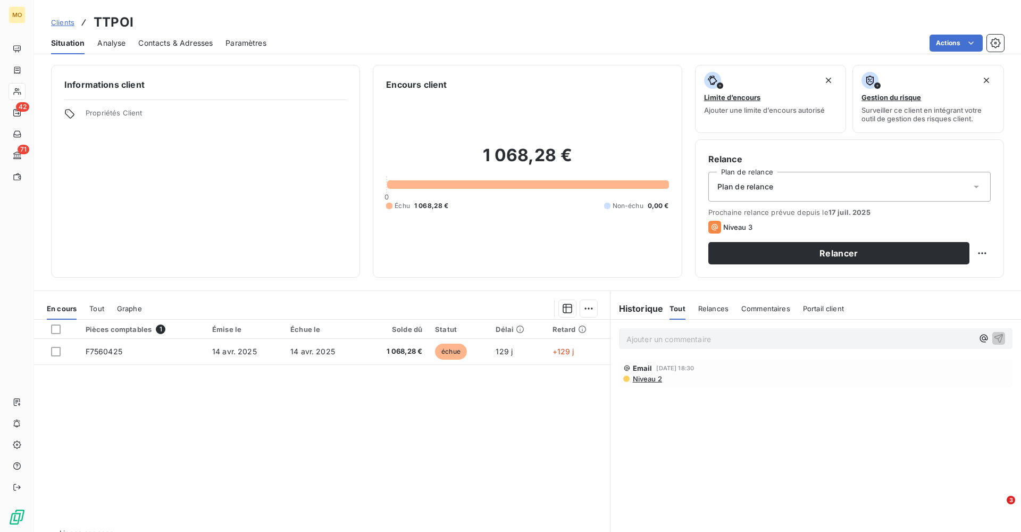
click at [183, 41] on span "Contacts & Adresses" at bounding box center [175, 43] width 74 height 11
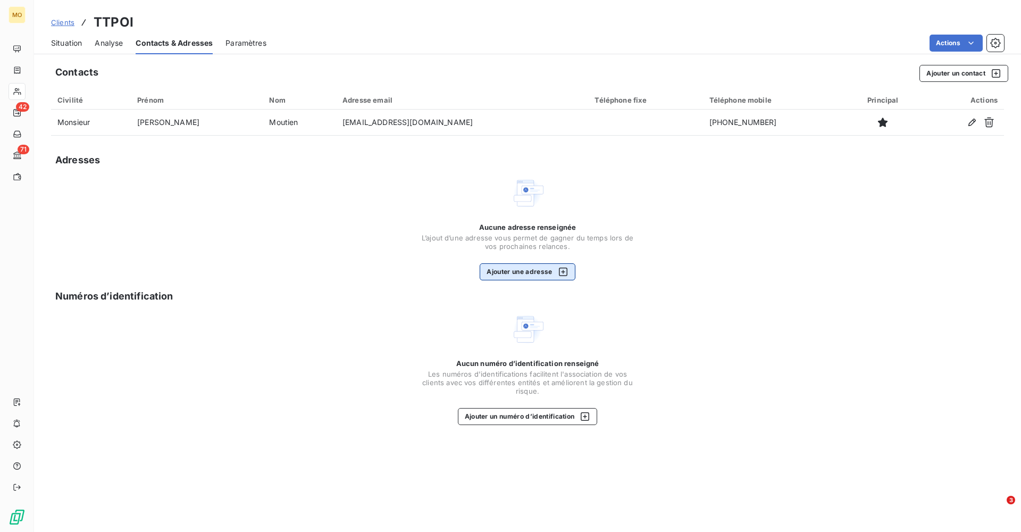
click at [509, 267] on button "Ajouter une adresse" at bounding box center [527, 271] width 95 height 17
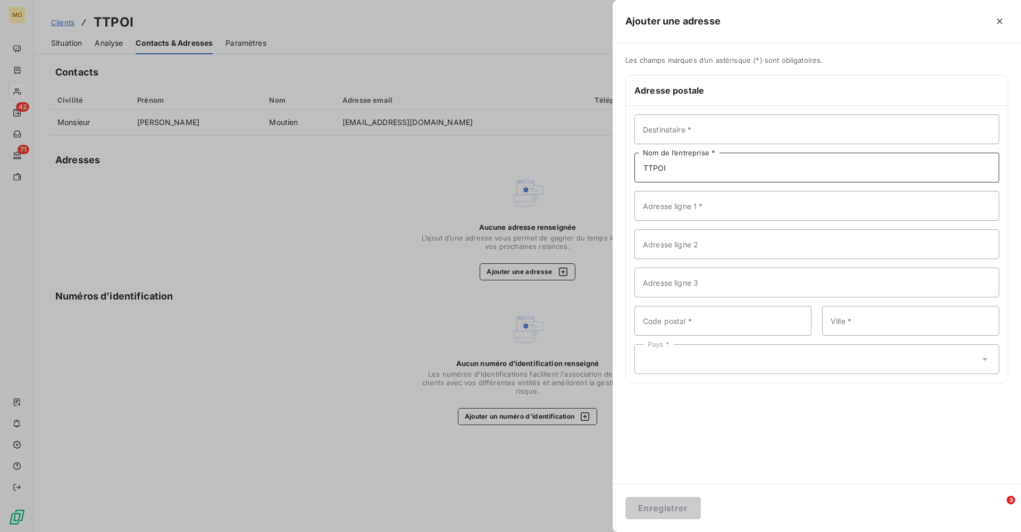
type input "TTPOI"
paste input "Adresse de facturationTTPOIN° 119, Ancienne RN397432 Ravine des CabrisRéunion"
drag, startPoint x: 725, startPoint y: 206, endPoint x: 610, endPoint y: 206, distance: 114.9
click at [610, 531] on div "Ajouter une adresse Les champs marqués d’un astérisque (*) sont obligatoires. A…" at bounding box center [510, 532] width 1021 height 0
click at [691, 209] on input "TTPOIN° 119, Ancienne RN397432 Ravine des CabrisRéunion" at bounding box center [817, 206] width 365 height 30
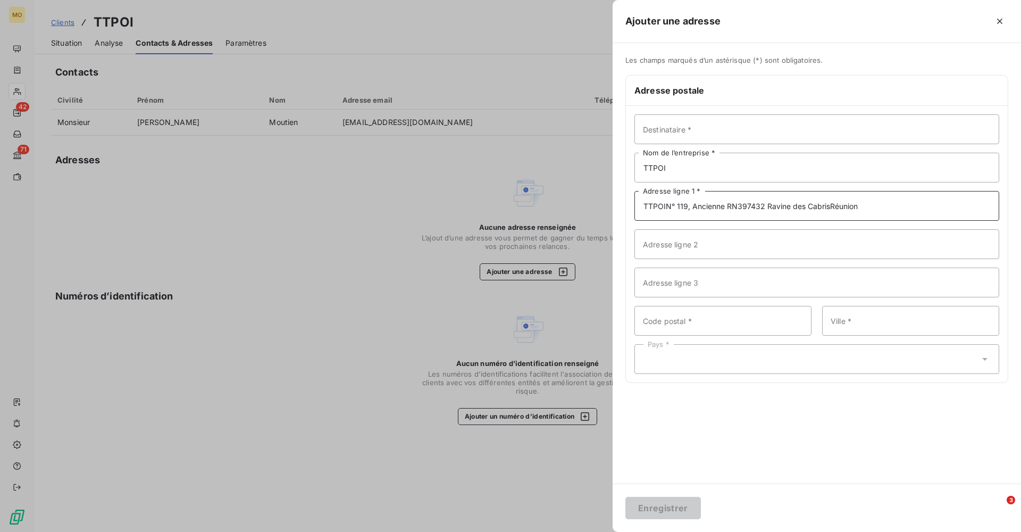
drag, startPoint x: 666, startPoint y: 208, endPoint x: 635, endPoint y: 208, distance: 30.3
click at [635, 208] on input "TTPOIN° 119, Ancienne RN397432 Ravine des CabrisRéunion" at bounding box center [817, 206] width 365 height 30
drag, startPoint x: 655, startPoint y: 206, endPoint x: 617, endPoint y: 206, distance: 38.8
click at [617, 206] on div "Les champs marqués d’un astérisque (*) sont obligatoires. Adresse postale Desti…" at bounding box center [817, 226] width 409 height 340
click at [708, 207] on input "119, Ancienne RN397432 Ravine des CabrisRéunion" at bounding box center [817, 206] width 365 height 30
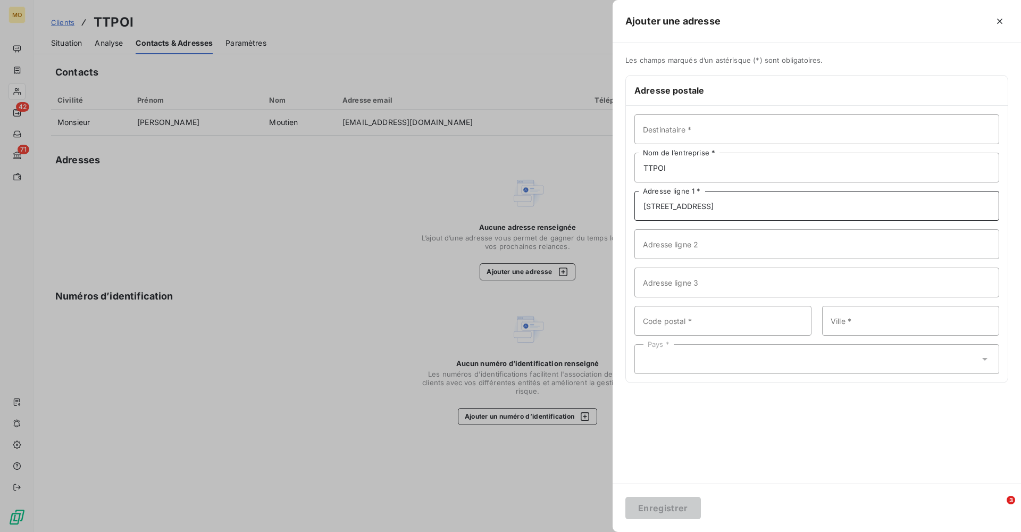
drag, startPoint x: 836, startPoint y: 206, endPoint x: 711, endPoint y: 208, distance: 125.0
click at [711, 208] on input "[STREET_ADDRESS]" at bounding box center [817, 206] width 365 height 30
type input "[STREET_ADDRESS]"
paste input "[GEOGRAPHIC_DATA]"
drag, startPoint x: 769, startPoint y: 322, endPoint x: 669, endPoint y: 323, distance: 100.0
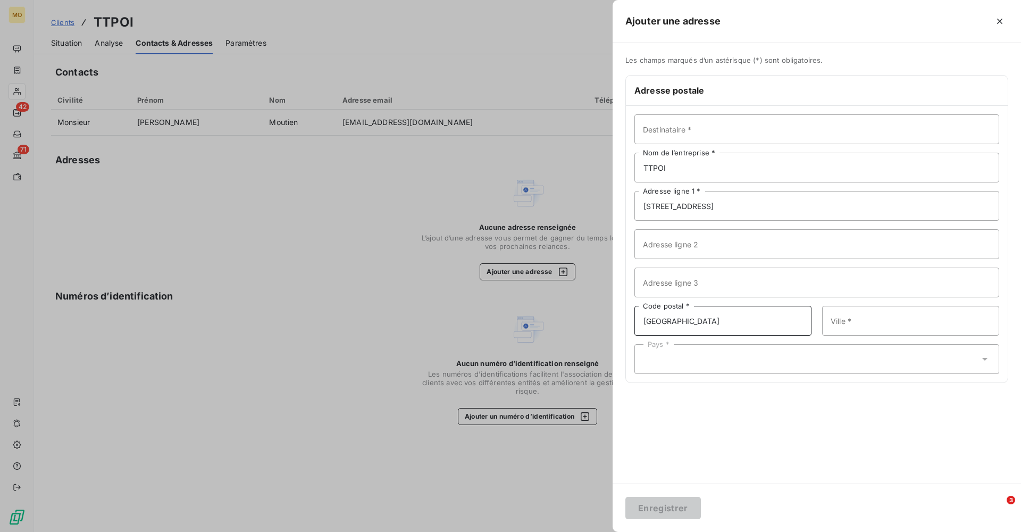
click at [669, 323] on input "[GEOGRAPHIC_DATA]" at bounding box center [723, 321] width 177 height 30
type input "97432"
paste input "Ravine des CabrisRéunion"
drag, startPoint x: 946, startPoint y: 323, endPoint x: 897, endPoint y: 323, distance: 48.9
click at [897, 323] on input "Ravine des CabrisRéunion" at bounding box center [910, 321] width 177 height 30
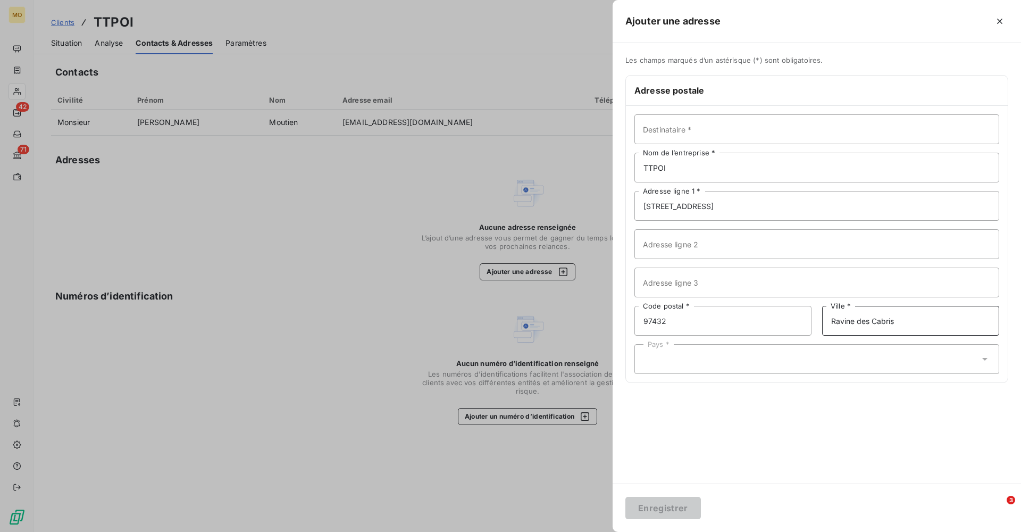
type input "Ravine des Cabris"
click at [798, 356] on div "Pays *" at bounding box center [817, 359] width 365 height 30
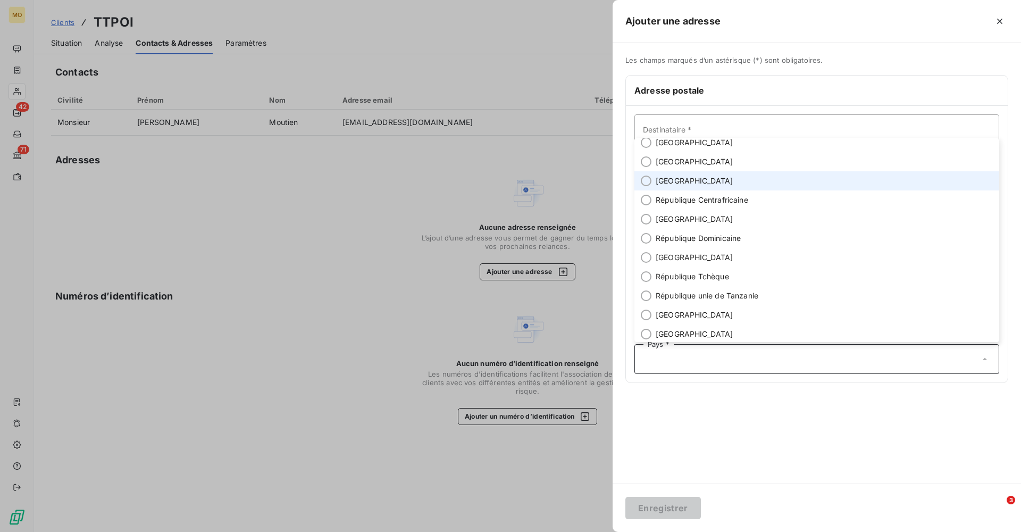
scroll to position [3507, 0]
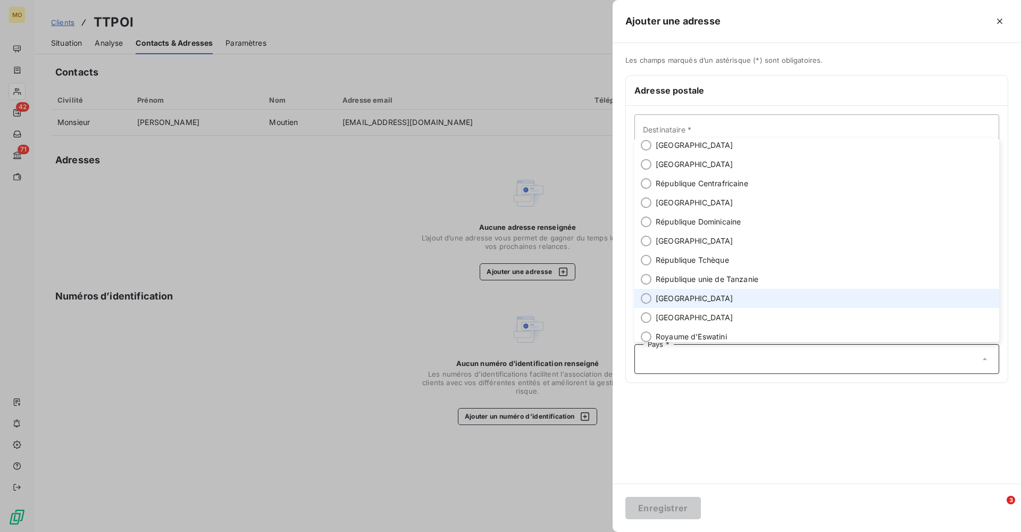
click at [716, 294] on li "[GEOGRAPHIC_DATA]" at bounding box center [817, 298] width 365 height 19
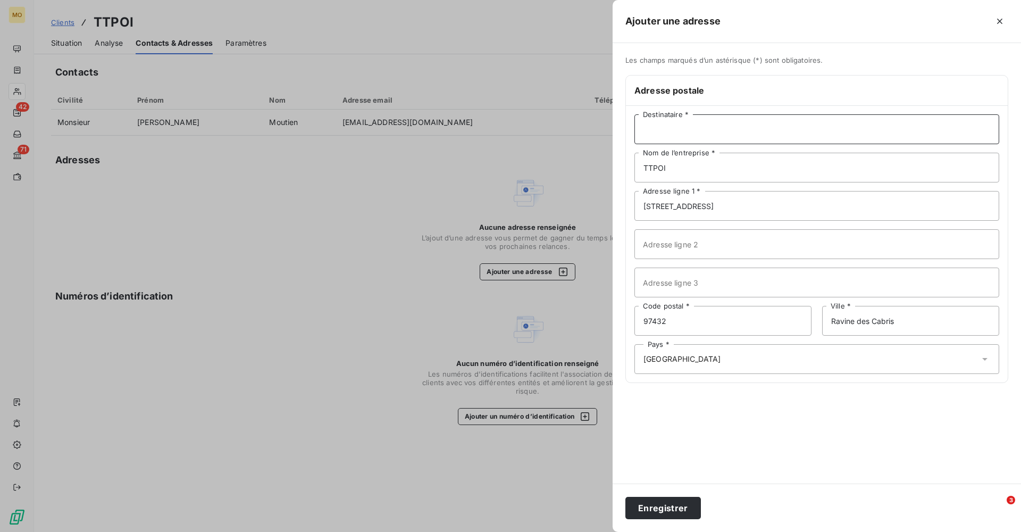
click at [739, 125] on input "Destinataire *" at bounding box center [817, 129] width 365 height 30
click at [662, 132] on input "Mon sieur [PERSON_NAME]" at bounding box center [817, 129] width 365 height 30
type input "Monsieur [PERSON_NAME]"
click at [658, 507] on button "Enregistrer" at bounding box center [664, 508] width 76 height 22
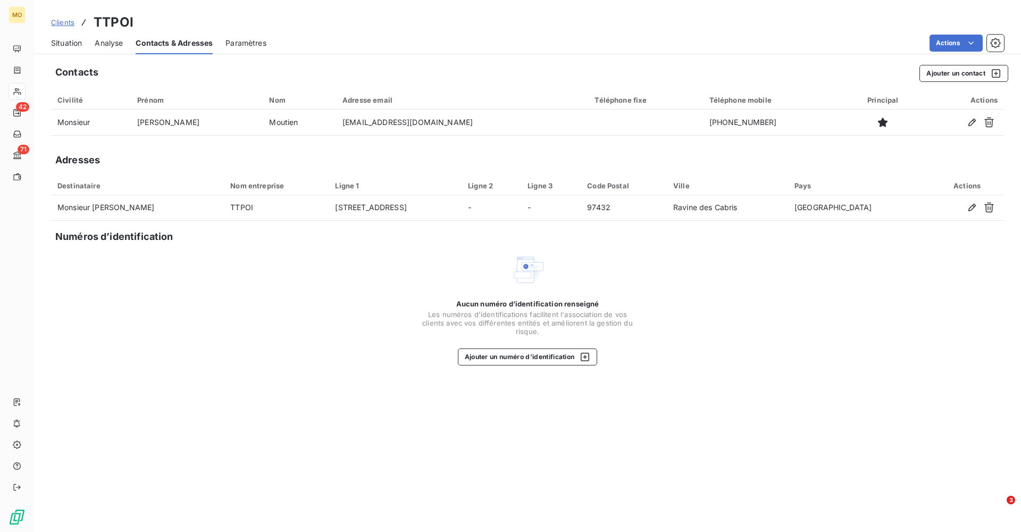
click at [72, 38] on span "Situation" at bounding box center [66, 43] width 31 height 11
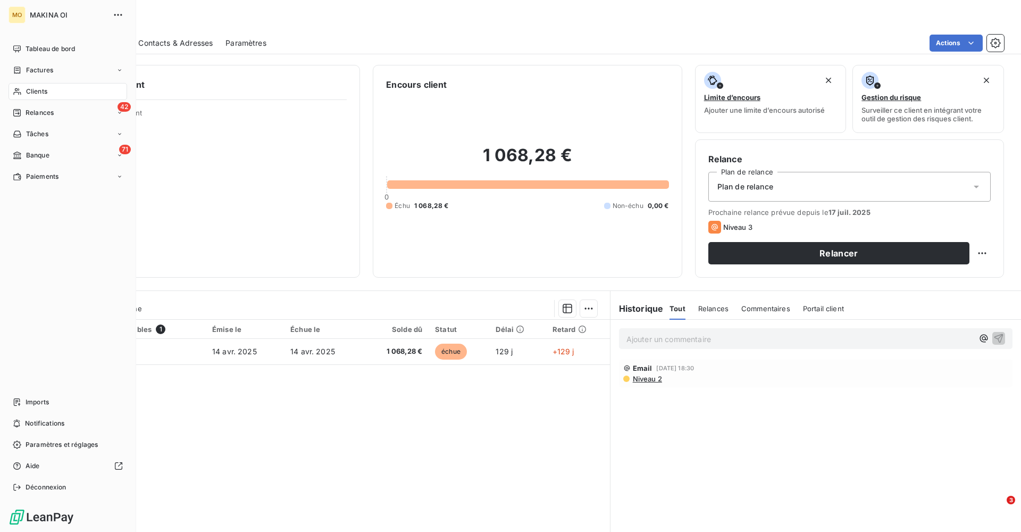
click at [49, 92] on div "Clients" at bounding box center [68, 91] width 119 height 17
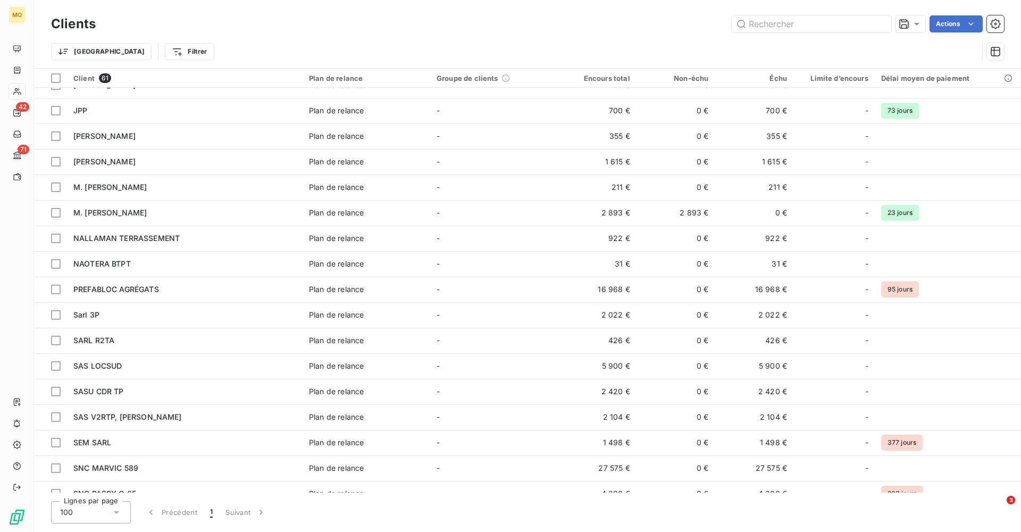
scroll to position [597, 0]
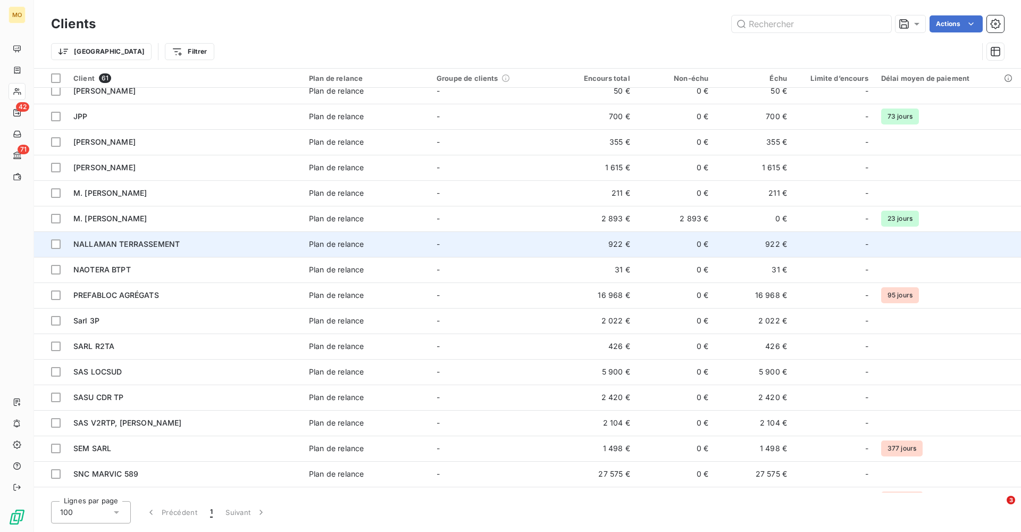
click at [144, 240] on span "NALLAMAN TERRASSEMENT" at bounding box center [126, 243] width 106 height 9
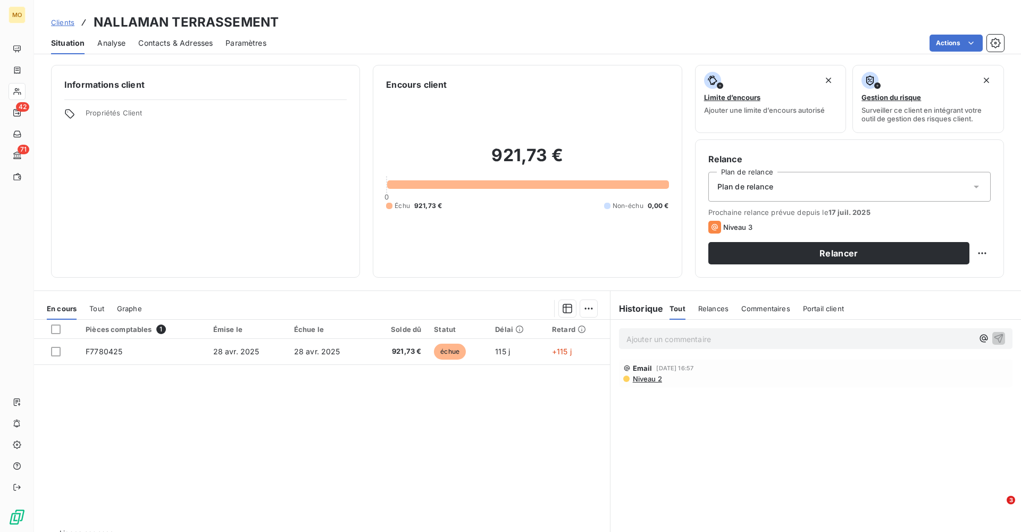
click at [174, 36] on div "Contacts & Adresses" at bounding box center [175, 43] width 74 height 22
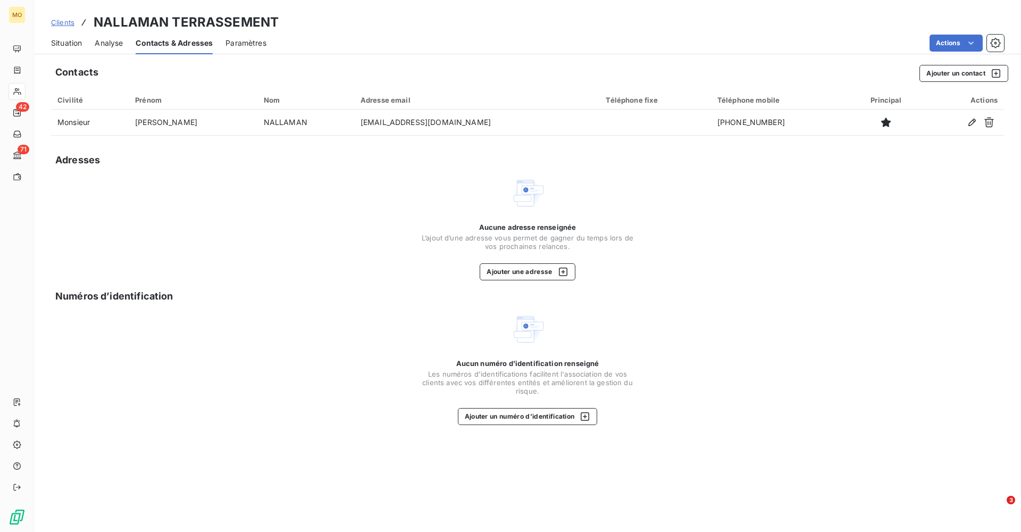
click at [67, 39] on span "Situation" at bounding box center [66, 43] width 31 height 11
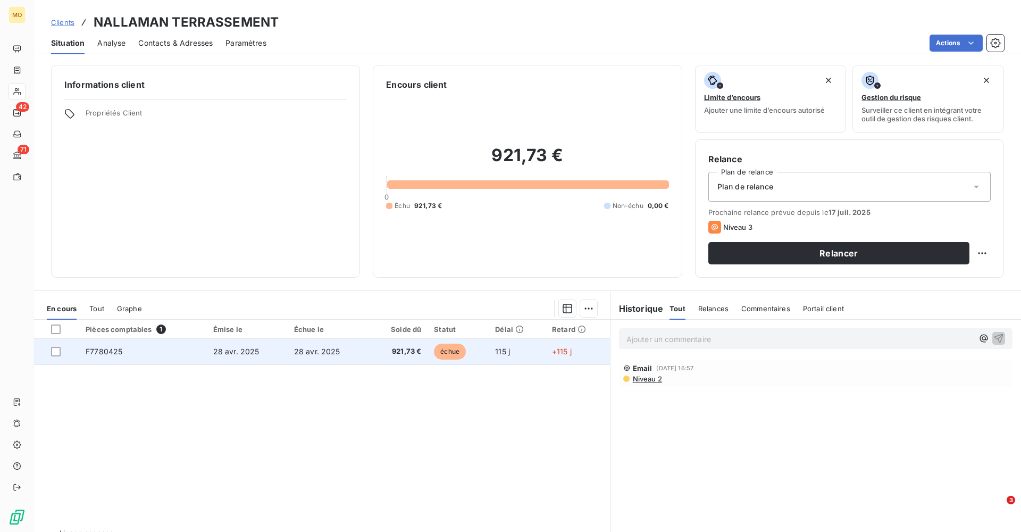
click at [109, 349] on span "F7780425" at bounding box center [104, 351] width 37 height 9
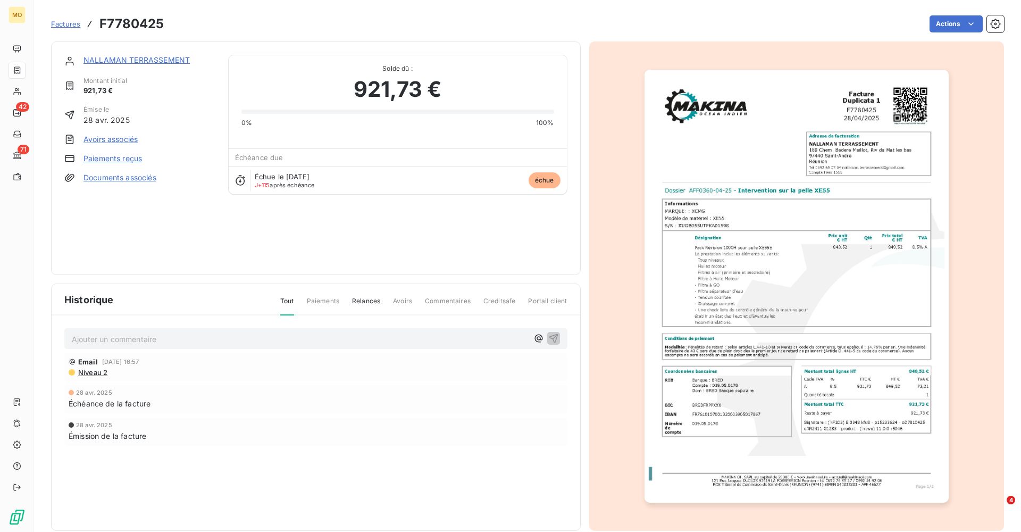
click at [453, 301] on span "Commentaires" at bounding box center [448, 305] width 46 height 18
click at [227, 240] on div "NALLAMAN TERRASSEMENT Montant initial 921,73 € Émise le [DATE] Avoirs associés …" at bounding box center [315, 158] width 503 height 207
click at [120, 60] on link "NALLAMAN TERRASSEMENT" at bounding box center [137, 59] width 106 height 9
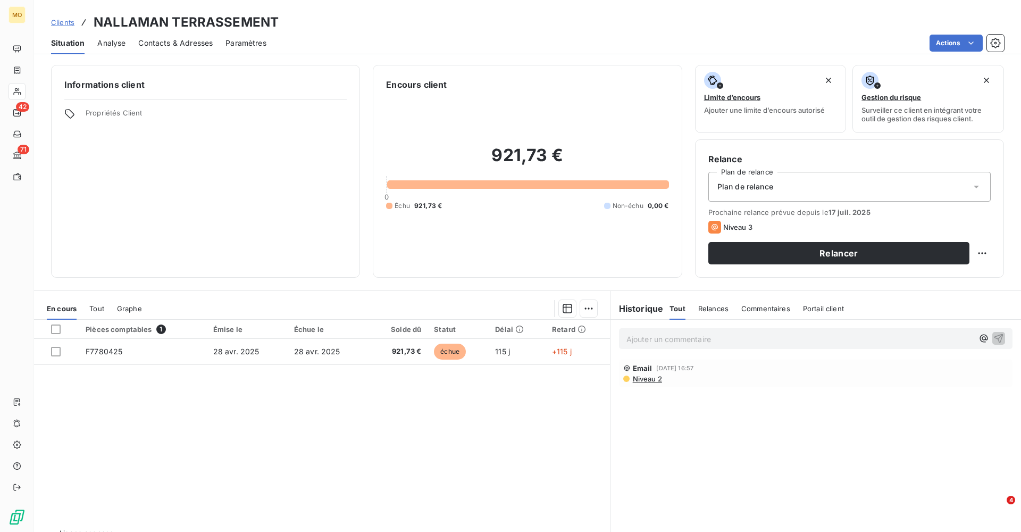
click at [775, 310] on span "Commentaires" at bounding box center [766, 308] width 49 height 9
click at [689, 338] on p "Ajouter un commentaire ﻿" at bounding box center [800, 338] width 347 height 13
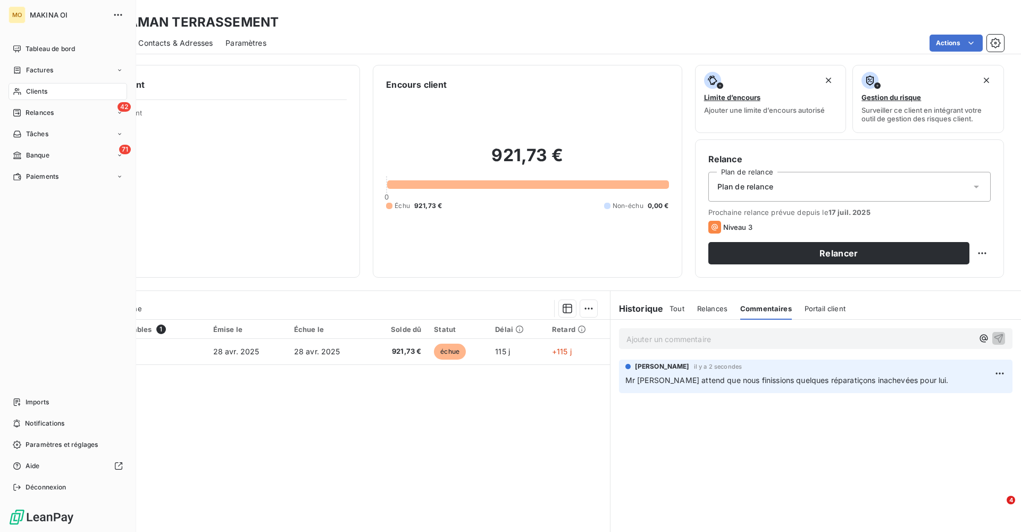
click at [47, 89] on span "Clients" at bounding box center [36, 92] width 21 height 10
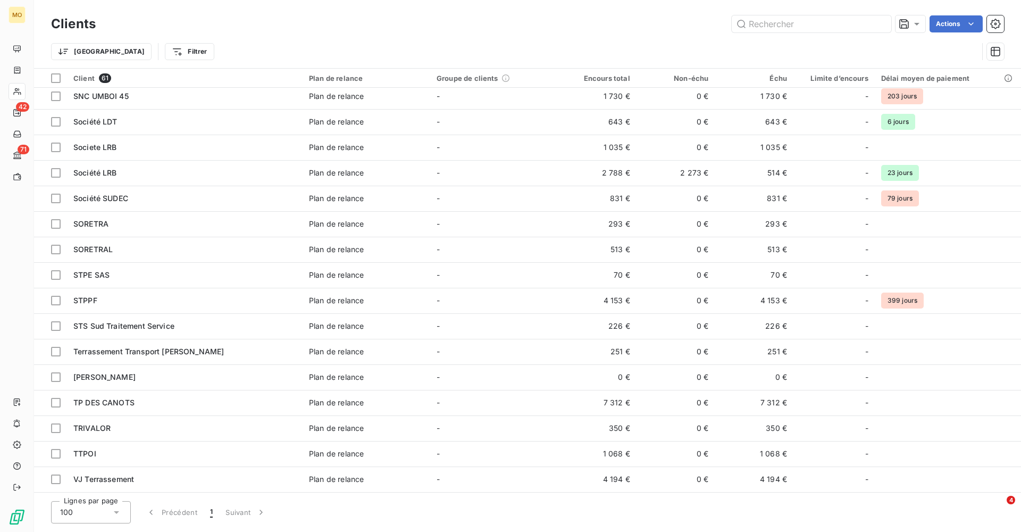
scroll to position [1152, 0]
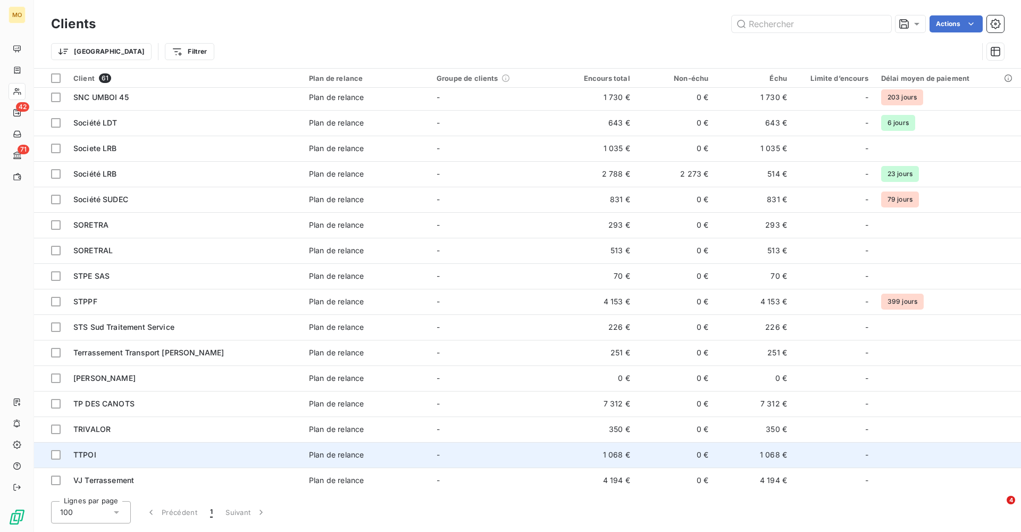
click at [122, 462] on td "TTPOI" at bounding box center [185, 455] width 236 height 26
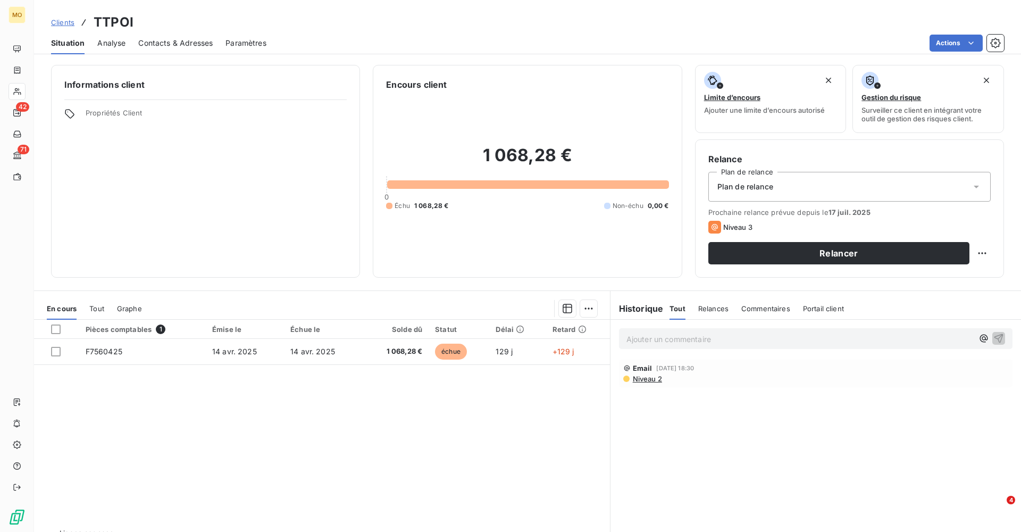
click at [173, 44] on span "Contacts & Adresses" at bounding box center [175, 43] width 74 height 11
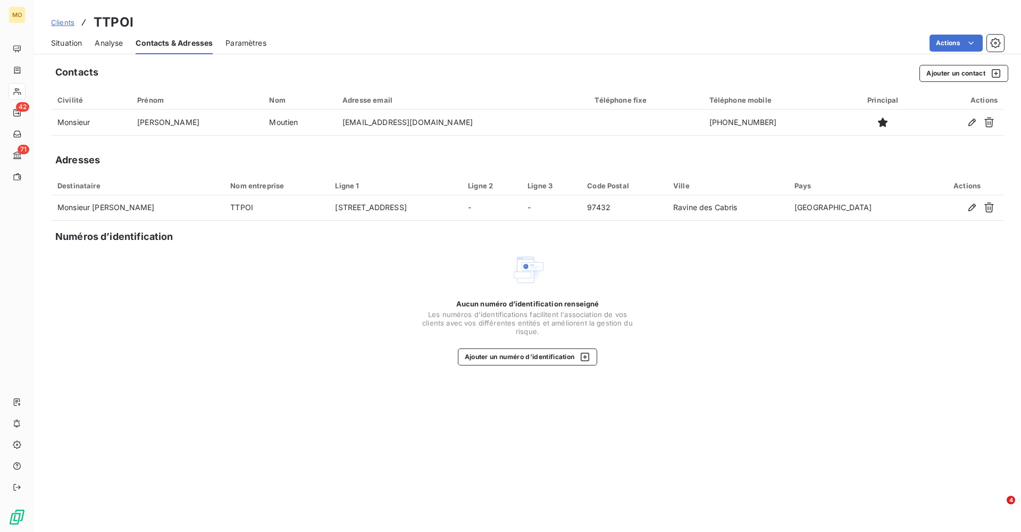
click at [68, 42] on span "Situation" at bounding box center [66, 43] width 31 height 11
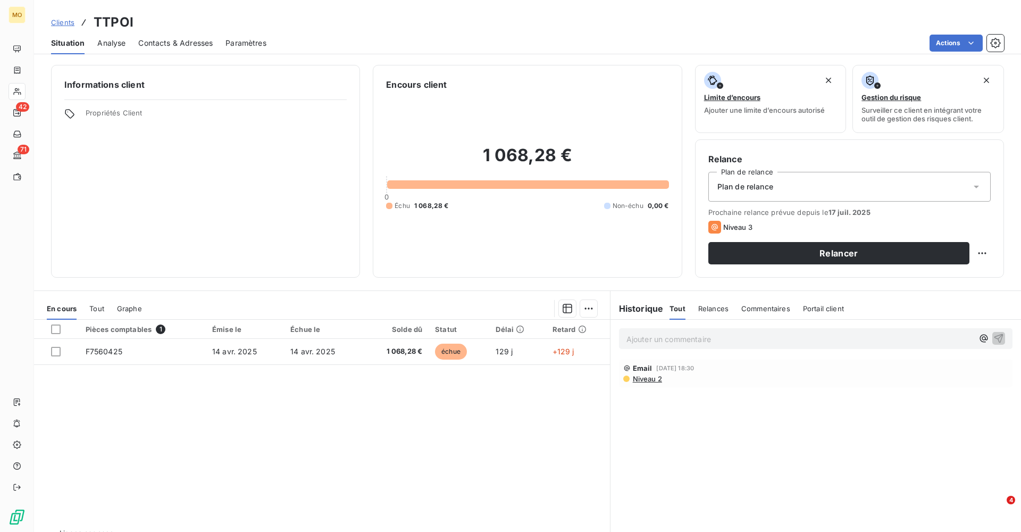
click at [161, 40] on span "Contacts & Adresses" at bounding box center [175, 43] width 74 height 11
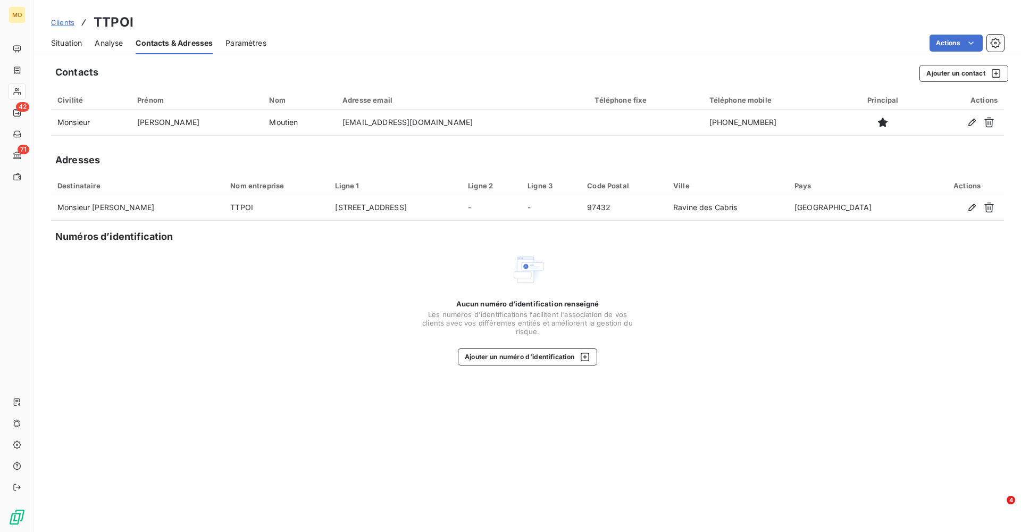
click at [66, 46] on span "Situation" at bounding box center [66, 43] width 31 height 11
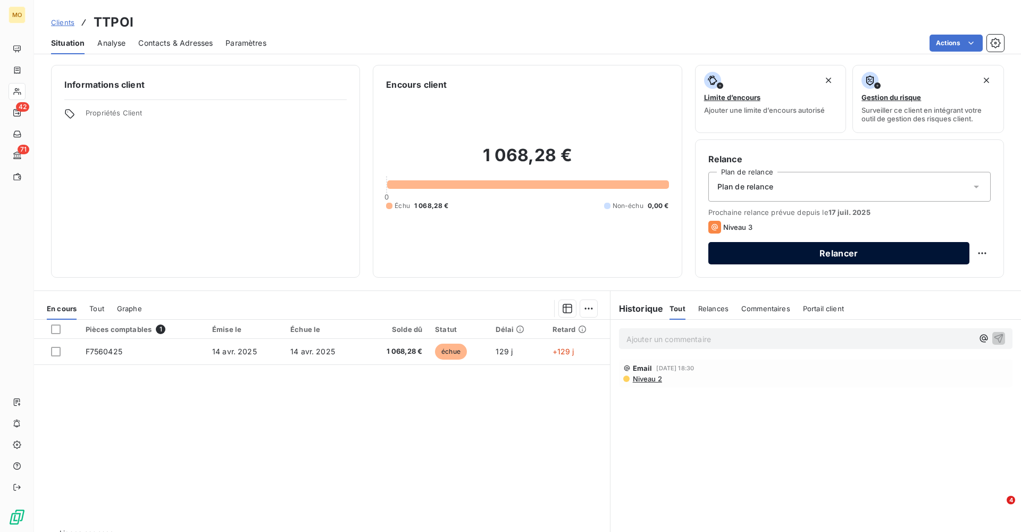
click at [842, 253] on button "Relancer" at bounding box center [839, 253] width 261 height 22
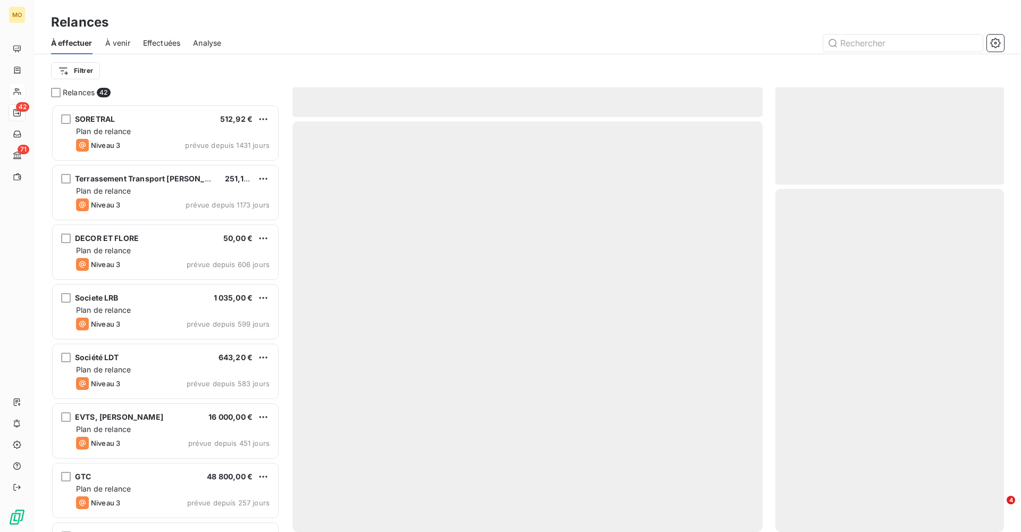
scroll to position [428, 229]
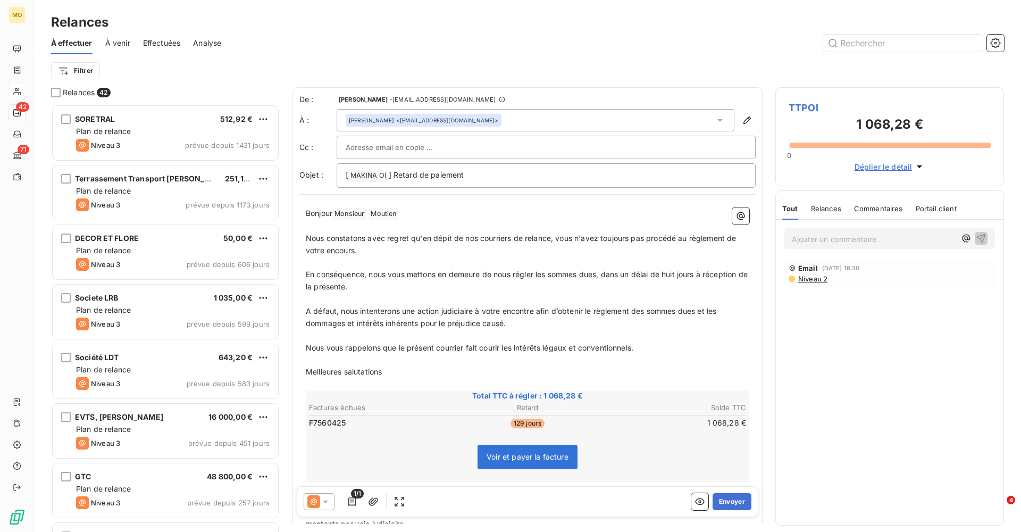
click at [477, 144] on div at bounding box center [546, 147] width 401 height 16
paste input "[EMAIL_ADDRESS][DOMAIN_NAME]"
type input "[EMAIL_ADDRESS][DOMAIN_NAME]"
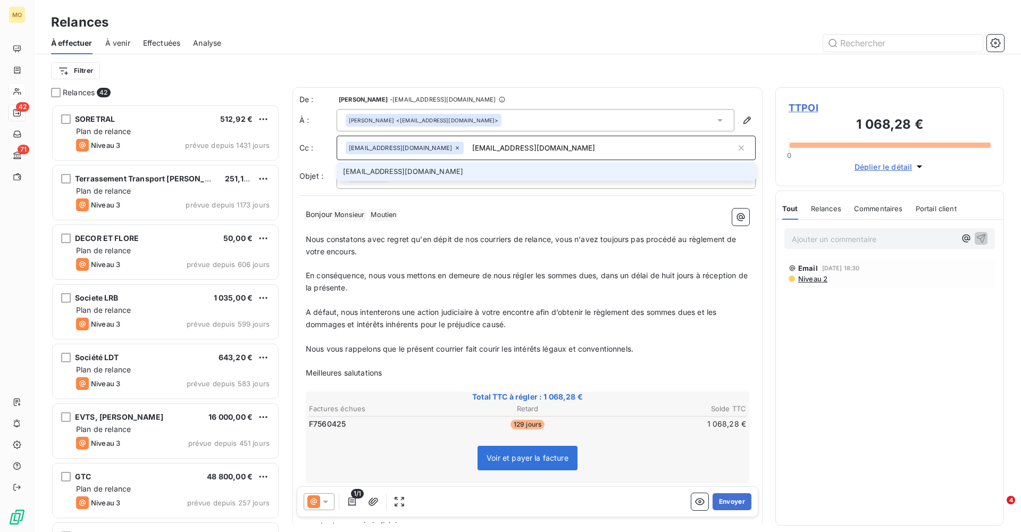
type input "[EMAIL_ADDRESS][DOMAIN_NAME]"
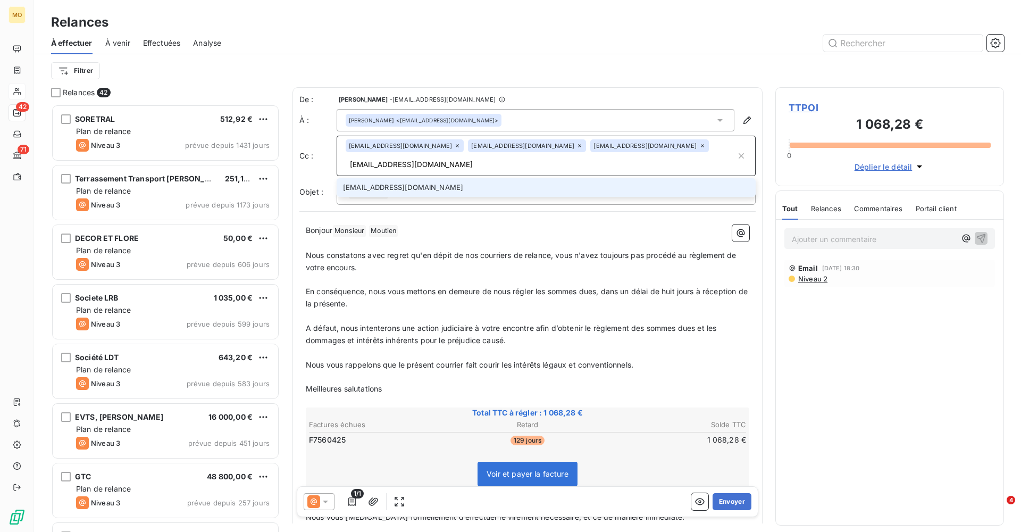
type input "[EMAIL_ADDRESS][DOMAIN_NAME]"
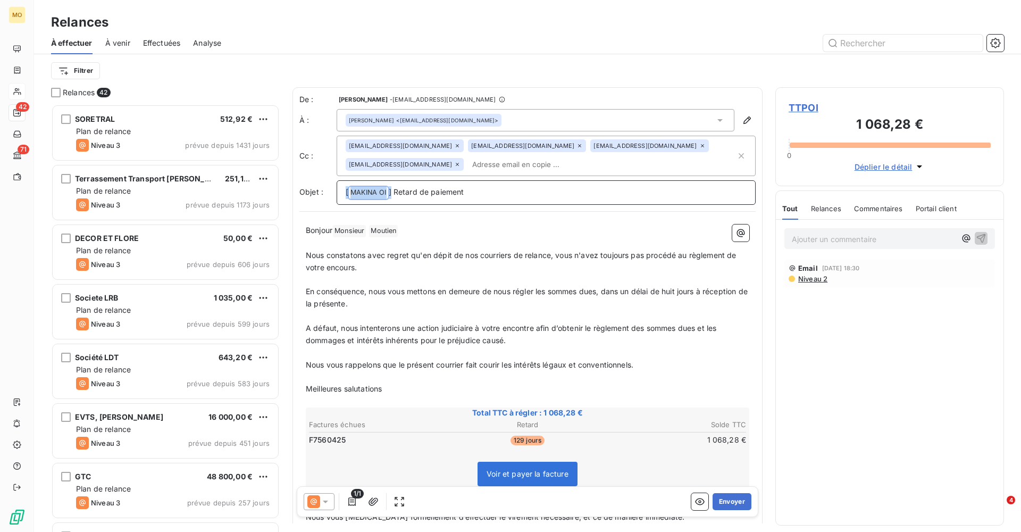
drag, startPoint x: 393, startPoint y: 192, endPoint x: 321, endPoint y: 193, distance: 72.4
click at [321, 193] on div "Objet : [ MAKINA OI ﻿ ] Retard de paiement" at bounding box center [528, 192] width 456 height 24
click at [445, 192] on p "Retard de paiement" at bounding box center [546, 192] width 401 height 12
drag, startPoint x: 401, startPoint y: 382, endPoint x: 313, endPoint y: 382, distance: 87.8
click at [313, 382] on p "Meilleures salutations" at bounding box center [528, 388] width 444 height 12
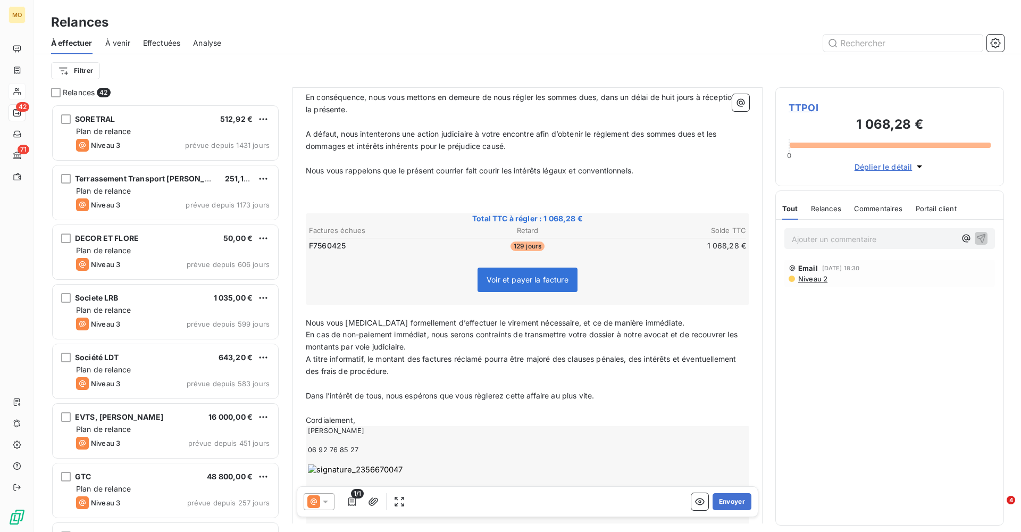
scroll to position [205, 0]
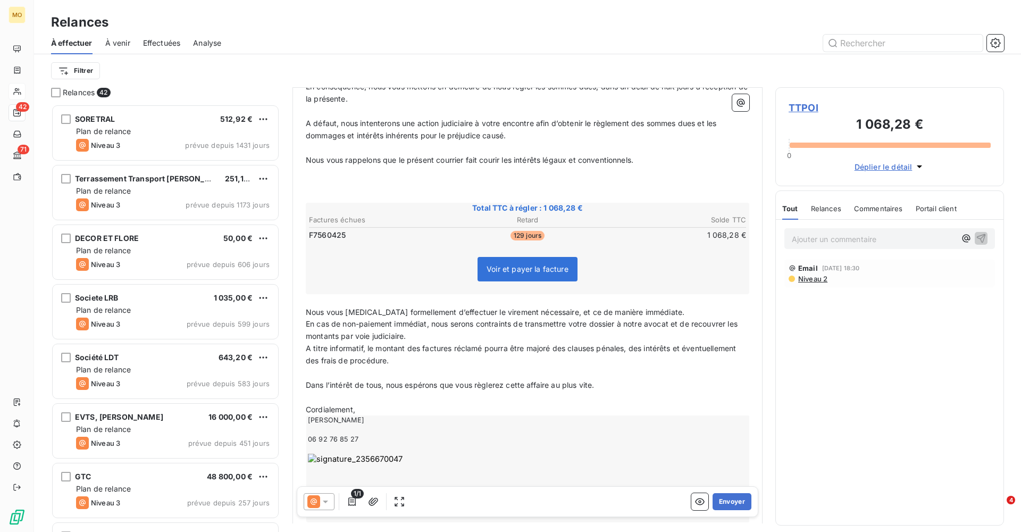
click at [659, 306] on p "Nous vous [MEDICAL_DATA] formellement d’effectuer le virement nécessaire, et ce…" at bounding box center [528, 312] width 444 height 12
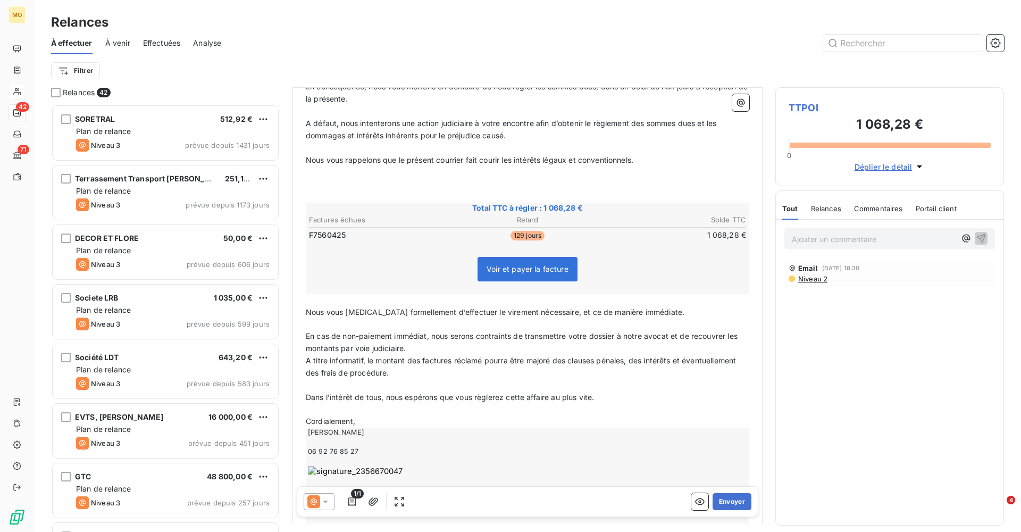
click at [442, 339] on p "En cas de non-paiement immédiat, nous serons contraints de transmettre votre do…" at bounding box center [528, 342] width 444 height 24
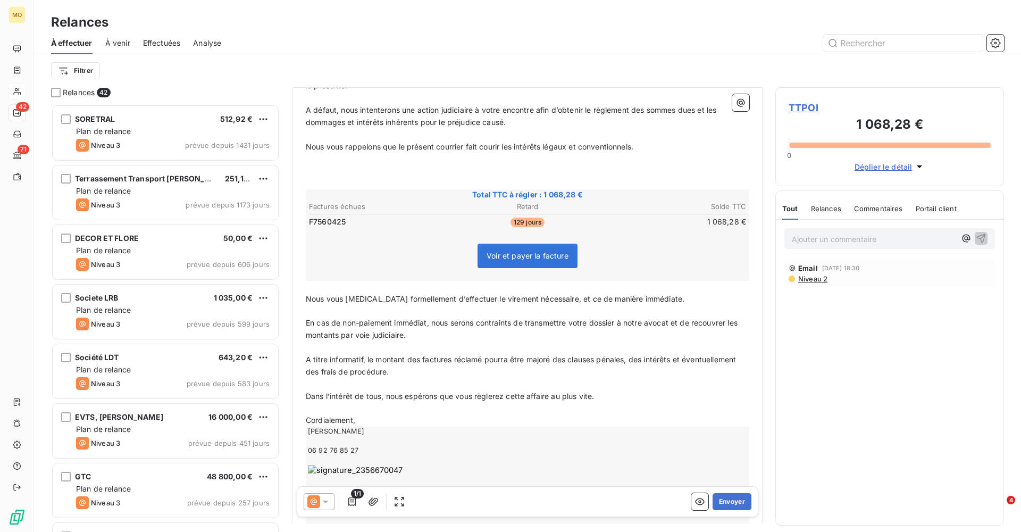
scroll to position [223, 0]
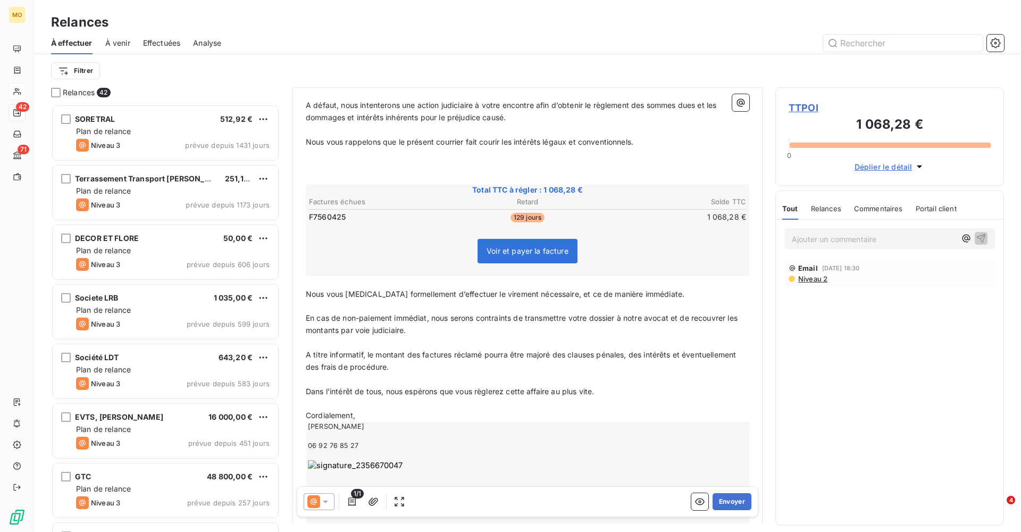
click at [372, 410] on p "Cordialement," at bounding box center [528, 416] width 444 height 12
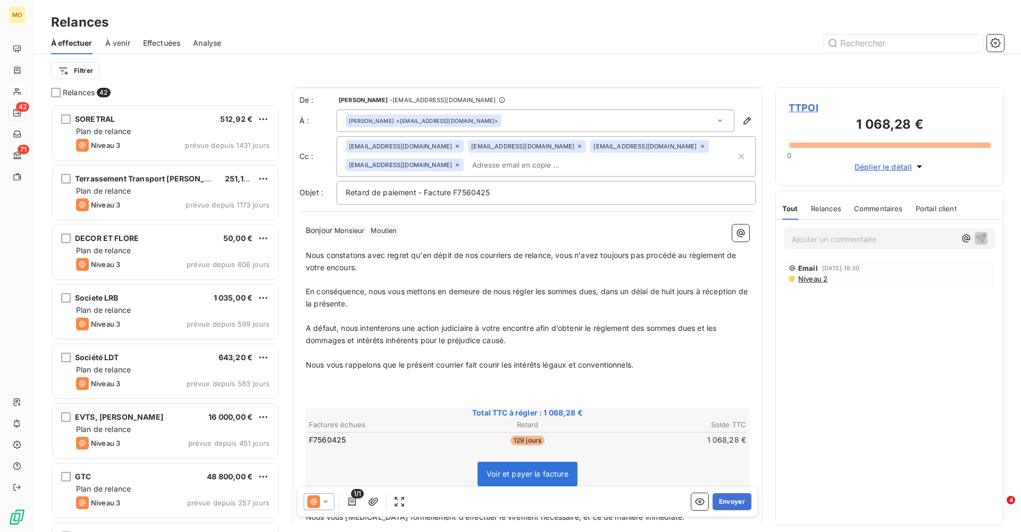
scroll to position [0, 0]
click at [731, 501] on button "Envoyer" at bounding box center [732, 501] width 39 height 17
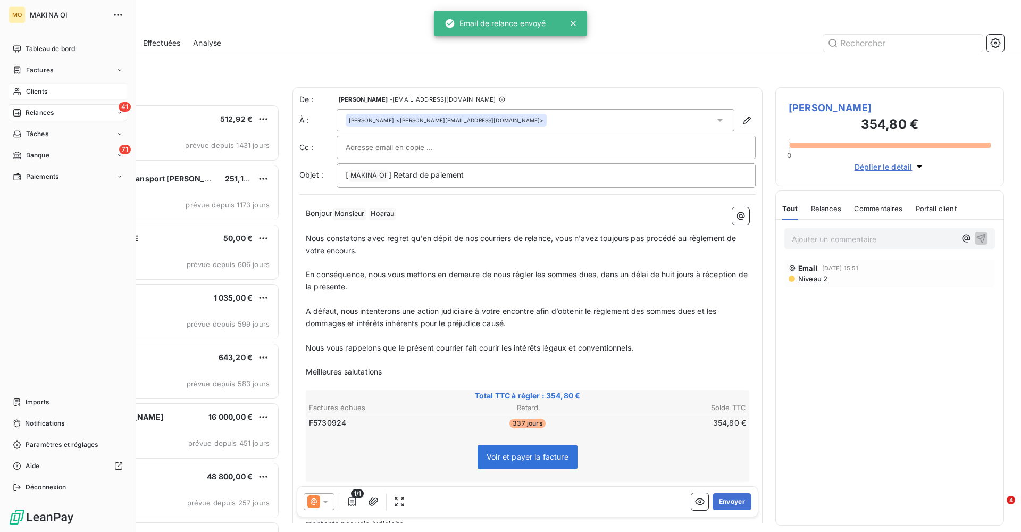
click at [36, 88] on span "Clients" at bounding box center [36, 92] width 21 height 10
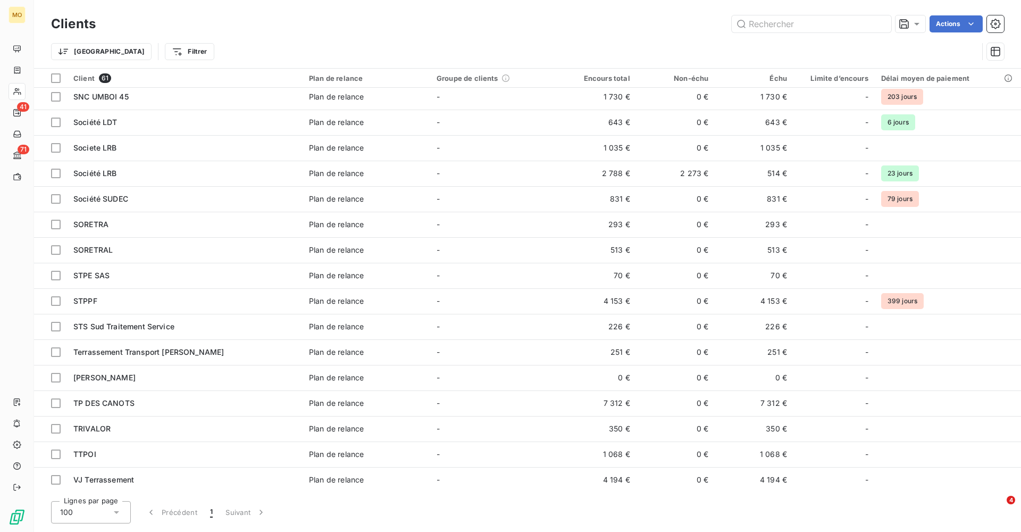
scroll to position [1152, 0]
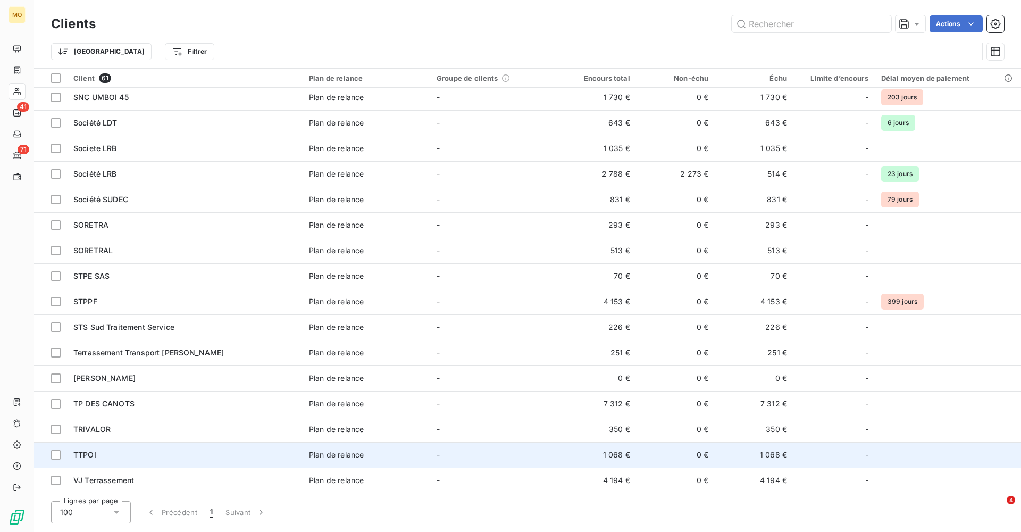
click at [118, 458] on div "TTPOI" at bounding box center [184, 455] width 223 height 11
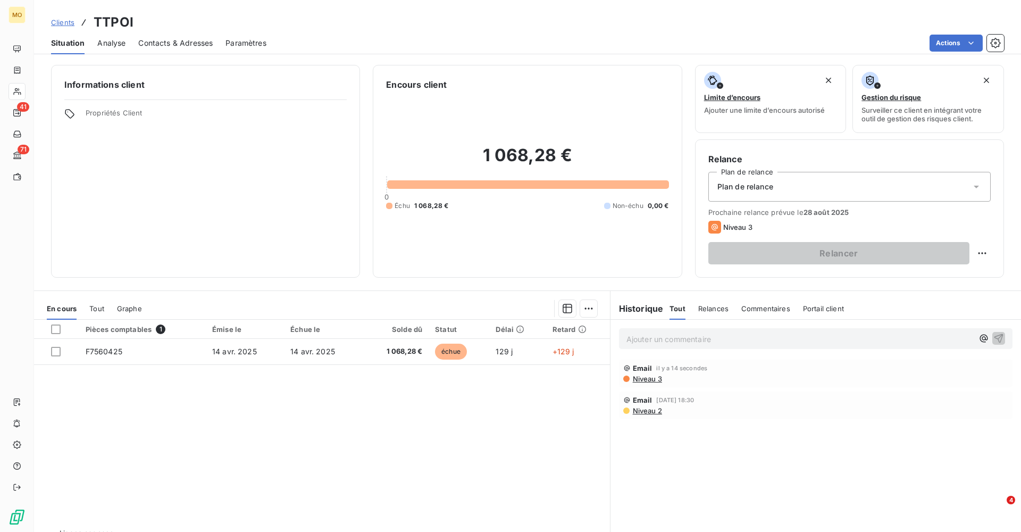
click at [648, 379] on span "Niveau 3" at bounding box center [647, 379] width 30 height 9
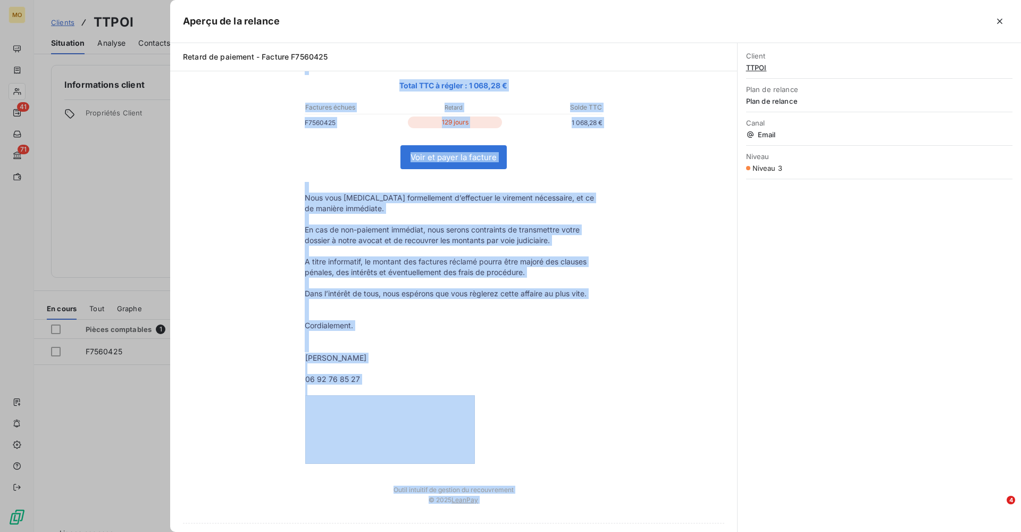
scroll to position [253, 0]
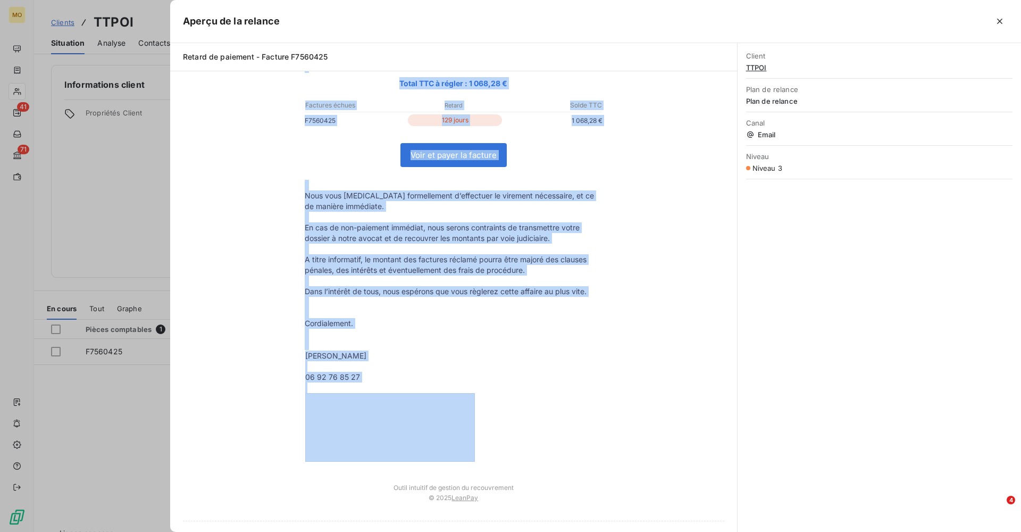
drag, startPoint x: 305, startPoint y: 151, endPoint x: 480, endPoint y: 445, distance: 342.3
click at [480, 445] on tbody "Bonjour Monsieur [PERSON_NAME] Nous constatons avec regret qu'en dépit de nos c…" at bounding box center [453, 177] width 319 height 570
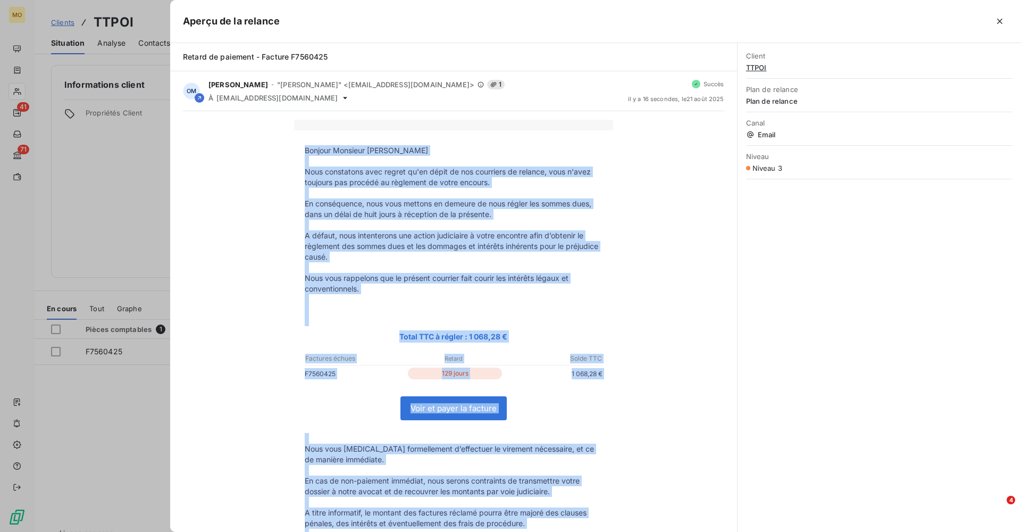
scroll to position [0, 0]
click at [992, 138] on span "Email" at bounding box center [879, 134] width 267 height 9
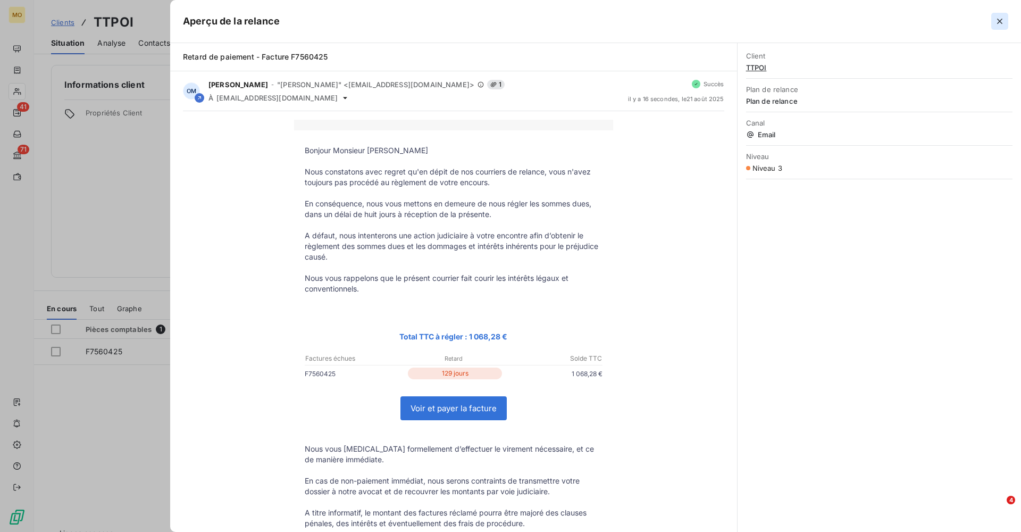
click at [998, 21] on icon "button" at bounding box center [1000, 21] width 11 height 11
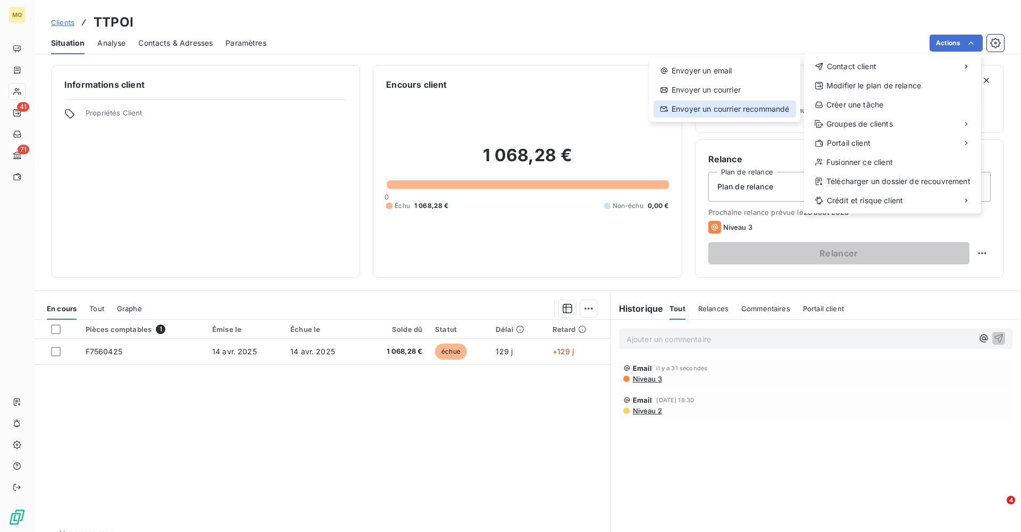
click at [711, 111] on div "Envoyer un courrier recommandé" at bounding box center [725, 109] width 143 height 17
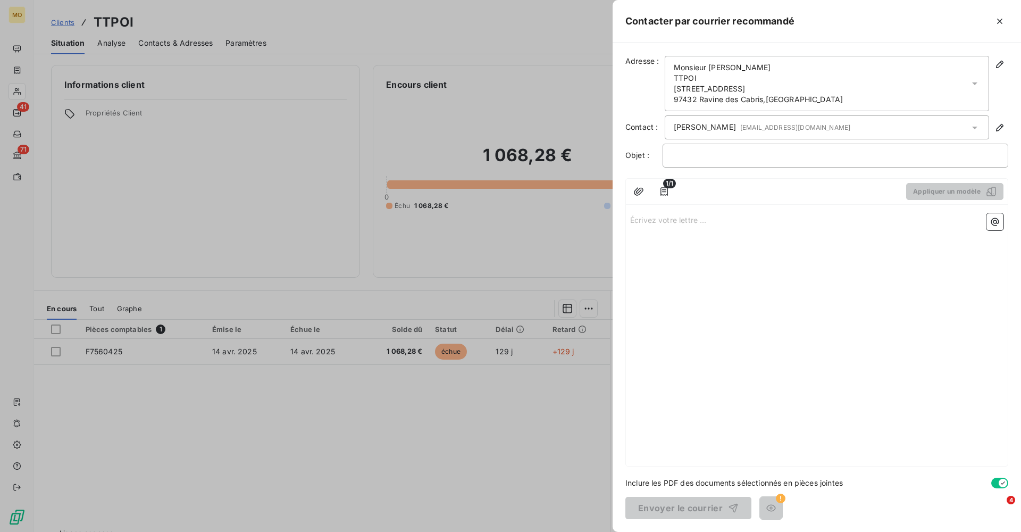
click at [662, 224] on p "Écrivez votre lettre ... ﻿" at bounding box center [816, 219] width 373 height 12
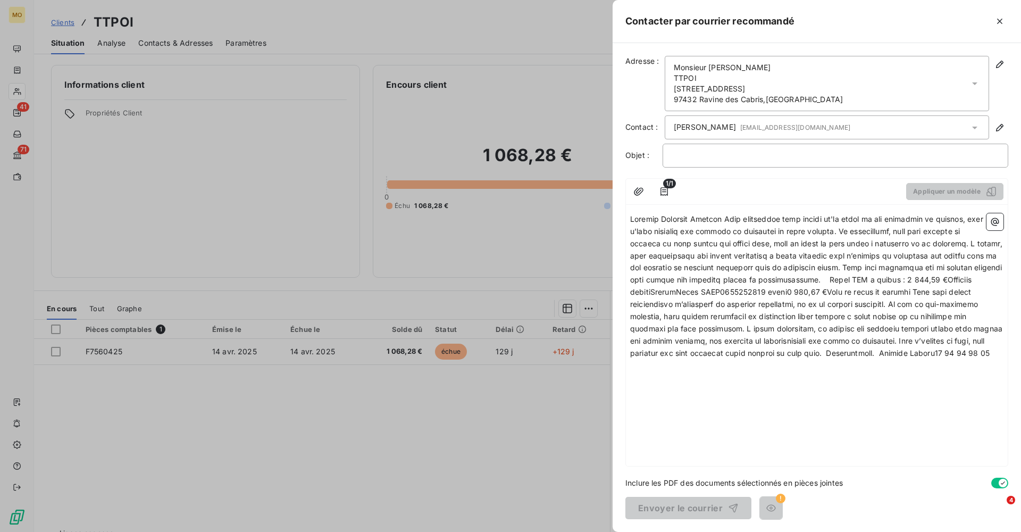
click at [711, 149] on div "﻿" at bounding box center [836, 156] width 346 height 24
click at [696, 158] on p "﻿" at bounding box center [836, 155] width 328 height 12
click at [724, 220] on span at bounding box center [817, 285] width 375 height 143
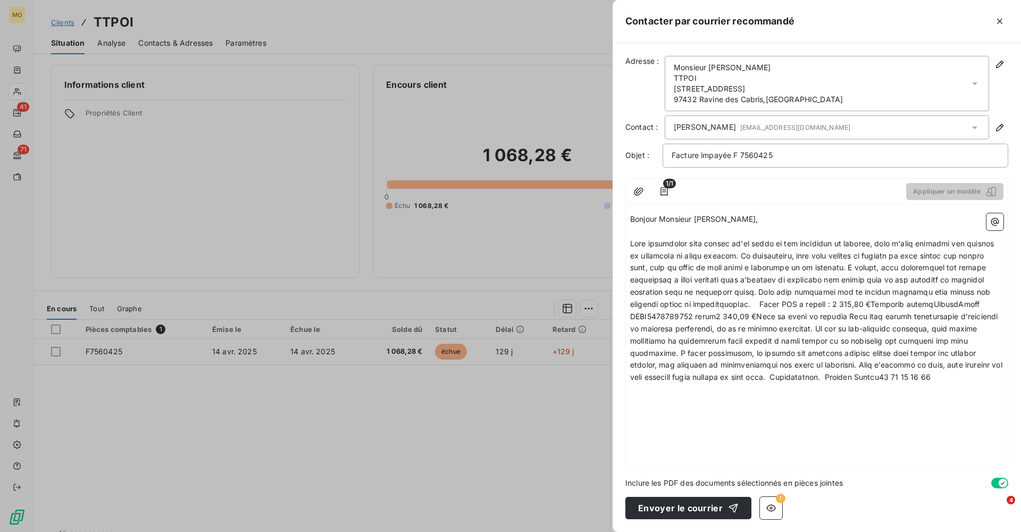
click at [776, 254] on span at bounding box center [817, 310] width 375 height 143
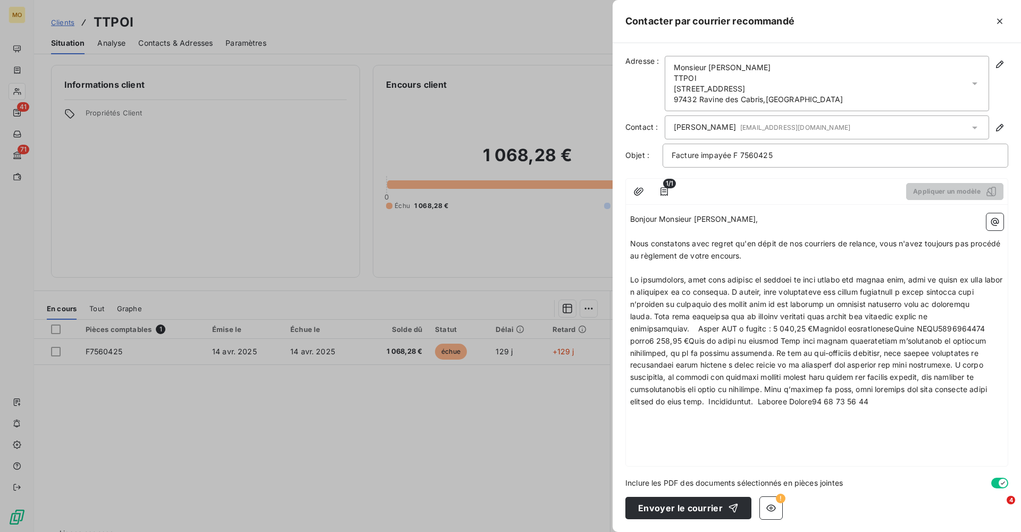
click at [764, 290] on span at bounding box center [817, 340] width 375 height 131
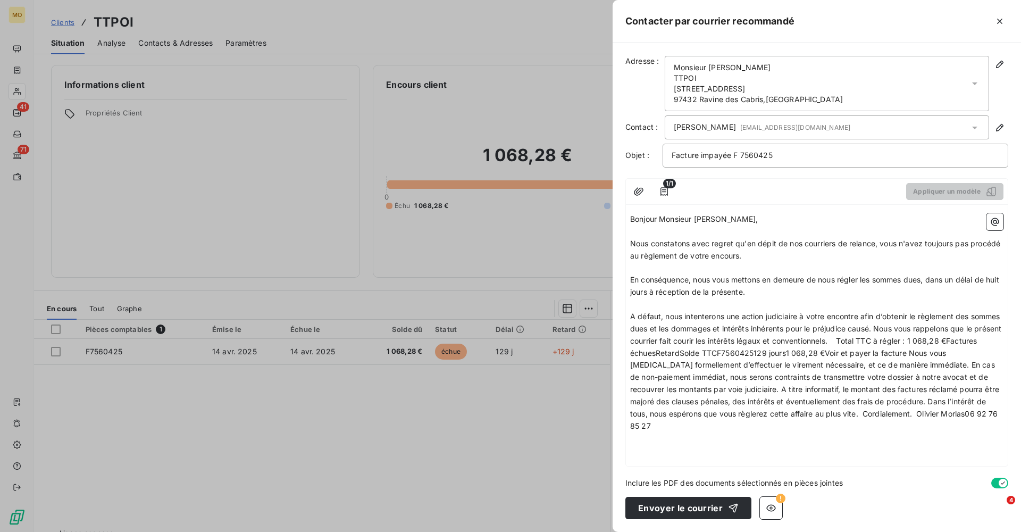
click at [910, 323] on span "A défaut, nous intenterons une action judiciaire à votre encontre afin d’obteni…" at bounding box center [816, 371] width 373 height 119
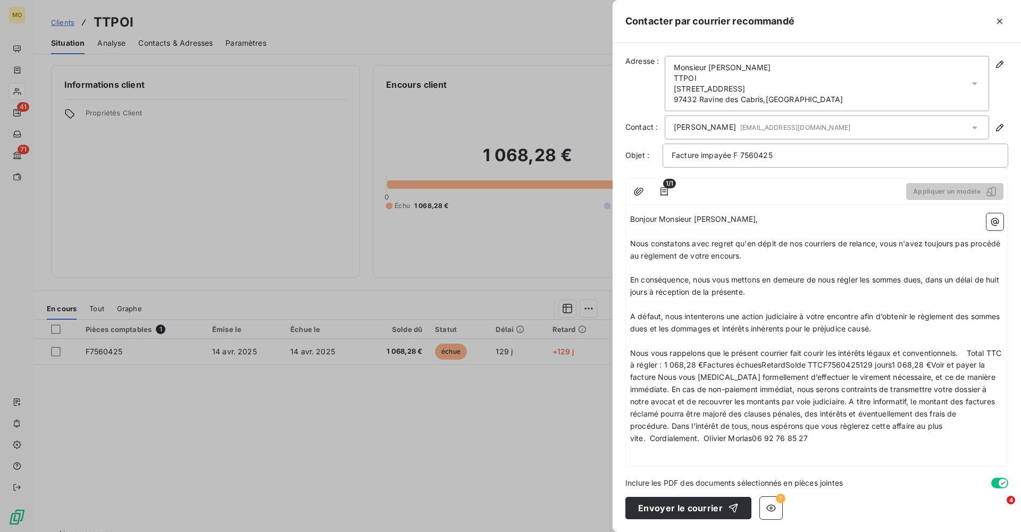
click at [972, 348] on span "Nous vous rappelons que le présent courrier fait courir les intérêts légaux et …" at bounding box center [816, 395] width 373 height 94
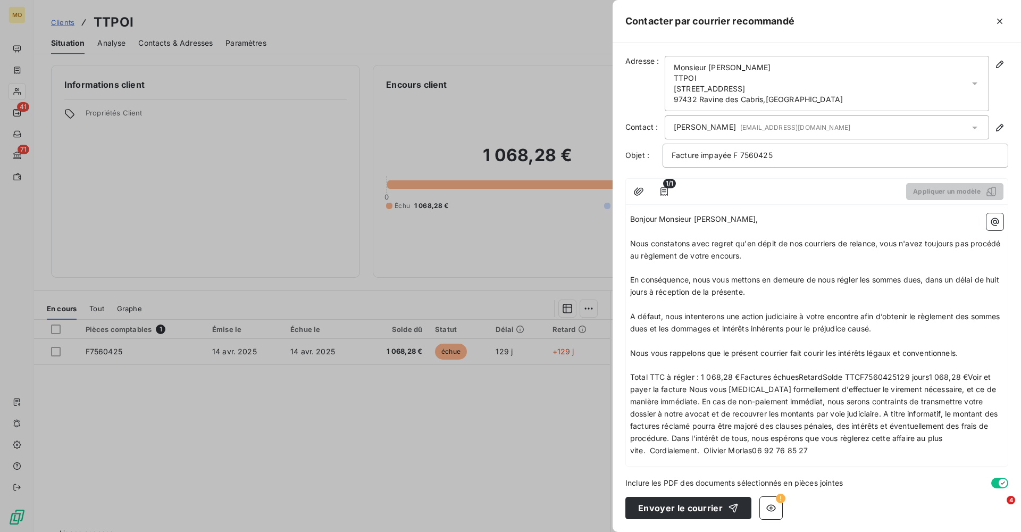
click at [688, 381] on span "Total TTC à régler : 1 068,28 €Factures échuesRetardSolde TTCF7560425129 jours1…" at bounding box center [815, 413] width 370 height 82
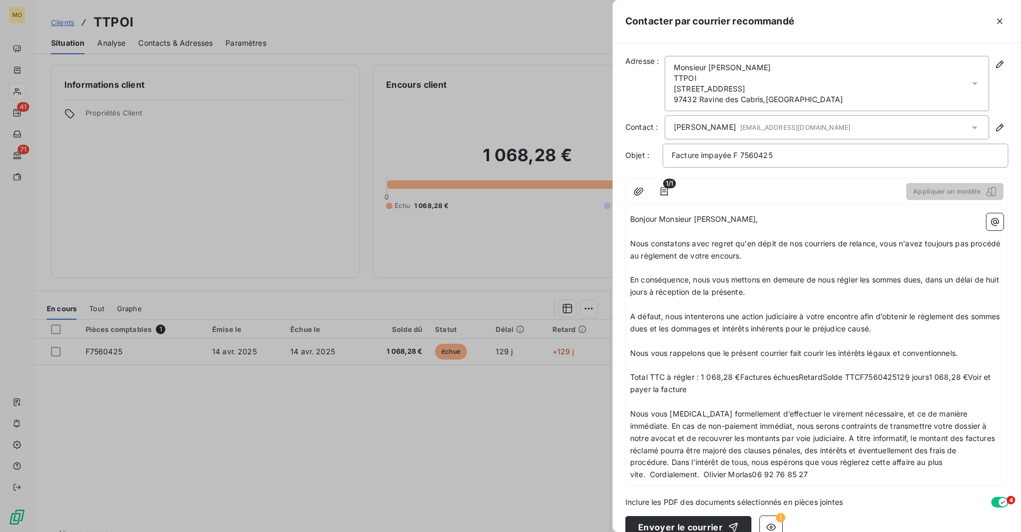
click at [740, 372] on span "Total TTC à régler : 1 068,28 €Factures échuesRetardSolde TTCF7560425129 jours1…" at bounding box center [811, 382] width 363 height 21
click at [784, 372] on span "Total TTC à régler : 1 068,28 € sur factures échuesRetardSolde TTCF7560425129 j…" at bounding box center [814, 382] width 368 height 21
drag, startPoint x: 870, startPoint y: 371, endPoint x: 784, endPoint y: 371, distance: 86.2
click at [784, 372] on span "Total TTC à régler : 1 068,28 € sur facture échuesRetardSolde TTCF7560425129 jo…" at bounding box center [816, 382] width 373 height 21
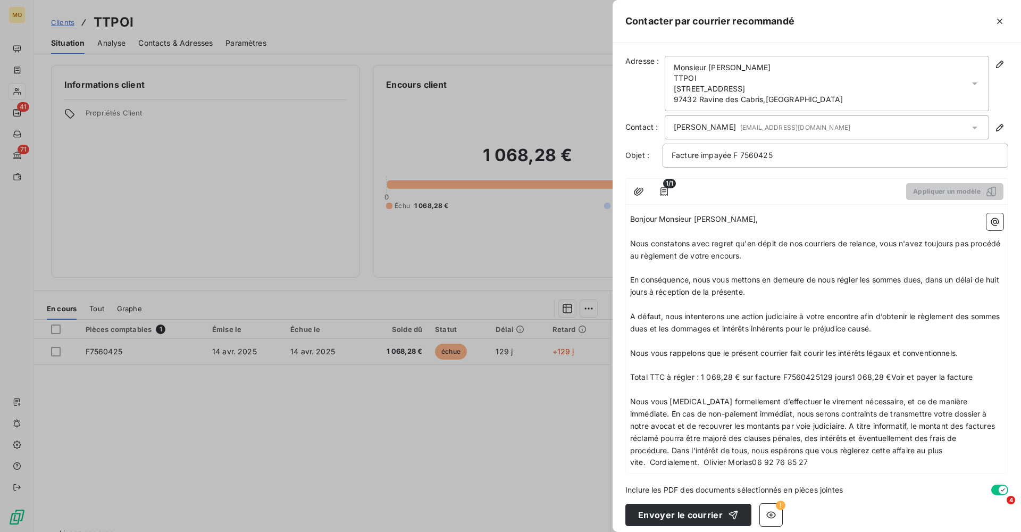
click at [832, 372] on span "Total TTC à régler : 1 068,28 € sur facture F7560425129 jours1 068,28 €Voir et …" at bounding box center [801, 376] width 343 height 9
drag, startPoint x: 963, startPoint y: 369, endPoint x: 843, endPoint y: 368, distance: 120.8
click at [843, 371] on p "Total TTC à régler : 1 068,28 € sur facture F7560425 jours1 068,28 €Voir et pay…" at bounding box center [816, 377] width 373 height 12
click at [967, 371] on p "Total TTC à régler : 1 068,28 € sur facture F7560425 jours1 068,28 €Voir et pay…" at bounding box center [816, 377] width 373 height 12
drag, startPoint x: 967, startPoint y: 371, endPoint x: 841, endPoint y: 371, distance: 126.1
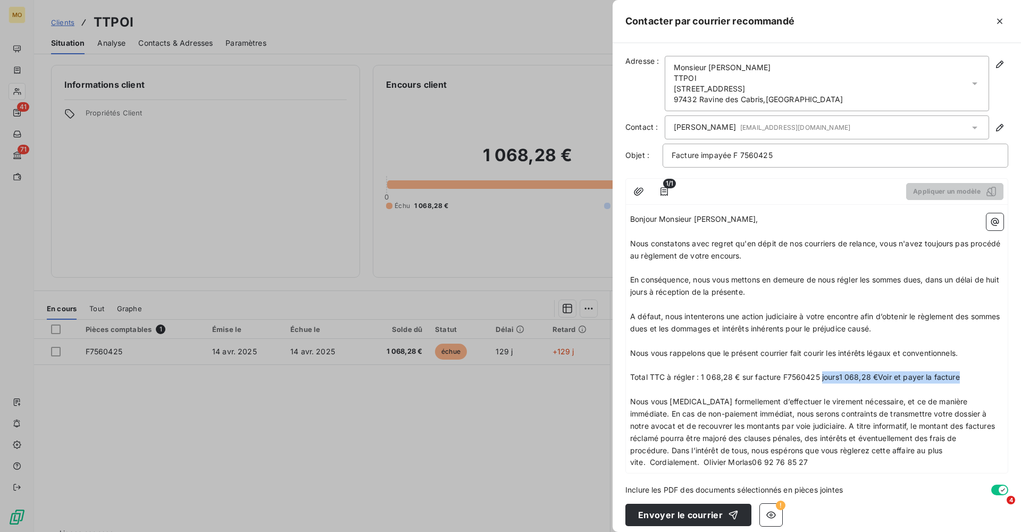
click at [841, 371] on p "Total TTC à régler : 1 068,28 € sur facture F7560425 jours1 068,28 €Voir et pay…" at bounding box center [816, 377] width 373 height 12
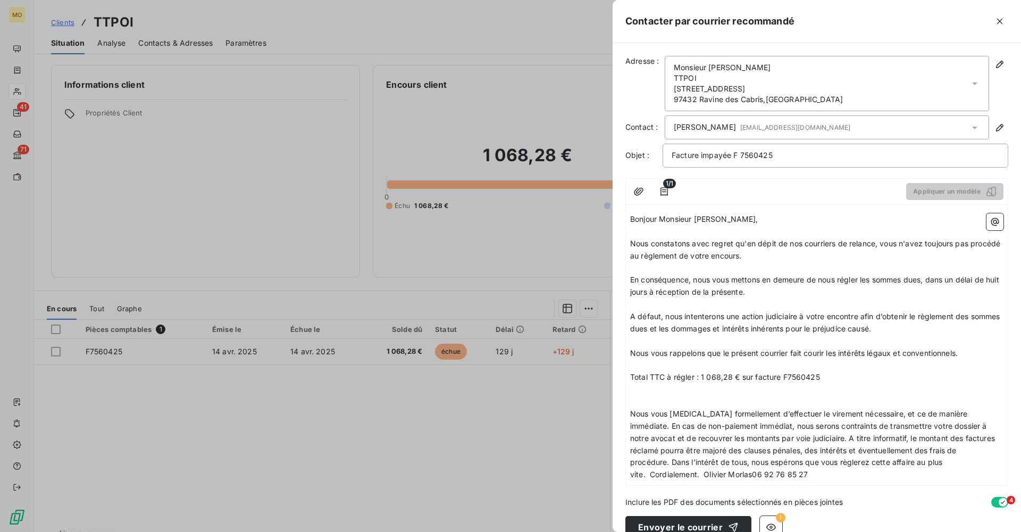
click at [825, 371] on p "Total TTC à régler : 1 068,28 € sur facture F7560425" at bounding box center [816, 377] width 373 height 12
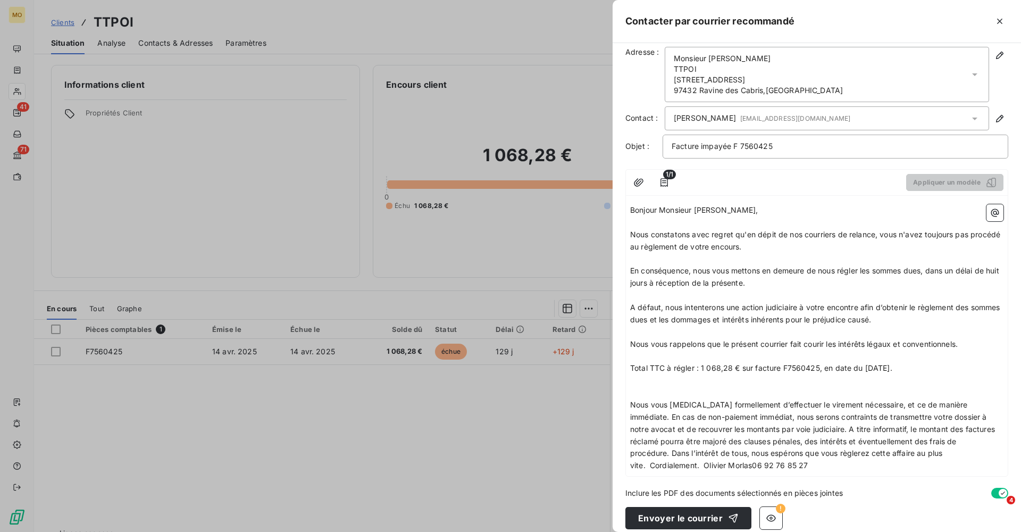
scroll to position [9, 0]
click at [977, 401] on span "Nous vous [MEDICAL_DATA] formellement d’effectuer le virement nécessaire, et ce…" at bounding box center [813, 436] width 367 height 70
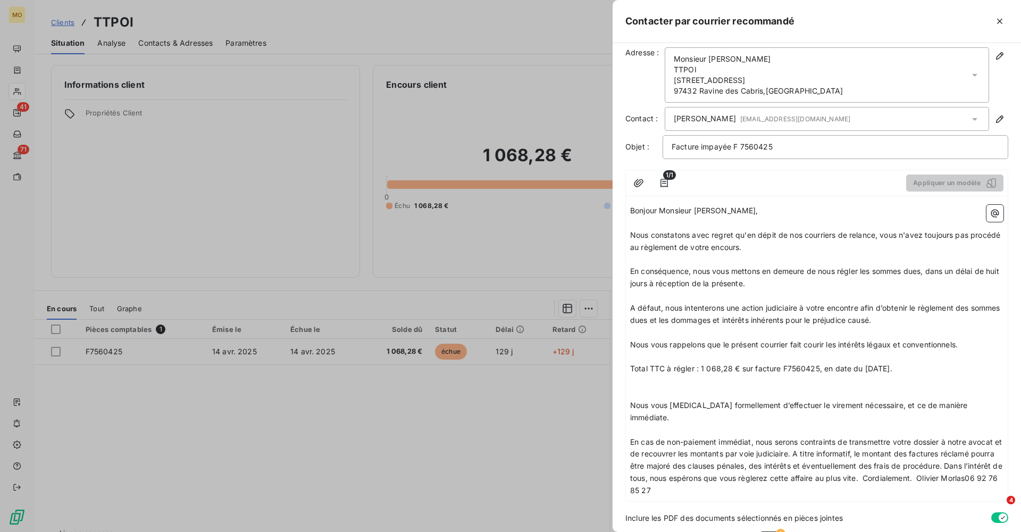
click at [805, 437] on span "En cas de non-paiement immédiat, nous serons contraints de transmettre votre do…" at bounding box center [817, 466] width 375 height 58
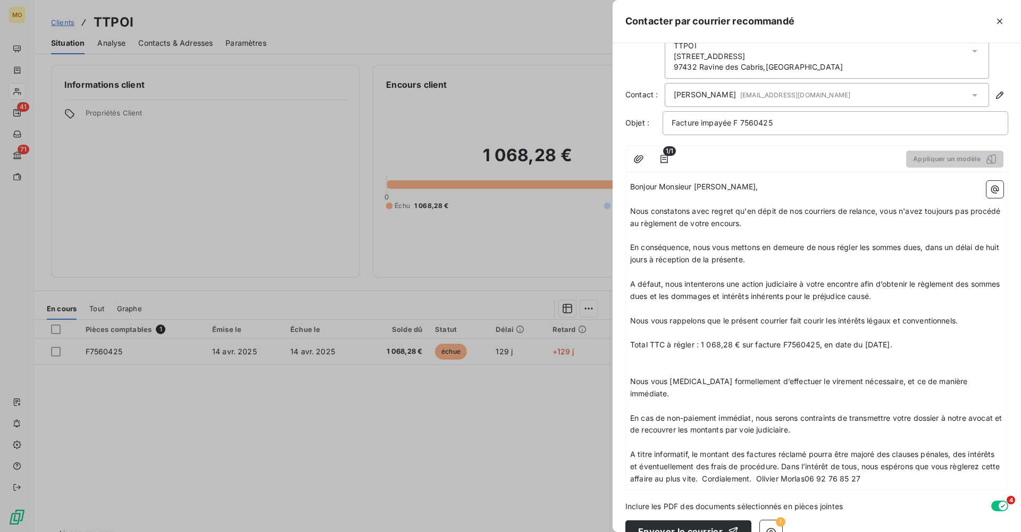
scroll to position [32, 0]
click at [785, 450] on span "A titre informatif, le montant des factures réclamé pourra être majoré des clau…" at bounding box center [816, 467] width 372 height 34
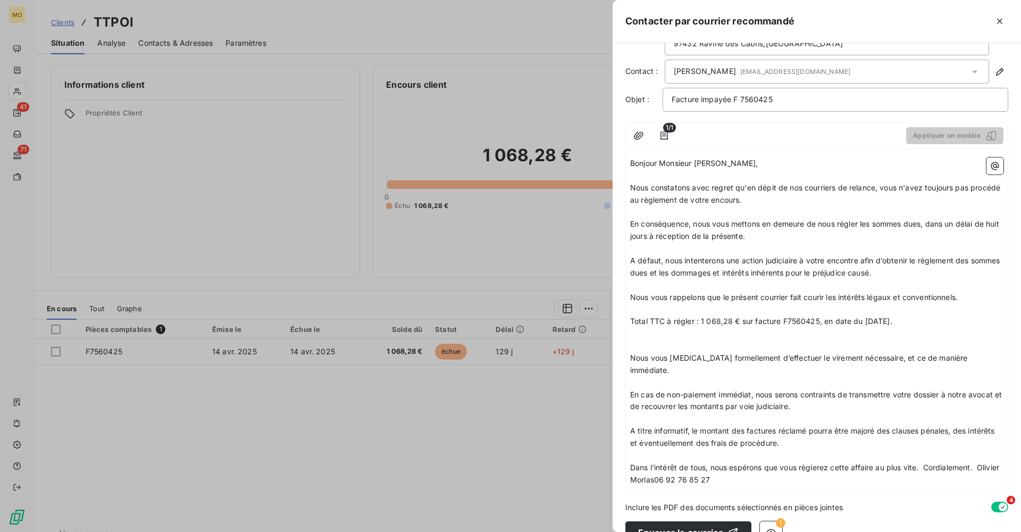
scroll to position [55, 0]
click at [926, 463] on span "Dans l’intérêt de tous, nous espérons que vous règlerez cette affaire au plus v…" at bounding box center [815, 473] width 371 height 21
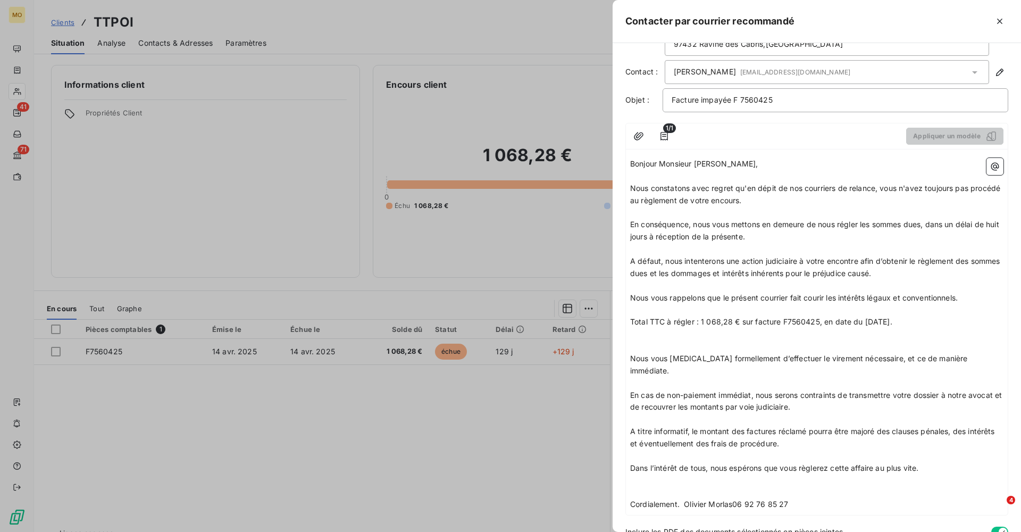
click at [686, 500] on span "Cordialement. Olivier Morlas06 92 76 85 27" at bounding box center [709, 504] width 158 height 9
click at [680, 531] on span "Olivier Morlas06 92 76 85 27" at bounding box center [682, 540] width 104 height 9
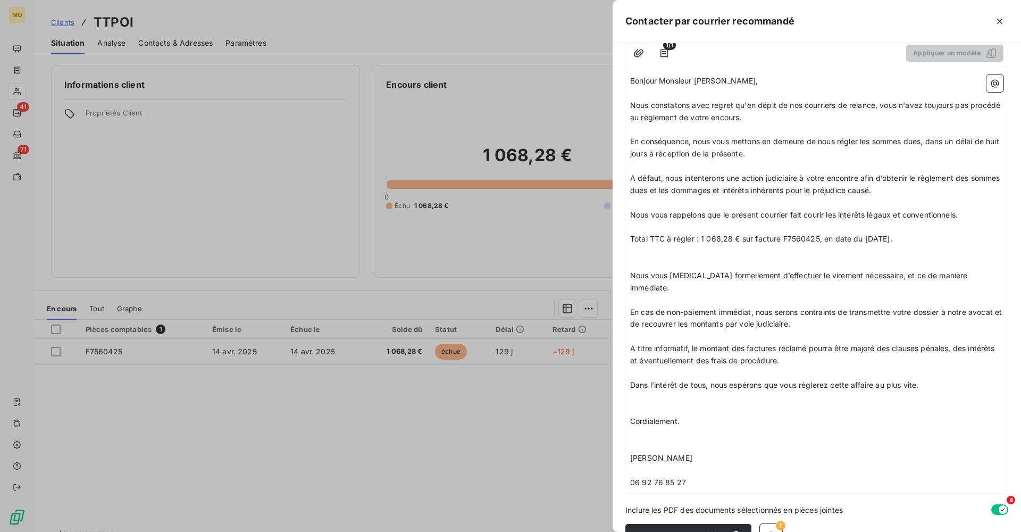
scroll to position [137, 0]
click at [767, 531] on icon "button" at bounding box center [772, 536] width 10 height 7
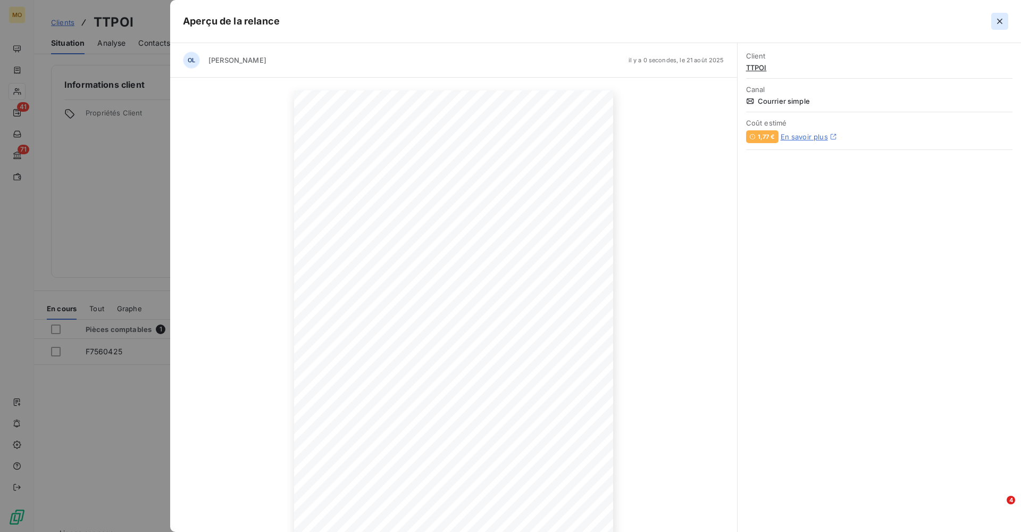
click at [1002, 24] on icon "button" at bounding box center [1000, 21] width 11 height 11
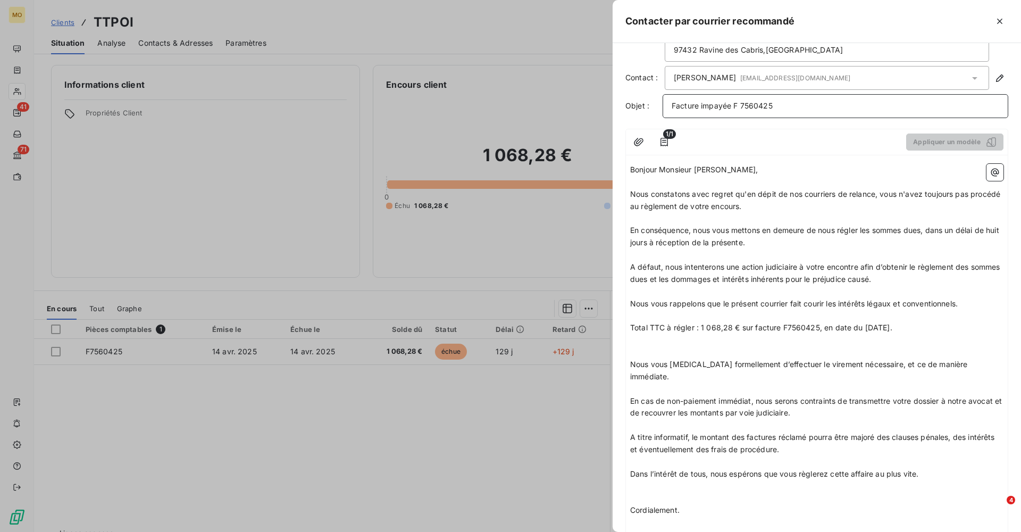
scroll to position [23, 0]
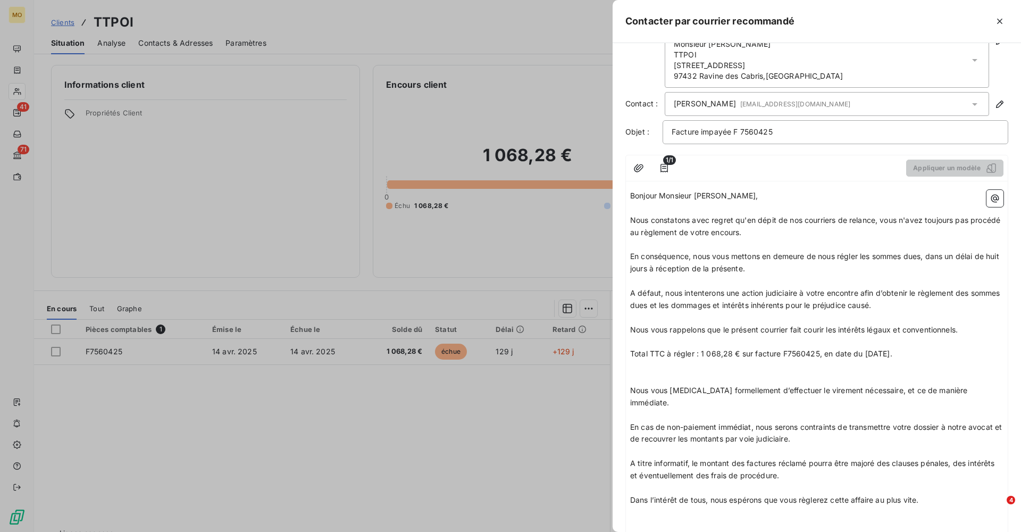
click at [629, 193] on div "Bonjour Monsieur [PERSON_NAME], ﻿ Nous constatons avec regret qu'en dépit de no…" at bounding box center [817, 397] width 382 height 422
click at [632, 196] on span "Bonjour Monsieur [PERSON_NAME]," at bounding box center [694, 195] width 128 height 9
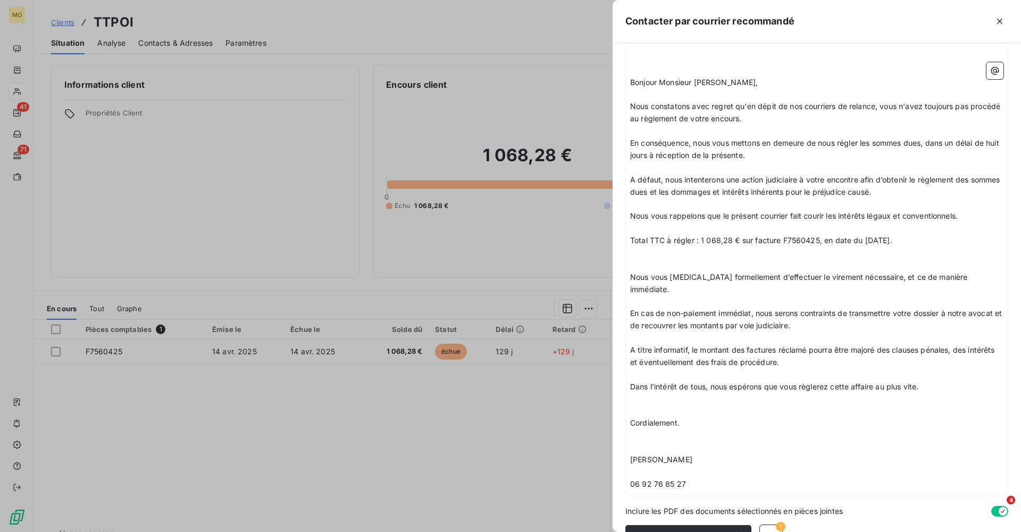
scroll to position [161, 0]
click at [702, 526] on button "Envoyer le courrier" at bounding box center [689, 537] width 126 height 22
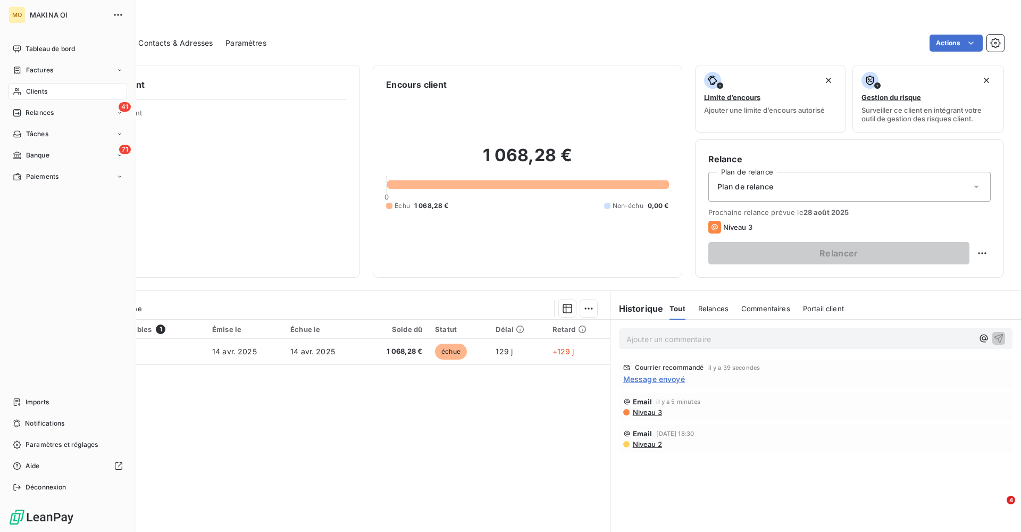
click at [47, 89] on span "Clients" at bounding box center [36, 92] width 21 height 10
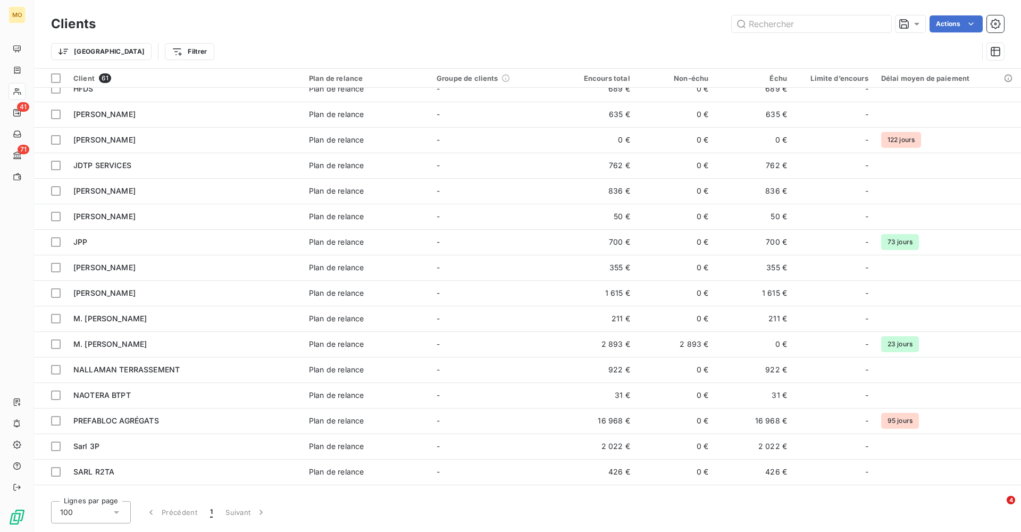
scroll to position [493, 0]
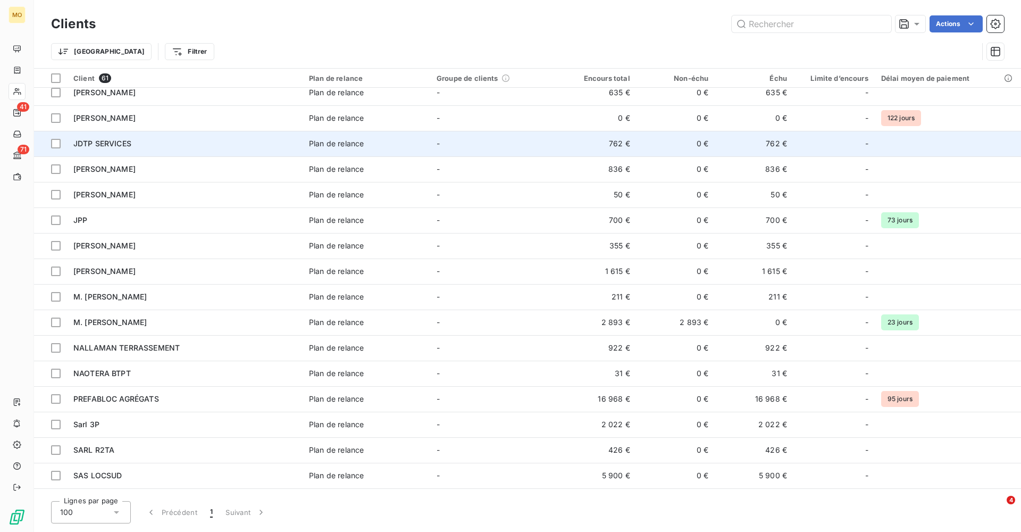
click at [119, 146] on span "JDTP SERVICES" at bounding box center [102, 143] width 58 height 9
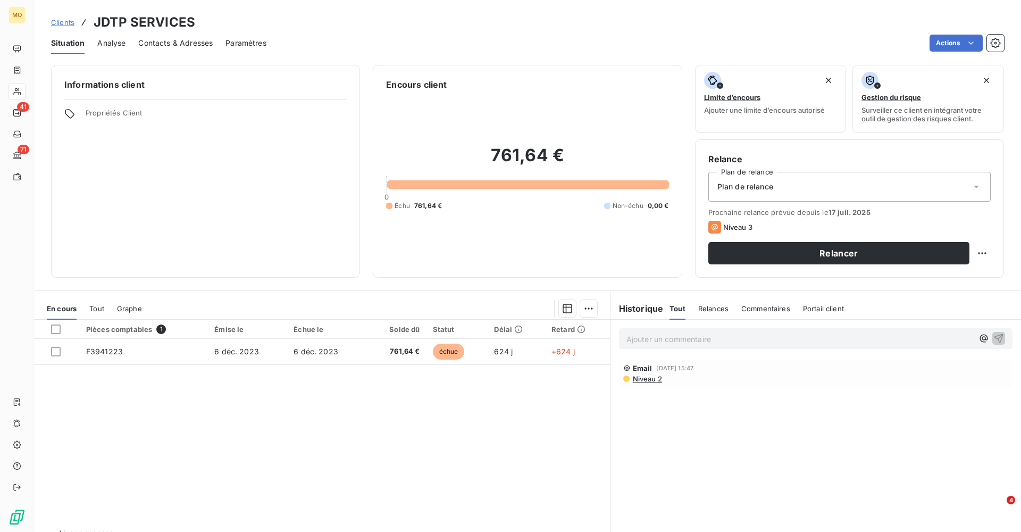
click at [172, 45] on span "Contacts & Adresses" at bounding box center [175, 43] width 74 height 11
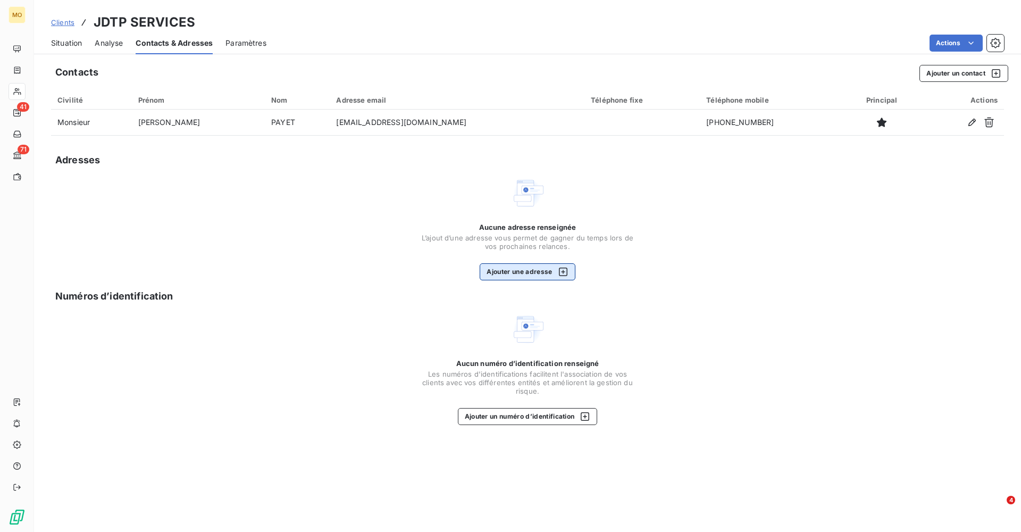
click at [522, 268] on button "Ajouter une adresse" at bounding box center [527, 271] width 95 height 17
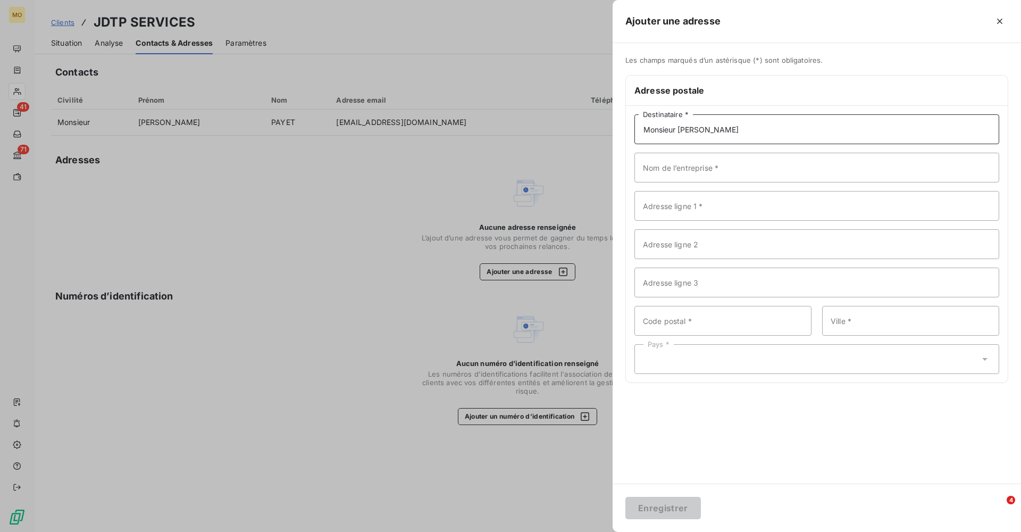
type input "Monsieur [PERSON_NAME]"
type input "JDTP"
paste input "Adresse de facturation [STREET_ADDRESS]"
drag, startPoint x: 730, startPoint y: 205, endPoint x: 646, endPoint y: 205, distance: 84.1
click at [646, 205] on input "Adresse de facturation [STREET_ADDRESS]" at bounding box center [817, 206] width 365 height 30
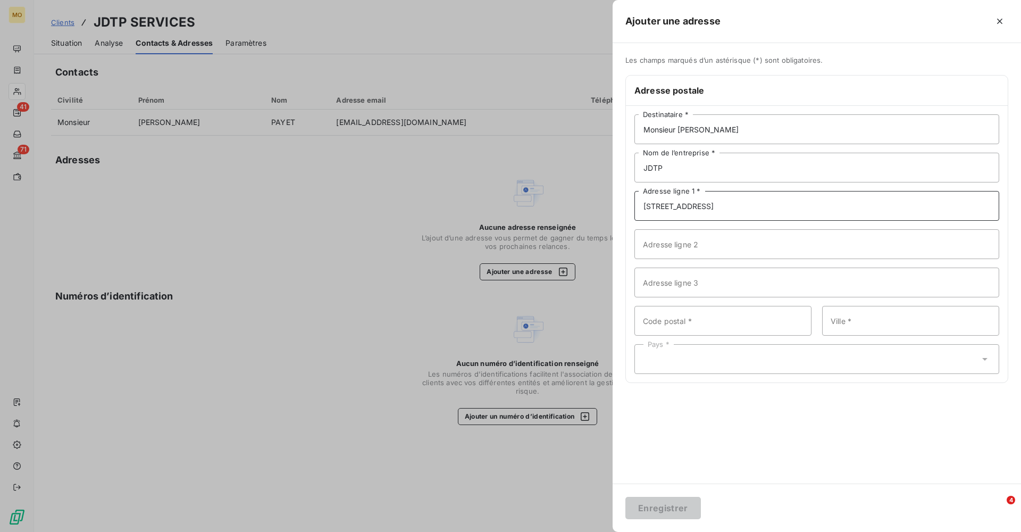
drag, startPoint x: 843, startPoint y: 209, endPoint x: 727, endPoint y: 205, distance: 116.0
click at [727, 205] on input "[STREET_ADDRESS]" at bounding box center [817, 206] width 365 height 30
type input "[STREET_ADDRESS]"
paste input "97427 ETANG-SALE Réunion"
drag, startPoint x: 752, startPoint y: 320, endPoint x: 669, endPoint y: 322, distance: 82.5
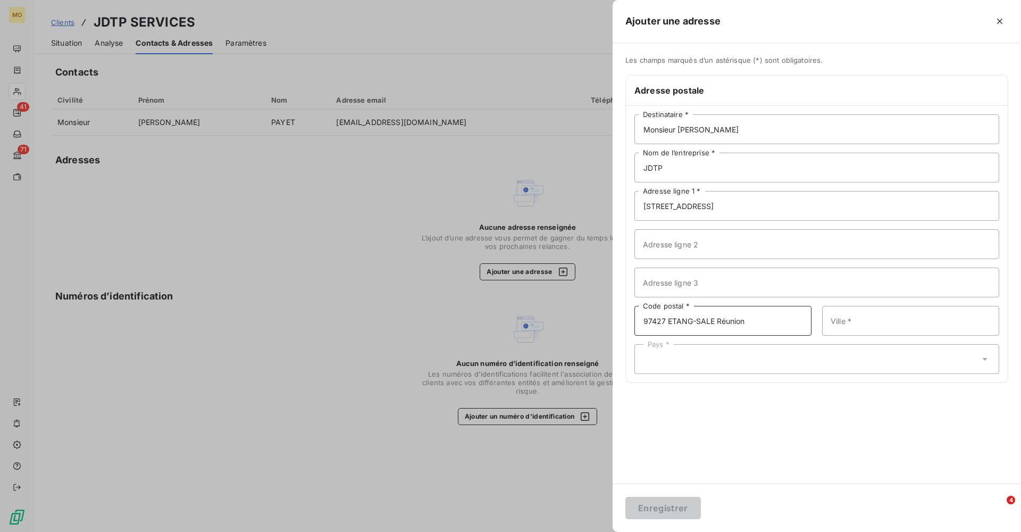
click at [669, 322] on input "97427 ETANG-SALE Réunion" at bounding box center [723, 321] width 177 height 30
type input "97427"
paste input "ETANG-SALE Réunion"
drag, startPoint x: 917, startPoint y: 319, endPoint x: 879, endPoint y: 321, distance: 37.3
click at [879, 321] on input "ETANG-SALE Réunion" at bounding box center [910, 321] width 177 height 30
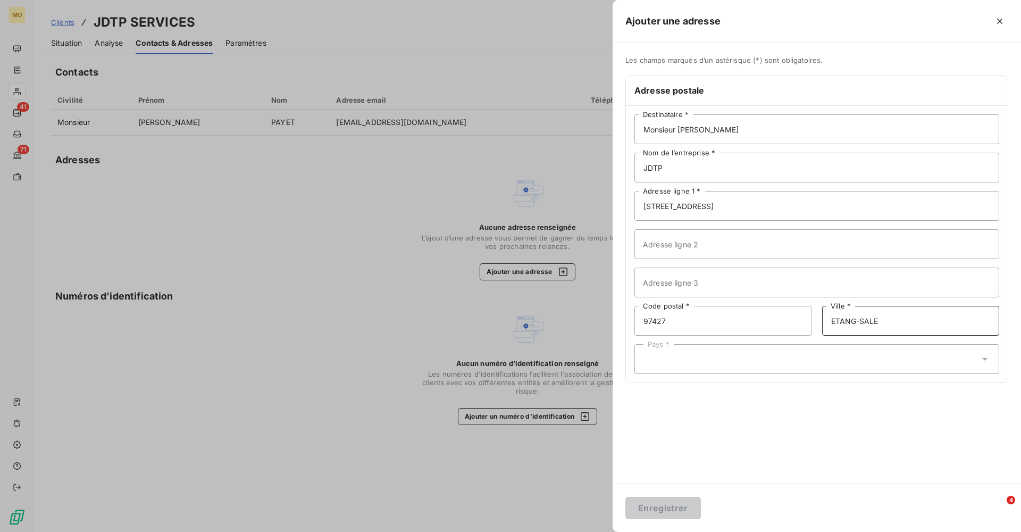
type input "ETANG-SALE"
click at [838, 365] on div "Pays *" at bounding box center [817, 359] width 365 height 30
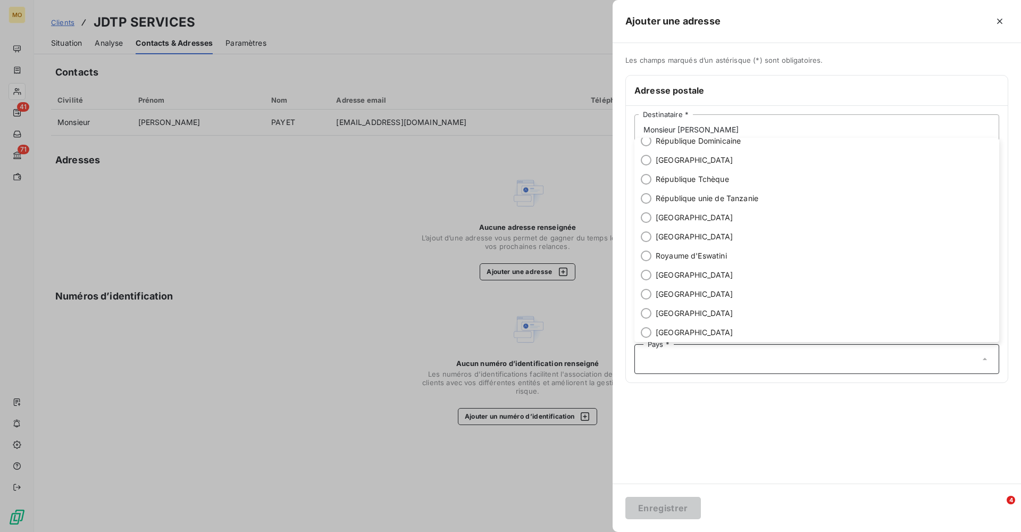
scroll to position [3584, 0]
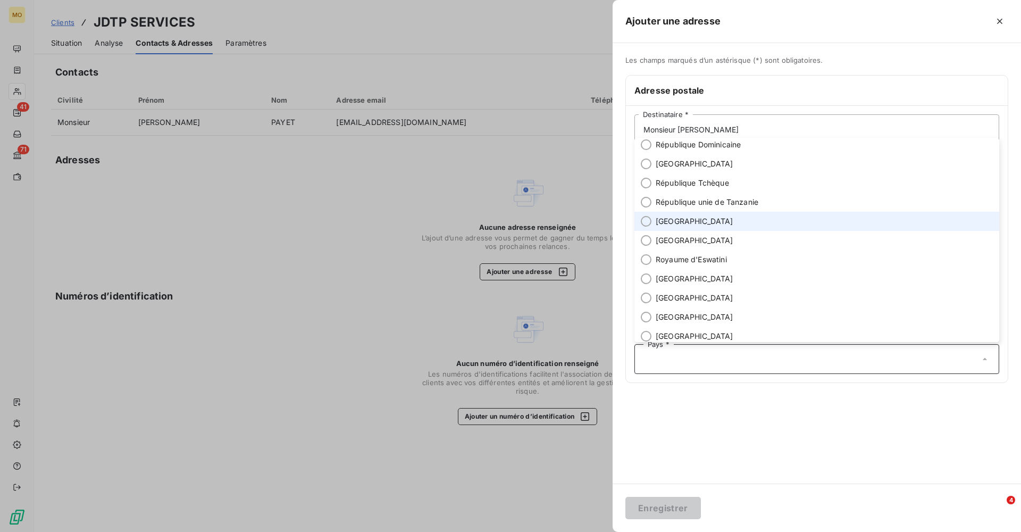
click at [681, 221] on span "[GEOGRAPHIC_DATA]" at bounding box center [695, 221] width 78 height 11
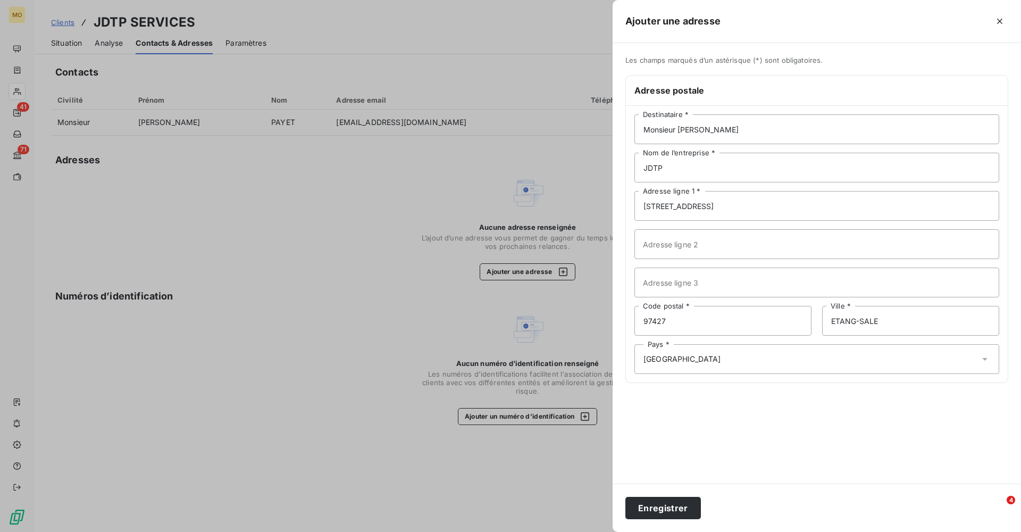
click at [708, 445] on div "Les champs marqués d’un astérisque (*) sont obligatoires. Adresse postale Monsi…" at bounding box center [817, 263] width 409 height 440
click at [671, 508] on button "Enregistrer" at bounding box center [664, 508] width 76 height 22
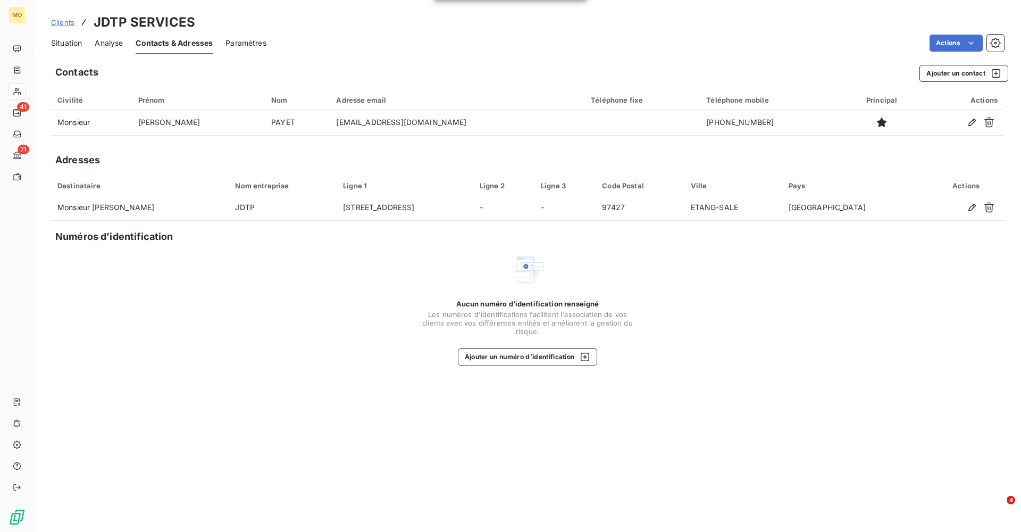
click at [68, 41] on span "Situation" at bounding box center [66, 43] width 31 height 11
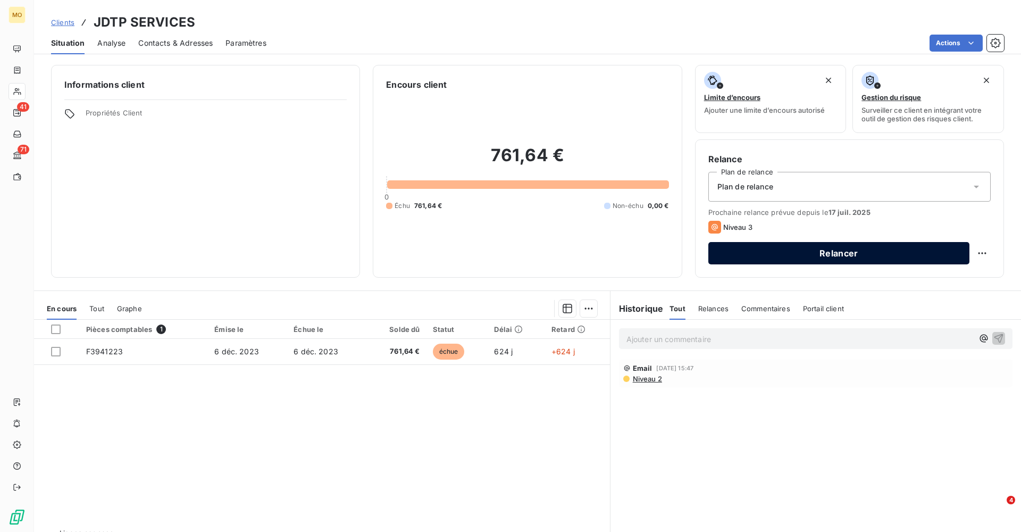
click at [816, 254] on button "Relancer" at bounding box center [839, 253] width 261 height 22
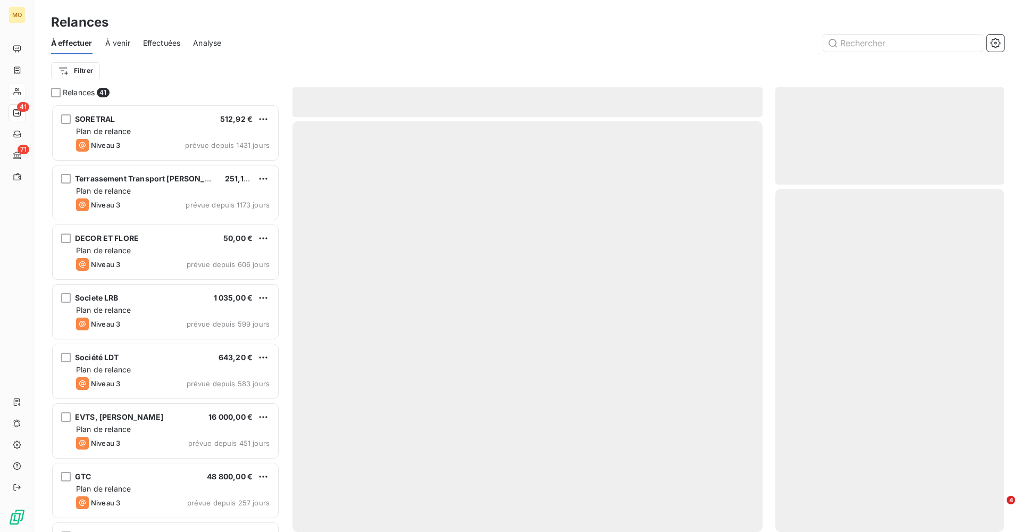
scroll to position [428, 229]
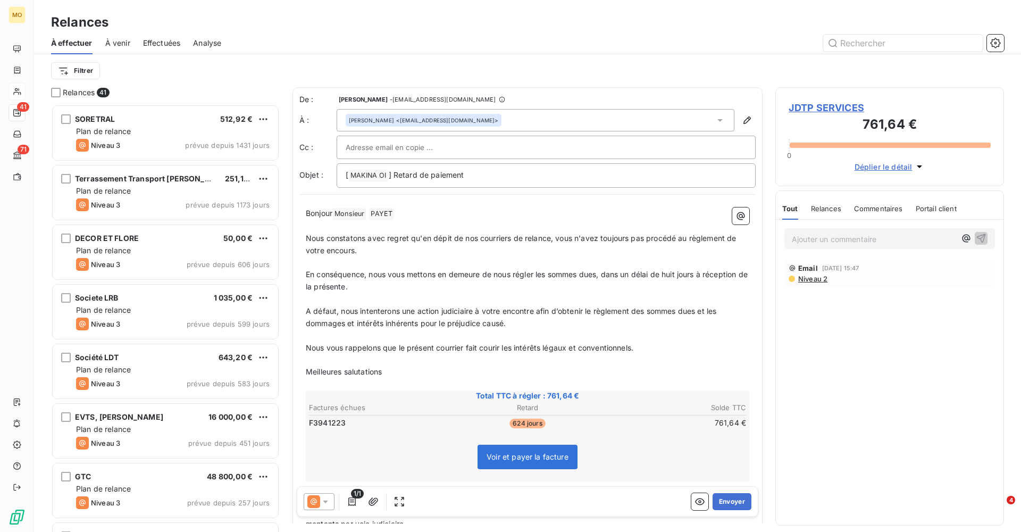
click at [402, 152] on input "text" at bounding box center [403, 147] width 114 height 16
paste input "[EMAIL_ADDRESS][DOMAIN_NAME]"
type input "[EMAIL_ADDRESS][DOMAIN_NAME]"
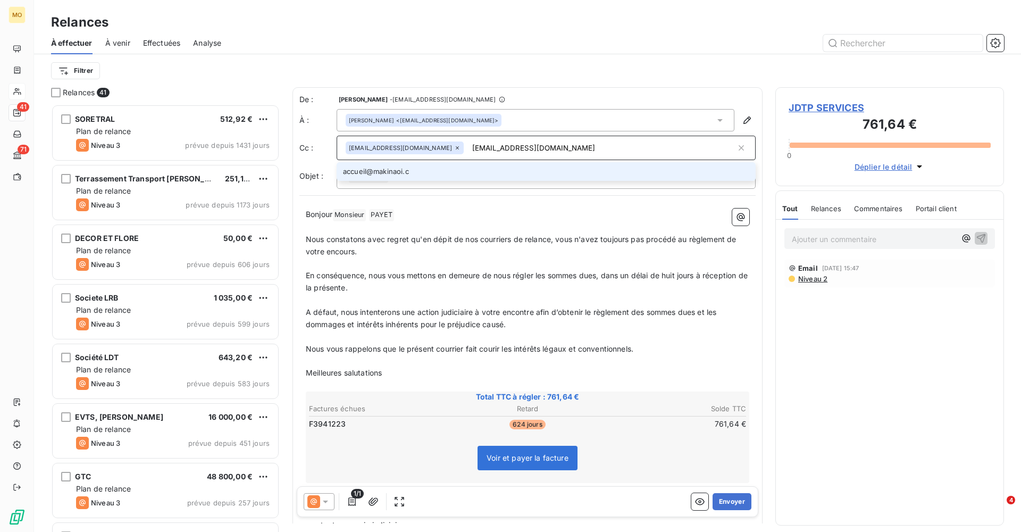
type input "[EMAIL_ADDRESS][DOMAIN_NAME]"
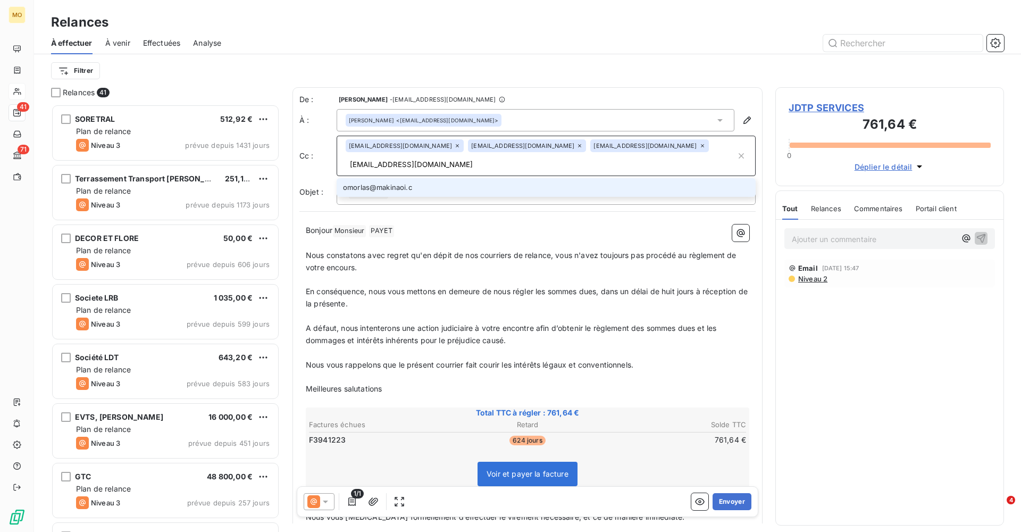
type input "[EMAIL_ADDRESS][DOMAIN_NAME]"
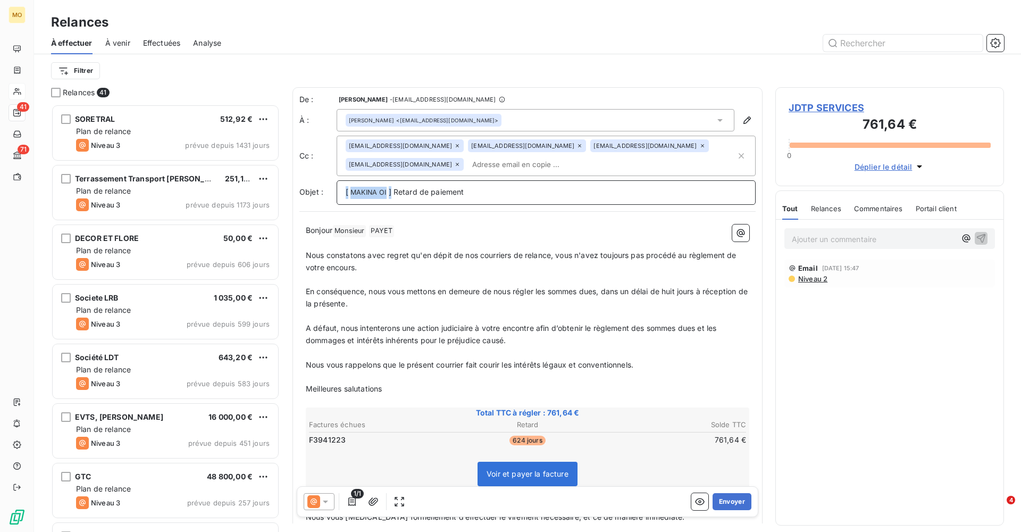
drag, startPoint x: 393, startPoint y: 192, endPoint x: 300, endPoint y: 192, distance: 93.1
click at [300, 192] on div "Objet : [ MAKINA OI ﻿ ] Retard de paiement" at bounding box center [528, 192] width 456 height 24
click at [436, 192] on p "Retard de paiement" at bounding box center [546, 192] width 401 height 12
drag, startPoint x: 390, startPoint y: 386, endPoint x: 297, endPoint y: 386, distance: 93.1
click at [298, 386] on div "De : [PERSON_NAME] - [EMAIL_ADDRESS][DOMAIN_NAME] À : [PERSON_NAME] <[EMAIL_ADD…" at bounding box center [528, 413] width 470 height 653
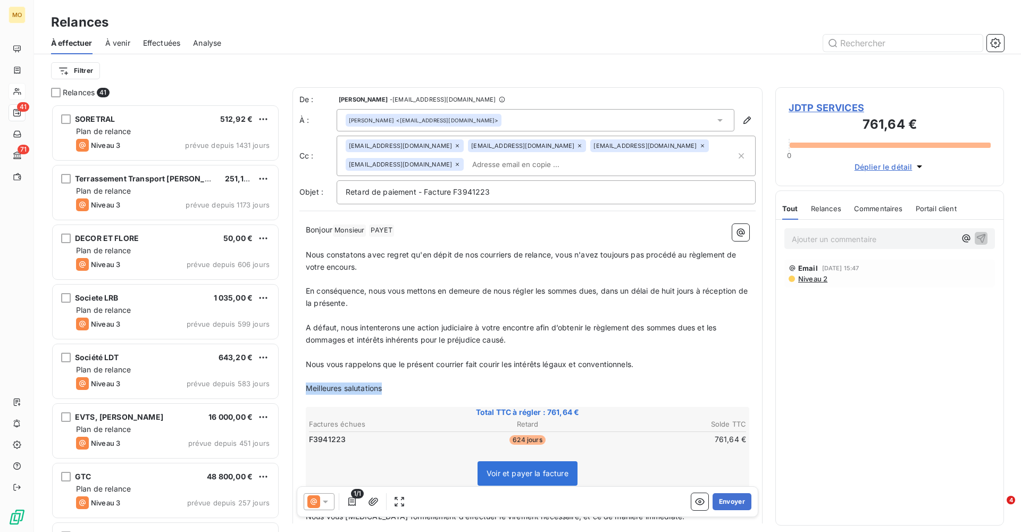
drag, startPoint x: 402, startPoint y: 381, endPoint x: 287, endPoint y: 381, distance: 114.9
click at [287, 381] on div "Relances 41 SORETRAL 512,92 € Plan de relance Niveau 3 prévue depuis 1431 jours…" at bounding box center [527, 309] width 987 height 445
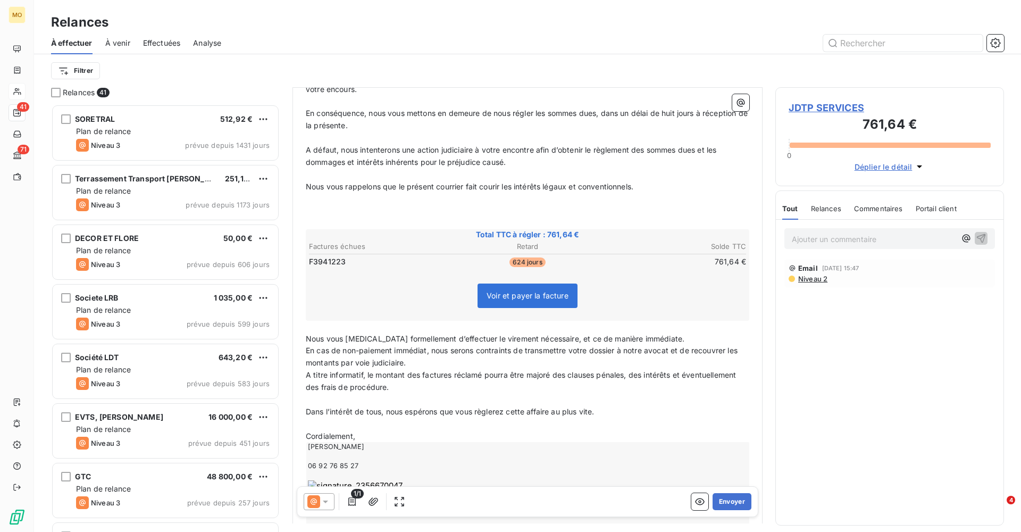
scroll to position [179, 0]
click at [306, 334] on span "Nous vous [MEDICAL_DATA] formellement d’effectuer le virement nécessaire, et ce…" at bounding box center [495, 338] width 379 height 9
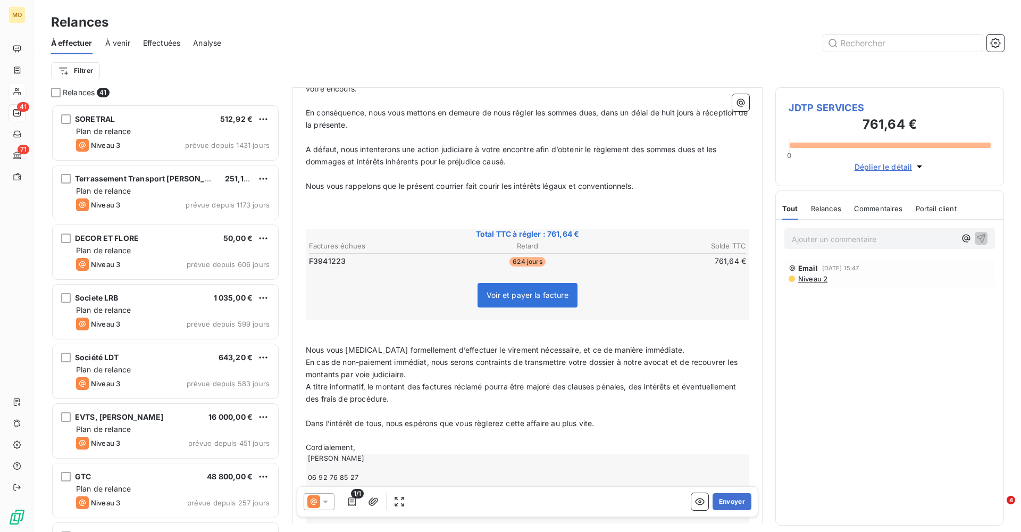
click at [663, 344] on p "Nous vous [MEDICAL_DATA] formellement d’effectuer le virement nécessaire, et ce…" at bounding box center [528, 350] width 444 height 12
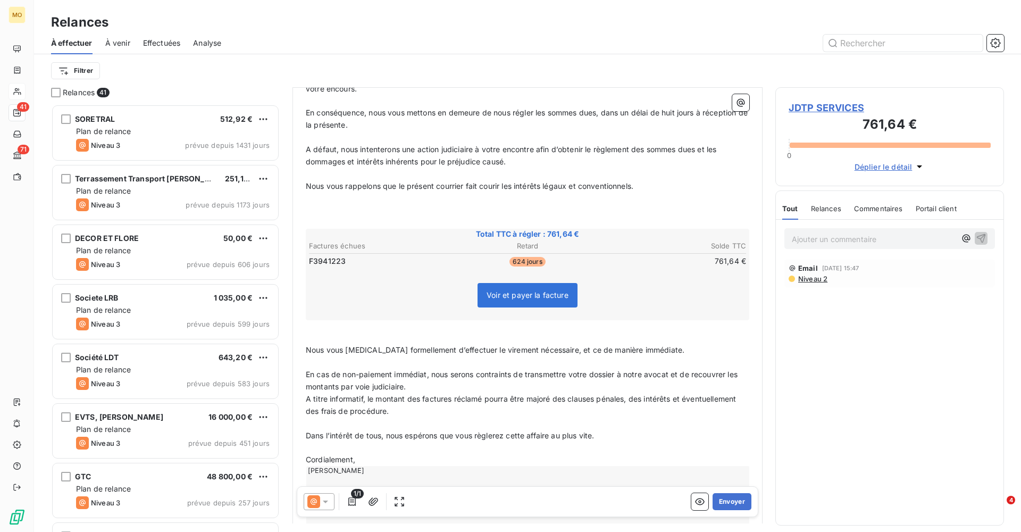
click at [445, 375] on p "En cas de non-paiement immédiat, nous serons contraints de transmettre votre do…" at bounding box center [528, 381] width 444 height 24
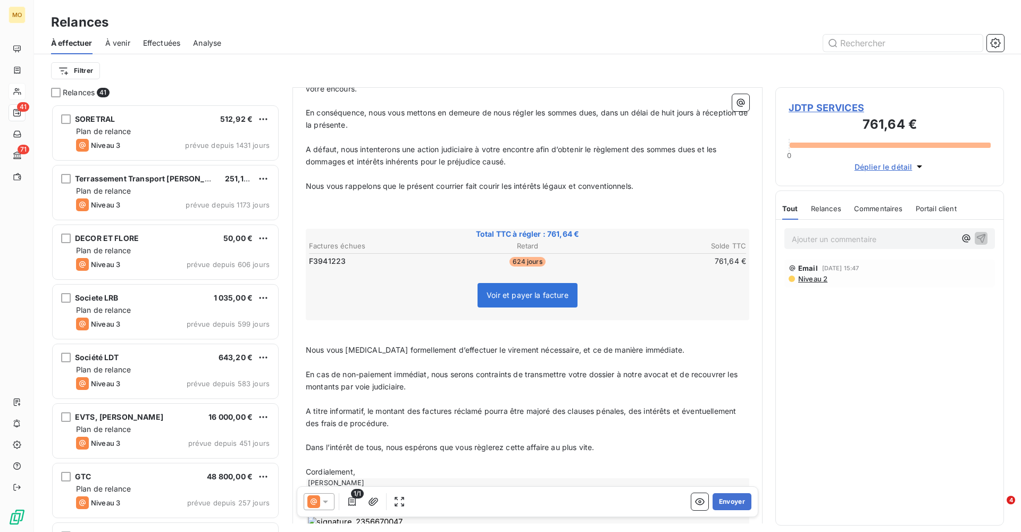
click at [415, 413] on p "A titre informatif, le montant des factures réclamé pourra être majoré des clau…" at bounding box center [528, 417] width 444 height 24
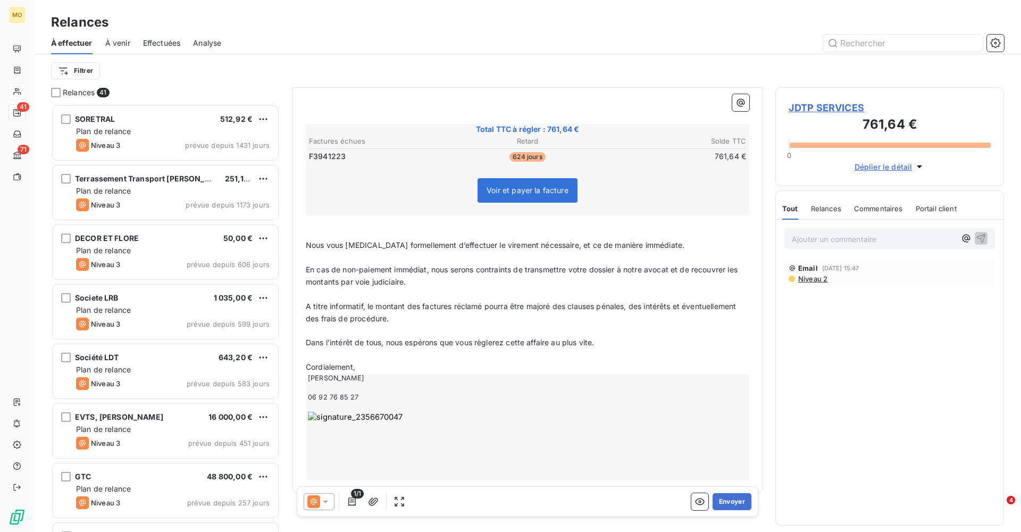
scroll to position [283, 0]
click at [380, 362] on p "Cordialement," at bounding box center [528, 368] width 444 height 12
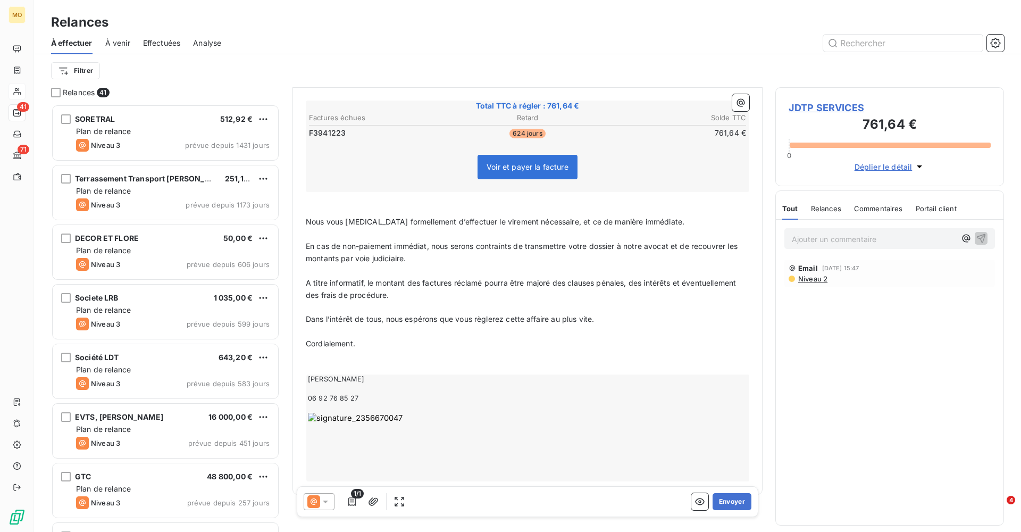
scroll to position [306, 0]
click at [327, 497] on icon at bounding box center [325, 501] width 11 height 11
click at [549, 326] on p "﻿" at bounding box center [528, 332] width 444 height 12
click at [551, 375] on div "[PERSON_NAME] 06 92 76 85 27" at bounding box center [528, 428] width 444 height 107
click at [736, 501] on button "Envoyer" at bounding box center [732, 501] width 39 height 17
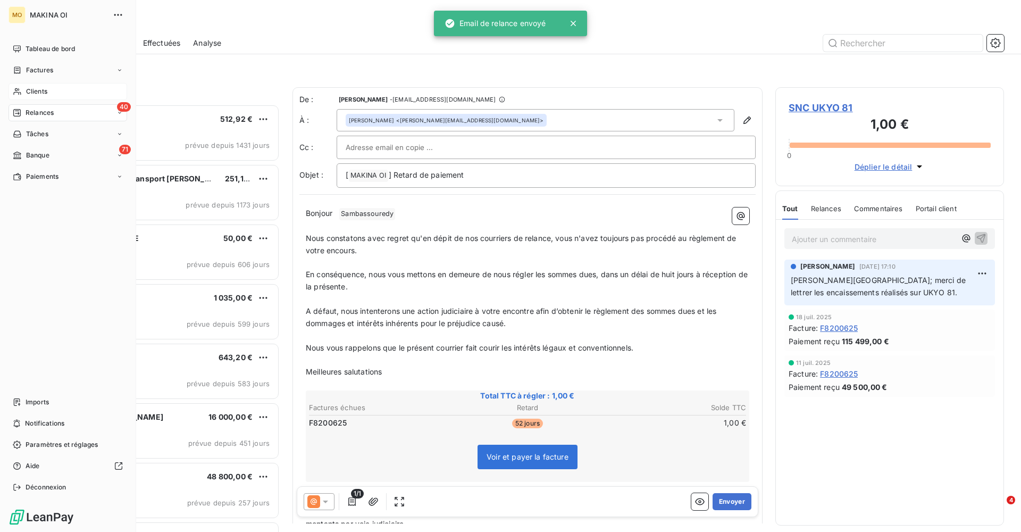
click at [23, 90] on div "Clients" at bounding box center [68, 91] width 119 height 17
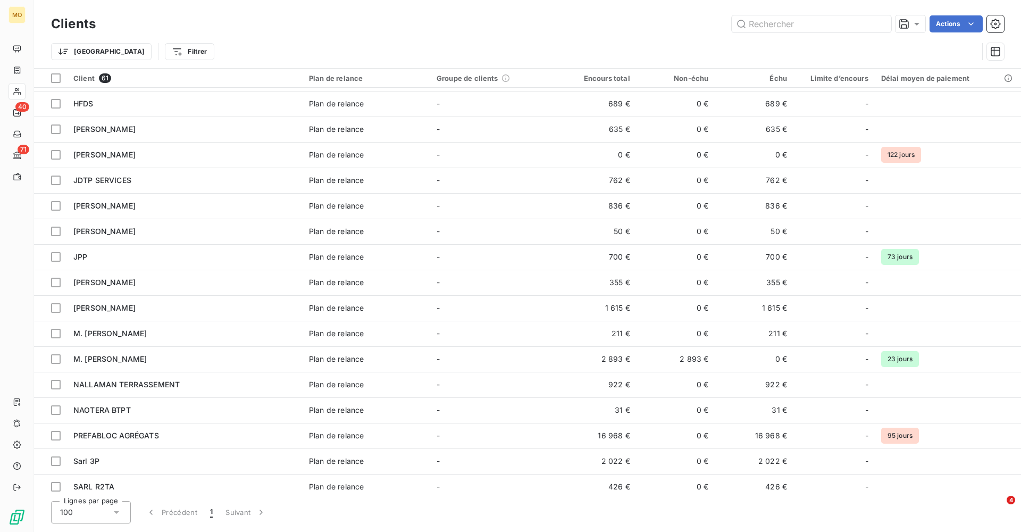
scroll to position [458, 0]
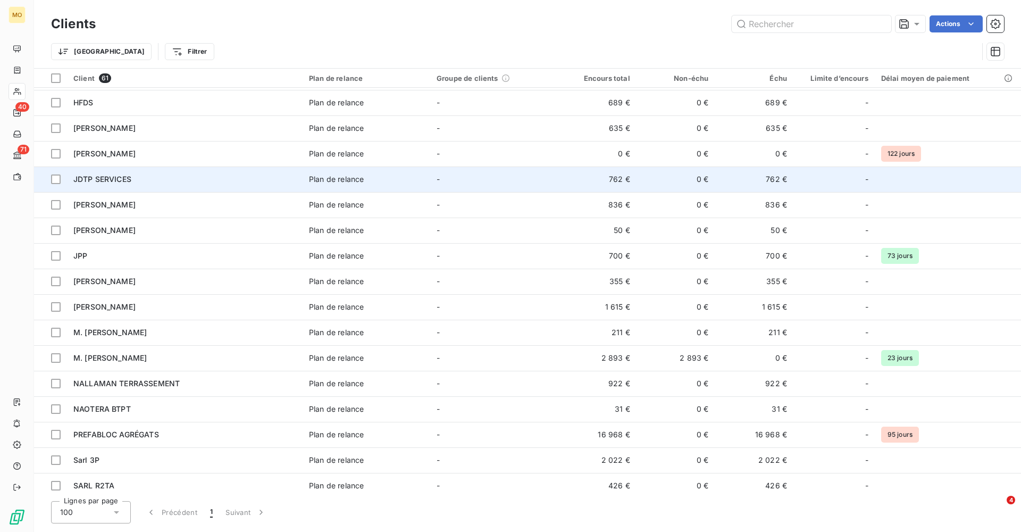
click at [123, 179] on span "JDTP SERVICES" at bounding box center [102, 178] width 58 height 9
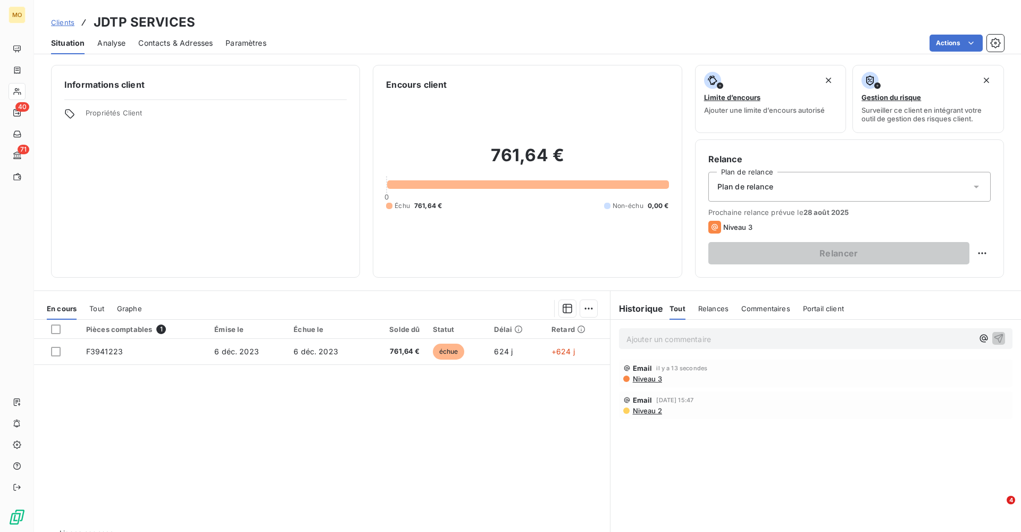
click at [655, 375] on span "Niveau 3" at bounding box center [647, 379] width 30 height 9
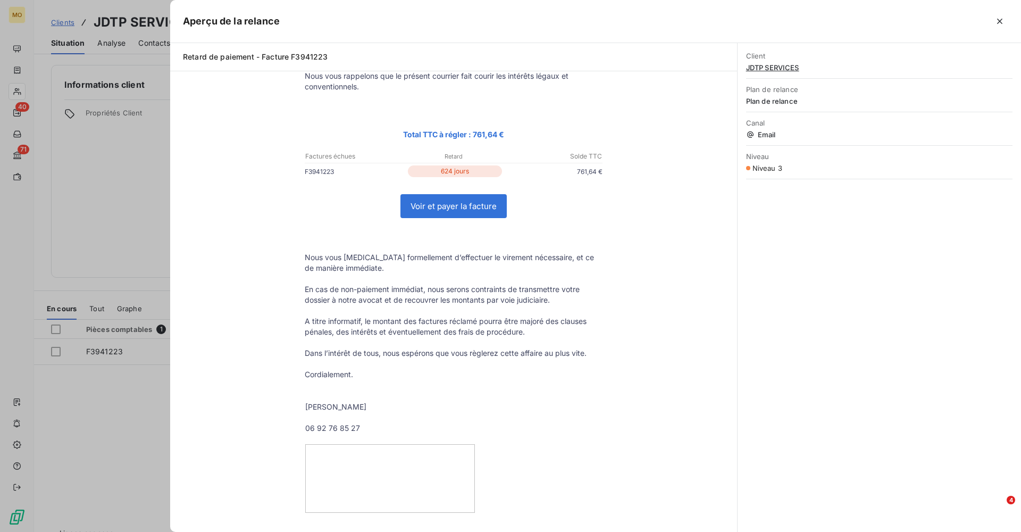
scroll to position [220, 0]
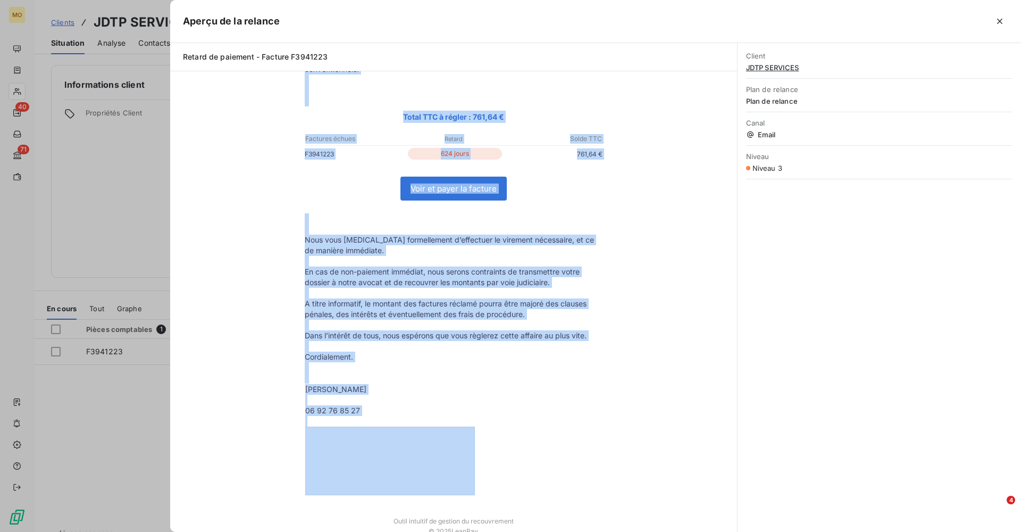
drag, startPoint x: 302, startPoint y: 145, endPoint x: 528, endPoint y: 458, distance: 385.8
click at [528, 458] on tbody "Bonjour Monsieur PAYET Nous constatons avec regret qu'en dépit de nos courriers…" at bounding box center [453, 211] width 319 height 570
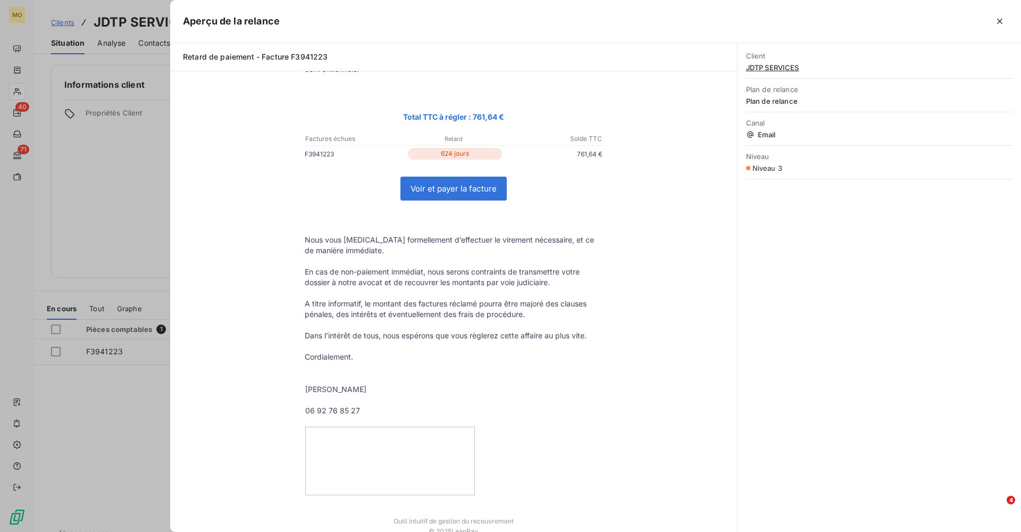
click at [658, 296] on div "Bonjour Monsieur PAYET Nous constatons avec regret qu'en dépit de nos courriers…" at bounding box center [454, 223] width 542 height 646
click at [655, 294] on div "Bonjour Monsieur PAYET Nous constatons avec regret qu'en dépit de nos courriers…" at bounding box center [454, 223] width 542 height 646
click at [1004, 21] on icon "button" at bounding box center [1000, 21] width 11 height 11
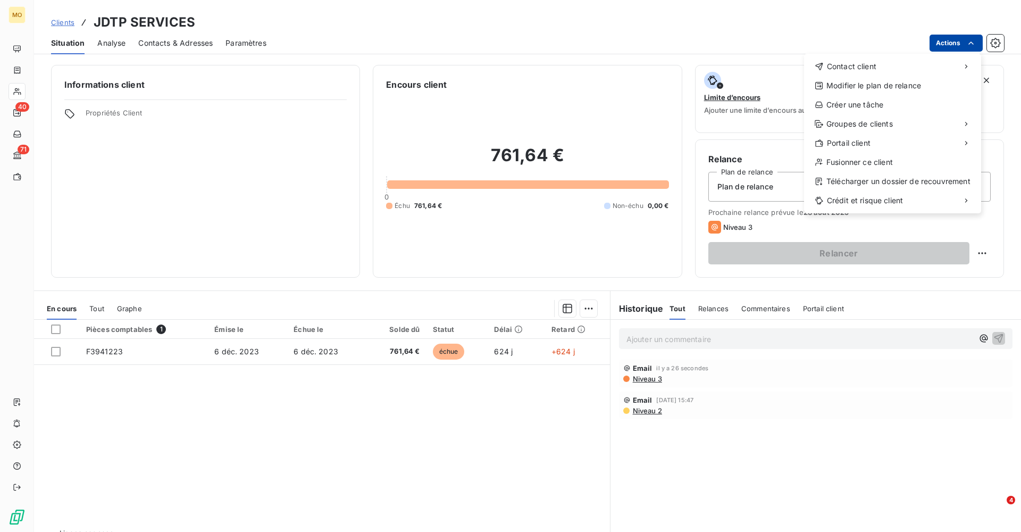
click at [953, 44] on html "MO 40 71 Clients JDTP SERVICES Situation Analyse Contacts & Adresses Paramètres…" at bounding box center [510, 266] width 1021 height 532
click at [732, 110] on div "Envoyer un courrier recommandé" at bounding box center [725, 109] width 143 height 17
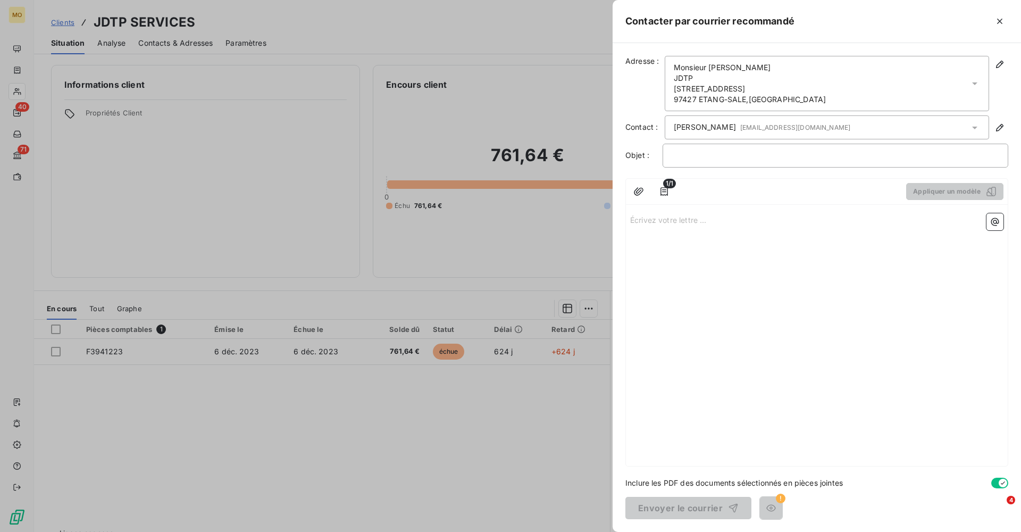
click at [664, 218] on p "Écrivez votre lettre ... ﻿" at bounding box center [816, 219] width 373 height 12
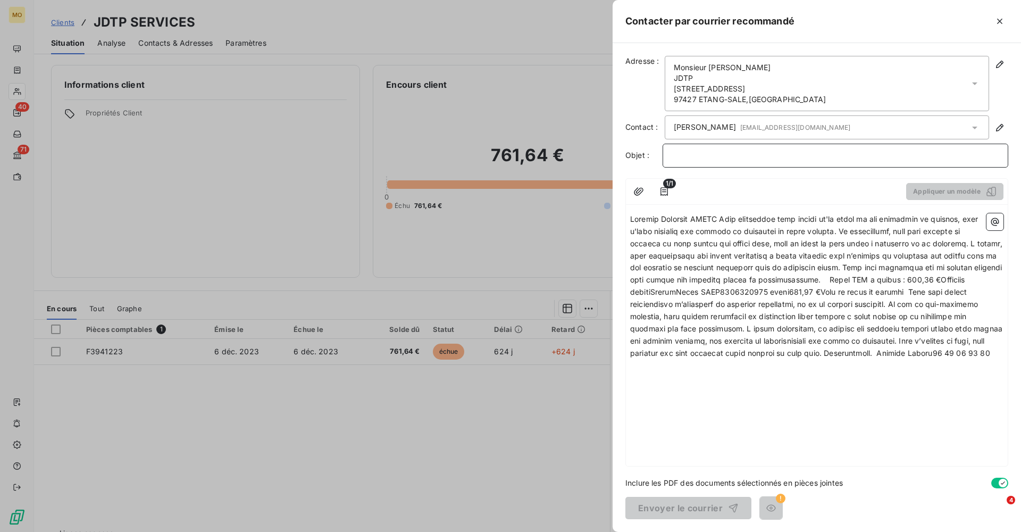
click at [716, 151] on p "﻿" at bounding box center [836, 155] width 328 height 12
click at [631, 219] on span at bounding box center [817, 285] width 375 height 143
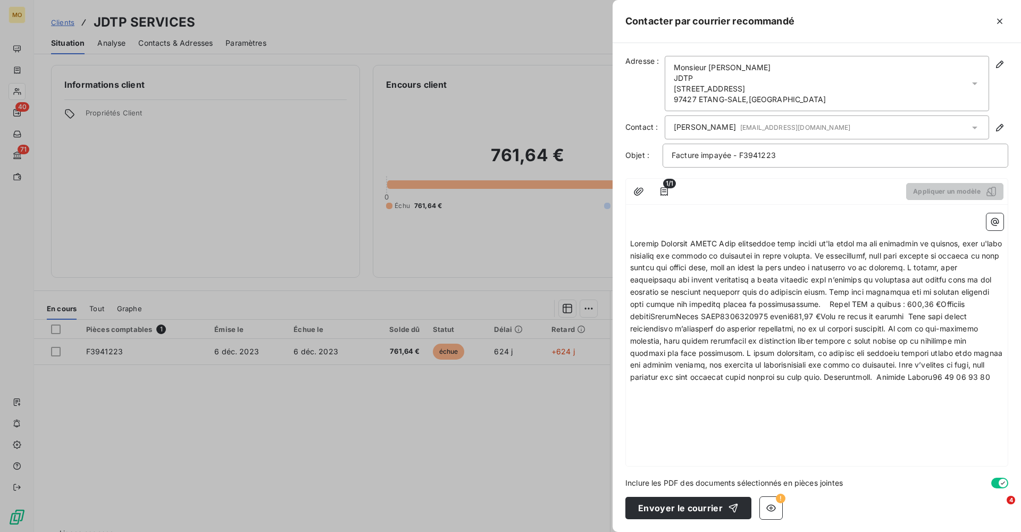
click at [720, 243] on span at bounding box center [817, 310] width 375 height 143
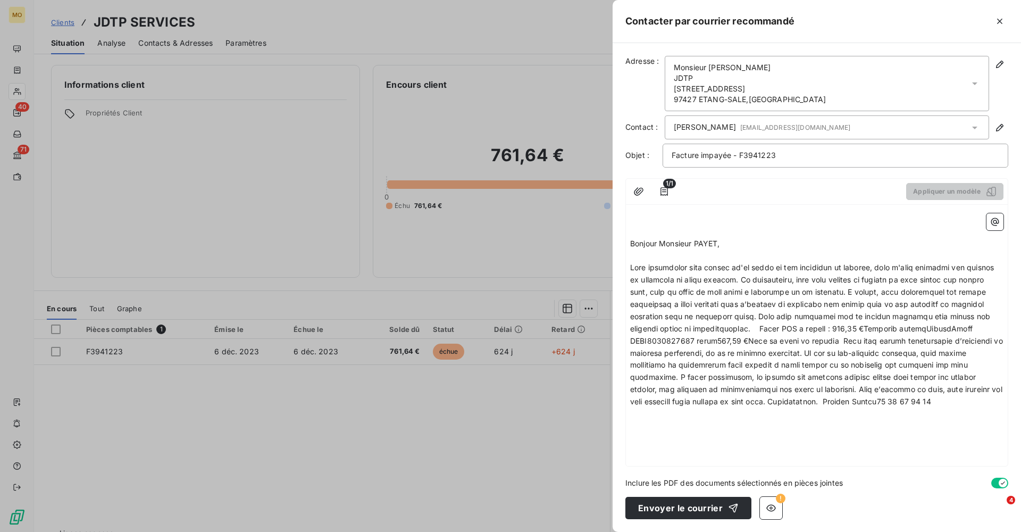
click at [746, 278] on span at bounding box center [817, 334] width 375 height 143
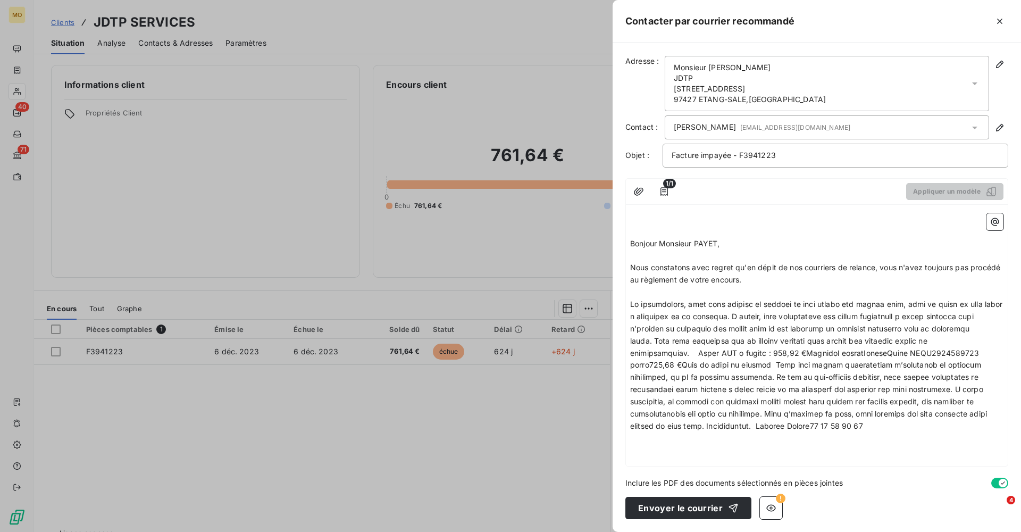
click at [764, 314] on span at bounding box center [817, 365] width 375 height 131
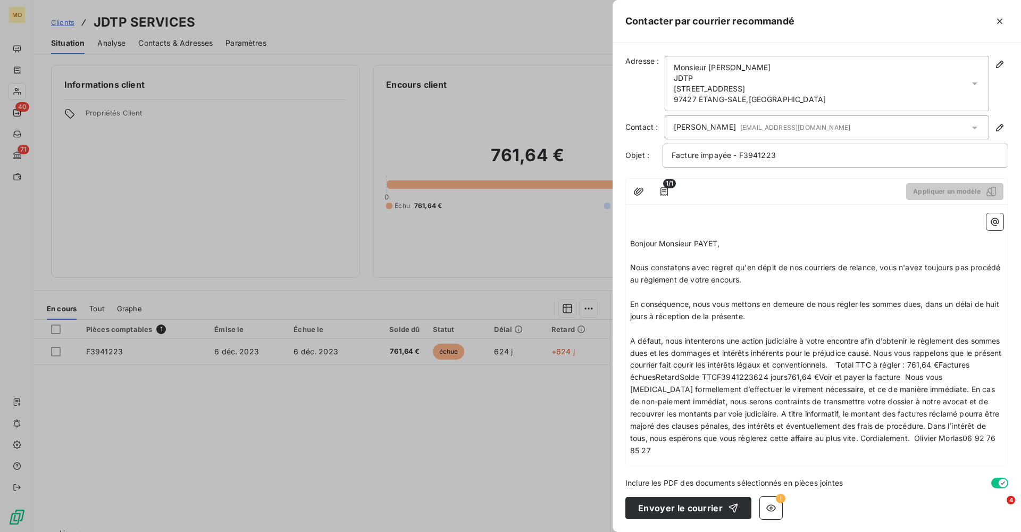
click at [909, 347] on span "A défaut, nous intenterons une action judiciaire à votre encontre afin d’obteni…" at bounding box center [816, 395] width 373 height 119
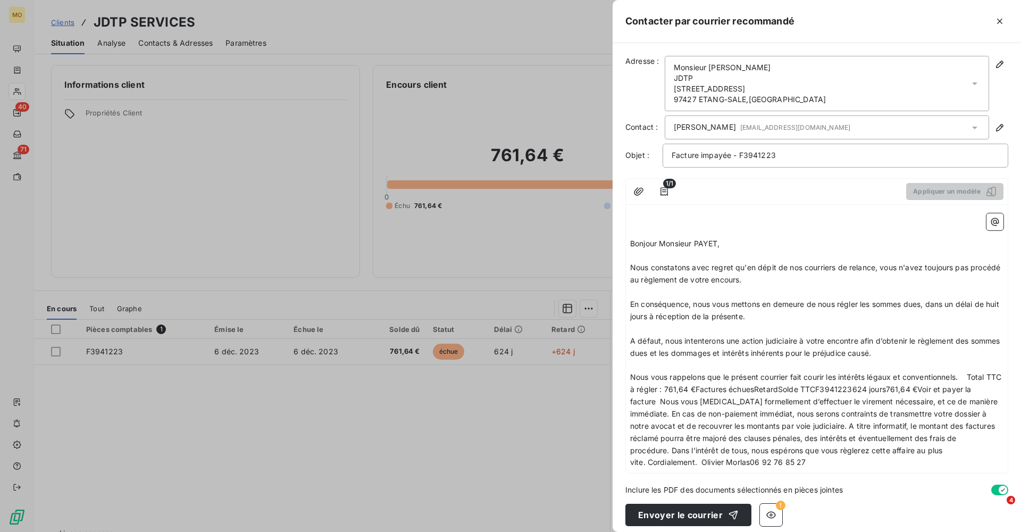
click at [972, 372] on span "Nous vous rappelons que le présent courrier fait courir les intérêts légaux et …" at bounding box center [816, 419] width 373 height 94
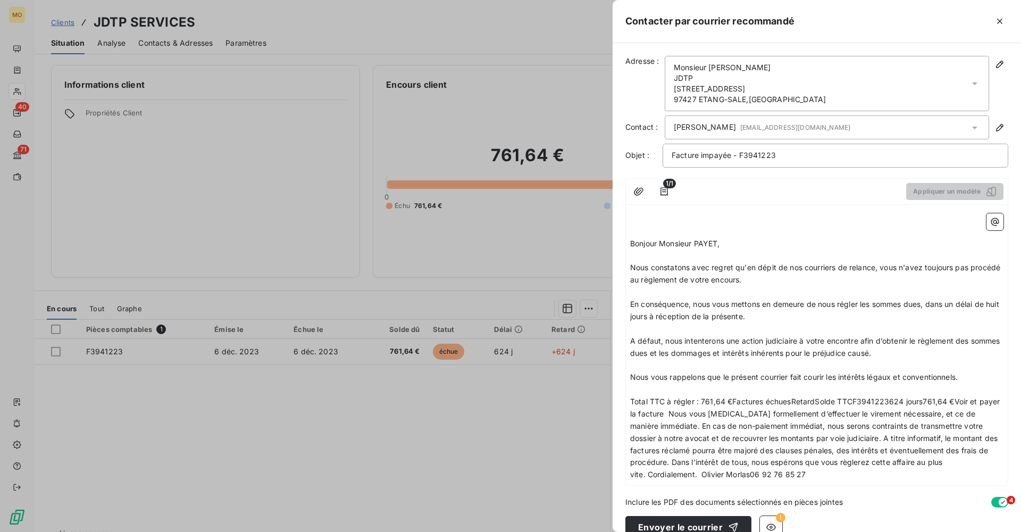
click at [669, 406] on span "Total TTC à régler : 761,64 €Factures échuesRetardSolde TTCF3941223624 jours761…" at bounding box center [816, 438] width 372 height 82
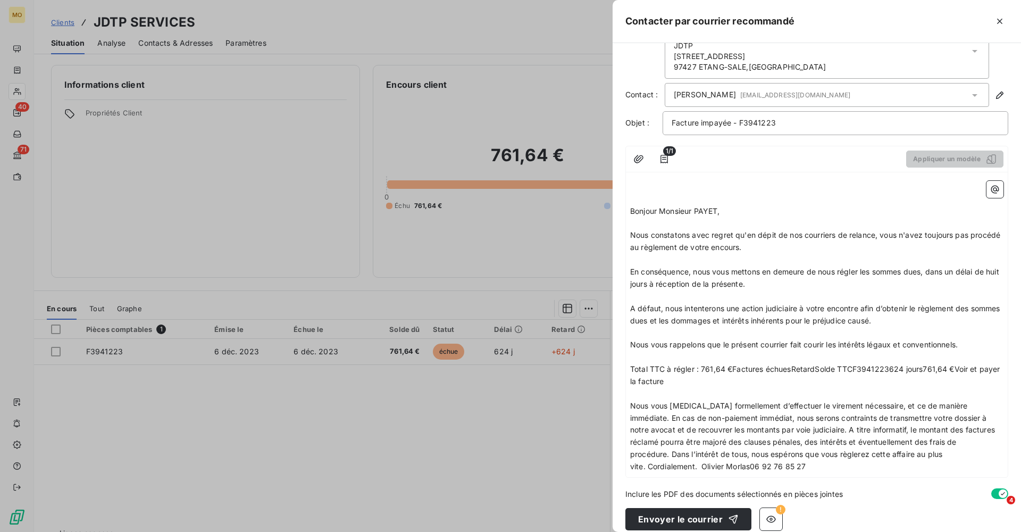
scroll to position [32, 0]
click at [977, 402] on span "Nous vous [MEDICAL_DATA] formellement d’effectuer le virement nécessaire, et ce…" at bounding box center [813, 437] width 367 height 70
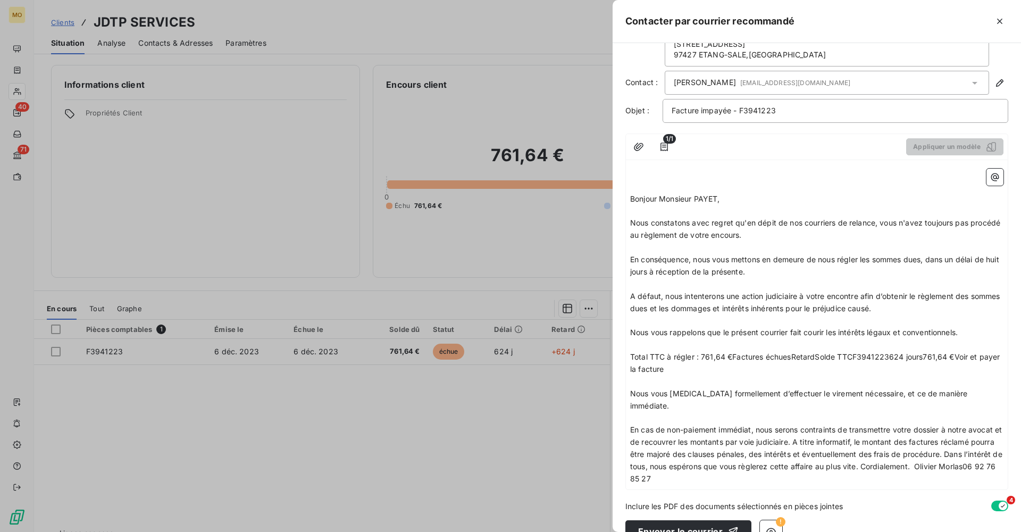
scroll to position [44, 0]
click at [805, 426] on span "En cas de non-paiement immédiat, nous serons contraints de transmettre votre do…" at bounding box center [817, 455] width 375 height 58
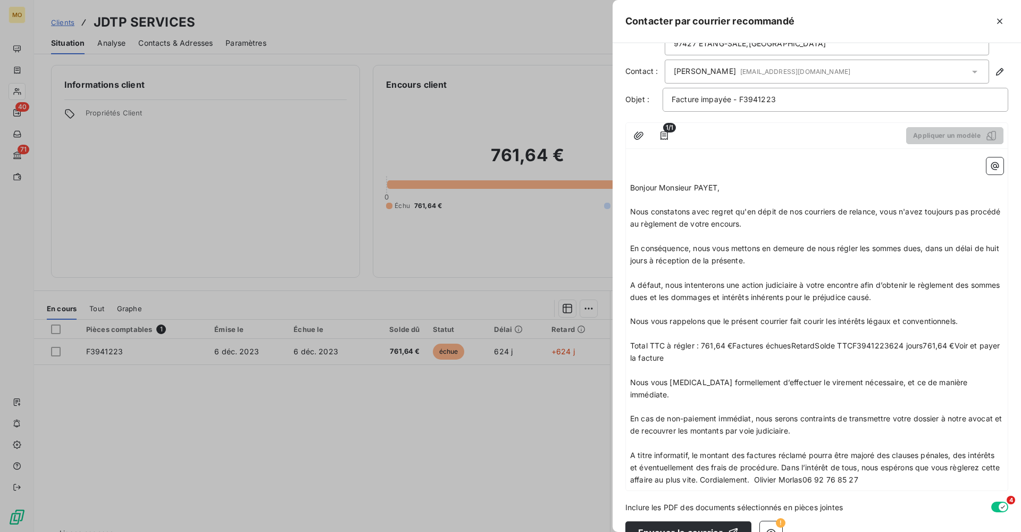
scroll to position [55, 0]
click at [783, 451] on span "A titre informatif, le montant des factures réclamé pourra être majoré des clau…" at bounding box center [816, 468] width 372 height 34
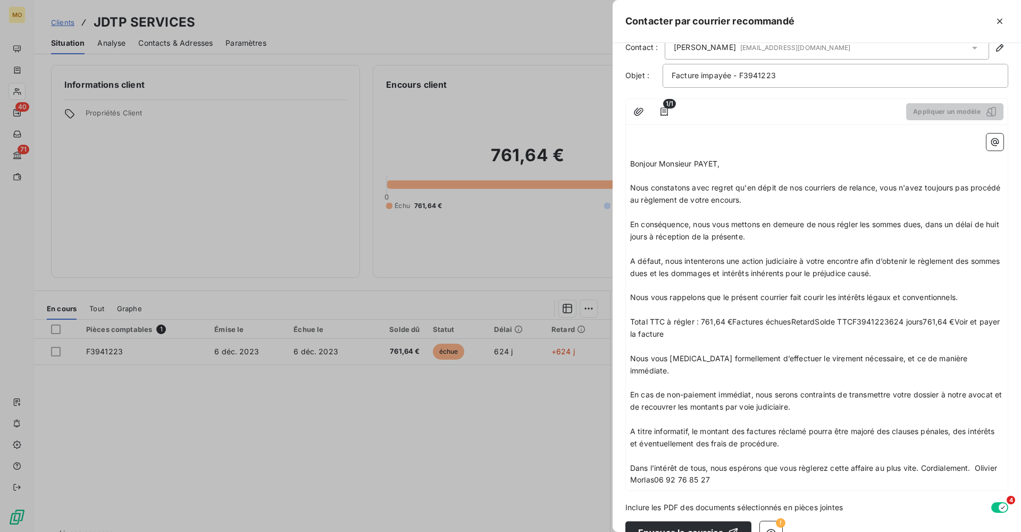
scroll to position [79, 0]
click at [924, 464] on span "Dans l’intérêt de tous, nous espérons que vous règlerez cette affaire au plus v…" at bounding box center [814, 474] width 369 height 21
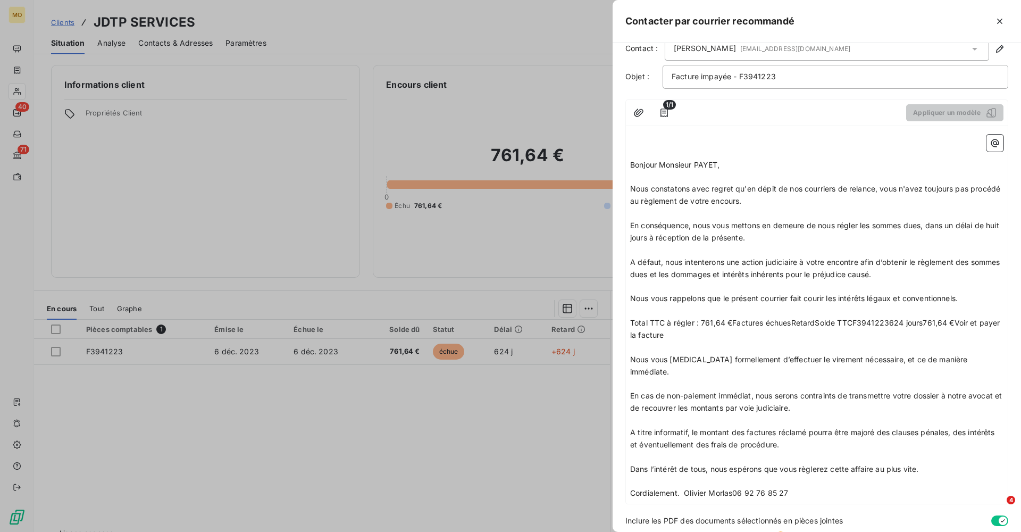
click at [685, 488] on span "Cordialement. Olivier Morlas06 92 76 85 27" at bounding box center [709, 492] width 158 height 9
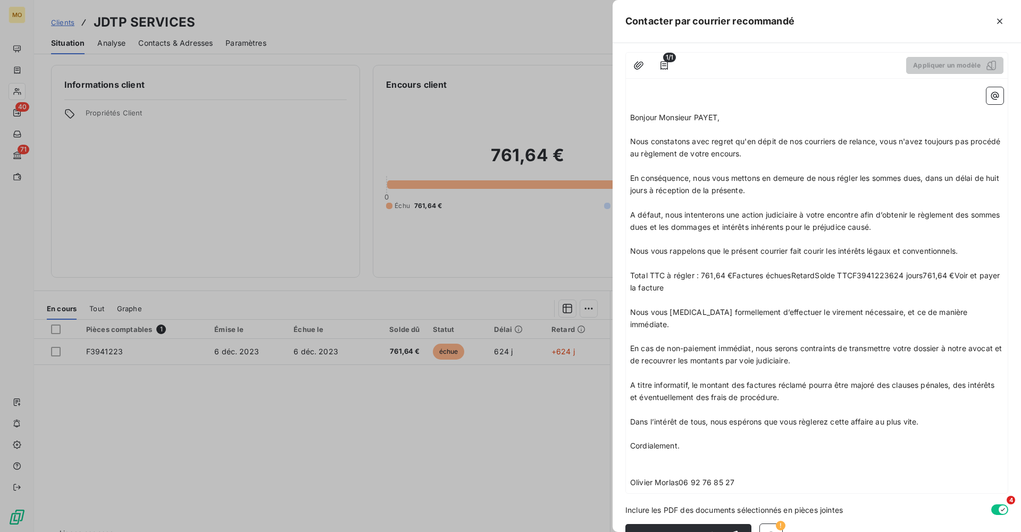
scroll to position [126, 0]
click at [680, 478] on span "Olivier Morlas06 92 76 85 27" at bounding box center [682, 482] width 104 height 9
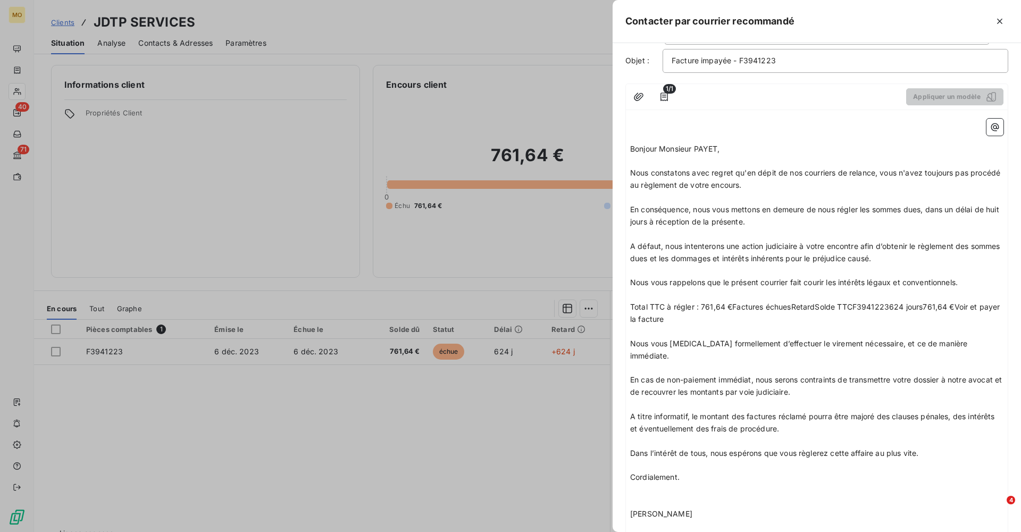
scroll to position [86, 0]
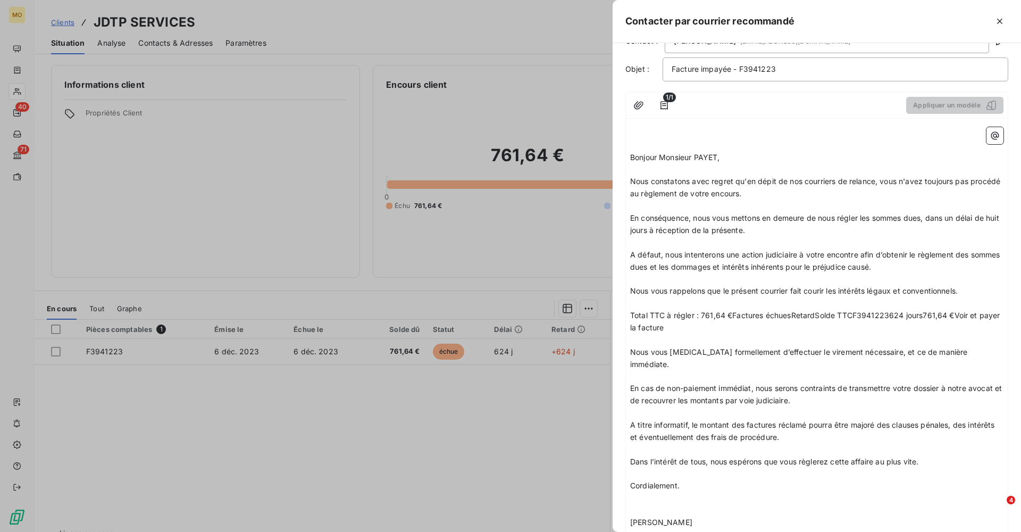
click at [732, 311] on span "Total TTC à régler : 761,64 €Factures échuesRetardSolde TTCF3941223624 jours761…" at bounding box center [816, 321] width 372 height 21
drag, startPoint x: 975, startPoint y: 321, endPoint x: 903, endPoint y: 310, distance: 72.2
click at [903, 310] on p "Total TTC à régler : 761,64 € sur factures échuesRetardSolde TTCF3941223624 jou…" at bounding box center [816, 322] width 373 height 24
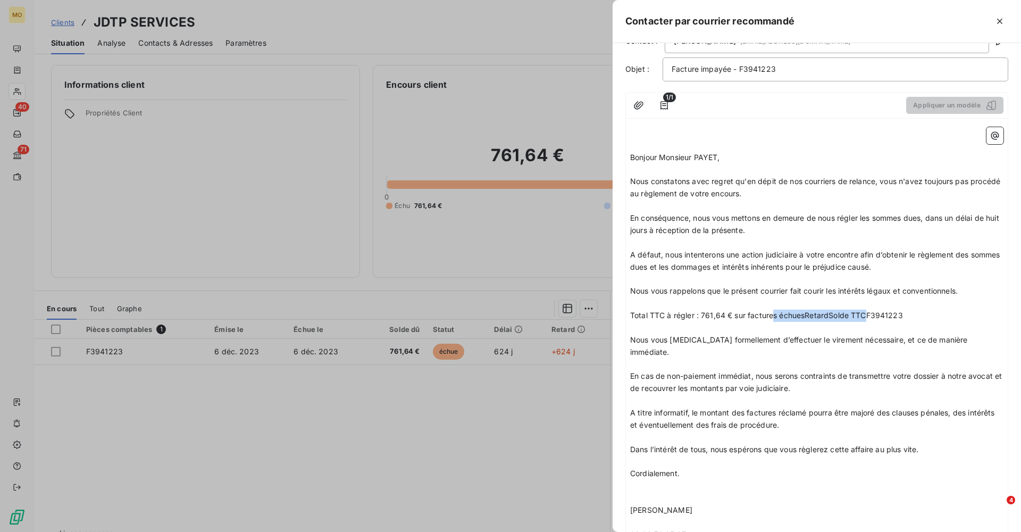
drag, startPoint x: 866, startPoint y: 308, endPoint x: 775, endPoint y: 309, distance: 91.0
click at [775, 311] on span "Total TTC à régler : 761,64 € sur factures échuesRetardSolde TTCF3941223" at bounding box center [766, 315] width 273 height 9
click at [822, 310] on p "Total TTC à régler : 761,64 € sur facture F3941223" at bounding box center [816, 316] width 373 height 12
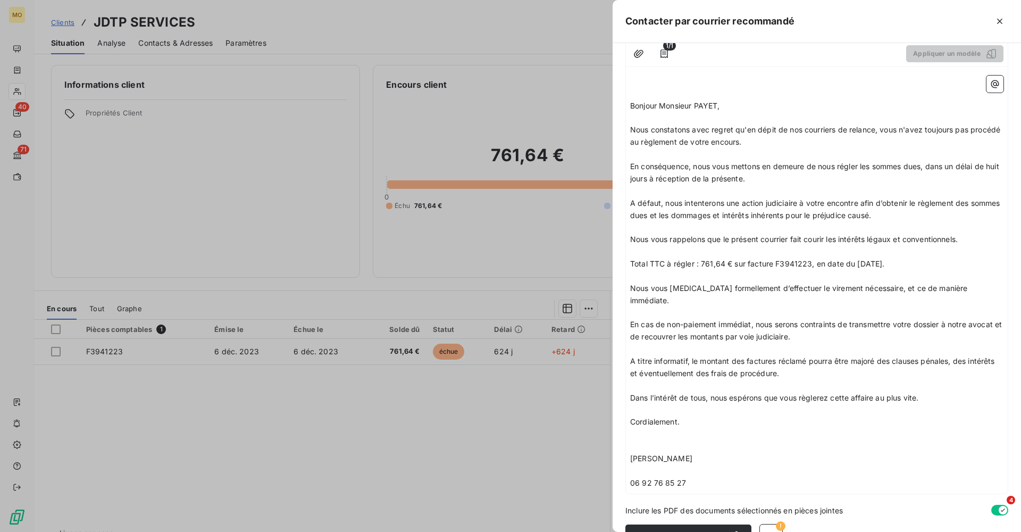
scroll to position [137, 0]
click at [677, 405] on p "﻿" at bounding box center [816, 411] width 373 height 12
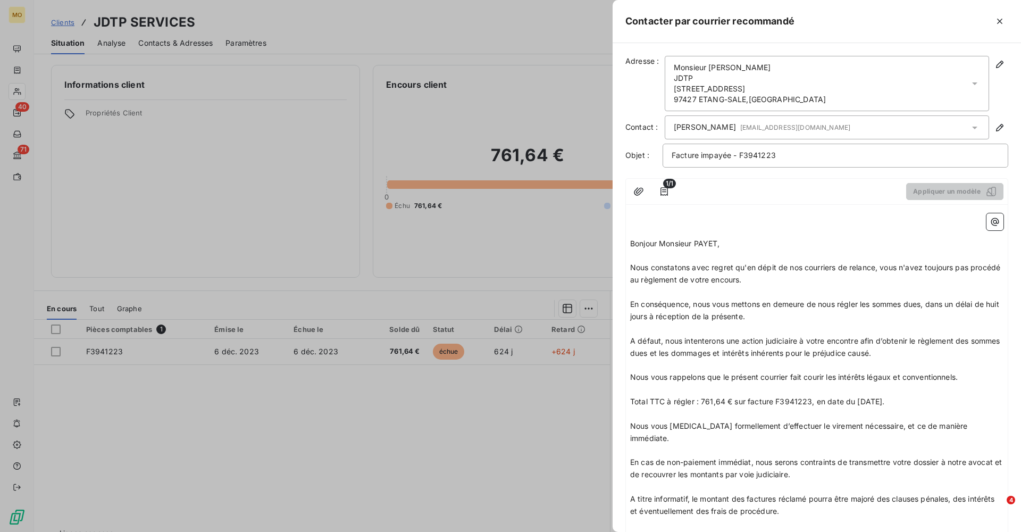
scroll to position [0, 0]
click at [1016, 459] on div "Adresse : Monsieur [PERSON_NAME] JDTP [STREET_ADDRESS] Contact : [PERSON_NAME] …" at bounding box center [817, 287] width 409 height 489
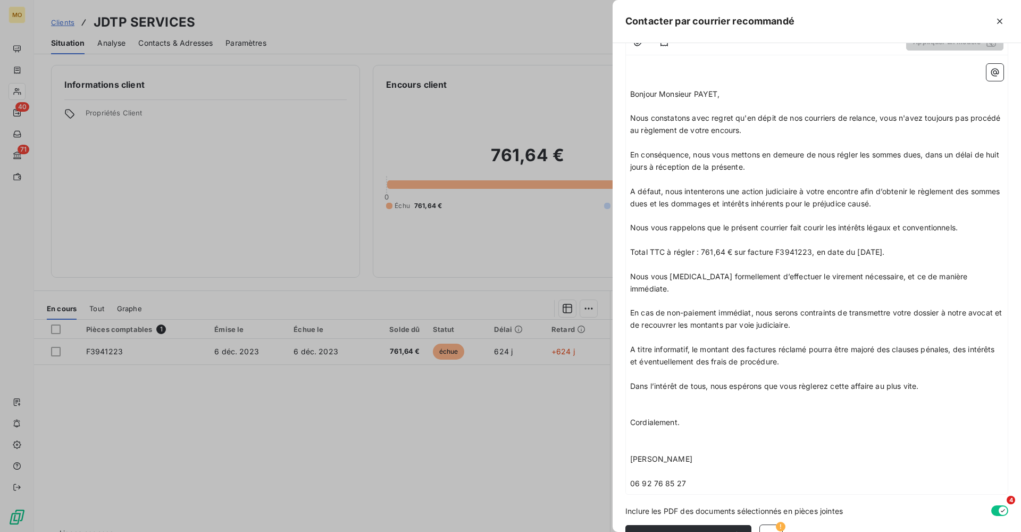
scroll to position [149, 0]
click at [771, 531] on icon "button" at bounding box center [771, 536] width 11 height 11
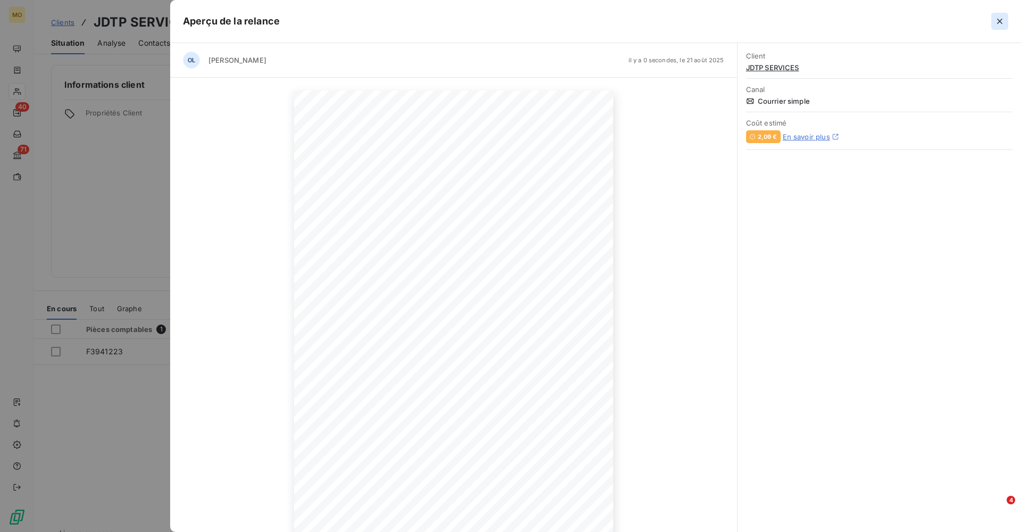
click at [997, 20] on icon "button" at bounding box center [1000, 21] width 11 height 11
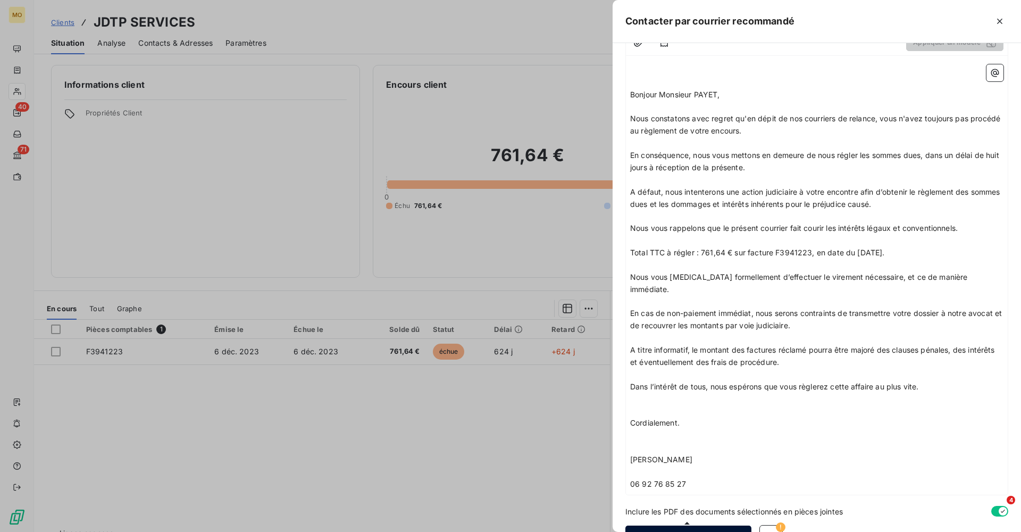
click at [692, 526] on button "Envoyer le courrier" at bounding box center [689, 537] width 126 height 22
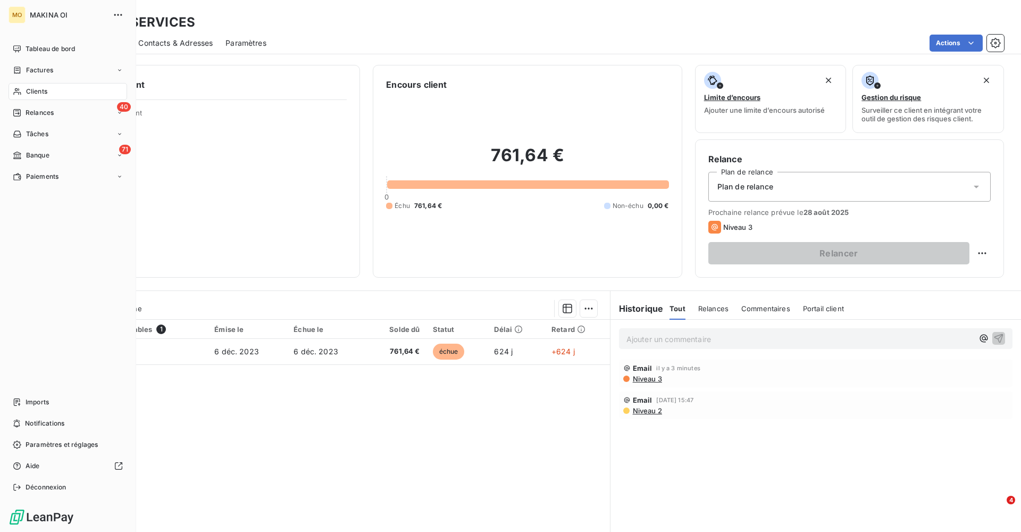
click at [40, 88] on span "Clients" at bounding box center [36, 92] width 21 height 10
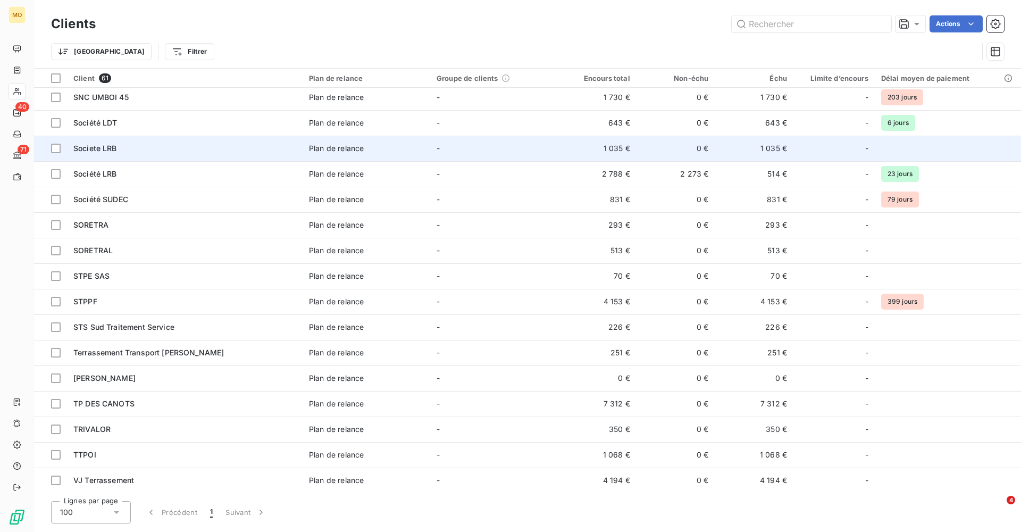
click at [150, 147] on div "Societe LRB" at bounding box center [184, 148] width 223 height 11
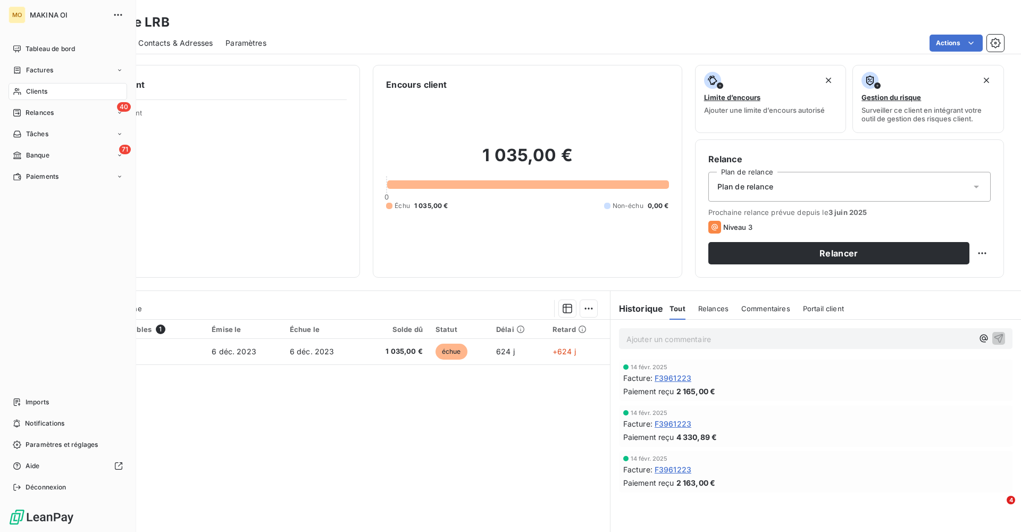
click at [50, 92] on div "Clients" at bounding box center [68, 91] width 119 height 17
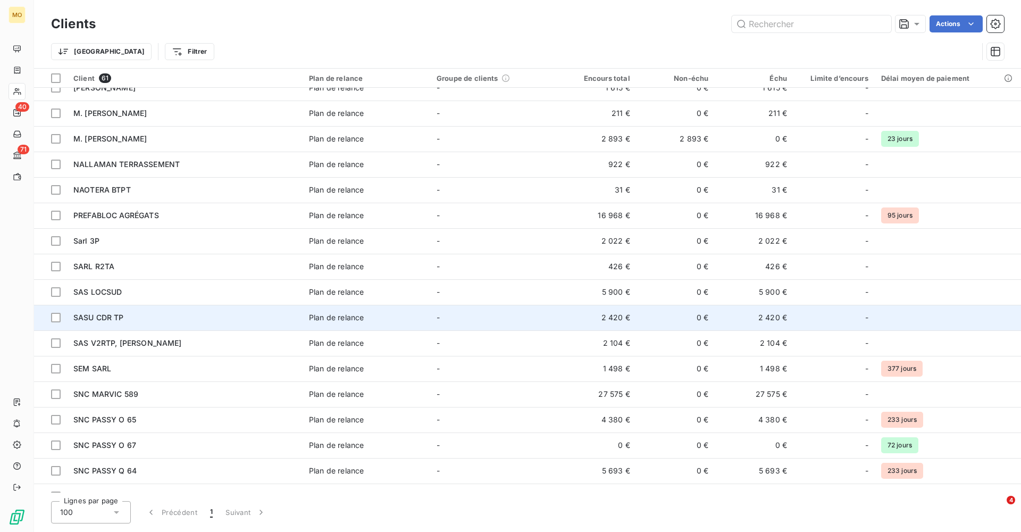
scroll to position [677, 0]
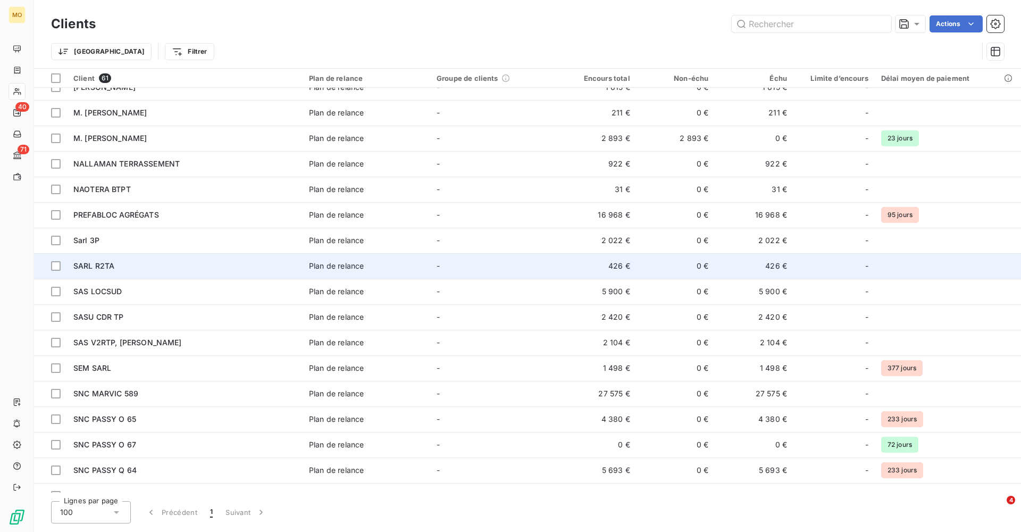
click at [104, 267] on span "SARL R2TA" at bounding box center [93, 265] width 41 height 9
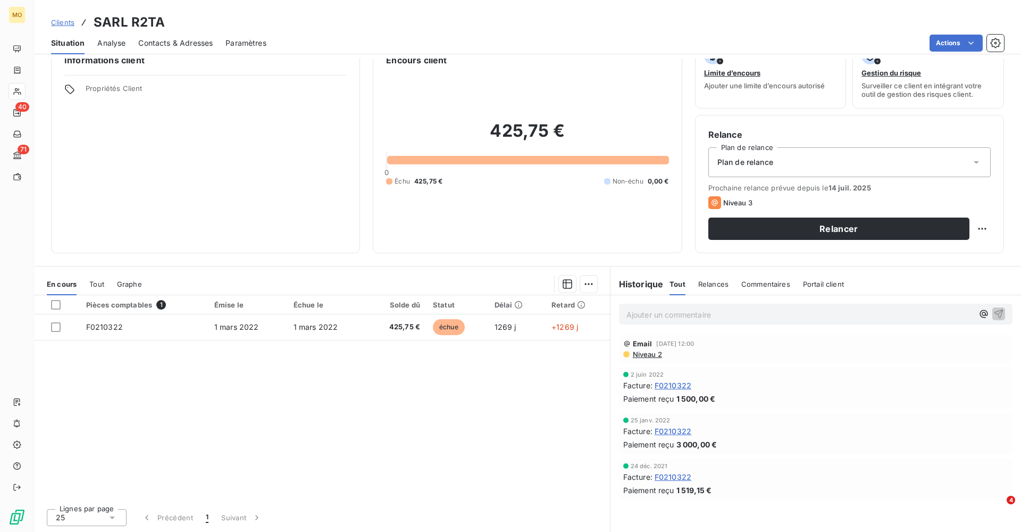
scroll to position [24, 0]
click at [188, 44] on span "Contacts & Adresses" at bounding box center [175, 43] width 74 height 11
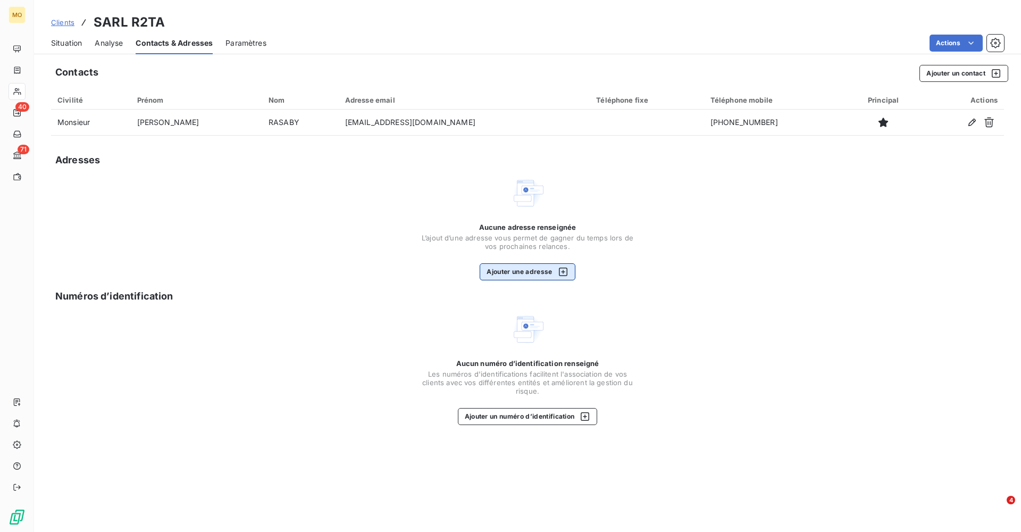
click at [518, 270] on button "Ajouter une adresse" at bounding box center [527, 271] width 95 height 17
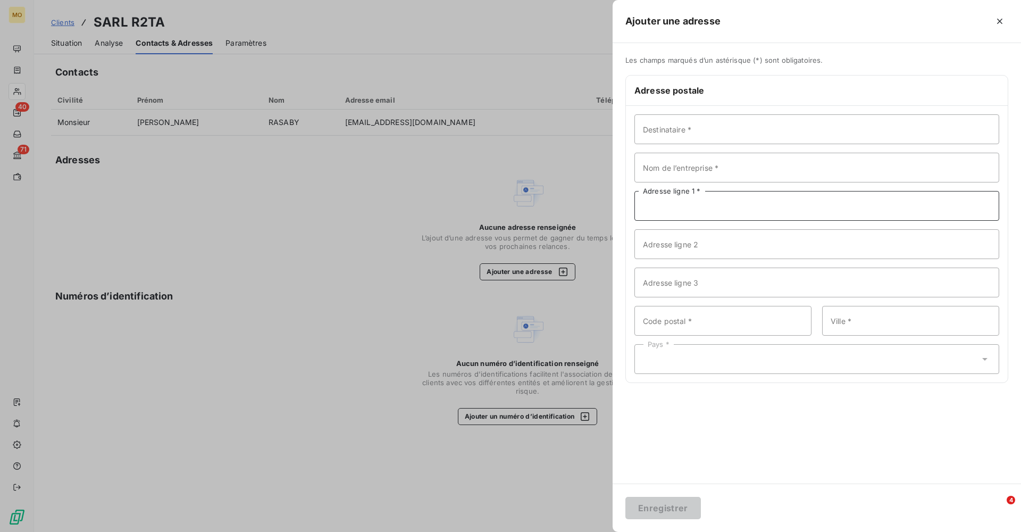
paste input "[STREET_ADDRESS][PERSON_NAME]"
type input "[STREET_ADDRESS][PERSON_NAME]"
type input "Monsieur [PERSON_NAME]"
type input "Sarl R2TA"
drag, startPoint x: 816, startPoint y: 203, endPoint x: 716, endPoint y: 209, distance: 100.2
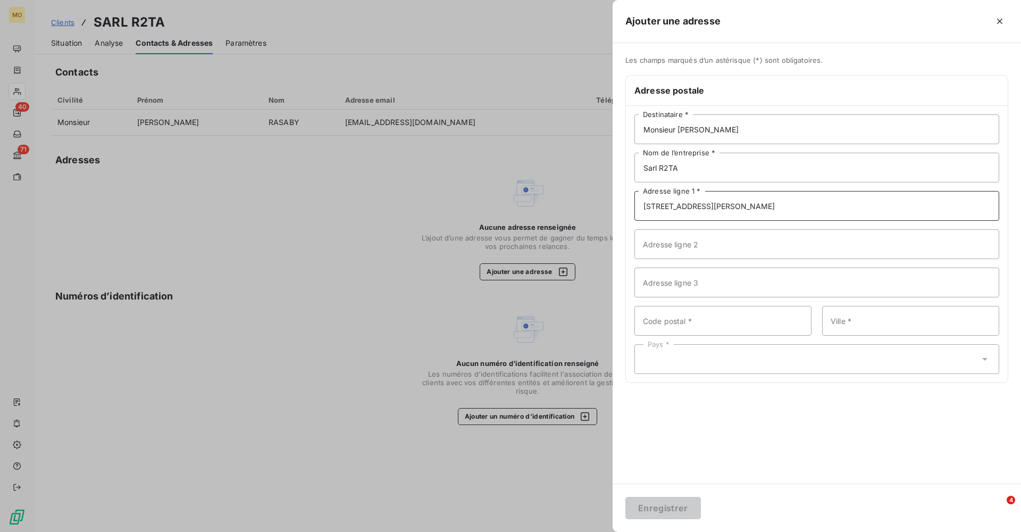
click at [716, 209] on input "[STREET_ADDRESS][PERSON_NAME]" at bounding box center [817, 206] width 365 height 30
type input "[STREET_ADDRESS][PERSON_NAME]"
paste input "[GEOGRAPHIC_DATA]"
drag, startPoint x: 765, startPoint y: 323, endPoint x: 669, endPoint y: 323, distance: 95.8
click at [669, 323] on input "[GEOGRAPHIC_DATA]" at bounding box center [723, 321] width 177 height 30
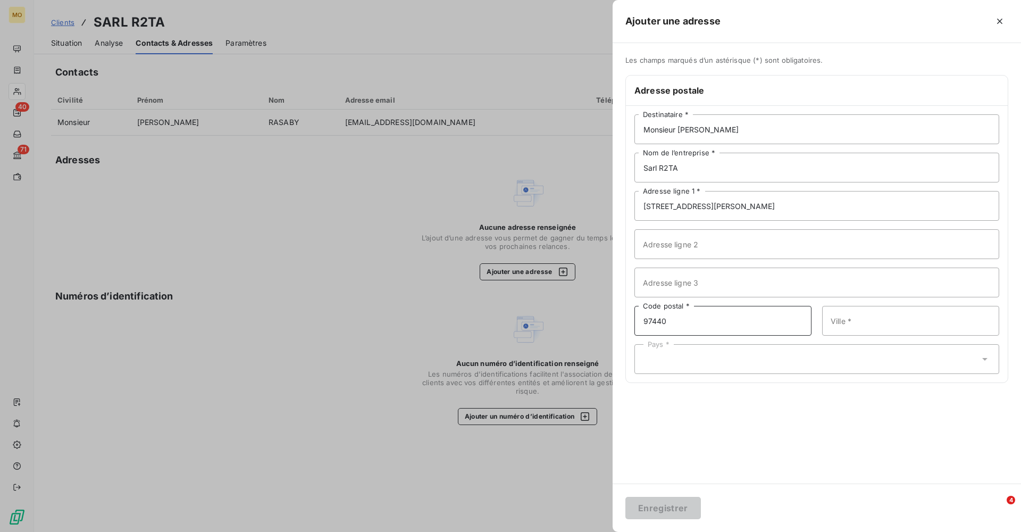
type input "97440"
paste input "Saint André Réunion"
drag, startPoint x: 911, startPoint y: 322, endPoint x: 875, endPoint y: 322, distance: 36.2
click at [875, 322] on input "Saint André Réunion" at bounding box center [910, 321] width 177 height 30
type input "Saint André"
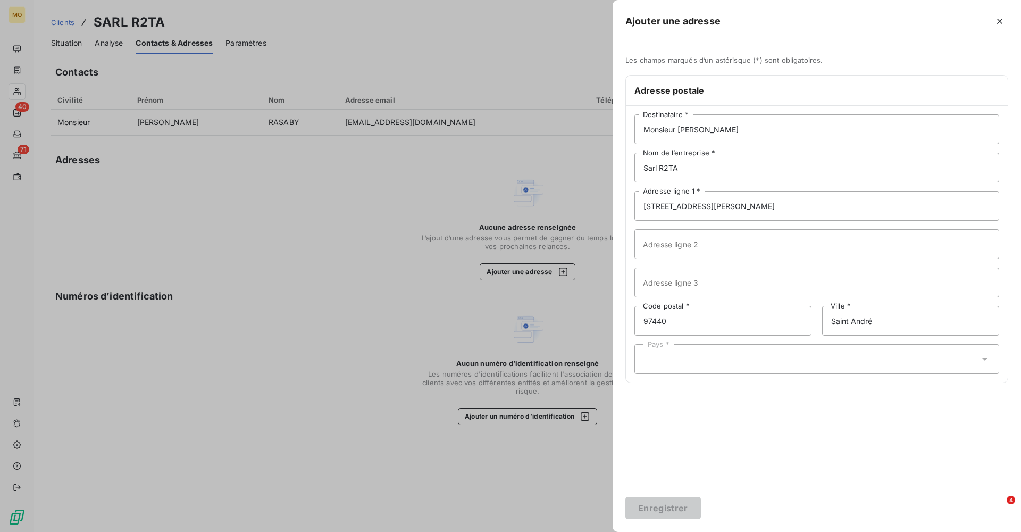
click at [751, 362] on div "Pays *" at bounding box center [817, 359] width 365 height 30
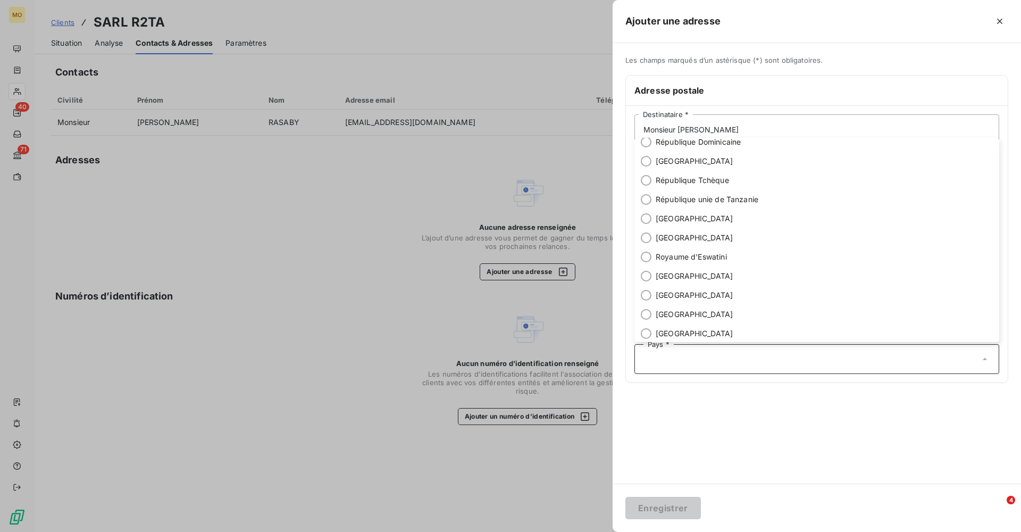
scroll to position [3597, 0]
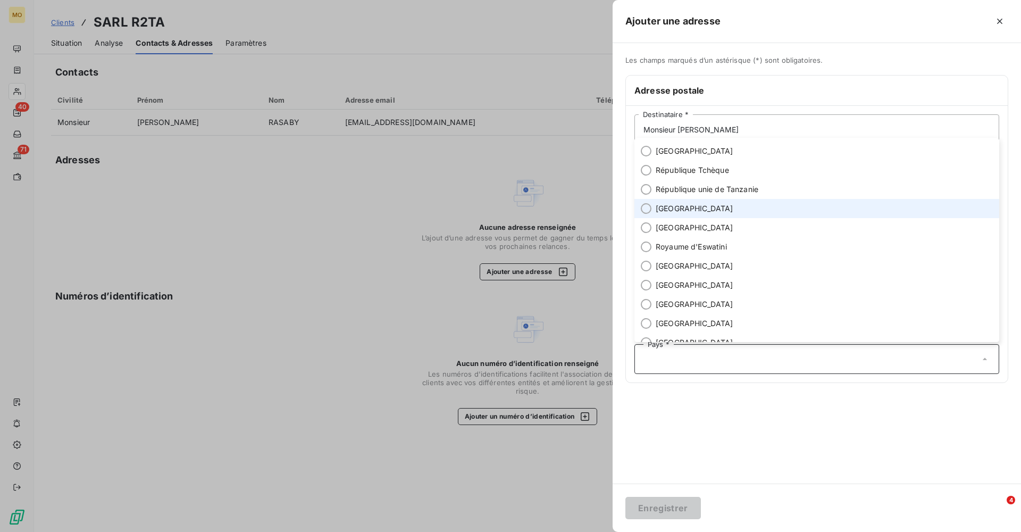
click at [681, 212] on span "[GEOGRAPHIC_DATA]" at bounding box center [695, 208] width 78 height 11
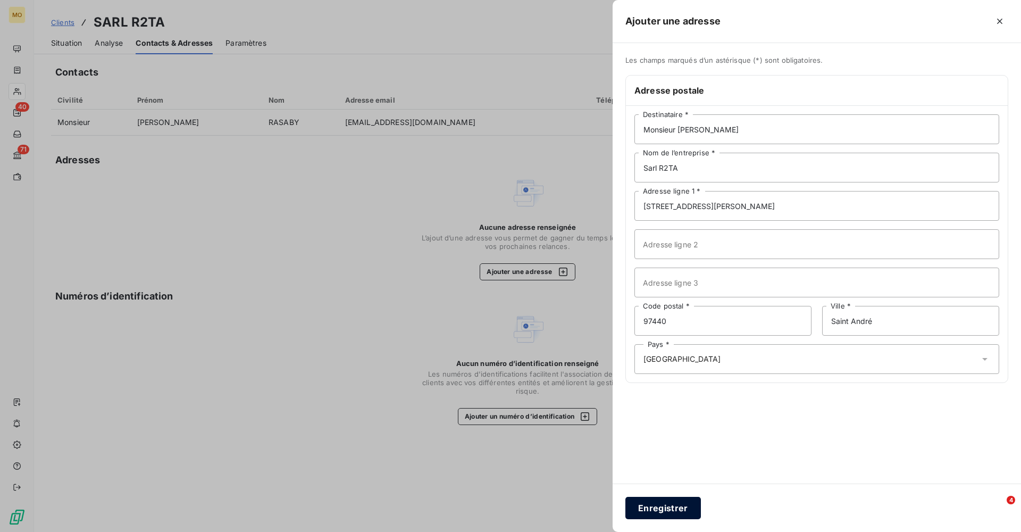
click at [663, 509] on button "Enregistrer" at bounding box center [664, 508] width 76 height 22
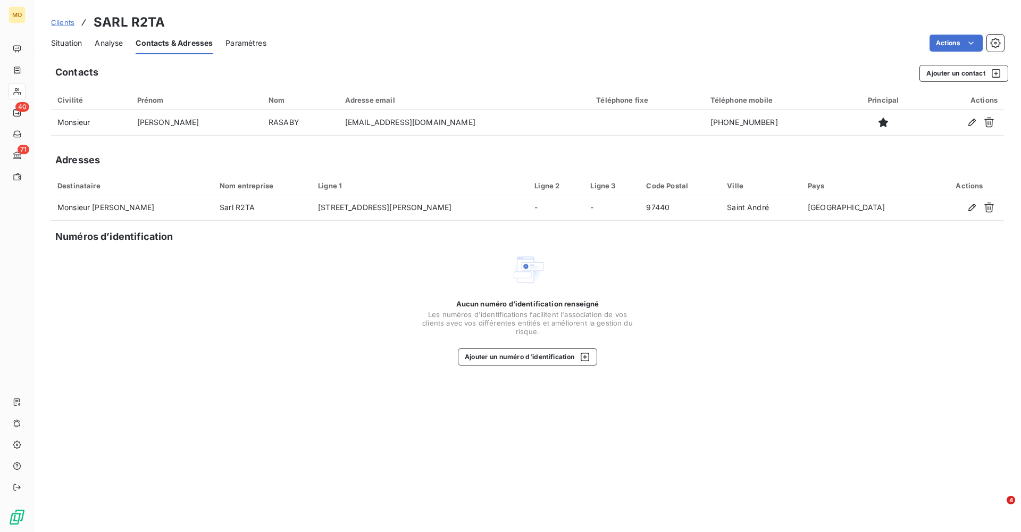
click at [63, 44] on span "Situation" at bounding box center [66, 43] width 31 height 11
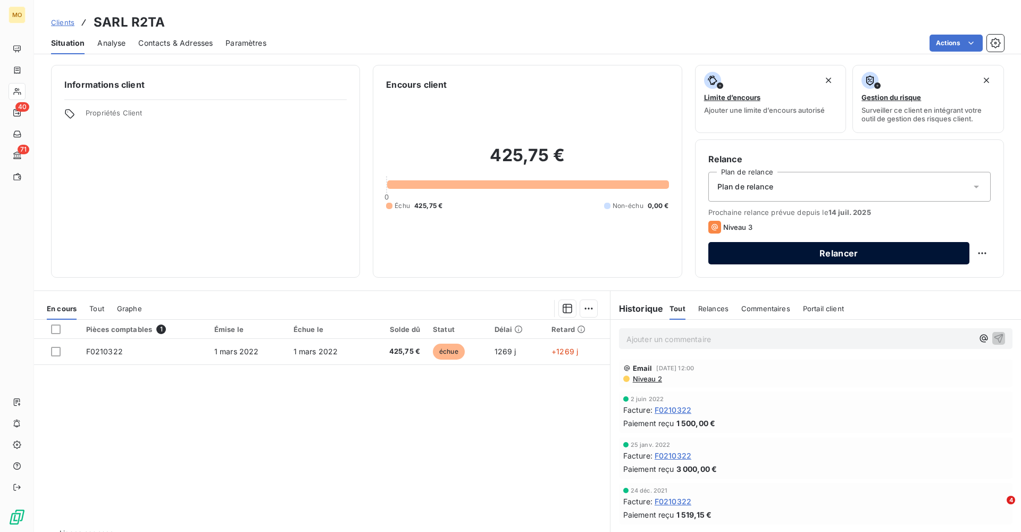
click at [839, 250] on button "Relancer" at bounding box center [839, 253] width 261 height 22
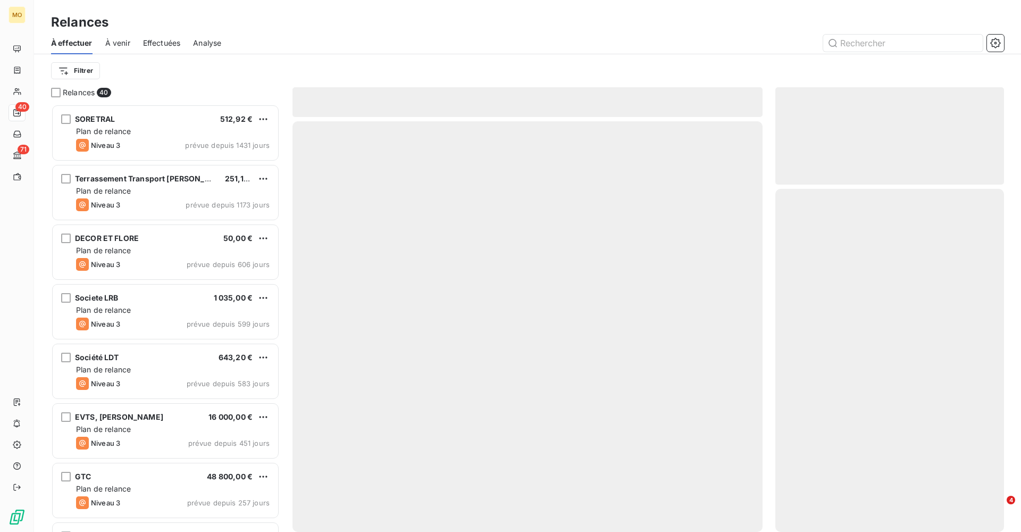
scroll to position [428, 229]
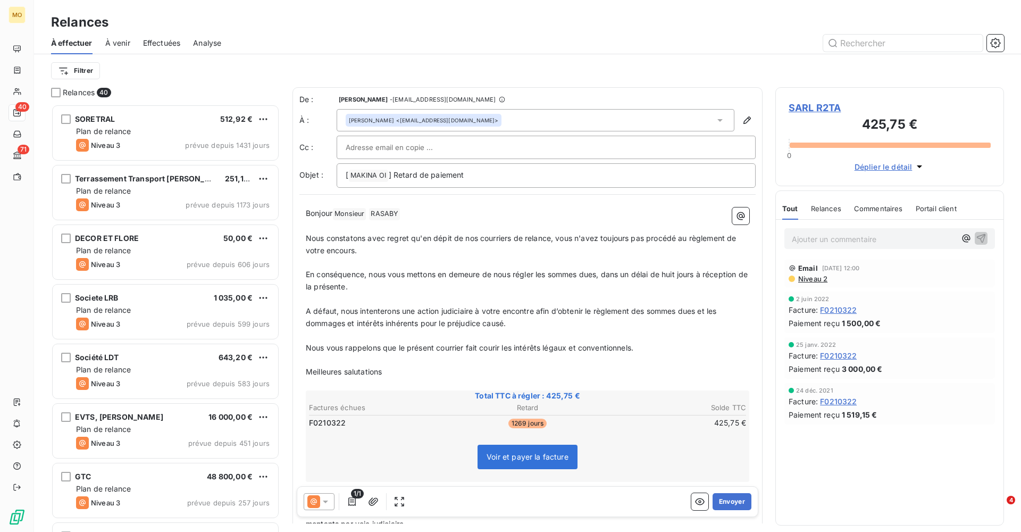
click at [445, 147] on div at bounding box center [546, 147] width 401 height 16
paste input "[EMAIL_ADDRESS][DOMAIN_NAME]"
type input "[EMAIL_ADDRESS][DOMAIN_NAME]"
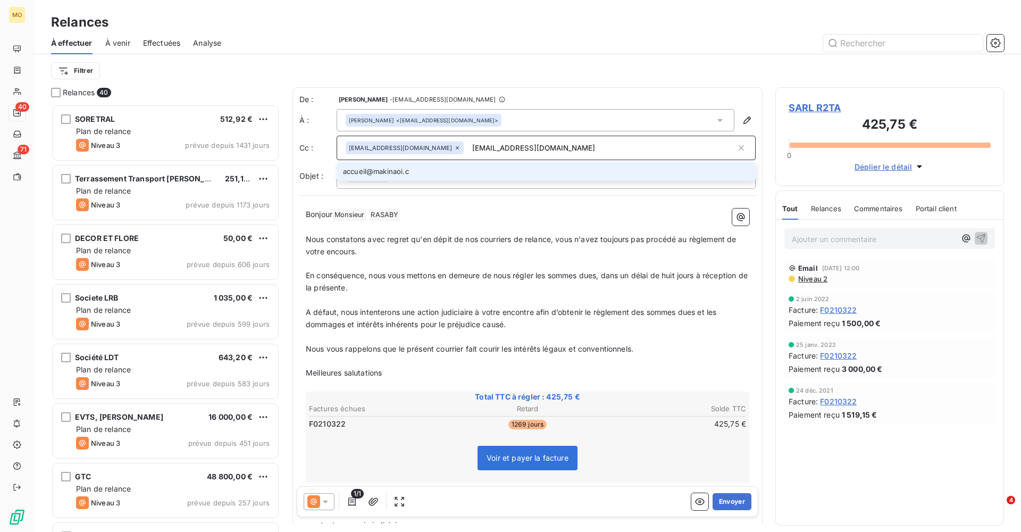
type input "[EMAIL_ADDRESS][DOMAIN_NAME]"
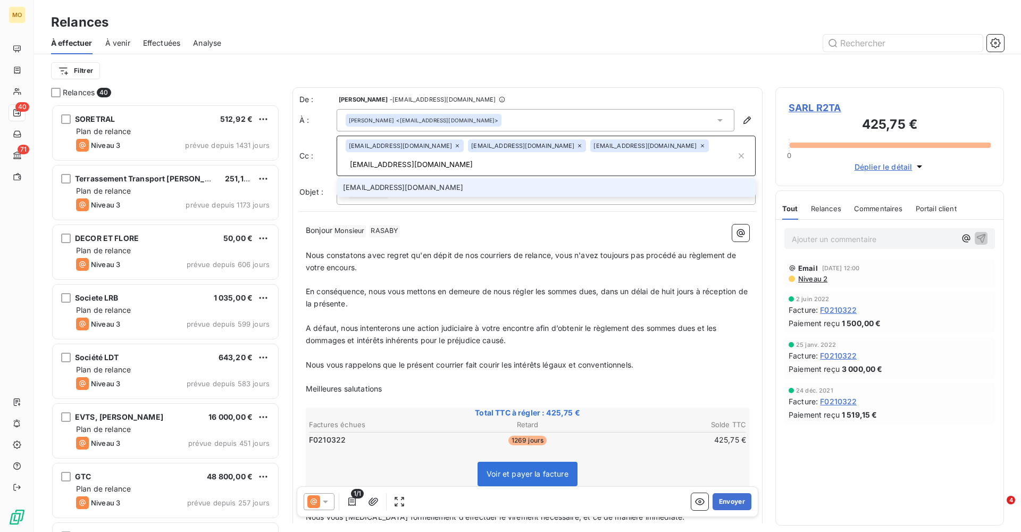
type input "[EMAIL_ADDRESS][DOMAIN_NAME]"
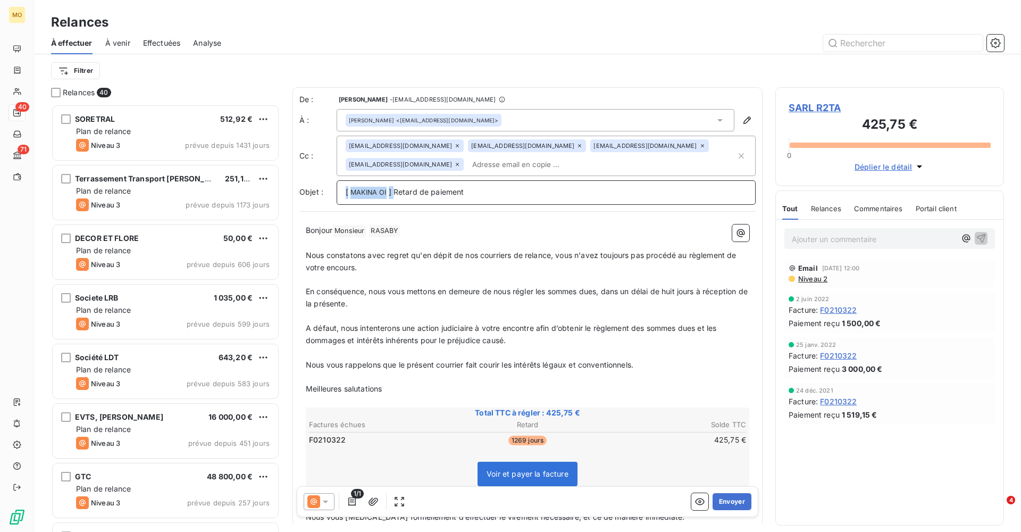
drag, startPoint x: 394, startPoint y: 188, endPoint x: 287, endPoint y: 189, distance: 106.9
click at [287, 189] on div "Relances 40 SORETRAL 512,92 € Plan de relance Niveau 3 prévue depuis 1431 jours…" at bounding box center [527, 309] width 987 height 445
click at [433, 193] on p "Retard de paiement" at bounding box center [546, 192] width 401 height 12
drag, startPoint x: 397, startPoint y: 385, endPoint x: 298, endPoint y: 384, distance: 99.0
click at [298, 384] on div "De : [PERSON_NAME] - [EMAIL_ADDRESS][DOMAIN_NAME] À : [PERSON_NAME] <[EMAIL_ADD…" at bounding box center [528, 413] width 470 height 653
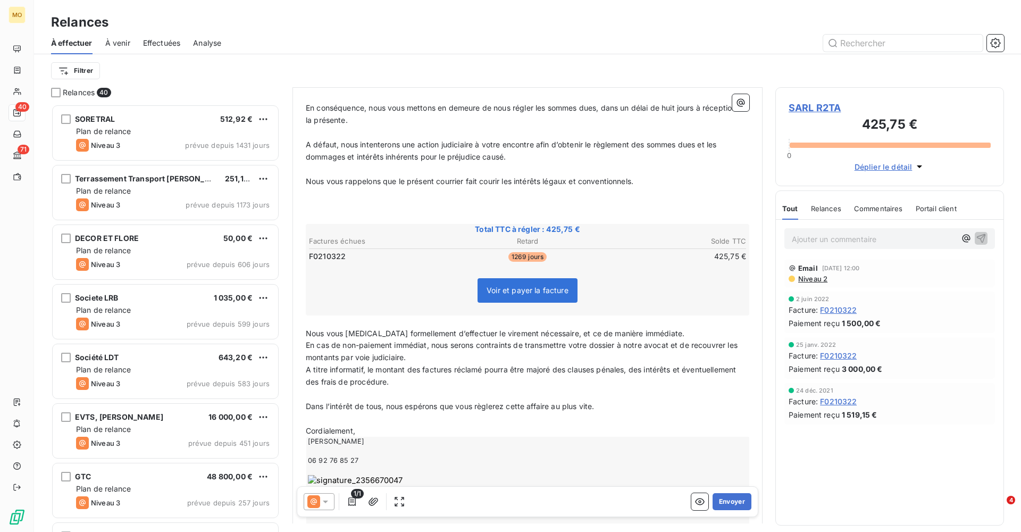
scroll to position [186, 0]
click at [306, 327] on span "Nous vous [MEDICAL_DATA] formellement d’effectuer le virement nécessaire, et ce…" at bounding box center [495, 331] width 379 height 9
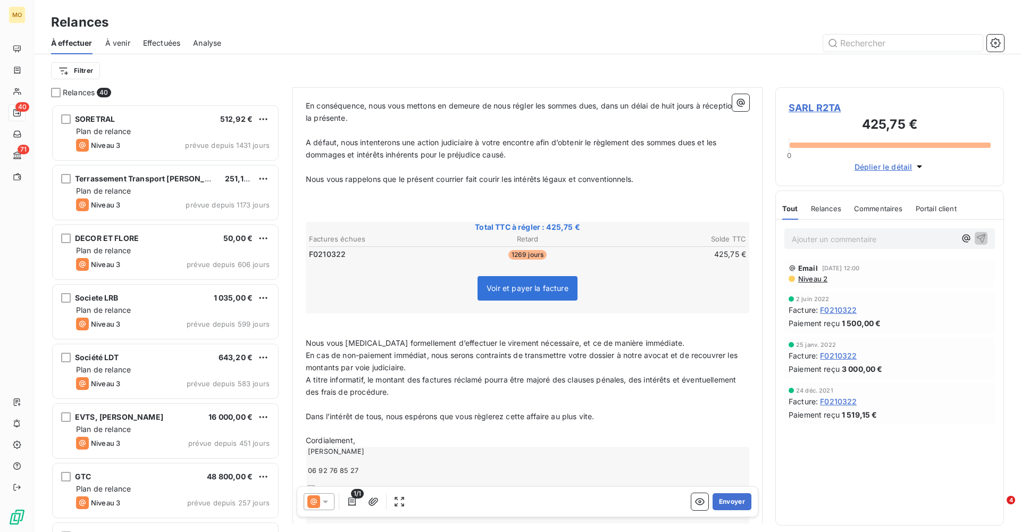
click at [658, 337] on p "Nous vous [MEDICAL_DATA] formellement d’effectuer le virement nécessaire, et ce…" at bounding box center [528, 343] width 444 height 12
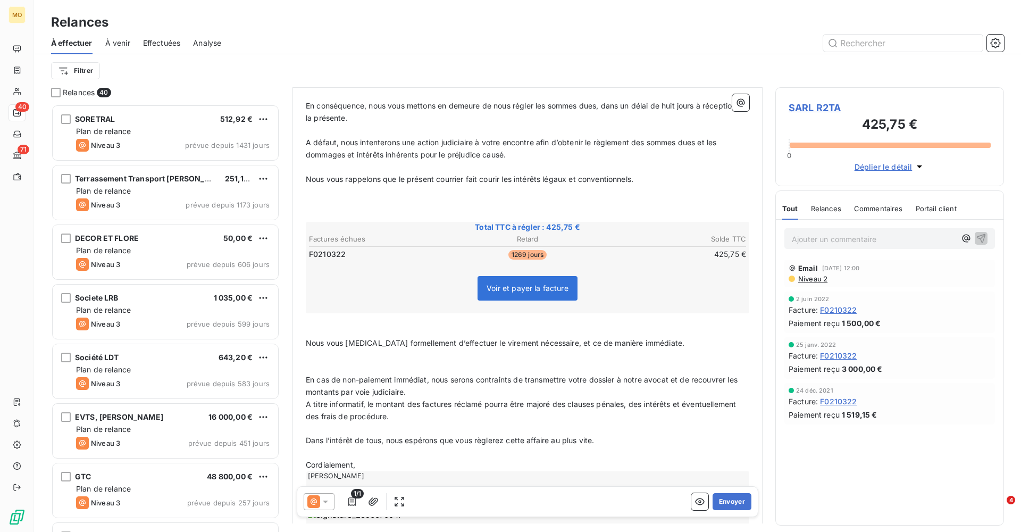
click at [435, 383] on p "En cas de non-paiement immédiat, nous serons contraints de transmettre votre do…" at bounding box center [528, 386] width 444 height 24
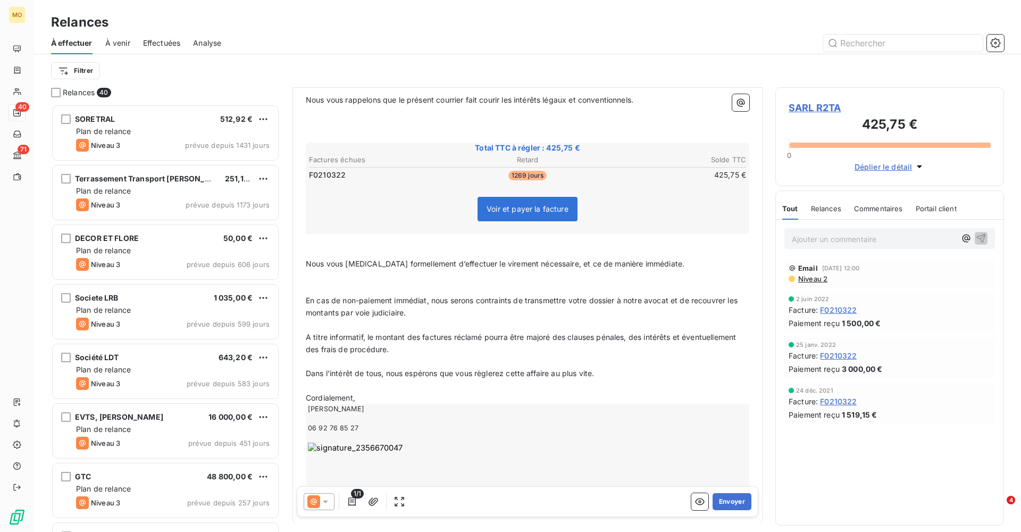
scroll to position [267, 0]
click at [326, 378] on p "﻿" at bounding box center [528, 384] width 444 height 12
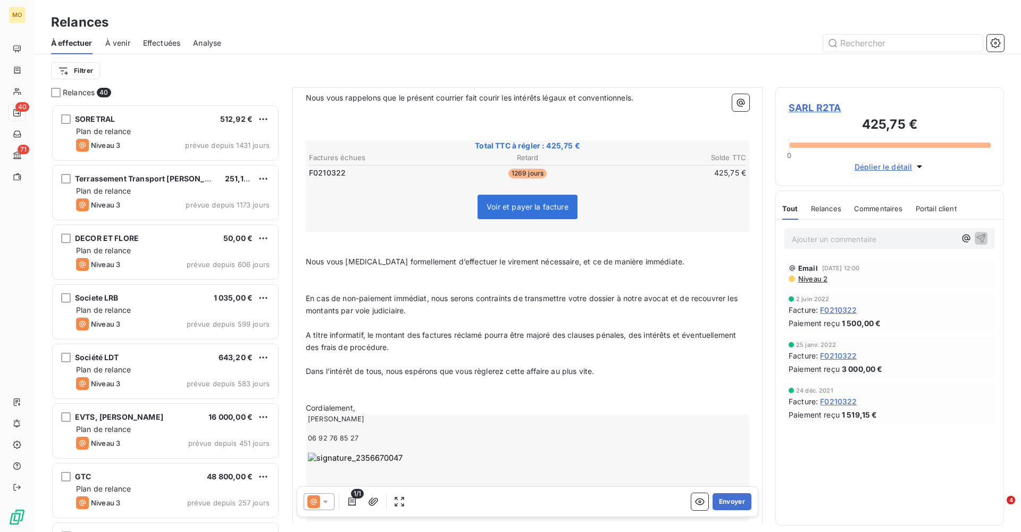
click at [372, 402] on p "Cordialement," at bounding box center [528, 408] width 444 height 12
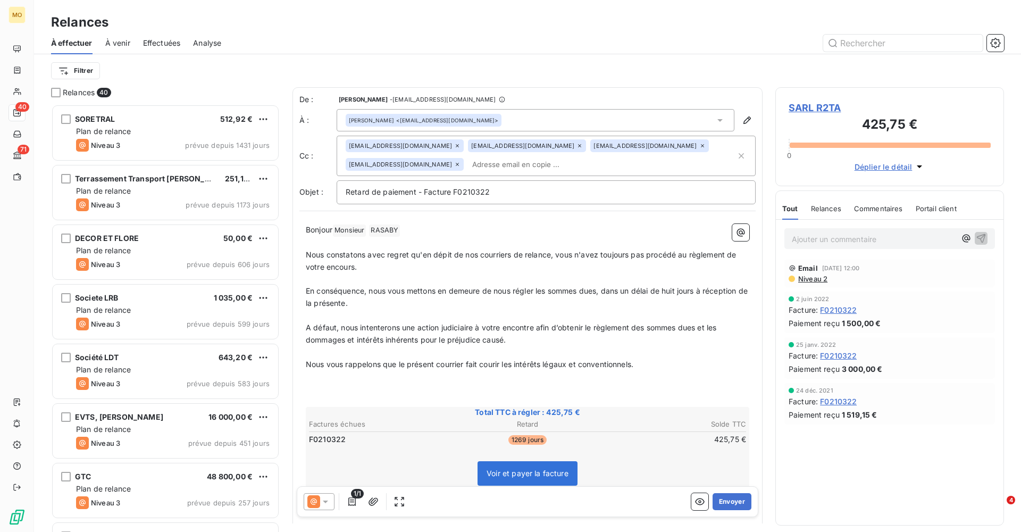
scroll to position [0, 0]
click at [307, 229] on span "Bonjour" at bounding box center [319, 229] width 27 height 9
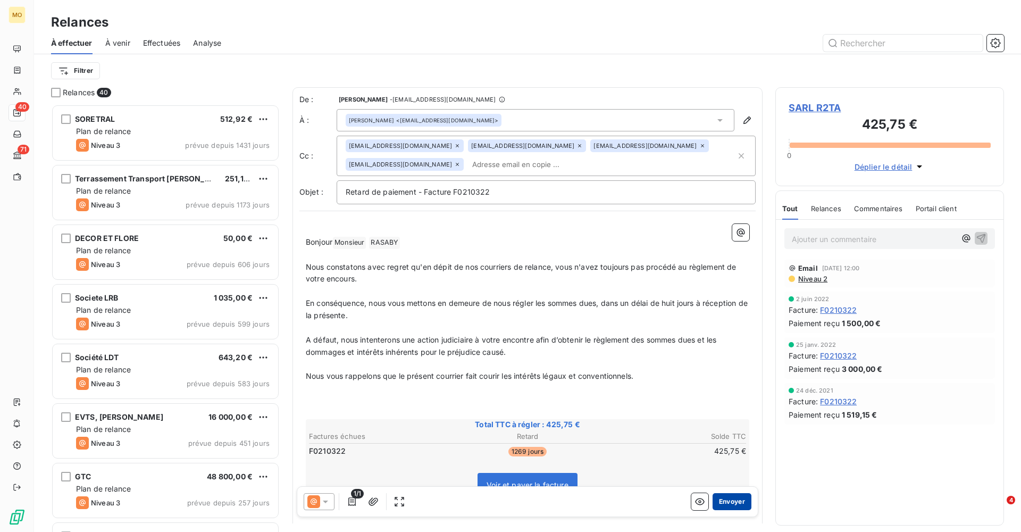
click at [737, 503] on button "Envoyer" at bounding box center [732, 501] width 39 height 17
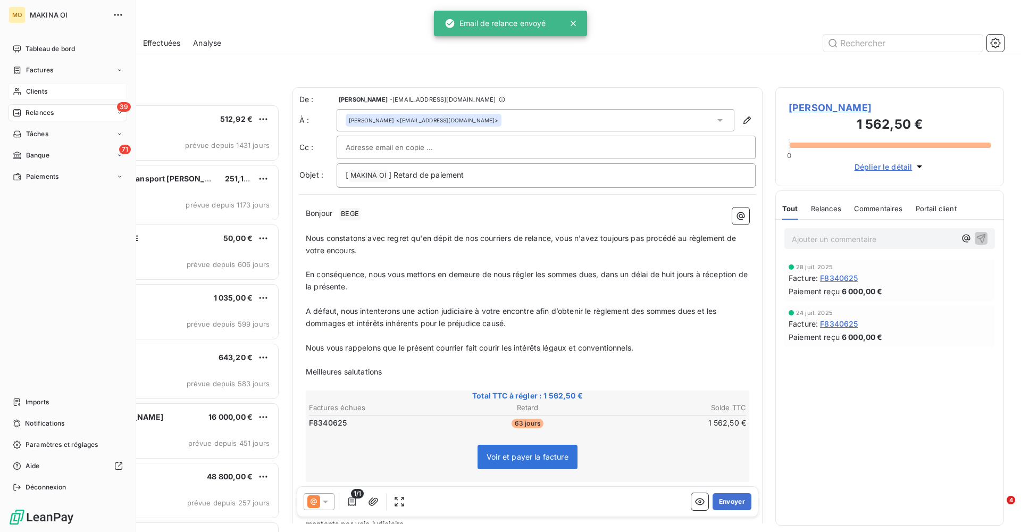
click at [40, 90] on span "Clients" at bounding box center [36, 92] width 21 height 10
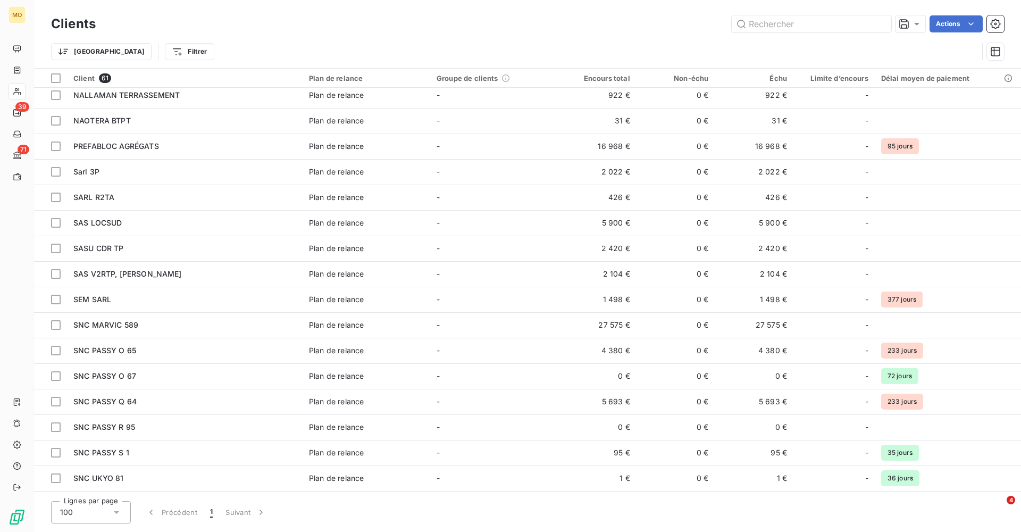
scroll to position [750, 0]
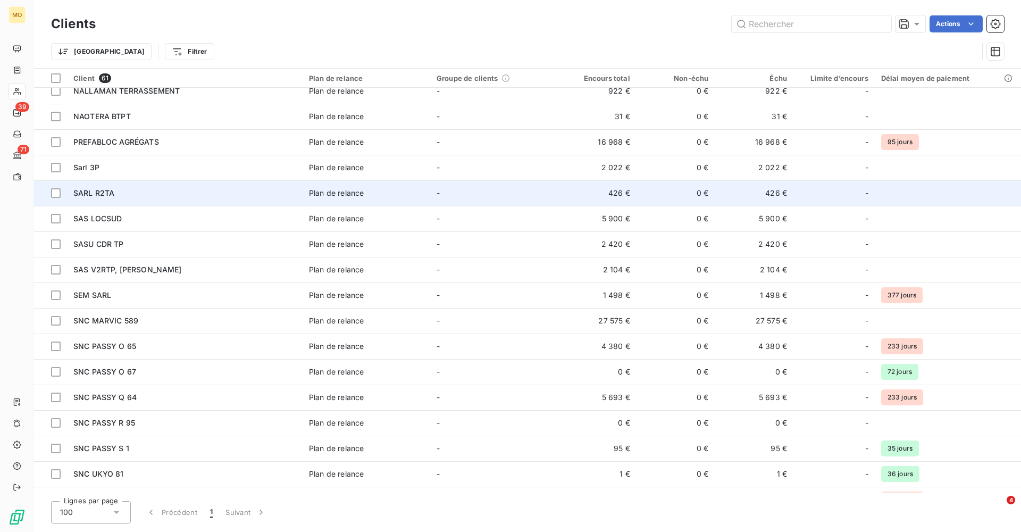
click at [105, 193] on span "SARL R2TA" at bounding box center [93, 192] width 41 height 9
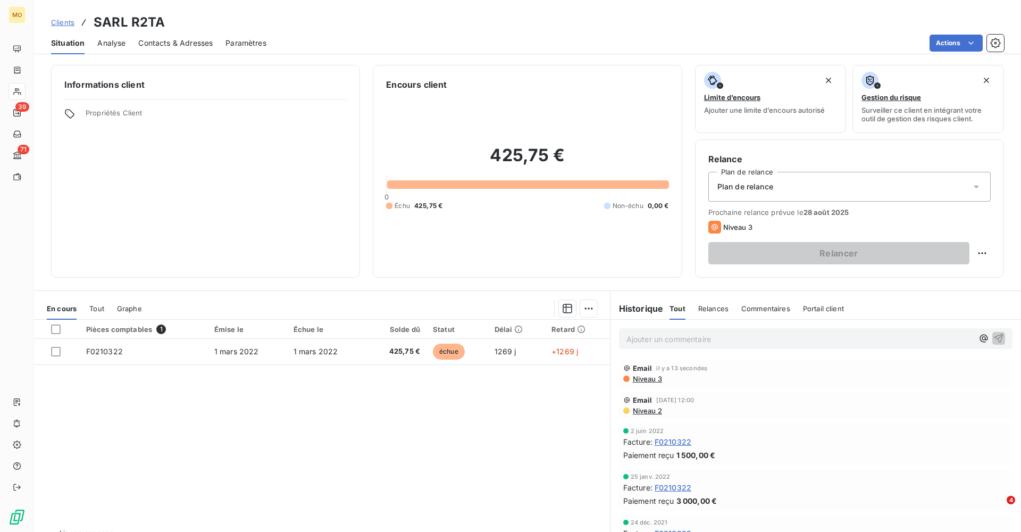
click at [644, 377] on html "MO 39 71 Clients SARL R2TA Situation Analyse Contacts & Adresses Paramètres Act…" at bounding box center [510, 266] width 1021 height 532
click at [644, 377] on span "Niveau 3" at bounding box center [647, 379] width 30 height 9
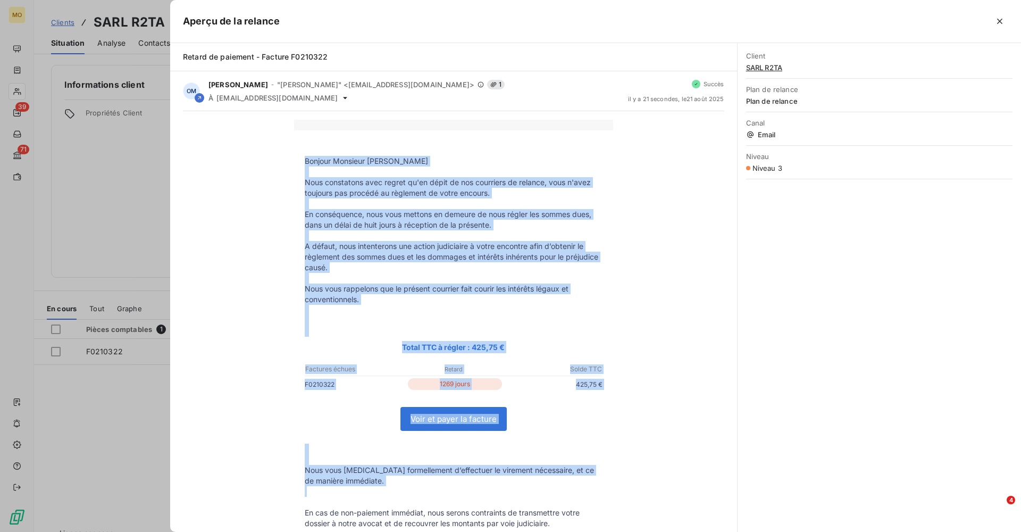
drag, startPoint x: 304, startPoint y: 159, endPoint x: 497, endPoint y: 495, distance: 387.0
click at [497, 495] on tbody "Bonjour Monsieur [PERSON_NAME] Nous constatons avec regret qu'en dépit de nos c…" at bounding box center [453, 446] width 319 height 602
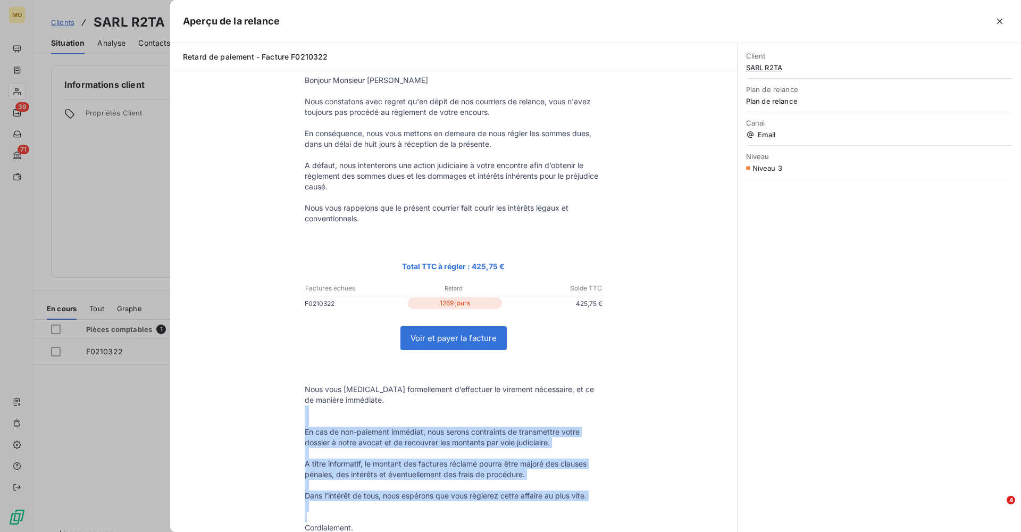
drag, startPoint x: 497, startPoint y: 495, endPoint x: 502, endPoint y: 531, distance: 37.0
click at [502, 531] on tbody "Bonjour Monsieur [PERSON_NAME] Nous constatons avec regret qu'en dépit de nos c…" at bounding box center [453, 365] width 319 height 602
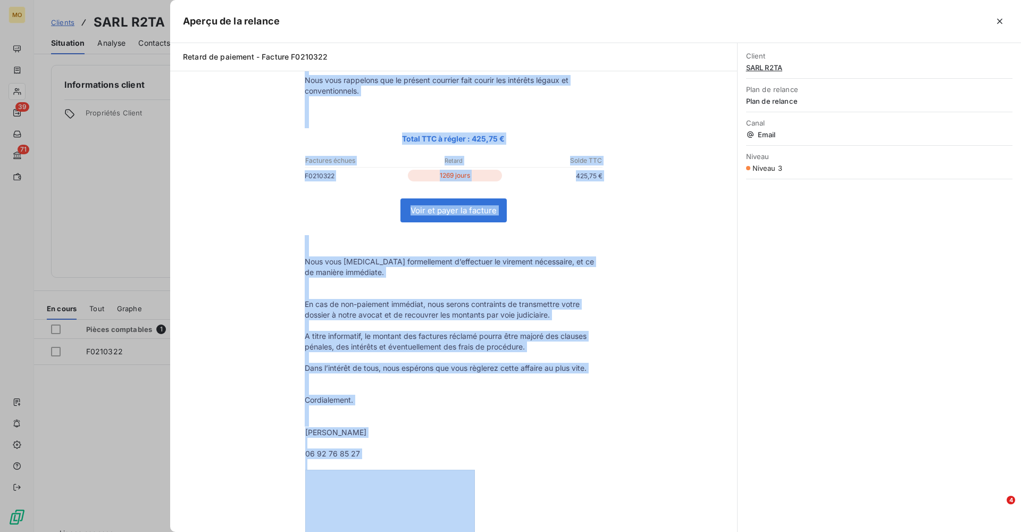
scroll to position [218, 0]
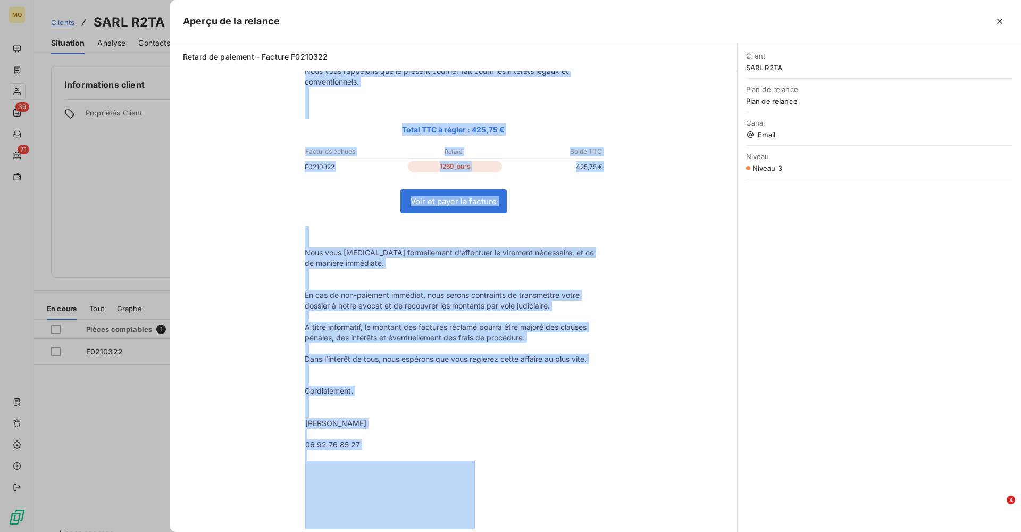
drag, startPoint x: 305, startPoint y: 161, endPoint x: 472, endPoint y: 475, distance: 356.3
click at [472, 475] on tbody "Bonjour Monsieur [PERSON_NAME] Nous constatons avec regret qu'en dépit de nos c…" at bounding box center [453, 229] width 319 height 602
click at [1000, 19] on icon "button" at bounding box center [1000, 21] width 11 height 11
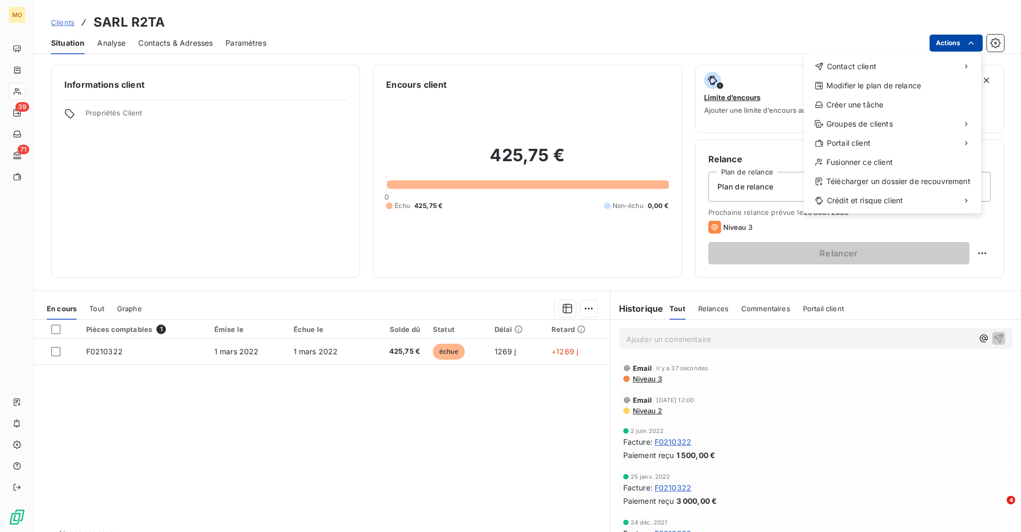
click at [964, 46] on html "MO 39 71 Clients SARL R2TA Situation Analyse Contacts & Adresses Paramètres Act…" at bounding box center [510, 266] width 1021 height 532
click at [737, 111] on div "Envoyer un courrier recommandé" at bounding box center [725, 109] width 143 height 17
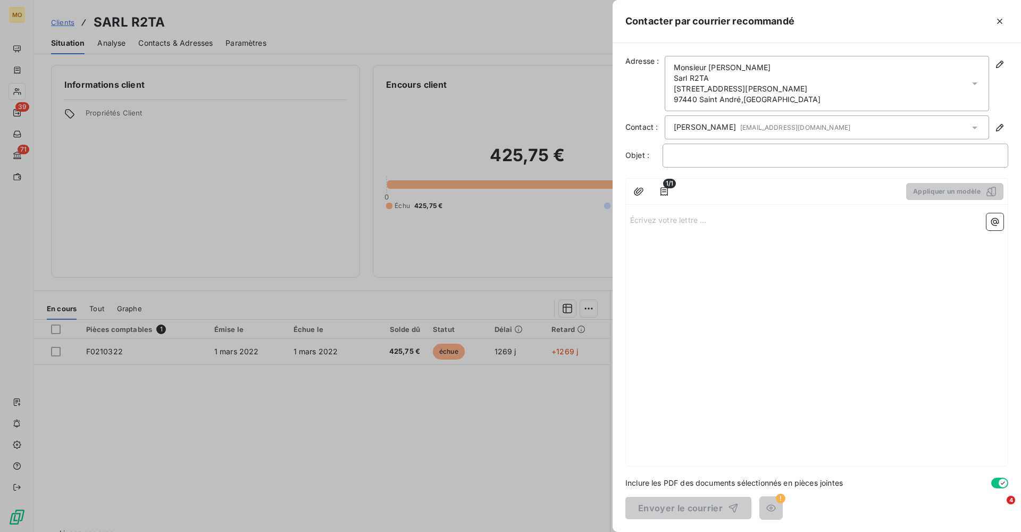
click at [667, 218] on p "Écrivez votre lettre ... ﻿" at bounding box center [816, 219] width 373 height 12
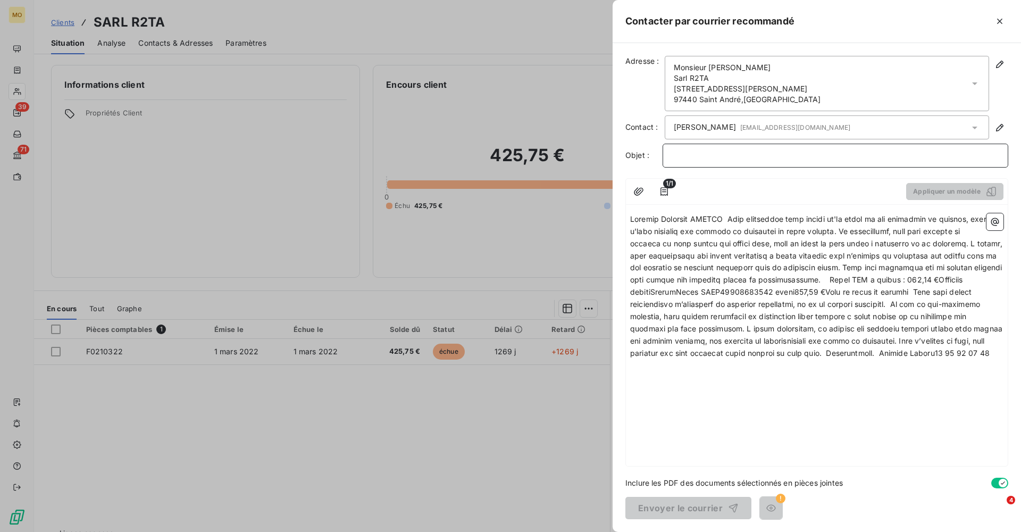
click at [723, 158] on p "﻿" at bounding box center [836, 155] width 328 height 12
click at [630, 219] on span at bounding box center [817, 285] width 375 height 143
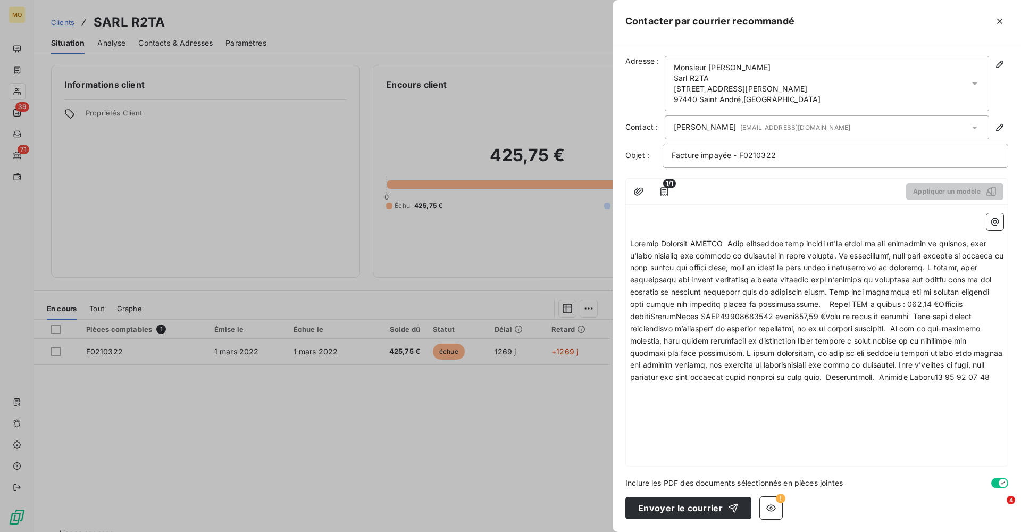
click at [726, 243] on span at bounding box center [818, 310] width 376 height 143
click at [734, 242] on span at bounding box center [818, 310] width 376 height 143
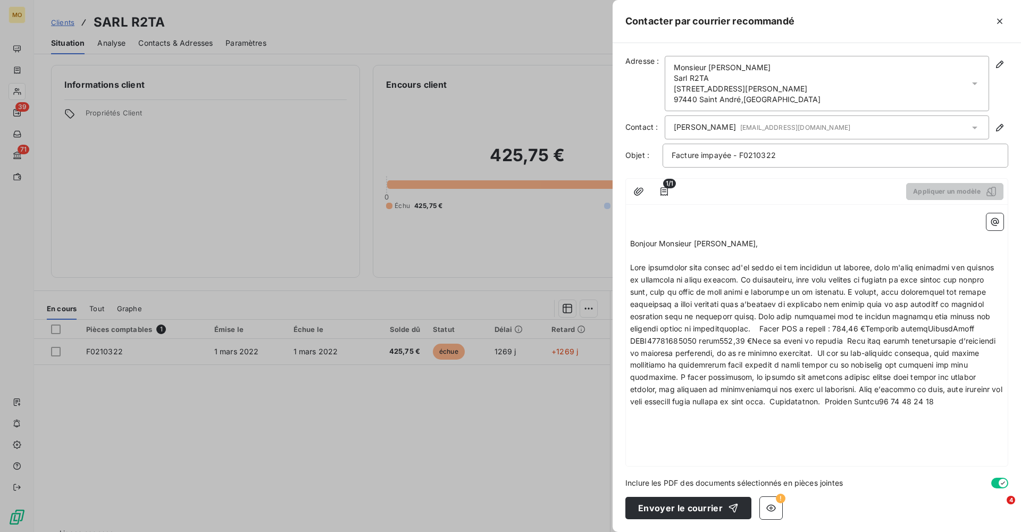
click at [744, 278] on span at bounding box center [817, 334] width 375 height 143
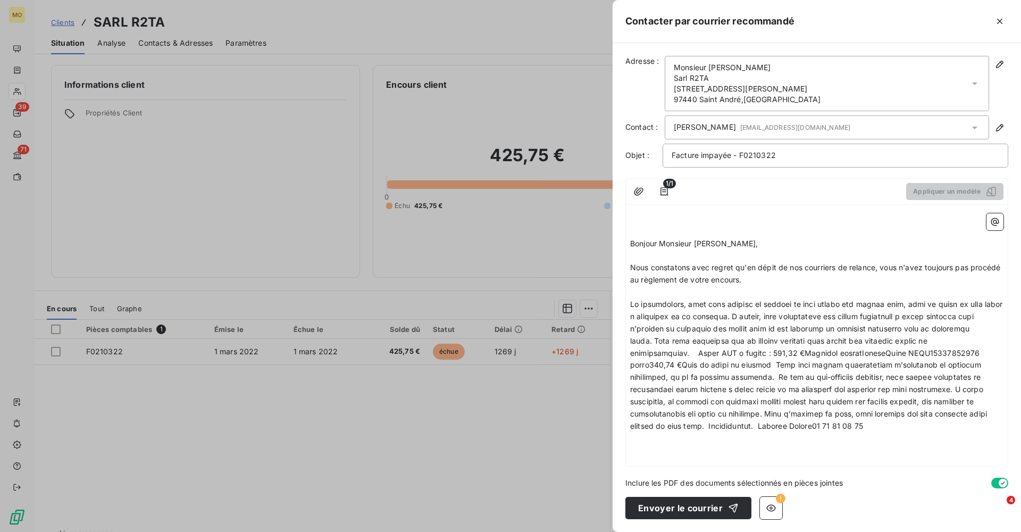
click at [766, 313] on span at bounding box center [817, 365] width 375 height 131
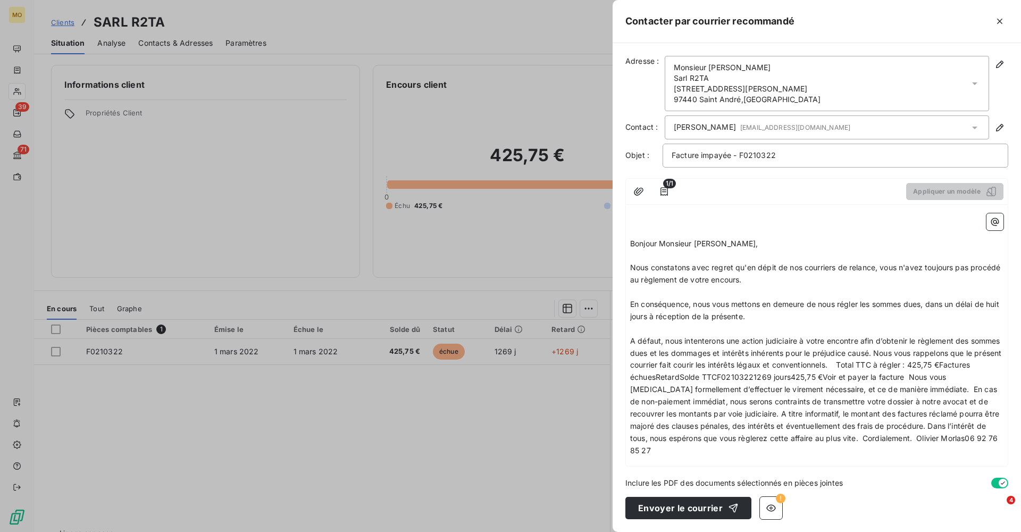
click at [910, 348] on span "A défaut, nous intenterons une action judiciaire à votre encontre afin d’obteni…" at bounding box center [816, 395] width 373 height 119
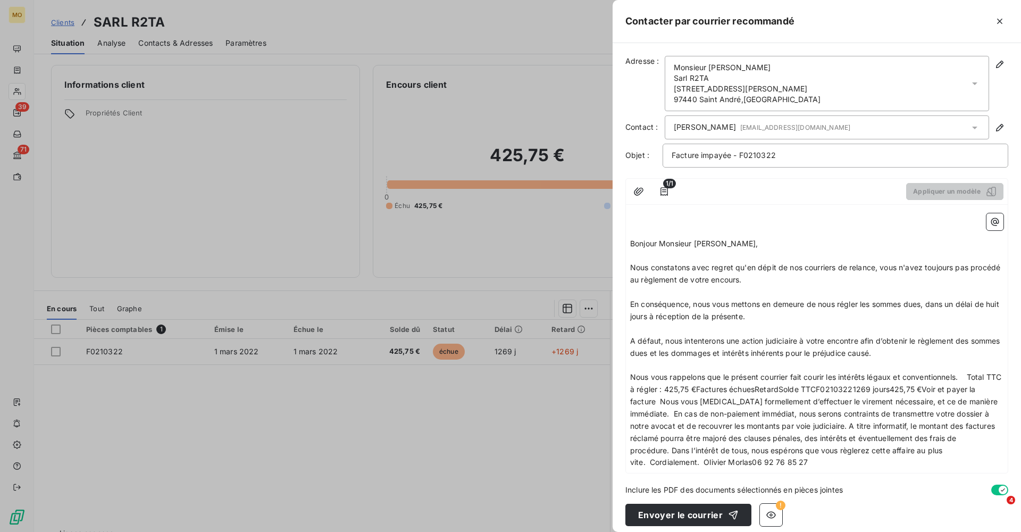
click at [972, 372] on span "Nous vous rappelons que le présent courrier fait courir les intérêts légaux et …" at bounding box center [816, 419] width 373 height 94
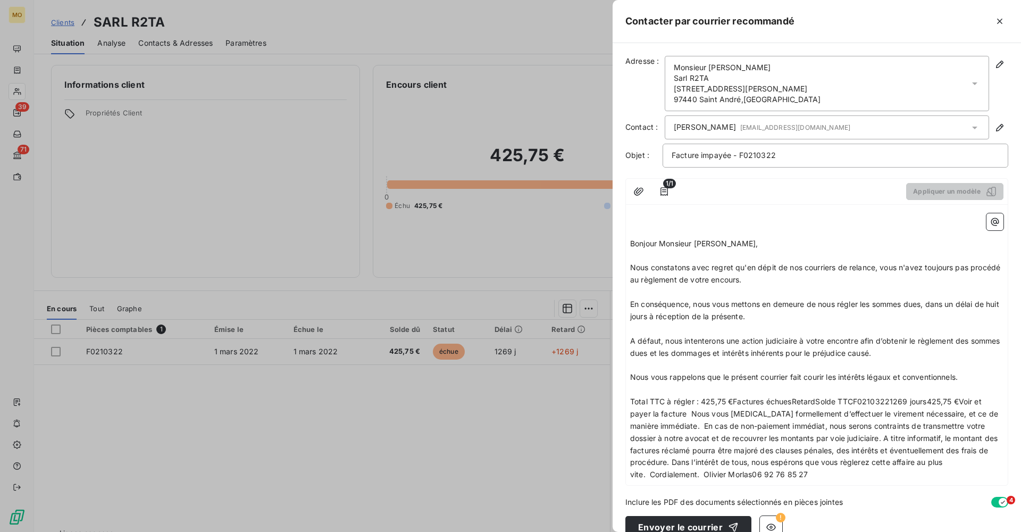
click at [691, 408] on span "Total TTC à régler : 425,75 €Factures échuesRetardSolde TTCF02103221269 jours42…" at bounding box center [815, 438] width 370 height 82
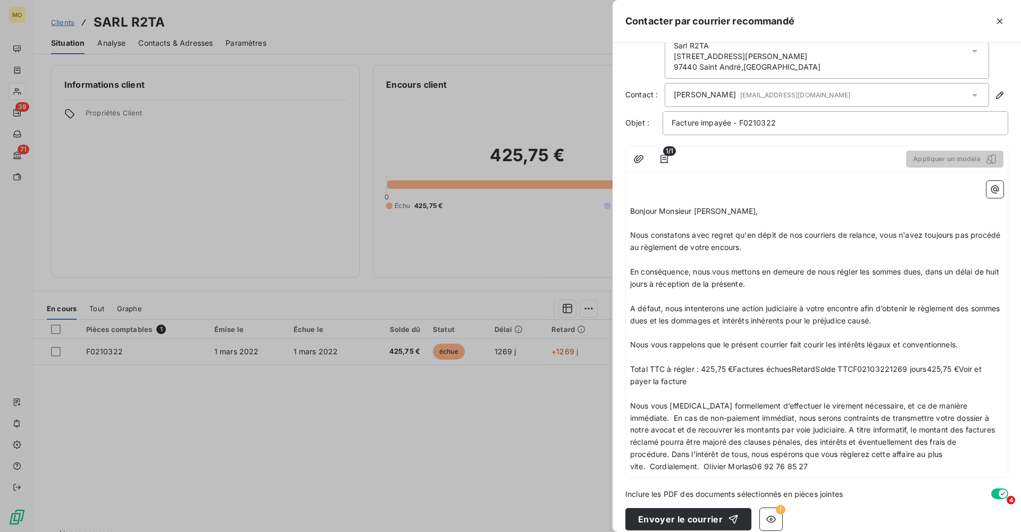
scroll to position [32, 0]
click at [977, 402] on span "Nous vous [MEDICAL_DATA] formellement d’effectuer le virement nécessaire, et ce…" at bounding box center [813, 437] width 367 height 70
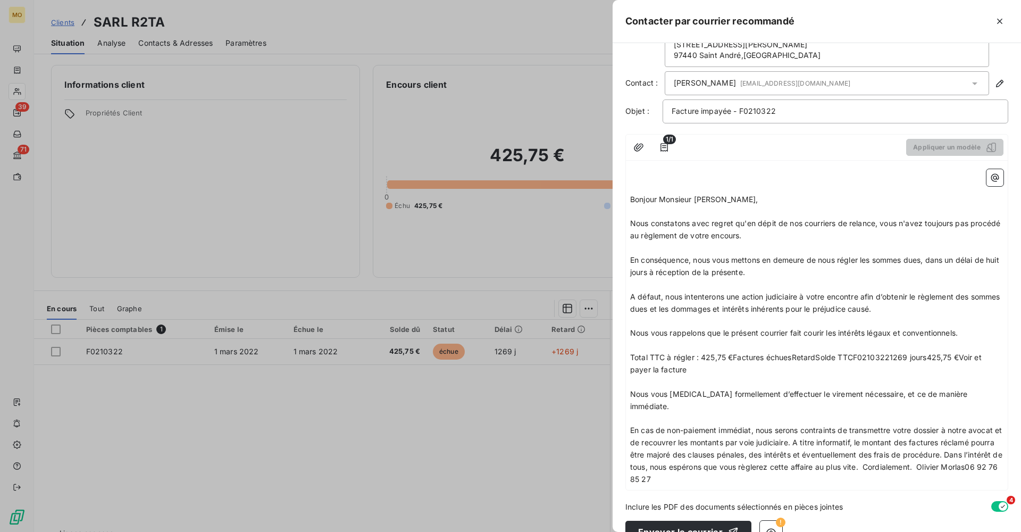
scroll to position [44, 0]
click at [804, 426] on span "En cas de non-paiement immédiat, nous serons contraints de transmettre votre do…" at bounding box center [817, 455] width 375 height 58
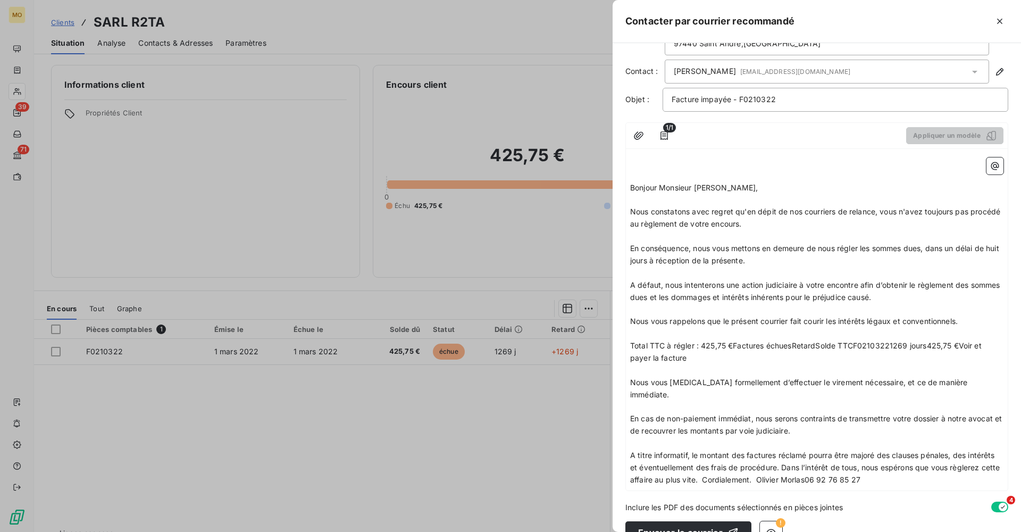
scroll to position [55, 0]
click at [784, 451] on span "A titre informatif, le montant des factures réclamé pourra être majoré des clau…" at bounding box center [816, 468] width 372 height 34
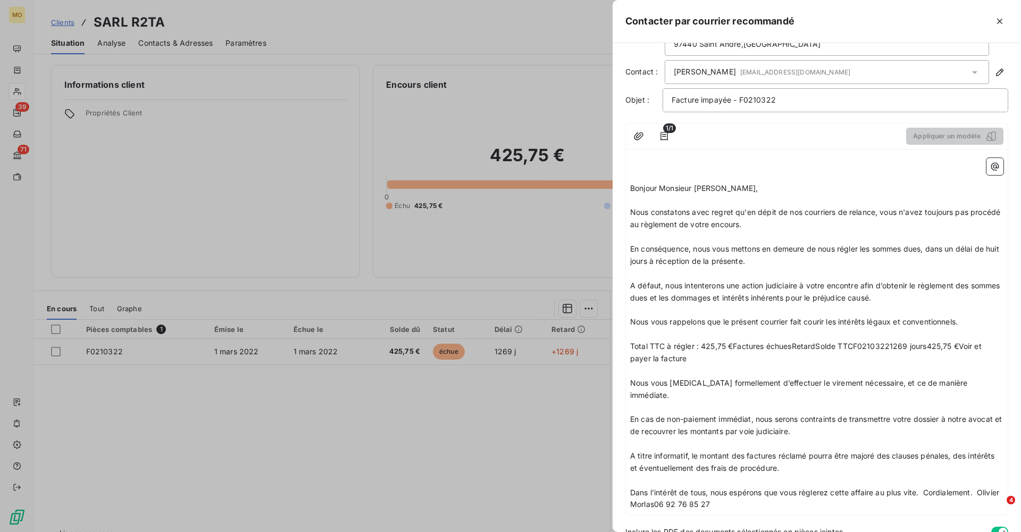
click at [926, 488] on span "Dans l’intérêt de tous, nous espérons que vous règlerez cette affaire au plus v…" at bounding box center [815, 498] width 371 height 21
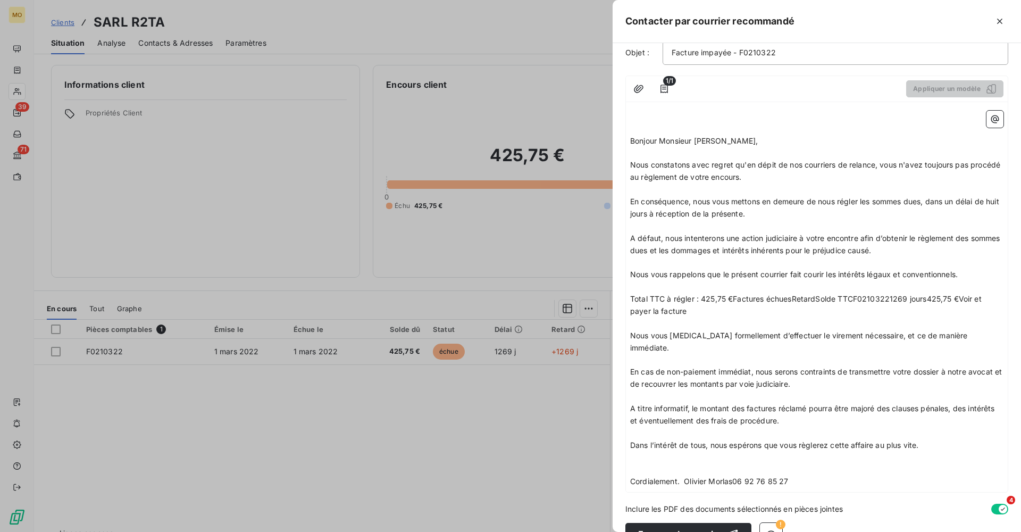
scroll to position [102, 0]
click at [686, 477] on span "Cordialement. Olivier Morlas06 92 76 85 27" at bounding box center [709, 481] width 158 height 9
click at [680, 514] on span "Olivier Morlas06 92 76 85 27" at bounding box center [682, 518] width 104 height 9
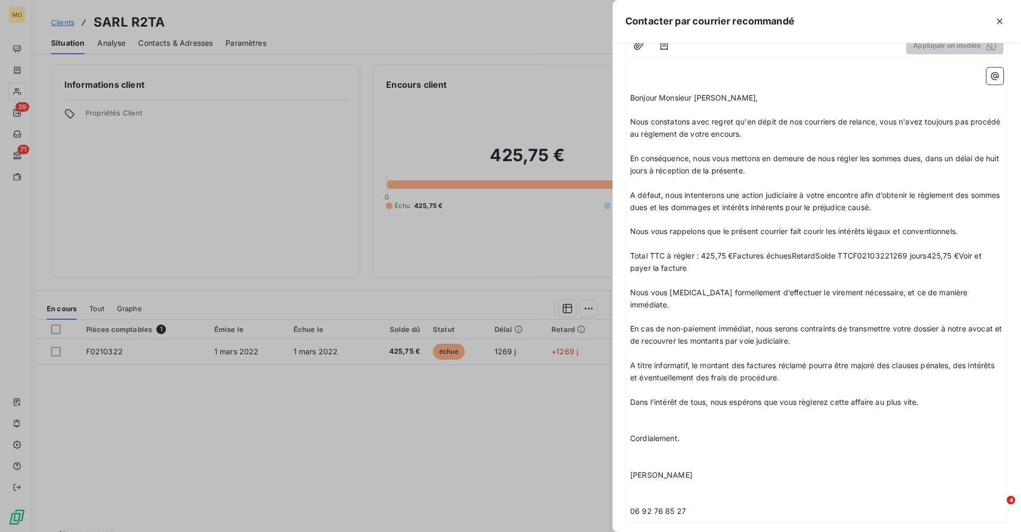
scroll to position [135, 0]
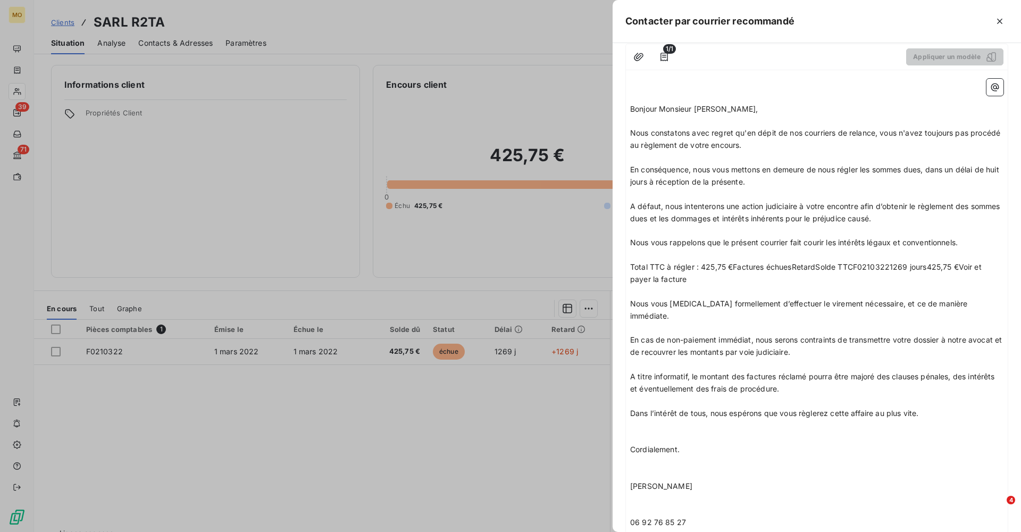
drag, startPoint x: 771, startPoint y: 269, endPoint x: 889, endPoint y: 260, distance: 118.5
click at [889, 261] on p "Total TTC à régler : 425,75 €Factures échuesRetardSolde TTCF02103221269 jours42…" at bounding box center [816, 273] width 373 height 24
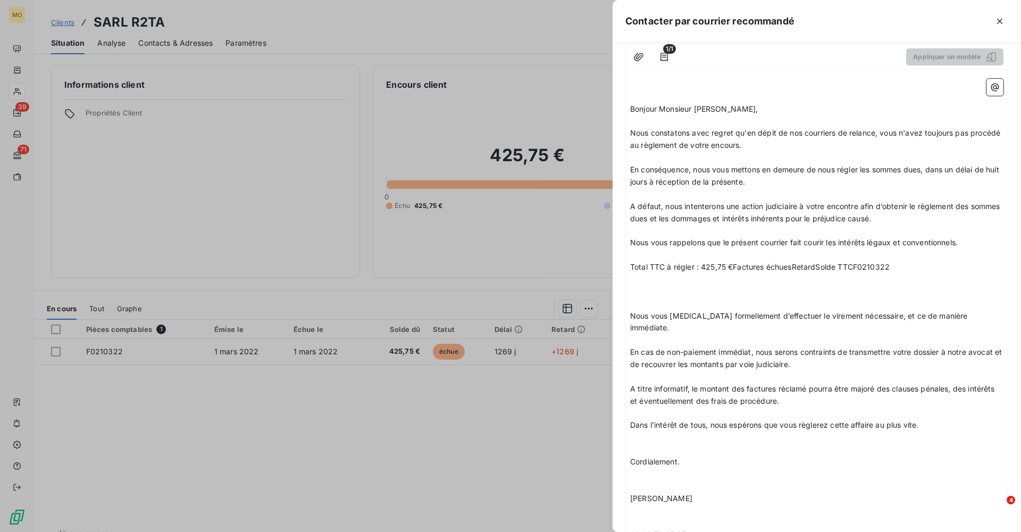
click at [632, 262] on span "Total TTC à régler : 425,75 €Factures échuesRetardSolde TTCF0210322" at bounding box center [760, 266] width 260 height 9
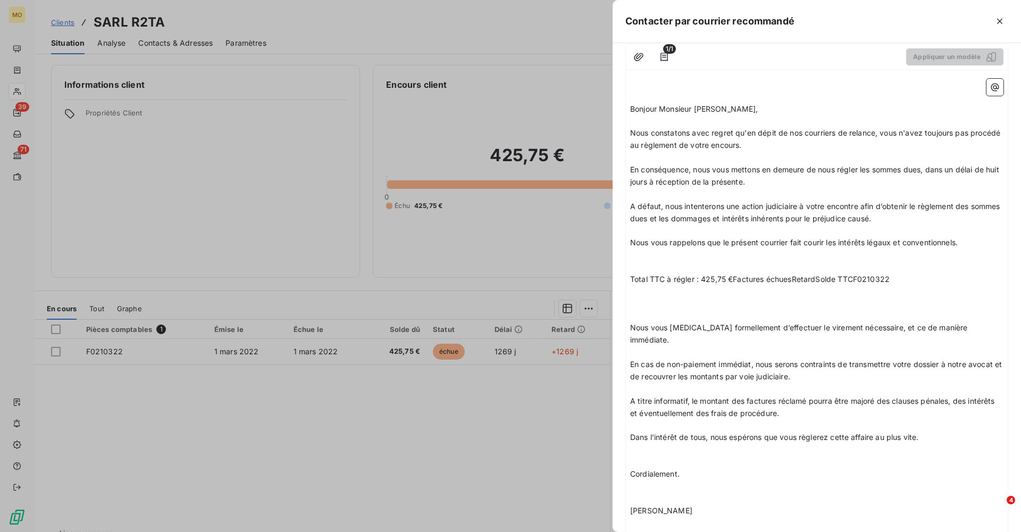
click at [734, 275] on span "Total TTC à régler : 425,75 €Factures échuesRetardSolde TTCF0210322" at bounding box center [760, 279] width 260 height 9
drag, startPoint x: 868, startPoint y: 271, endPoint x: 777, endPoint y: 273, distance: 90.5
click at [777, 275] on span "Total TTC à régler : 425,75 € sur factures échuesRetardSolde TTCF0210322" at bounding box center [766, 279] width 273 height 9
click at [831, 273] on p "Total TTC à régler : 425,75 € sur facture F0210322" at bounding box center [816, 279] width 373 height 12
click at [670, 299] on p "﻿" at bounding box center [816, 304] width 373 height 12
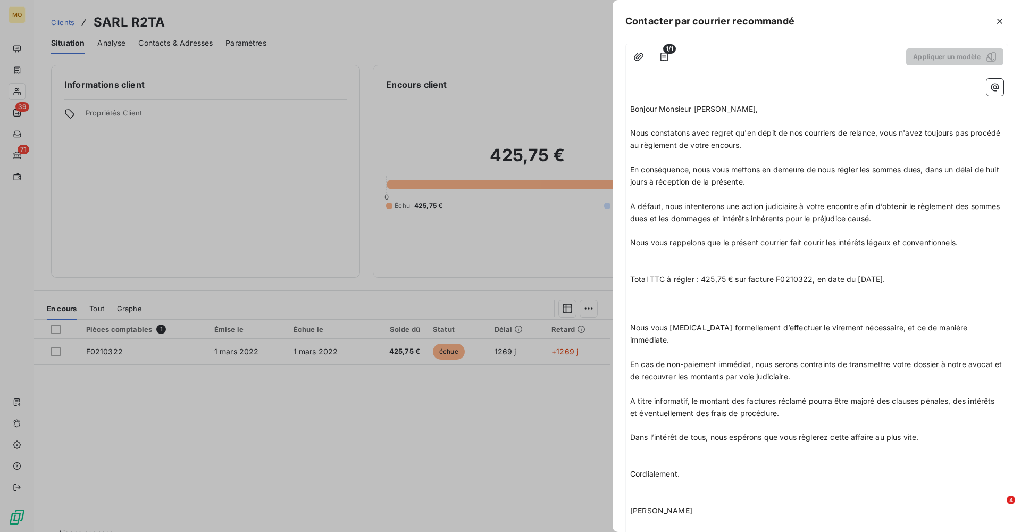
click at [646, 310] on p "﻿" at bounding box center [816, 316] width 373 height 12
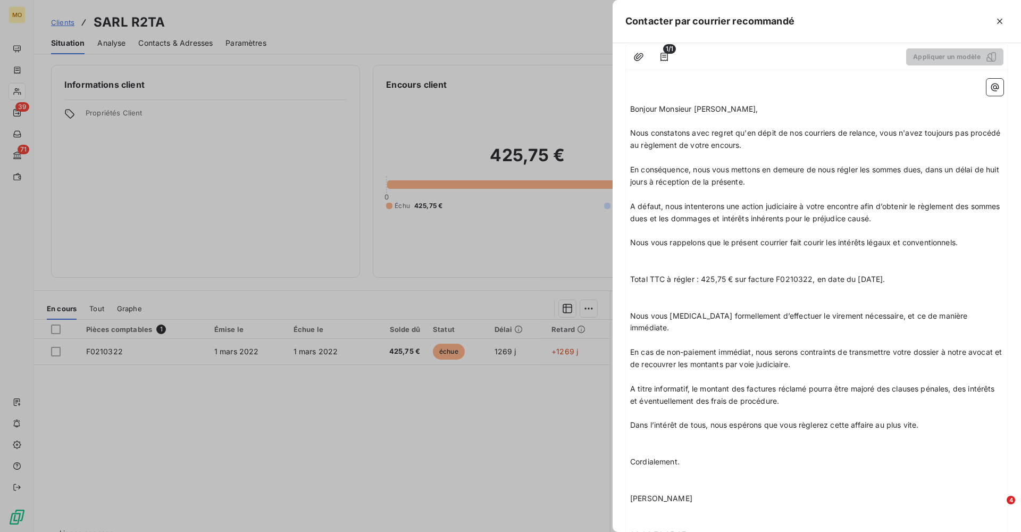
click at [807, 383] on p "A titre informatif, le montant des factures réclamé pourra être majoré des clau…" at bounding box center [816, 395] width 373 height 24
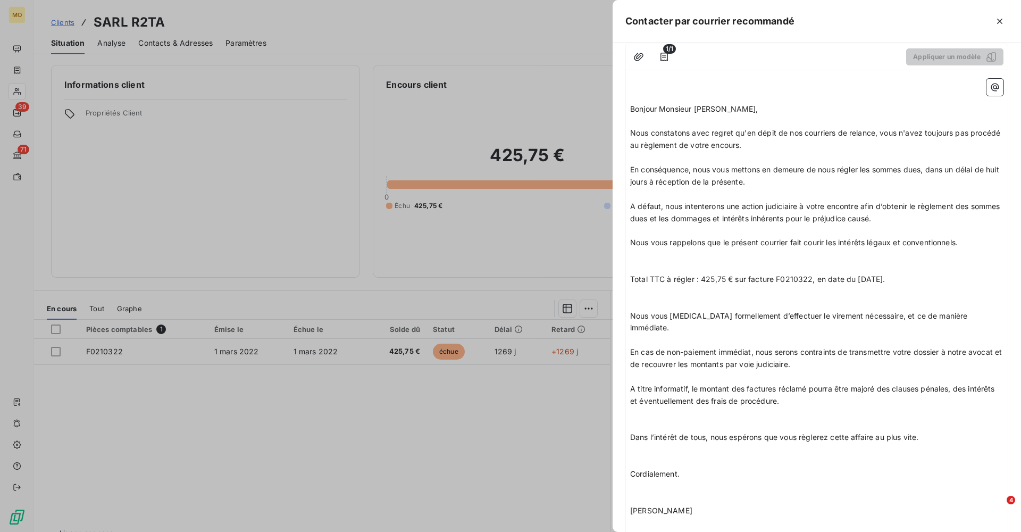
click at [825, 346] on p "En cas de non-paiement immédiat, nous serons contraints de transmettre votre do…" at bounding box center [816, 358] width 373 height 24
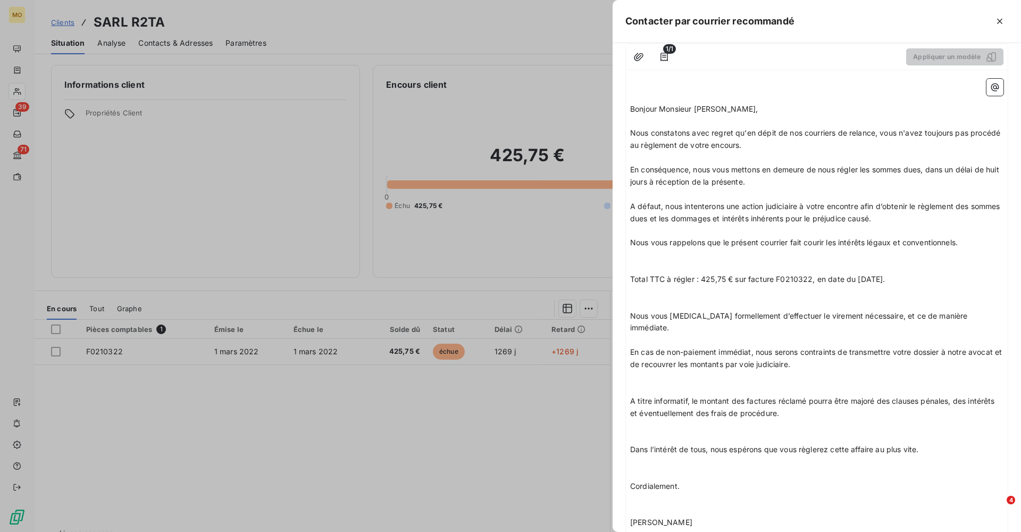
click at [726, 334] on p "﻿" at bounding box center [816, 340] width 373 height 12
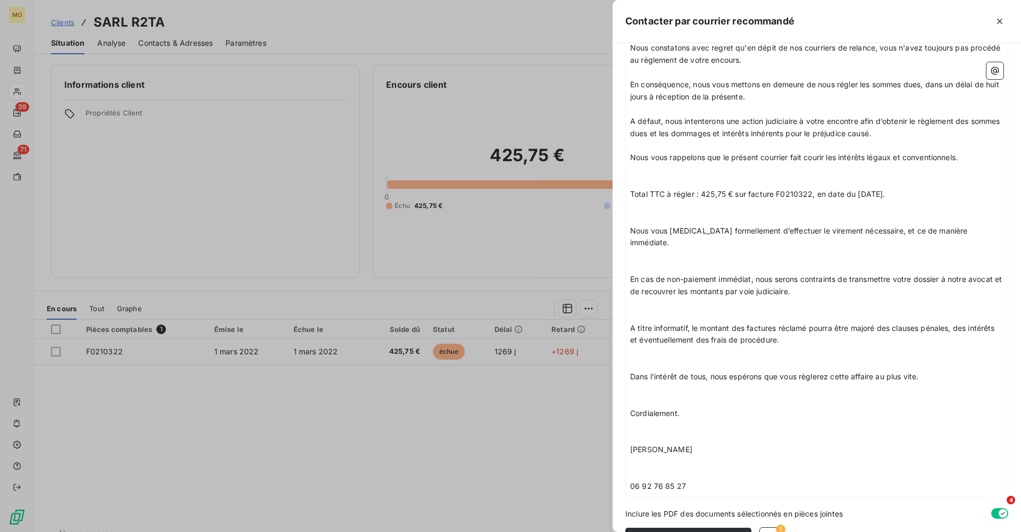
scroll to position [219, 0]
click at [767, 531] on icon "button" at bounding box center [771, 539] width 11 height 11
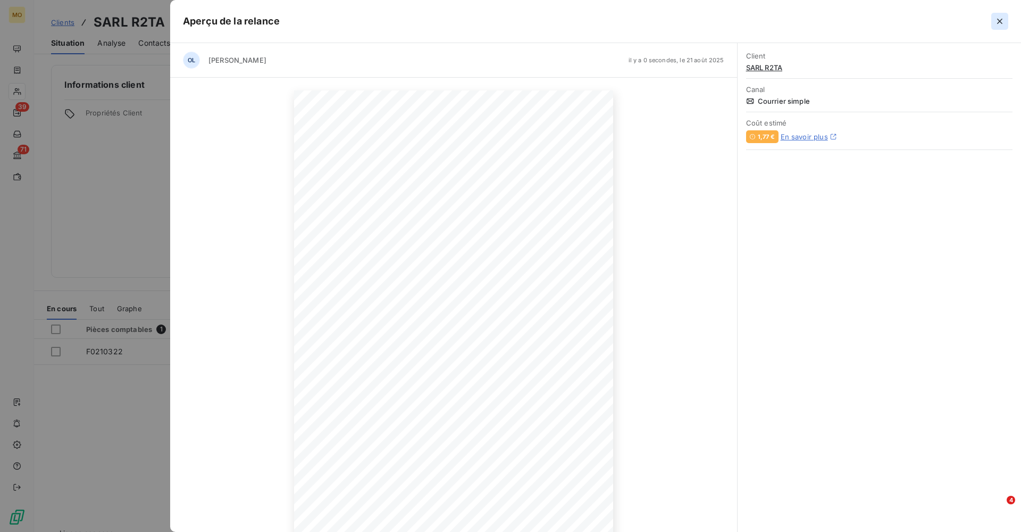
click at [999, 21] on icon "button" at bounding box center [999, 21] width 5 height 5
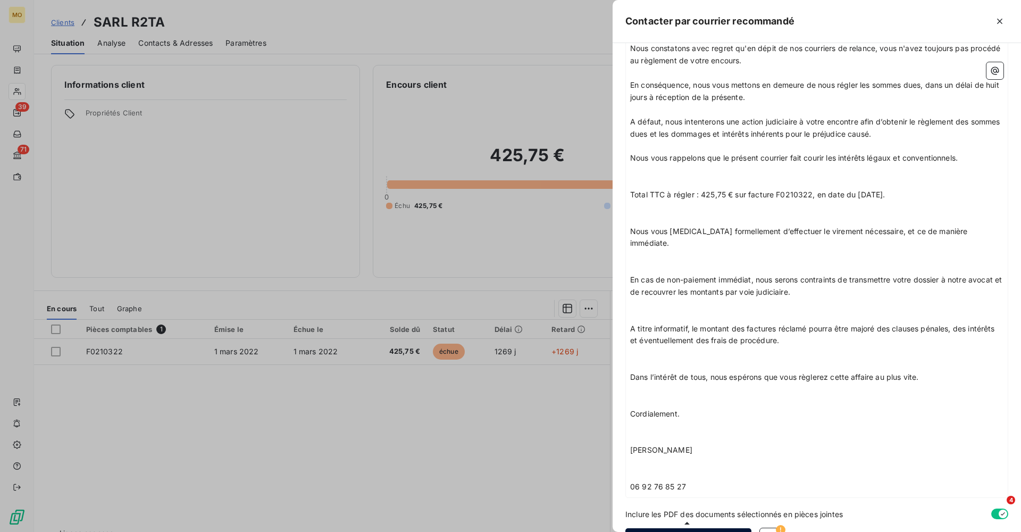
click at [684, 528] on button "Envoyer le courrier" at bounding box center [689, 539] width 126 height 22
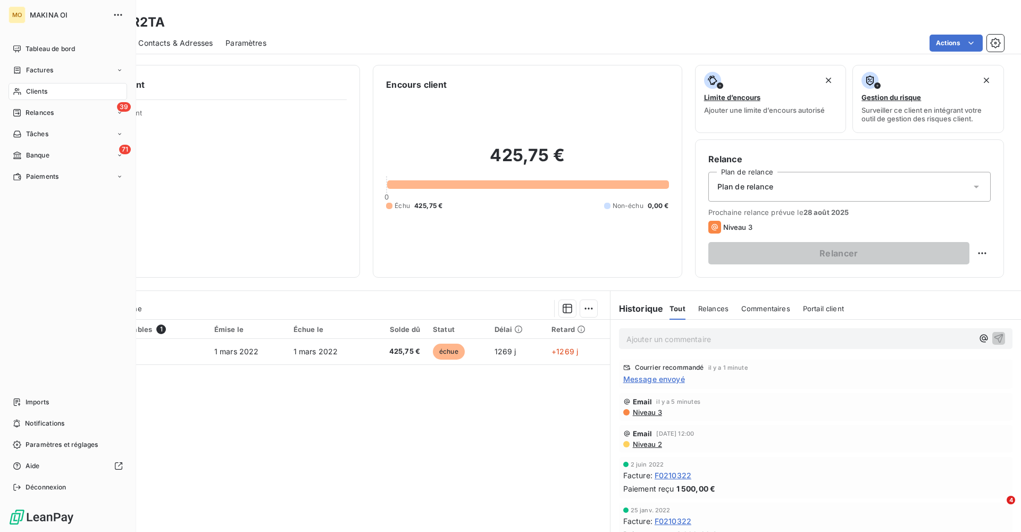
click at [44, 91] on span "Clients" at bounding box center [36, 92] width 21 height 10
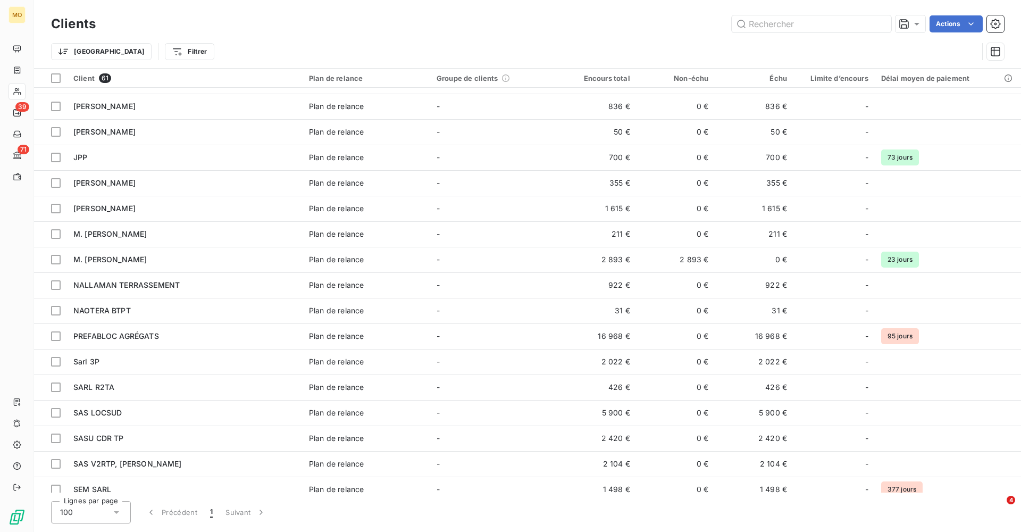
scroll to position [544, 0]
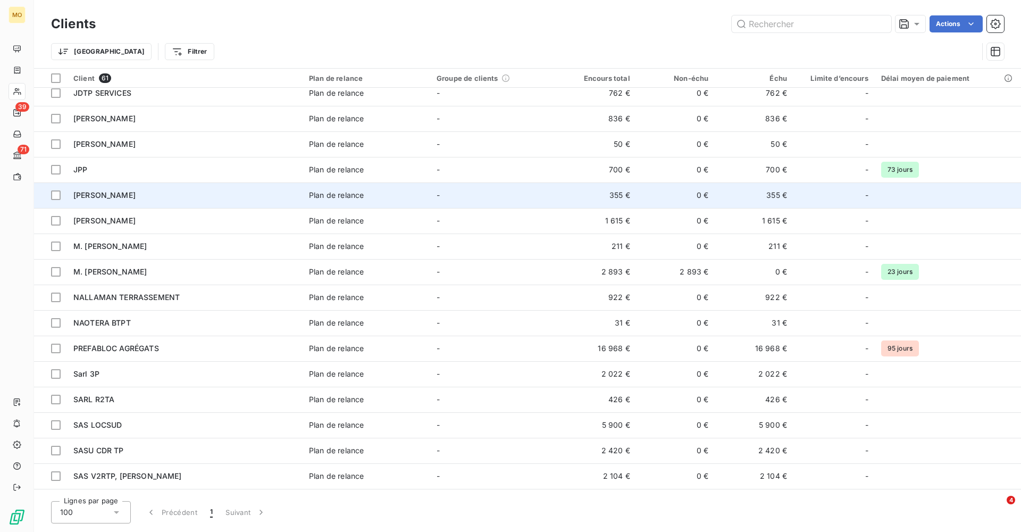
click at [110, 195] on span "[PERSON_NAME]" at bounding box center [104, 194] width 62 height 9
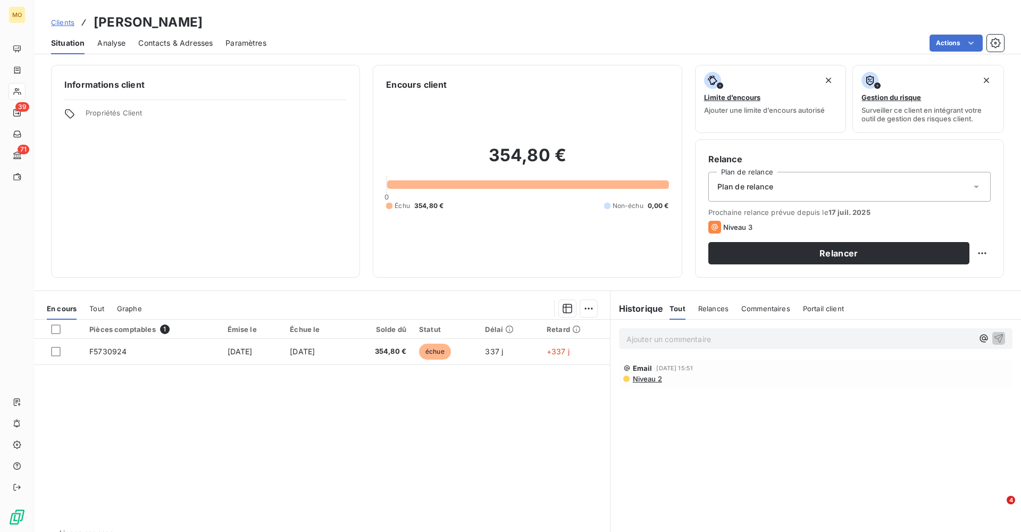
click at [157, 45] on span "Contacts & Adresses" at bounding box center [175, 43] width 74 height 11
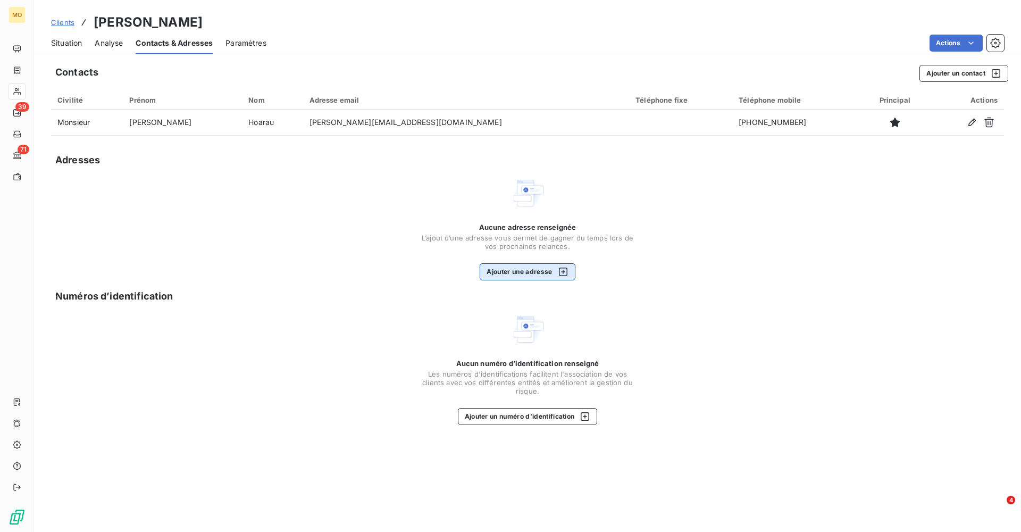
click at [531, 266] on button "Ajouter une adresse" at bounding box center [527, 271] width 95 height 17
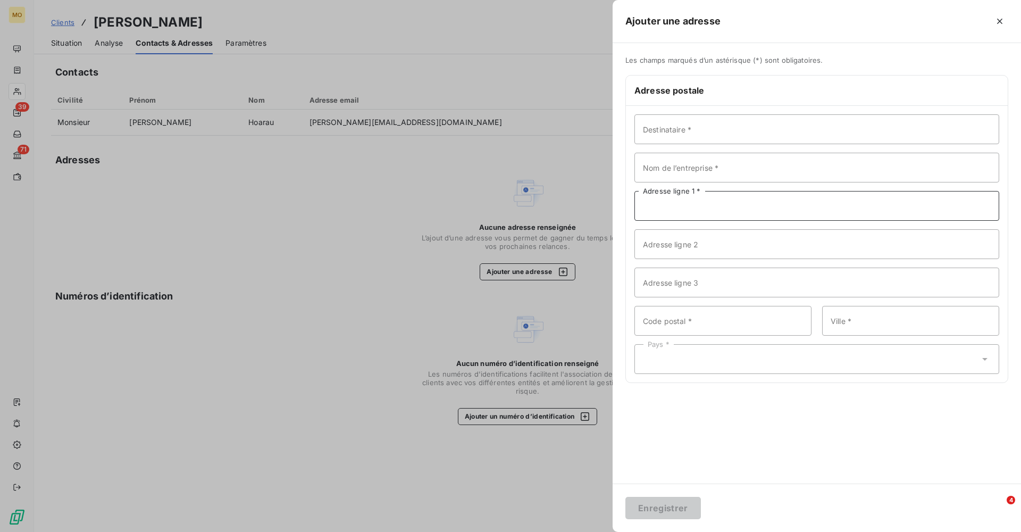
paste input "[STREET_ADDRESS][PERSON_NAME]"
type input "[STREET_ADDRESS][PERSON_NAME]"
drag, startPoint x: 736, startPoint y: 129, endPoint x: 642, endPoint y: 129, distance: 93.6
click at [642, 129] on input "Monsieur [PERSON_NAME]" at bounding box center [817, 129] width 365 height 30
type input "Monsieur [PERSON_NAME]"
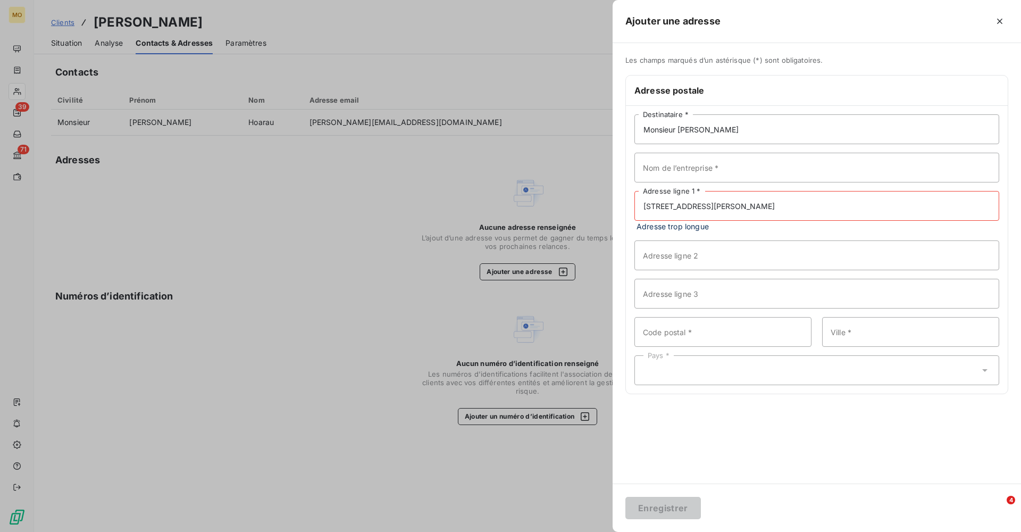
drag, startPoint x: 900, startPoint y: 206, endPoint x: 753, endPoint y: 205, distance: 146.8
click at [753, 205] on input "[STREET_ADDRESS][PERSON_NAME]" at bounding box center [817, 206] width 365 height 30
type input "[STREET_ADDRESS][PERSON_NAME]"
paste input "[GEOGRAPHIC_DATA] 97416 [GEOGRAPHIC_DATA]"
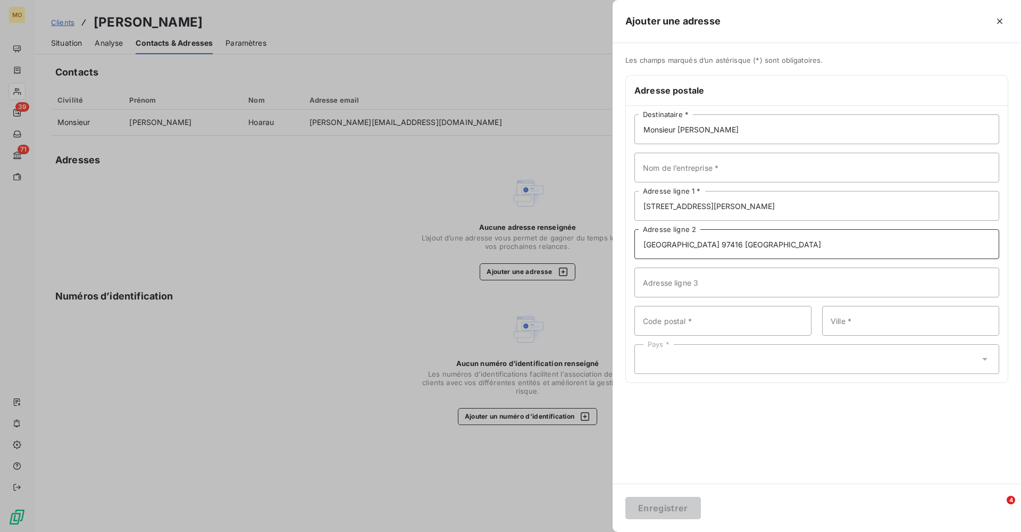
drag, startPoint x: 791, startPoint y: 243, endPoint x: 691, endPoint y: 243, distance: 99.5
click at [691, 243] on input "[GEOGRAPHIC_DATA] 97416 [GEOGRAPHIC_DATA]" at bounding box center [817, 244] width 365 height 30
type input "La Chaloupe"
paste input "[GEOGRAPHIC_DATA]"
drag, startPoint x: 743, startPoint y: 323, endPoint x: 667, endPoint y: 322, distance: 75.5
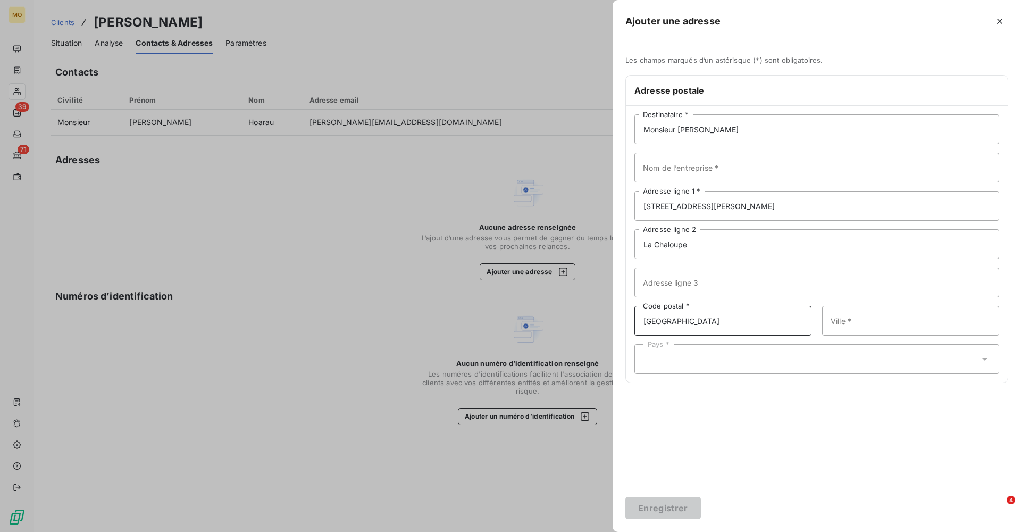
click at [667, 322] on input "[GEOGRAPHIC_DATA]" at bounding box center [723, 321] width 177 height 30
type input "97416"
paste input "[GEOGRAPHIC_DATA]"
drag, startPoint x: 901, startPoint y: 323, endPoint x: 865, endPoint y: 322, distance: 36.2
click at [865, 322] on input "[GEOGRAPHIC_DATA]" at bounding box center [910, 321] width 177 height 30
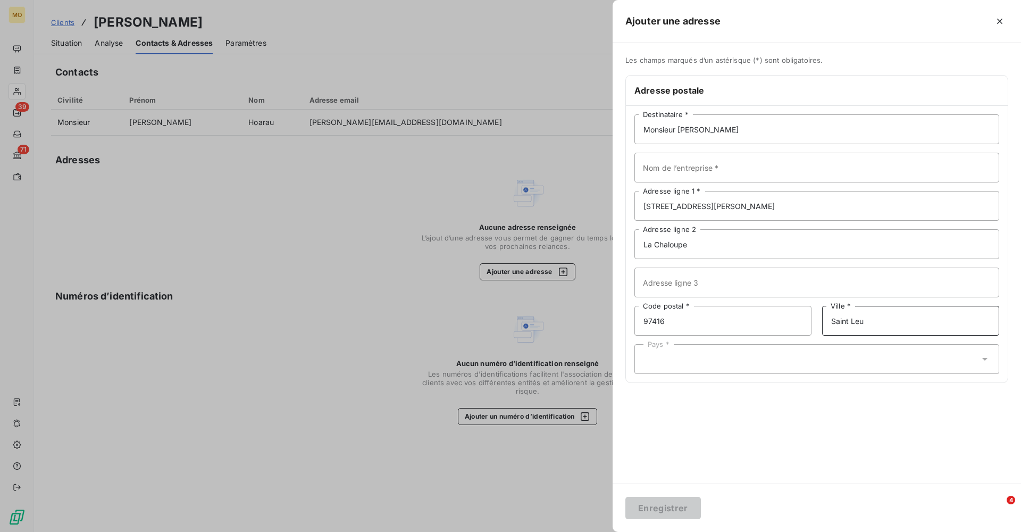
type input "Saint Leu"
click at [816, 355] on div "Pays *" at bounding box center [817, 359] width 365 height 30
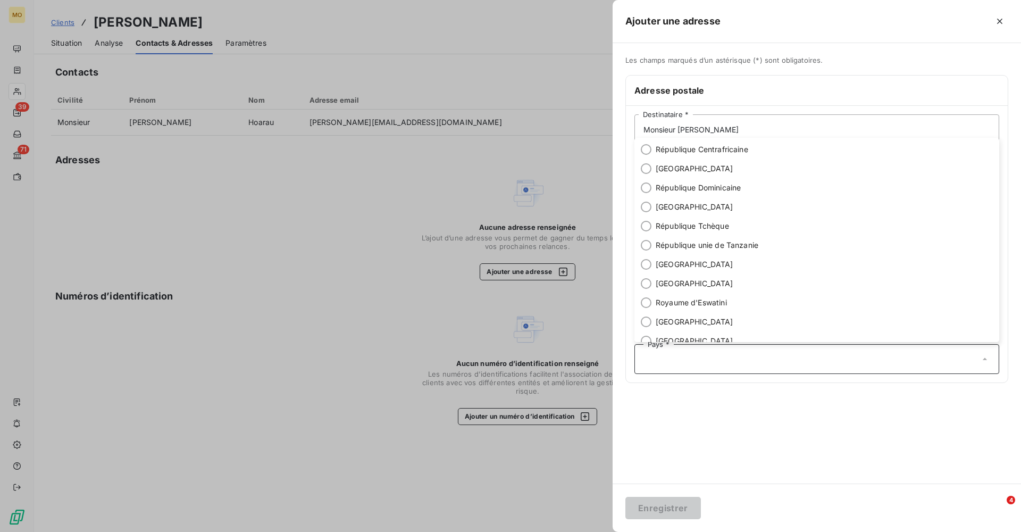
scroll to position [3564, 0]
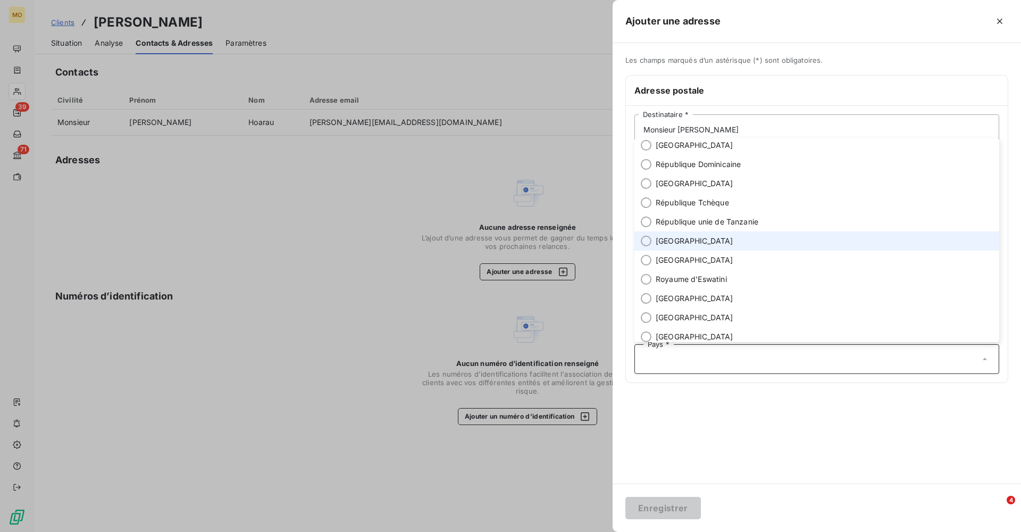
click at [669, 242] on span "[GEOGRAPHIC_DATA]" at bounding box center [695, 241] width 78 height 11
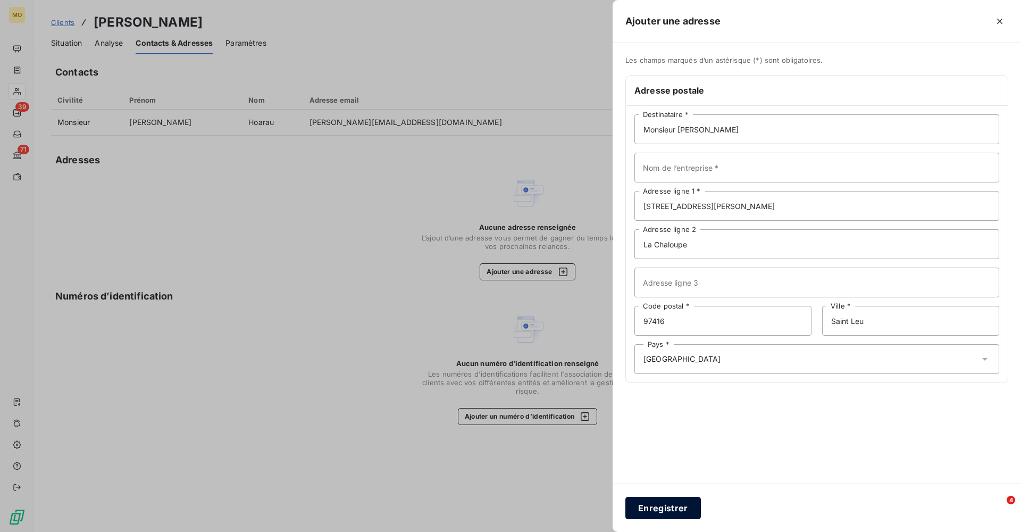
click at [666, 509] on button "Enregistrer" at bounding box center [664, 508] width 76 height 22
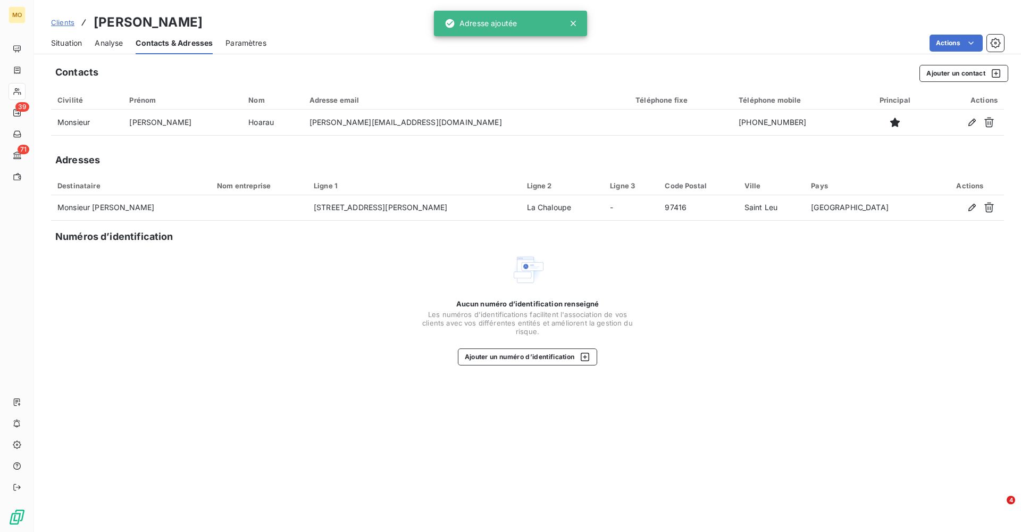
click at [63, 42] on span "Situation" at bounding box center [66, 43] width 31 height 11
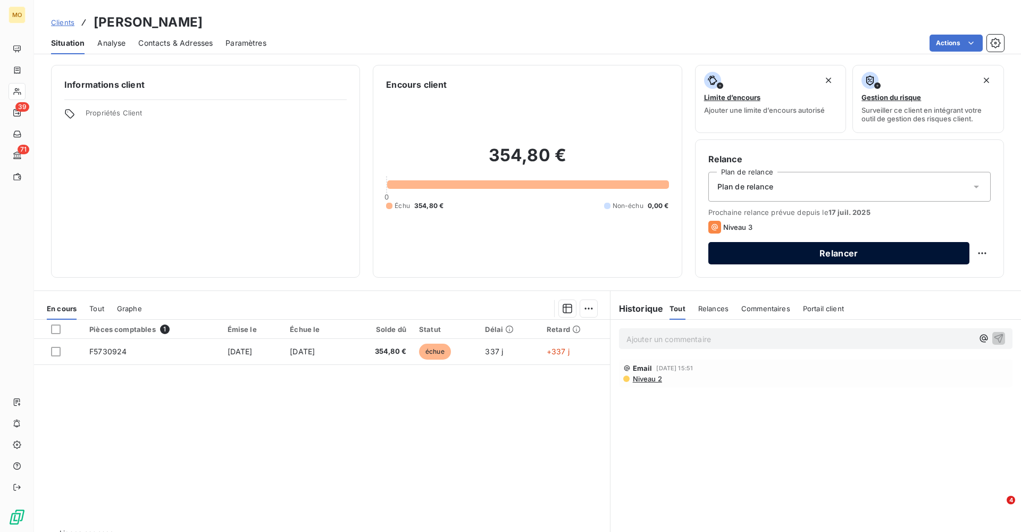
click at [856, 252] on button "Relancer" at bounding box center [839, 253] width 261 height 22
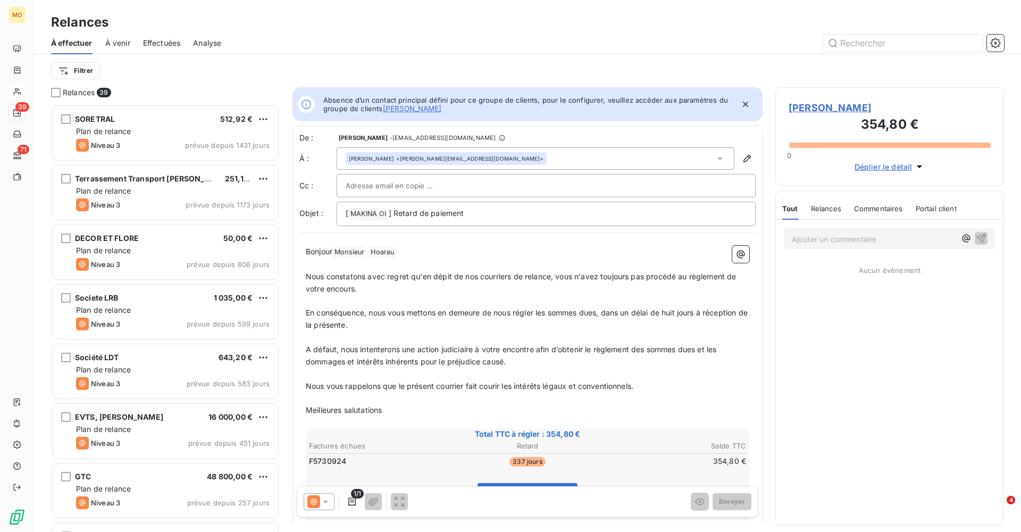
scroll to position [428, 229]
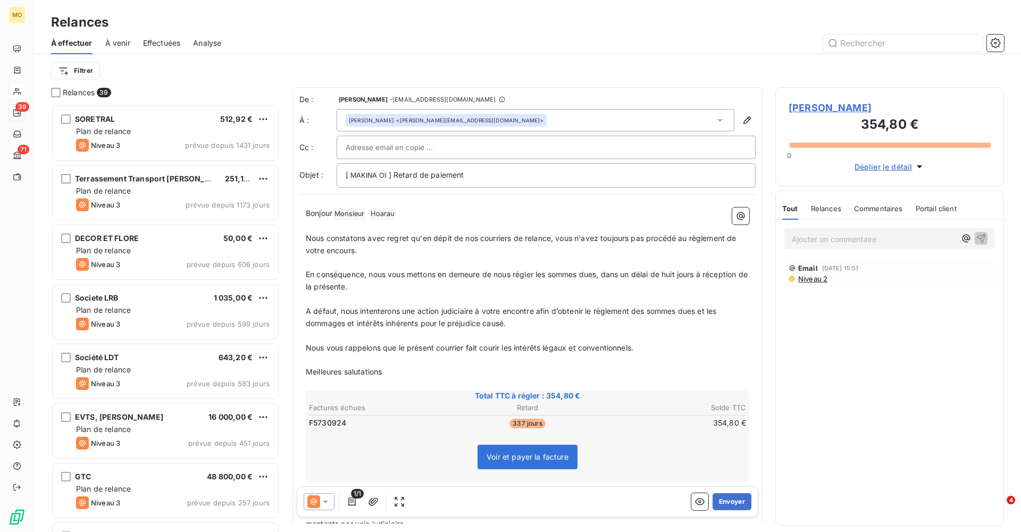
click at [427, 149] on input "text" at bounding box center [403, 147] width 114 height 16
paste input "[EMAIL_ADDRESS][DOMAIN_NAME]"
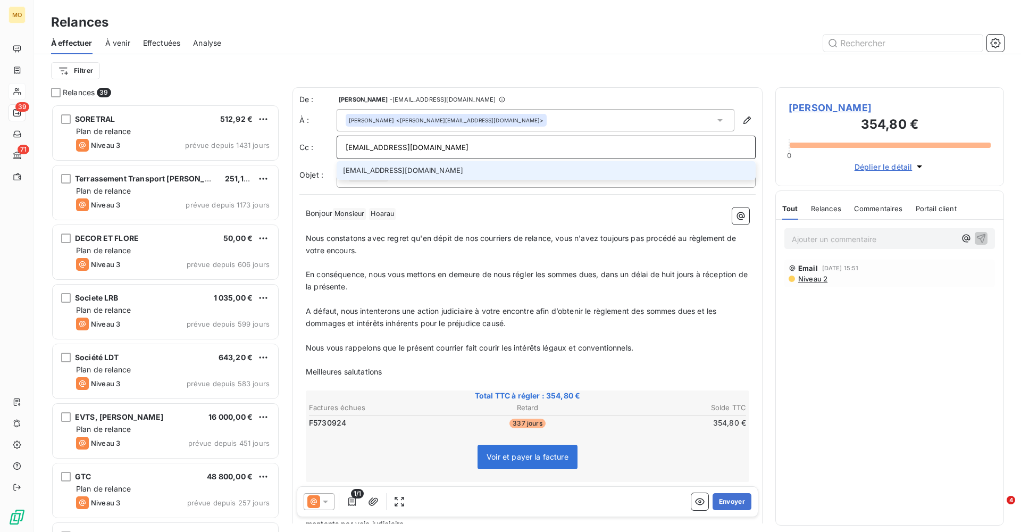
type input "[EMAIL_ADDRESS][DOMAIN_NAME]"
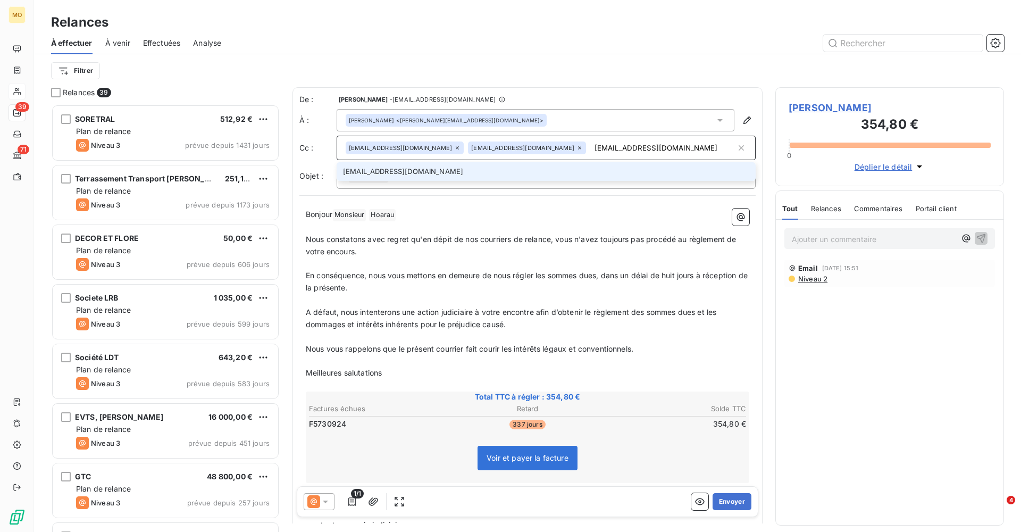
type input "[EMAIL_ADDRESS][DOMAIN_NAME]"
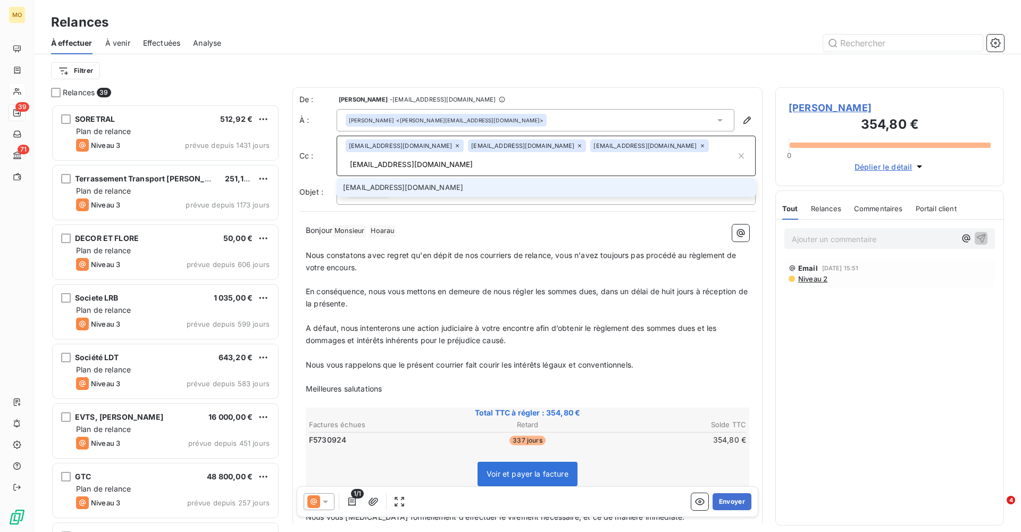
type input "[EMAIL_ADDRESS][DOMAIN_NAME]"
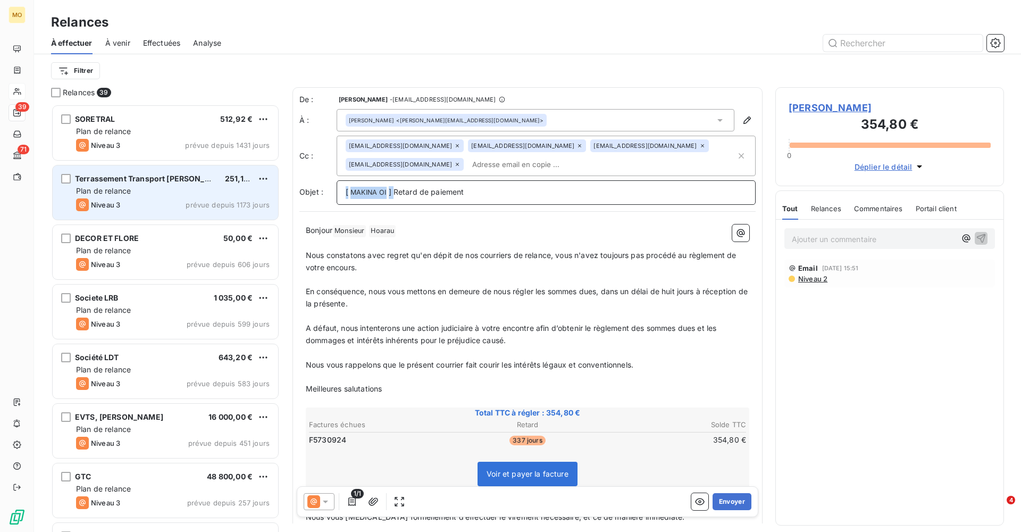
drag, startPoint x: 394, startPoint y: 192, endPoint x: 247, endPoint y: 194, distance: 147.4
click at [247, 194] on div "Relances 39 SORETRAL 512,92 € Plan de relance Niveau 3 prévue depuis 1431 jours…" at bounding box center [527, 309] width 987 height 445
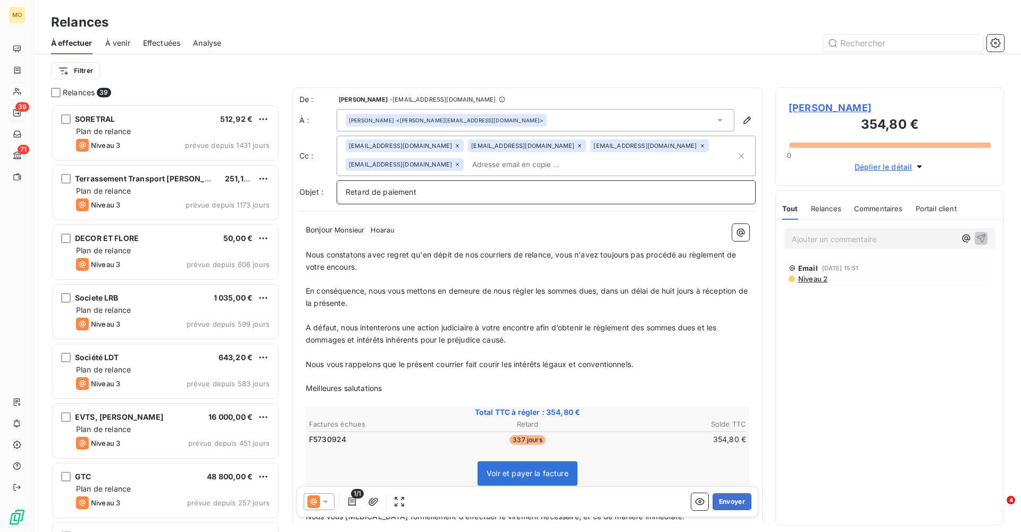
click at [453, 194] on p "Retard de paiement" at bounding box center [546, 192] width 401 height 12
click at [306, 230] on span "Bonjour" at bounding box center [319, 229] width 27 height 9
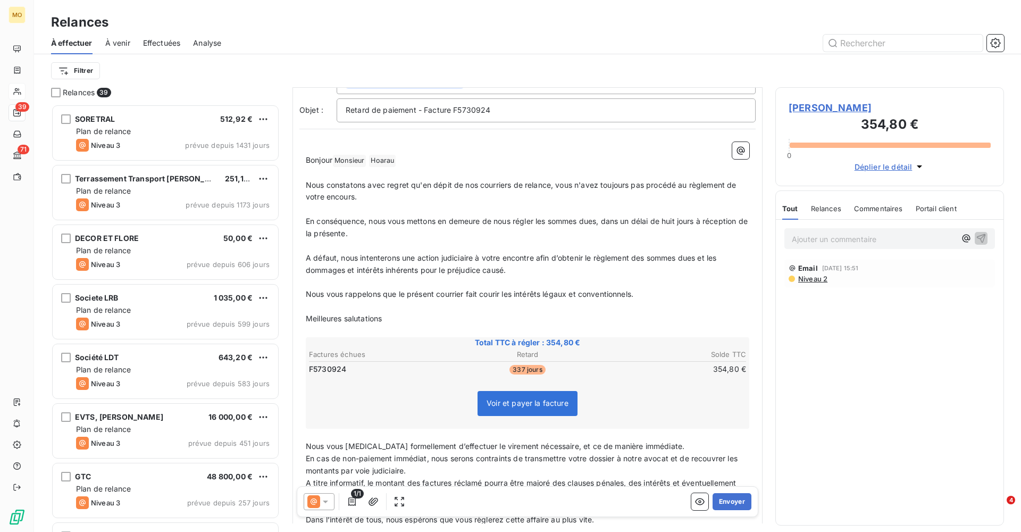
scroll to position [86, 0]
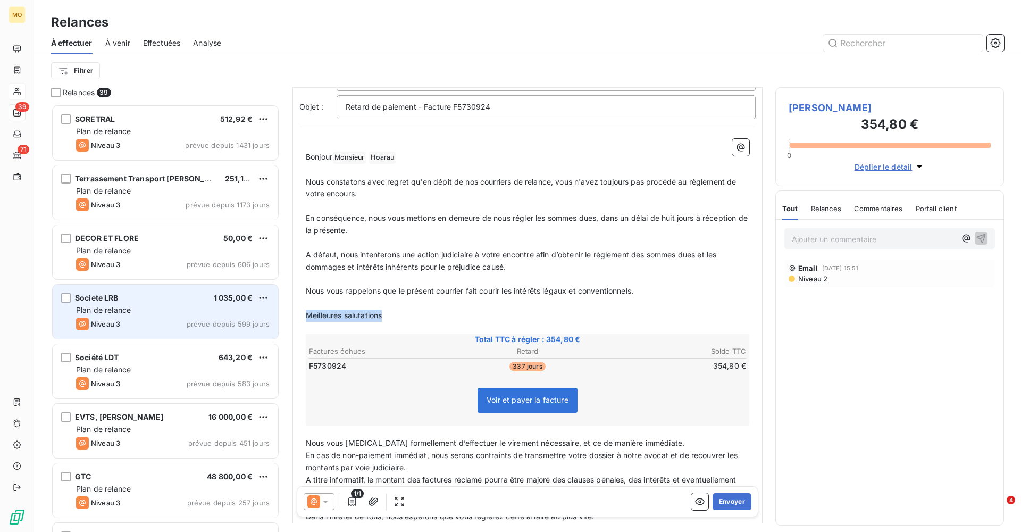
drag, startPoint x: 400, startPoint y: 310, endPoint x: 278, endPoint y: 310, distance: 121.3
click at [278, 310] on div "Relances 39 SORETRAL 512,92 € Plan de relance Niveau 3 prévue depuis 1431 jours…" at bounding box center [527, 309] width 987 height 445
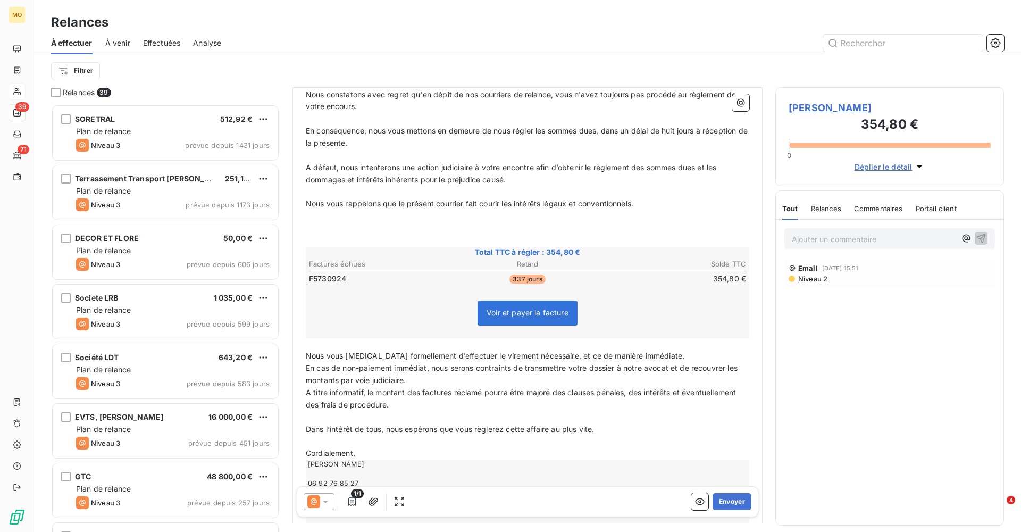
scroll to position [243, 0]
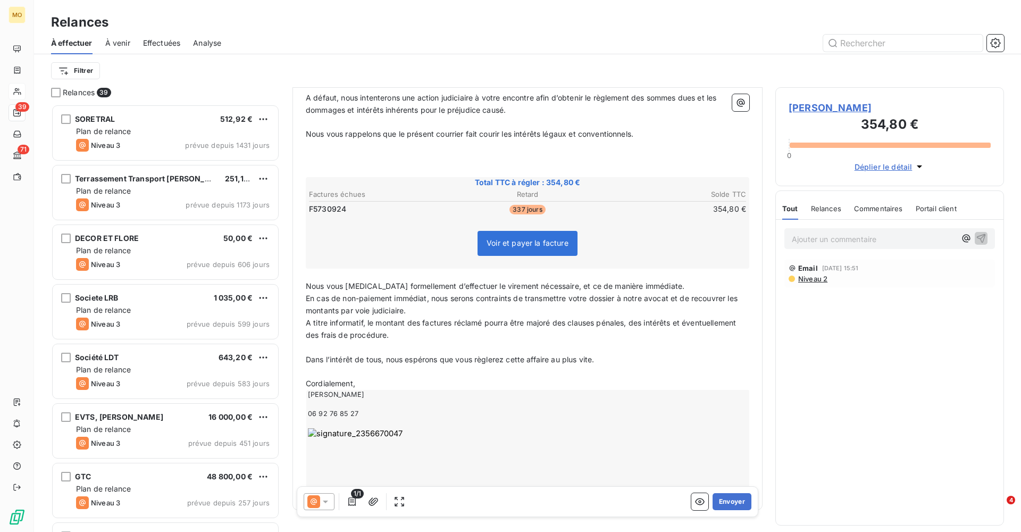
click at [306, 281] on span "Nous vous [MEDICAL_DATA] formellement d’effectuer le virement nécessaire, et ce…" at bounding box center [495, 285] width 379 height 9
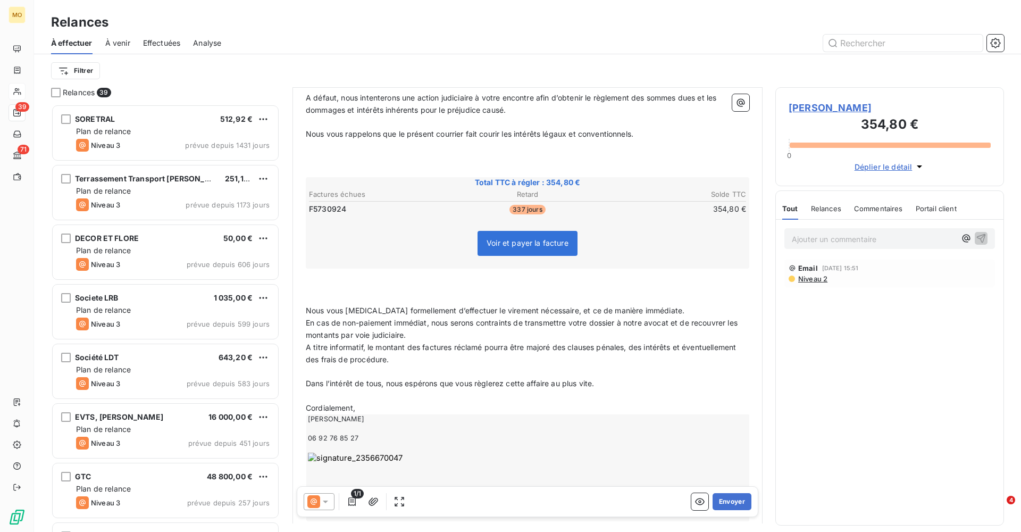
click at [439, 326] on p "En cas de non-paiement immédiat, nous serons contraints de transmettre votre do…" at bounding box center [528, 329] width 444 height 24
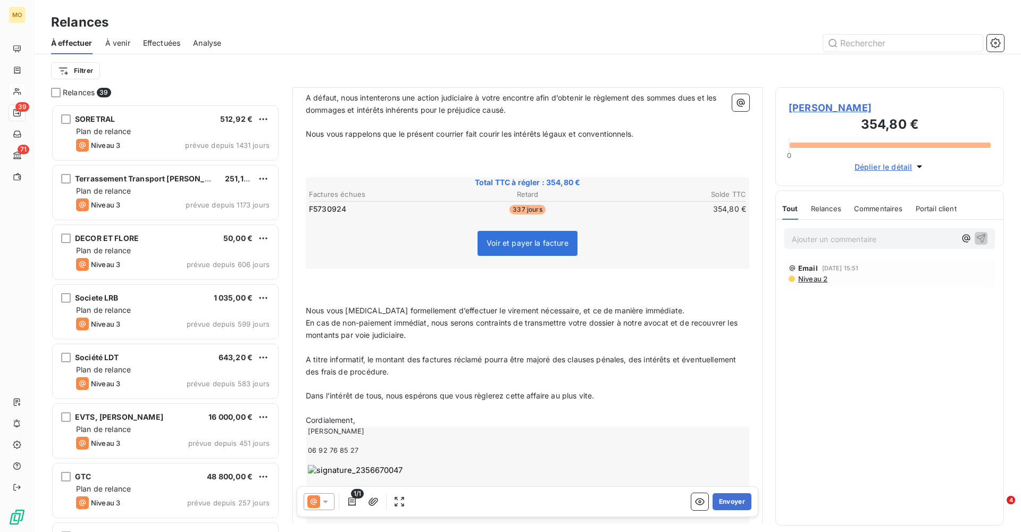
click at [306, 318] on span "En cas de non-paiement immédiat, nous serons contraints de transmettre votre do…" at bounding box center [523, 328] width 434 height 21
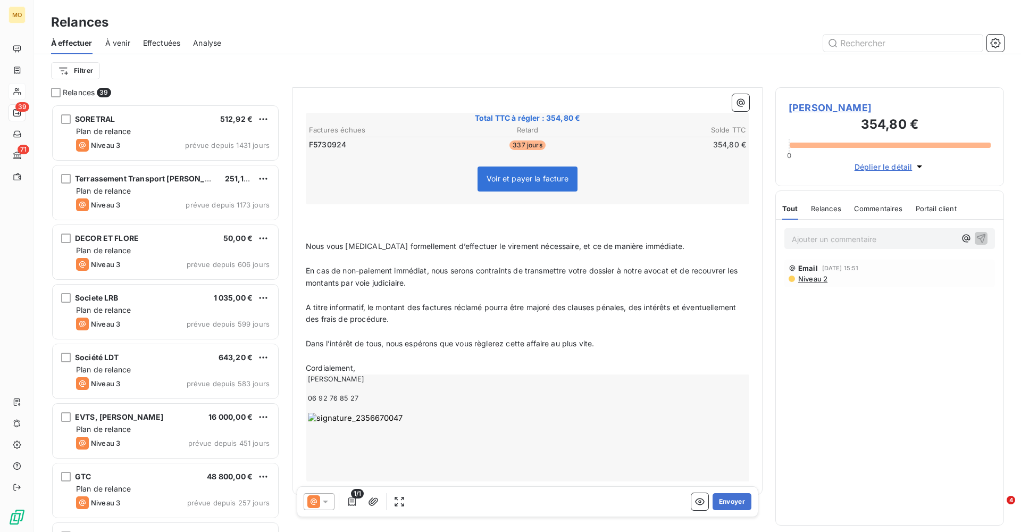
scroll to position [306, 0]
click at [345, 351] on p "﻿" at bounding box center [528, 357] width 444 height 12
click at [367, 387] on p "Cordialement," at bounding box center [528, 393] width 444 height 12
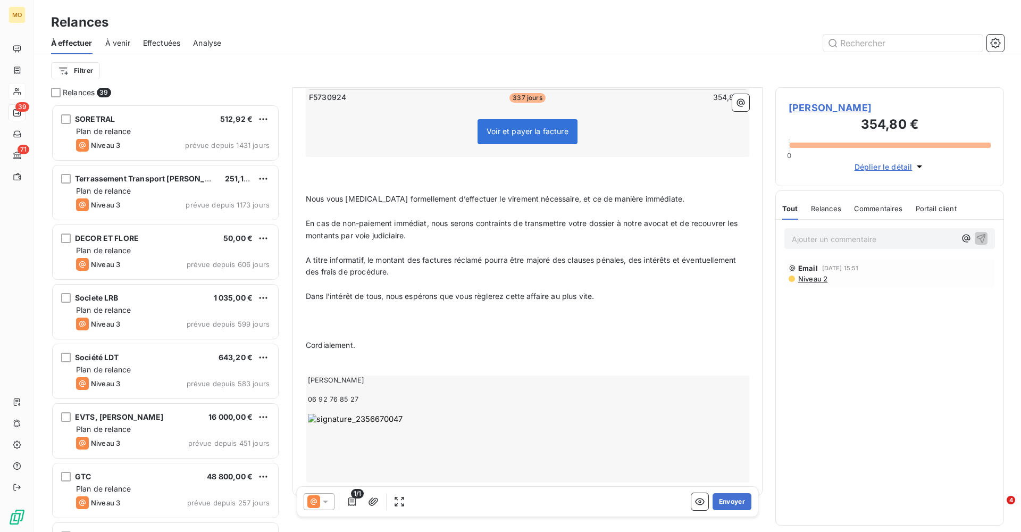
scroll to position [353, 0]
click at [729, 500] on button "Envoyer" at bounding box center [732, 501] width 39 height 17
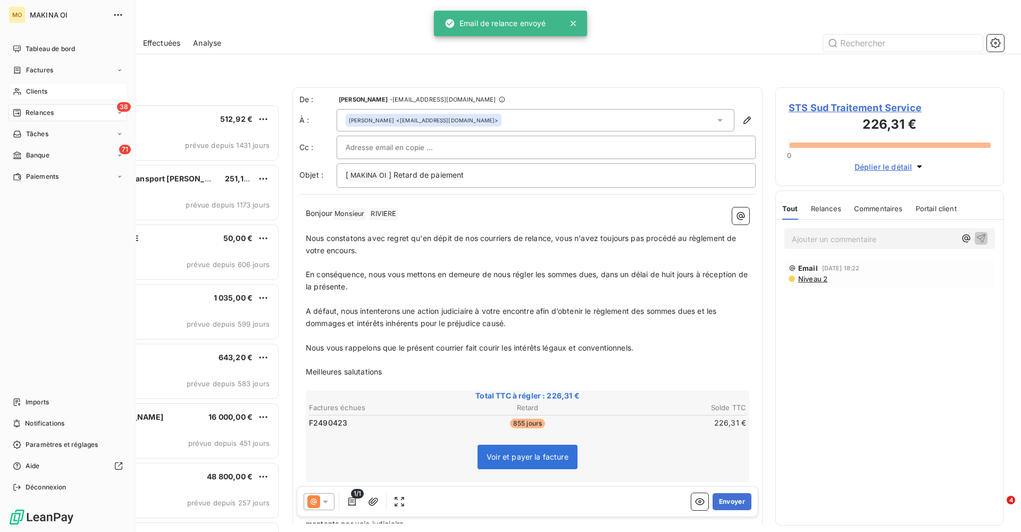
click at [46, 92] on span "Clients" at bounding box center [36, 92] width 21 height 10
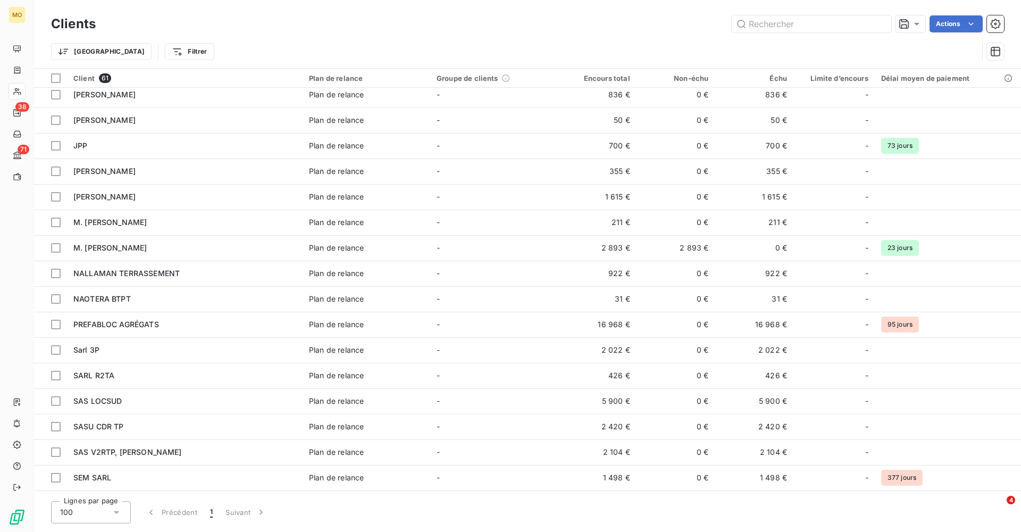
scroll to position [535, 0]
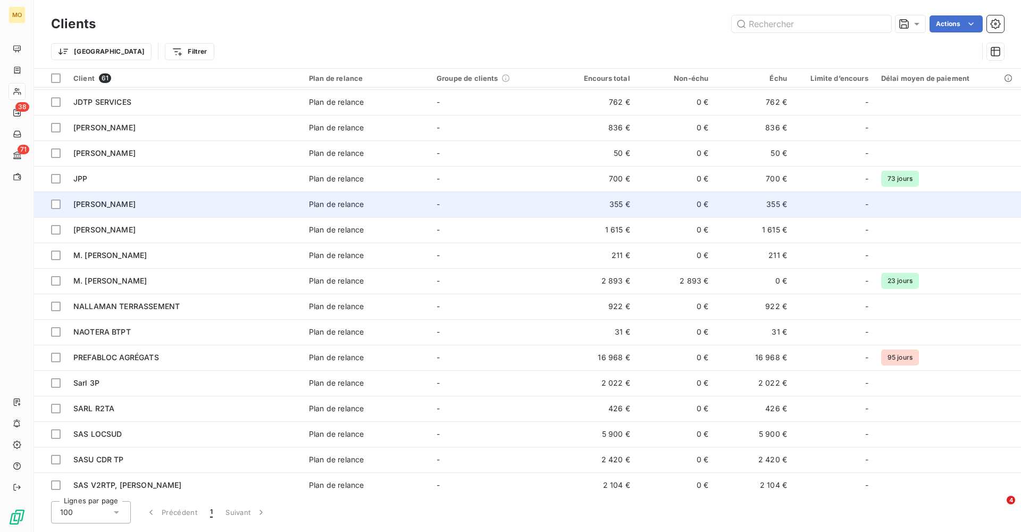
click at [135, 200] on div "[PERSON_NAME]" at bounding box center [184, 204] width 223 height 11
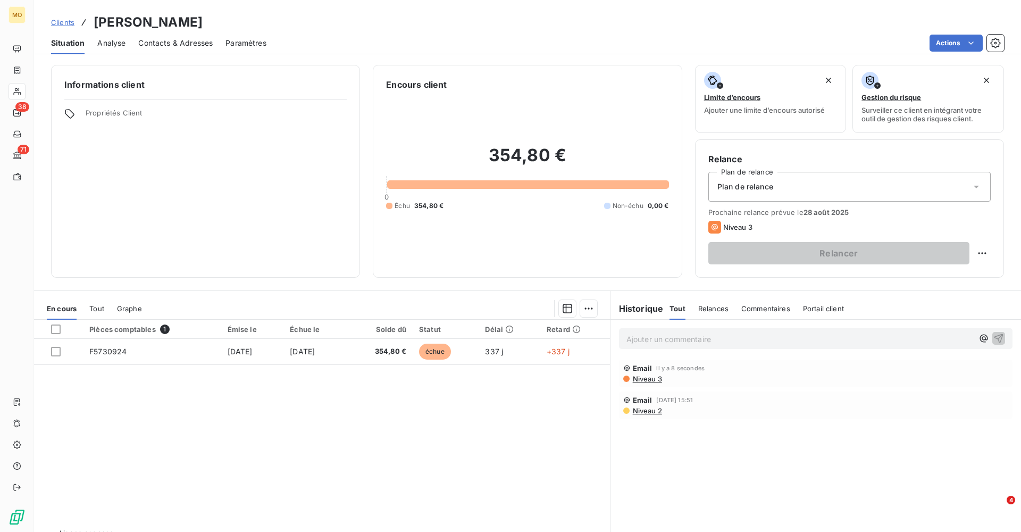
click at [645, 381] on html "MO 38 71 Clients [PERSON_NAME] Situation Analyse Contacts & Adresses Paramètres…" at bounding box center [510, 266] width 1021 height 532
click at [644, 379] on span "Niveau 3" at bounding box center [647, 379] width 30 height 9
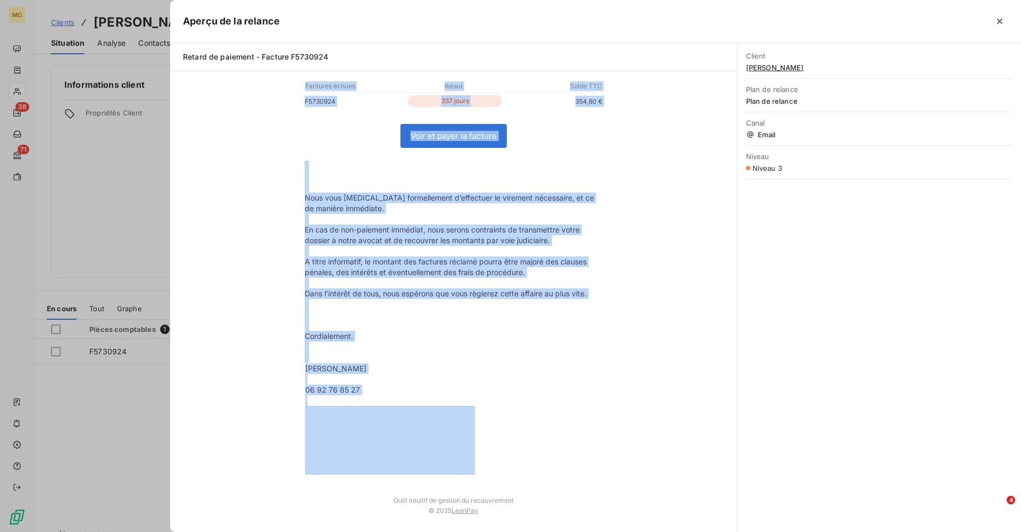
scroll to position [287, 0]
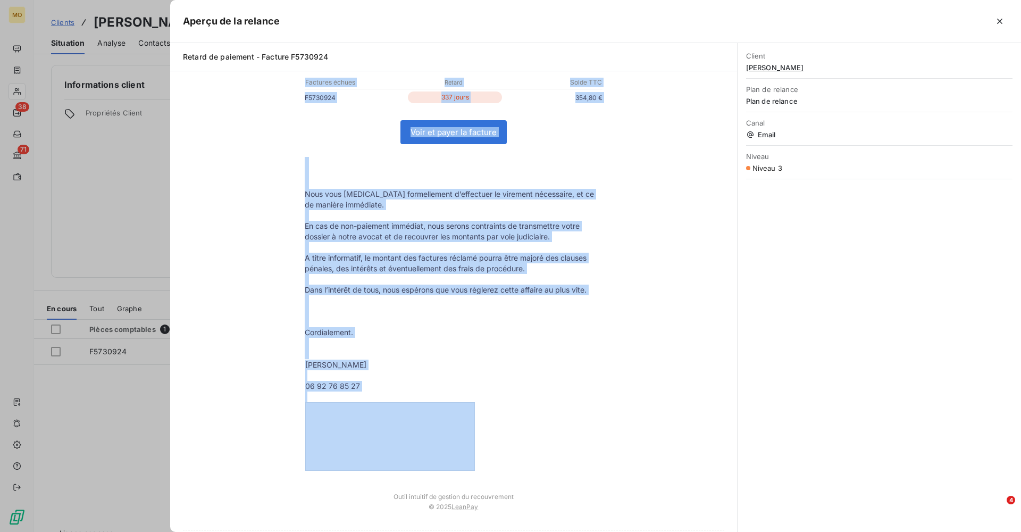
drag, startPoint x: 302, startPoint y: 152, endPoint x: 487, endPoint y: 467, distance: 365.3
click at [487, 467] on tbody "Bonjour Monsieur [PERSON_NAME] Nous constatons avec regret qu'en dépit de nos c…" at bounding box center [453, 164] width 319 height 613
click at [1002, 20] on icon "button" at bounding box center [999, 21] width 5 height 5
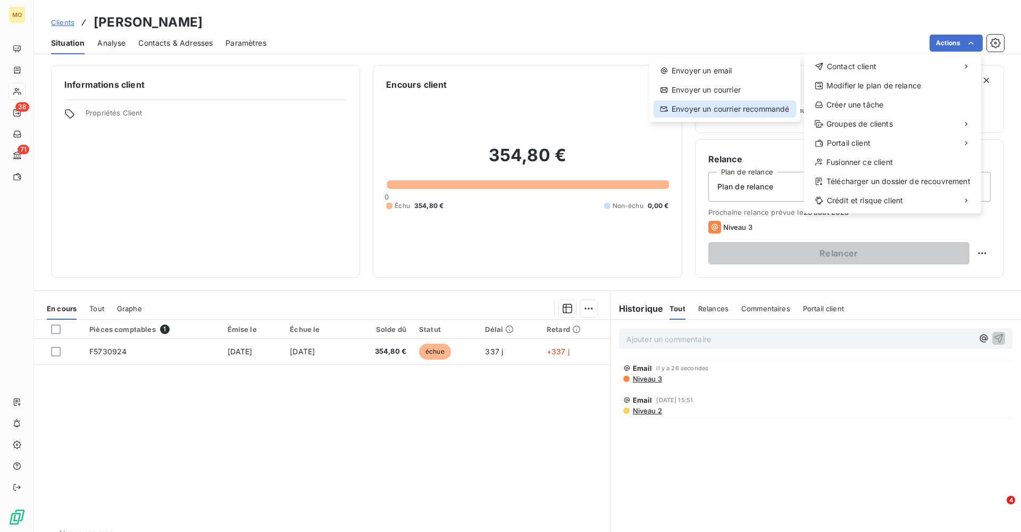
click at [743, 112] on div "Envoyer un courrier recommandé" at bounding box center [725, 109] width 143 height 17
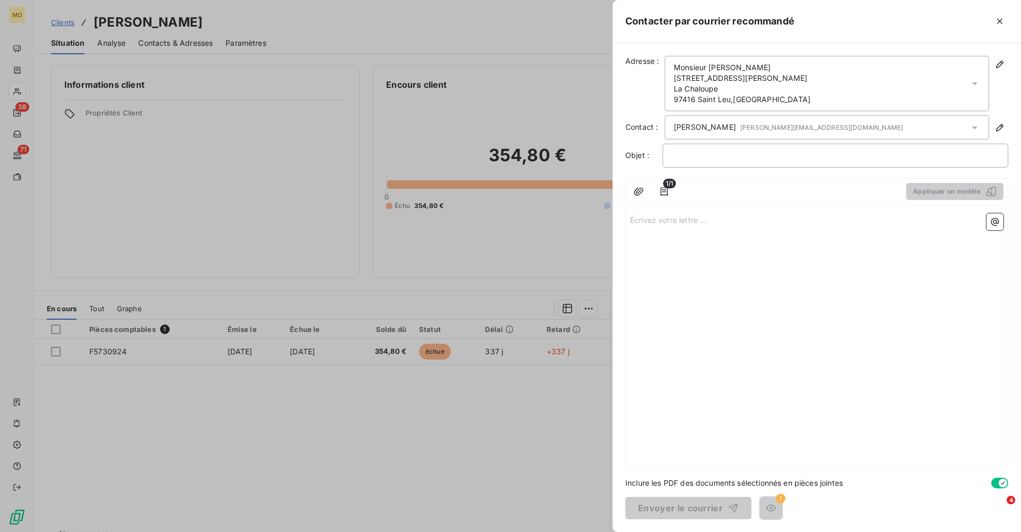
click at [683, 222] on p "Écrivez votre lettre ... ﻿" at bounding box center [816, 219] width 373 height 12
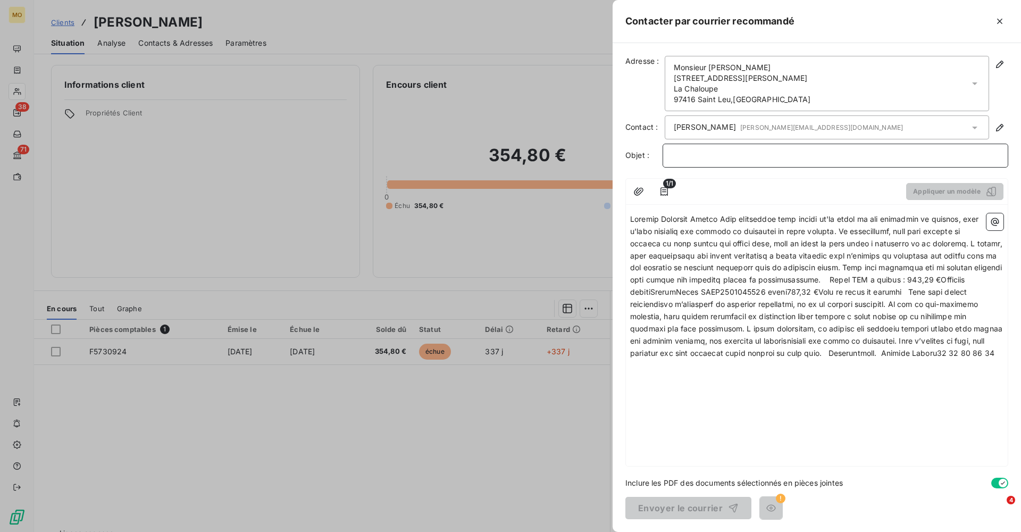
click at [721, 155] on p "﻿" at bounding box center [836, 155] width 328 height 12
click at [632, 219] on span at bounding box center [817, 285] width 375 height 143
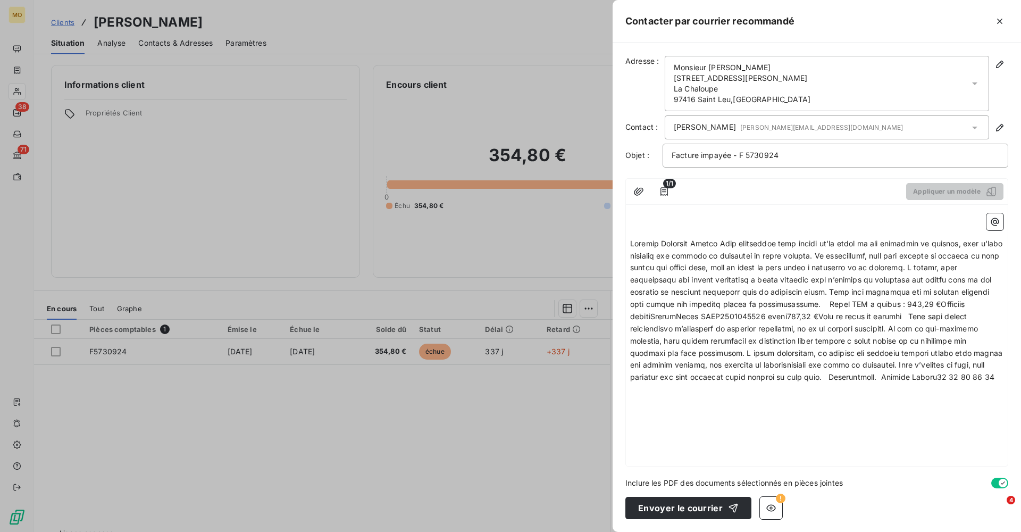
click at [722, 243] on span at bounding box center [817, 310] width 375 height 143
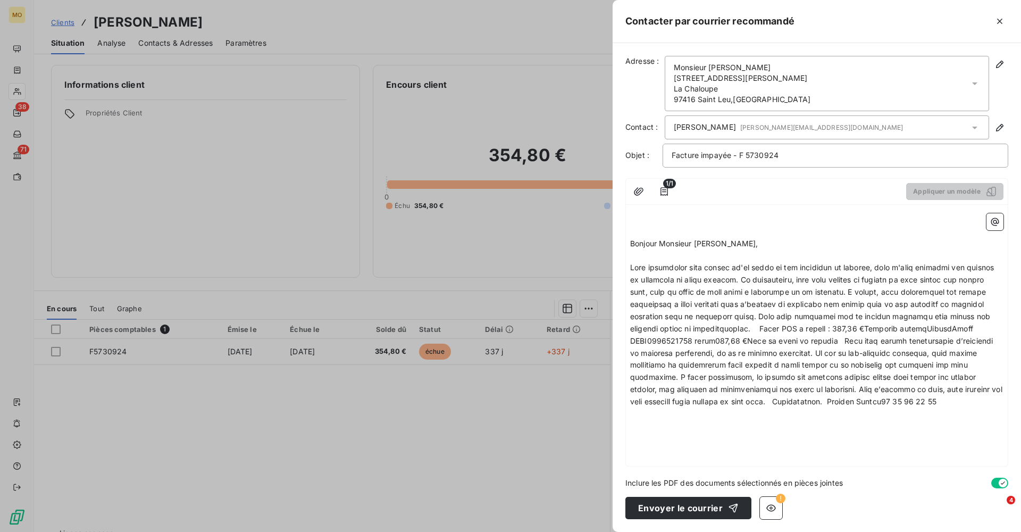
click at [746, 277] on span at bounding box center [817, 334] width 375 height 143
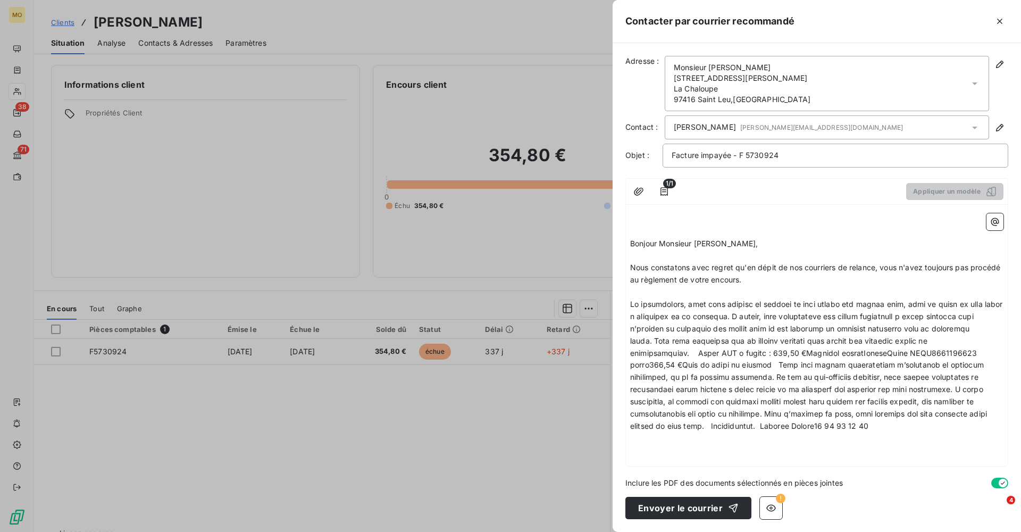
click at [765, 314] on span at bounding box center [817, 365] width 375 height 131
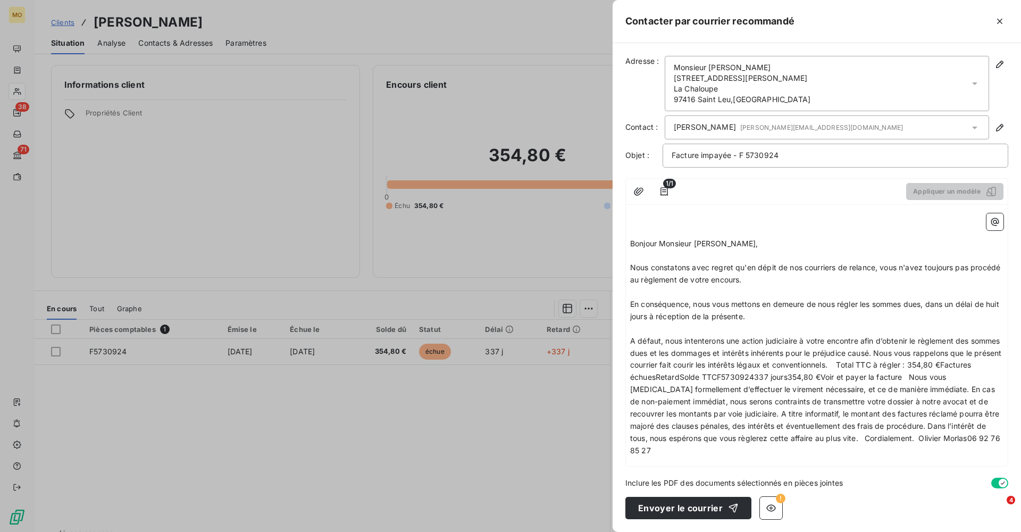
click at [910, 346] on span "A défaut, nous intenterons une action judiciaire à votre encontre afin d’obteni…" at bounding box center [816, 395] width 373 height 119
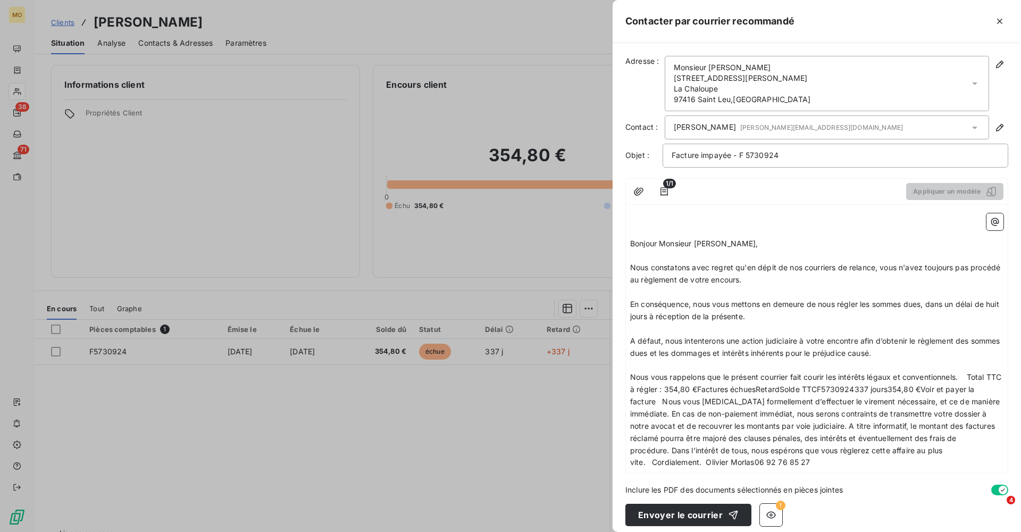
click at [971, 372] on span "Nous vous rappelons que le présent courrier fait courir les intérêts légaux et …" at bounding box center [816, 419] width 373 height 94
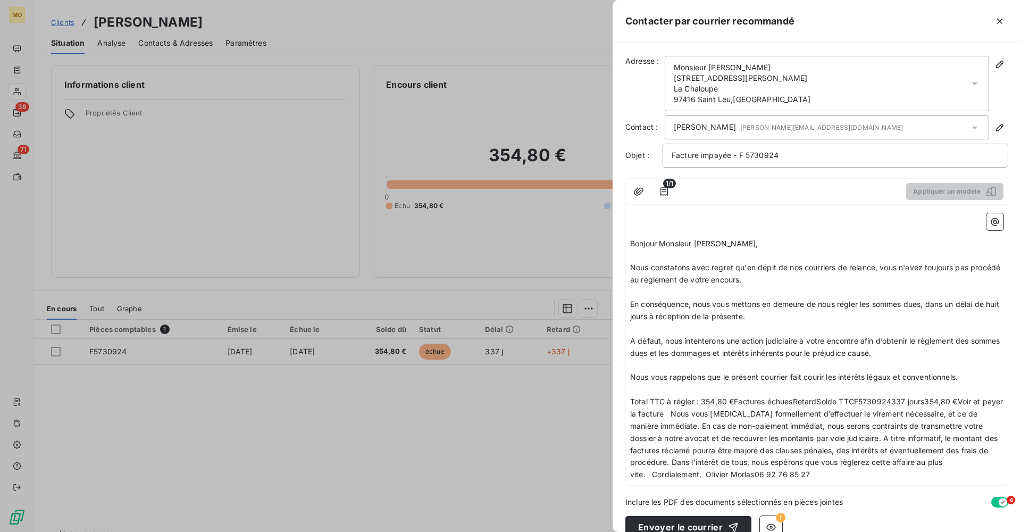
click at [671, 405] on span "Total TTC à régler : 354,80 €Factures échuesRetardSolde TTCF5730924337 jours354…" at bounding box center [818, 438] width 376 height 82
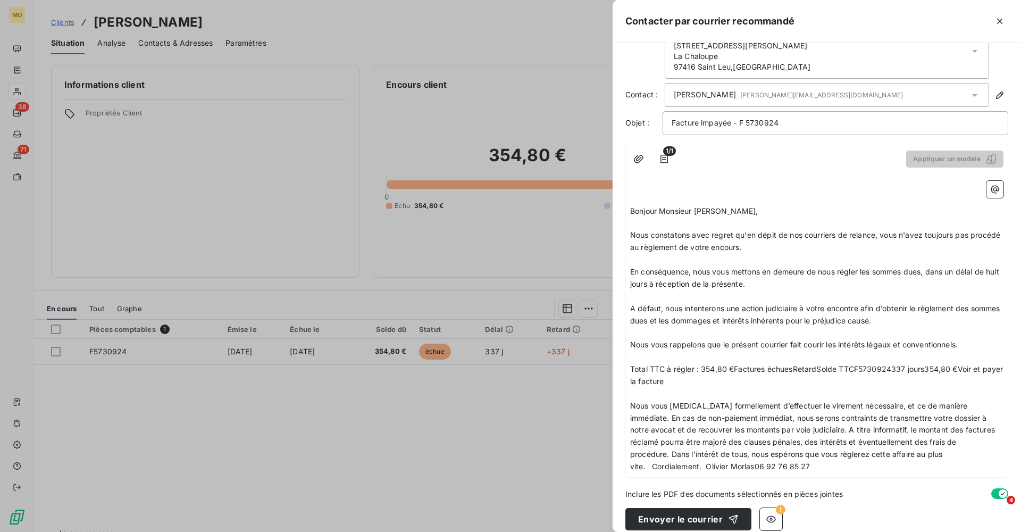
scroll to position [32, 0]
click at [975, 402] on span "Nous vous [MEDICAL_DATA] formellement d’effectuer le virement nécessaire, et ce…" at bounding box center [813, 437] width 367 height 70
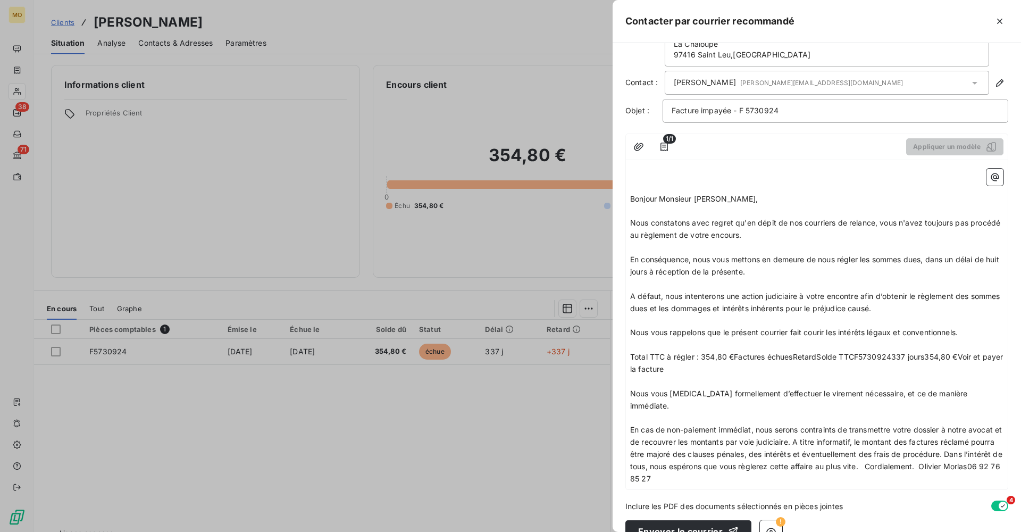
scroll to position [44, 0]
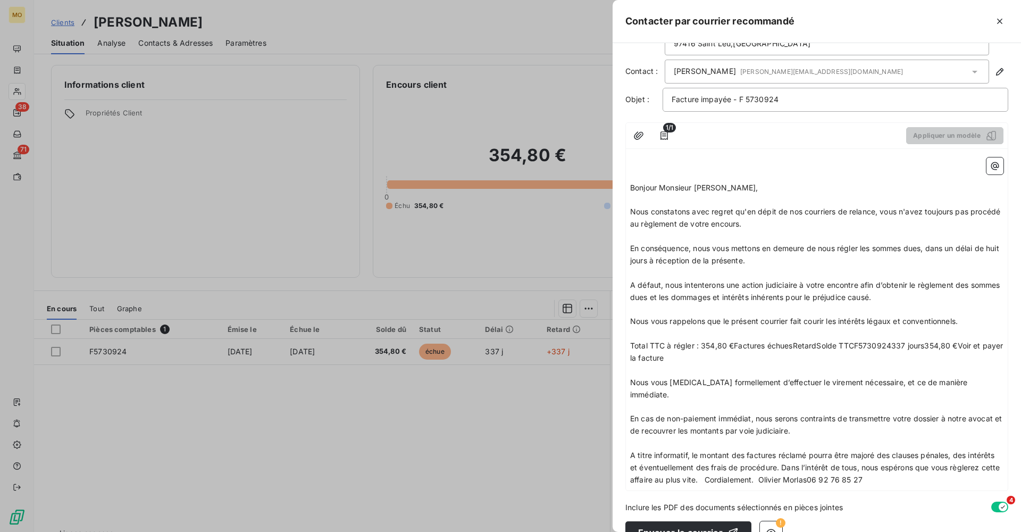
scroll to position [55, 0]
click at [784, 451] on span "A titre informatif, le montant des factures réclamé pourra être majoré des clau…" at bounding box center [816, 468] width 372 height 34
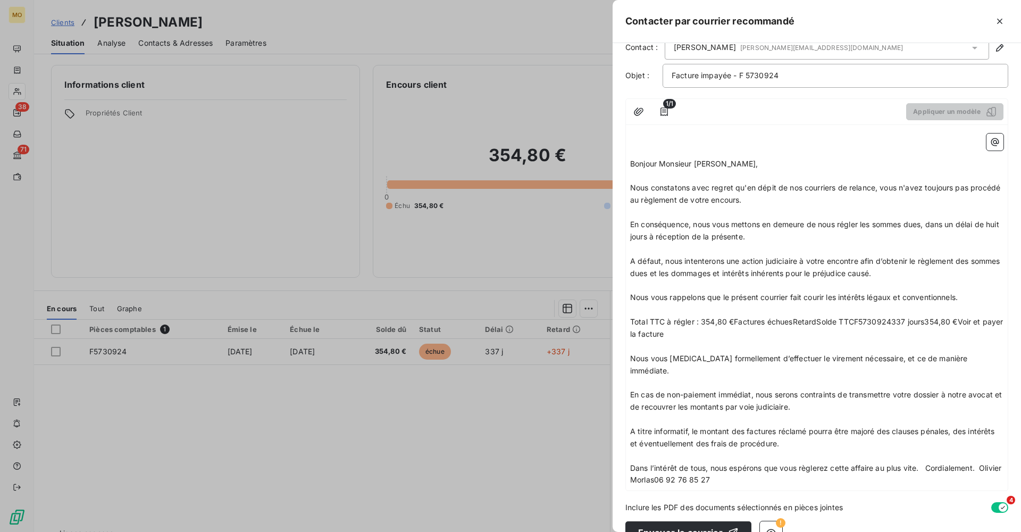
scroll to position [79, 0]
click at [929, 464] on span "Dans l’intérêt de tous, nous espérons que vous règlerez cette affaire au plus v…" at bounding box center [816, 474] width 373 height 21
click at [684, 501] on span "Cordialement. Olivier Morlas06 92 76 85 27" at bounding box center [709, 505] width 158 height 9
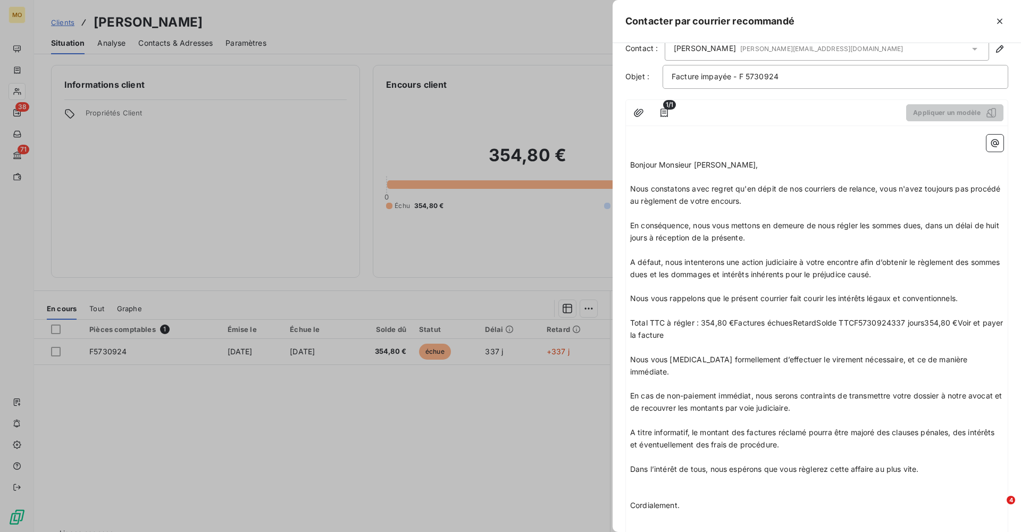
click at [680, 531] on span "Olivier Morlas06 92 76 85 27" at bounding box center [682, 541] width 104 height 9
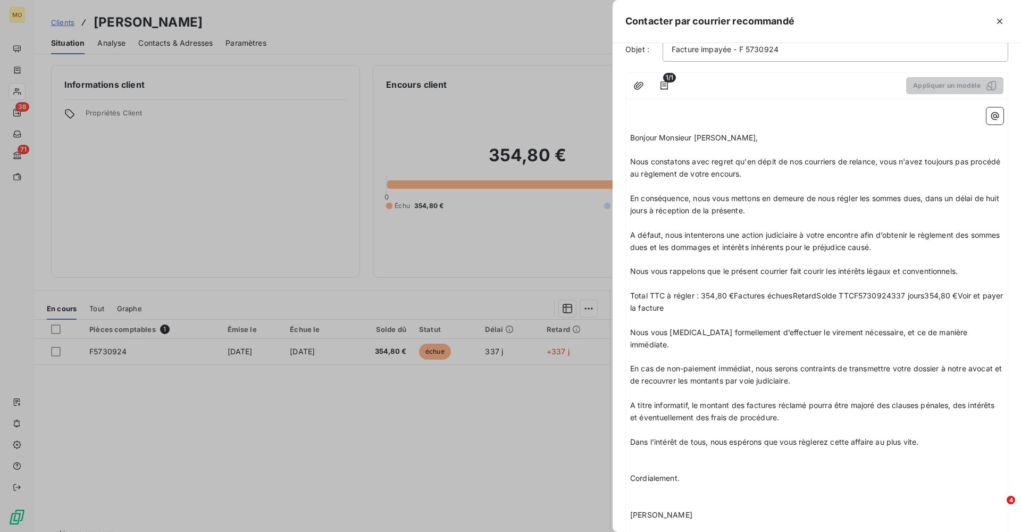
scroll to position [103, 0]
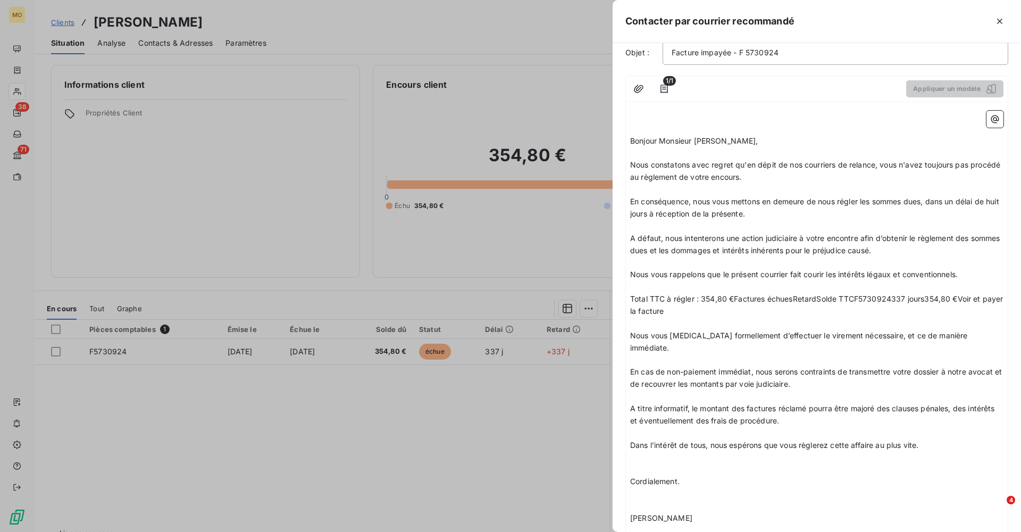
click at [735, 294] on span "Total TTC à régler : 354,80 €Factures échuesRetardSolde TTCF5730924337 jours354…" at bounding box center [818, 304] width 376 height 21
drag, startPoint x: 743, startPoint y: 301, endPoint x: 904, endPoint y: 294, distance: 161.3
click at [904, 294] on p "Total TTC à régler : 354,80 € sur factures échuesRetardSolde TTCF5730924337 jou…" at bounding box center [816, 305] width 373 height 24
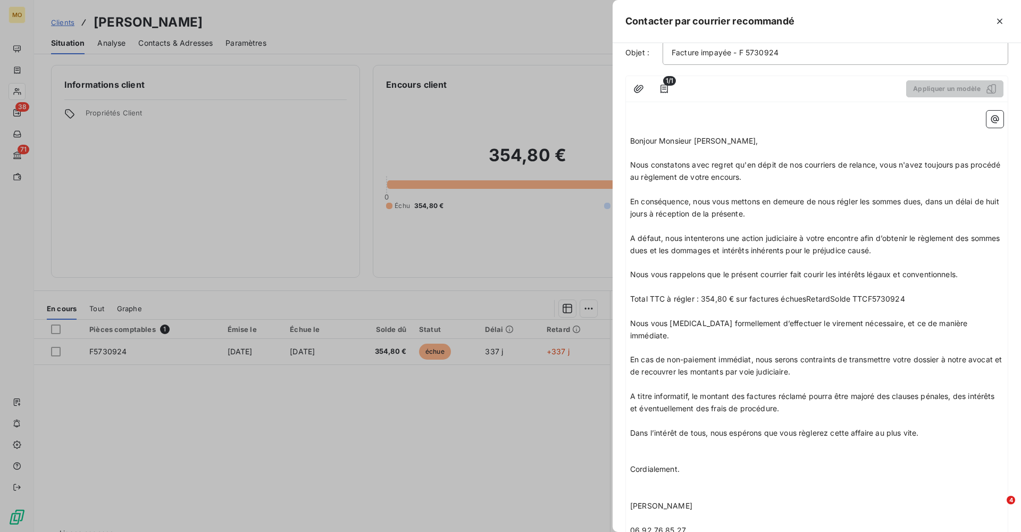
click at [868, 294] on span "Total TTC à régler : 354,80 € sur factures échuesRetardSolde TTCF5730924" at bounding box center [767, 298] width 275 height 9
click at [819, 293] on p "Total TTC à régler : 354,80 € sur facture F5730924" at bounding box center [816, 299] width 373 height 12
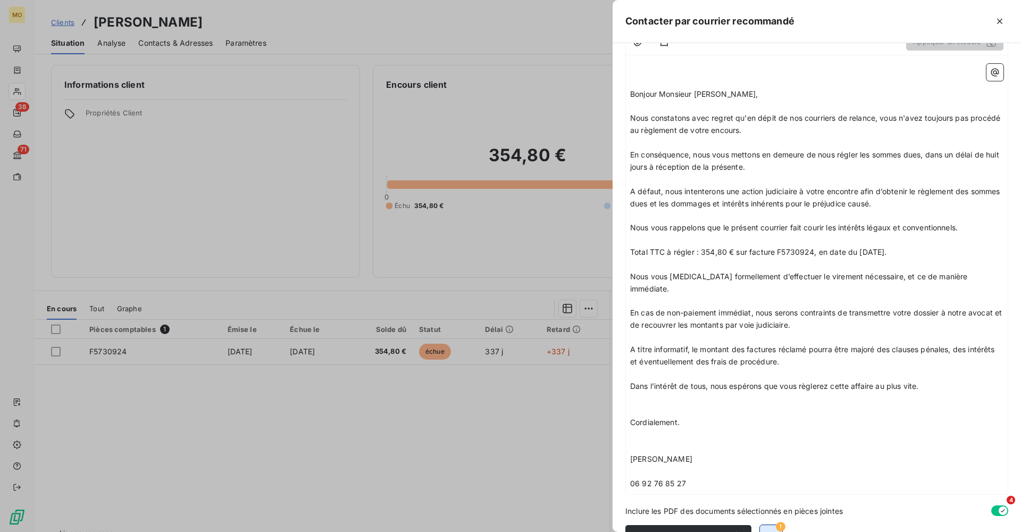
scroll to position [149, 0]
click at [767, 531] on icon "button" at bounding box center [771, 536] width 11 height 11
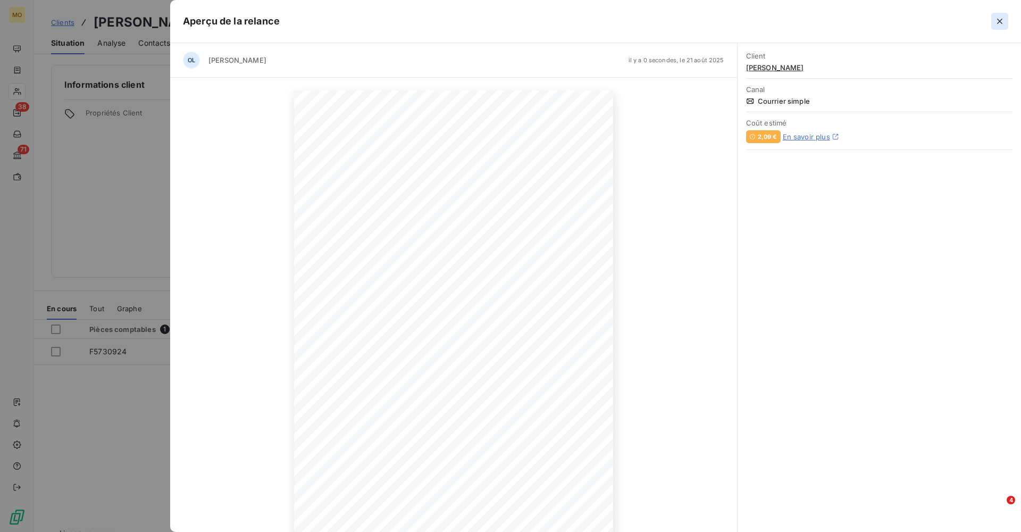
click at [1001, 21] on icon "button" at bounding box center [999, 21] width 5 height 5
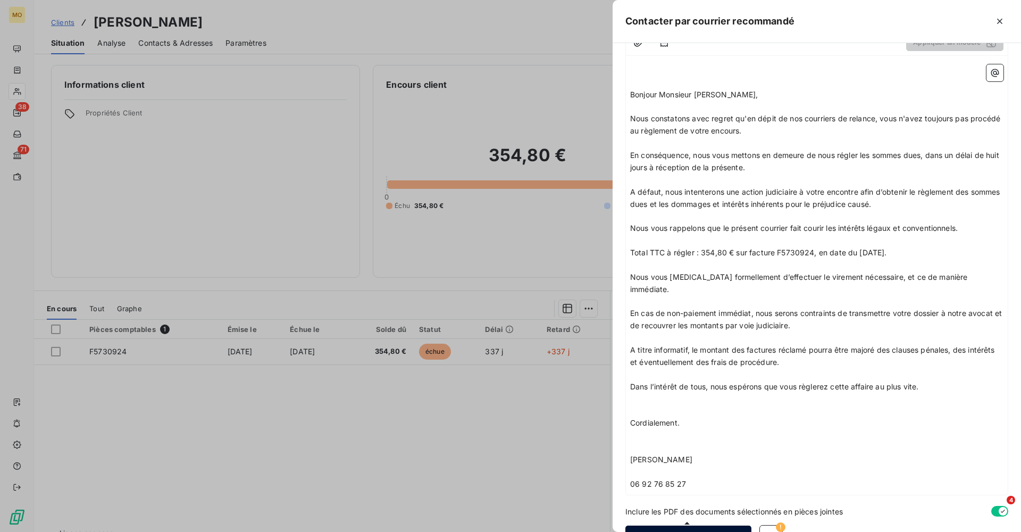
click at [698, 526] on button "Envoyer le courrier" at bounding box center [689, 537] width 126 height 22
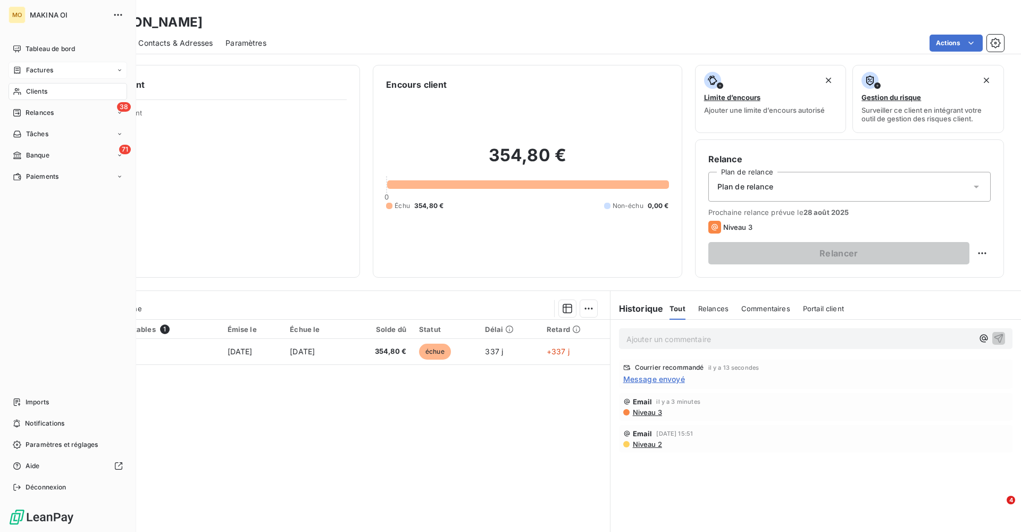
click at [40, 69] on span "Factures" at bounding box center [39, 70] width 27 height 10
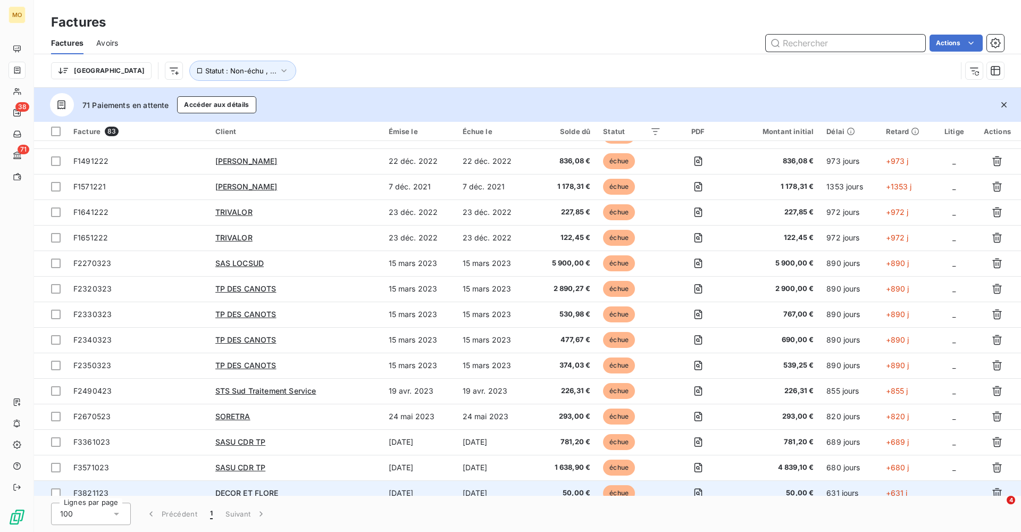
scroll to position [119, 0]
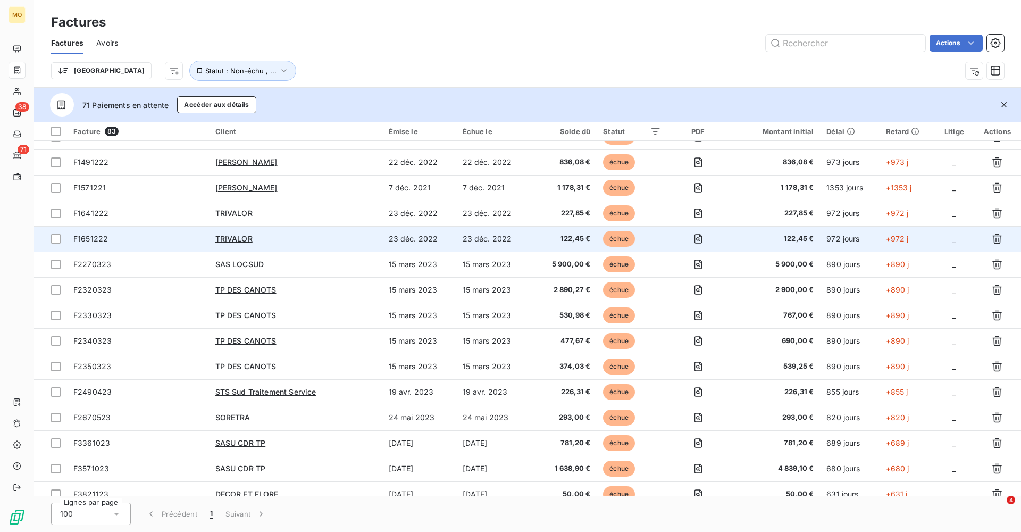
click at [195, 226] on td "F1651222" at bounding box center [138, 239] width 142 height 26
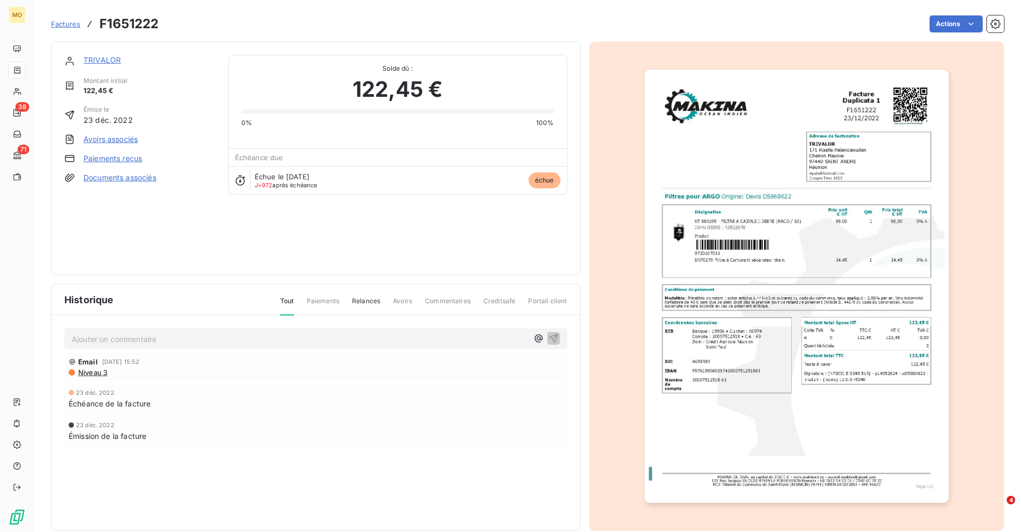
click at [99, 57] on link "TRIVALOR" at bounding box center [102, 59] width 37 height 9
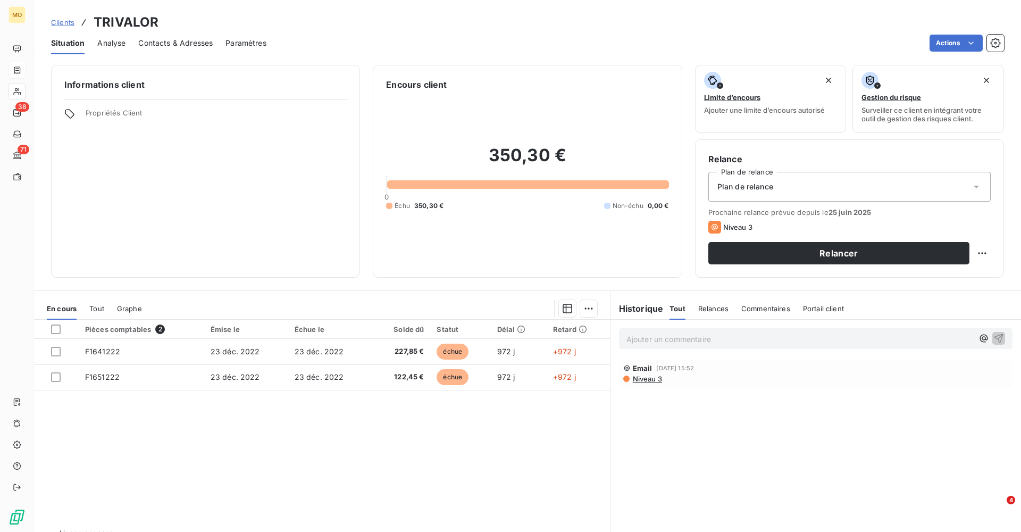
click at [182, 38] on span "Contacts & Adresses" at bounding box center [175, 43] width 74 height 11
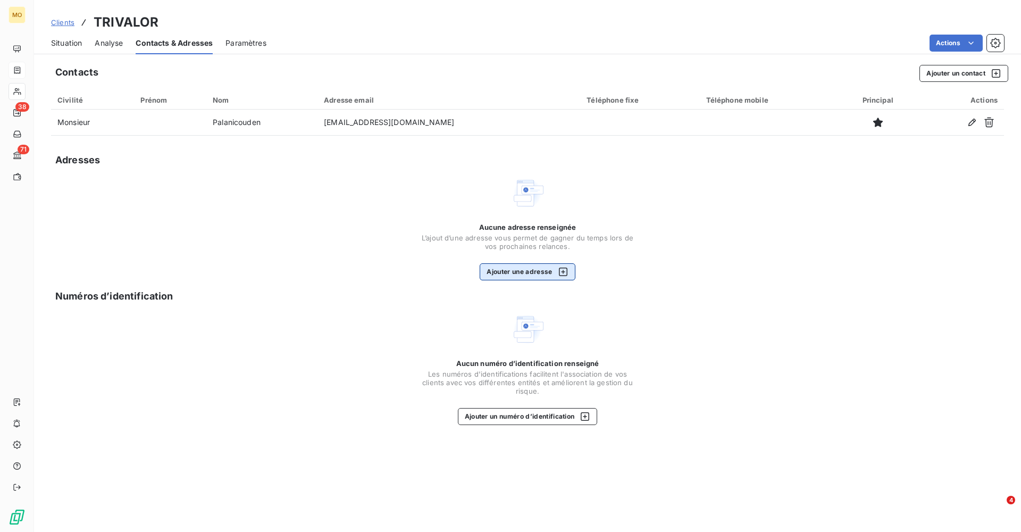
click at [527, 269] on button "Ajouter une adresse" at bounding box center [527, 271] width 95 height 17
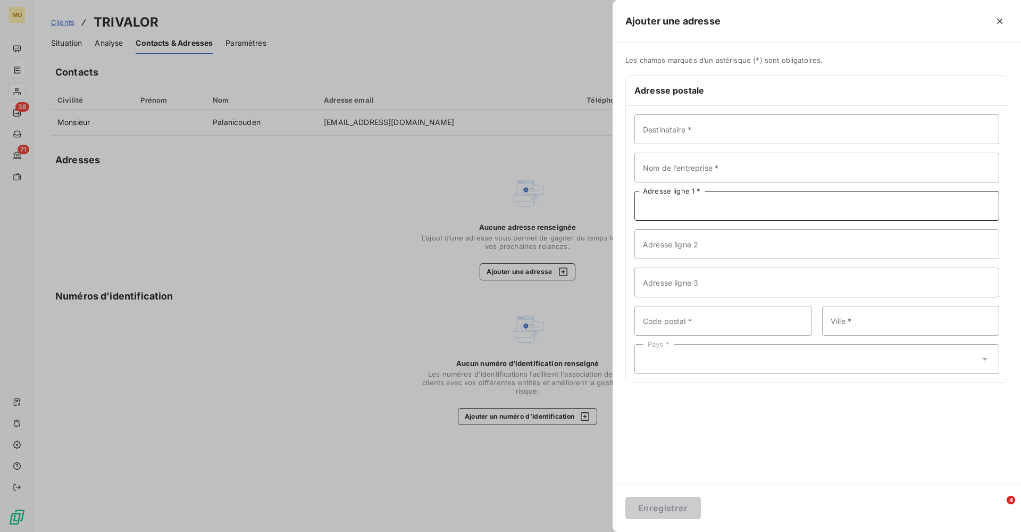
paste input "171 Ruelle Palanicaouden Chemin Maunie 97440 SAINT ANDRE Réunion"
type input "171 Ruelle Palanicaouden Chemin Maunie 97440 SAINT ANDRE Réunion"
type input "Trivalor"
click at [679, 130] on input "Destinataire *" at bounding box center [817, 129] width 365 height 30
type input "Mr Palanicaouden"
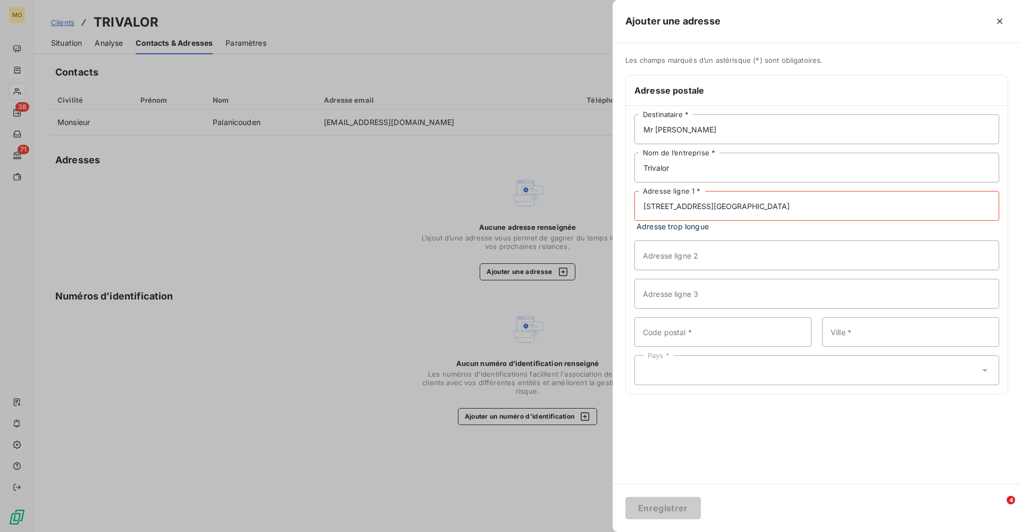
drag, startPoint x: 909, startPoint y: 206, endPoint x: 790, endPoint y: 209, distance: 118.7
click at [790, 209] on input "171 Ruelle Palanicaouden Chemin Maunie 97440 SAINT ANDRE Réunion" at bounding box center [817, 206] width 365 height 30
type input "171 Ruelle Palanicaouden Chemin Maunie"
paste input "97440 SAINT ANDRE Réunion"
type input "97440 SAINT ANDRE Réunion"
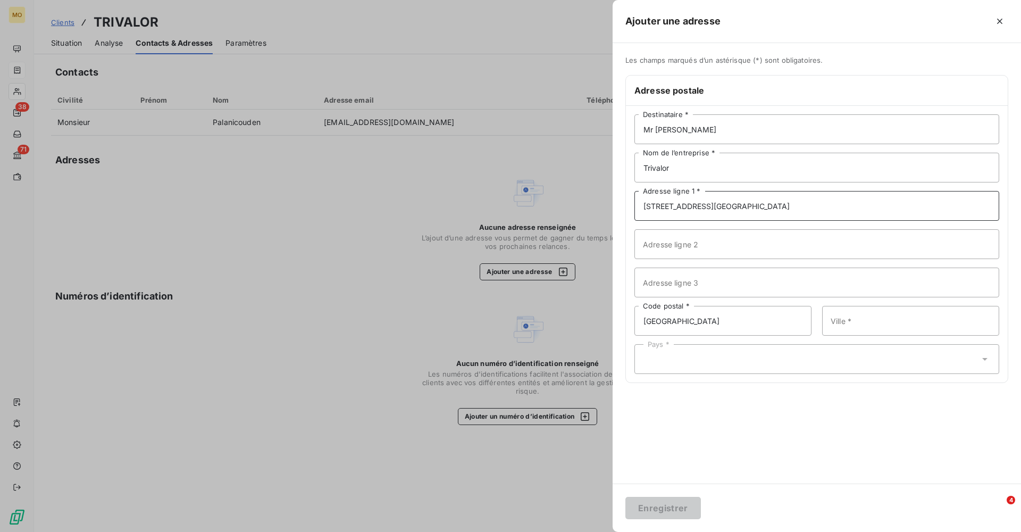
click at [788, 207] on input "171 Ruelle Palanicaouden Chemin Maunie" at bounding box center [817, 206] width 365 height 30
type input "171 Ruelle Palanicaouden Chemin Maunier"
drag, startPoint x: 771, startPoint y: 320, endPoint x: 669, endPoint y: 322, distance: 102.7
click at [669, 322] on input "97440 SAINT ANDRE Réunion" at bounding box center [723, 321] width 177 height 30
type input "97440"
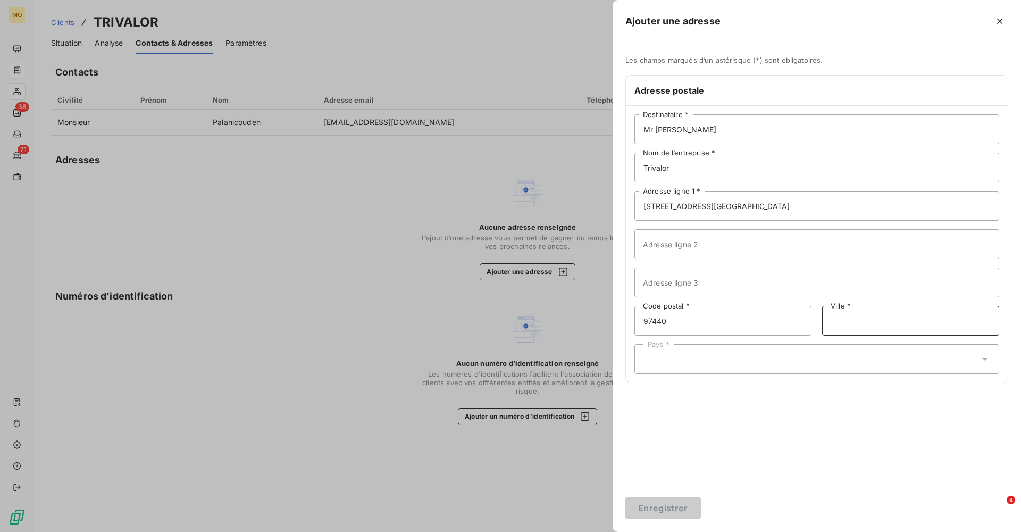
paste input "SAINT ANDRE Réunion"
drag, startPoint x: 922, startPoint y: 322, endPoint x: 883, endPoint y: 322, distance: 39.4
click at [883, 322] on input "SAINT ANDRE Réunion" at bounding box center [910, 321] width 177 height 30
type input "SAINT ANDRE"
click at [789, 367] on div "Pays *" at bounding box center [817, 359] width 365 height 30
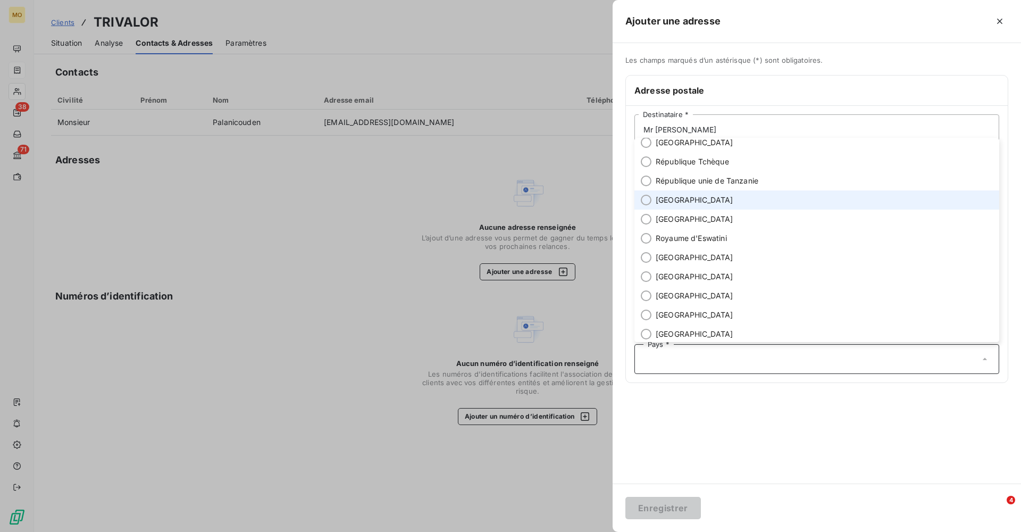
scroll to position [3606, 0]
click at [686, 198] on li "[GEOGRAPHIC_DATA]" at bounding box center [817, 198] width 365 height 19
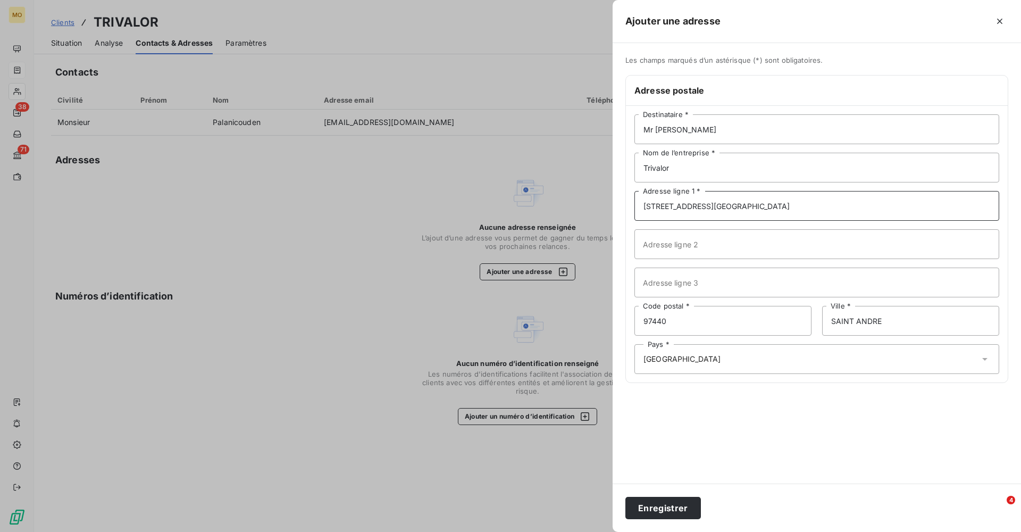
drag, startPoint x: 798, startPoint y: 207, endPoint x: 734, endPoint y: 207, distance: 64.4
click at [734, 207] on input "171 Ruelle Palanicaouden Chemin Maunier" at bounding box center [817, 206] width 365 height 30
type input "171 Ruelle Palanicaouden"
paste input "Chemin Maunier"
type input "Chemin Maunier"
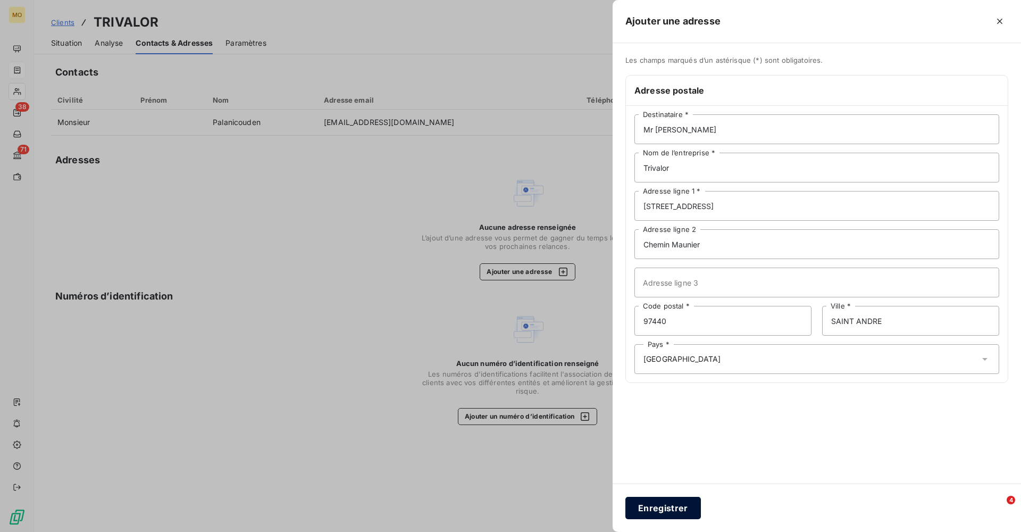
click at [671, 506] on button "Enregistrer" at bounding box center [664, 508] width 76 height 22
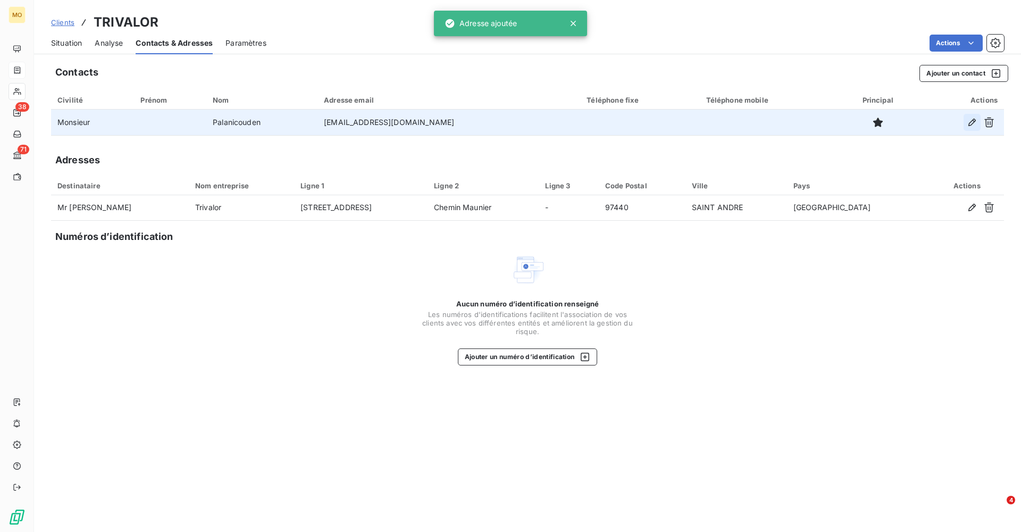
click at [968, 121] on icon "button" at bounding box center [972, 122] width 11 height 11
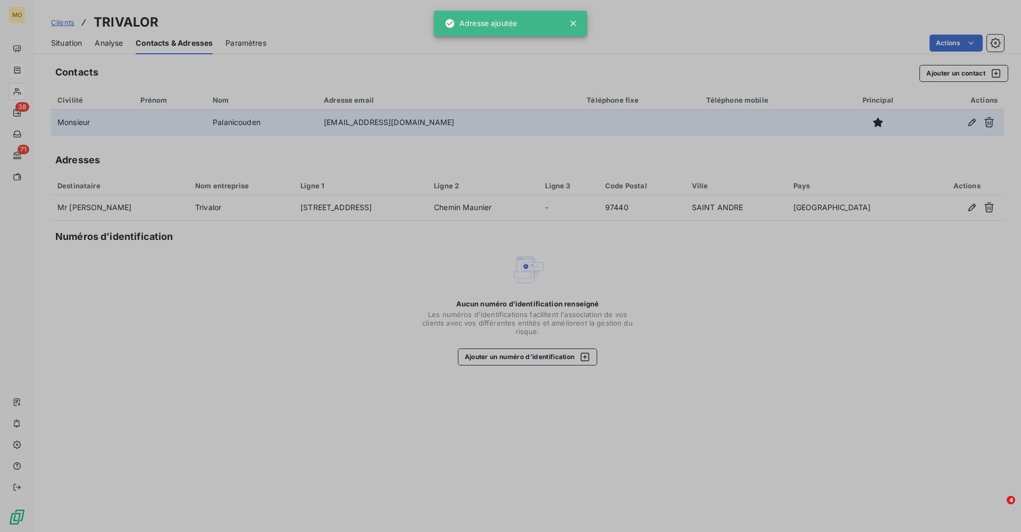
type input "Palanicouden"
type input "stpala@hotmail.com"
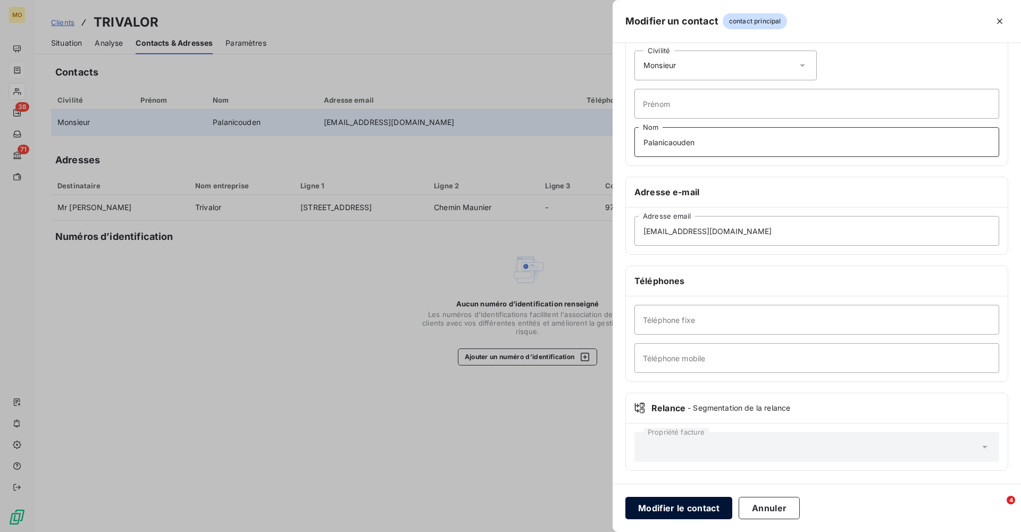
scroll to position [45, 0]
type input "Palanicaouden"
click at [687, 509] on button "Modifier le contact" at bounding box center [679, 508] width 107 height 22
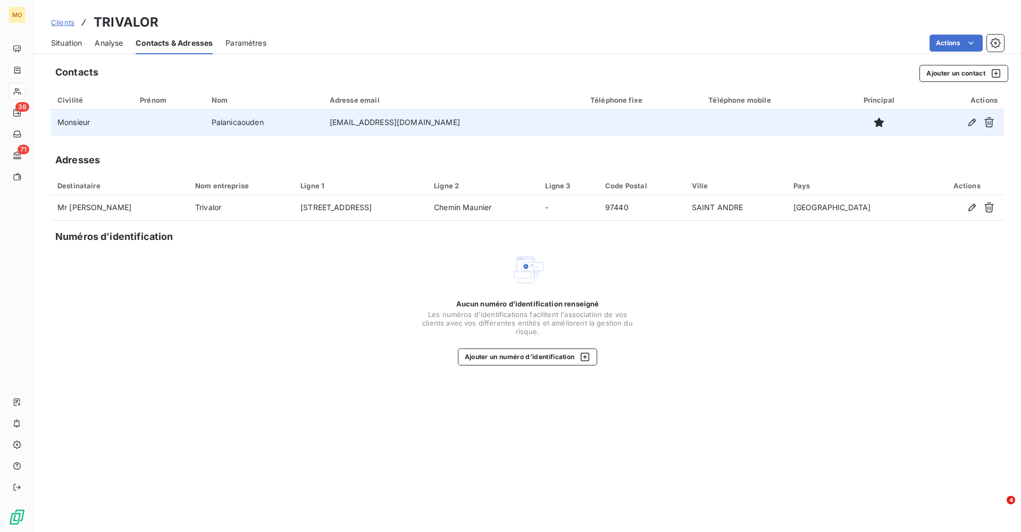
click at [63, 42] on span "Situation" at bounding box center [66, 43] width 31 height 11
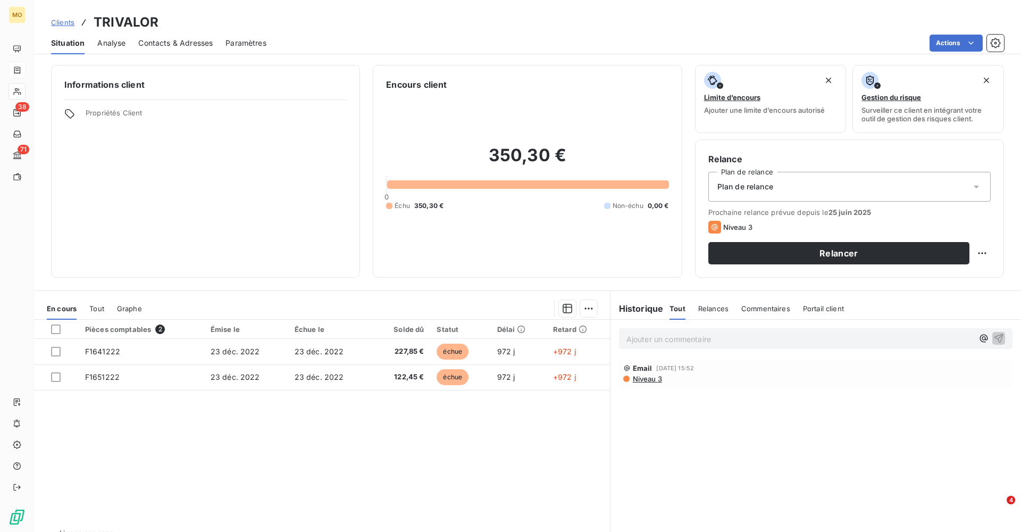
click at [645, 377] on span "Niveau 3" at bounding box center [647, 379] width 30 height 9
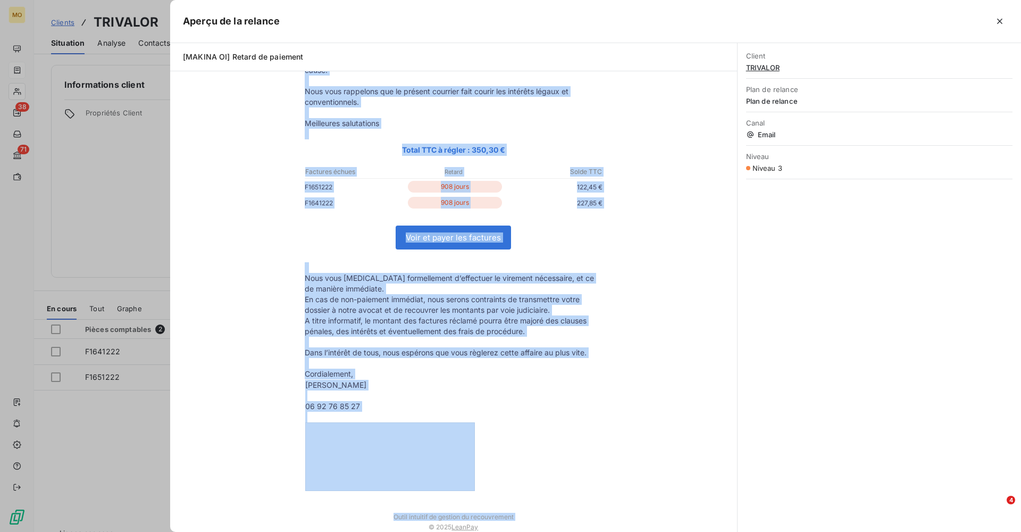
scroll to position [189, 0]
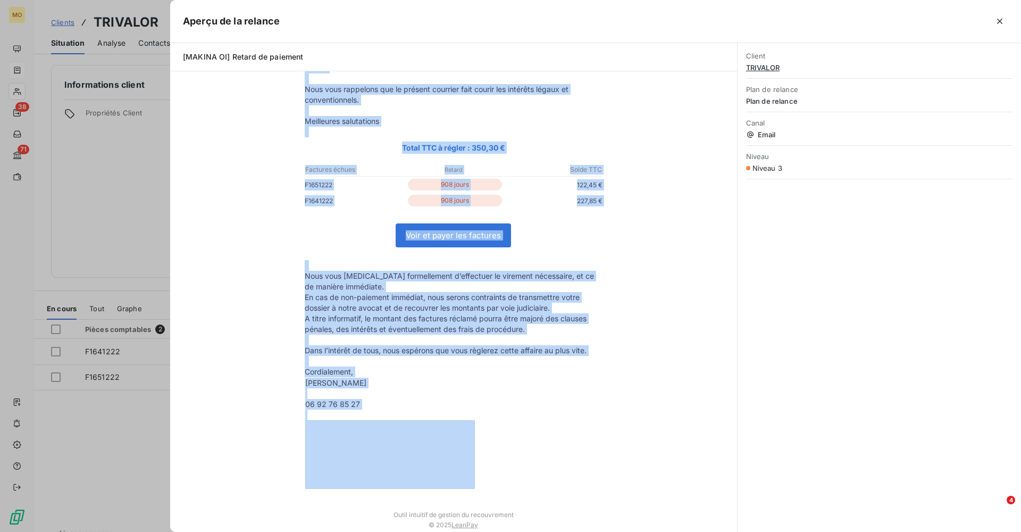
drag, startPoint x: 303, startPoint y: 145, endPoint x: 435, endPoint y: 463, distance: 344.4
click at [435, 463] on td "Bonjour Monsieur Palanicouden Nous constatons avec regret qu'en dépit de nos co…" at bounding box center [453, 220] width 319 height 559
copy td "Bonjour Monsieur Palanicouden Nous constatons avec regret qu'en dépit de nos co…"
click at [652, 210] on div "Bonjour Monsieur Palanicouden Nous constatons avec regret qu'en dépit de nos co…" at bounding box center [454, 235] width 542 height 609
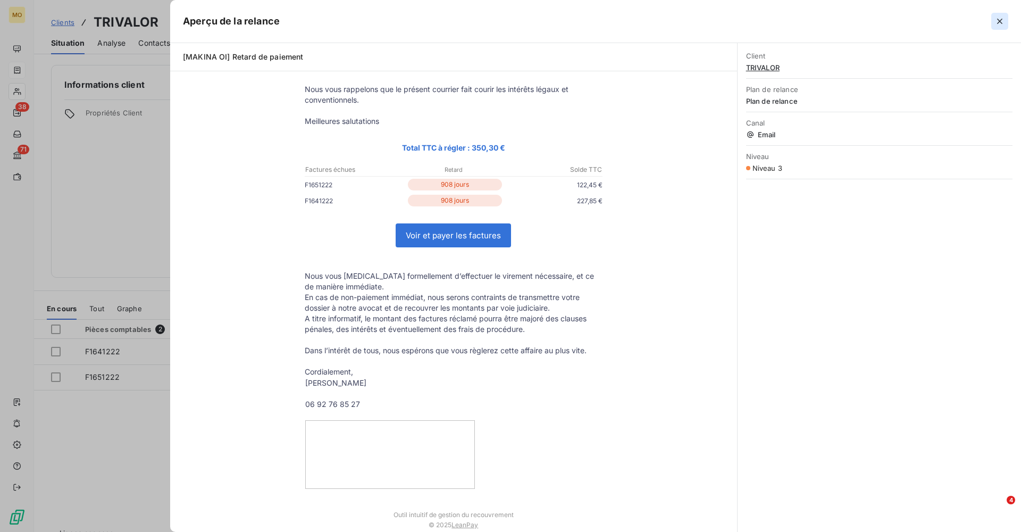
click at [1002, 23] on icon "button" at bounding box center [999, 21] width 5 height 5
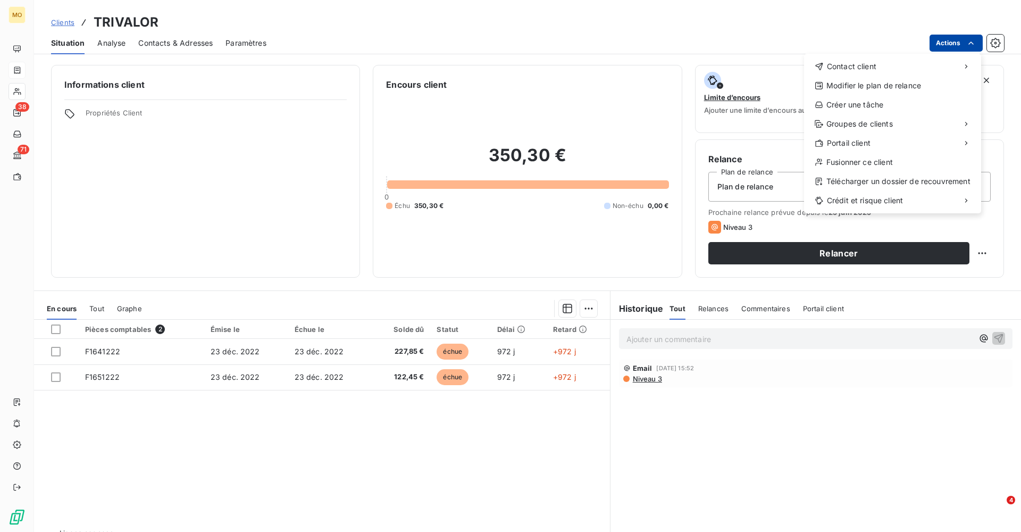
click at [954, 40] on html "MO 38 71 Clients TRIVALOR Situation Analyse Contacts & Adresses Paramètres Acti…" at bounding box center [510, 266] width 1021 height 532
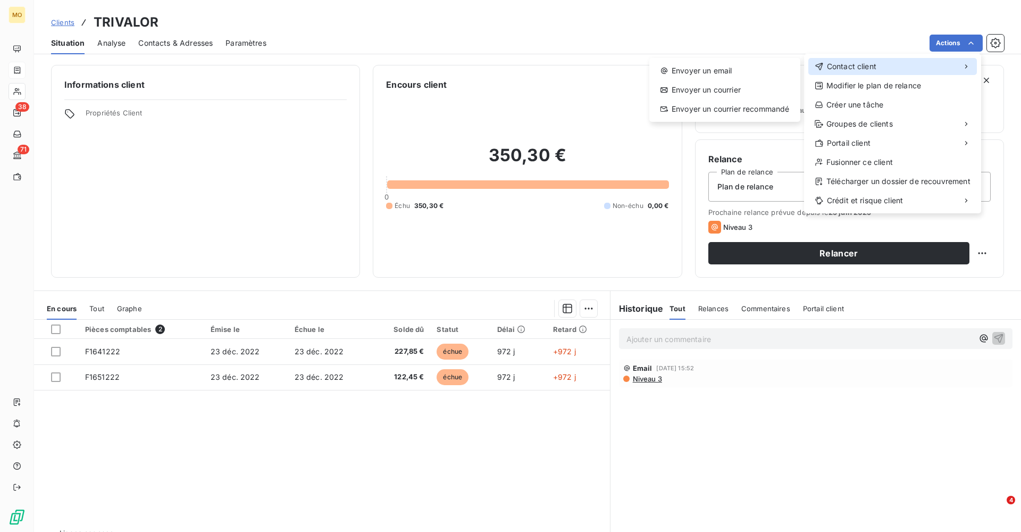
click at [852, 65] on span "Contact client" at bounding box center [851, 66] width 49 height 11
click at [758, 111] on div "Envoyer un courrier recommandé" at bounding box center [725, 109] width 143 height 17
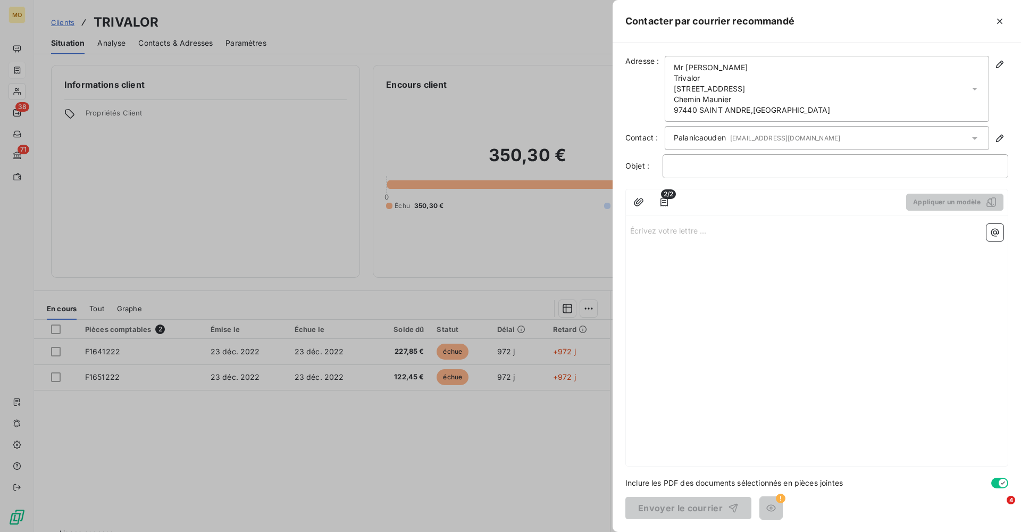
click at [670, 229] on p "Écrivez votre lettre ... ﻿" at bounding box center [816, 230] width 373 height 12
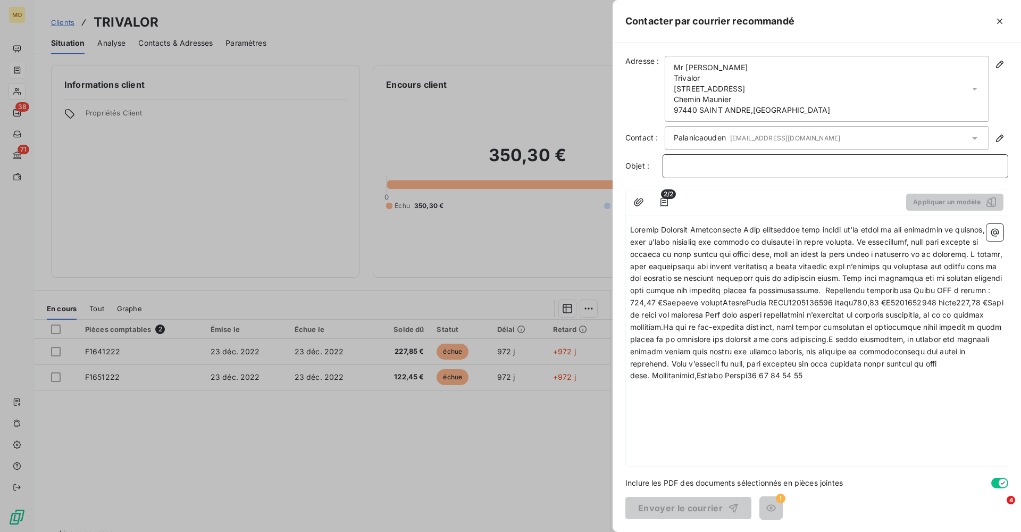
click at [699, 164] on p "﻿" at bounding box center [836, 166] width 328 height 12
click at [631, 229] on span at bounding box center [818, 302] width 376 height 155
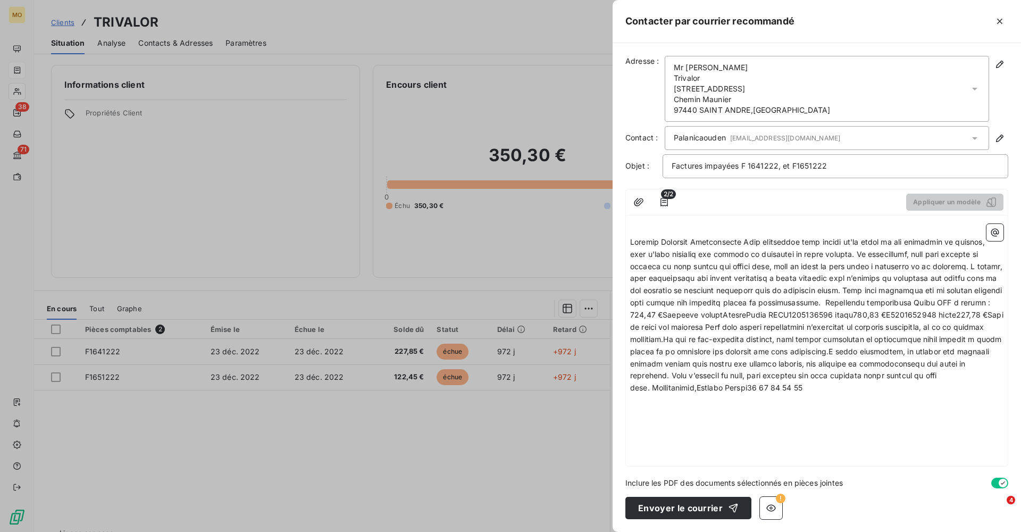
click at [744, 241] on span at bounding box center [818, 314] width 376 height 155
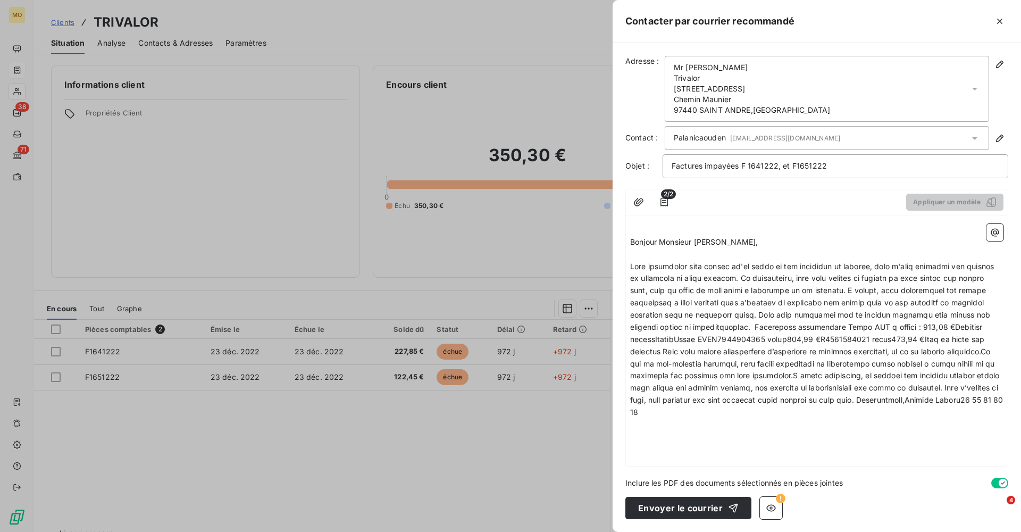
click at [744, 275] on span at bounding box center [818, 339] width 376 height 155
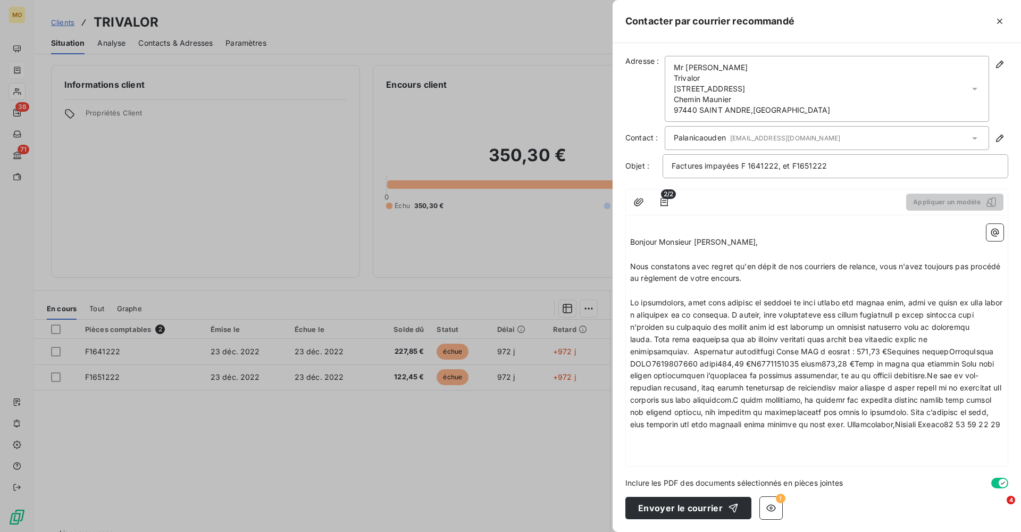
click at [765, 312] on span at bounding box center [817, 363] width 375 height 131
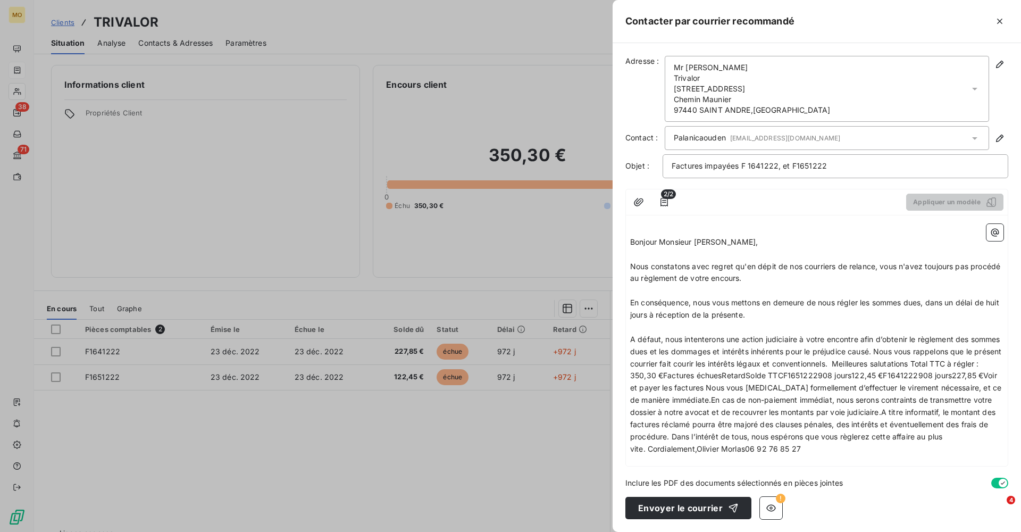
click at [910, 347] on span "A défaut, nous intenterons une action judiciaire à votre encontre afin d’obteni…" at bounding box center [816, 394] width 373 height 119
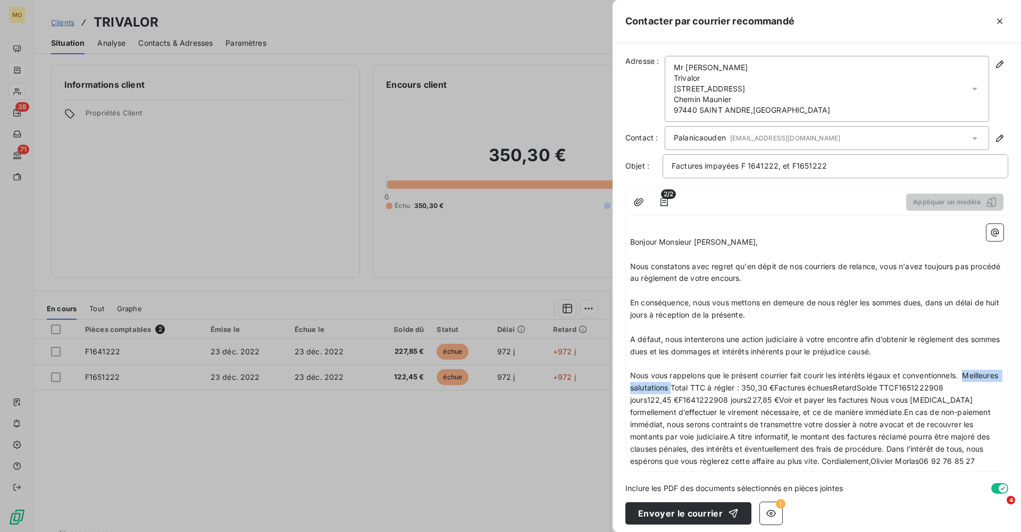
drag, startPoint x: 710, startPoint y: 381, endPoint x: 633, endPoint y: 384, distance: 77.2
click at [633, 384] on span "Nous vous rappelons que le présent courrier fait courir les intérêts légaux et …" at bounding box center [815, 418] width 370 height 94
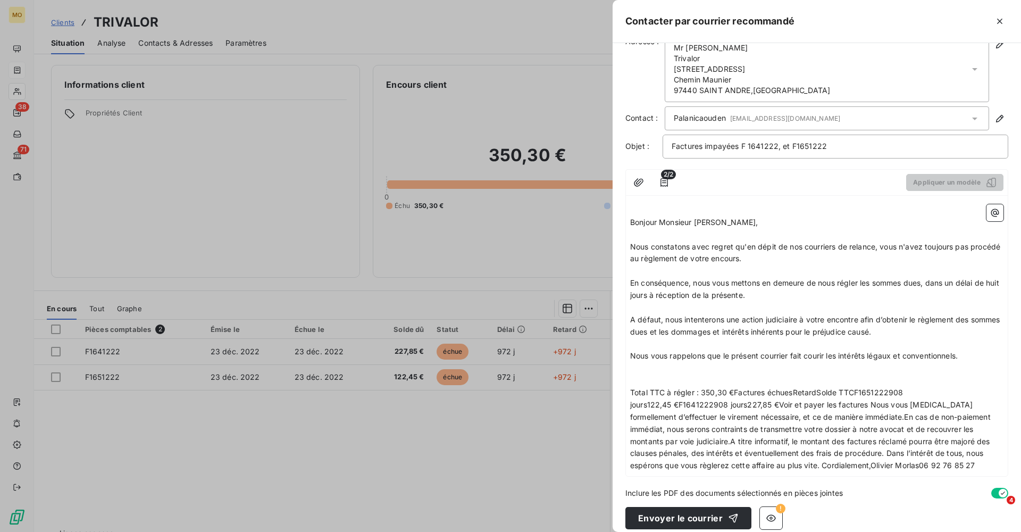
scroll to position [19, 0]
click at [787, 352] on span "Nous vous rappelons que le présent courrier fait courir les intérêts légaux et …" at bounding box center [794, 356] width 328 height 9
click at [772, 398] on span "Total TTC à régler : 350,30 €Factures échuesRetardSolde TTCF1651222908 jours122…" at bounding box center [811, 429] width 363 height 82
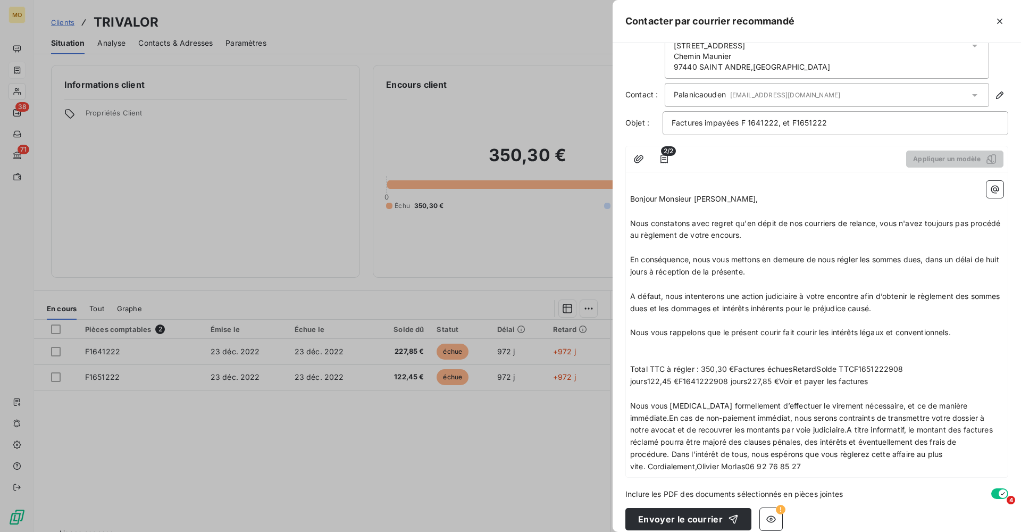
scroll to position [43, 0]
click at [783, 421] on span "Nous vous [MEDICAL_DATA] formellement d’effectuer le virement nécessaire, et ce…" at bounding box center [812, 437] width 365 height 70
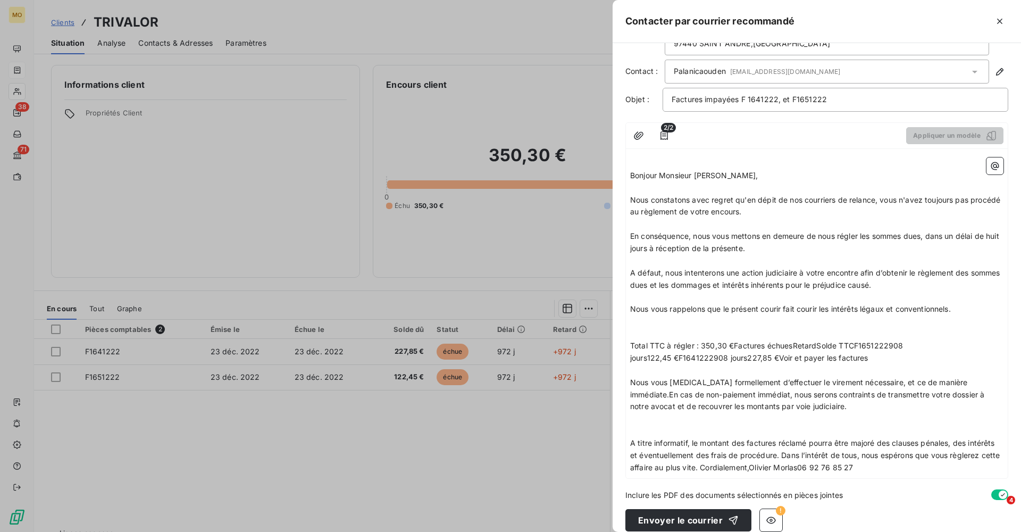
scroll to position [66, 0]
click at [784, 445] on span "A titre informatif, le montant des factures réclamé pourra être majoré des clau…" at bounding box center [816, 456] width 372 height 34
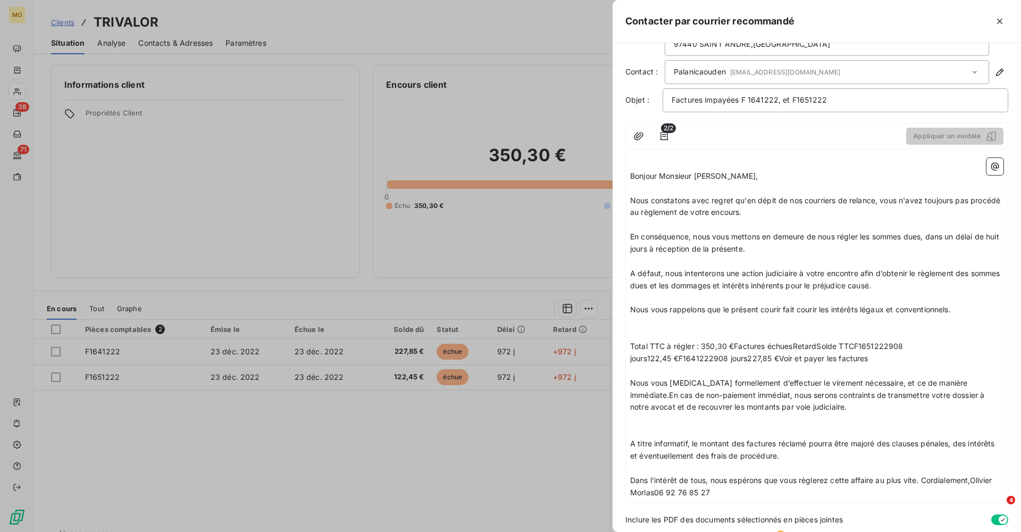
scroll to position [71, 0]
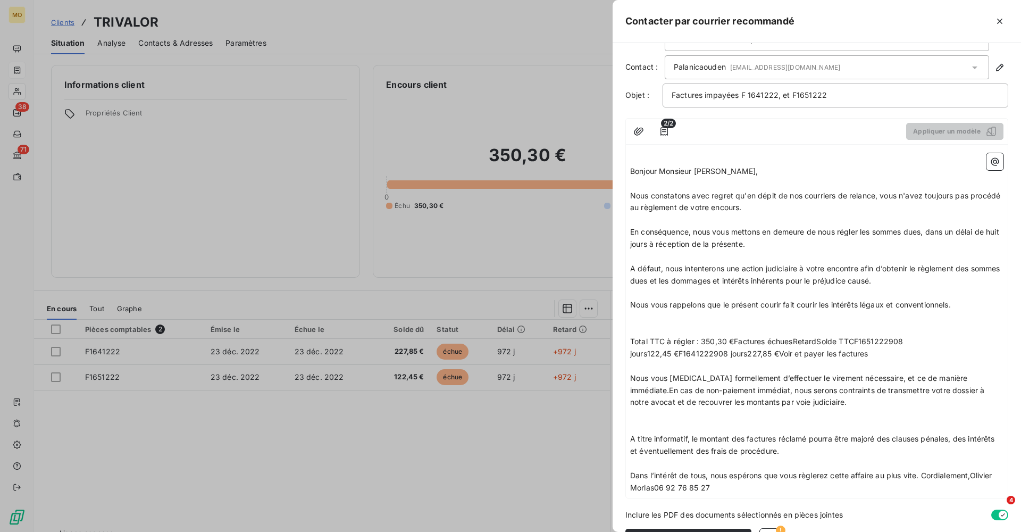
click at [925, 471] on span "Dans l’intérêt de tous, nous espérons que vous règlerez cette affaire au plus v…" at bounding box center [812, 481] width 364 height 21
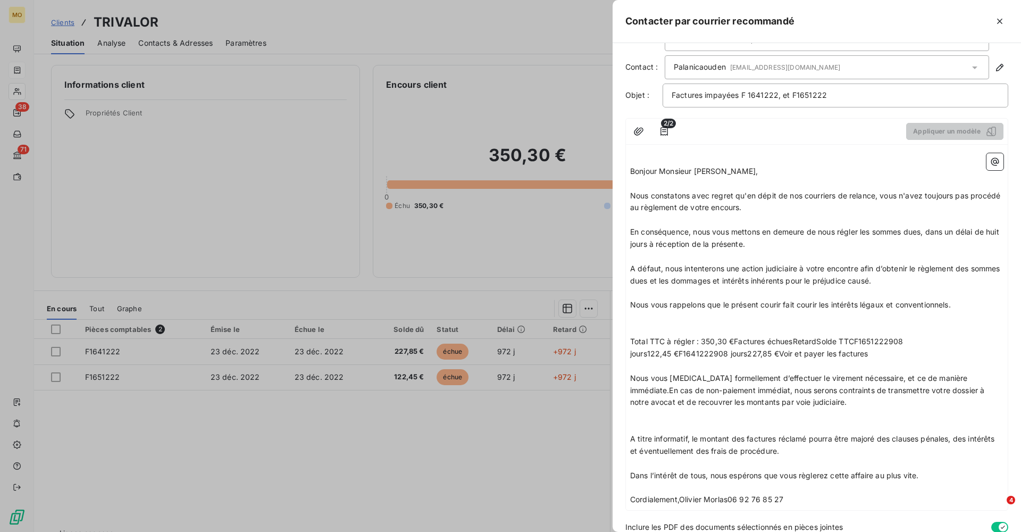
click at [681, 495] on span "Cordialement,Olivier Morlas06 92 76 85 27" at bounding box center [706, 499] width 153 height 9
click at [671, 482] on p "﻿" at bounding box center [816, 488] width 373 height 12
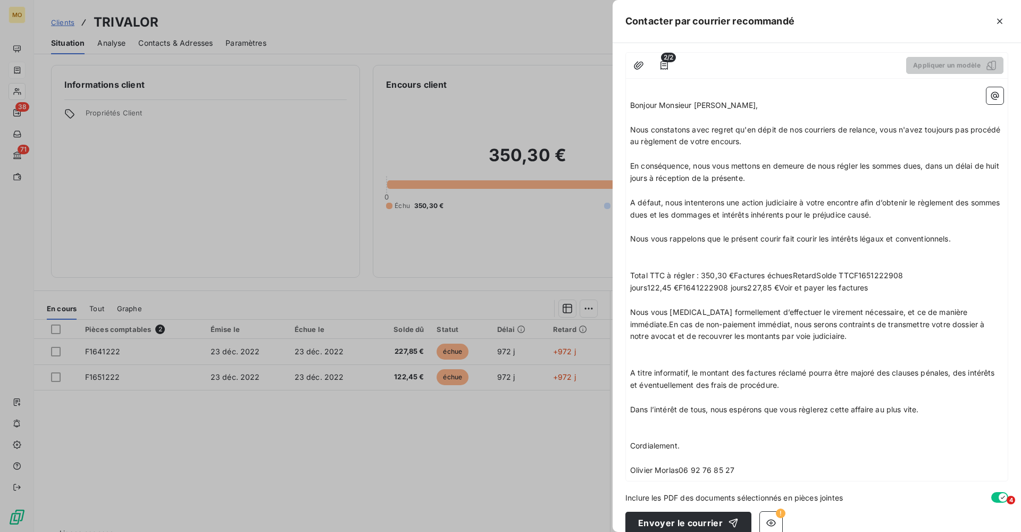
scroll to position [136, 0]
click at [680, 466] on span "Olivier Morlas06 92 76 85 27" at bounding box center [682, 470] width 104 height 9
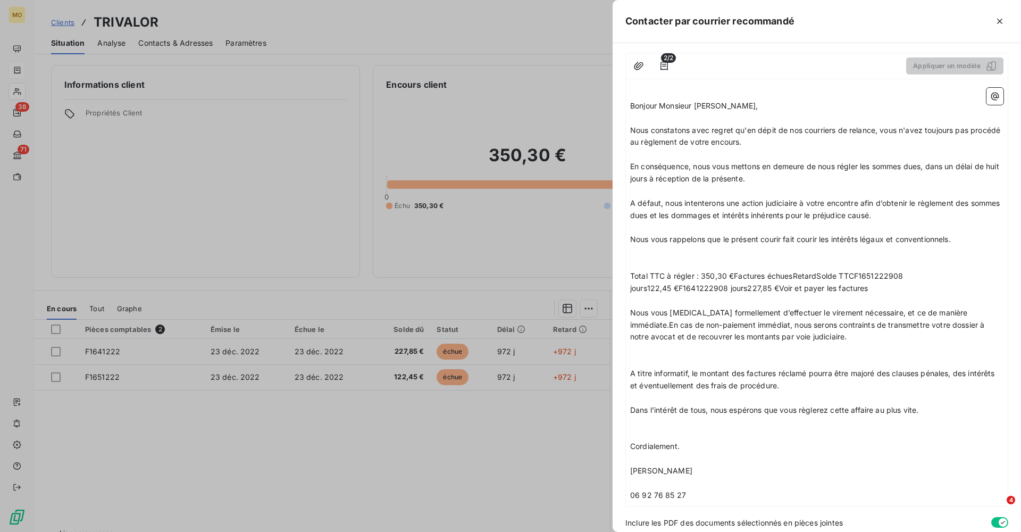
click at [730, 271] on span "Total TTC à régler : 350,30 €Factures échuesRetardSolde TTCF1651222908 jours122…" at bounding box center [768, 281] width 276 height 21
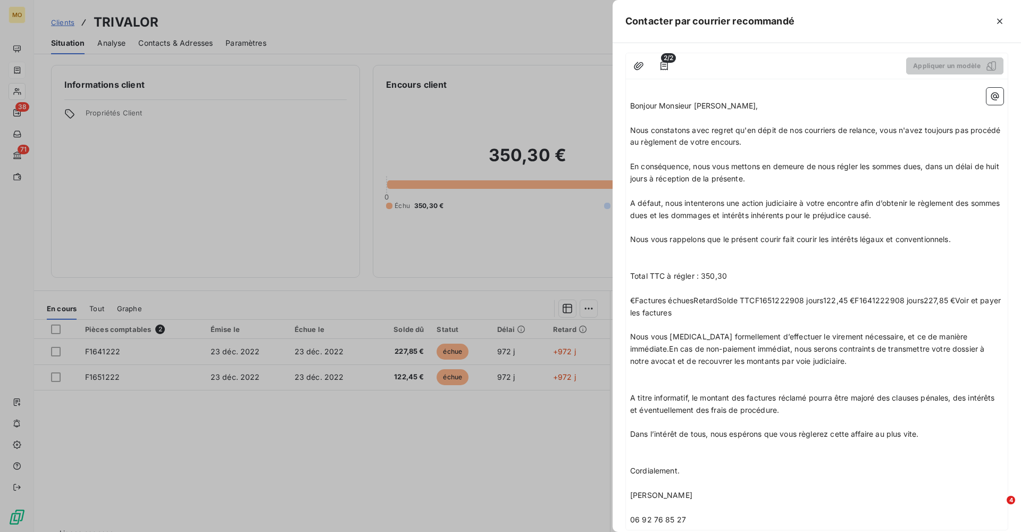
click at [646, 282] on p "﻿" at bounding box center [816, 288] width 373 height 12
click at [690, 282] on p "Soit: 227, 85" at bounding box center [816, 288] width 373 height 12
click at [851, 296] on span "€Factures échuesRetardSolde TTCF1651222908 jours122,45 €F1641222908 jours227,85…" at bounding box center [816, 306] width 373 height 21
copy span "€"
click at [683, 282] on p "Soit: 227, 85" at bounding box center [816, 288] width 373 height 12
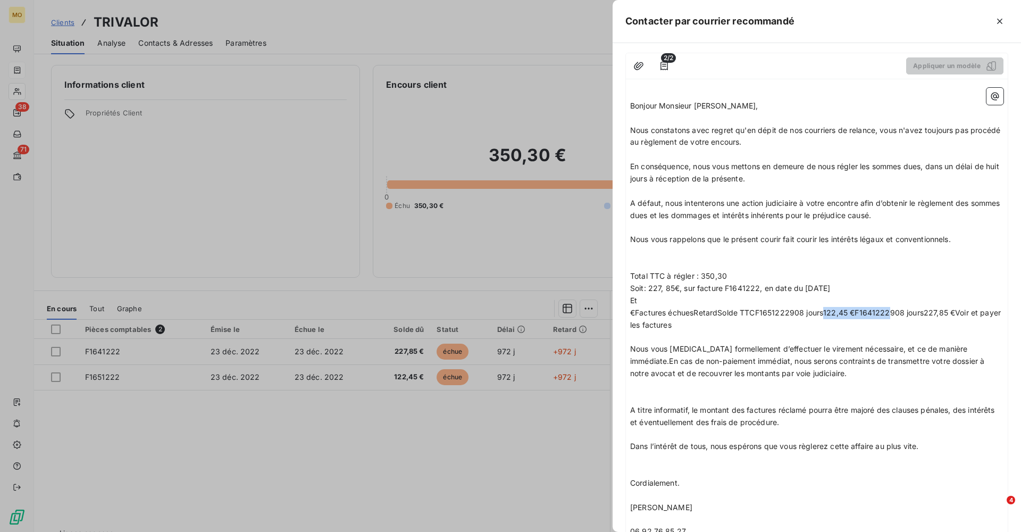
drag, startPoint x: 824, startPoint y: 304, endPoint x: 888, endPoint y: 305, distance: 63.9
click at [888, 308] on span "€Factures échuesRetardSolde TTCF1651222908 jours122,45 €F1641222908 jours227,85…" at bounding box center [816, 318] width 373 height 21
copy span "122,45 €F1641222"
click at [706, 295] on p "Et" at bounding box center [816, 301] width 373 height 12
click at [671, 296] on span "Et 122,45 €F1641222" at bounding box center [668, 300] width 76 height 9
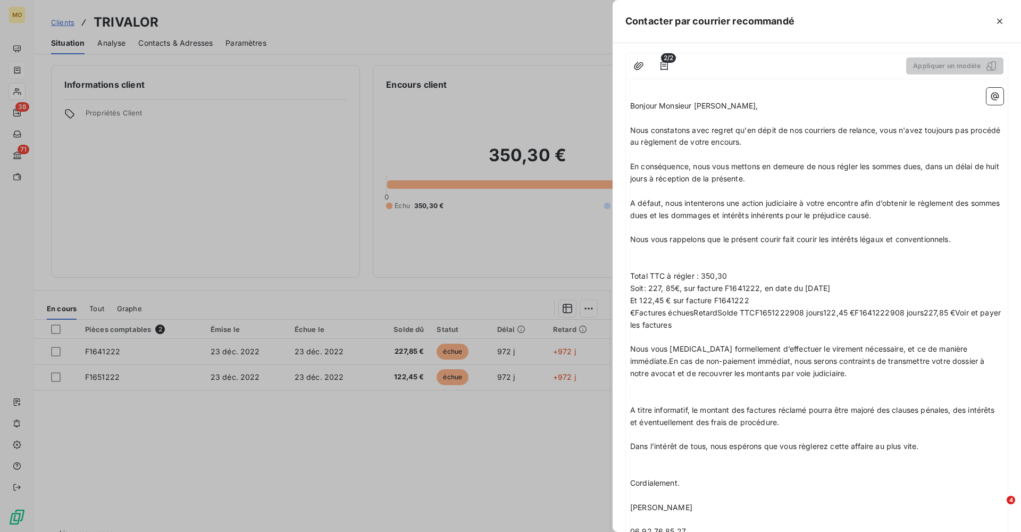
click at [751, 295] on p "Et 122,45 € sur facture F1641222" at bounding box center [816, 301] width 373 height 12
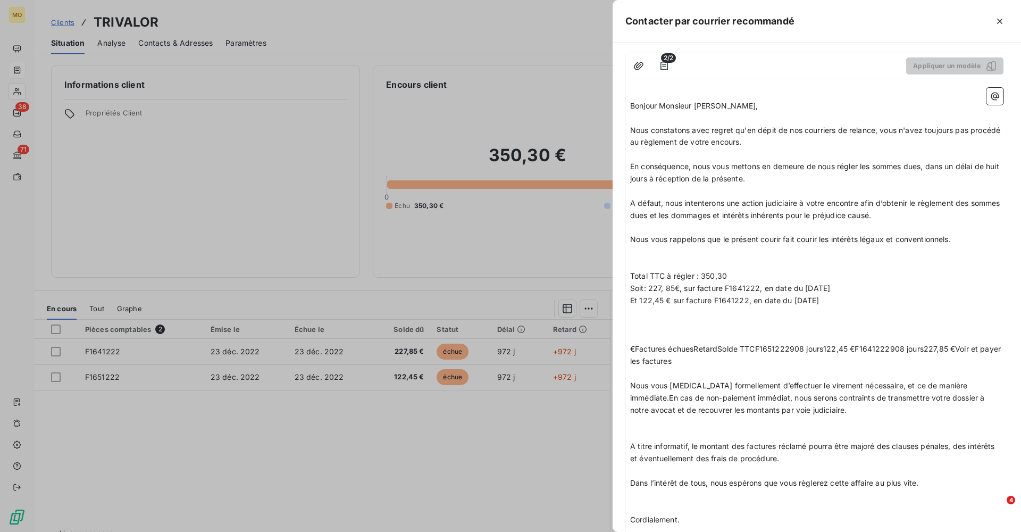
drag, startPoint x: 697, startPoint y: 348, endPoint x: 627, endPoint y: 320, distance: 76.4
click at [627, 320] on div "﻿ Bonjour Monsieur Palanicouden, ﻿ Nous constatons avec regret qu'en dépit de n…" at bounding box center [817, 331] width 382 height 495
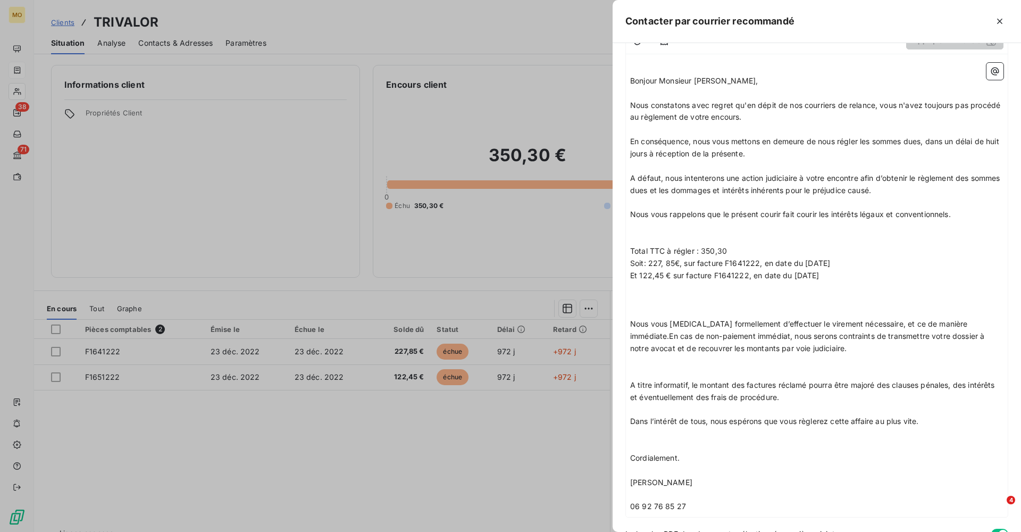
scroll to position [163, 0]
click at [782, 207] on span "Nous vous rappelons que le présent courir fait courir les intérêts légaux et co…" at bounding box center [790, 211] width 321 height 9
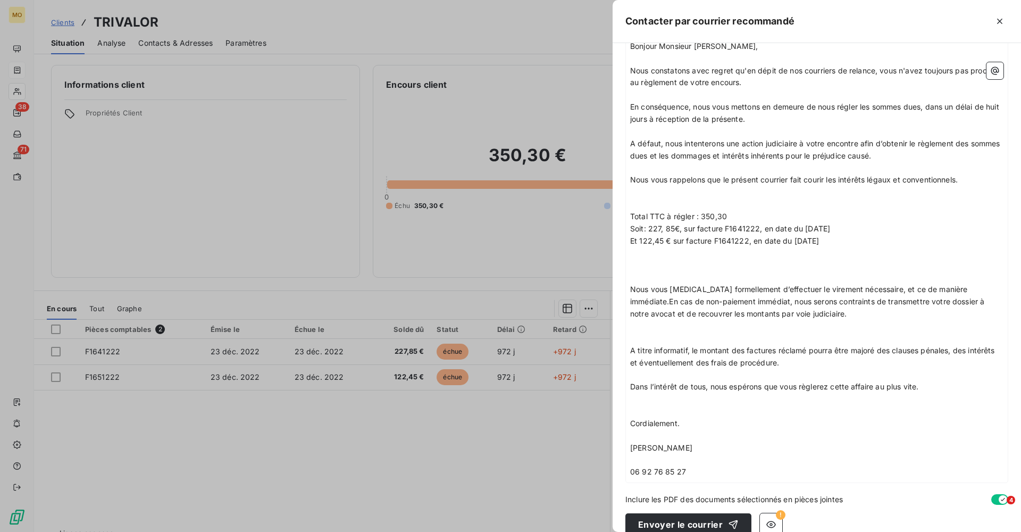
scroll to position [195, 0]
click at [754, 212] on p "Total TTC à régler : 350,30" at bounding box center [816, 218] width 373 height 12
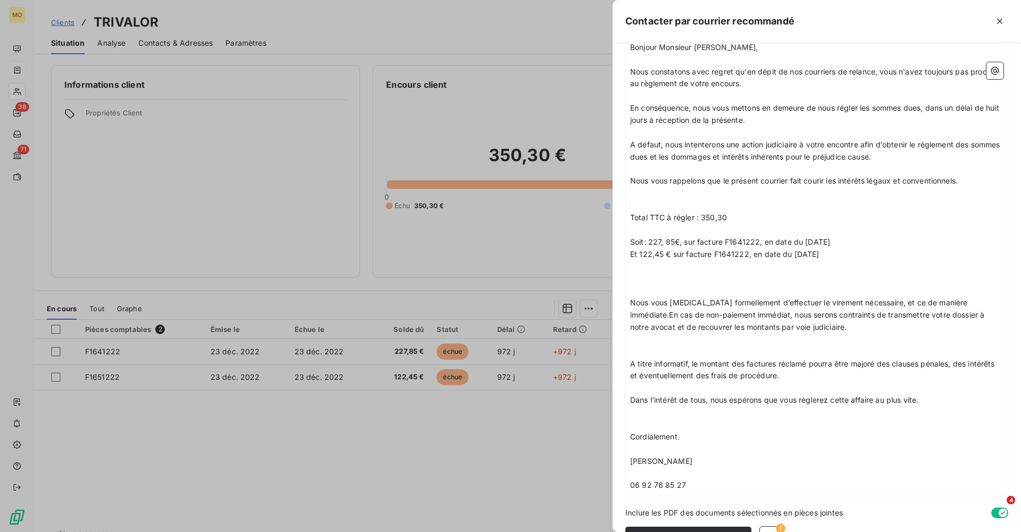
click at [881, 236] on p "Soit: 227, 85€, sur facture F1641222, en date du 23 décembre 2022" at bounding box center [816, 242] width 373 height 12
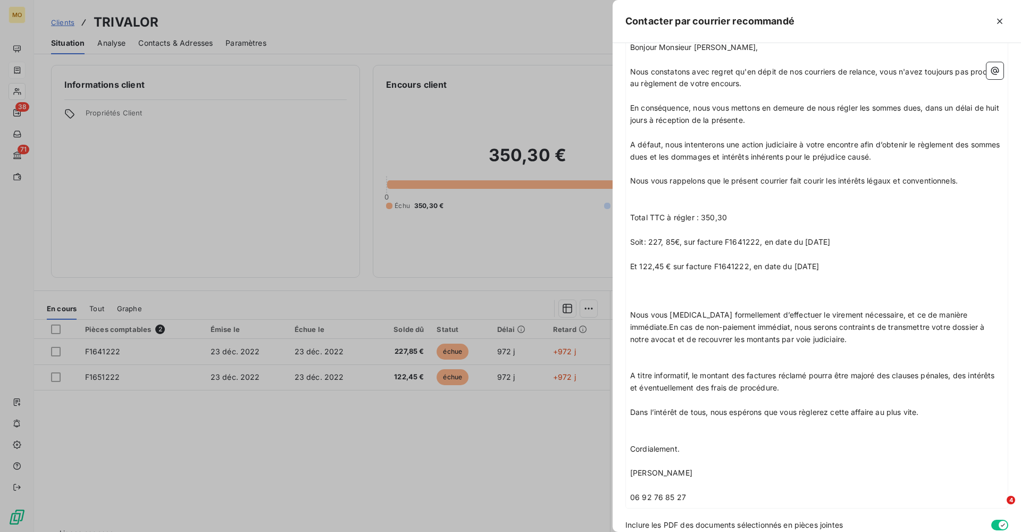
click at [683, 237] on span "Soit: 227, 85€, sur facture F1641222, en date du 23 décembre 2022" at bounding box center [730, 241] width 200 height 9
click at [734, 262] on span "Et 122,45 € sur facture F1641222, en date du 23 décembre 2022" at bounding box center [724, 266] width 189 height 9
click at [731, 262] on span "Et 122,45 € sur facture F165222, en date du 23 décembre 2022" at bounding box center [723, 266] width 186 height 9
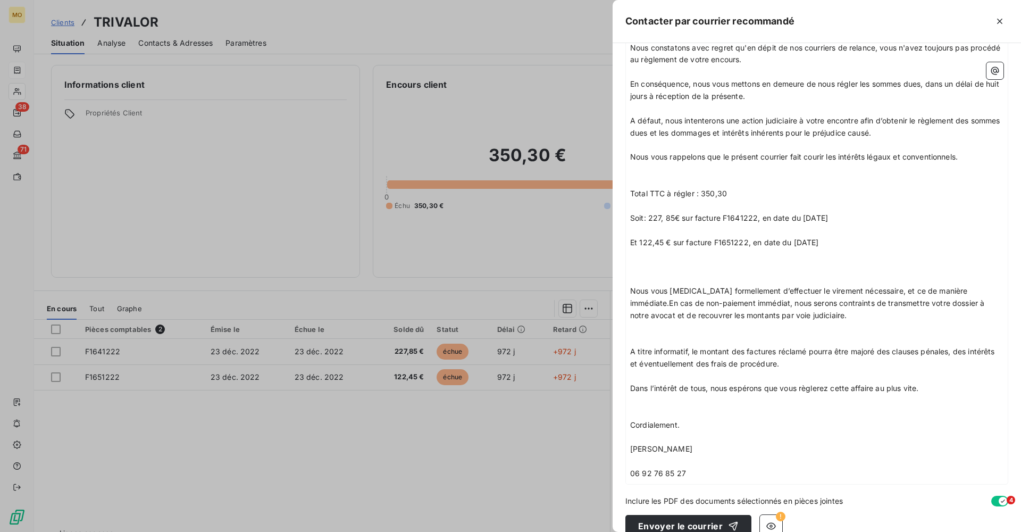
scroll to position [218, 0]
click at [665, 273] on p "﻿" at bounding box center [816, 279] width 373 height 12
click at [974, 287] on span "Nous vous prions formellement d’effectuer le virement nécessaire, et ce de mani…" at bounding box center [808, 304] width 357 height 34
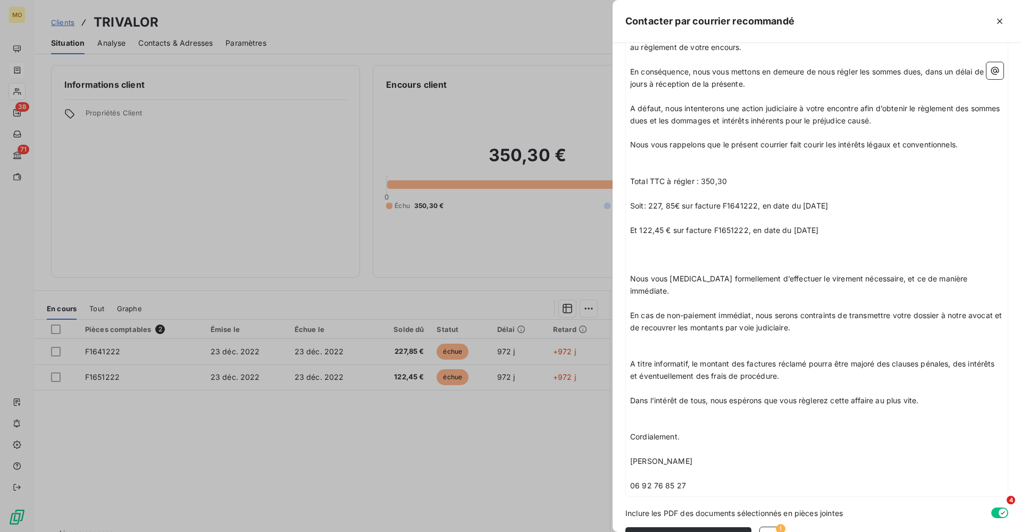
scroll to position [230, 0]
click at [766, 531] on icon "button" at bounding box center [771, 539] width 11 height 11
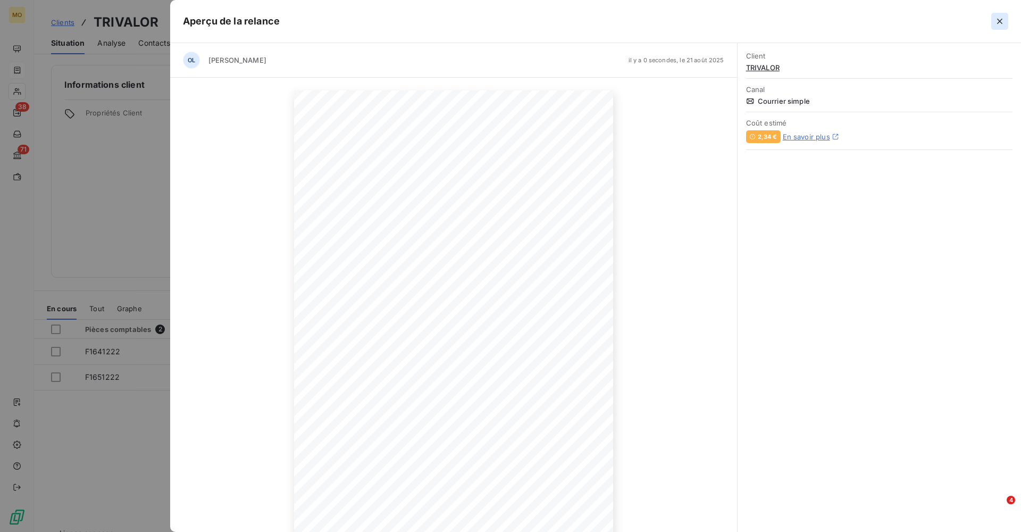
click at [999, 22] on icon "button" at bounding box center [1000, 21] width 11 height 11
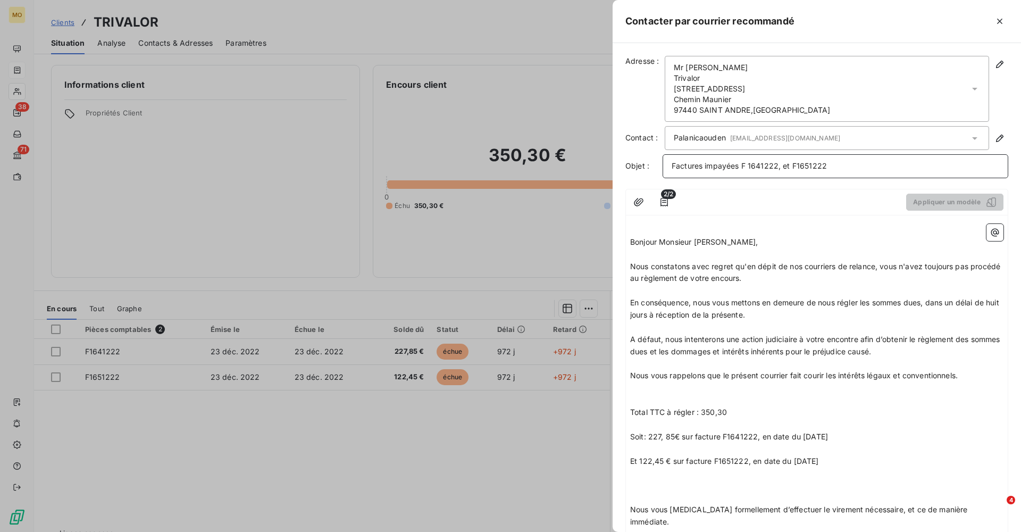
scroll to position [0, 0]
click at [849, 419] on p "﻿" at bounding box center [816, 425] width 373 height 12
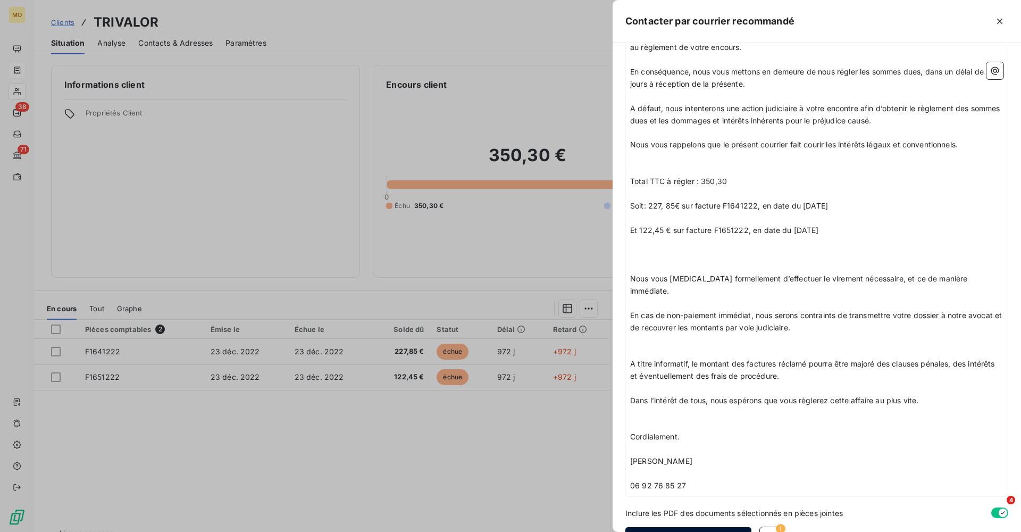
scroll to position [230, 0]
click at [683, 528] on button "Envoyer le courrier" at bounding box center [689, 539] width 126 height 22
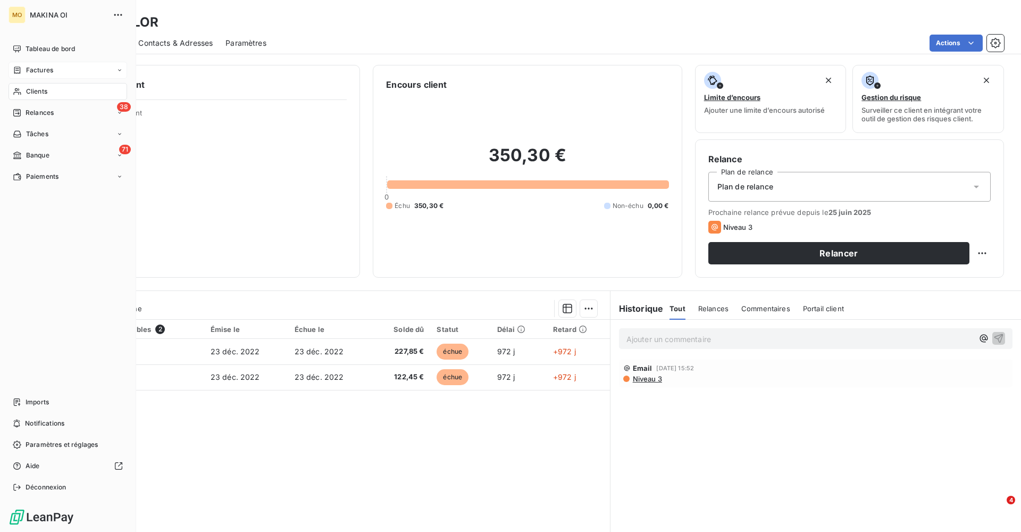
click at [38, 92] on span "Clients" at bounding box center [36, 92] width 21 height 10
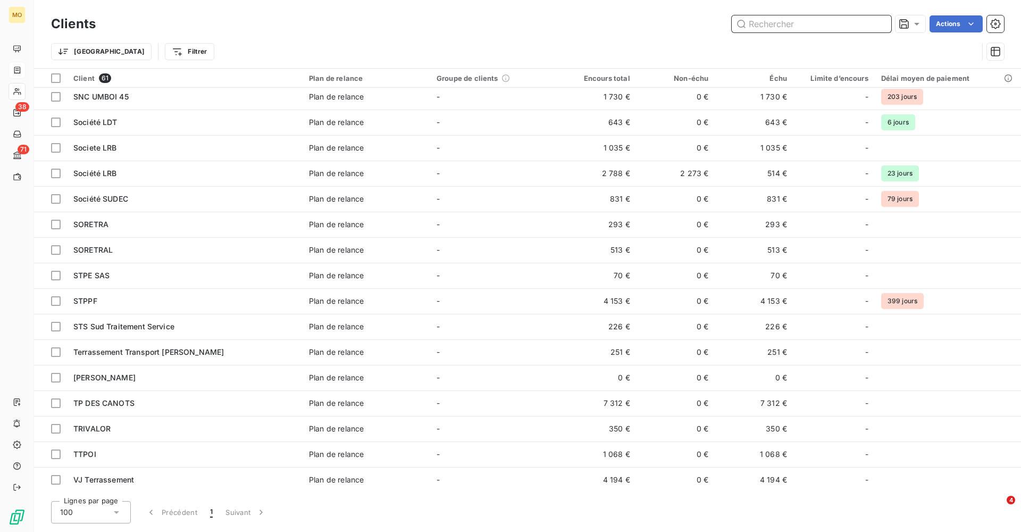
scroll to position [1152, 0]
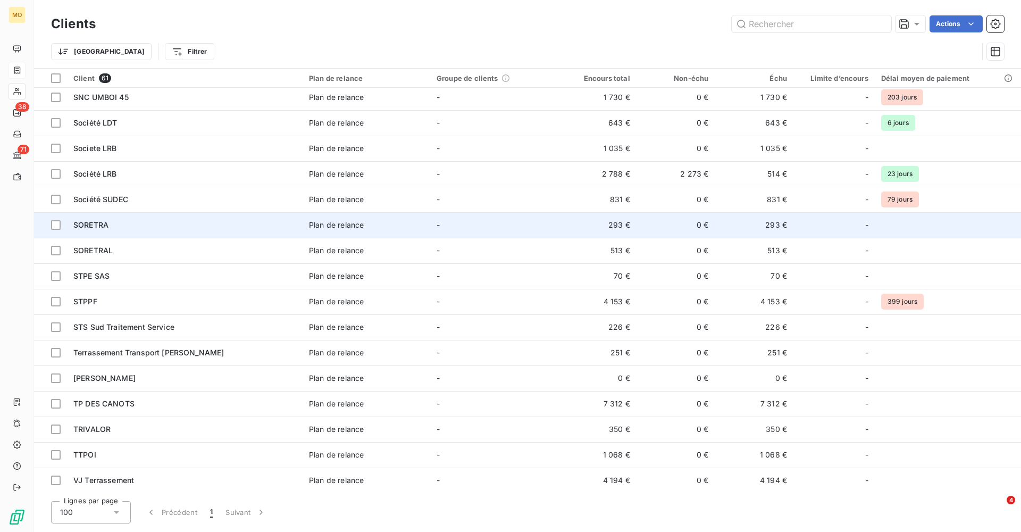
click at [112, 226] on div "SORETRA" at bounding box center [184, 225] width 223 height 11
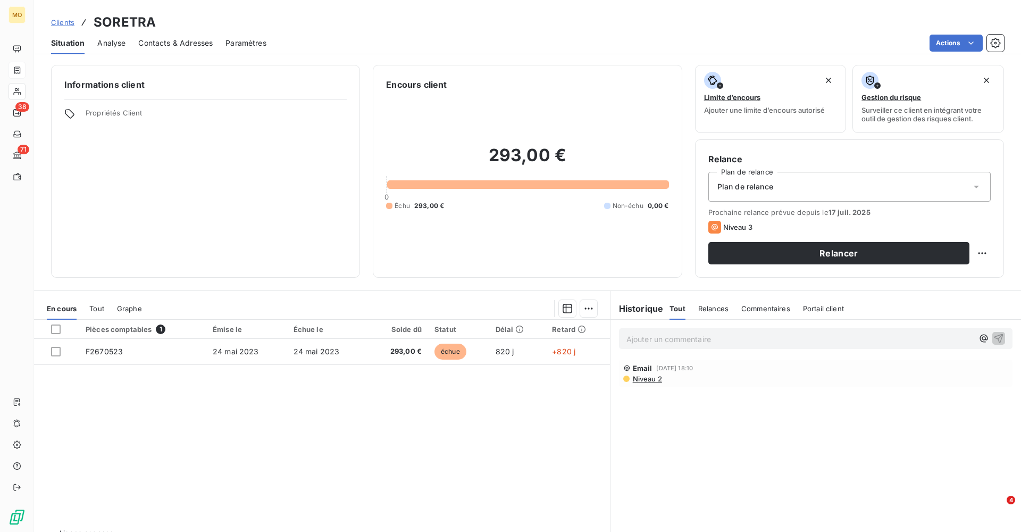
click at [165, 43] on span "Contacts & Adresses" at bounding box center [175, 43] width 74 height 11
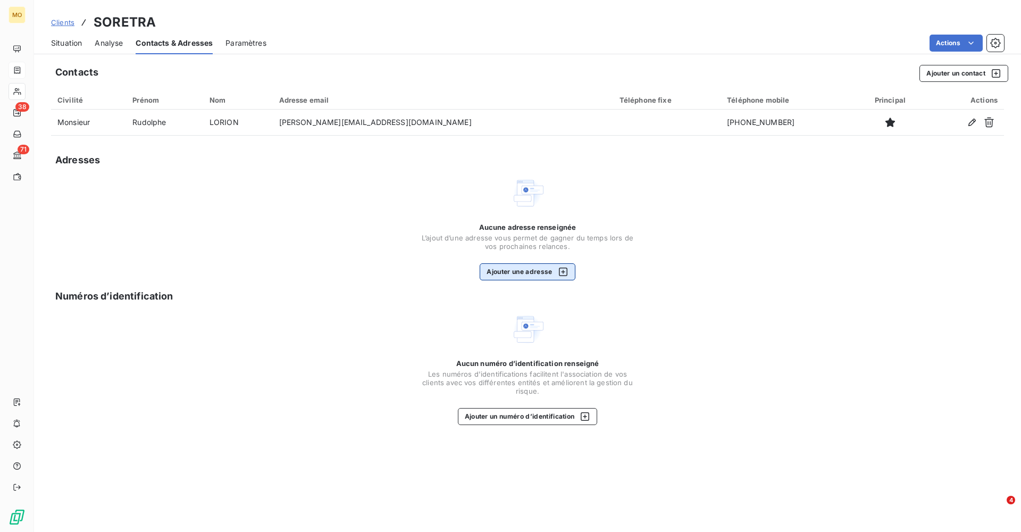
click at [521, 267] on button "Ajouter une adresse" at bounding box center [527, 271] width 95 height 17
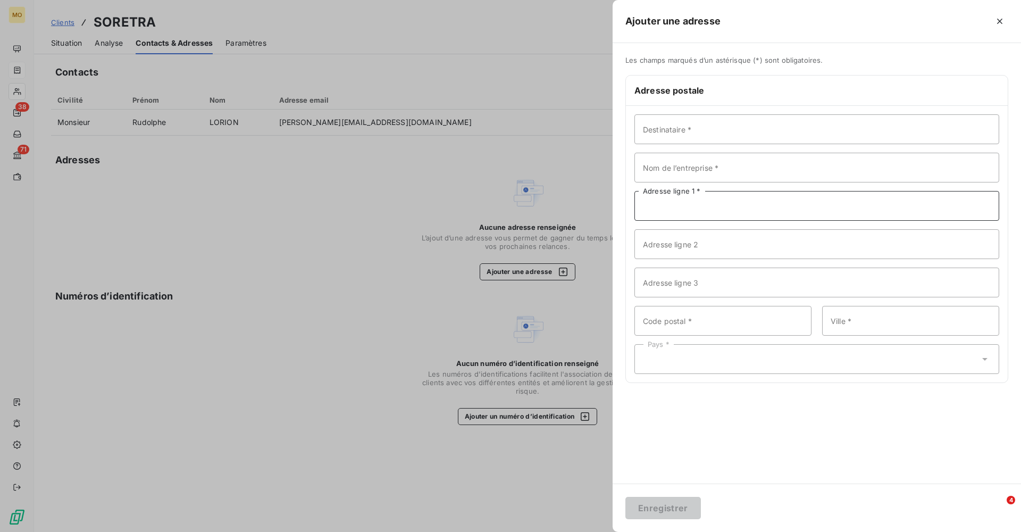
paste input "139 Rue Paul Hermann 97430 Le Tampon Réunion"
type input "139 Rue Paul Hermann 97430 Le Tampon Réunion"
type input "Monsieur Rudolphe Lorion"
type input "Soretra"
drag, startPoint x: 828, startPoint y: 204, endPoint x: 726, endPoint y: 206, distance: 102.2
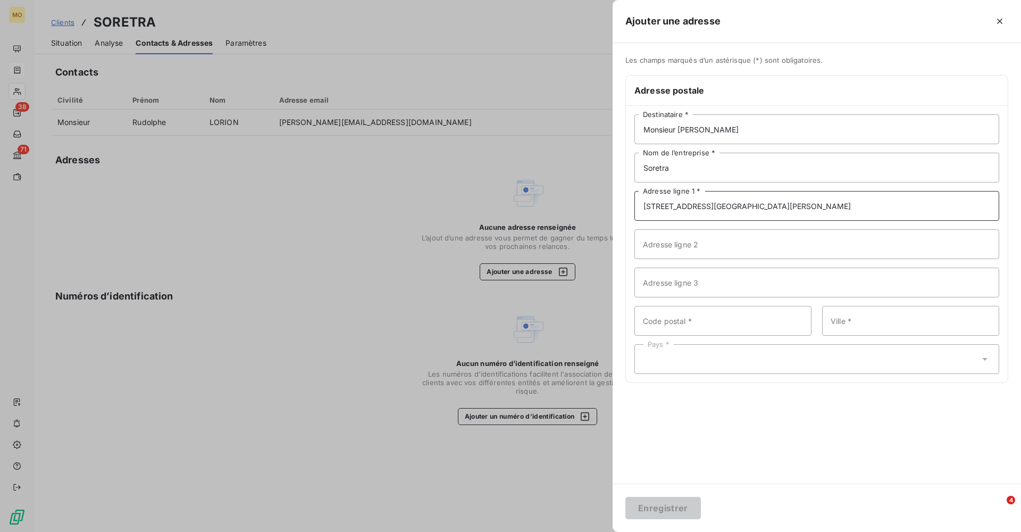
click at [726, 206] on input "139 Rue Paul Hermann 97430 Le Tampon Réunion" at bounding box center [817, 206] width 365 height 30
type input "139 Rue Paul Hermann"
paste input "97430 Le Tampon Réunion"
drag, startPoint x: 745, startPoint y: 323, endPoint x: 668, endPoint y: 323, distance: 77.7
click at [668, 323] on input "97430 Le Tampon Réunion" at bounding box center [723, 321] width 177 height 30
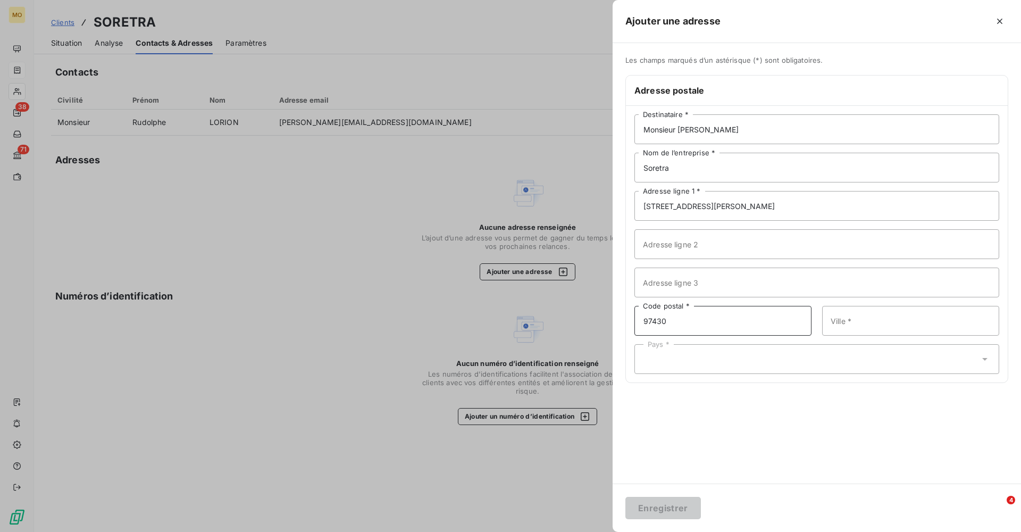
type input "97430"
paste input "Le Tampon Réunion"
drag, startPoint x: 909, startPoint y: 321, endPoint x: 874, endPoint y: 322, distance: 34.6
click at [874, 322] on input "Le Tampon Réunion" at bounding box center [910, 321] width 177 height 30
type input "Le Tampon"
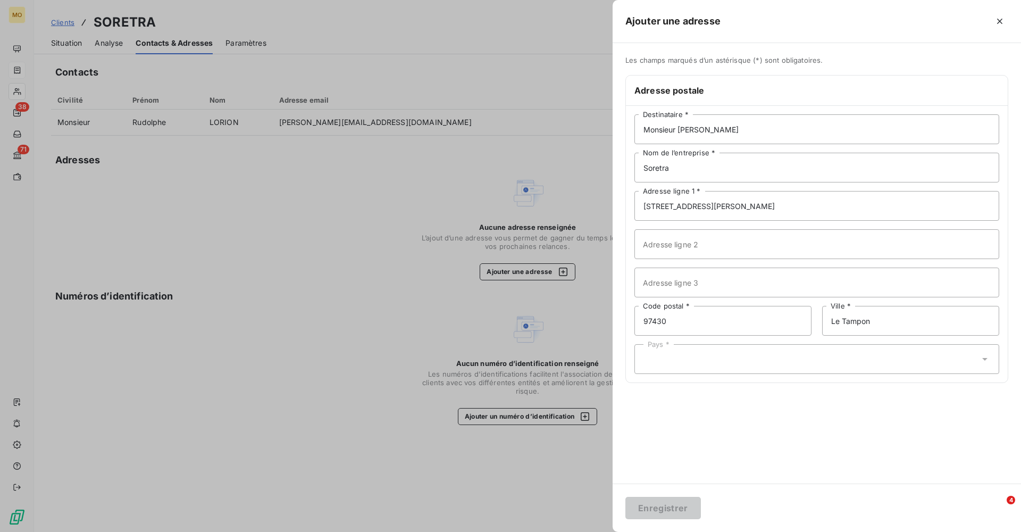
click at [803, 362] on div "Pays *" at bounding box center [817, 359] width 365 height 30
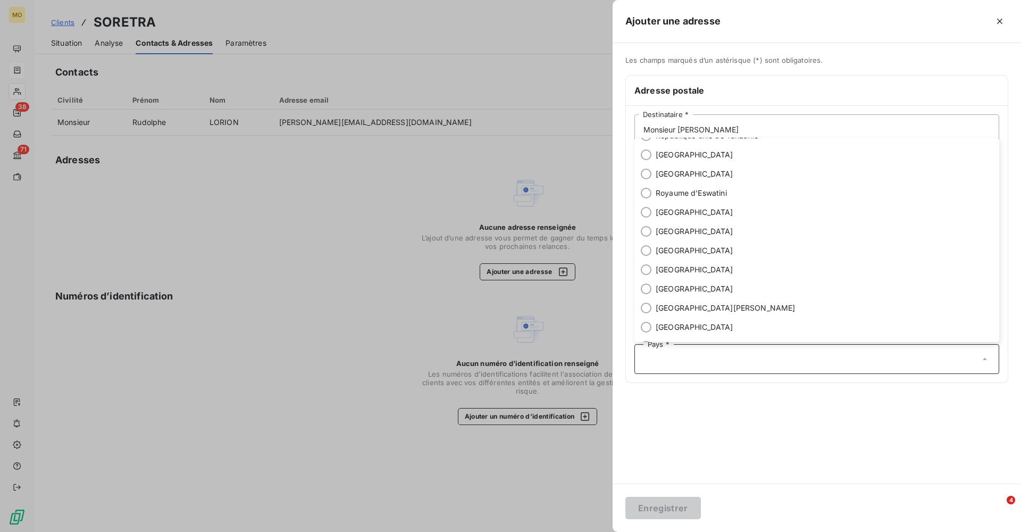
scroll to position [3626, 0]
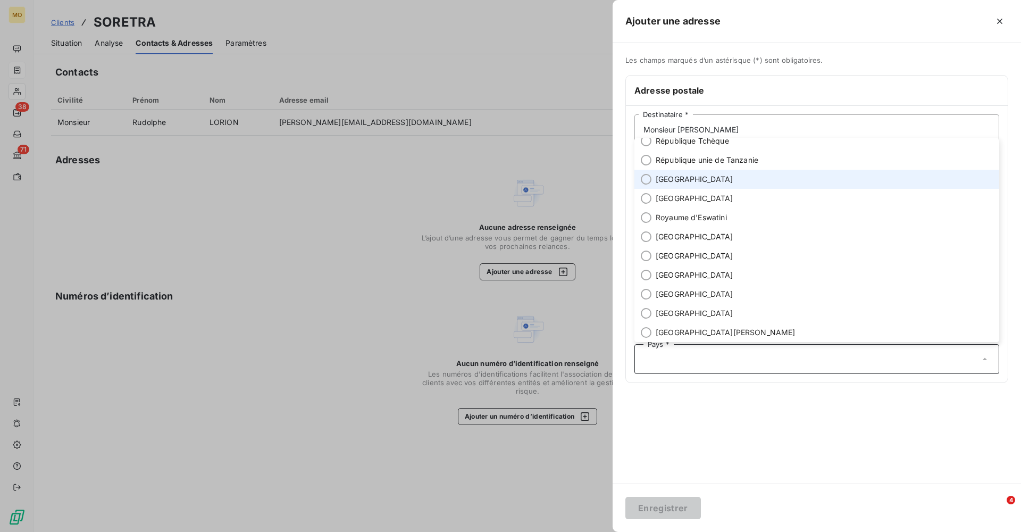
click at [695, 178] on li "[GEOGRAPHIC_DATA]" at bounding box center [817, 179] width 365 height 19
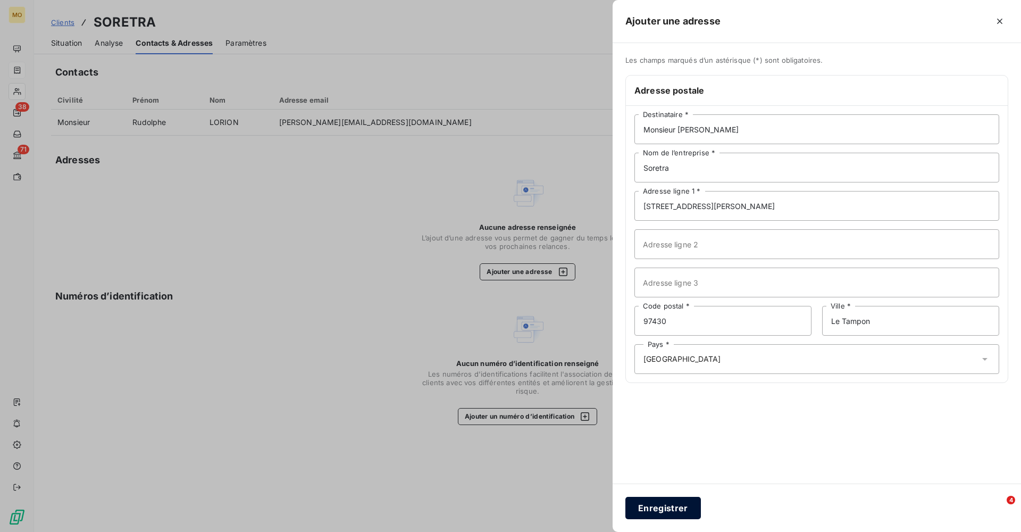
click at [664, 509] on button "Enregistrer" at bounding box center [664, 508] width 76 height 22
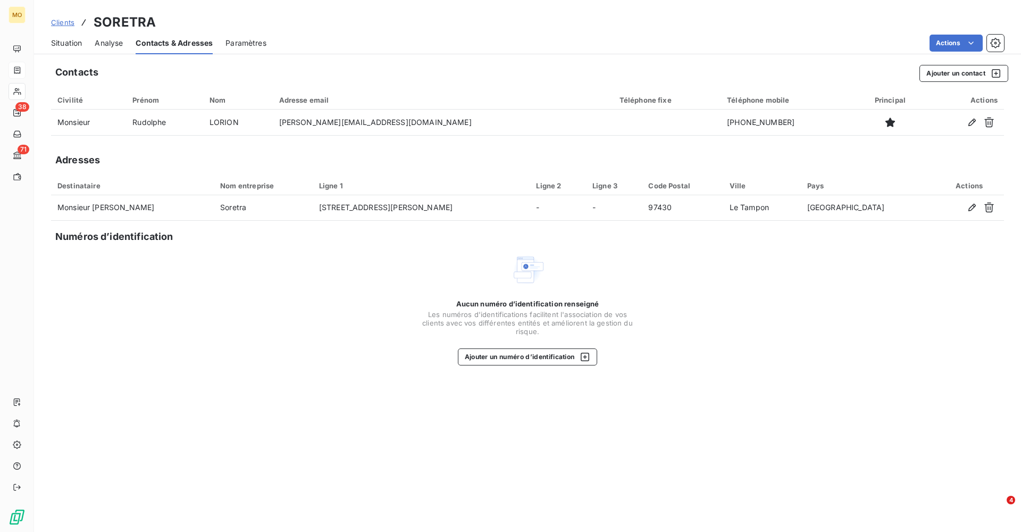
click at [66, 44] on span "Situation" at bounding box center [66, 43] width 31 height 11
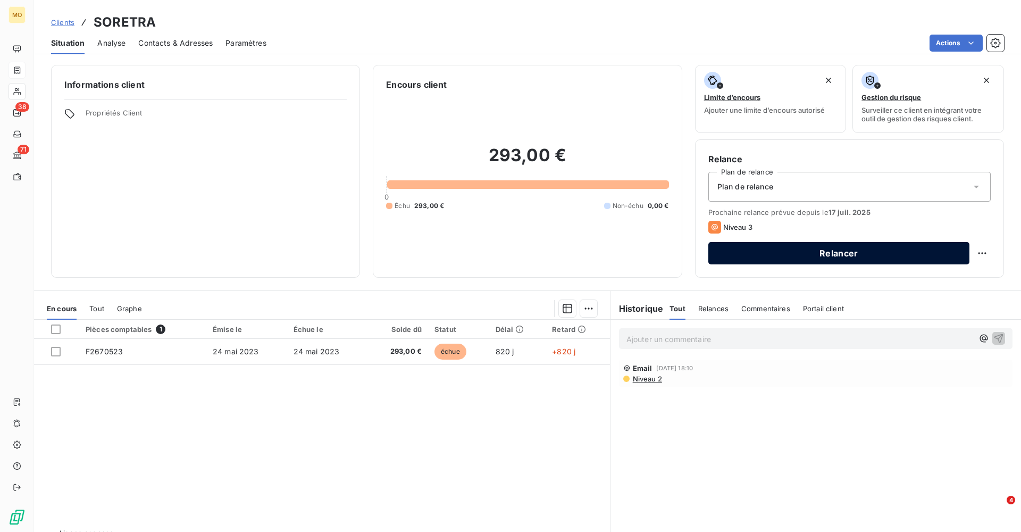
click at [813, 253] on button "Relancer" at bounding box center [839, 253] width 261 height 22
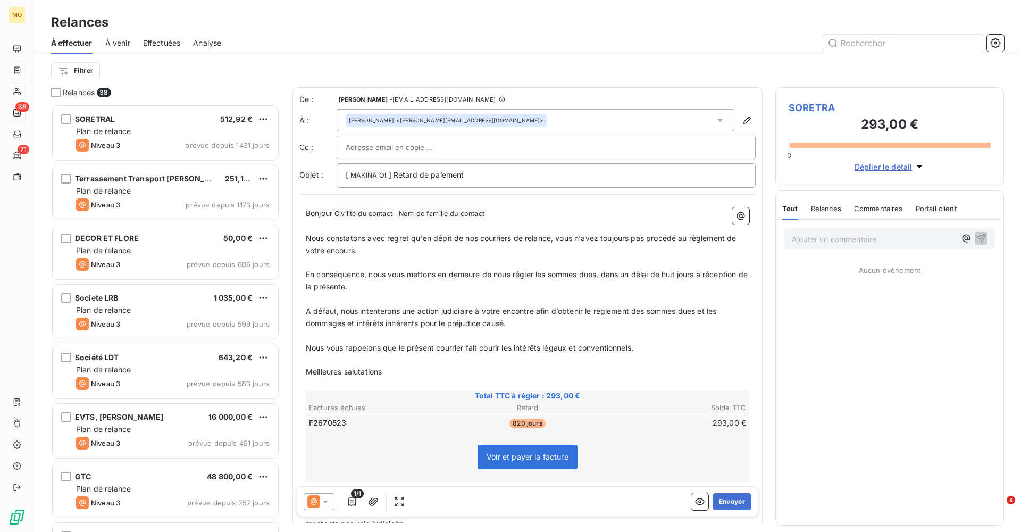
scroll to position [428, 229]
click at [411, 146] on input "text" at bounding box center [403, 147] width 114 height 16
paste input "tobj-firm-2vmc62rci8ibtctaqoo5g-833224-629778-9347874@email-assistant.com"
type input "tobj-firm-2vmc62rci8ibtctaqoo5g-833224-629778-9347874@email-assistant.com"
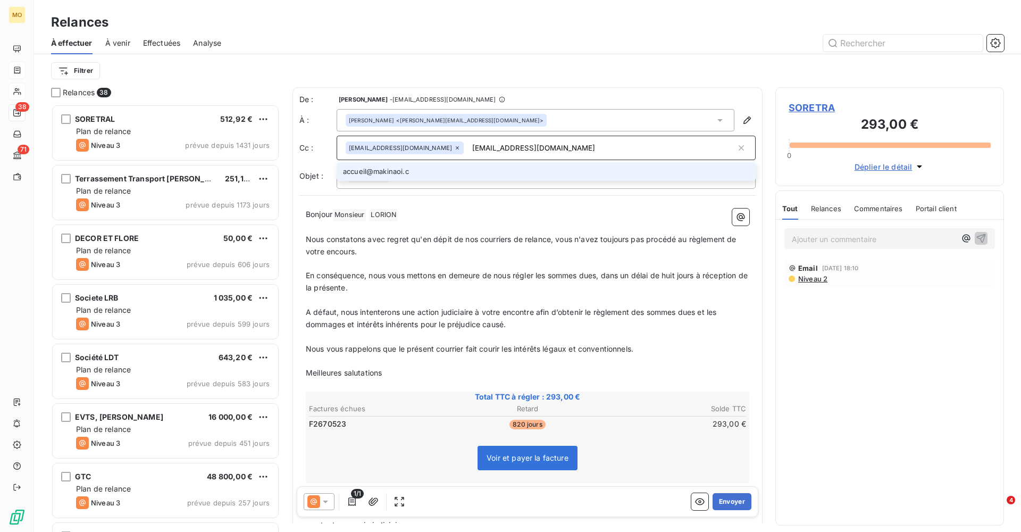
type input "[EMAIL_ADDRESS][DOMAIN_NAME]"
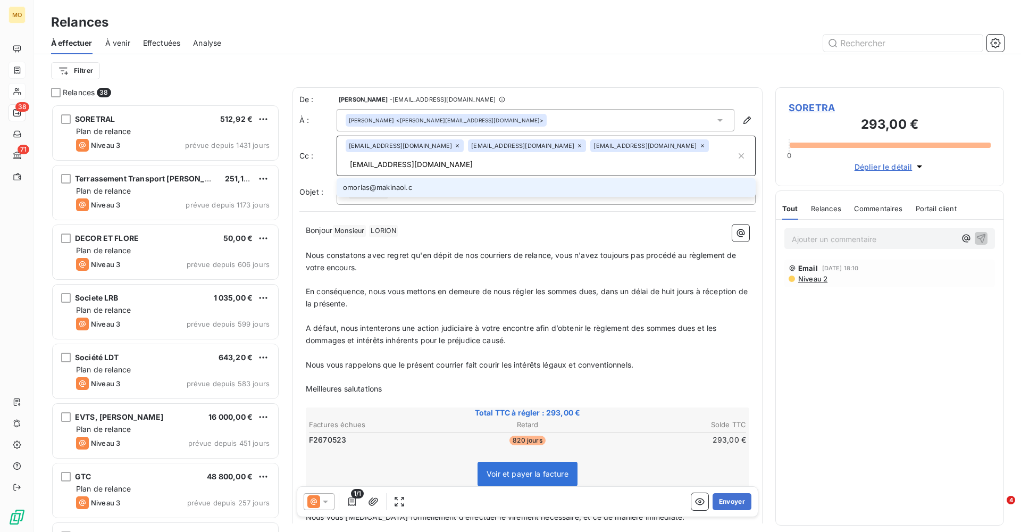
type input "[EMAIL_ADDRESS][DOMAIN_NAME]"
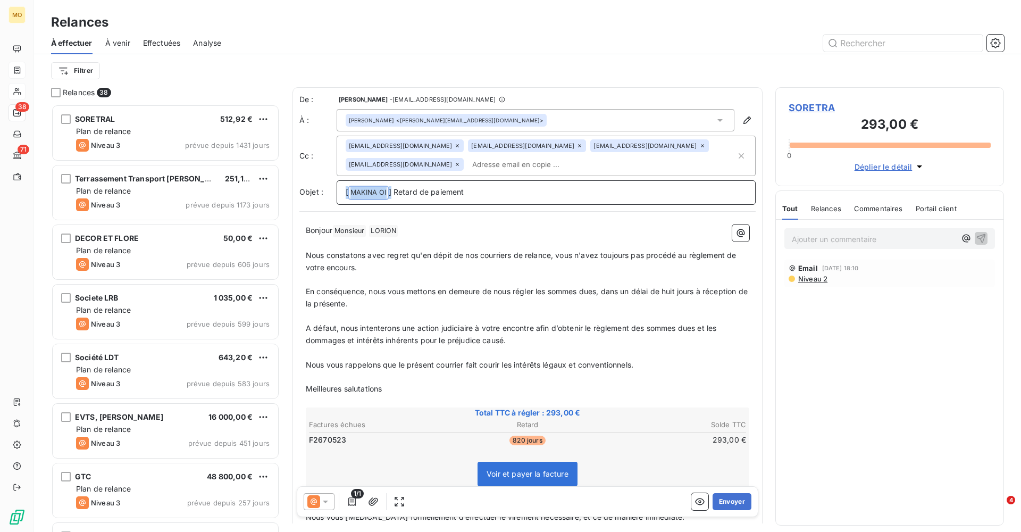
drag, startPoint x: 394, startPoint y: 193, endPoint x: 329, endPoint y: 188, distance: 65.0
click at [329, 188] on div "Objet : [ MAKINA OI ﻿ ] Retard de paiement" at bounding box center [528, 192] width 456 height 24
click at [461, 190] on p "Retard de paiement" at bounding box center [546, 192] width 401 height 12
drag, startPoint x: 406, startPoint y: 384, endPoint x: 290, endPoint y: 384, distance: 116.5
click at [290, 384] on div "Relances 38 SORETRAL 512,92 € Plan de relance Niveau 3 prévue depuis 1431 jours…" at bounding box center [527, 309] width 987 height 445
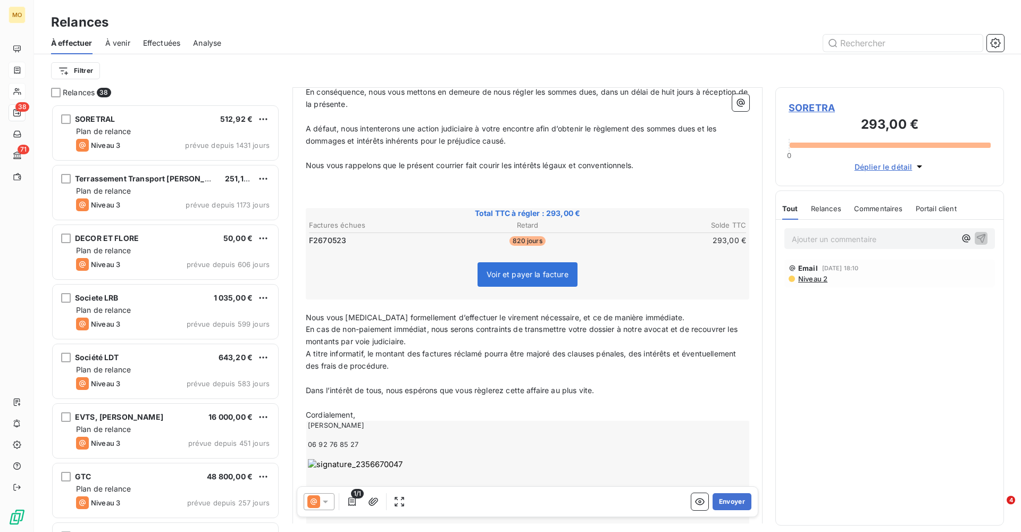
scroll to position [205, 0]
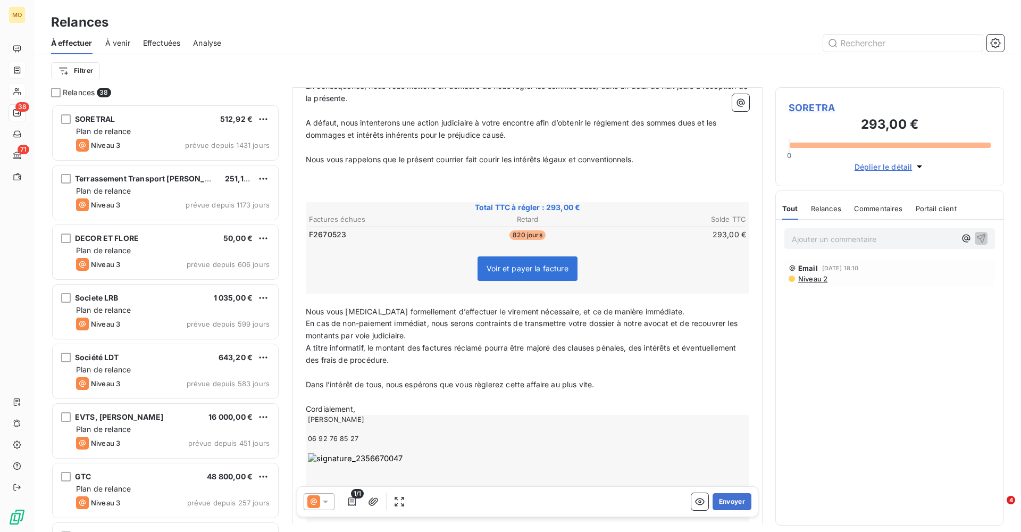
click at [306, 307] on span "Nous vous [MEDICAL_DATA] formellement d’effectuer le virement nécessaire, et ce…" at bounding box center [495, 311] width 379 height 9
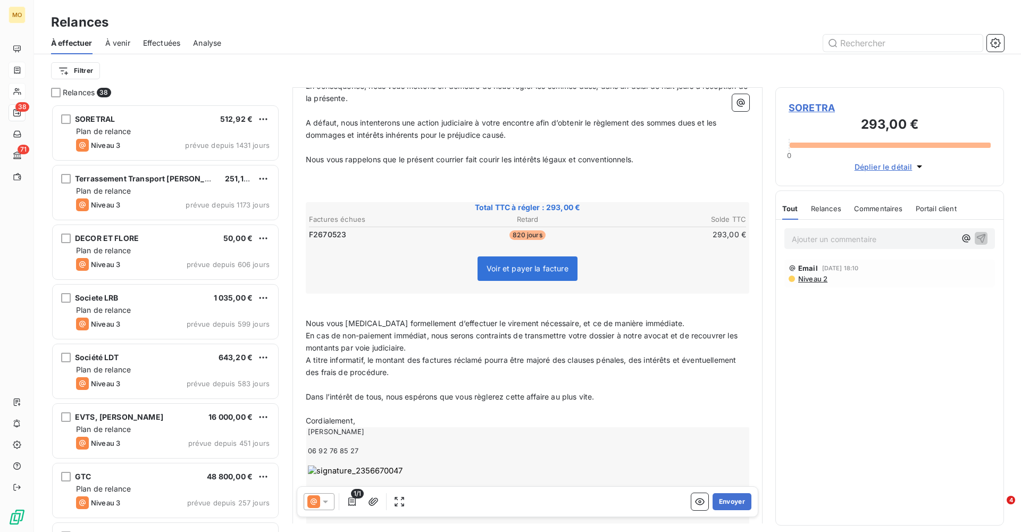
click at [438, 338] on p "En cas de non-paiement immédiat, nous serons contraints de transmettre votre do…" at bounding box center [528, 342] width 444 height 24
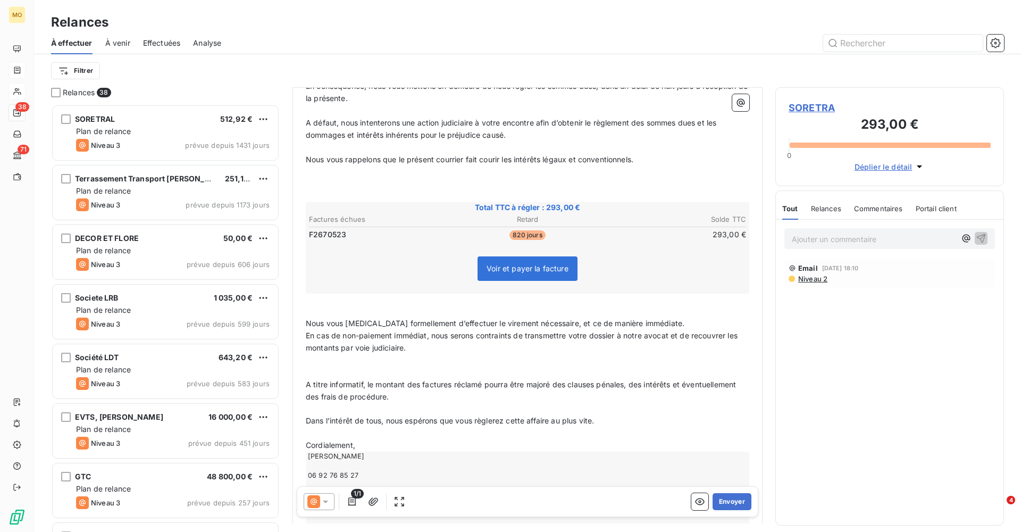
click at [655, 318] on p "Nous vous [MEDICAL_DATA] formellement d’effectuer le virement nécessaire, et ce…" at bounding box center [528, 324] width 444 height 12
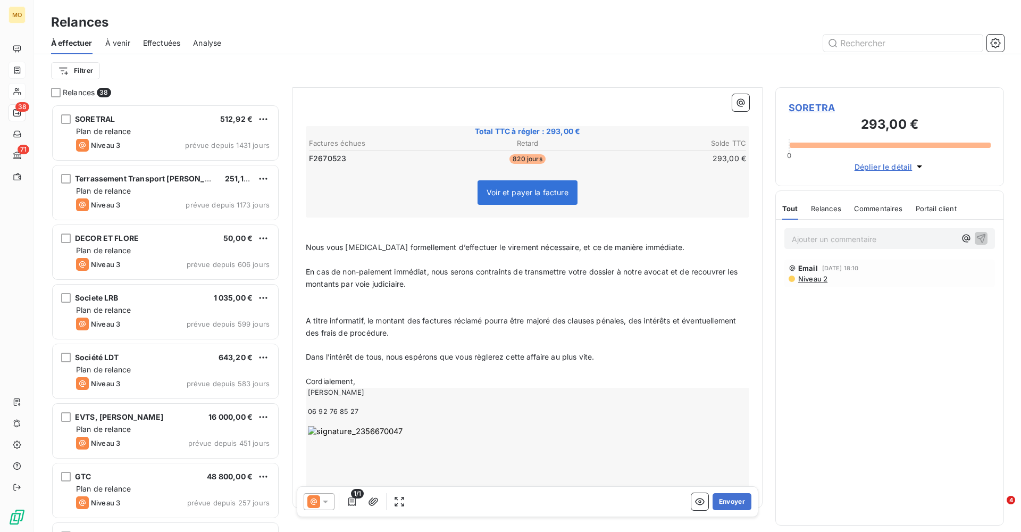
scroll to position [285, 0]
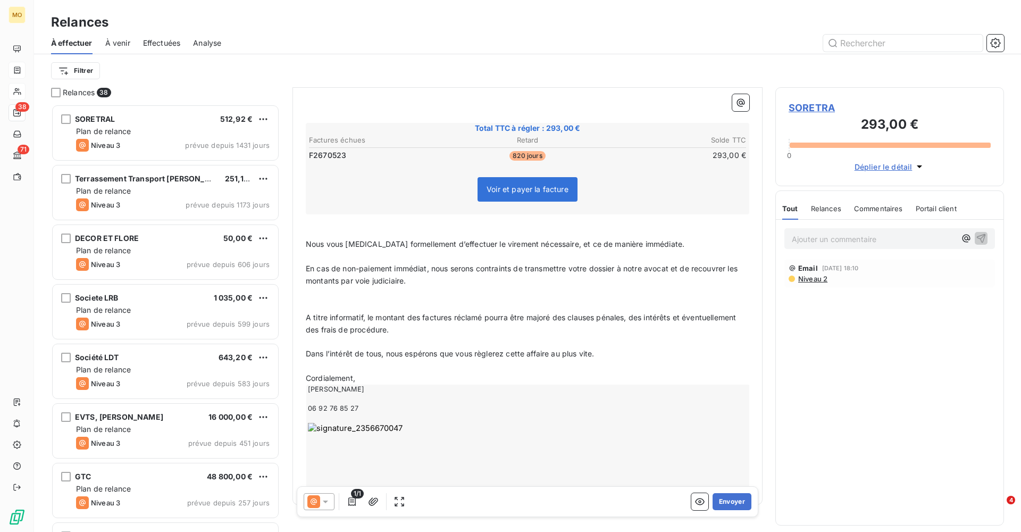
click at [427, 320] on p "A titre informatif, le montant des factures réclamé pourra être majoré des clau…" at bounding box center [528, 324] width 444 height 24
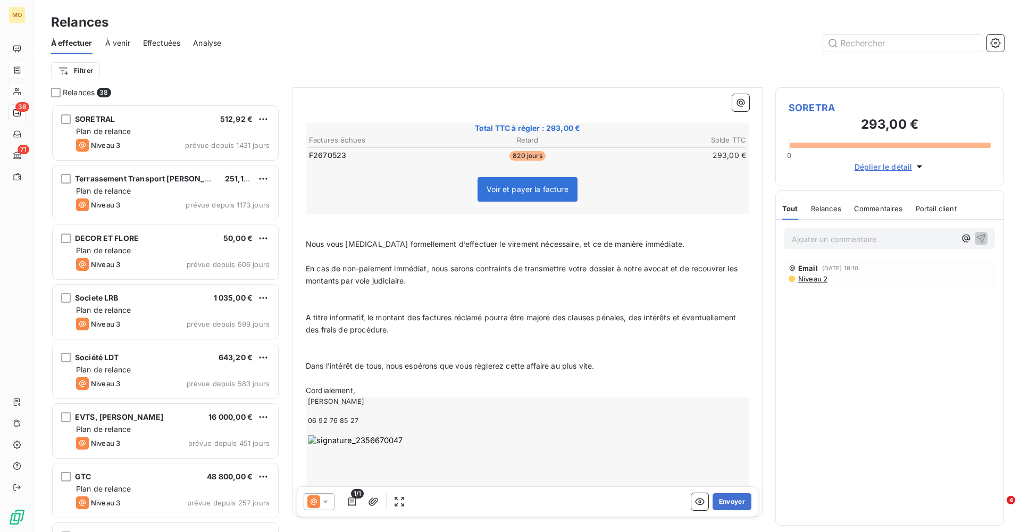
click at [375, 372] on p "﻿" at bounding box center [528, 378] width 444 height 12
click at [367, 409] on p "Cordialement," at bounding box center [528, 415] width 444 height 12
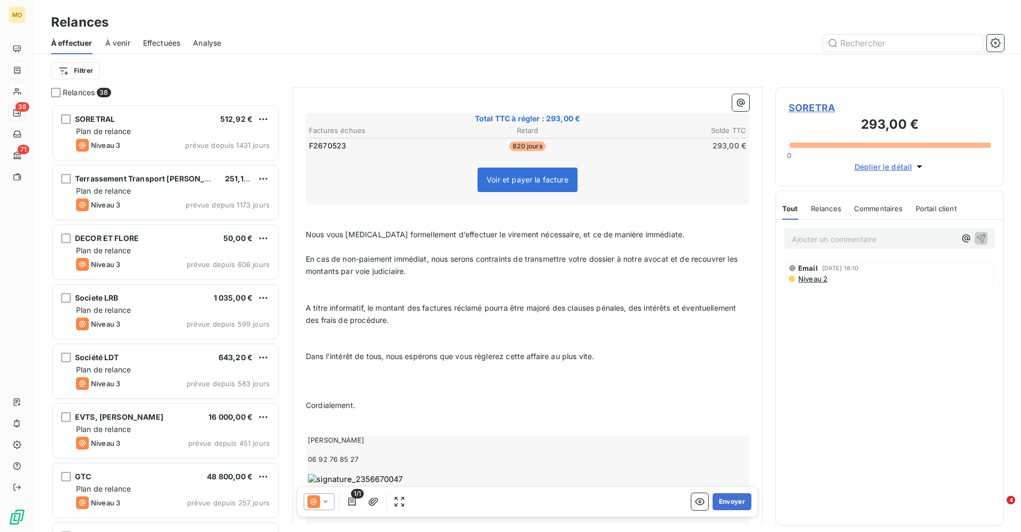
scroll to position [304, 0]
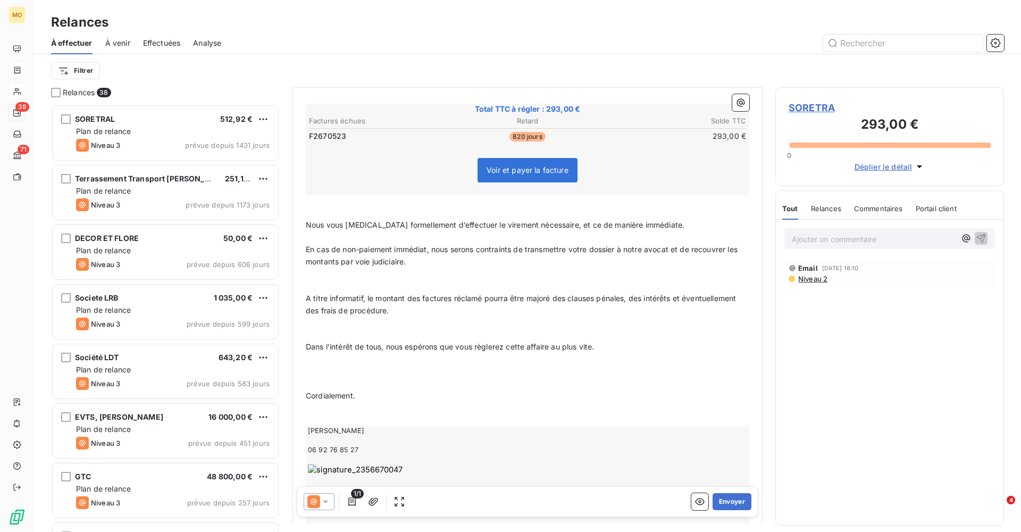
click at [315, 209] on p "﻿" at bounding box center [528, 213] width 444 height 12
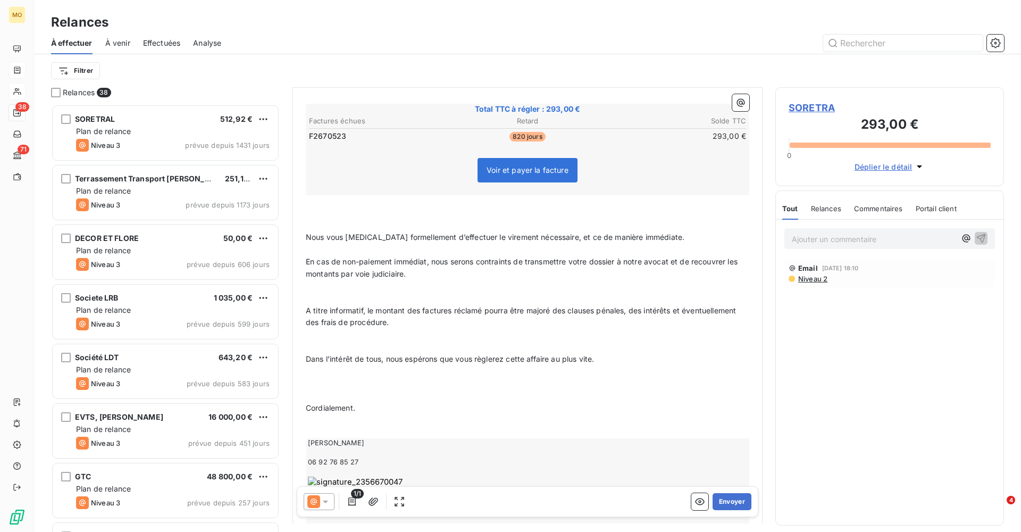
click at [659, 231] on p "Nous vous [MEDICAL_DATA] formellement d’effectuer le virement nécessaire, et ce…" at bounding box center [528, 237] width 444 height 12
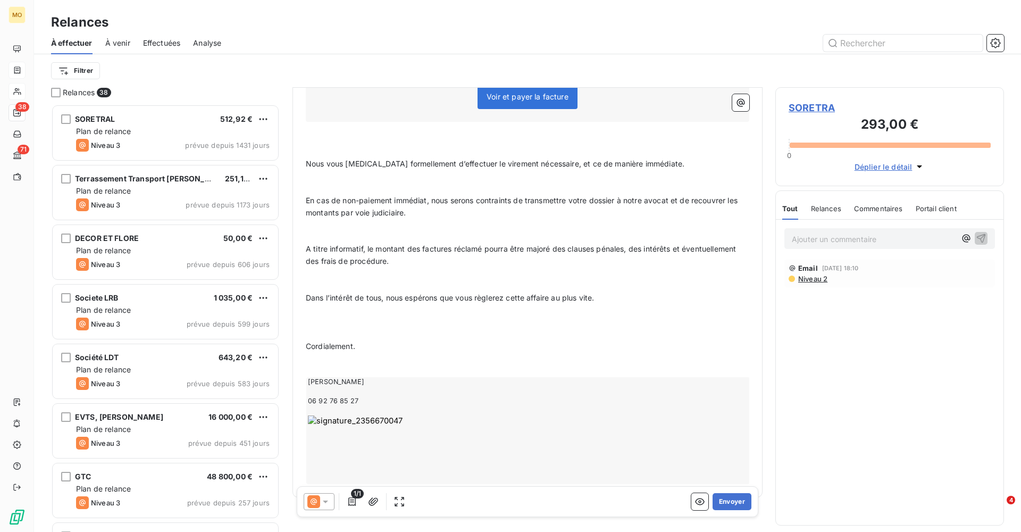
scroll to position [377, 0]
click at [327, 501] on icon at bounding box center [325, 502] width 5 height 3
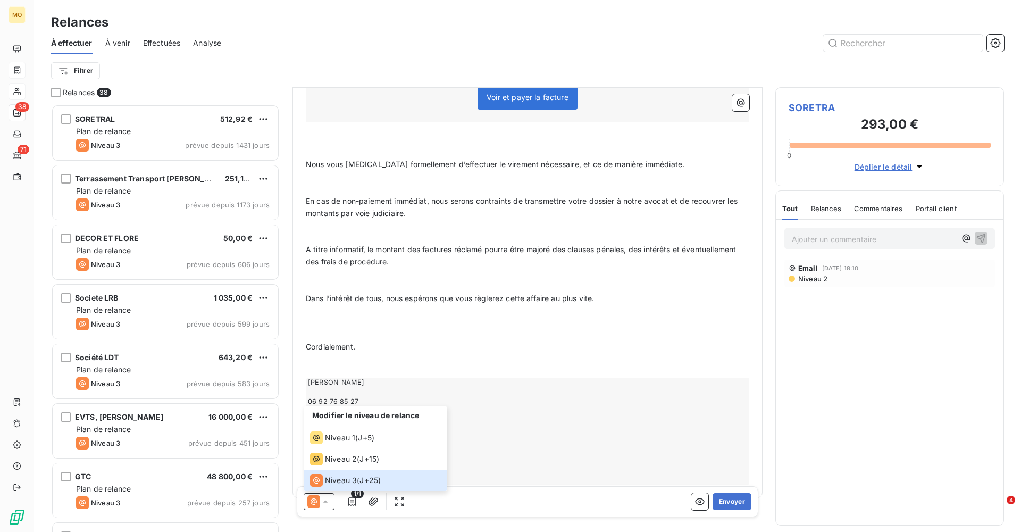
click at [541, 365] on p "﻿" at bounding box center [528, 371] width 444 height 12
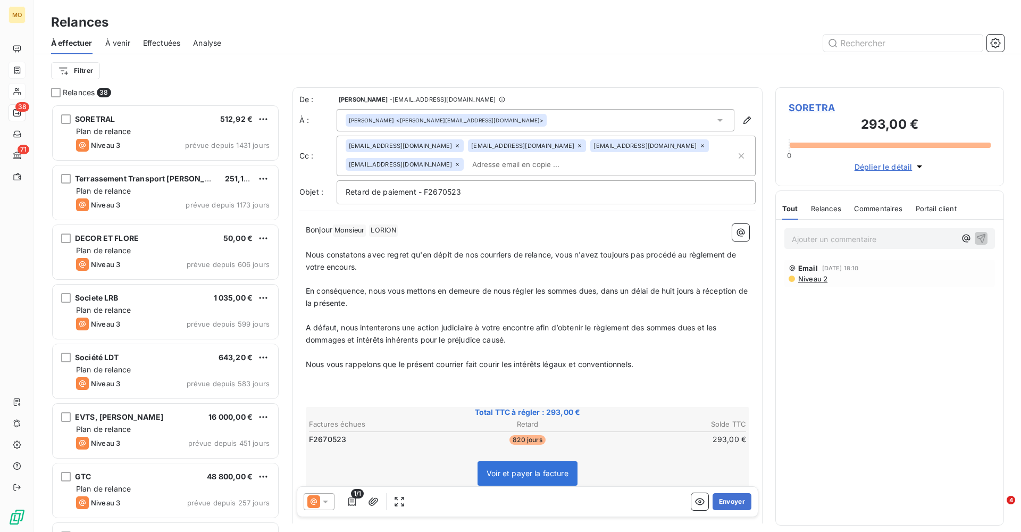
scroll to position [0, 0]
click at [732, 500] on button "Envoyer" at bounding box center [732, 501] width 39 height 17
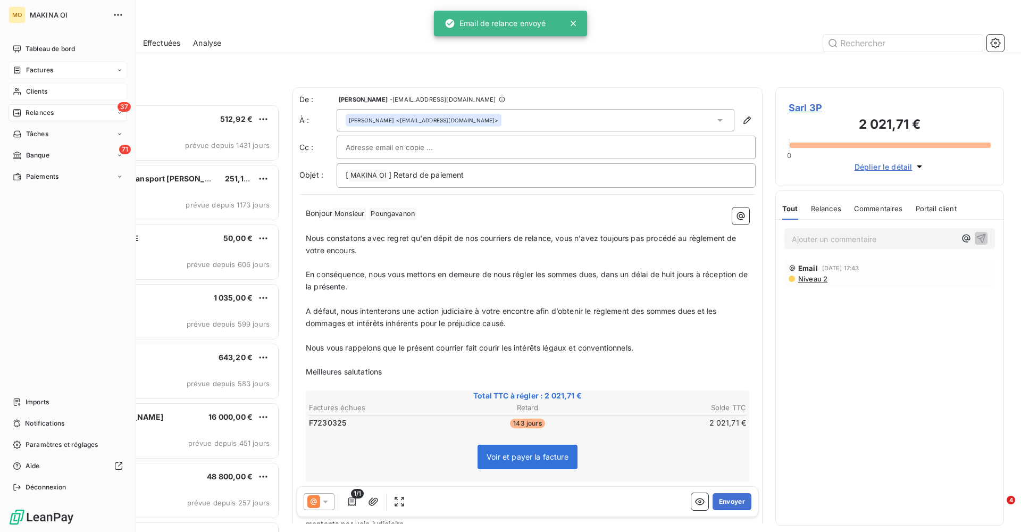
click at [36, 93] on span "Clients" at bounding box center [36, 92] width 21 height 10
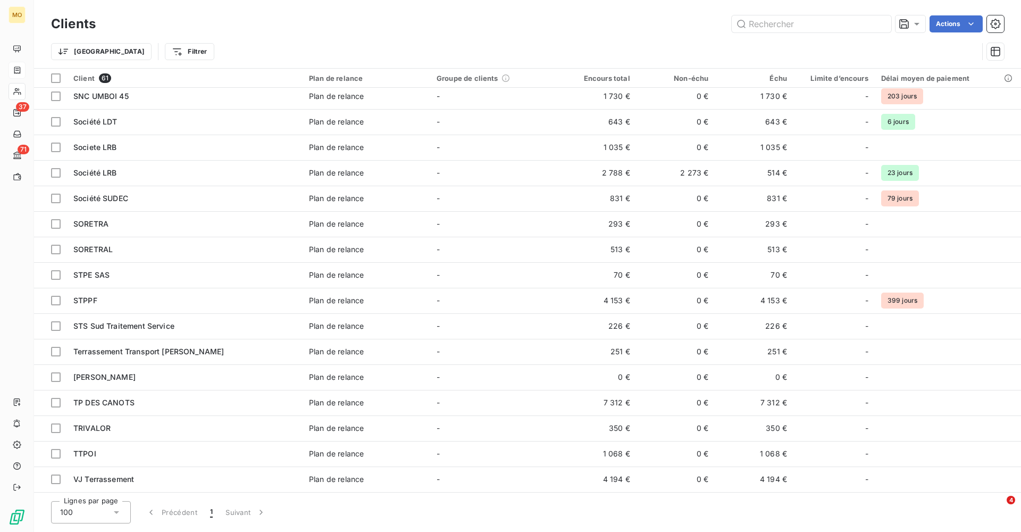
scroll to position [1152, 0]
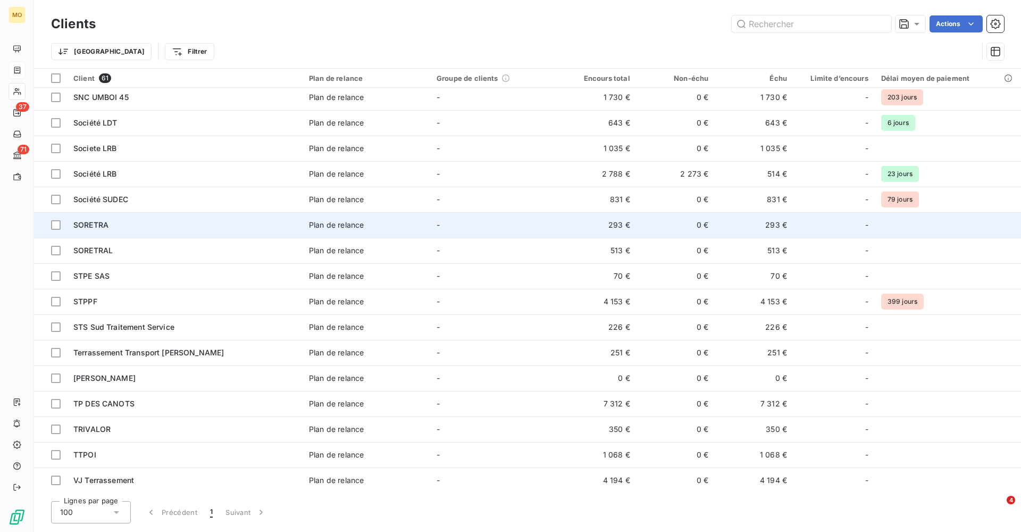
click at [126, 221] on div "SORETRA" at bounding box center [184, 225] width 223 height 11
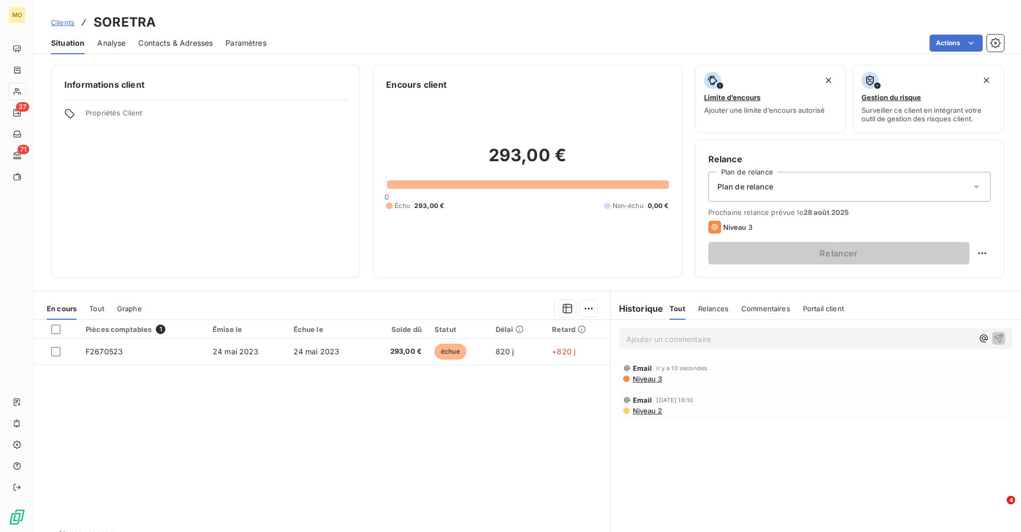
click at [651, 376] on span "Niveau 3" at bounding box center [647, 379] width 30 height 9
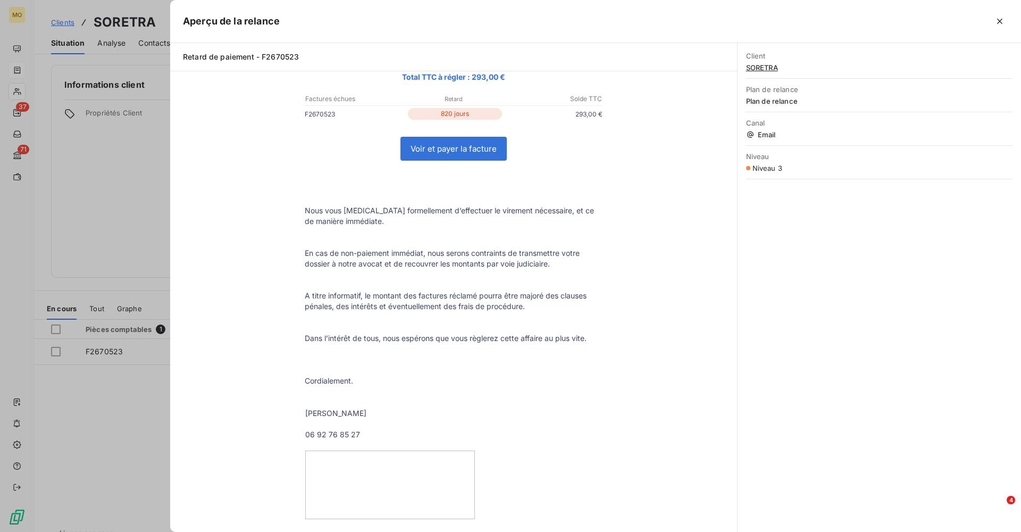
scroll to position [264, 0]
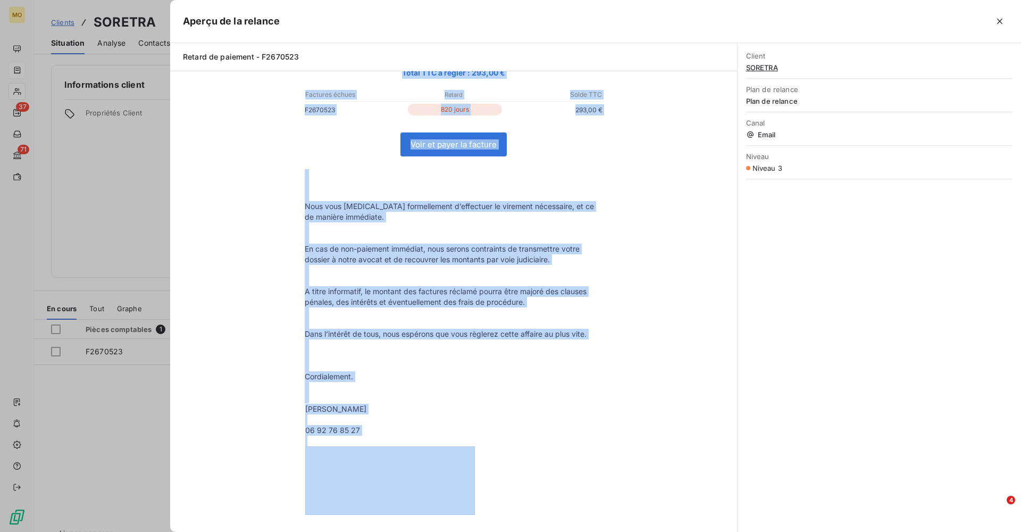
drag, startPoint x: 303, startPoint y: 146, endPoint x: 533, endPoint y: 472, distance: 399.7
click at [533, 472] on tbody "Bonjour Monsieur LORION Nous constatons avec regret qu'en dépit de nos courrier…" at bounding box center [453, 198] width 319 height 634
copy tbody "Bonjour Monsieur LORION Nous constatons avec regret qu'en dépit de nos courrier…"
click at [1000, 22] on icon "button" at bounding box center [1000, 21] width 11 height 11
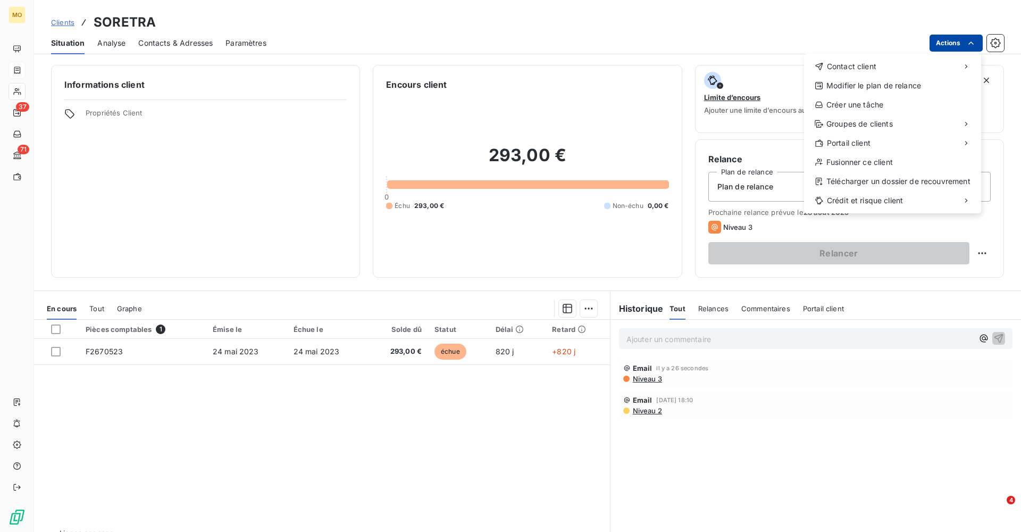
click at [963, 43] on html "MO 37 71 Clients SORETRA Situation Analyse Contacts & Adresses Paramètres Actio…" at bounding box center [510, 266] width 1021 height 532
click at [712, 106] on div "Envoyer un courrier recommandé" at bounding box center [725, 109] width 143 height 17
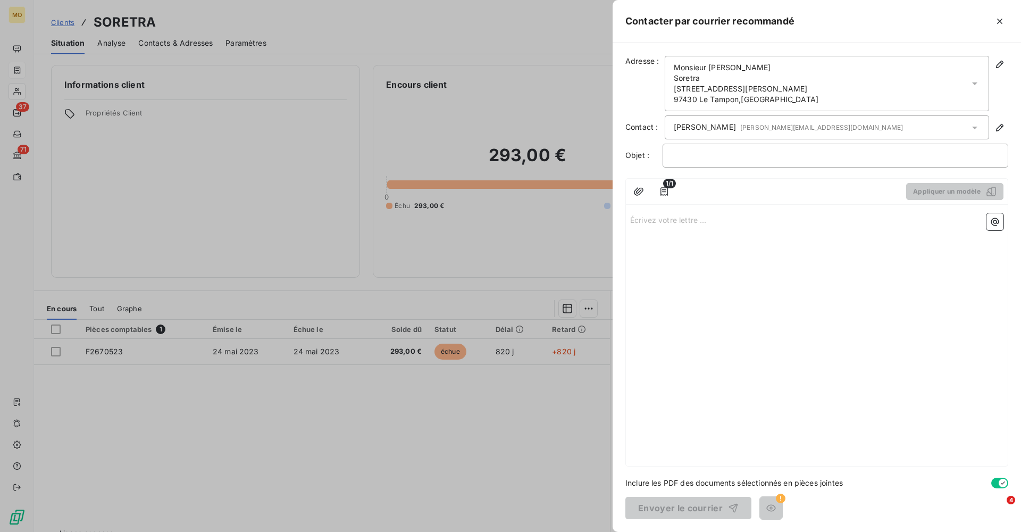
click at [664, 220] on p "Écrivez votre lettre ... ﻿" at bounding box center [816, 219] width 373 height 12
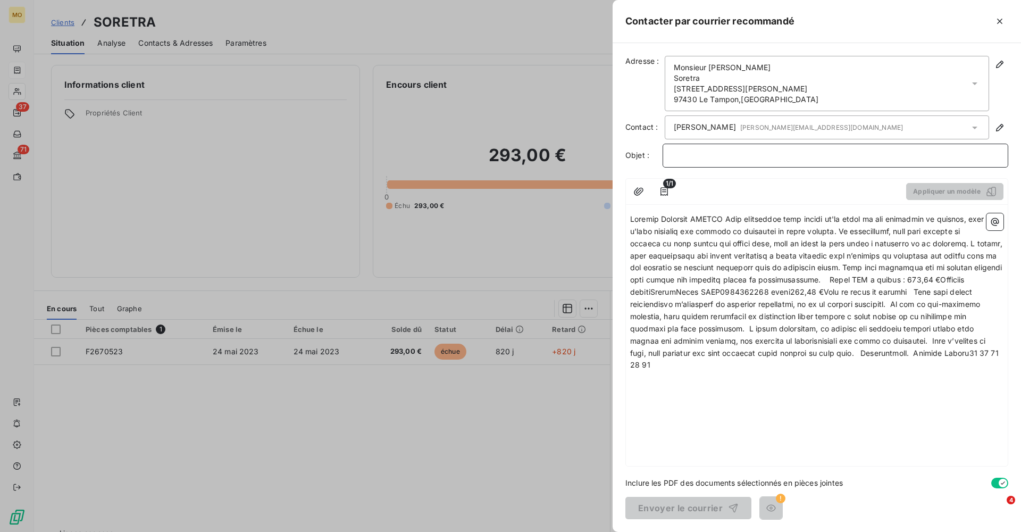
click at [722, 157] on p "﻿" at bounding box center [836, 155] width 328 height 12
click at [631, 219] on span at bounding box center [817, 291] width 375 height 155
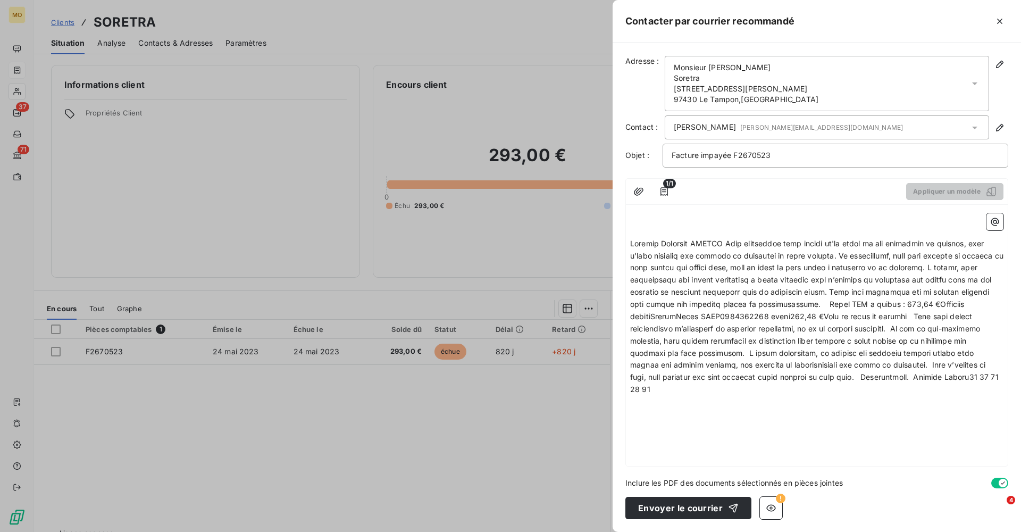
click at [724, 240] on span at bounding box center [818, 316] width 376 height 155
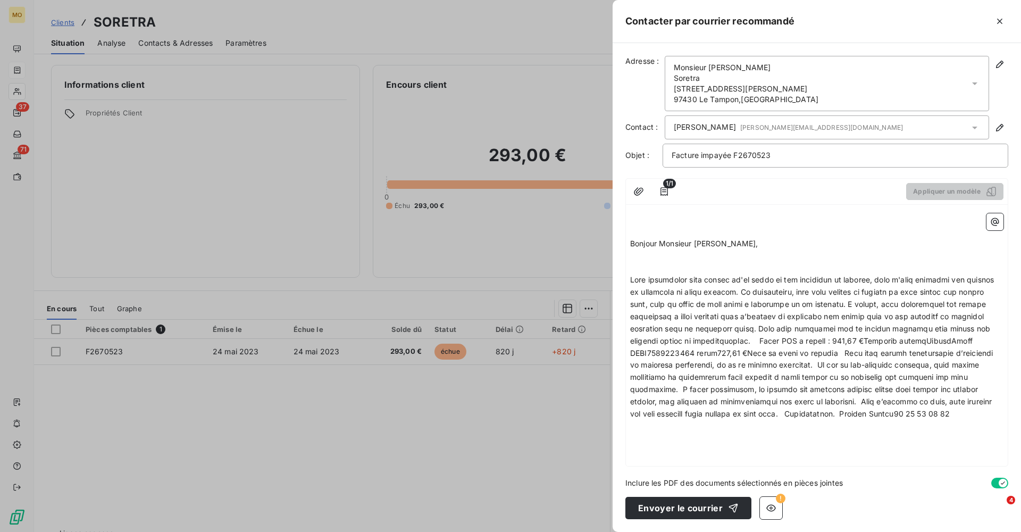
click at [746, 290] on span at bounding box center [813, 346] width 366 height 143
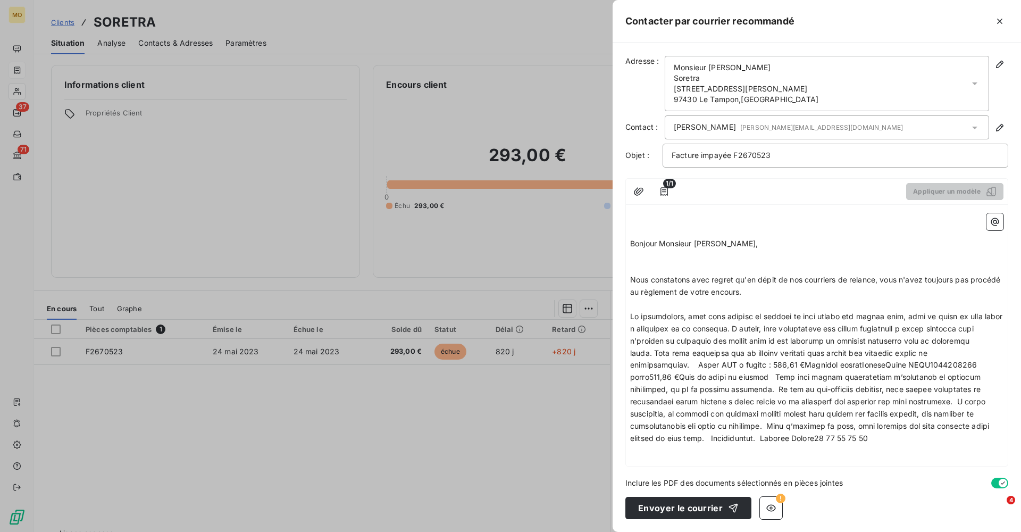
click at [765, 323] on span at bounding box center [817, 377] width 375 height 131
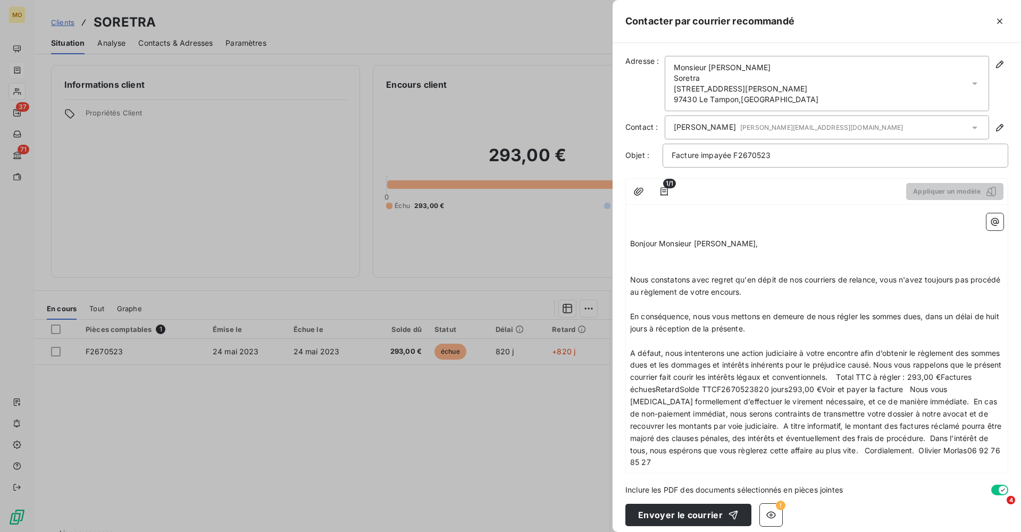
click at [910, 360] on span "A défaut, nous intenterons une action judiciaire à votre encontre afin d’obteni…" at bounding box center [816, 407] width 373 height 119
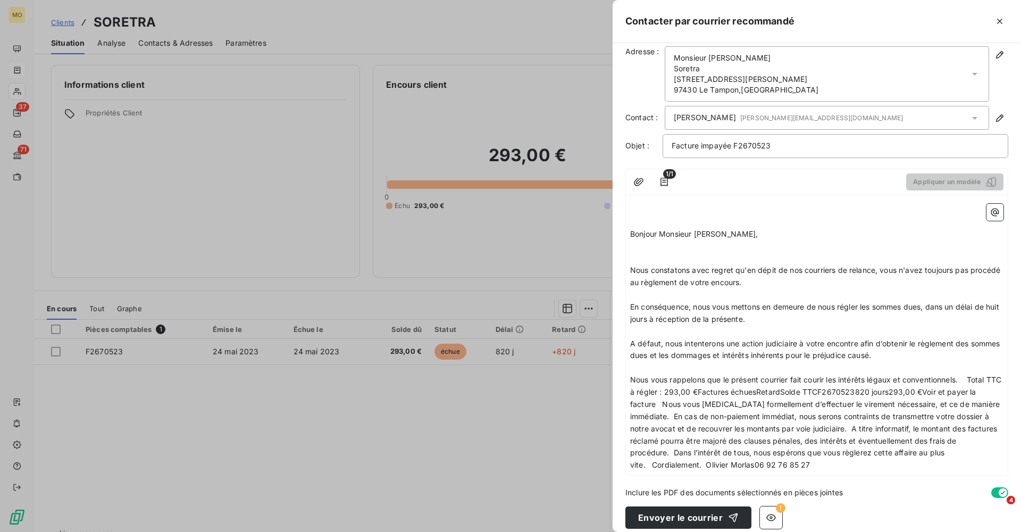
scroll to position [9, 0]
click at [971, 376] on span "Nous vous rappelons que le présent courrier fait courir les intérêts légaux et …" at bounding box center [816, 423] width 373 height 94
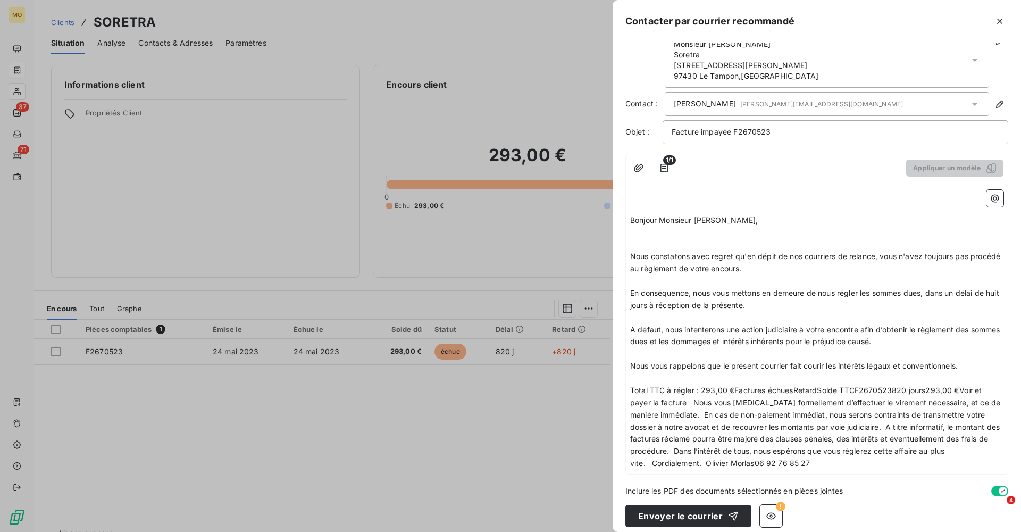
scroll to position [20, 0]
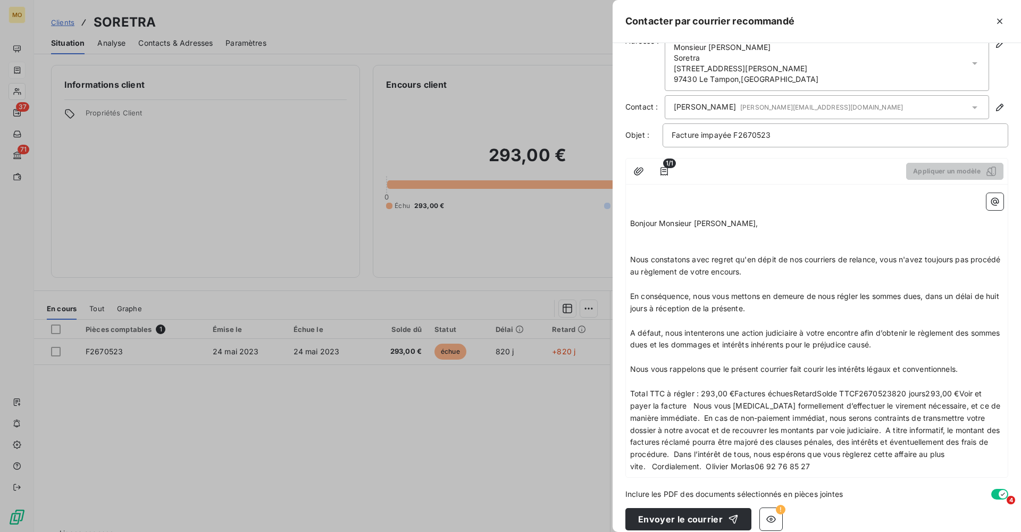
click at [671, 398] on span "Total TTC à régler : 293,00 €Factures échuesRetardSolde TTCF2670523820 jours293…" at bounding box center [816, 430] width 372 height 82
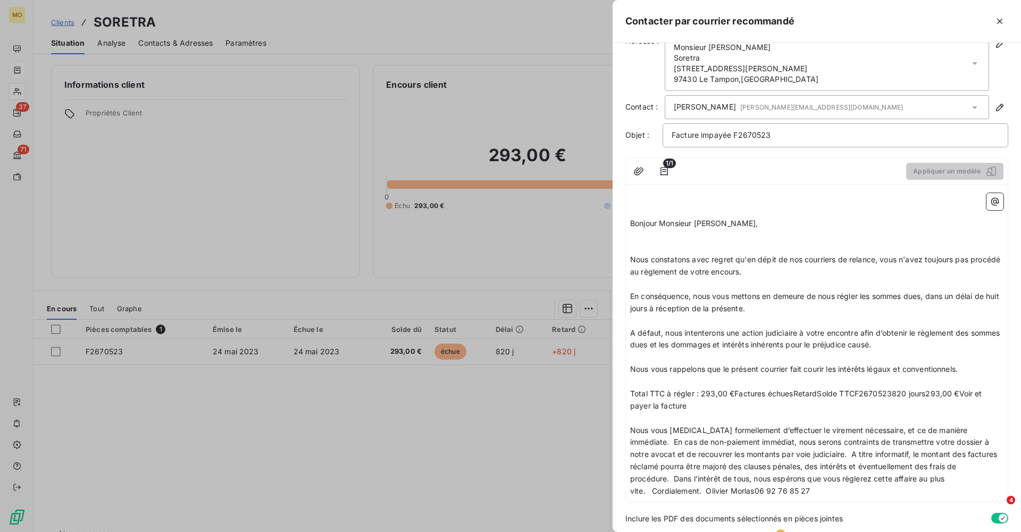
click at [978, 426] on span "Nous vous prions formellement d’effectuer le virement nécessaire, et ce de mani…" at bounding box center [814, 461] width 369 height 70
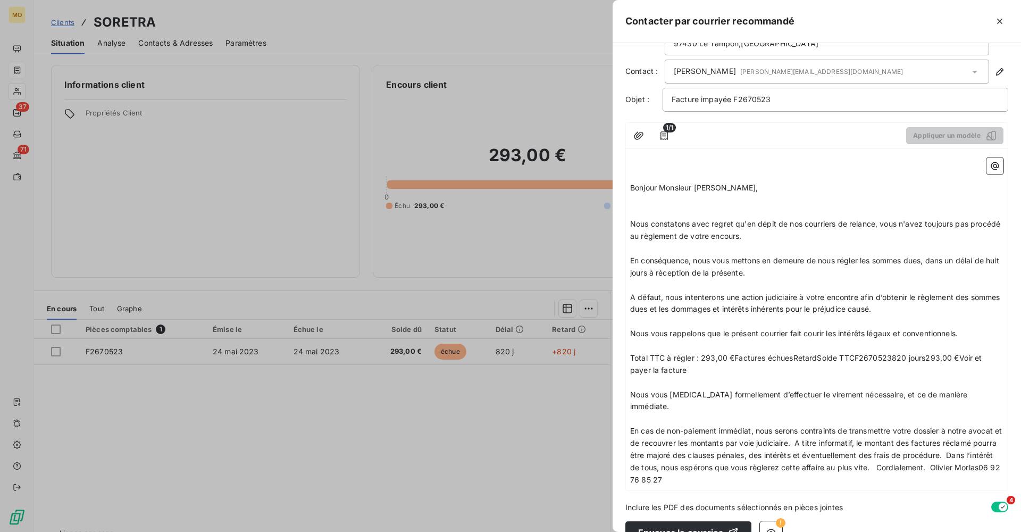
scroll to position [55, 0]
click at [806, 427] on span "En cas de non-paiement immédiat, nous serons contraints de transmettre votre do…" at bounding box center [817, 456] width 374 height 58
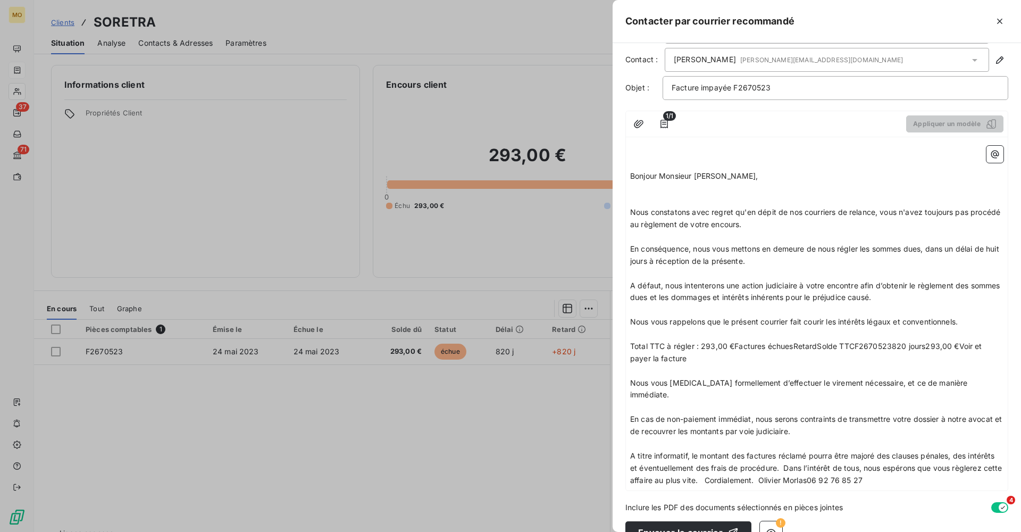
scroll to position [67, 0]
click at [786, 452] on span "A titre informatif, le montant des factures réclamé pourra être majoré des clau…" at bounding box center [817, 469] width 375 height 34
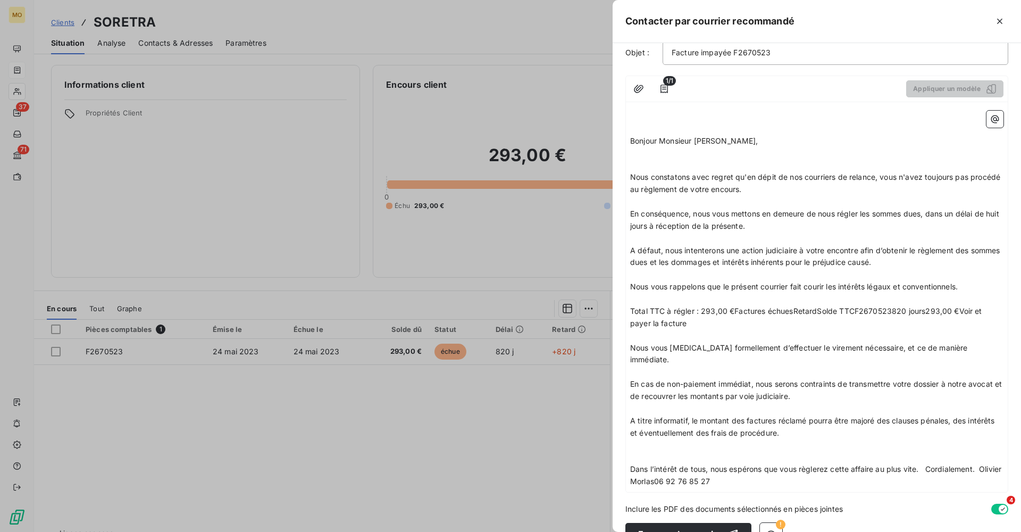
scroll to position [102, 0]
click at [928, 465] on span "Dans l’intérêt de tous, nous espérons que vous règlerez cette affaire au plus v…" at bounding box center [816, 475] width 373 height 21
click at [685, 502] on span "Cordialement. Olivier Morlas06 92 76 85 27" at bounding box center [709, 506] width 158 height 9
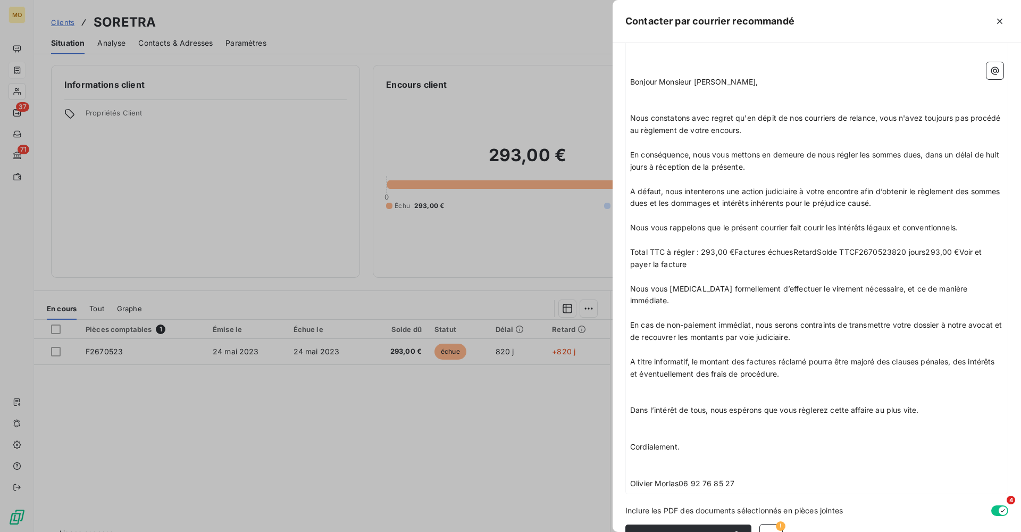
scroll to position [161, 0]
click at [681, 480] on span "Olivier Morlas06 92 76 85 27" at bounding box center [682, 484] width 104 height 9
click at [636, 430] on p "﻿" at bounding box center [816, 436] width 373 height 12
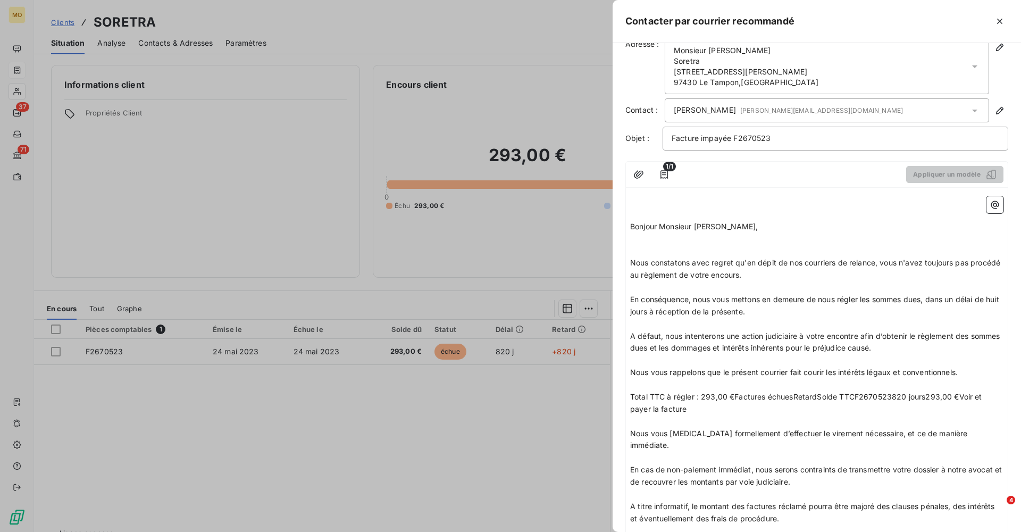
scroll to position [79, 0]
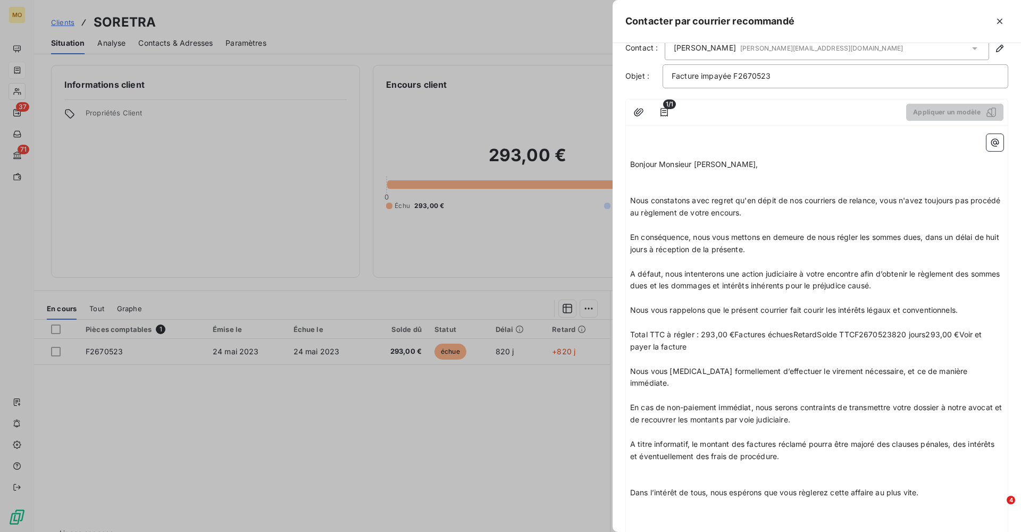
click at [735, 330] on span "Total TTC à régler : 293,00 €Factures échuesRetardSolde TTCF2670523820 jours293…" at bounding box center [807, 340] width 354 height 21
drag, startPoint x: 868, startPoint y: 327, endPoint x: 783, endPoint y: 326, distance: 85.1
click at [783, 330] on span "Total TTC à régler : 293,00 € sur factures échuesRetardSolde TTCF2670523820 jou…" at bounding box center [814, 340] width 368 height 21
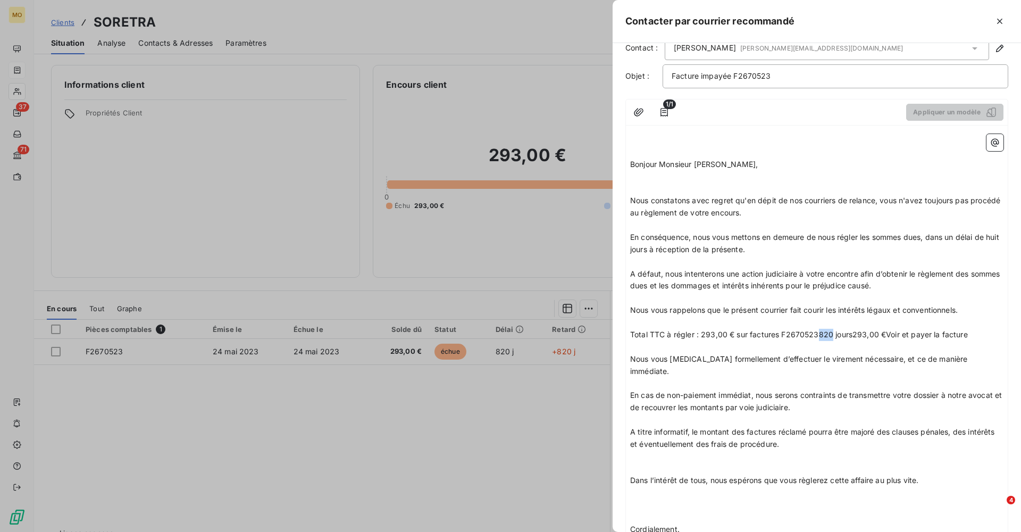
drag, startPoint x: 831, startPoint y: 328, endPoint x: 817, endPoint y: 326, distance: 14.5
click at [817, 330] on span "Total TTC à régler : 293,00 € sur factures F2670523820 jours293,00 €Voir et pay…" at bounding box center [799, 334] width 338 height 9
drag, startPoint x: 819, startPoint y: 327, endPoint x: 960, endPoint y: 328, distance: 140.4
click at [960, 329] on p "Total TTC à régler : 293,00 € sur factures F2670523 jours293,00 €Voir et payer …" at bounding box center [816, 335] width 373 height 12
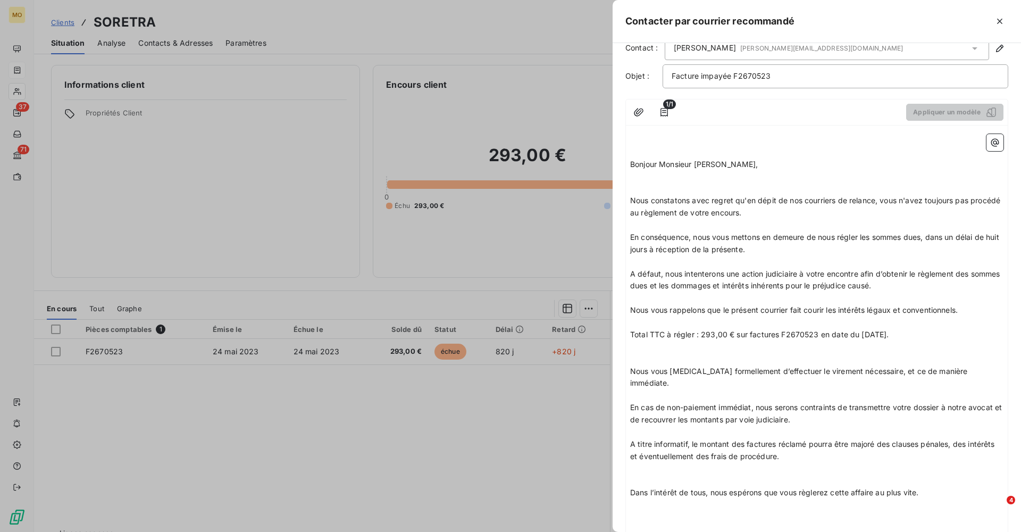
click at [887, 317] on p "﻿" at bounding box center [816, 323] width 373 height 12
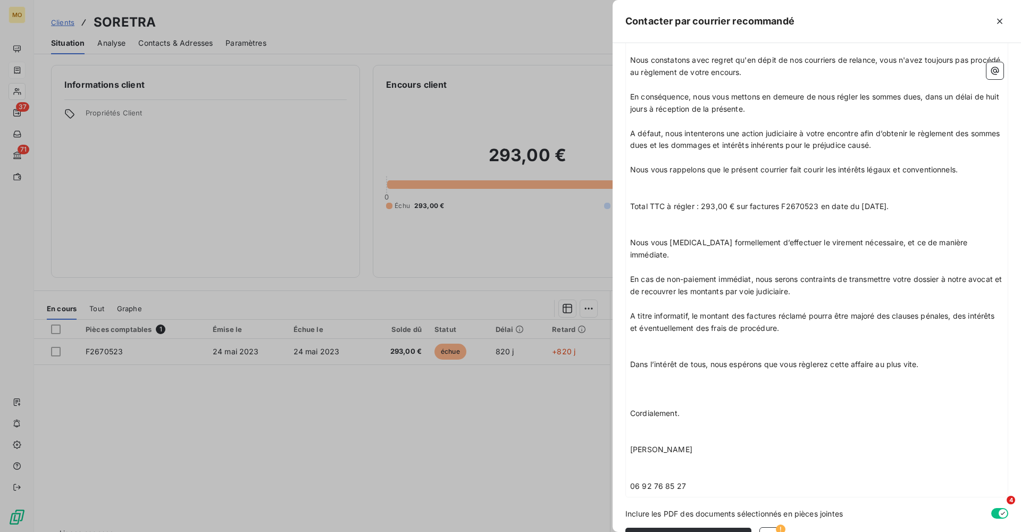
scroll to position [219, 0]
click at [985, 237] on p "Nous vous [MEDICAL_DATA] formellement d’effectuer le virement nécessaire, et ce…" at bounding box center [816, 249] width 373 height 24
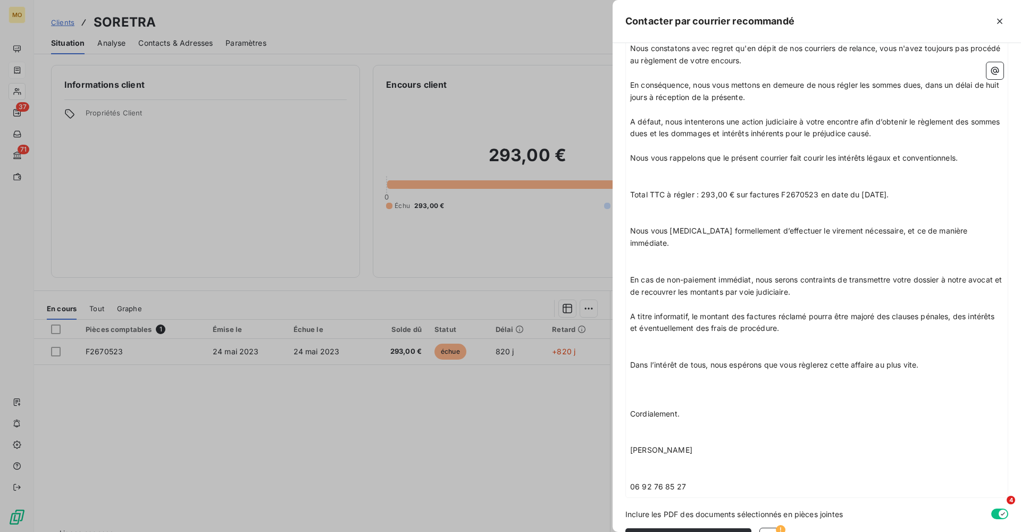
scroll to position [231, 0]
click at [843, 275] on p "En cas de non-paiement immédiat, nous serons contraints de transmettre votre do…" at bounding box center [816, 287] width 373 height 24
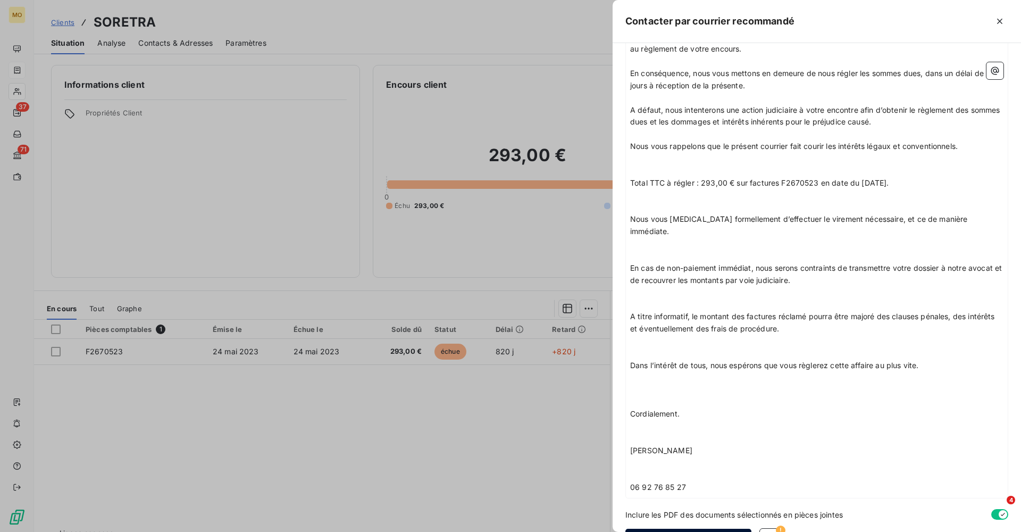
scroll to position [243, 0]
click at [772, 531] on icon "button" at bounding box center [772, 540] width 10 height 7
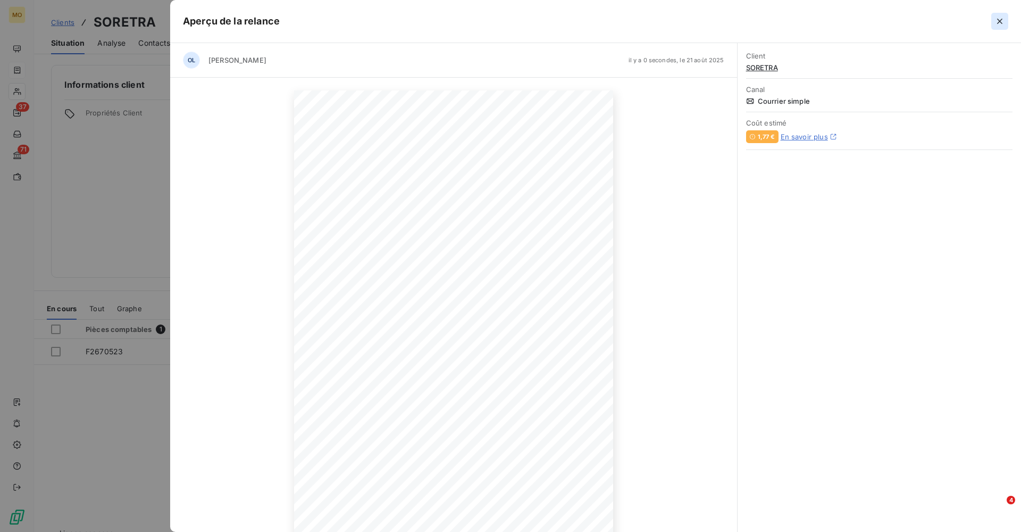
click at [1001, 20] on icon "button" at bounding box center [999, 21] width 5 height 5
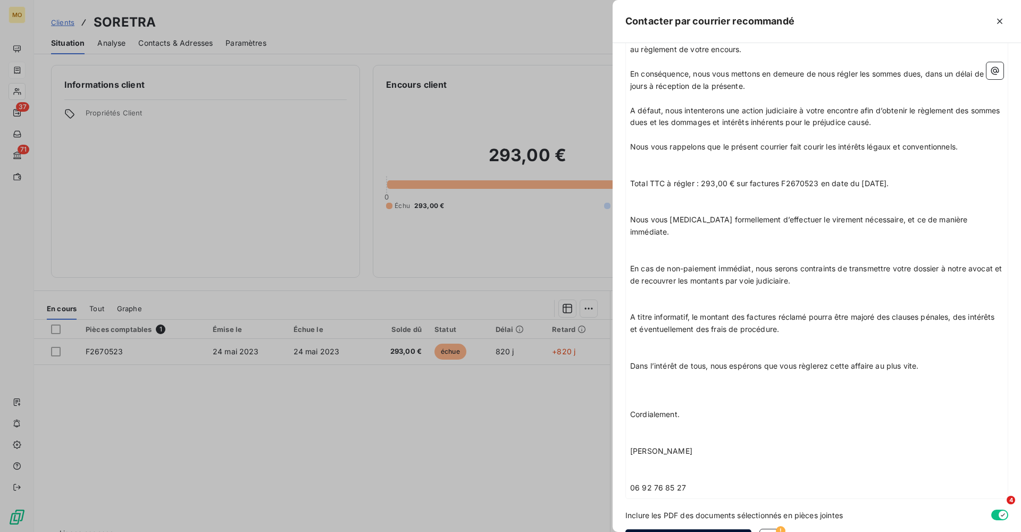
click at [688, 529] on button "Envoyer le courrier" at bounding box center [689, 540] width 126 height 22
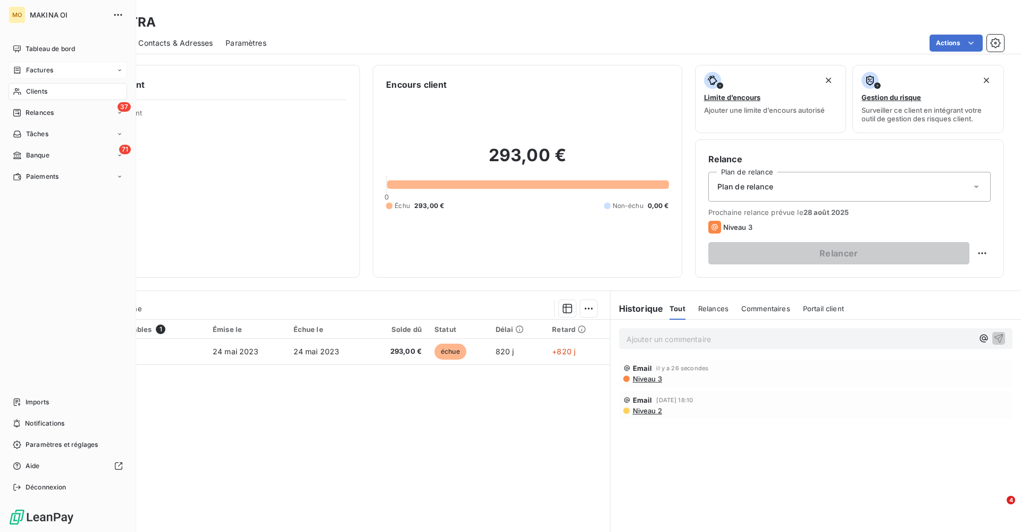
click at [40, 92] on span "Clients" at bounding box center [36, 92] width 21 height 10
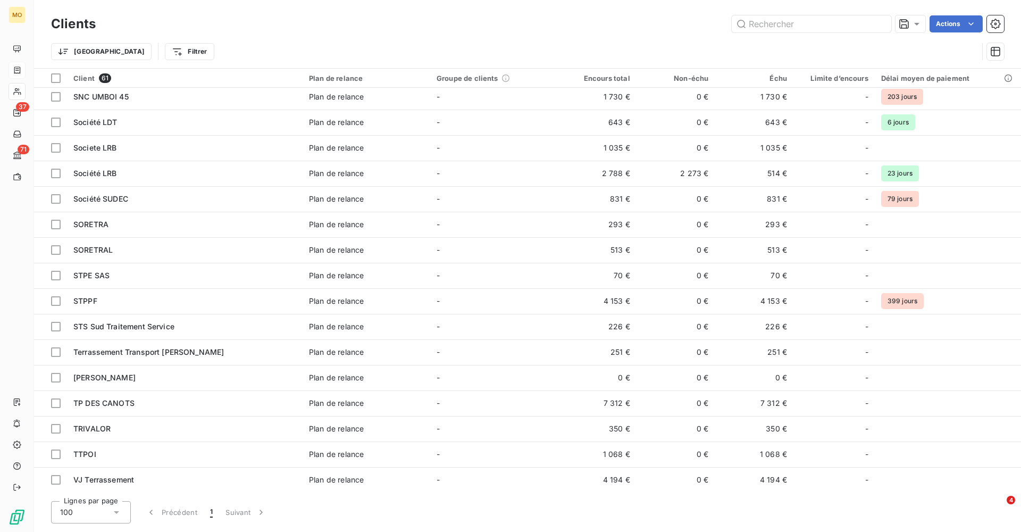
scroll to position [1152, 0]
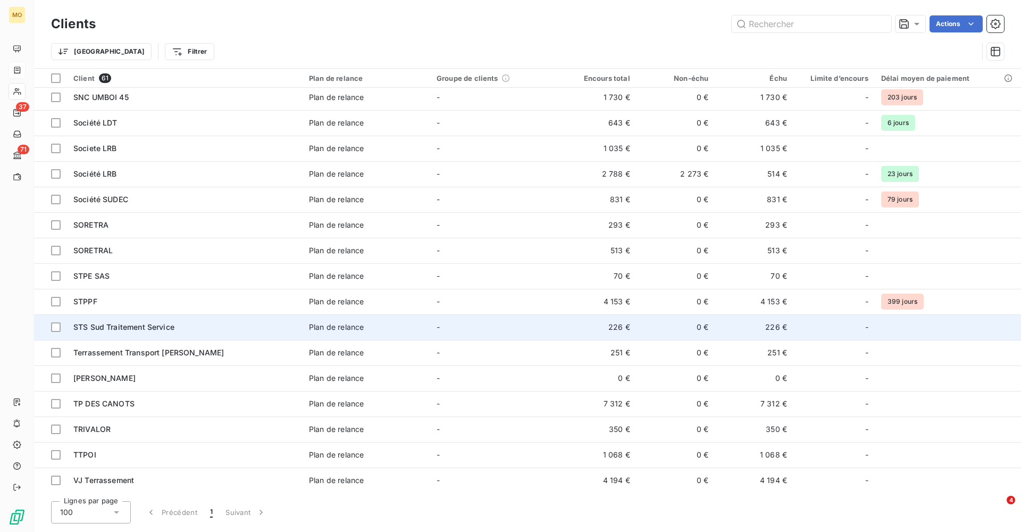
click at [142, 326] on span "STS Sud Traitement Service" at bounding box center [123, 326] width 101 height 9
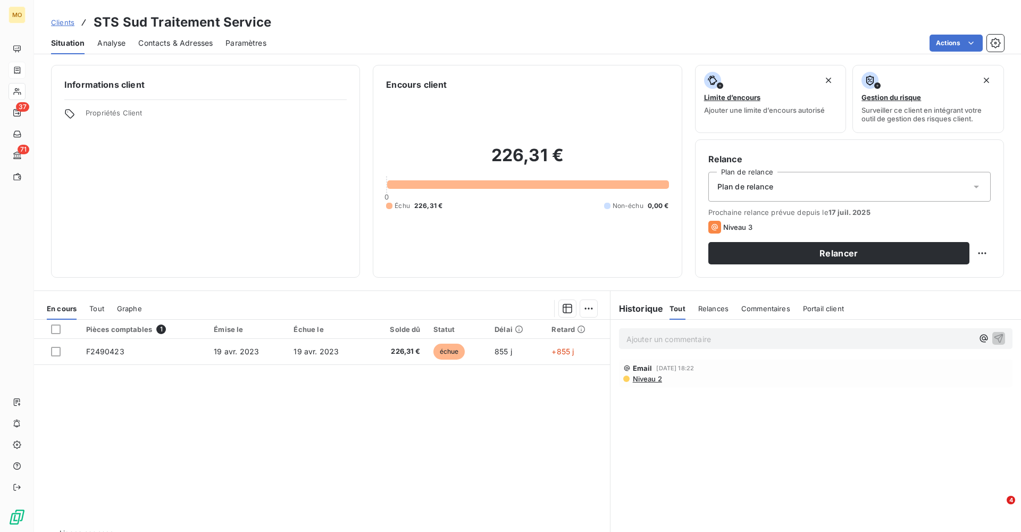
click at [182, 43] on span "Contacts & Adresses" at bounding box center [175, 43] width 74 height 11
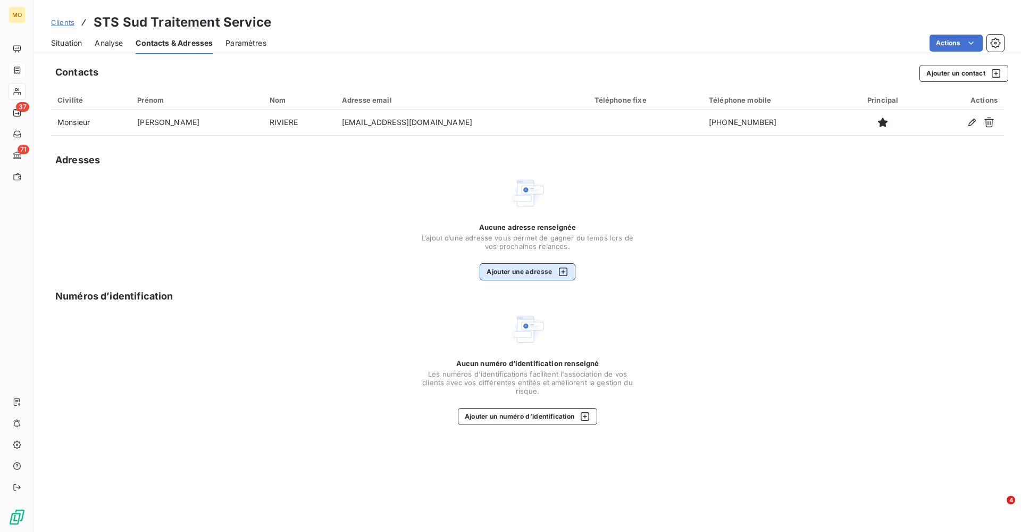
click at [534, 268] on button "Ajouter une adresse" at bounding box center [527, 271] width 95 height 17
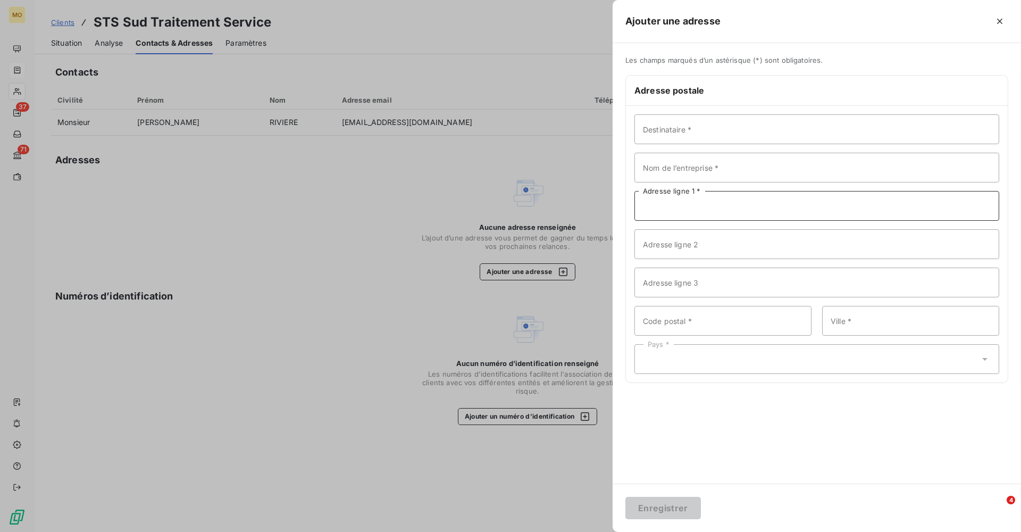
paste input "Chemin Badamier 97410 Saint Pierre Réunion"
type input "Chemin Badamier 97410 Saint Pierre Réunion"
type input "Monsieur Johny Rivière"
type input "STS Sud Traitement Service"
drag, startPoint x: 824, startPoint y: 209, endPoint x: 710, endPoint y: 205, distance: 113.9
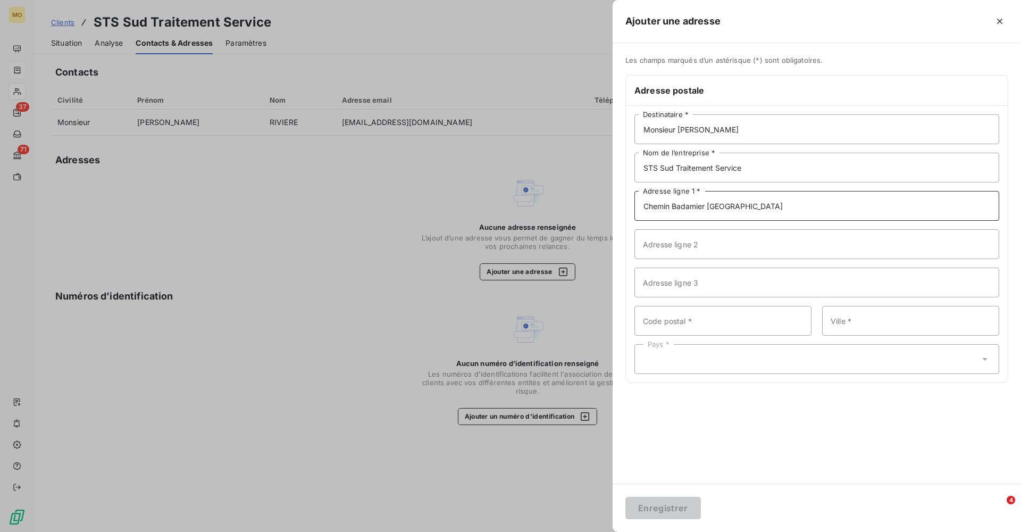
click at [710, 205] on input "Chemin Badamier 97410 Saint Pierre Réunion" at bounding box center [817, 206] width 365 height 30
type input "Chemin Badamier"
paste input "97410 Saint Pierre Réunion"
drag, startPoint x: 747, startPoint y: 322, endPoint x: 668, endPoint y: 323, distance: 79.8
click at [668, 323] on input "97410 Saint Pierre Réunion" at bounding box center [723, 321] width 177 height 30
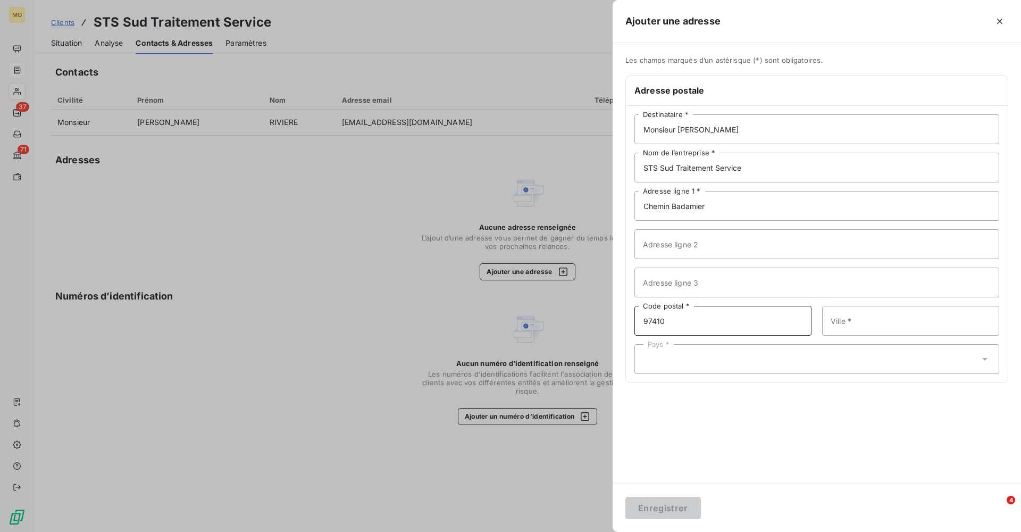
type input "97410"
paste input "Saint Pierre Réunion"
drag, startPoint x: 911, startPoint y: 323, endPoint x: 875, endPoint y: 322, distance: 35.7
click at [875, 322] on input "Saint Pierre Réunion" at bounding box center [910, 321] width 177 height 30
type input "Saint Pierre"
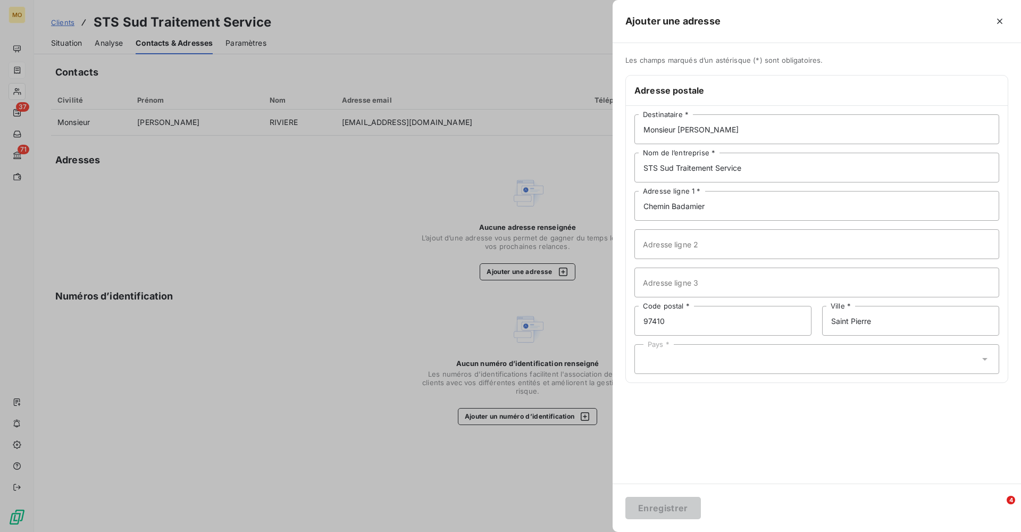
click at [768, 359] on div "Pays *" at bounding box center [817, 359] width 365 height 30
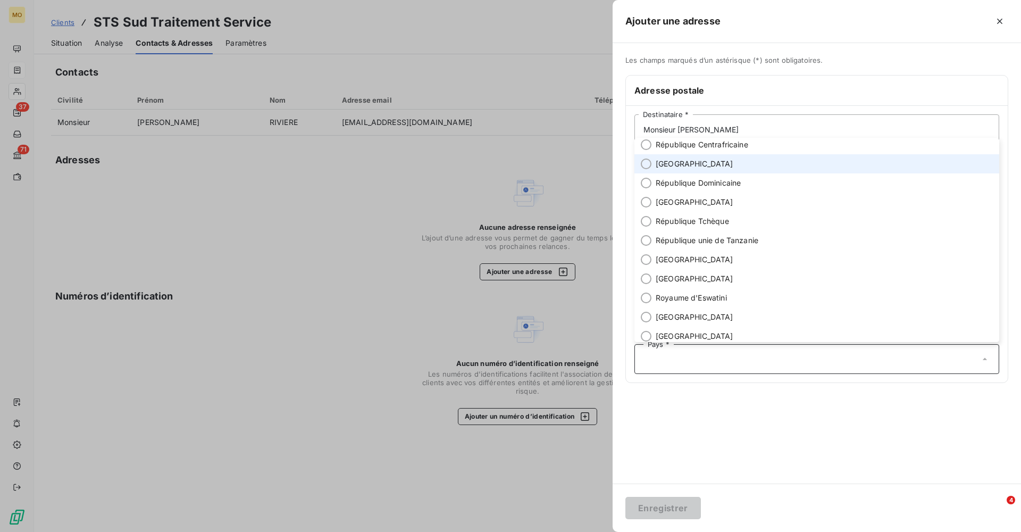
scroll to position [3563, 0]
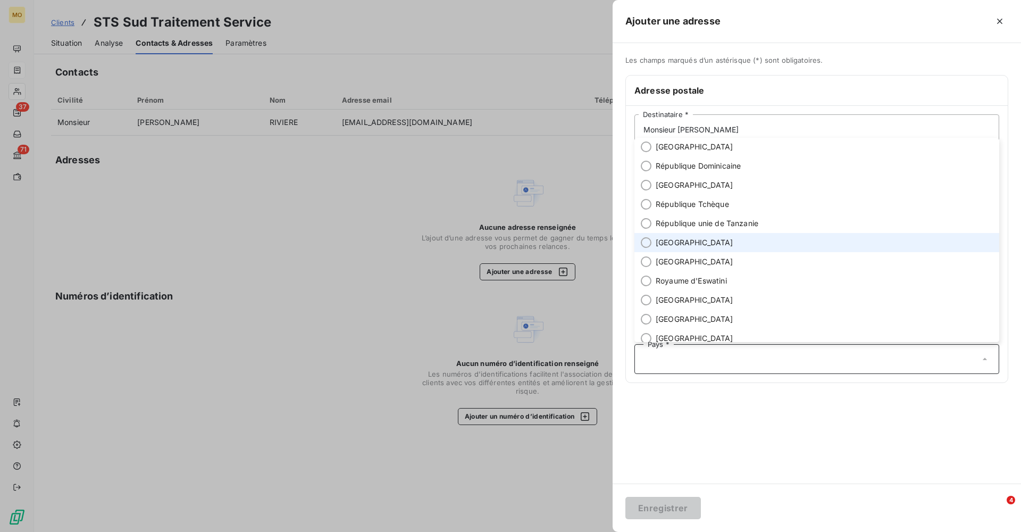
click at [690, 239] on li "[GEOGRAPHIC_DATA]" at bounding box center [817, 242] width 365 height 19
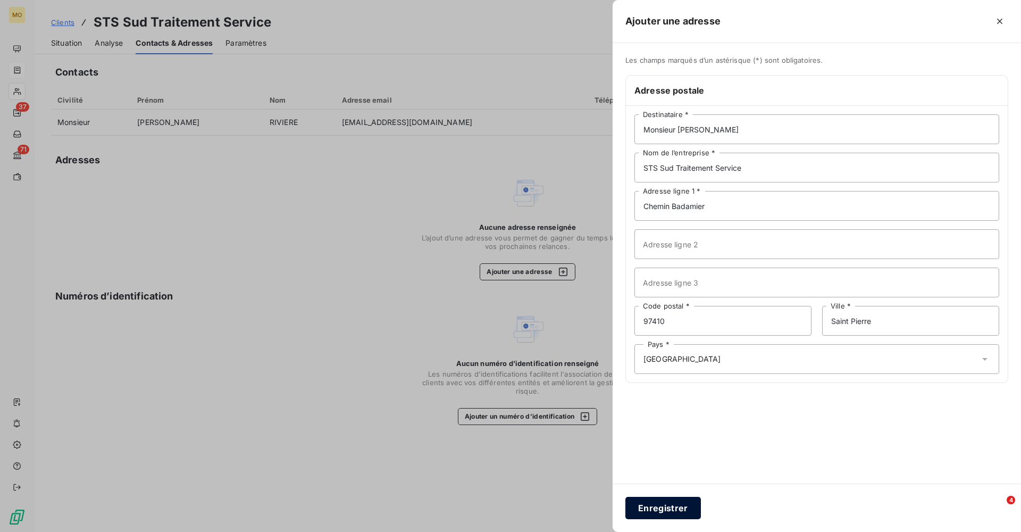
click at [660, 509] on button "Enregistrer" at bounding box center [664, 508] width 76 height 22
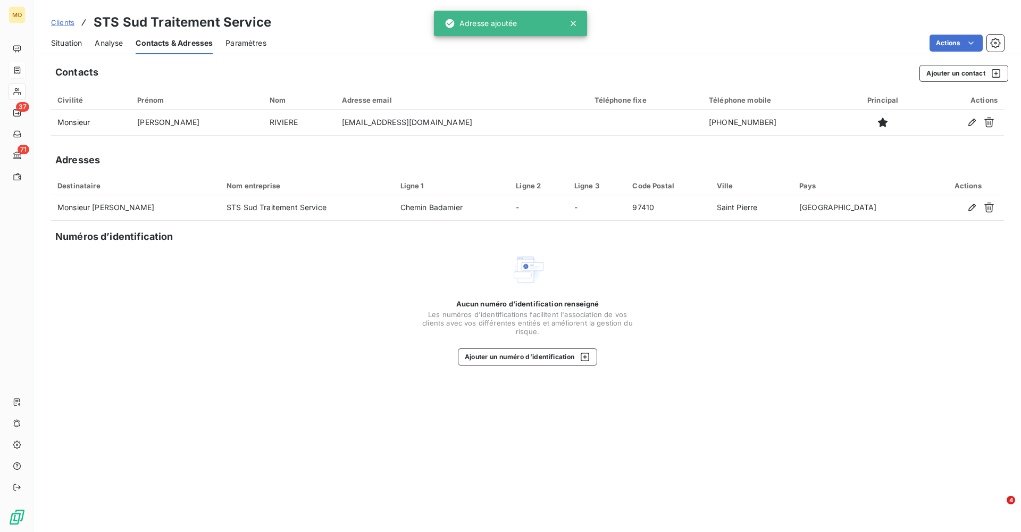
click at [59, 43] on span "Situation" at bounding box center [66, 43] width 31 height 11
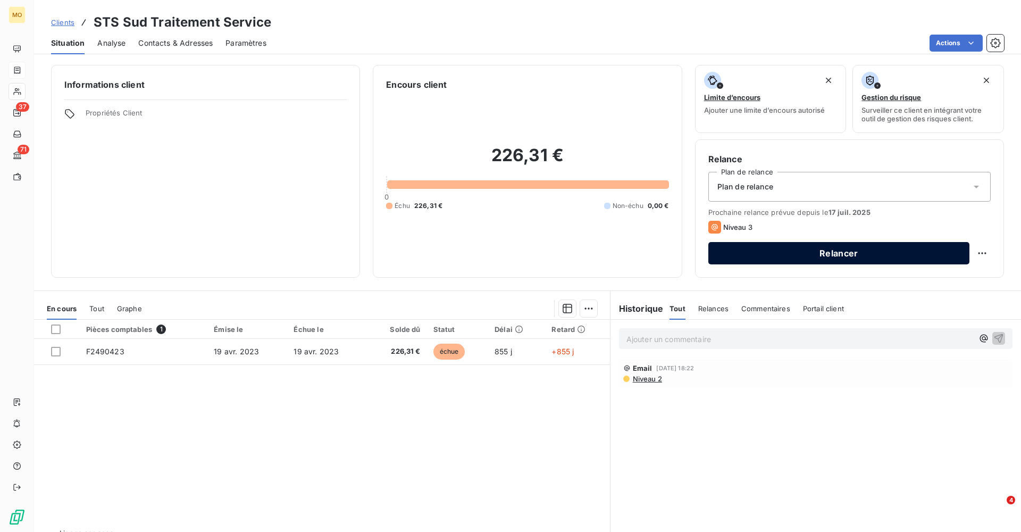
click at [817, 249] on button "Relancer" at bounding box center [839, 253] width 261 height 22
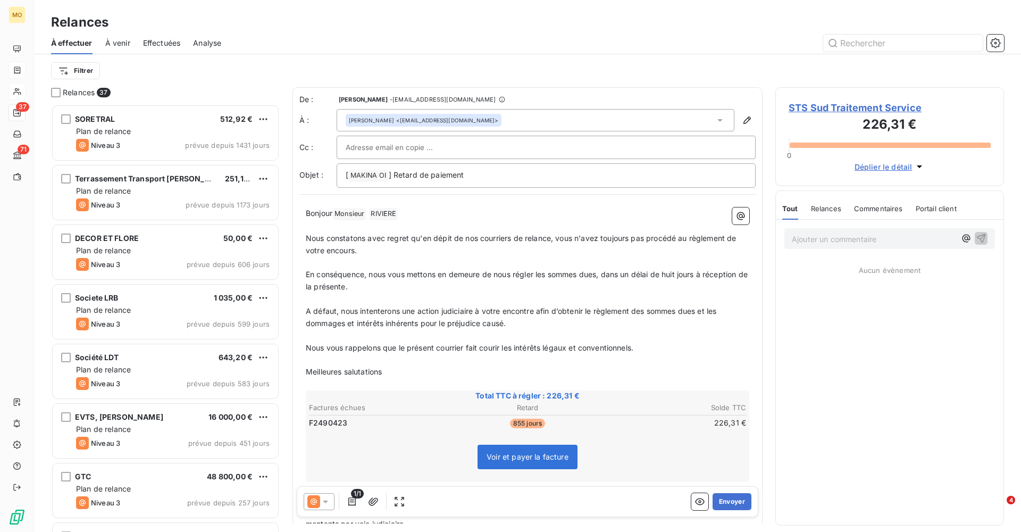
scroll to position [428, 229]
paste input "tobj-firm-2vmc62rci8ibtctaqoo5g-833224-629778-10098213@email-assistant.com"
type input "tobj-firm-2vmc62rci8ibtctaqoo5g-833224-629778-10098213@email-assistant.com"
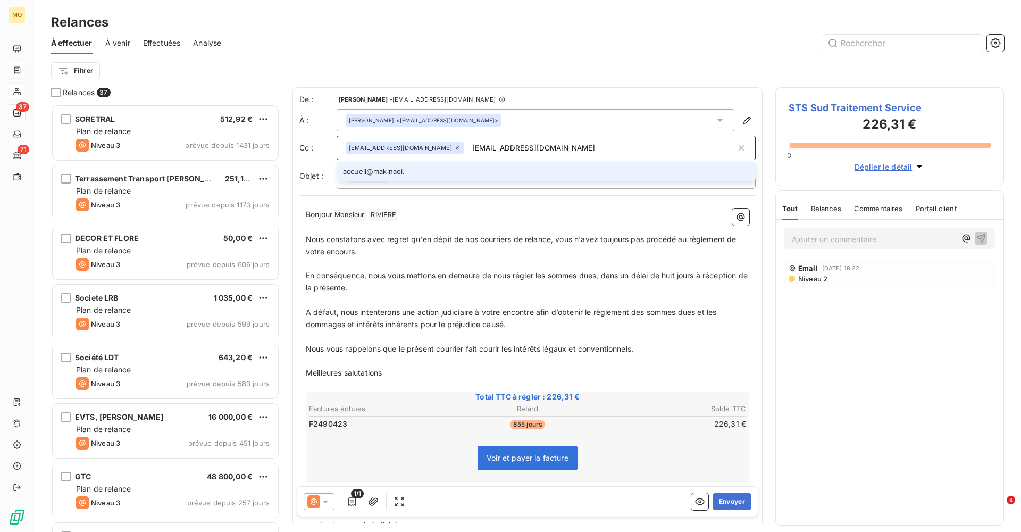
type input "[EMAIL_ADDRESS][DOMAIN_NAME]"
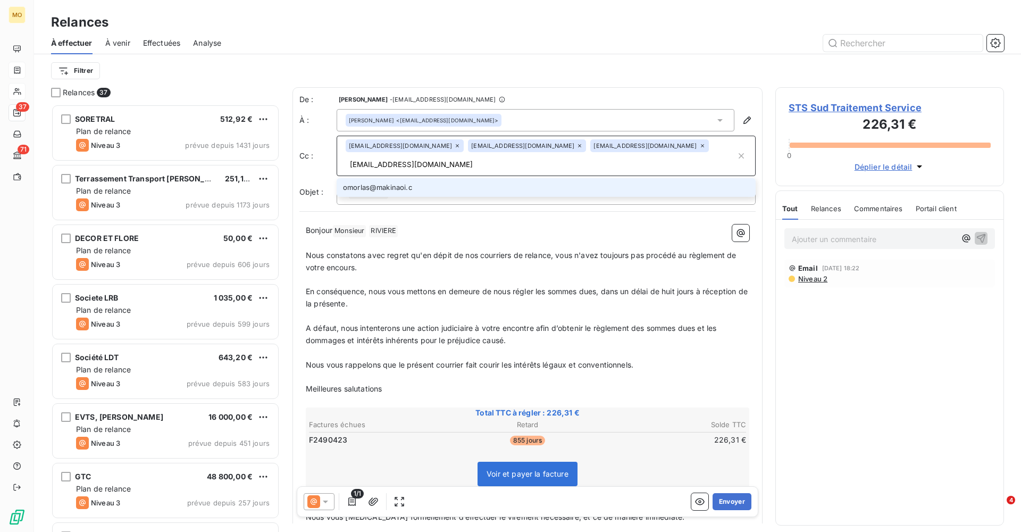
type input "[EMAIL_ADDRESS][DOMAIN_NAME]"
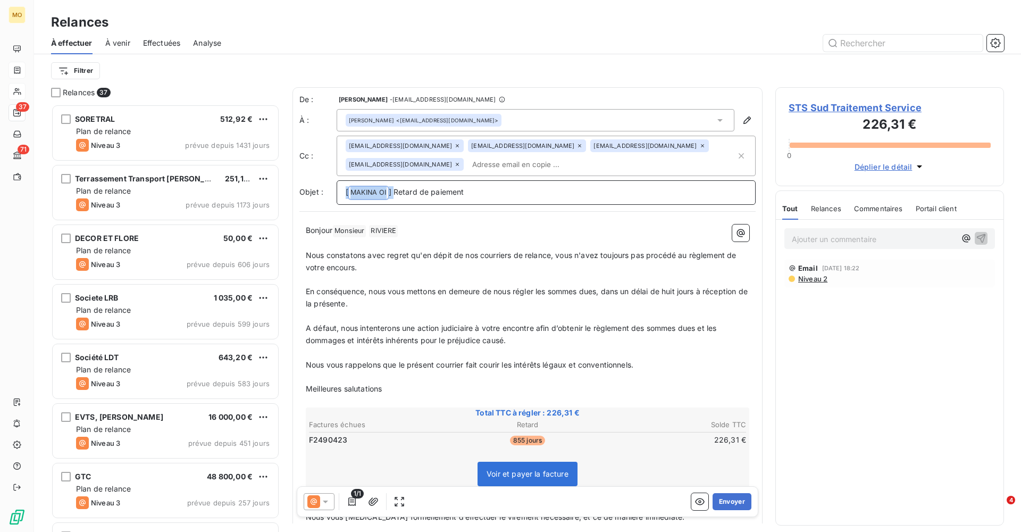
drag, startPoint x: 394, startPoint y: 192, endPoint x: 330, endPoint y: 193, distance: 63.8
click at [330, 193] on div "Objet : [ MAKINA OI ﻿ ] Retard de paiement" at bounding box center [528, 192] width 456 height 24
click at [447, 192] on p "Retard de paiement" at bounding box center [546, 192] width 401 height 12
click at [540, 287] on span "En conséquence, nous vous mettons en demeure de nous régler les sommes dues, da…" at bounding box center [528, 296] width 444 height 21
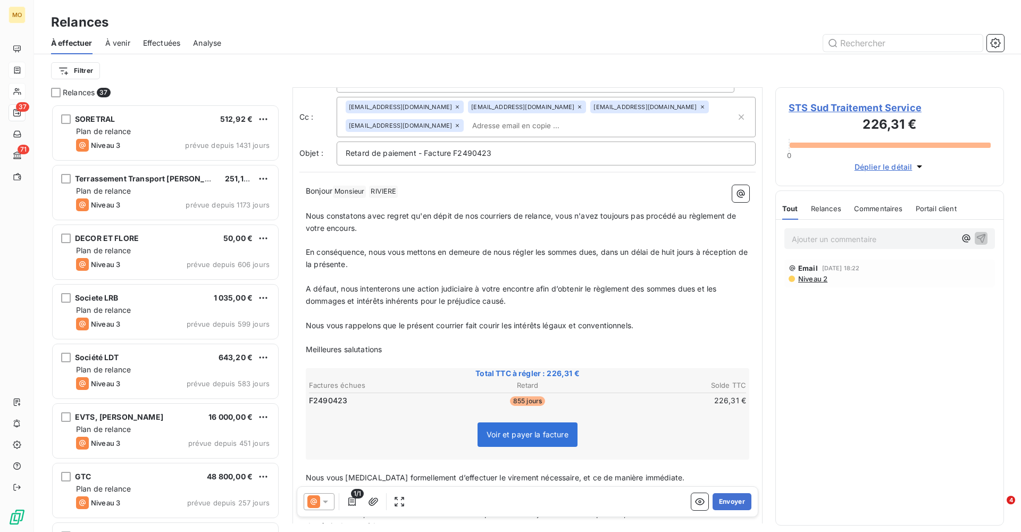
scroll to position [40, 0]
drag, startPoint x: 400, startPoint y: 336, endPoint x: 298, endPoint y: 336, distance: 101.6
click at [298, 336] on div "De : Olivier Morlas - rappels@leanpay.io À : Johnny RIVIERE <riviere.sts@orange…" at bounding box center [528, 373] width 470 height 653
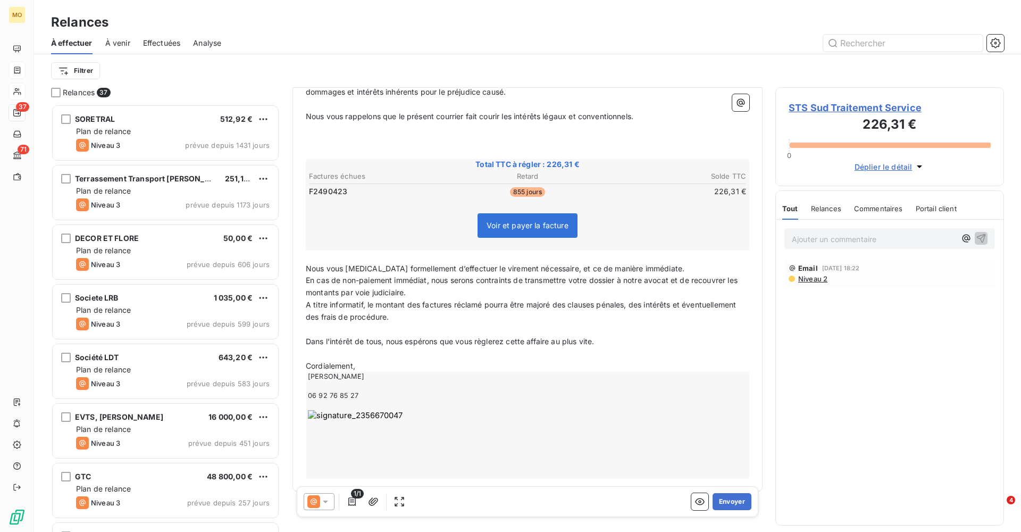
scroll to position [248, 0]
click at [667, 263] on p "Nous vous [MEDICAL_DATA] formellement d’effectuer le virement nécessaire, et ce…" at bounding box center [528, 269] width 444 height 12
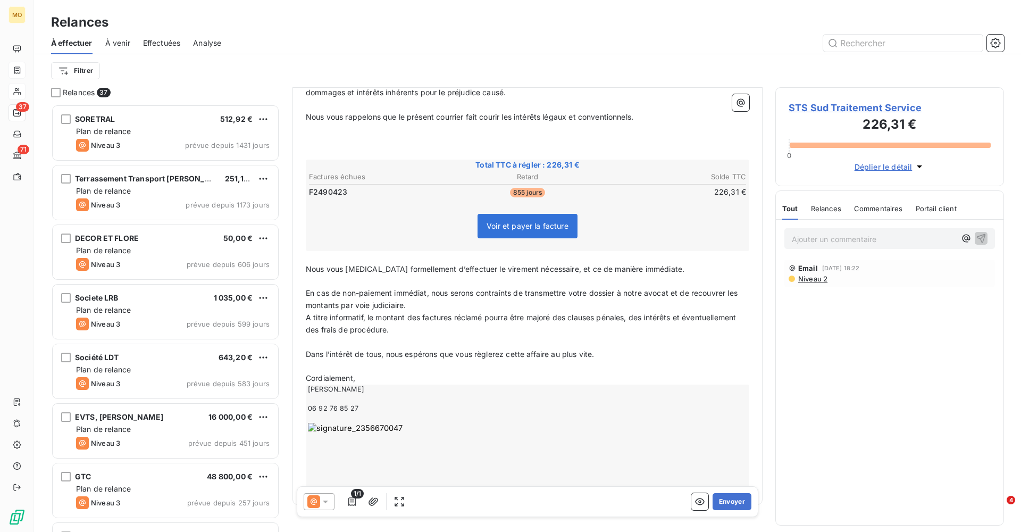
click at [485, 296] on p "En cas de non-paiement immédiat, nous serons contraints de transmettre votre do…" at bounding box center [528, 299] width 444 height 24
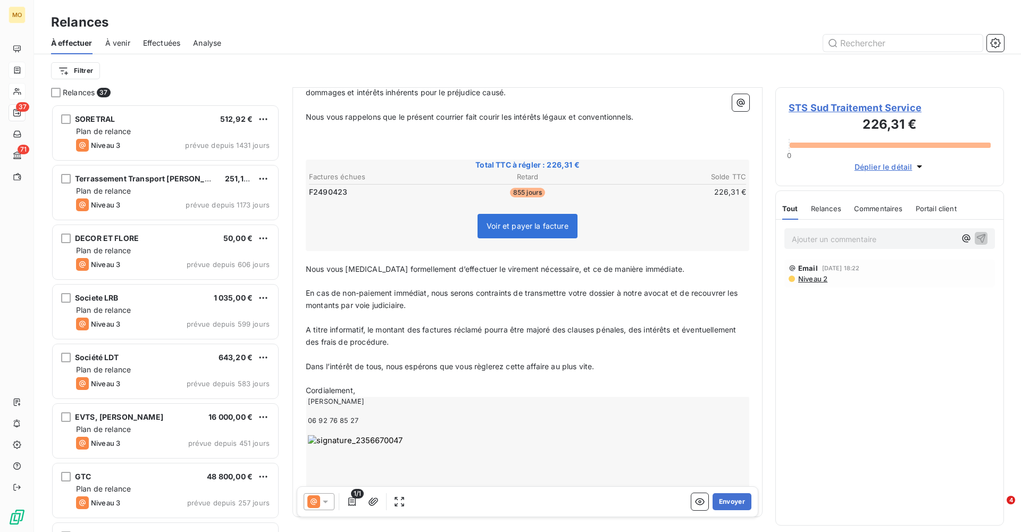
click at [410, 348] on p "﻿" at bounding box center [528, 354] width 444 height 12
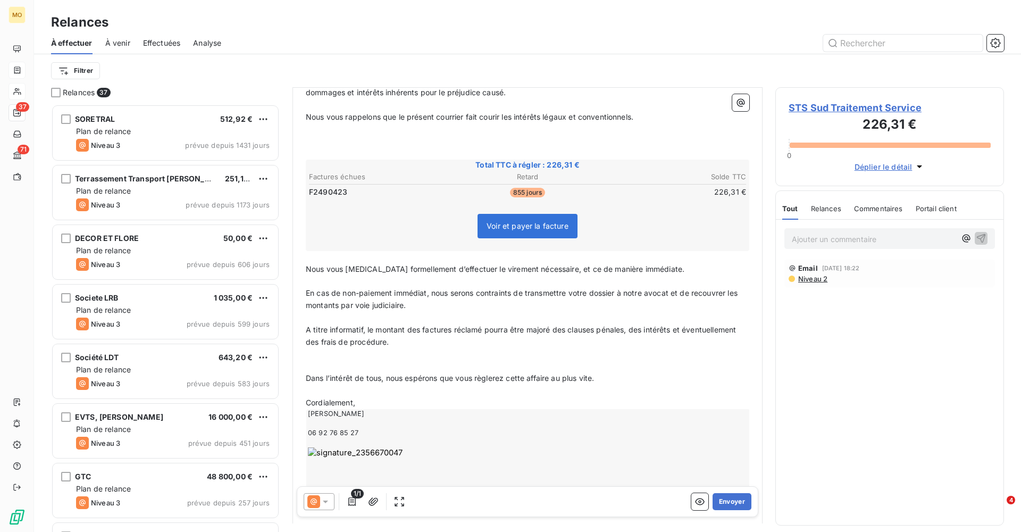
click at [369, 385] on p "﻿" at bounding box center [528, 391] width 444 height 12
click at [372, 421] on p "Cordialement," at bounding box center [528, 427] width 444 height 12
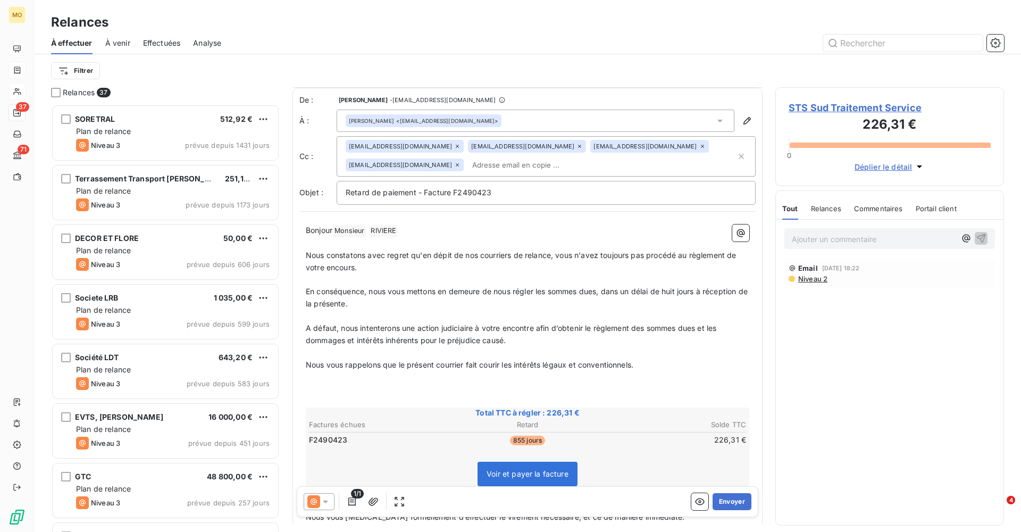
scroll to position [0, 0]
click at [741, 500] on button "Envoyer" at bounding box center [732, 501] width 39 height 17
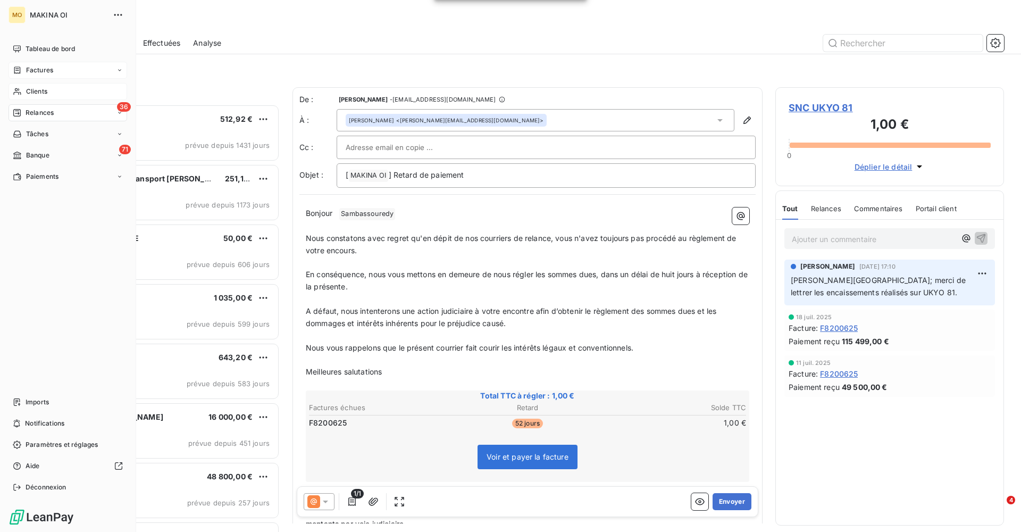
click at [62, 90] on div "Clients" at bounding box center [68, 91] width 119 height 17
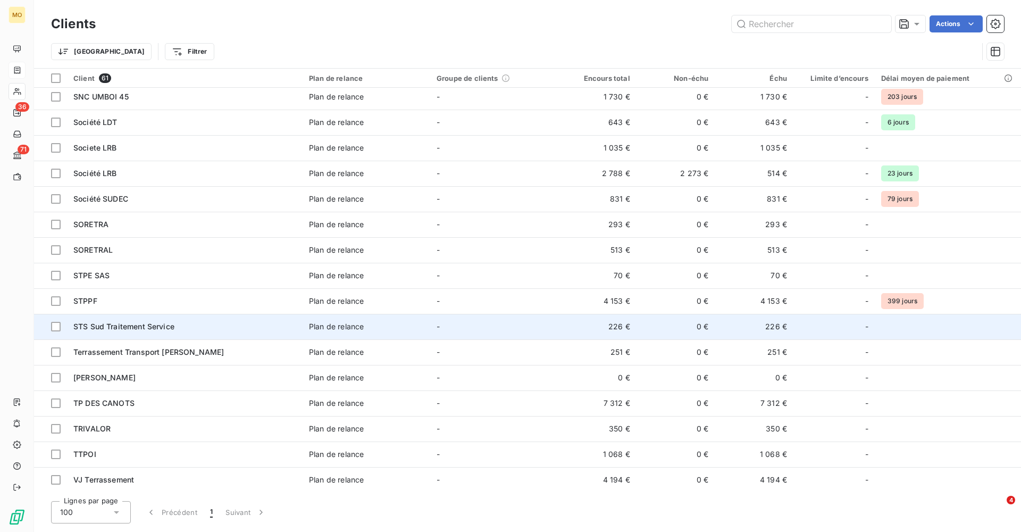
scroll to position [1152, 0]
click at [130, 320] on td "STS Sud Traitement Service" at bounding box center [185, 327] width 236 height 26
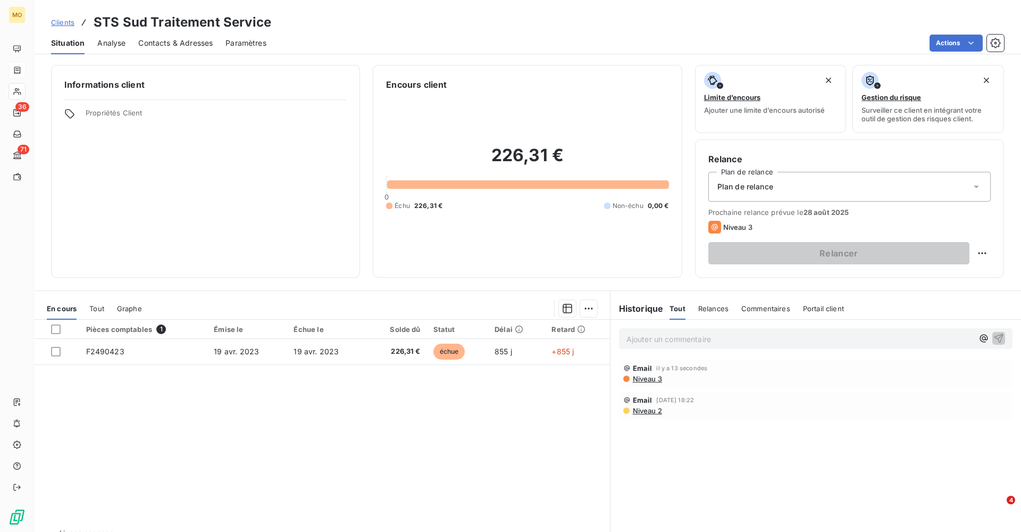
click at [643, 378] on span "Niveau 3" at bounding box center [647, 379] width 30 height 9
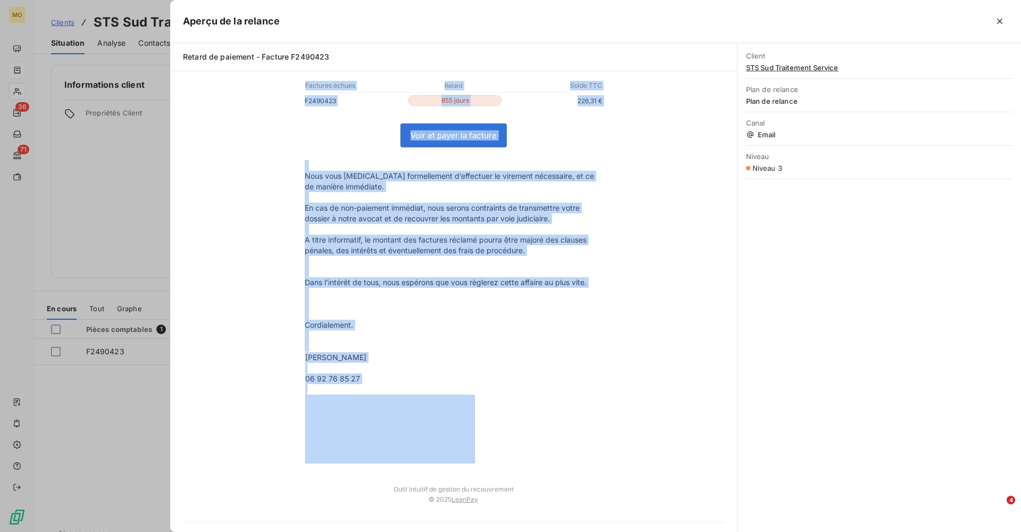
scroll to position [282, 0]
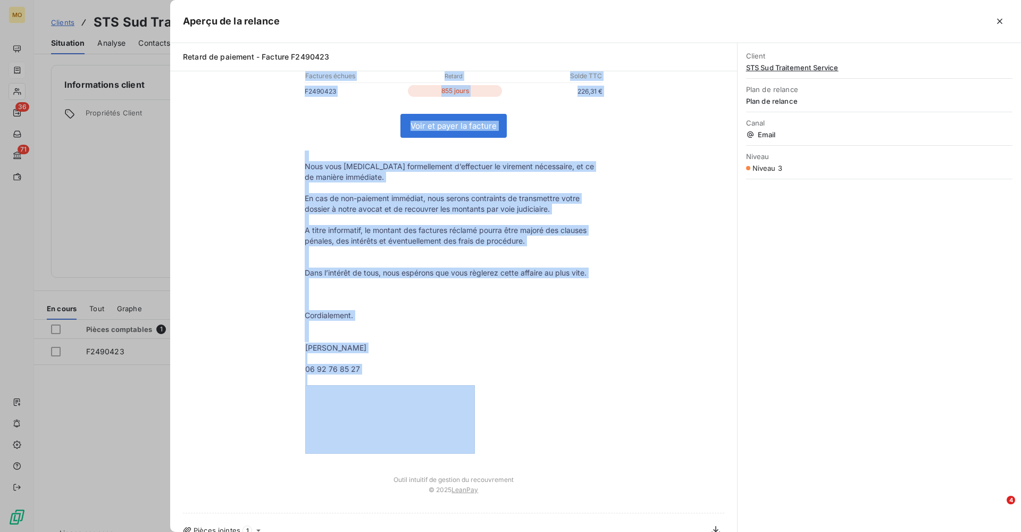
drag, startPoint x: 304, startPoint y: 143, endPoint x: 531, endPoint y: 412, distance: 352.6
click at [531, 412] on td "Bonjour Monsieur RIVIERE Nous constatons avec regret qu'en dépit de nos courrie…" at bounding box center [453, 156] width 319 height 617
copy td "Bonjour Monsieur RIVIERE Nous constatons avec regret qu'en dépit de nos courrie…"
click at [1000, 19] on icon "button" at bounding box center [1000, 21] width 11 height 11
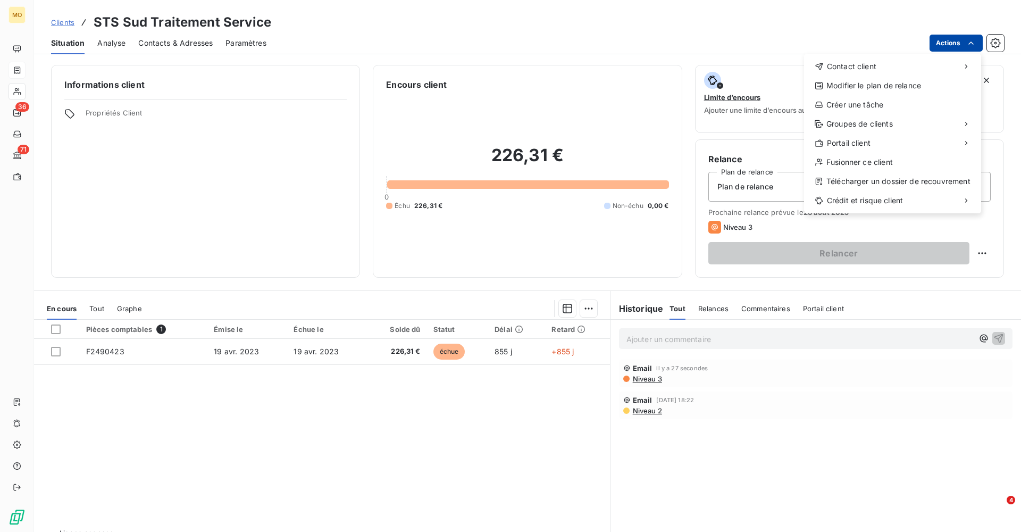
click at [952, 43] on html "MO 36 71 Clients STS Sud Traitement Service Situation Analyse Contacts & Adress…" at bounding box center [510, 266] width 1021 height 532
click at [730, 110] on div "Envoyer un courrier recommandé" at bounding box center [725, 109] width 143 height 17
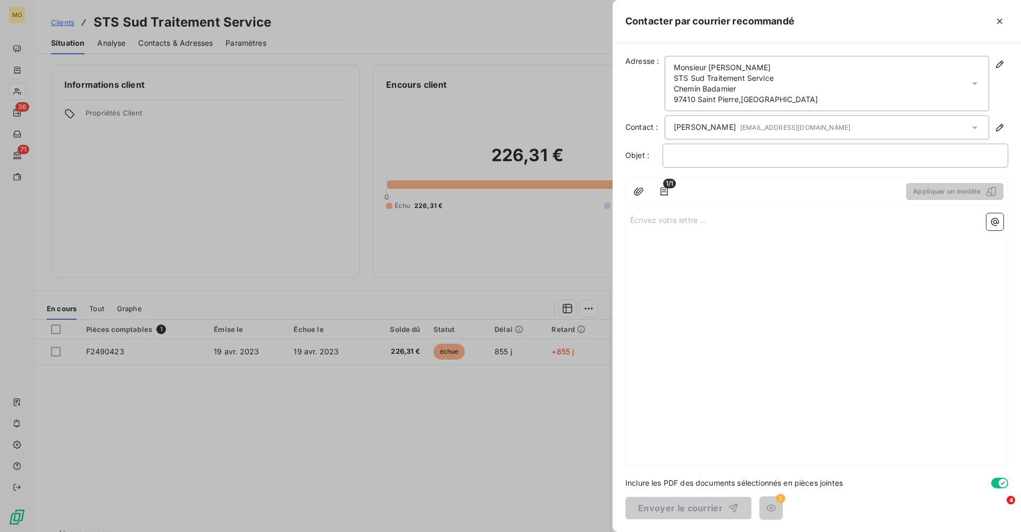
click at [675, 223] on p "Écrivez votre lettre ... ﻿" at bounding box center [816, 219] width 373 height 12
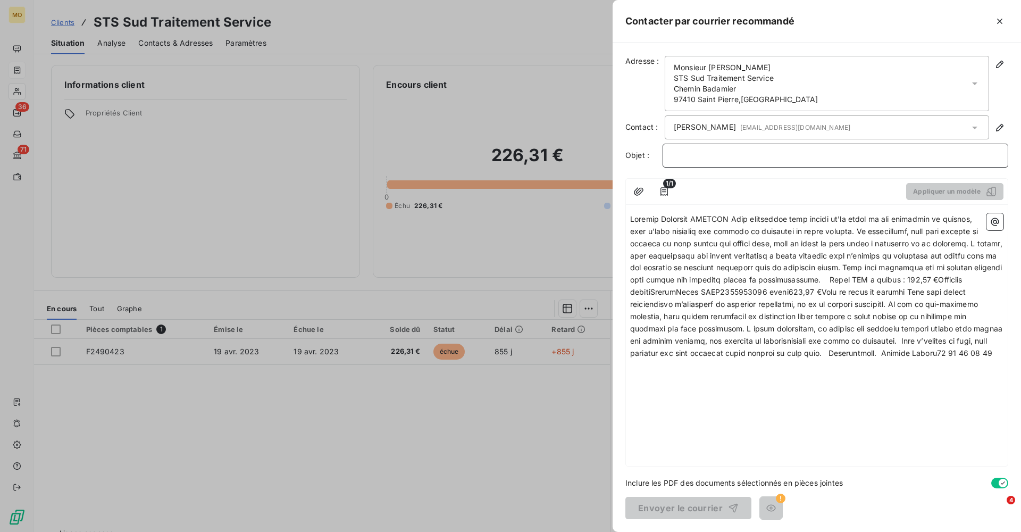
click at [706, 156] on p "﻿" at bounding box center [836, 155] width 328 height 12
click at [631, 219] on span at bounding box center [817, 285] width 375 height 143
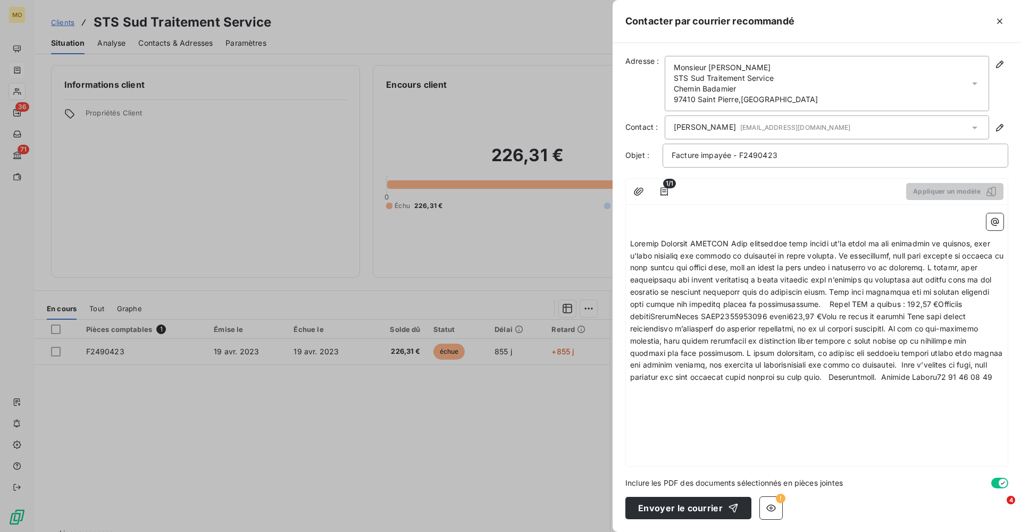
click at [723, 240] on span at bounding box center [818, 310] width 376 height 143
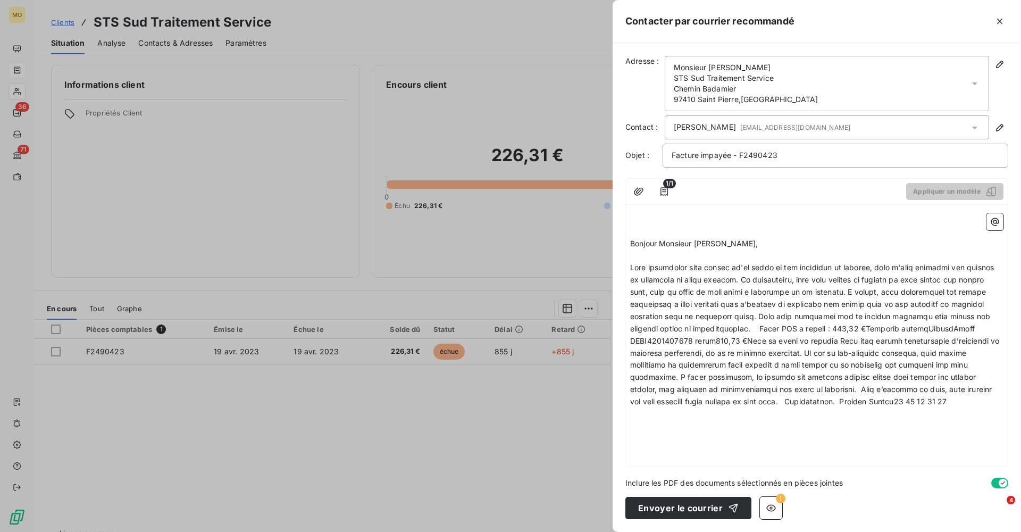
click at [745, 280] on span at bounding box center [816, 334] width 372 height 143
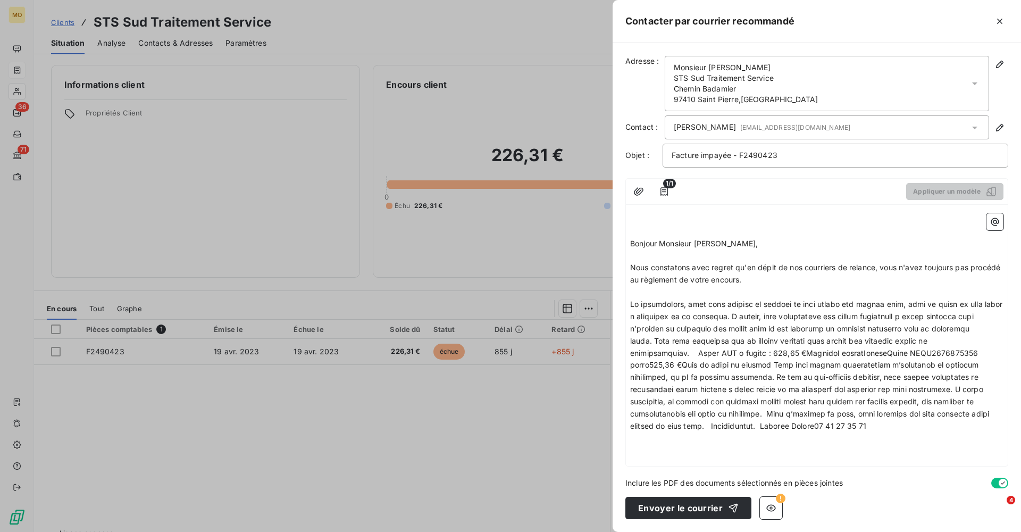
click at [766, 312] on span at bounding box center [817, 365] width 375 height 131
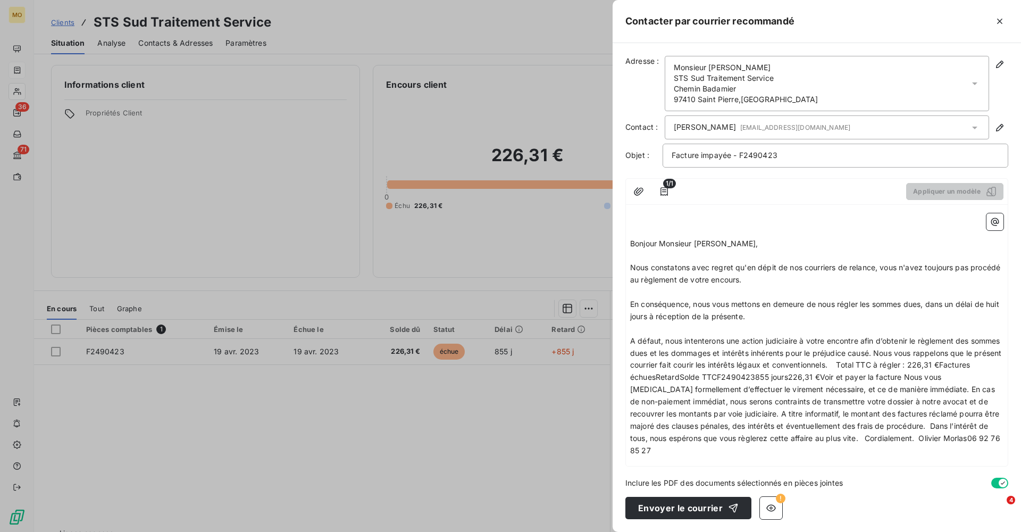
click at [909, 347] on span "A défaut, nous intenterons une action judiciaire à votre encontre afin d’obteni…" at bounding box center [816, 395] width 373 height 119
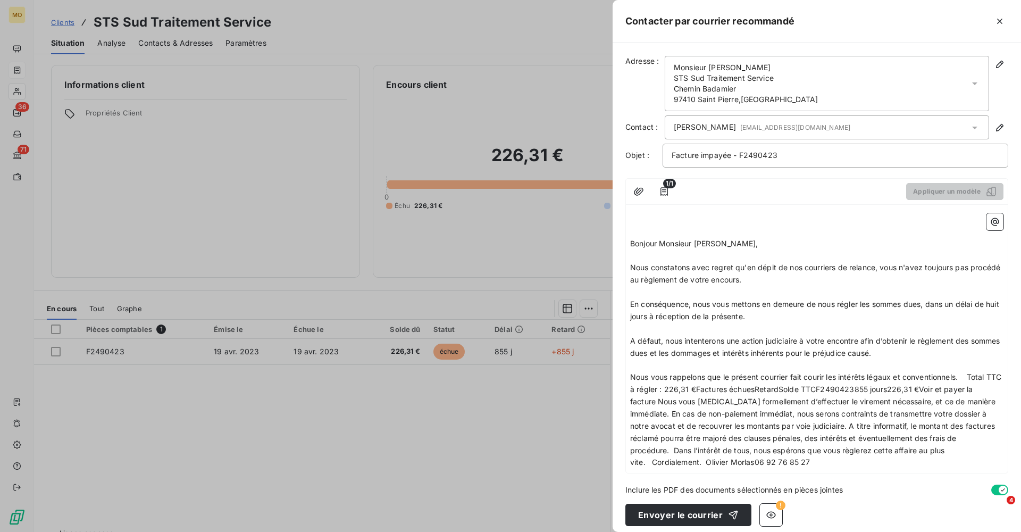
click at [972, 372] on span "Nous vous rappelons que le présent courrier fait courir les intérêts légaux et …" at bounding box center [816, 419] width 373 height 94
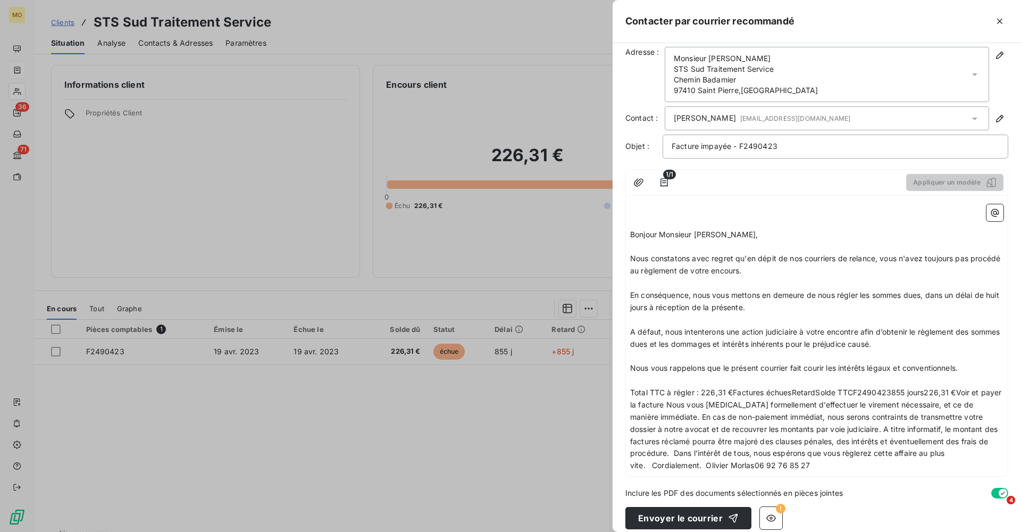
scroll to position [9, 0]
click at [668, 398] on span "Total TTC à régler : 226,31 €Factures échuesRetardSolde TTCF2490423855 jours226…" at bounding box center [817, 429] width 374 height 82
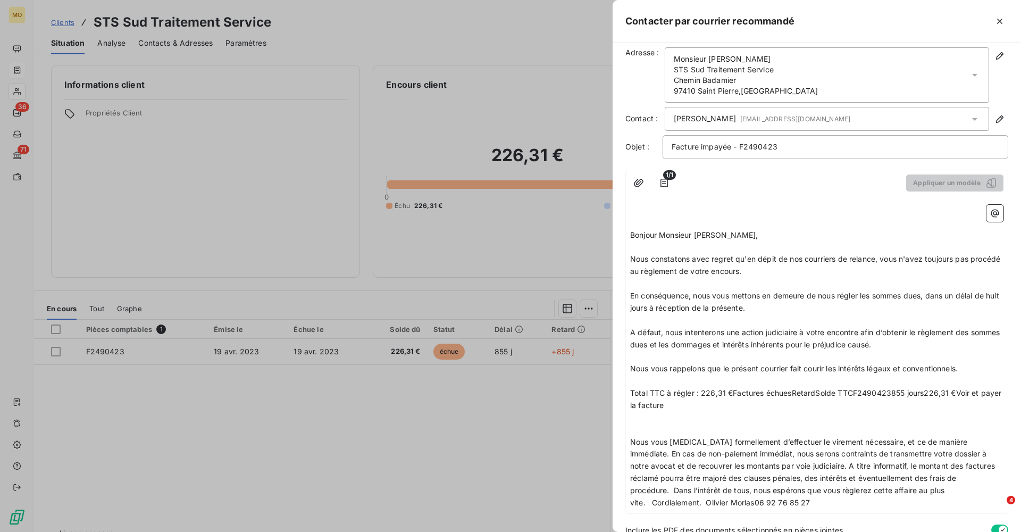
click at [958, 365] on span "Nous vous rappelons que le présent courrier fait courir les intérêts légaux et …" at bounding box center [794, 368] width 328 height 9
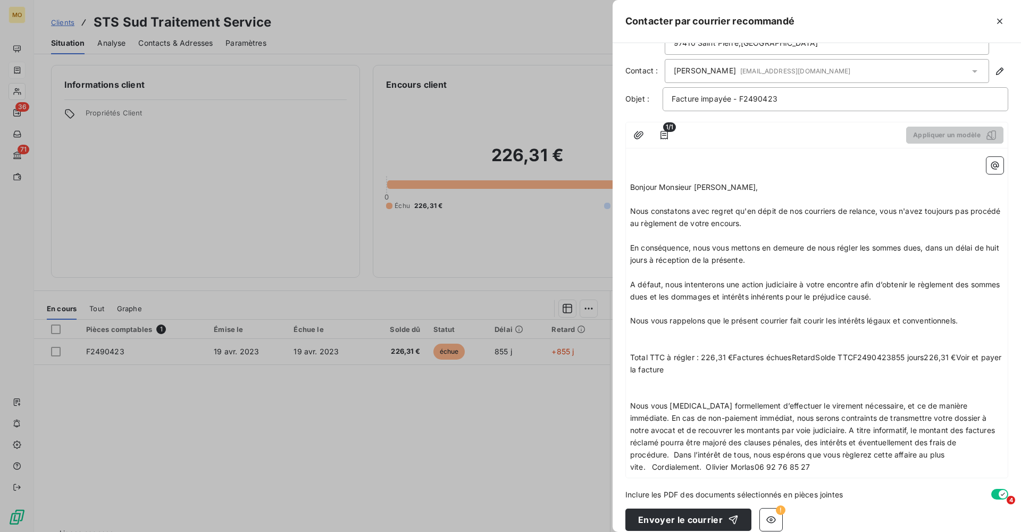
scroll to position [55, 0]
click at [976, 402] on span "Nous vous prions formellement d’effectuer le virement nécessaire, et ce de mani…" at bounding box center [813, 437] width 367 height 70
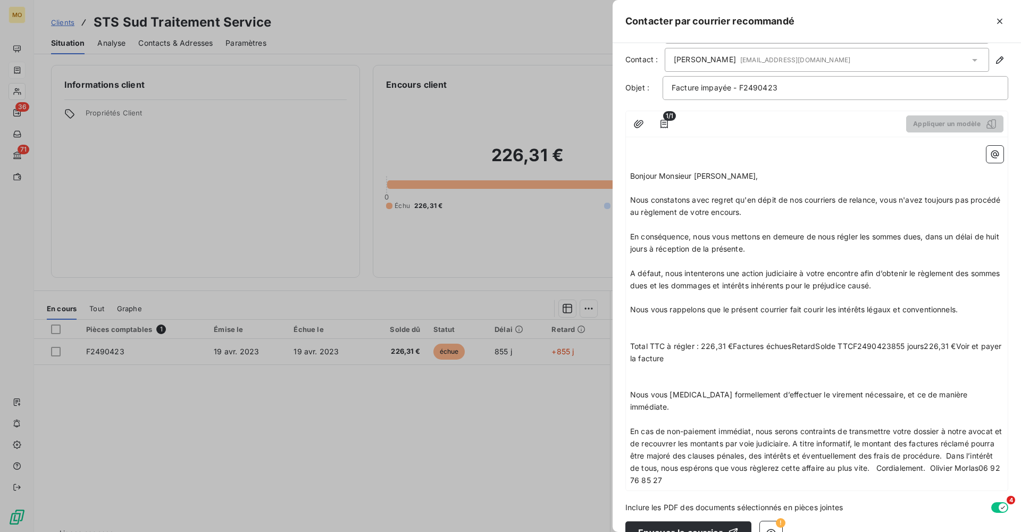
scroll to position [67, 0]
click at [806, 427] on span "En cas de non-paiement immédiat, nous serons contraints de transmettre votre do…" at bounding box center [817, 456] width 374 height 58
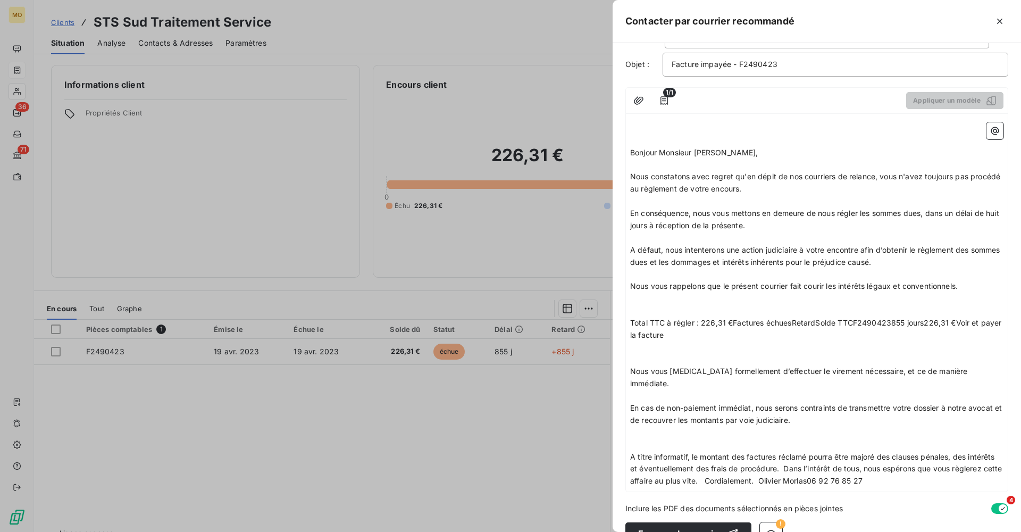
scroll to position [90, 0]
click at [785, 453] on span "A titre informatif, le montant des factures réclamé pourra être majoré des clau…" at bounding box center [817, 470] width 375 height 34
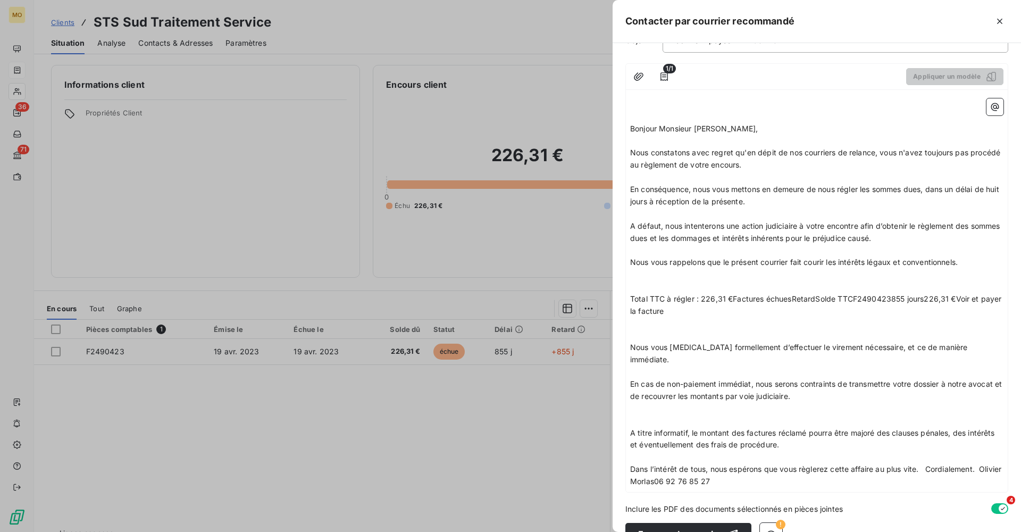
scroll to position [114, 0]
click at [929, 465] on span "Dans l’intérêt de tous, nous espérons que vous règlerez cette affaire au plus v…" at bounding box center [816, 475] width 373 height 21
click at [685, 502] on span "Cordialement. Olivier Morlas06 92 76 85 27" at bounding box center [709, 506] width 158 height 9
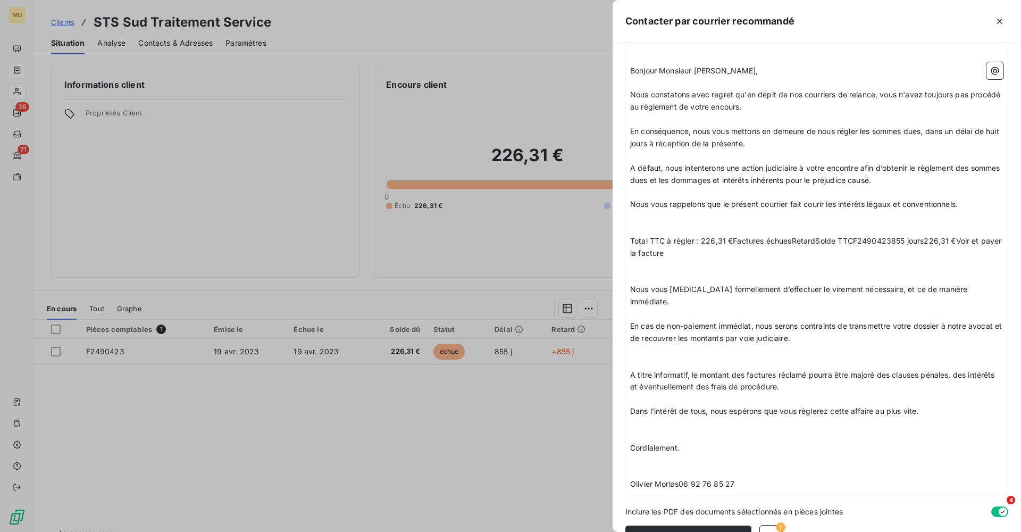
scroll to position [172, 0]
click at [680, 480] on span "Olivier Morlas06 92 76 85 27" at bounding box center [682, 484] width 104 height 9
click at [731, 237] on span "Total TTC à régler : 226,31 €Factures échuesRetardSolde TTCF2490423855 jours226…" at bounding box center [817, 247] width 374 height 21
click at [778, 237] on span "Total TTC à régler : 226,31 € sur factures échuesRetardSolde TTCF2490423855 jou…" at bounding box center [812, 247] width 365 height 21
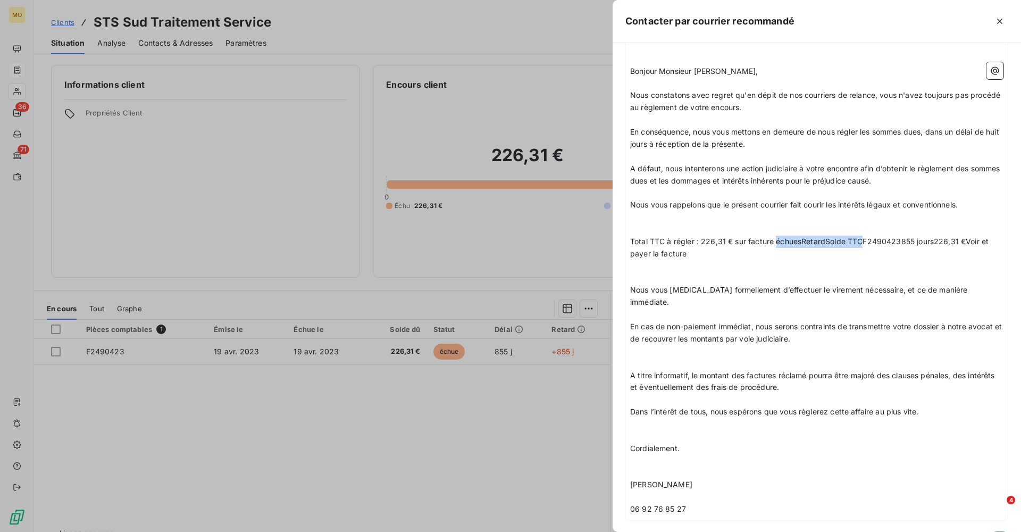
drag, startPoint x: 861, startPoint y: 234, endPoint x: 774, endPoint y: 234, distance: 87.2
click at [774, 237] on span "Total TTC à régler : 226,31 € sur facture échuesRetardSolde TTCF2490423855 jour…" at bounding box center [810, 247] width 361 height 21
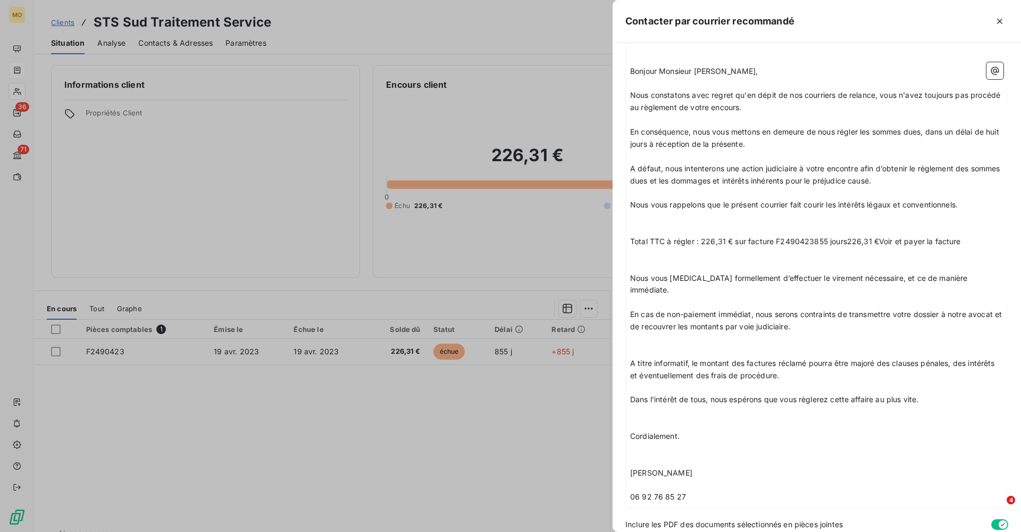
drag, startPoint x: 966, startPoint y: 234, endPoint x: 814, endPoint y: 236, distance: 152.2
click at [814, 236] on p "Total TTC à régler : 226,31 € sur facture F2490423855 jours226,31 €Voir et paye…" at bounding box center [816, 242] width 373 height 12
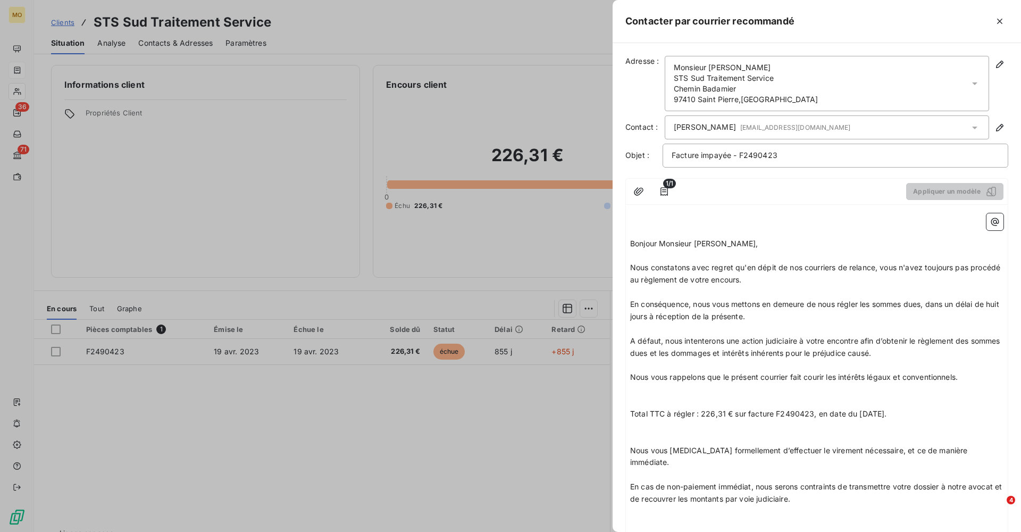
scroll to position [0, 0]
click at [813, 385] on p at bounding box center [816, 390] width 373 height 12
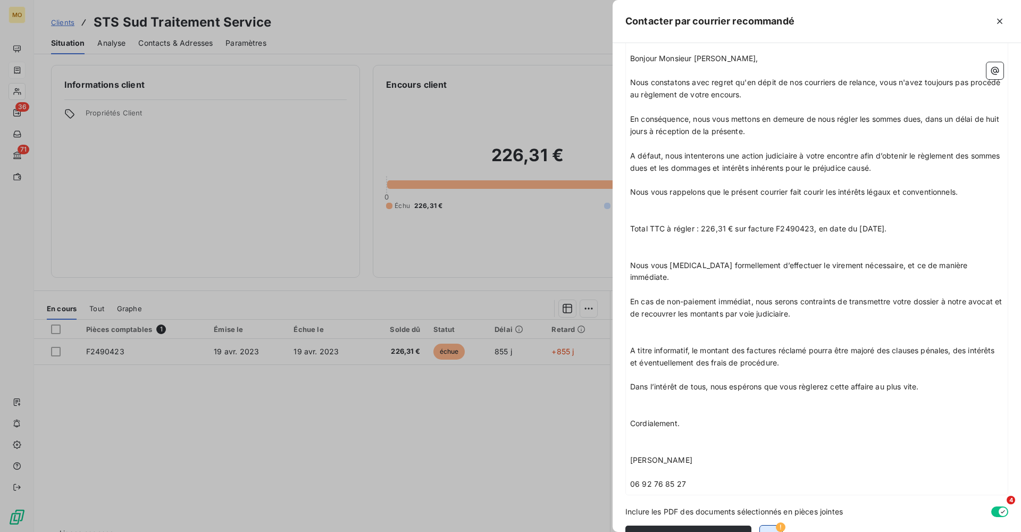
scroll to position [184, 0]
click at [762, 527] on button "button" at bounding box center [771, 538] width 22 height 22
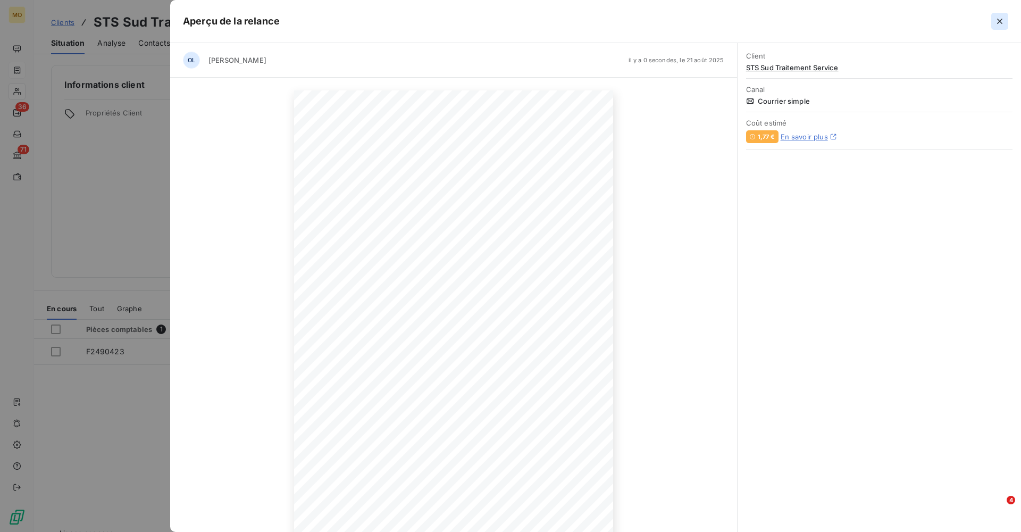
click at [999, 22] on icon "button" at bounding box center [999, 21] width 5 height 5
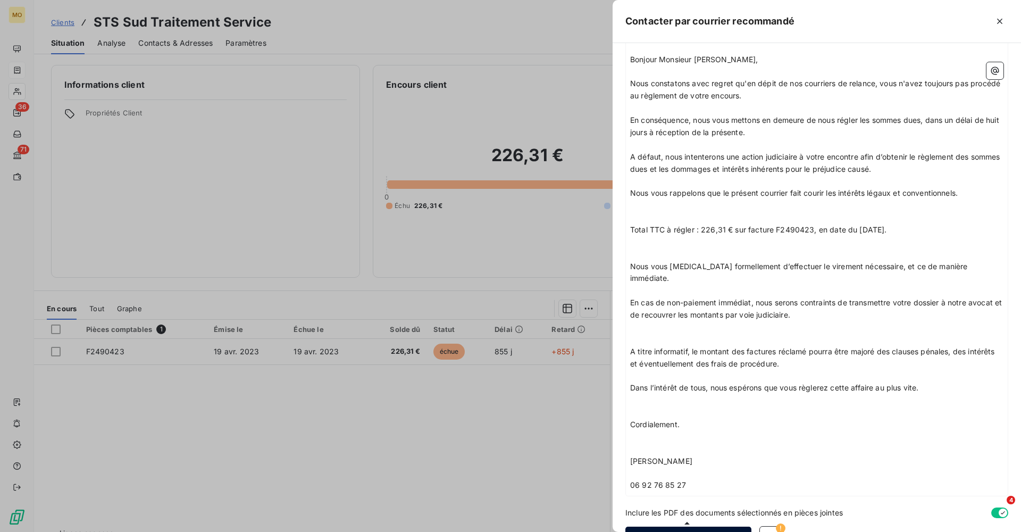
click at [685, 527] on button "Envoyer le courrier" at bounding box center [689, 538] width 126 height 22
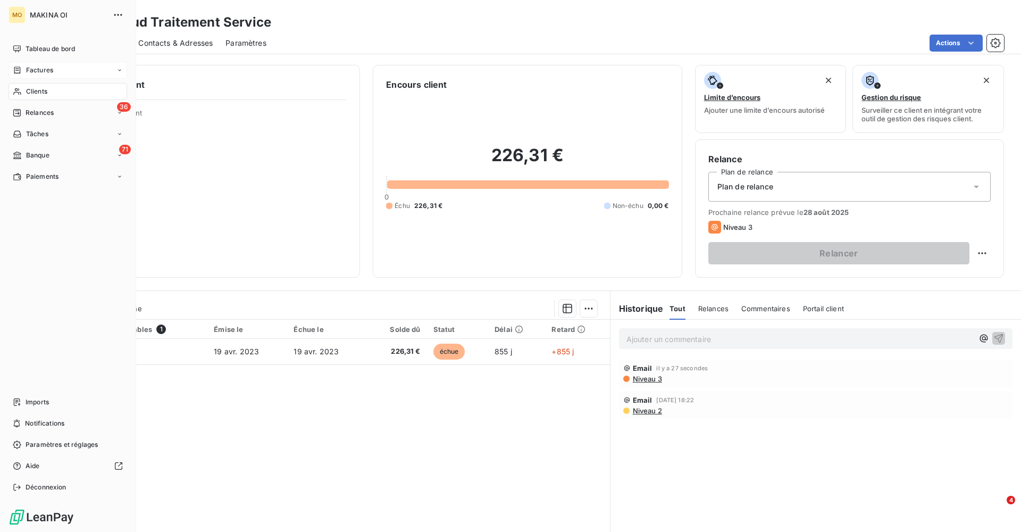
click at [46, 92] on span "Clients" at bounding box center [36, 92] width 21 height 10
